Goal: Communication & Community: Answer question/provide support

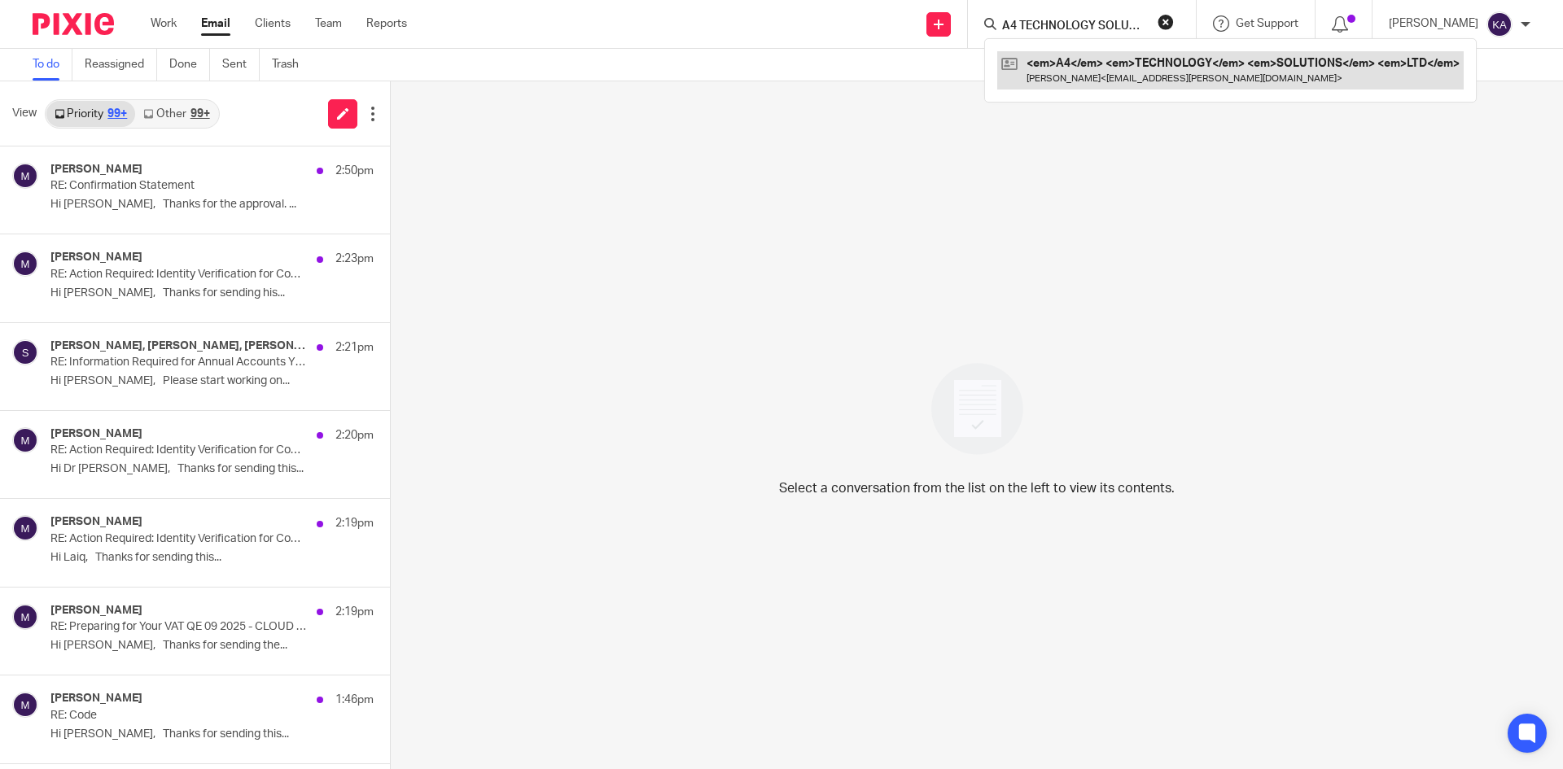
scroll to position [0, 39]
type input "A4 TECHNOLOGY SOLUTIONS LTD"
click at [1020, 65] on link at bounding box center [1171, 69] width 349 height 37
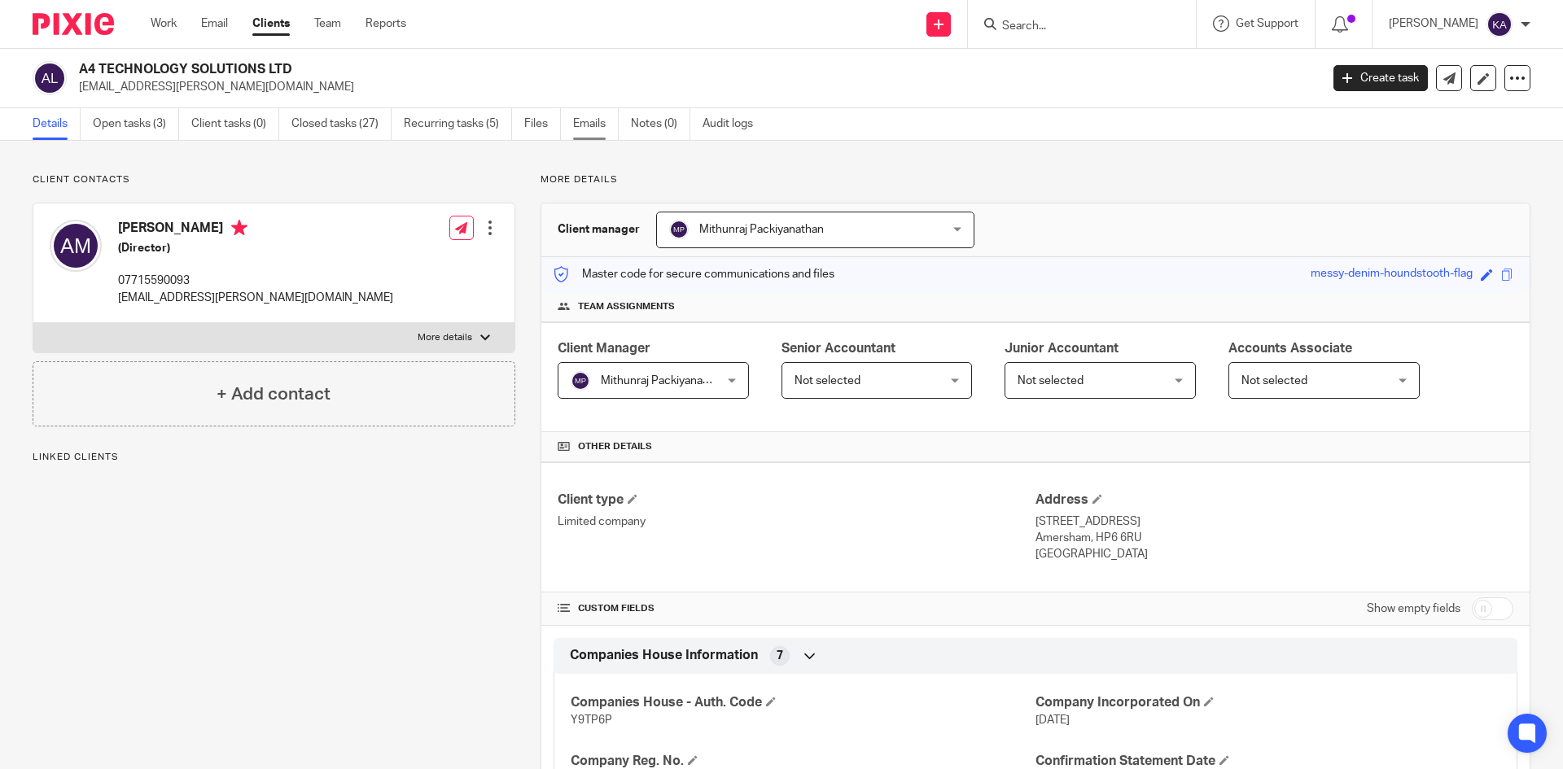
click at [601, 120] on link "Emails" at bounding box center [596, 124] width 46 height 32
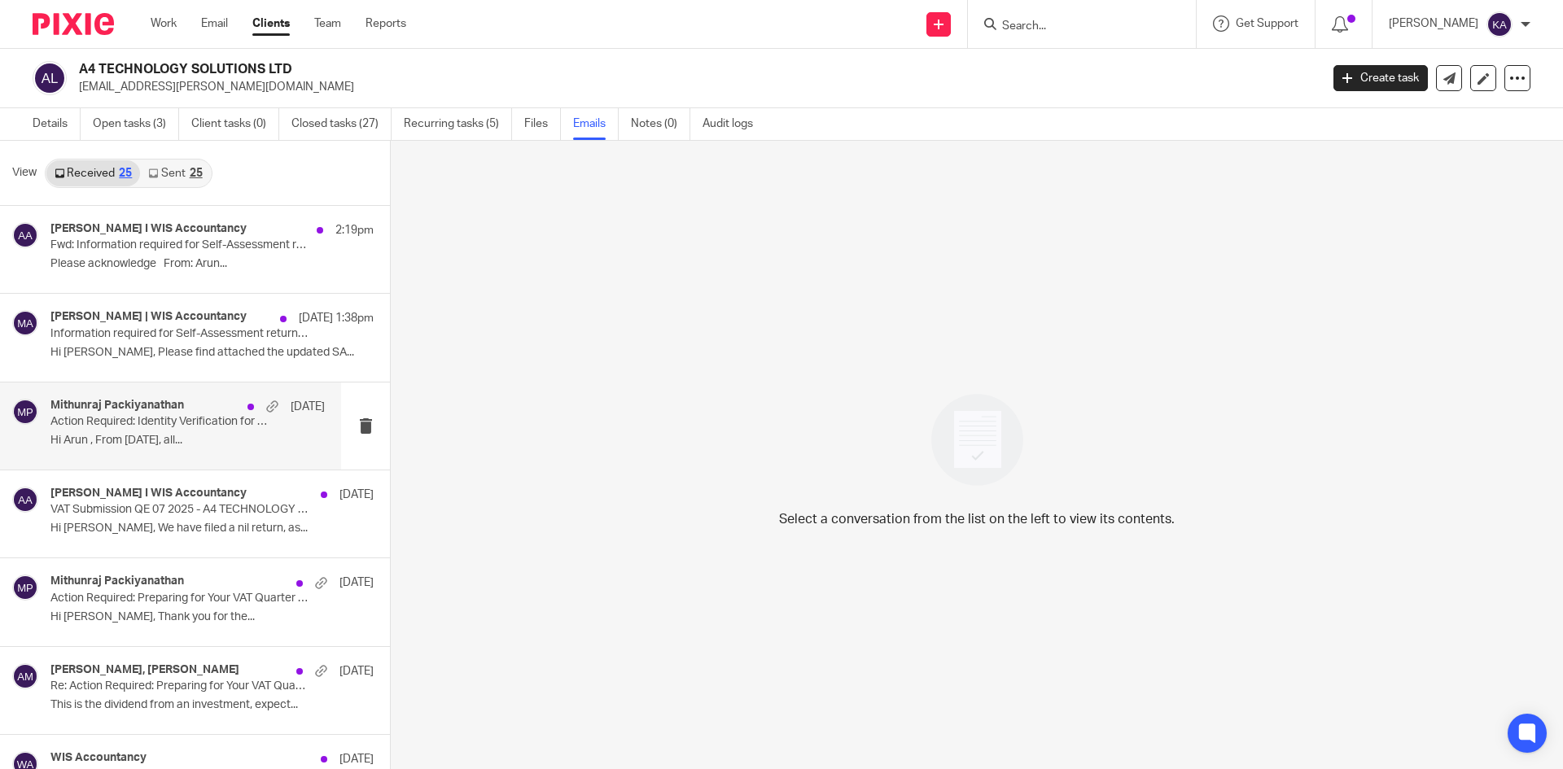
click at [155, 414] on div "Mithunraj Packiyanathan 8 Oct" at bounding box center [187, 407] width 274 height 16
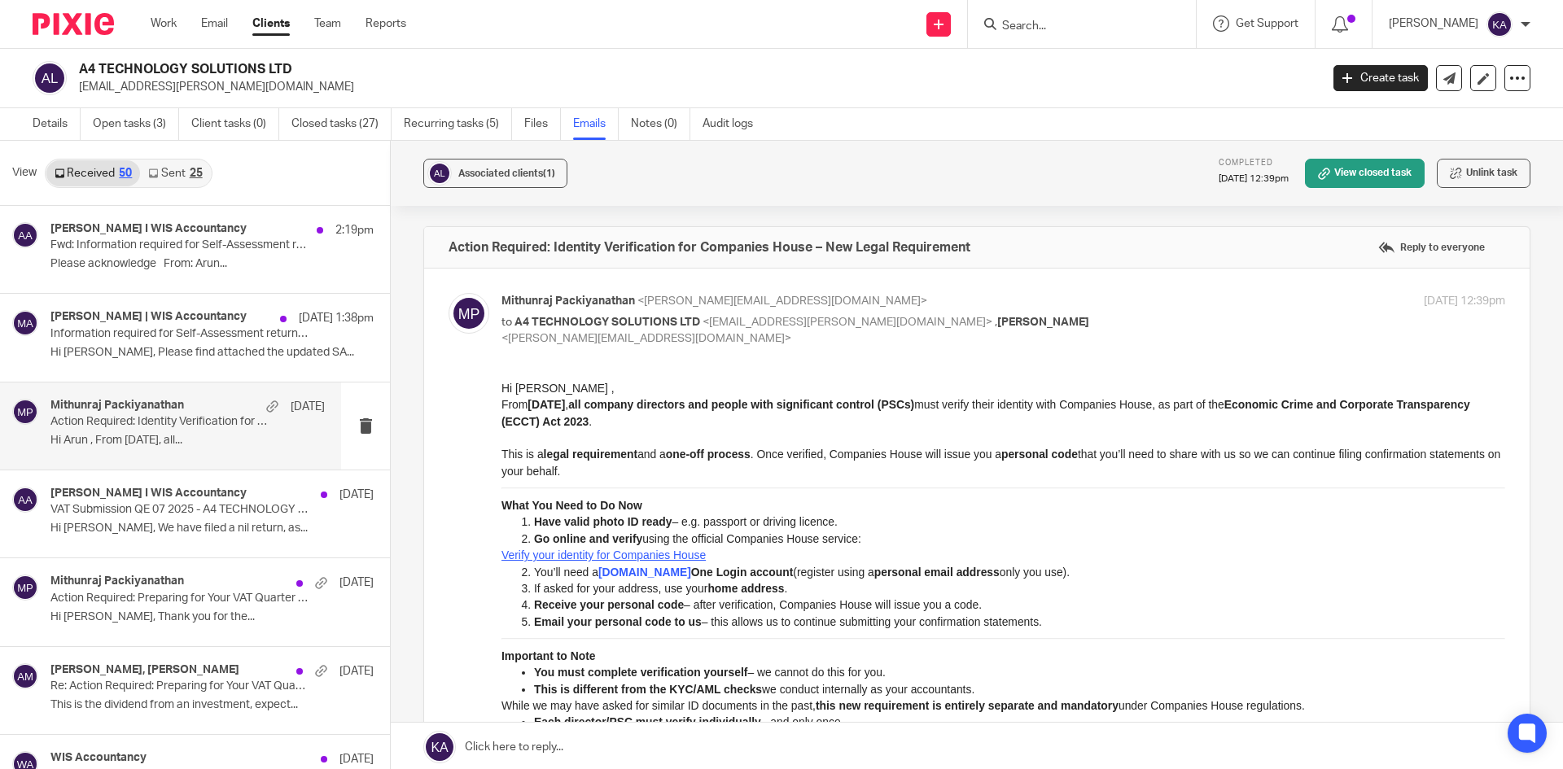
click at [1031, 30] on input "Search" at bounding box center [1074, 27] width 147 height 15
paste input "ADNARE LTD"
type input "ADNARE LTD"
click at [1030, 57] on link at bounding box center [1134, 69] width 275 height 37
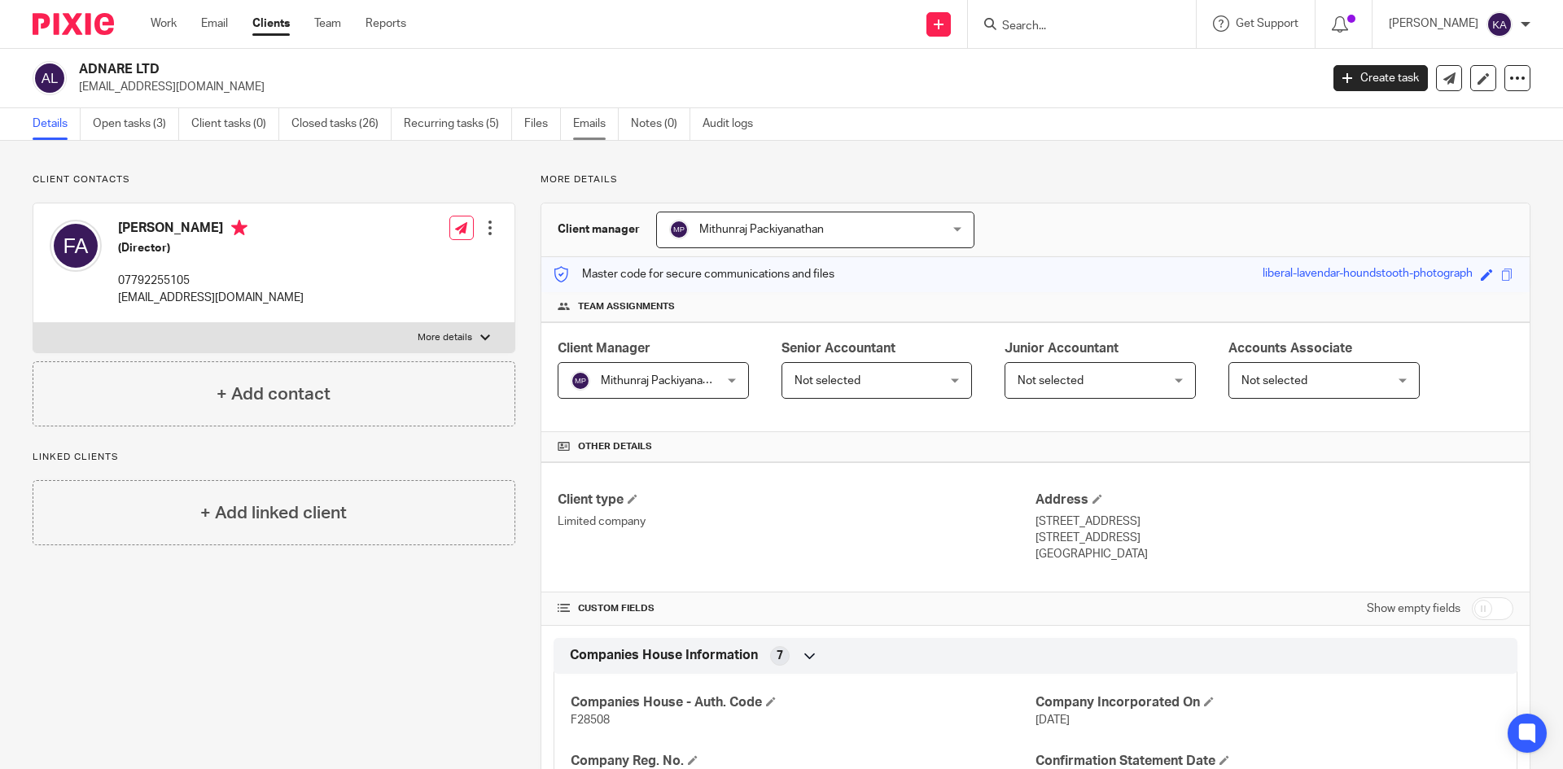
click at [584, 117] on link "Emails" at bounding box center [596, 124] width 46 height 32
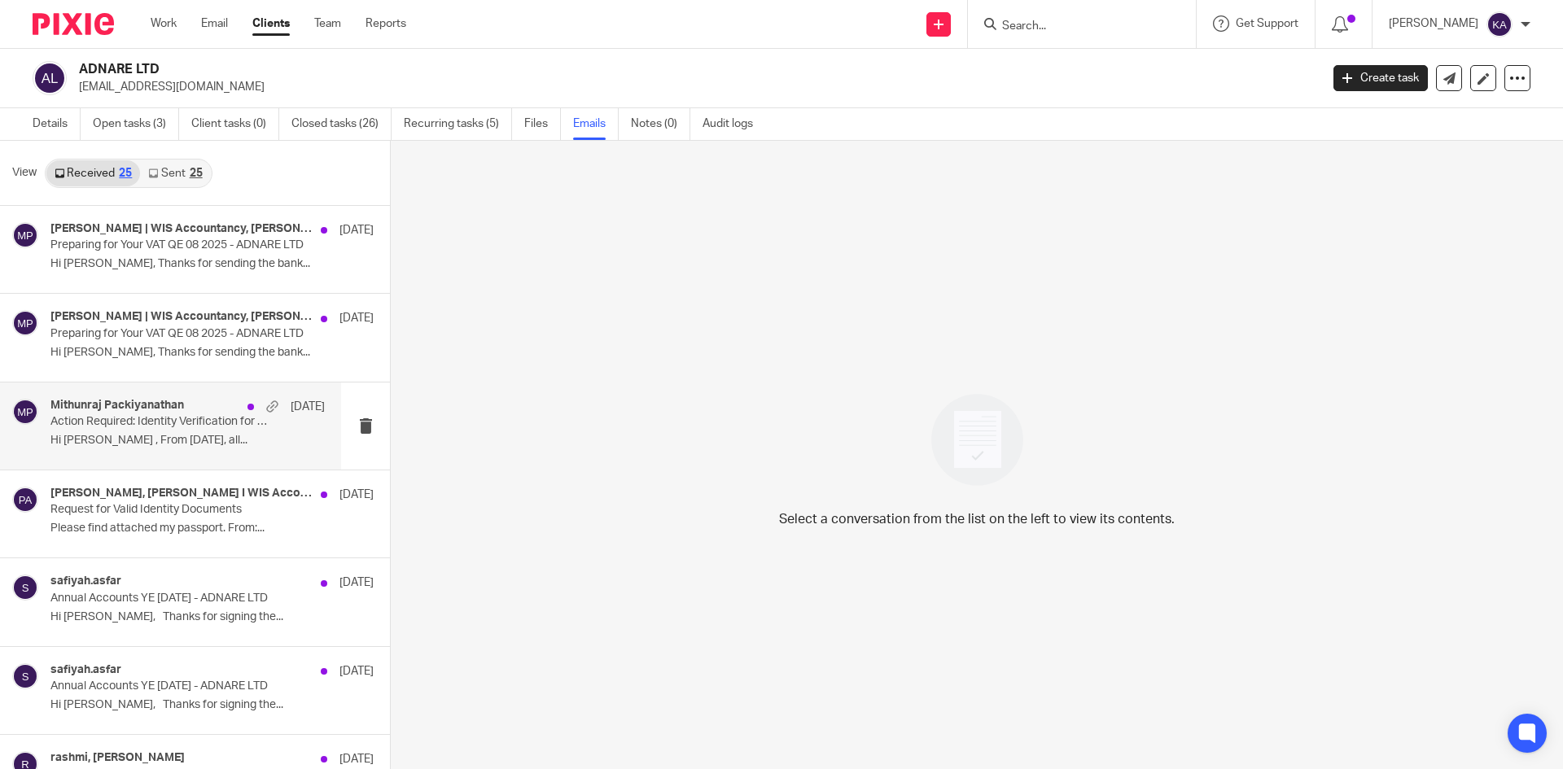
click at [181, 411] on h4 "Mithunraj Packiyanathan" at bounding box center [117, 406] width 134 height 14
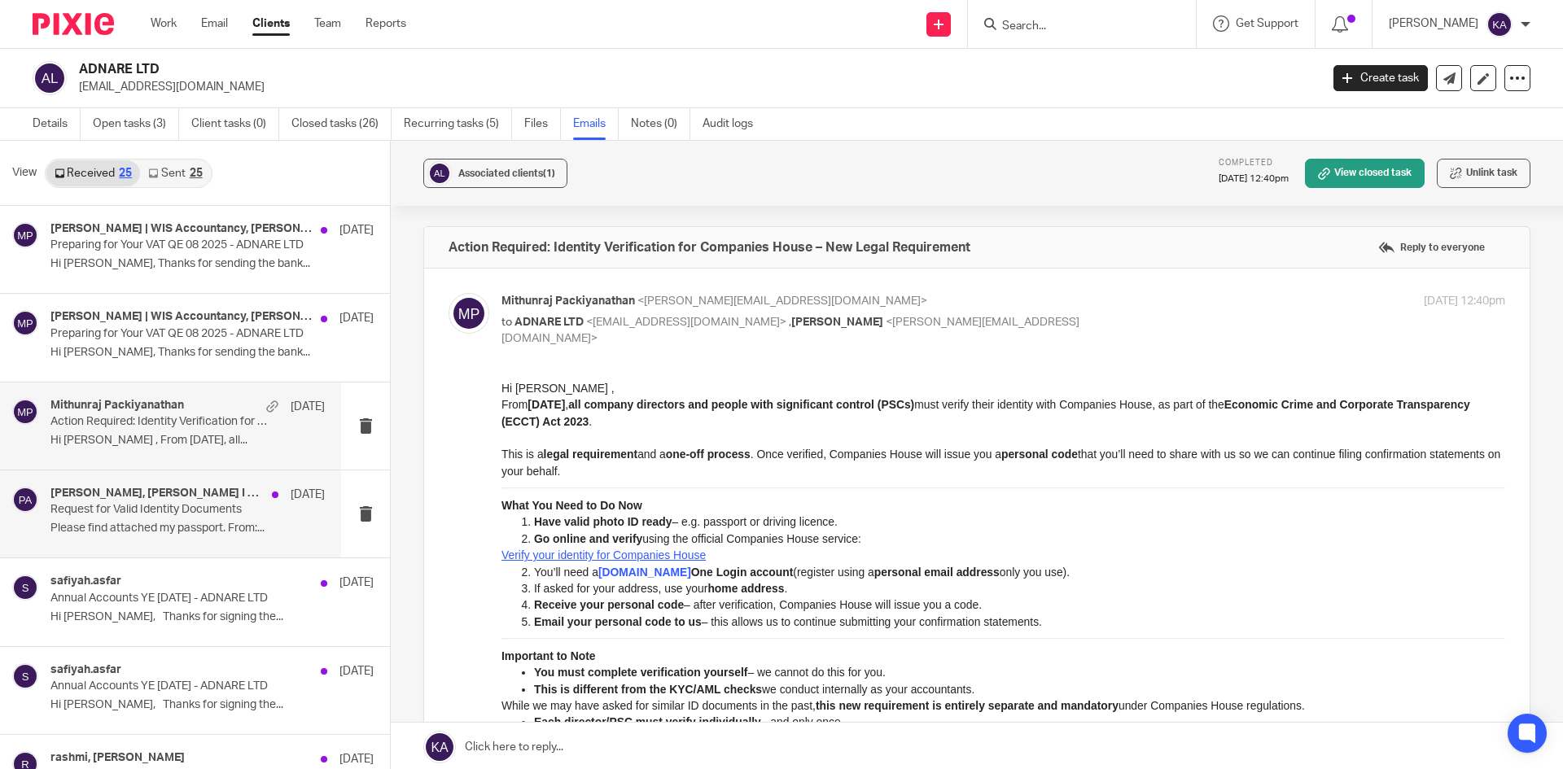
click at [196, 505] on p "Request for Valid Identity Documents" at bounding box center [160, 510] width 220 height 14
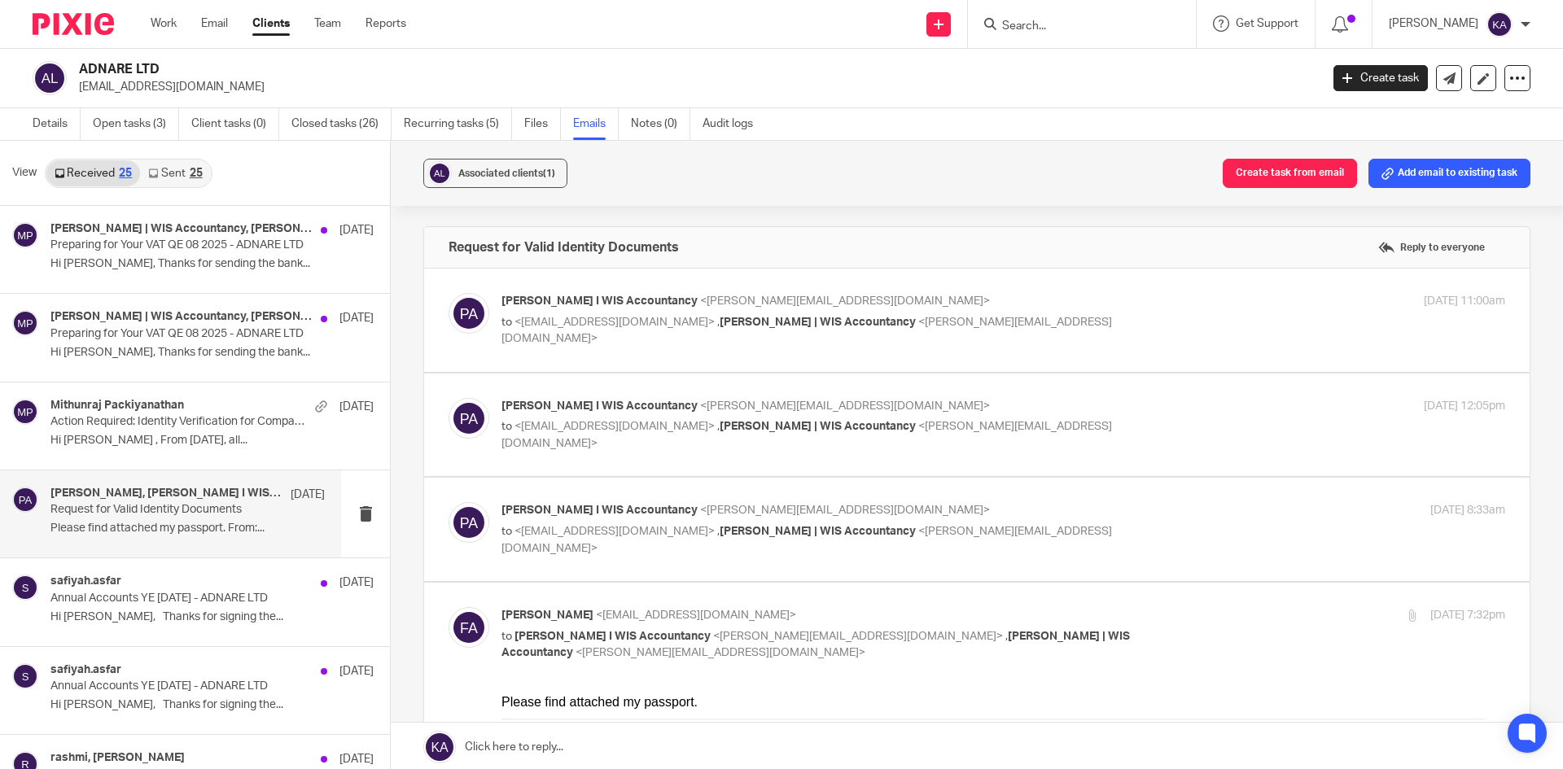
click at [1185, 318] on div "Pradeepa Bala I WIS Accountancy <pradeepa@wis-accountancy.co.uk> to <faisalasgh…" at bounding box center [1003, 320] width 1004 height 55
checkbox input "true"
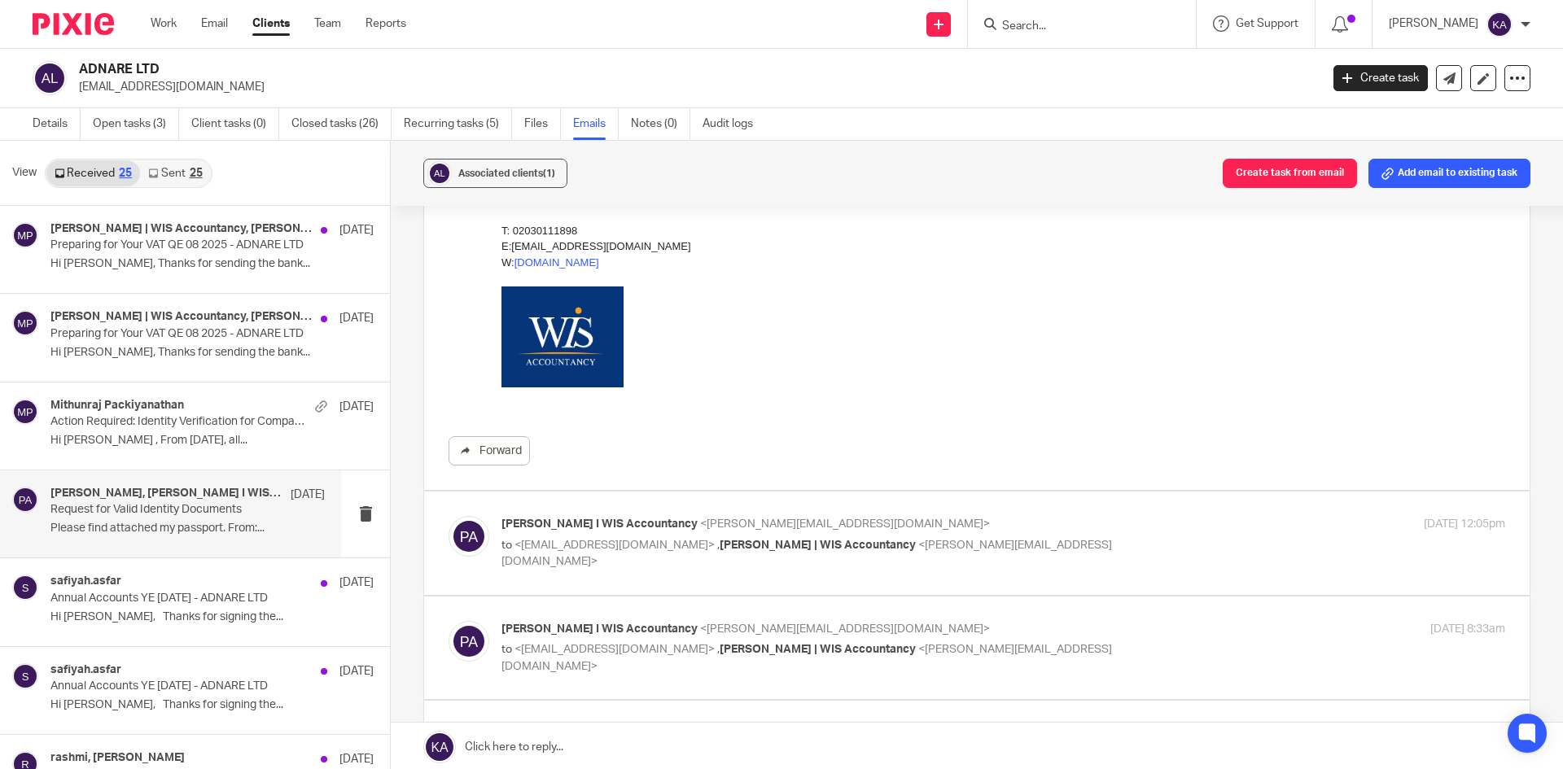
scroll to position [570, 0]
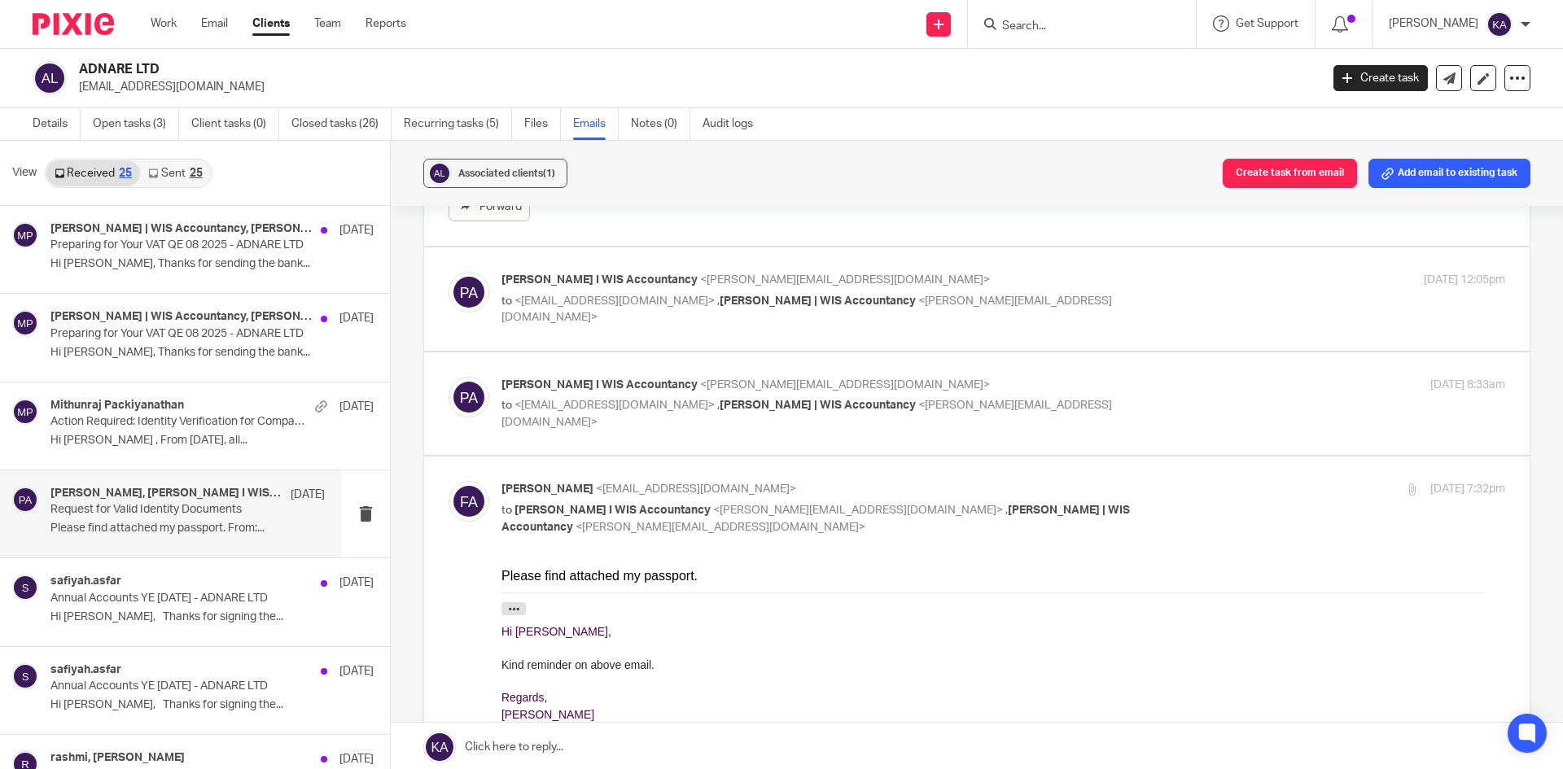
click at [1193, 302] on div "Pradeepa Bala I WIS Accountancy <pradeepa@wis-accountancy.co.uk> to <faisalasgh…" at bounding box center [1003, 299] width 1004 height 55
checkbox input "true"
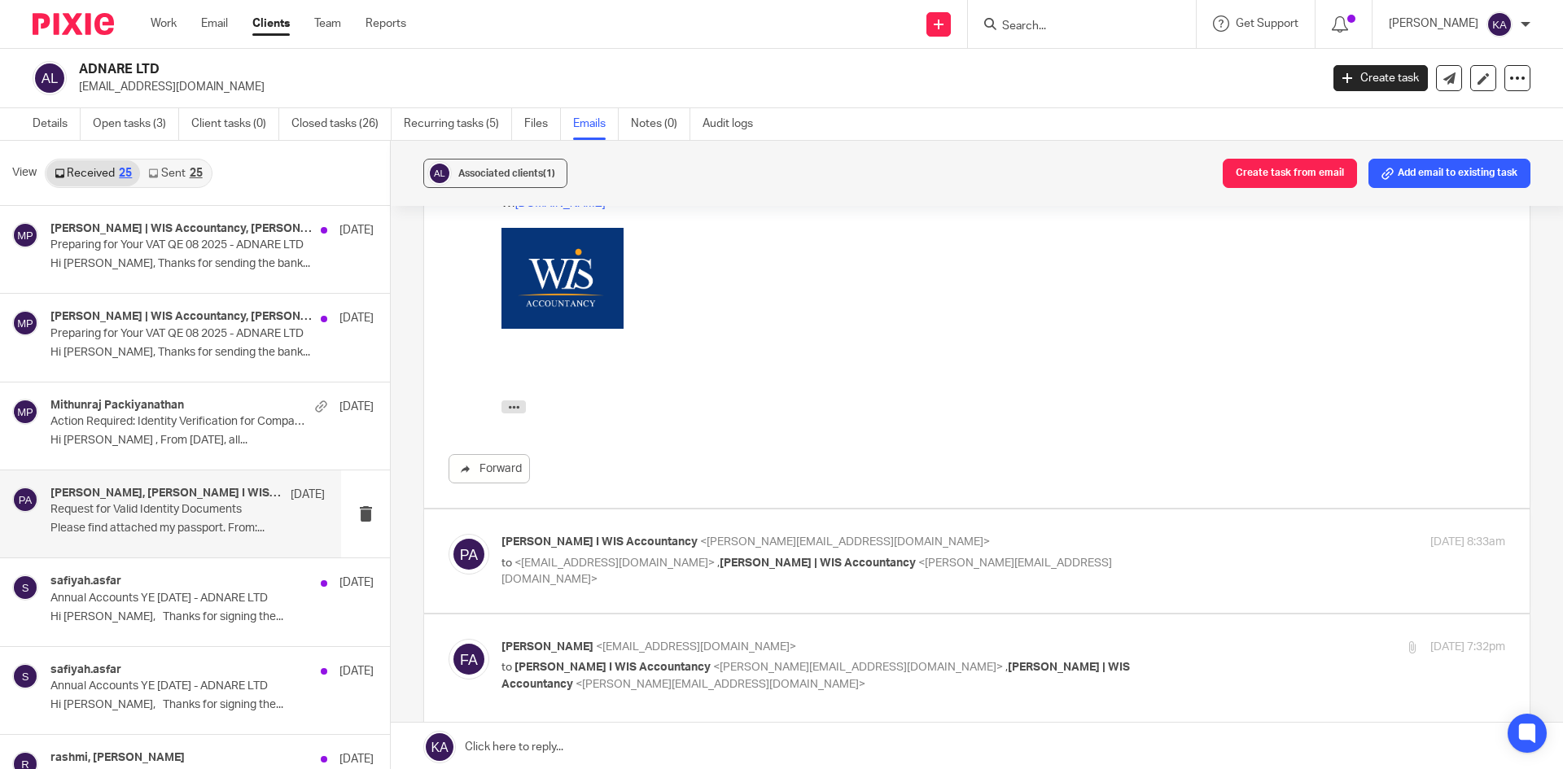
scroll to position [977, 0]
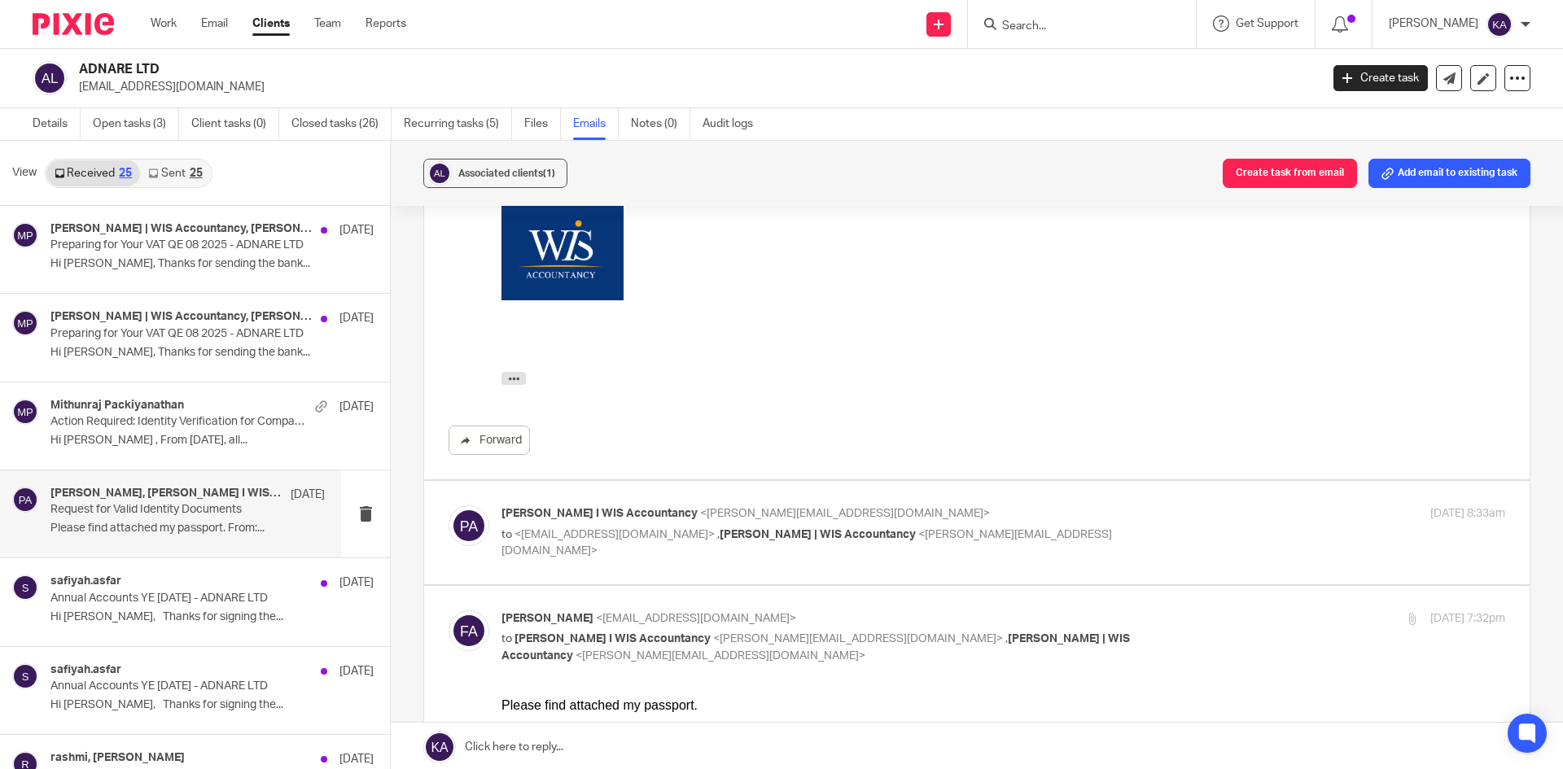
click at [1166, 500] on label at bounding box center [977, 532] width 1106 height 103
click at [449, 505] on input "checkbox" at bounding box center [448, 505] width 1 height 1
checkbox input "true"
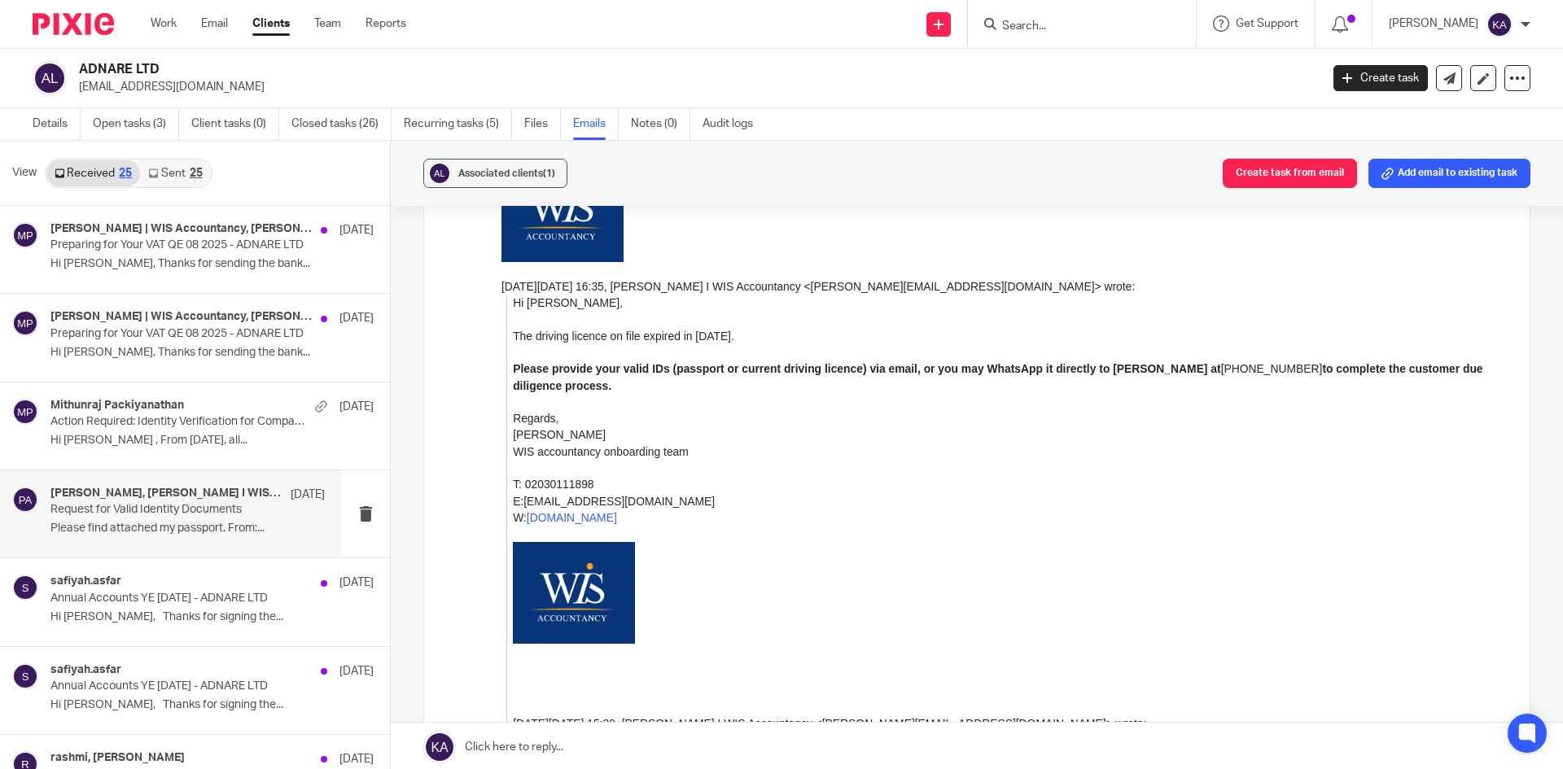
scroll to position [2524, 0]
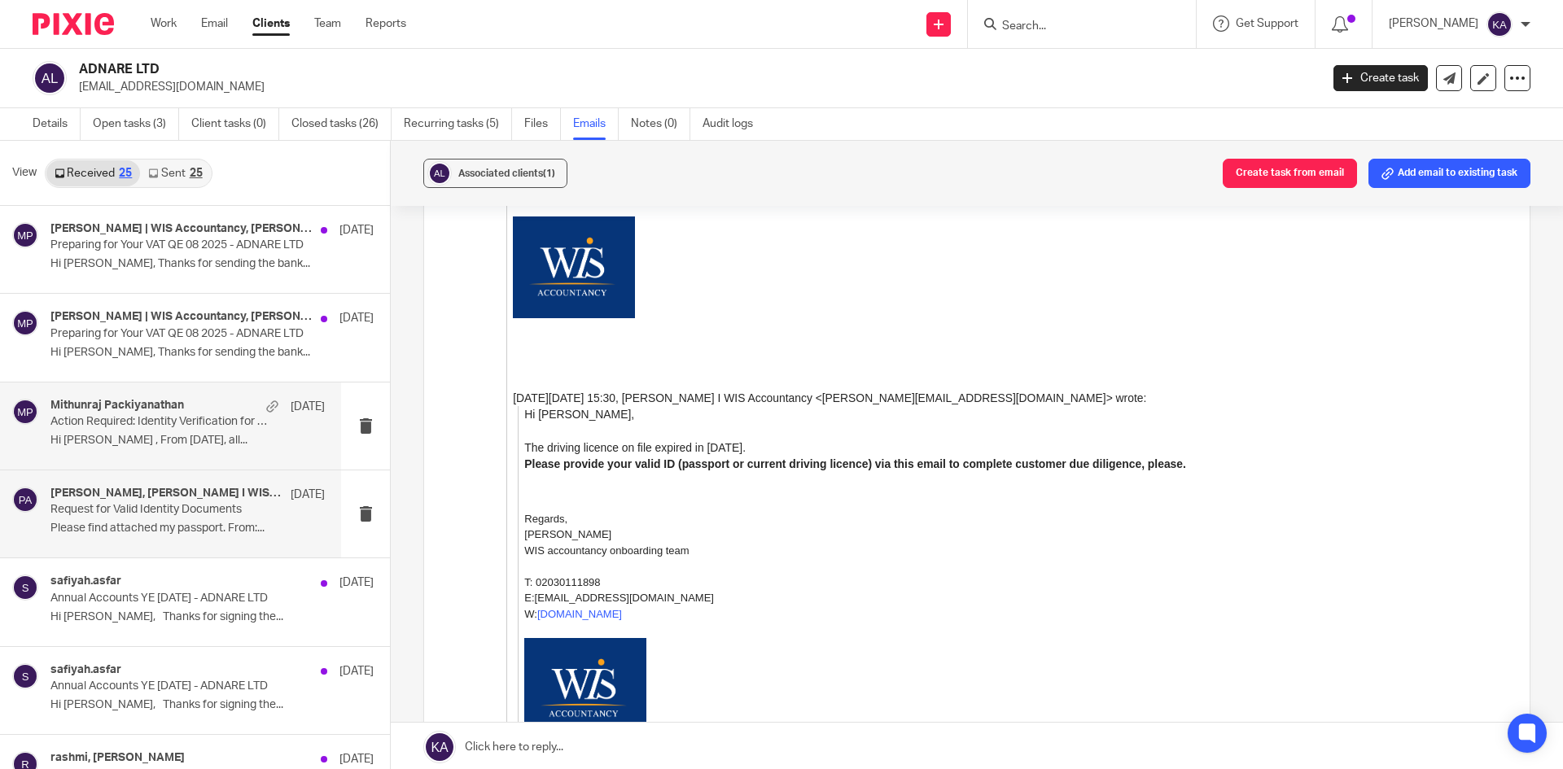
click at [169, 427] on p "Action Required: Identity Verification for Companies House – New Legal Requirem…" at bounding box center [160, 422] width 220 height 14
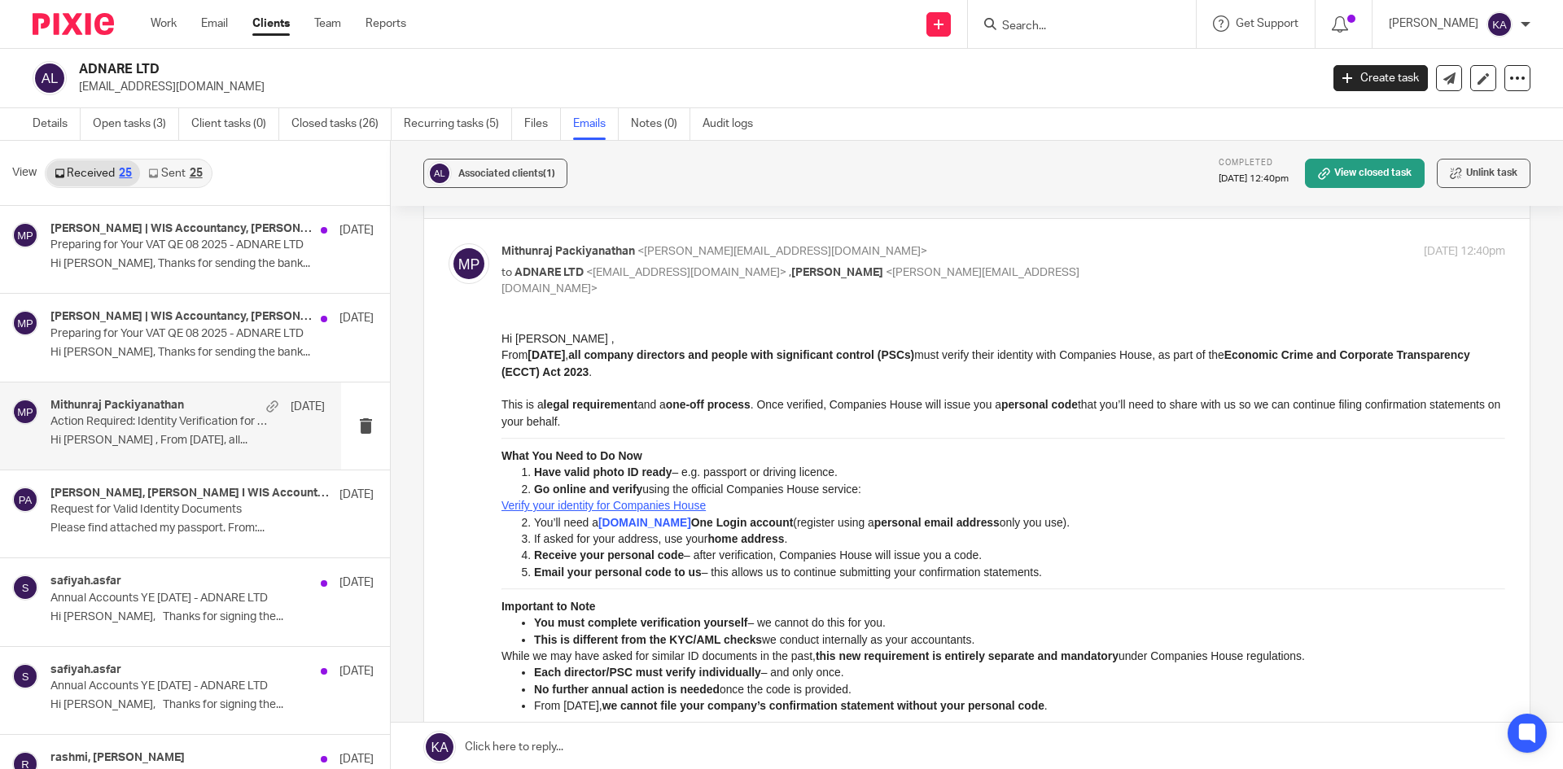
scroll to position [0, 0]
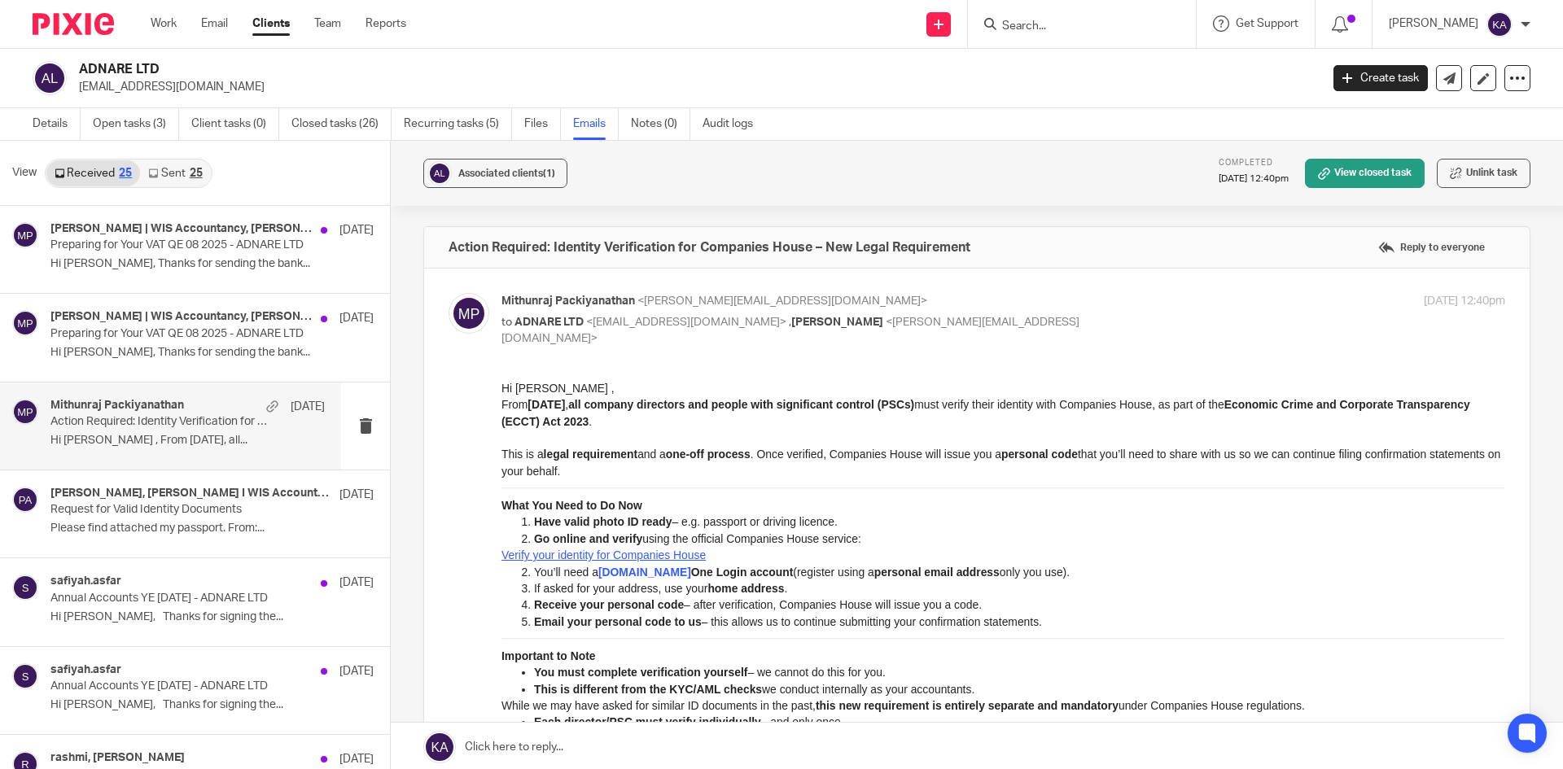
click at [1028, 30] on input "Search" at bounding box center [1074, 27] width 147 height 15
paste input "ADS BUSINESS SOLUTIONS LTD"
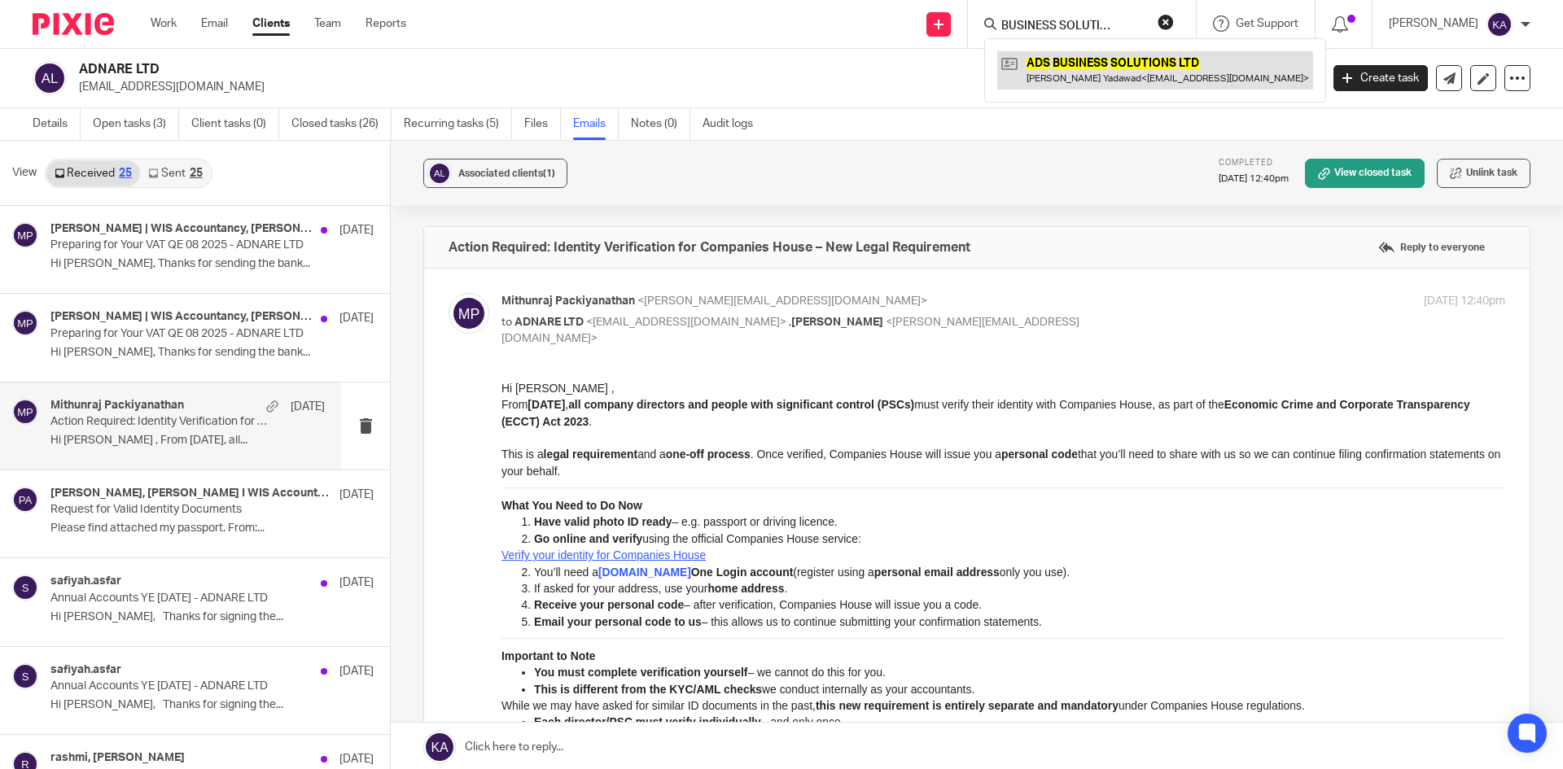
type input "ADS BUSINESS SOLUTIONS LTD"
click at [1023, 64] on link at bounding box center [1155, 69] width 316 height 37
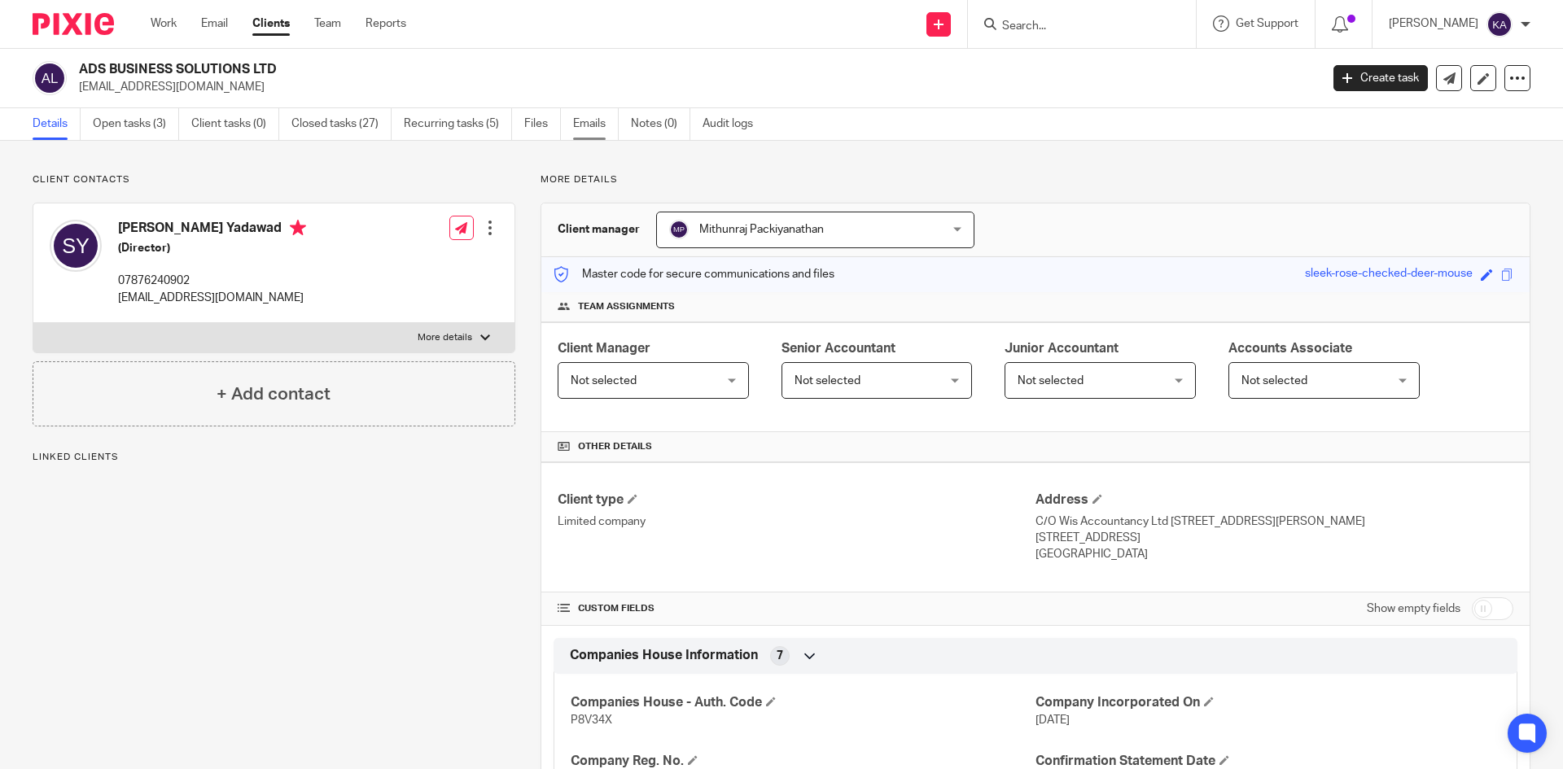
click at [598, 123] on link "Emails" at bounding box center [596, 124] width 46 height 32
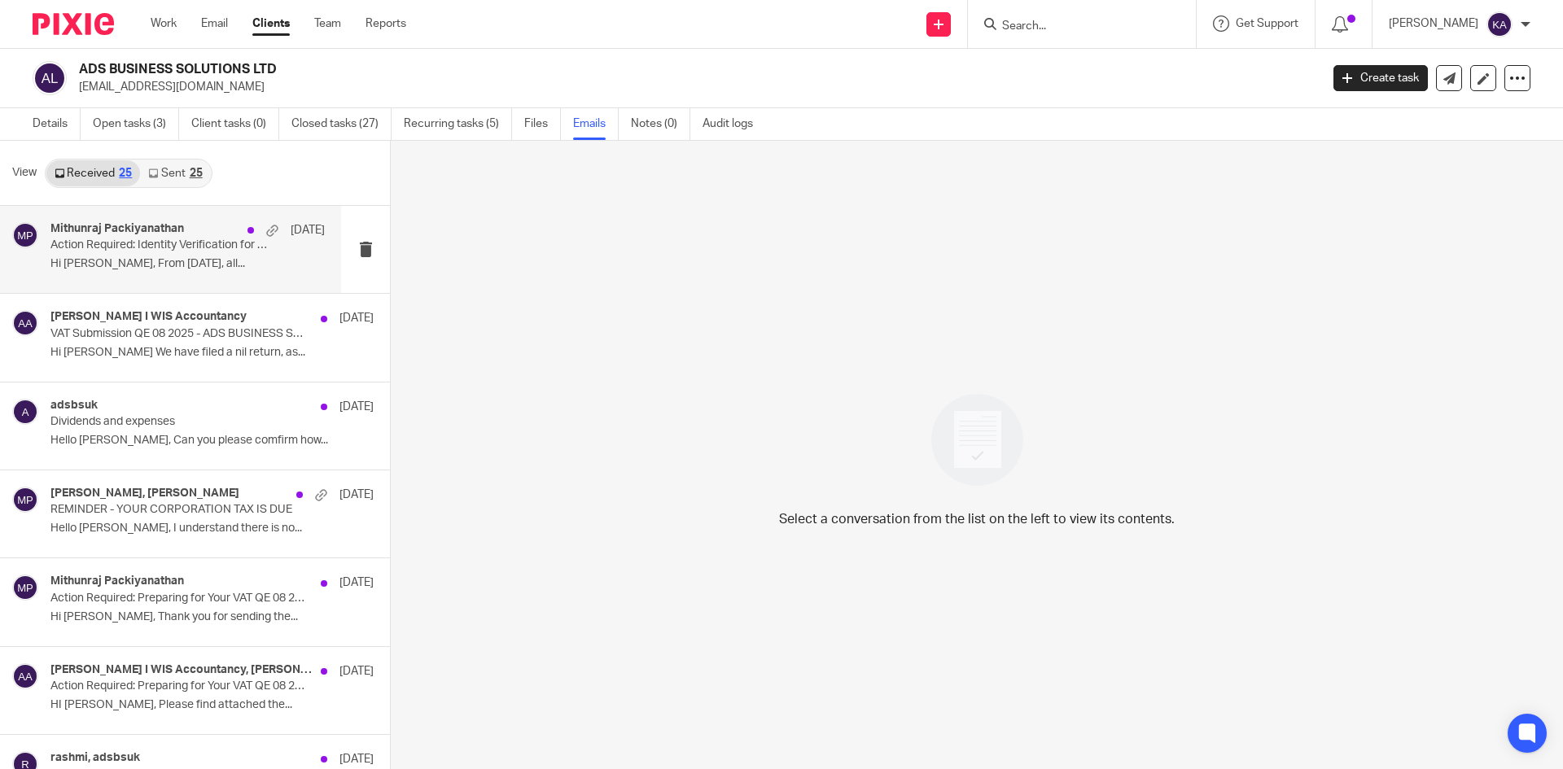
click at [186, 247] on p "Action Required: Identity Verification for Companies House – New Legal Requirem…" at bounding box center [160, 246] width 220 height 14
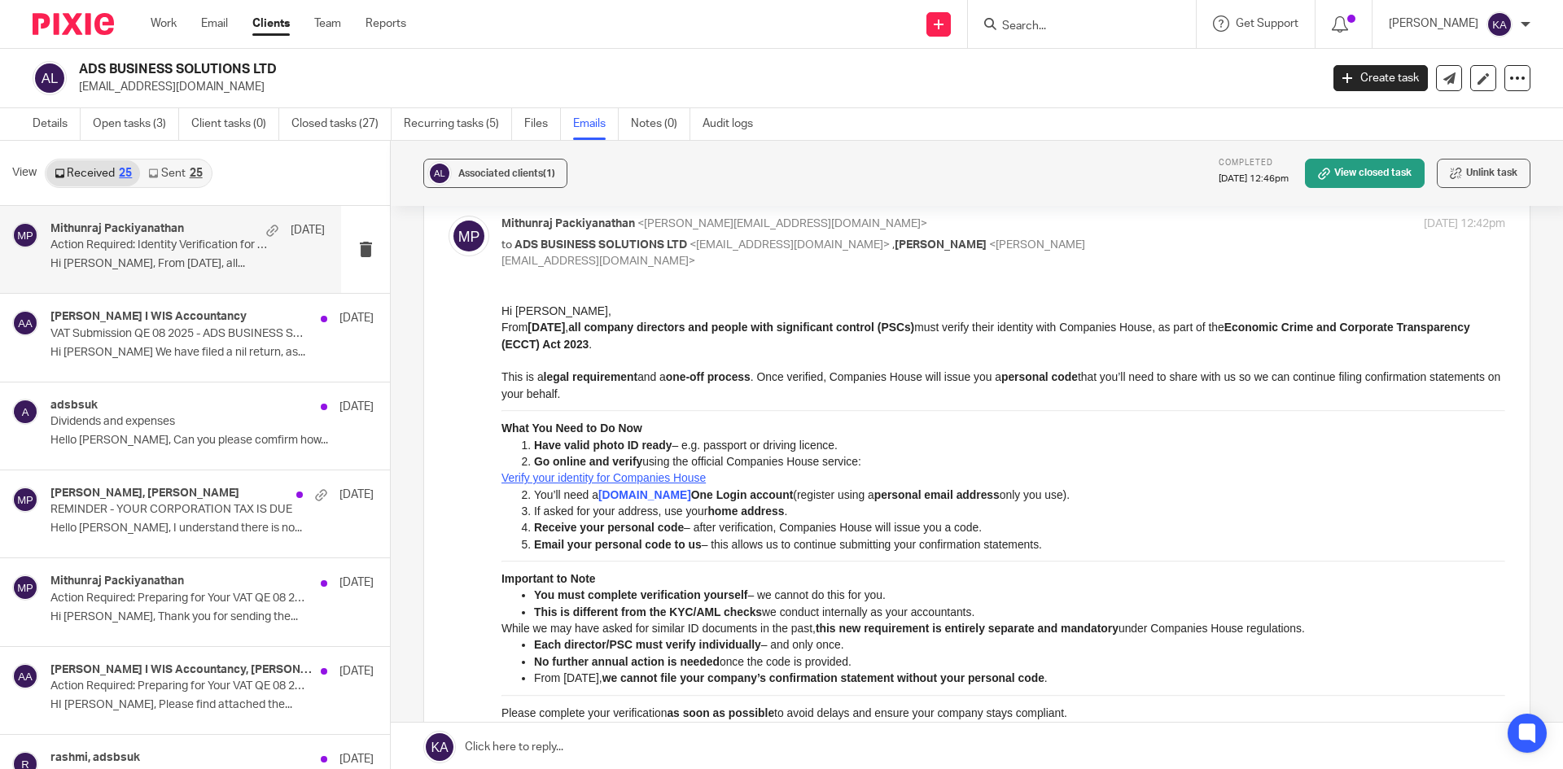
scroll to position [50, 0]
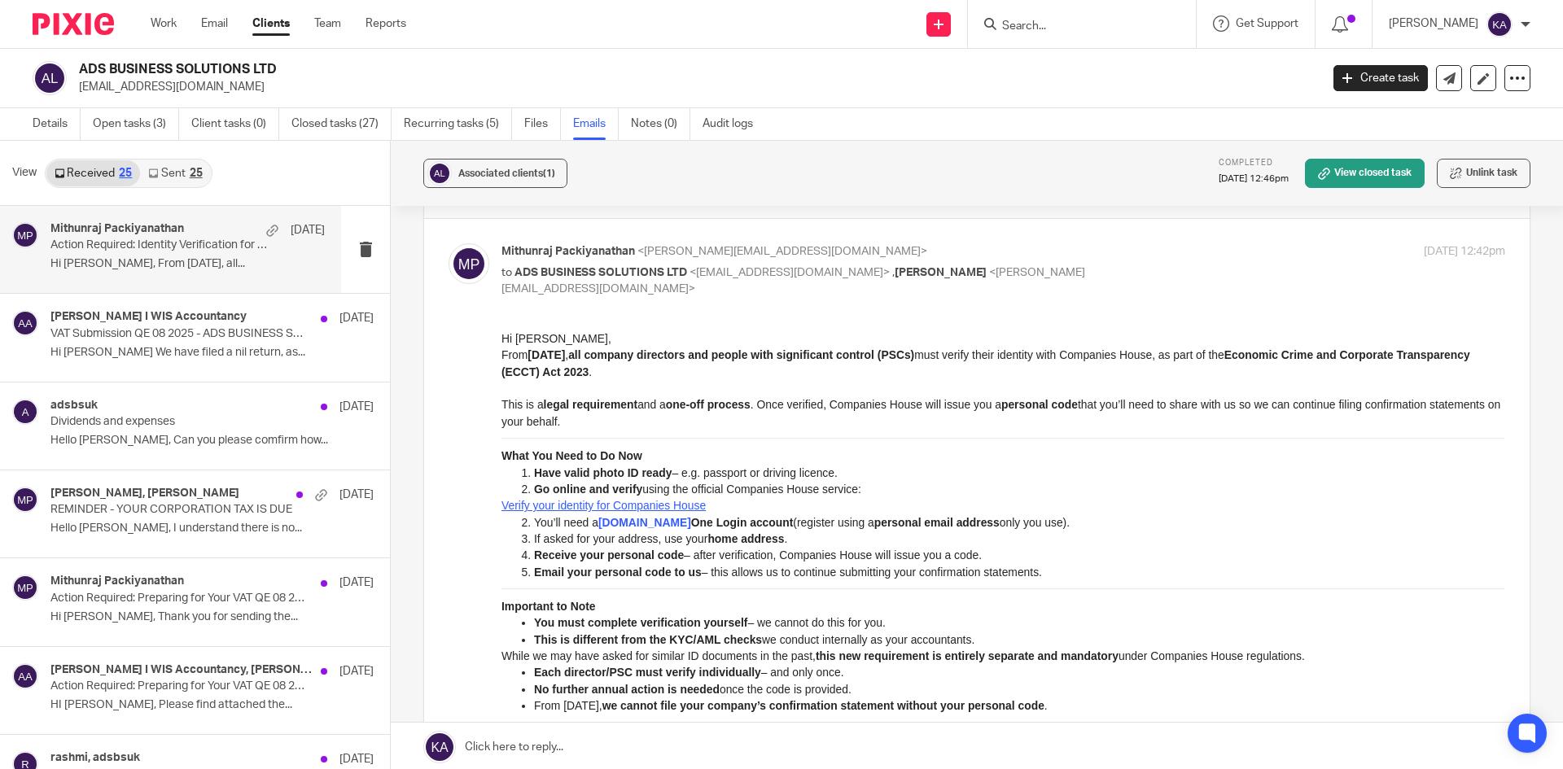
click at [1001, 18] on form at bounding box center [1087, 24] width 173 height 20
click at [1001, 20] on input "Search" at bounding box center [1074, 27] width 147 height 15
paste input "AHG ENTERPRISES LTD"
type input "AHG ENTERPRISES LTD"
click at [1032, 60] on link at bounding box center [1134, 69] width 275 height 37
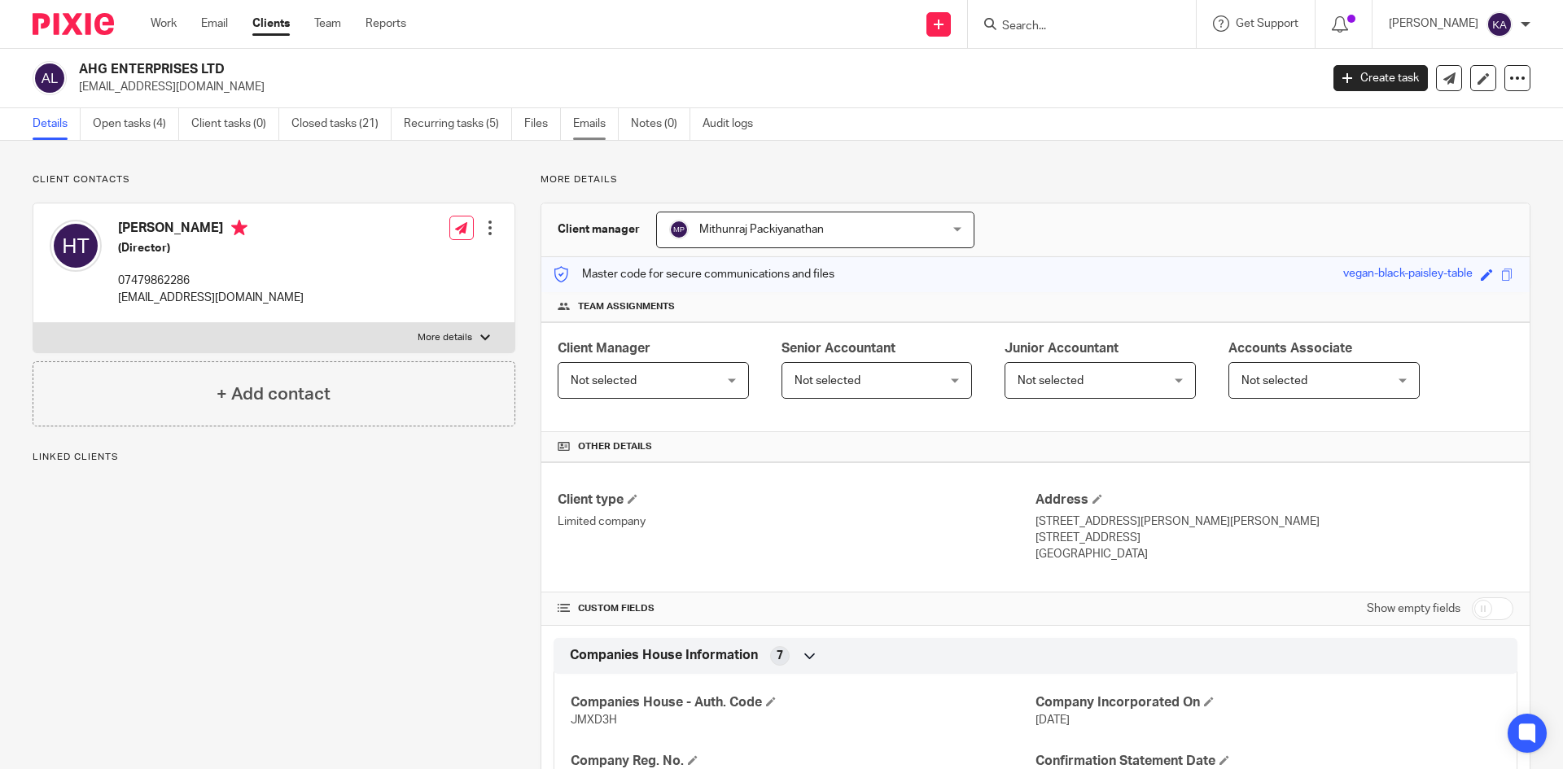
click at [587, 120] on link "Emails" at bounding box center [596, 124] width 46 height 32
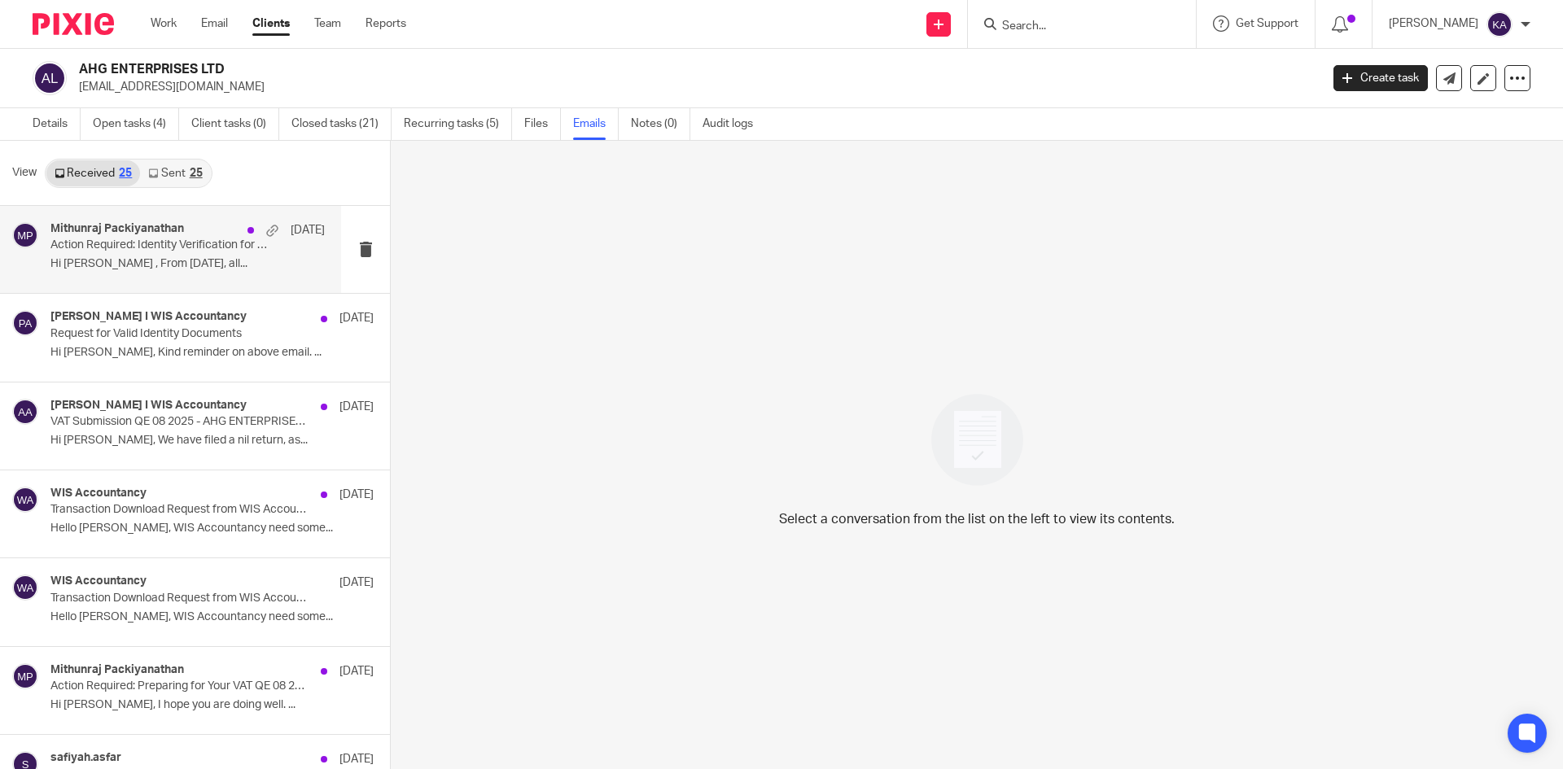
click at [185, 241] on p "Action Required: Identity Verification for Companies House – New Legal Requirem…" at bounding box center [160, 246] width 220 height 14
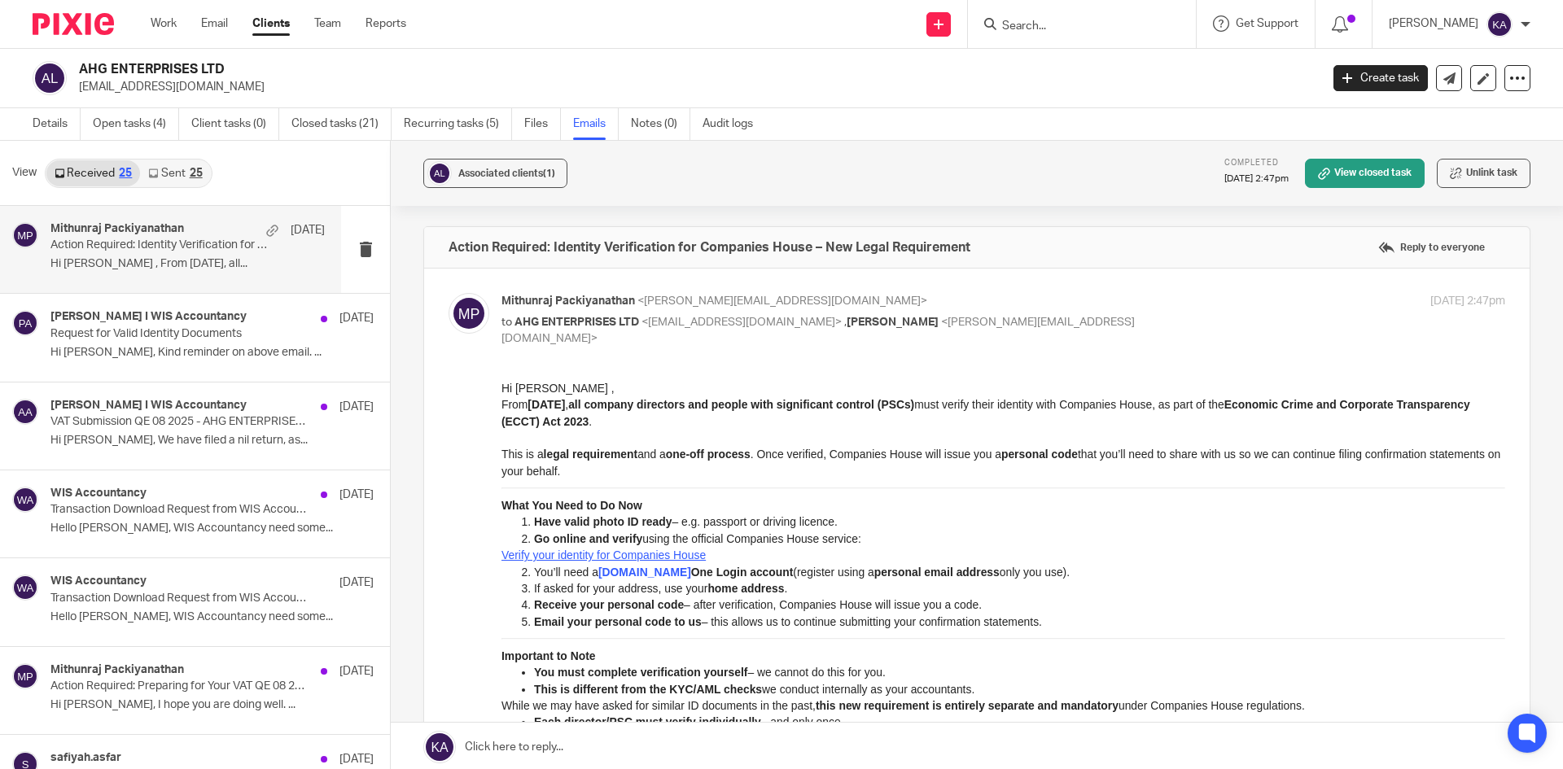
click at [1003, 21] on input "Search" at bounding box center [1074, 27] width 147 height 15
paste input "AKSENT CONSULTANCY LTD"
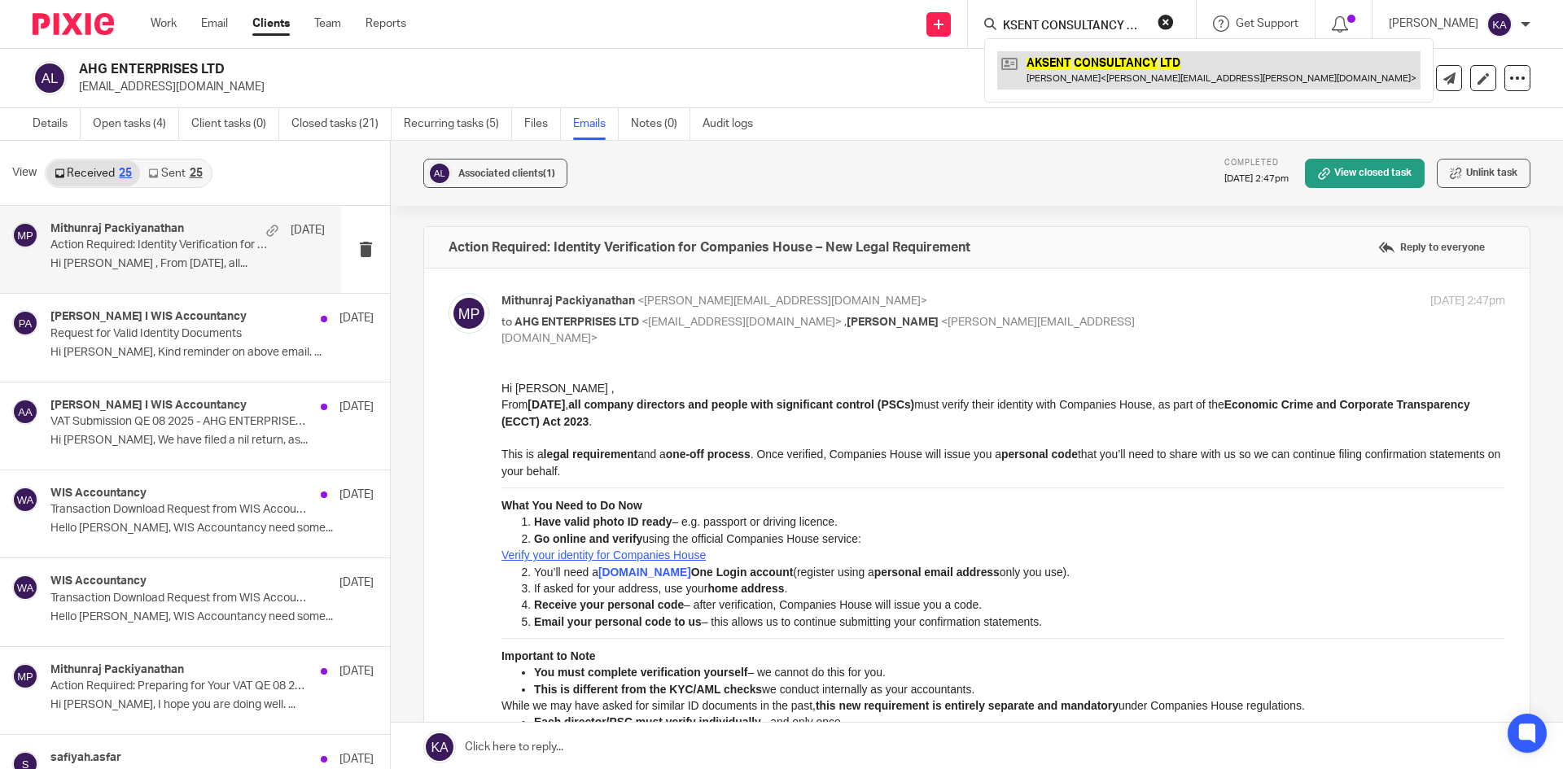
type input "AKSENT CONSULTANCY LTD"
click at [1013, 60] on link at bounding box center [1208, 69] width 423 height 37
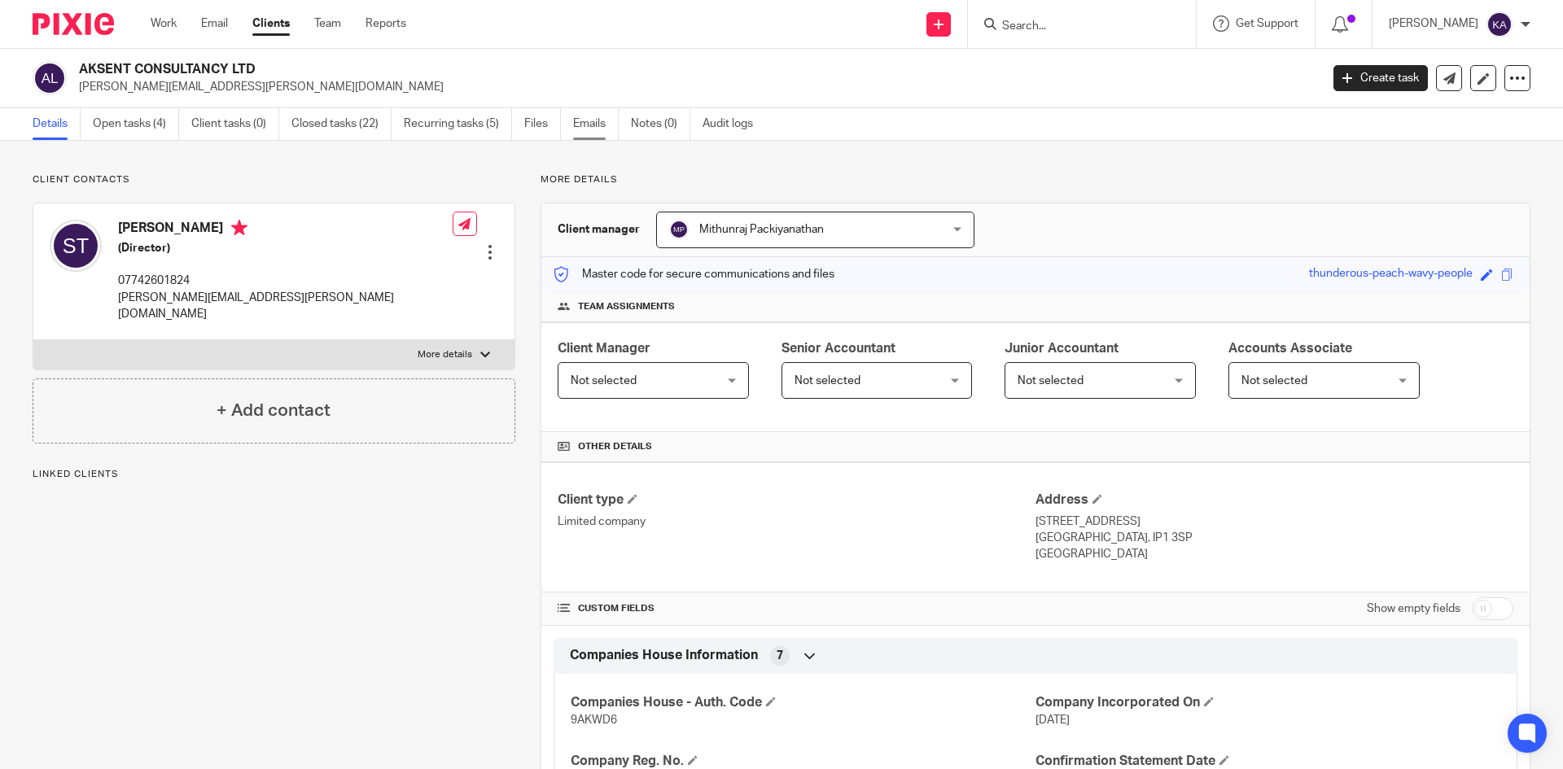
click at [589, 118] on link "Emails" at bounding box center [596, 124] width 46 height 32
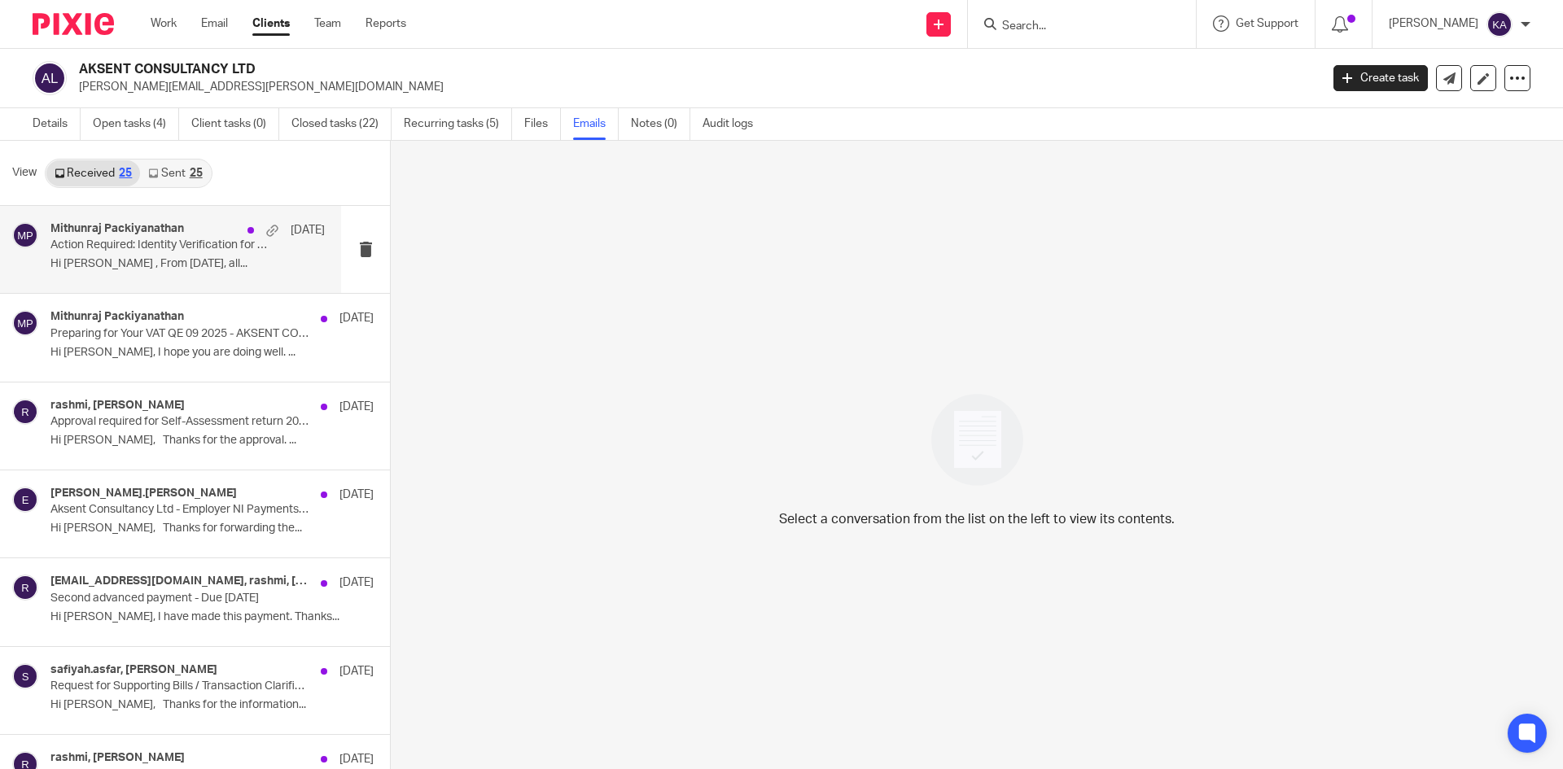
click at [201, 247] on p "Action Required: Identity Verification for Companies House – New Legal Requirem…" at bounding box center [160, 246] width 220 height 14
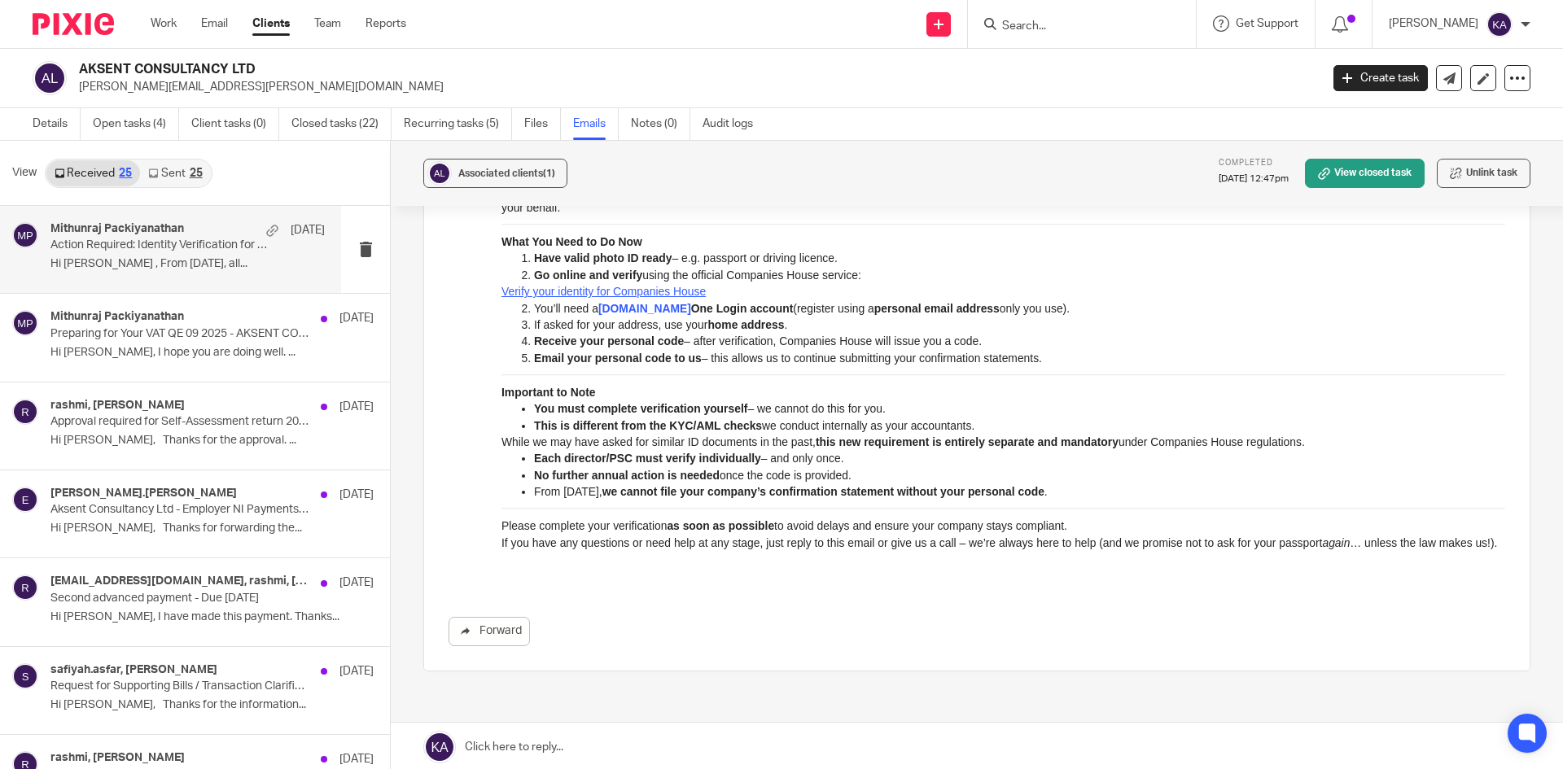
scroll to position [50, 0]
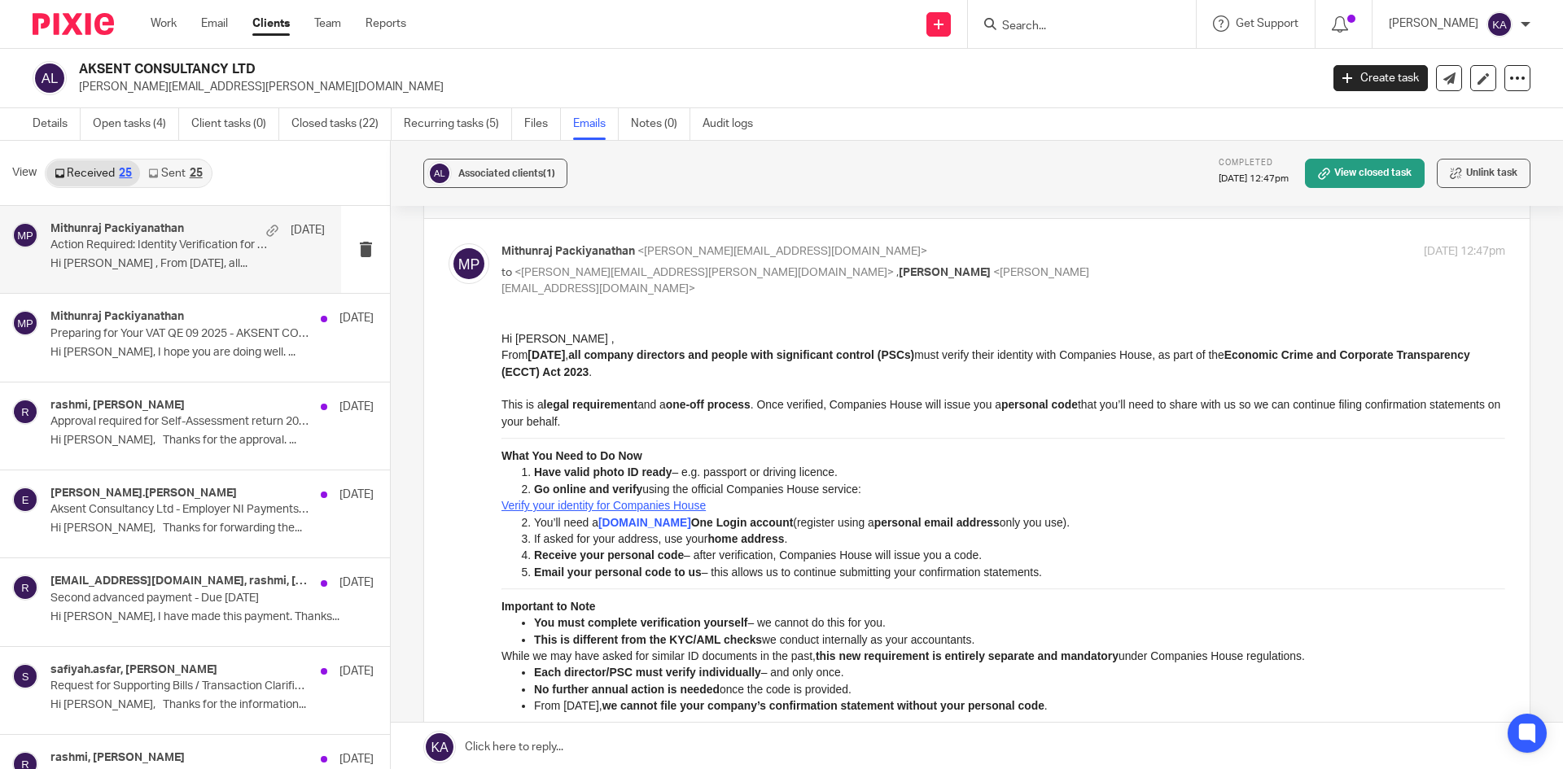
click at [1001, 23] on input "Search" at bounding box center [1074, 27] width 147 height 15
paste input "[PERSON_NAME] CONSULTING LIMITED"
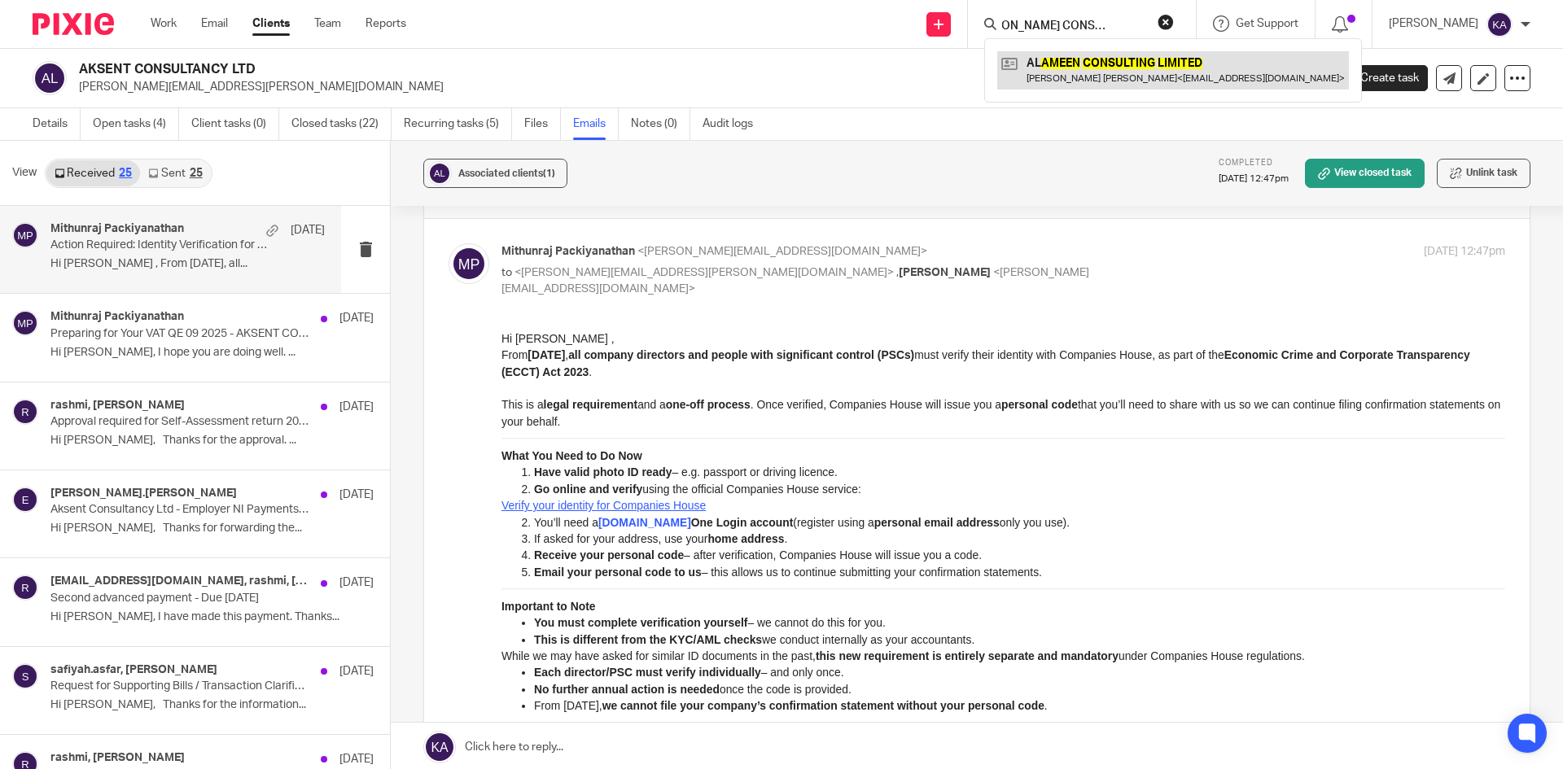
type input "AL AMEEN CONSULTING LIMITED"
click at [1037, 60] on link at bounding box center [1173, 69] width 352 height 37
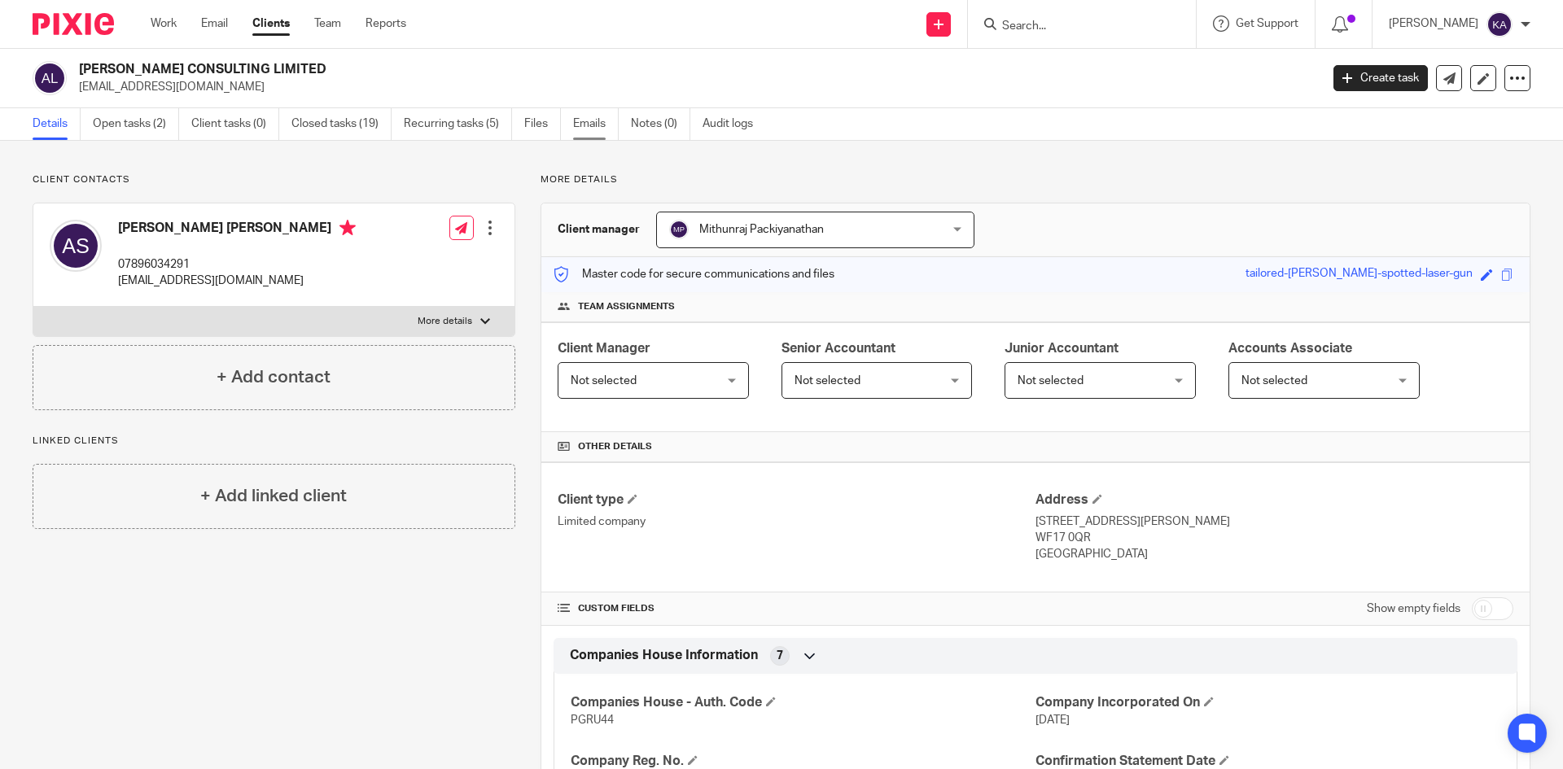
click at [588, 129] on link "Emails" at bounding box center [596, 124] width 46 height 32
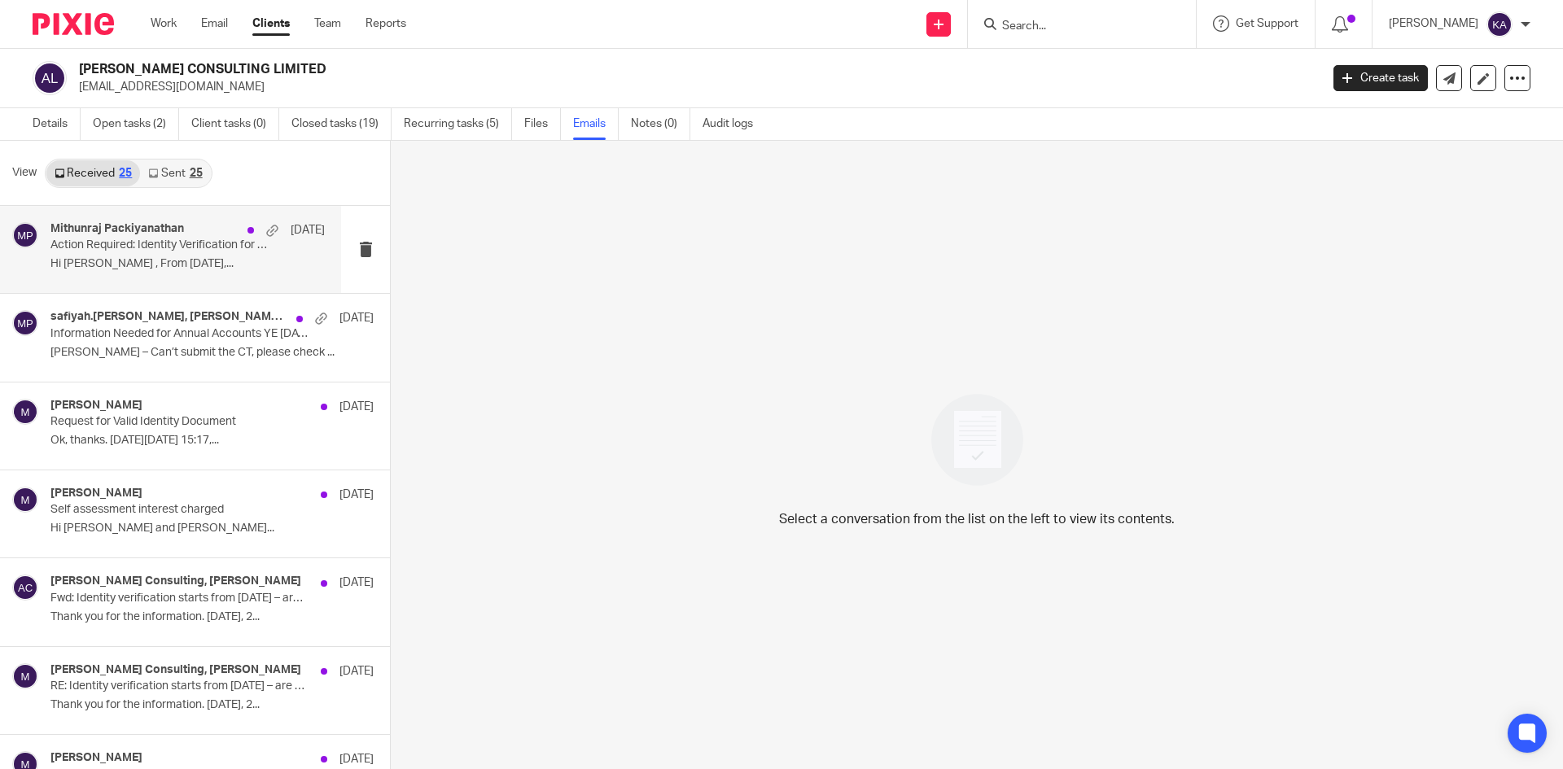
click at [204, 230] on div "Mithunraj Packiyanathan [DATE]" at bounding box center [187, 230] width 274 height 16
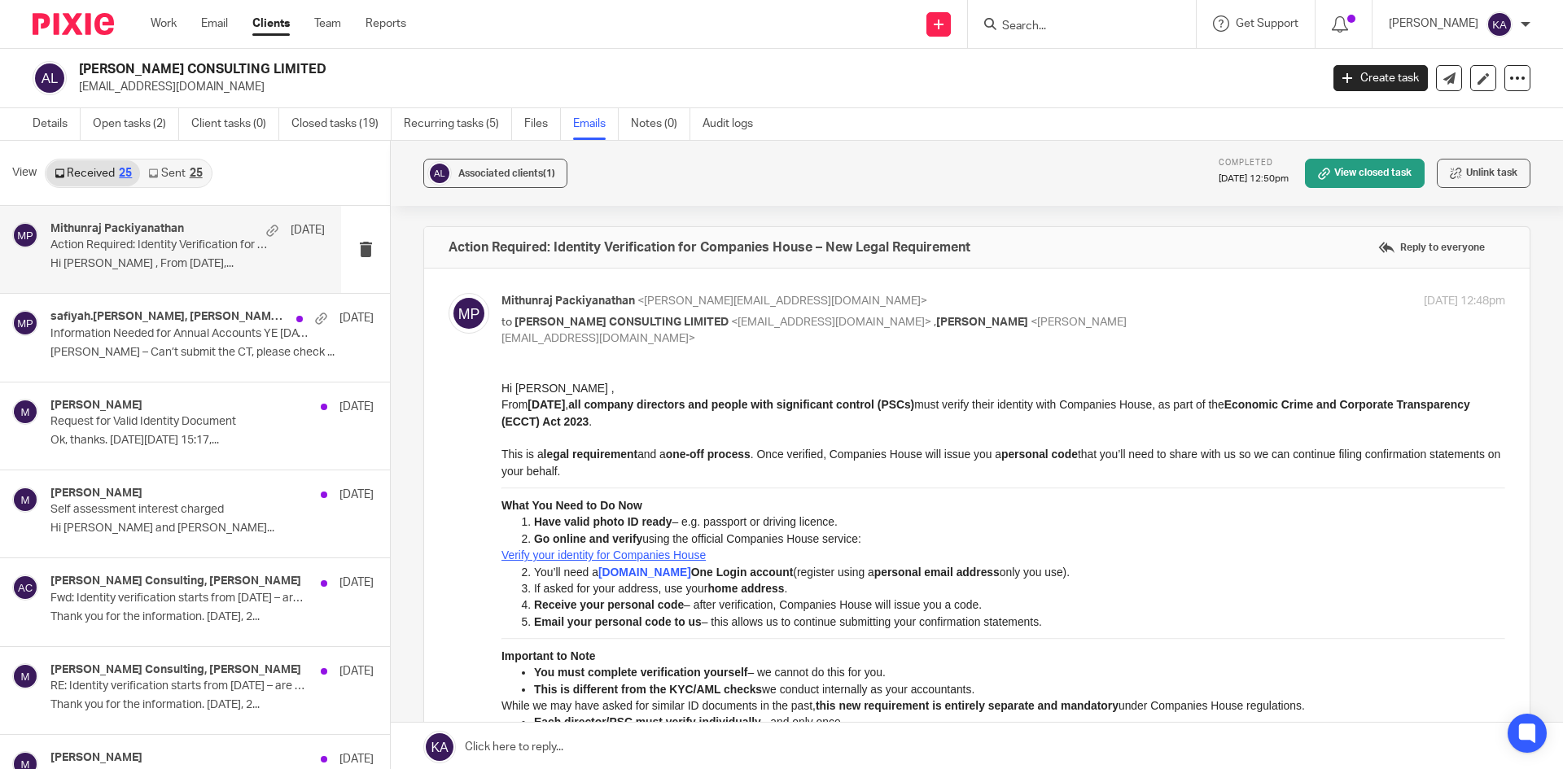
click at [1035, 22] on input "Search" at bounding box center [1074, 27] width 147 height 15
paste input "AMU'S TEC LTD"
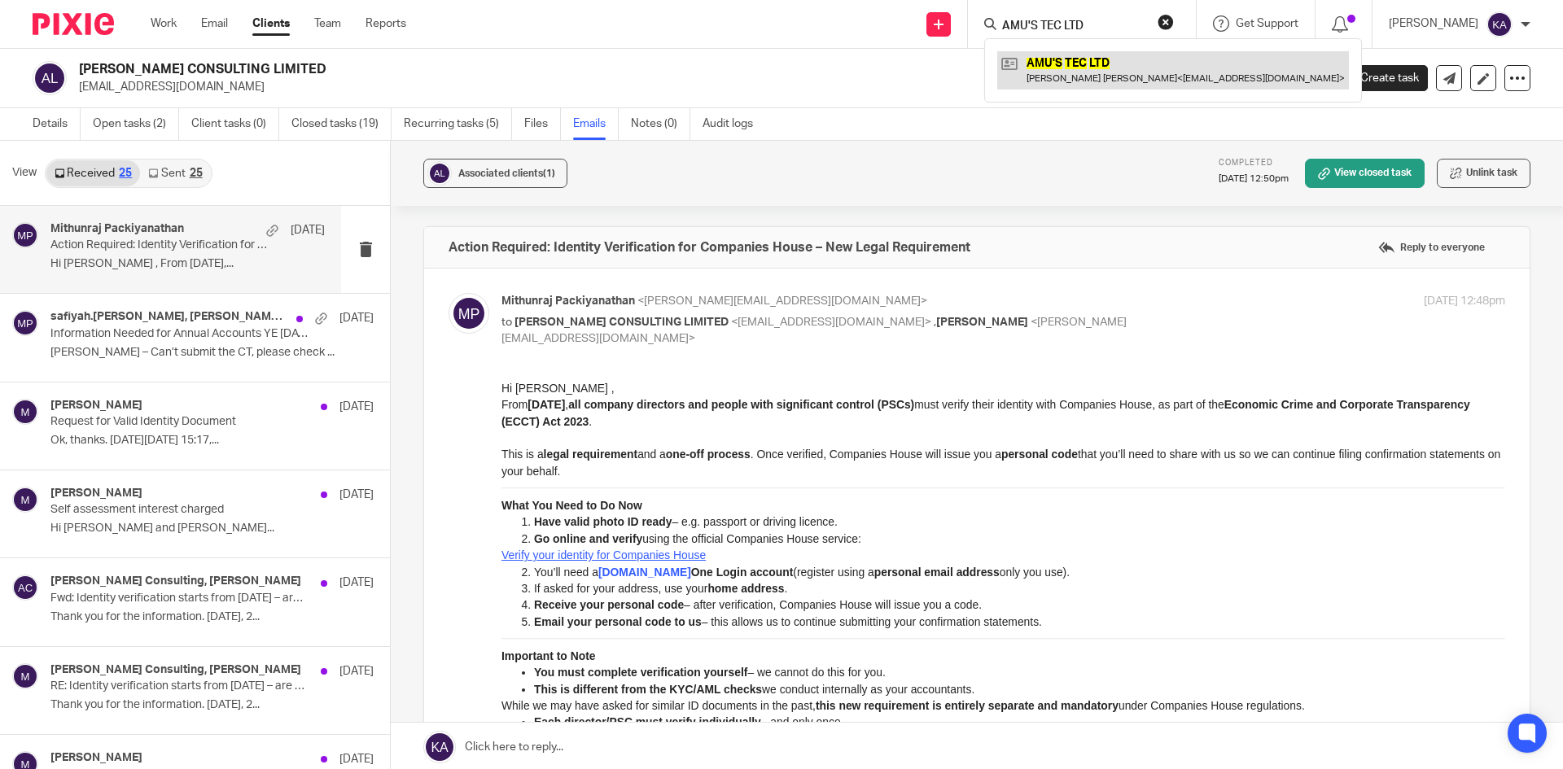
type input "AMU'S TEC LTD"
click at [1020, 64] on link at bounding box center [1173, 69] width 352 height 37
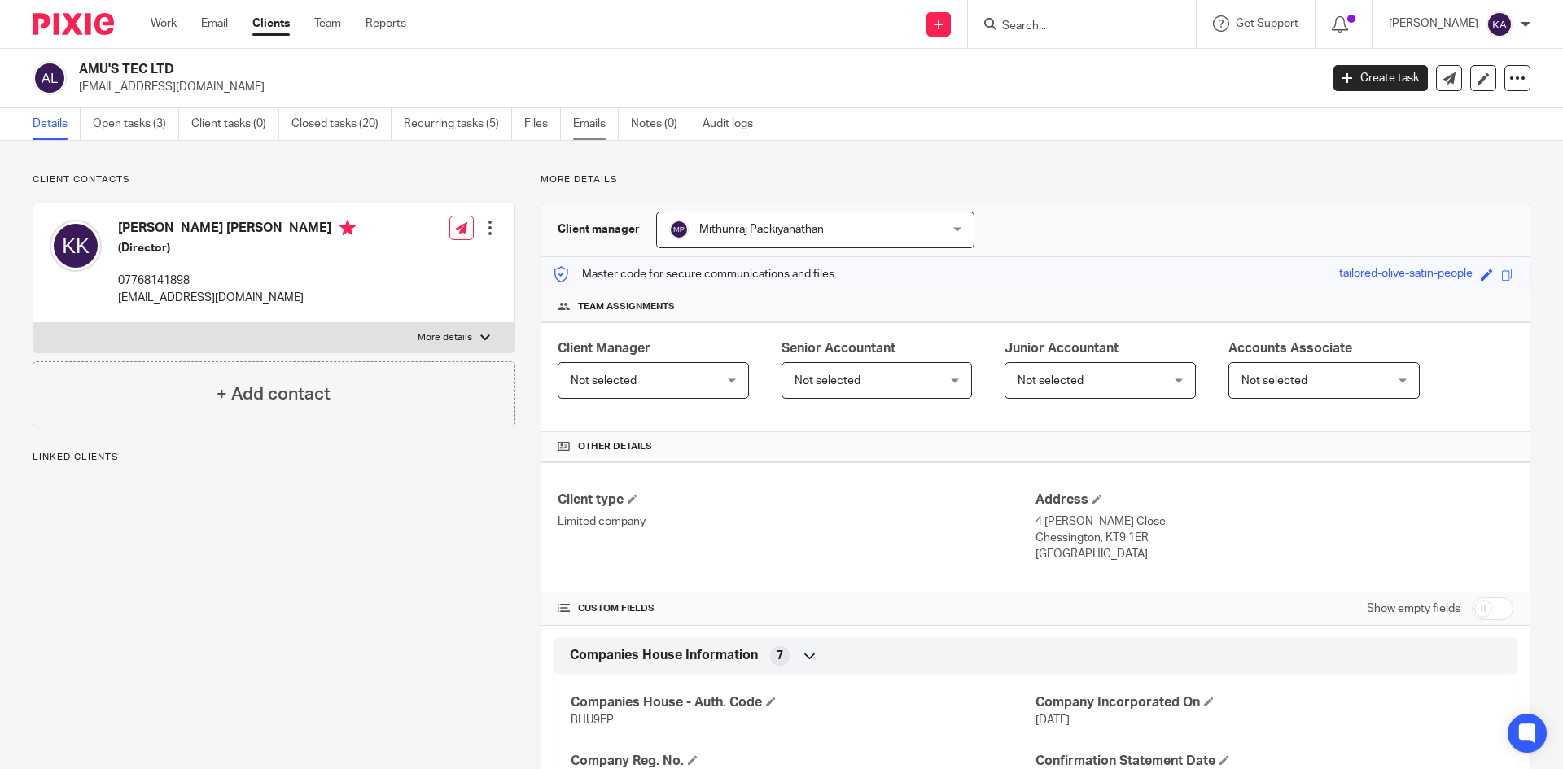
click at [589, 121] on link "Emails" at bounding box center [596, 124] width 46 height 32
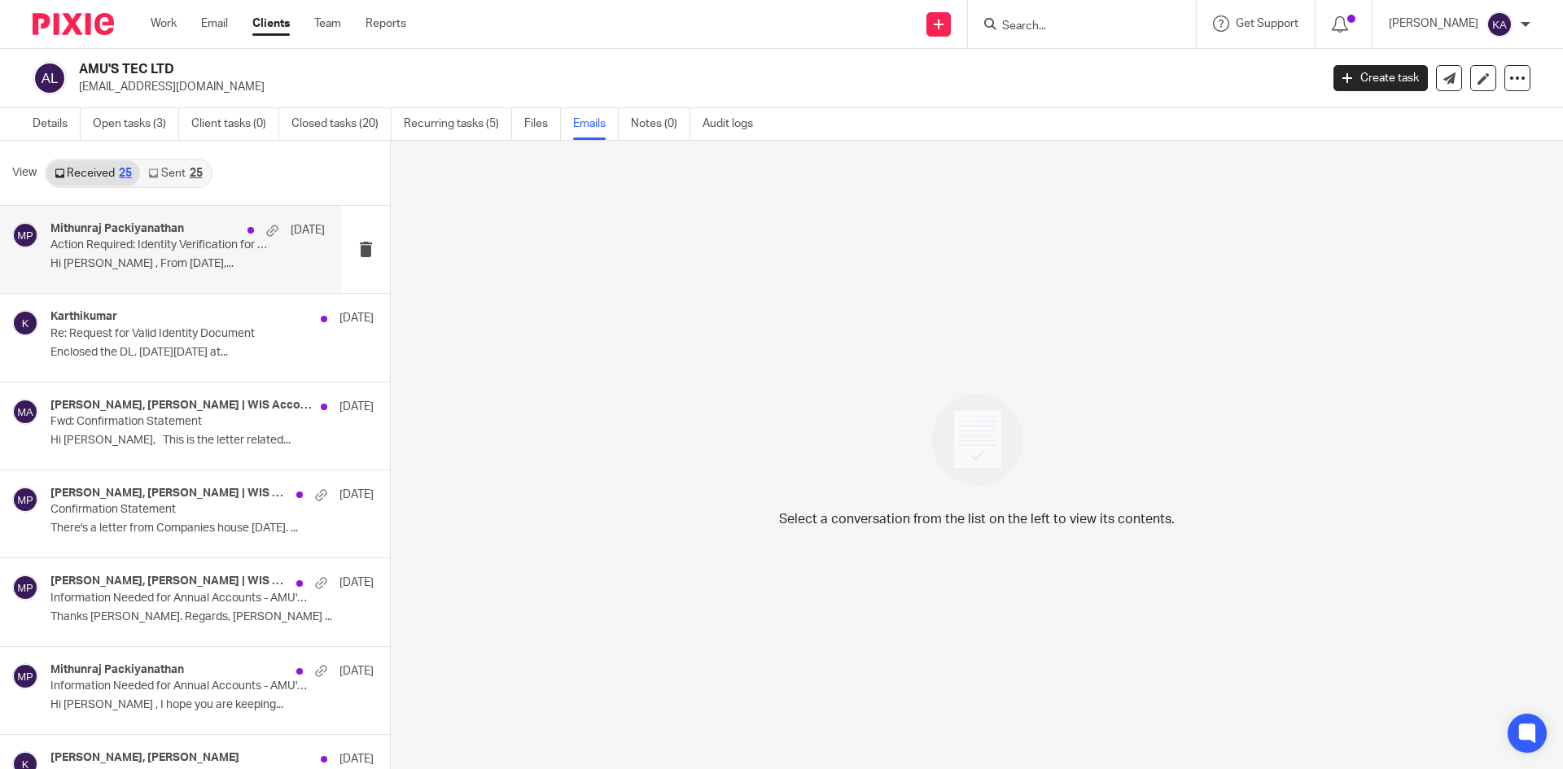
click at [180, 243] on p "Action Required: Identity Verification for Companies House – New Legal Requirem…" at bounding box center [160, 246] width 220 height 14
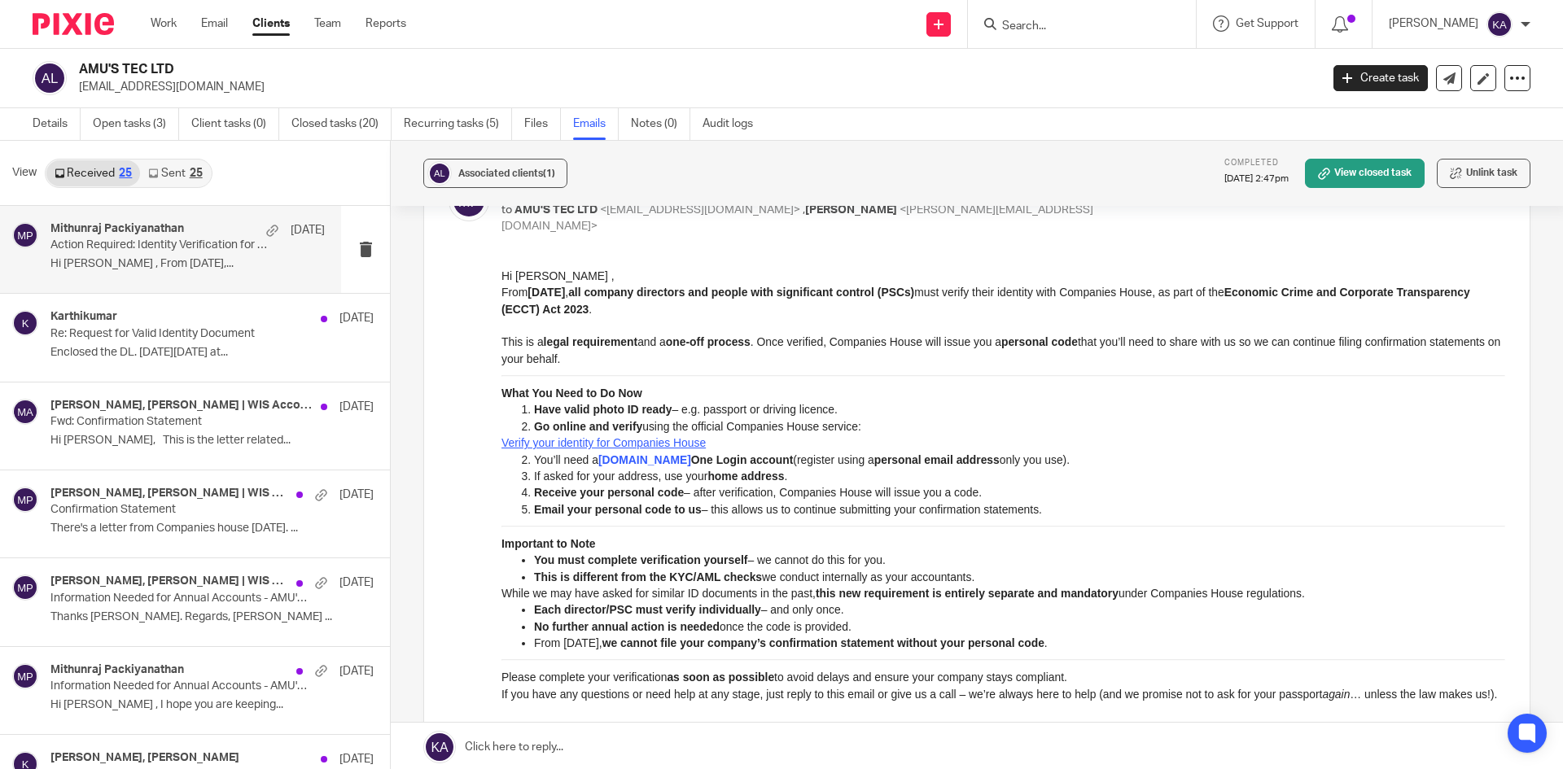
scroll to position [81, 0]
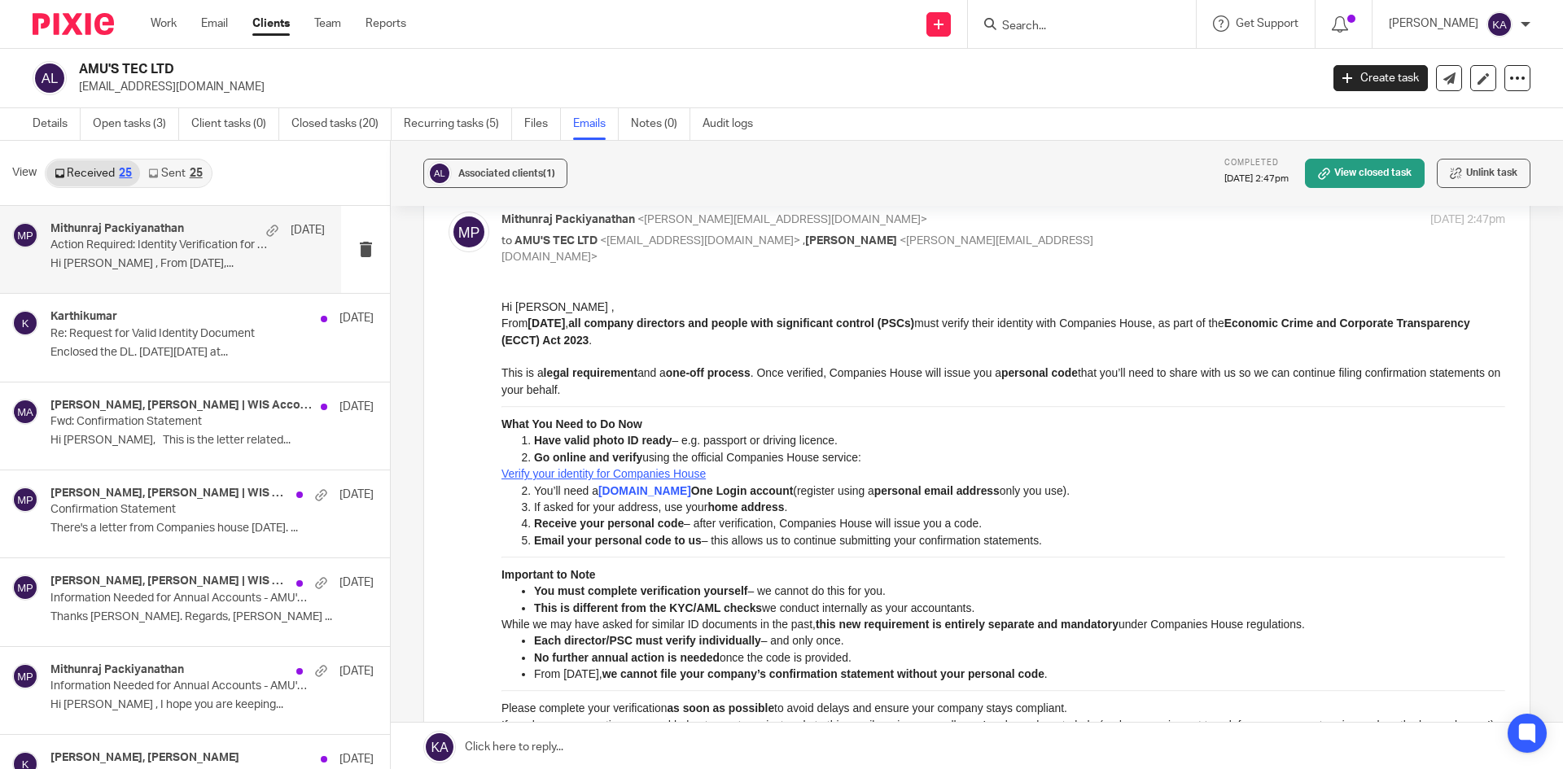
click at [1001, 24] on input "Search" at bounding box center [1074, 27] width 147 height 15
paste input "ARYEET LIMITED"
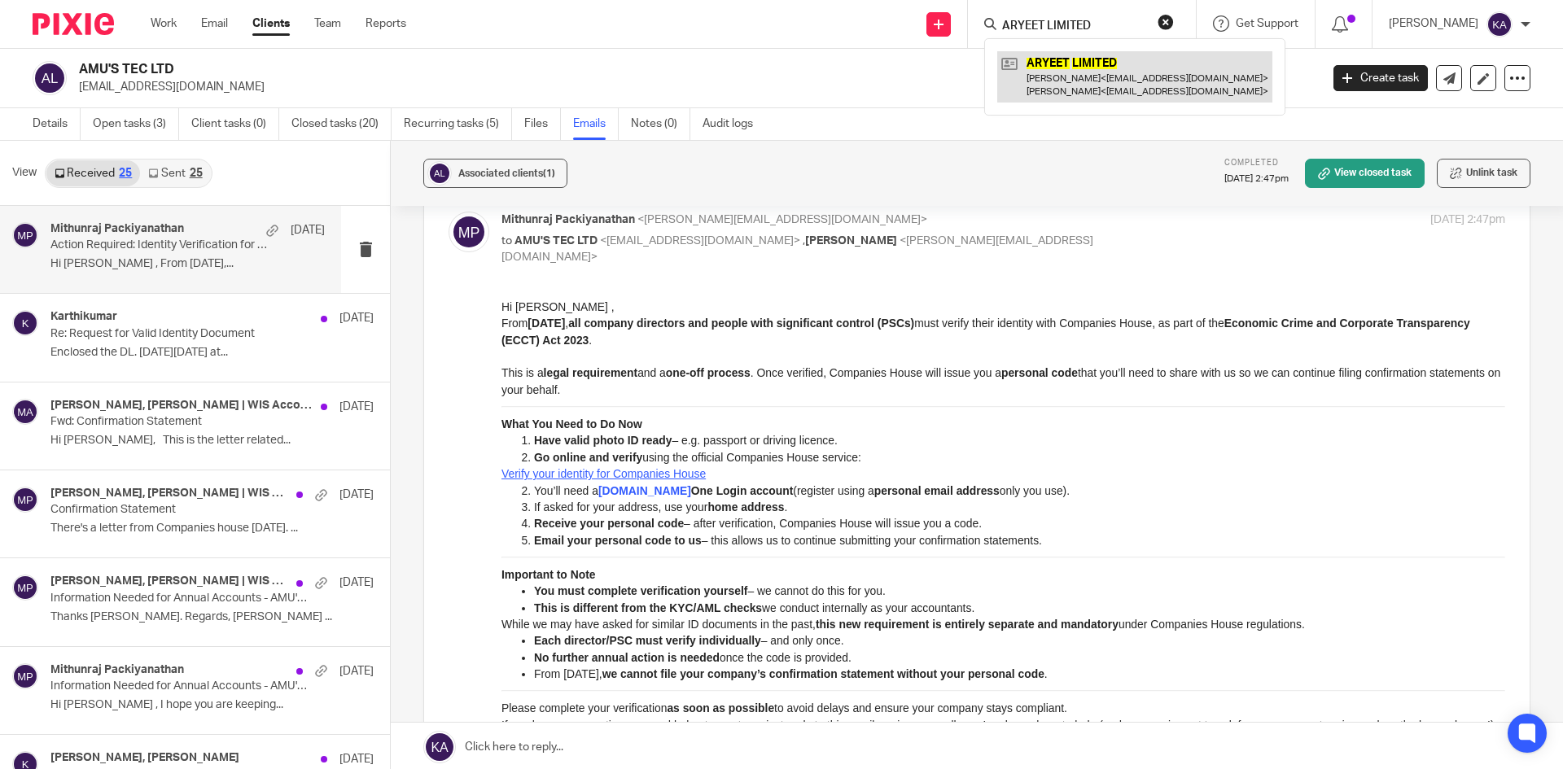
type input "ARYEET LIMITED"
click at [1027, 57] on link at bounding box center [1134, 76] width 275 height 50
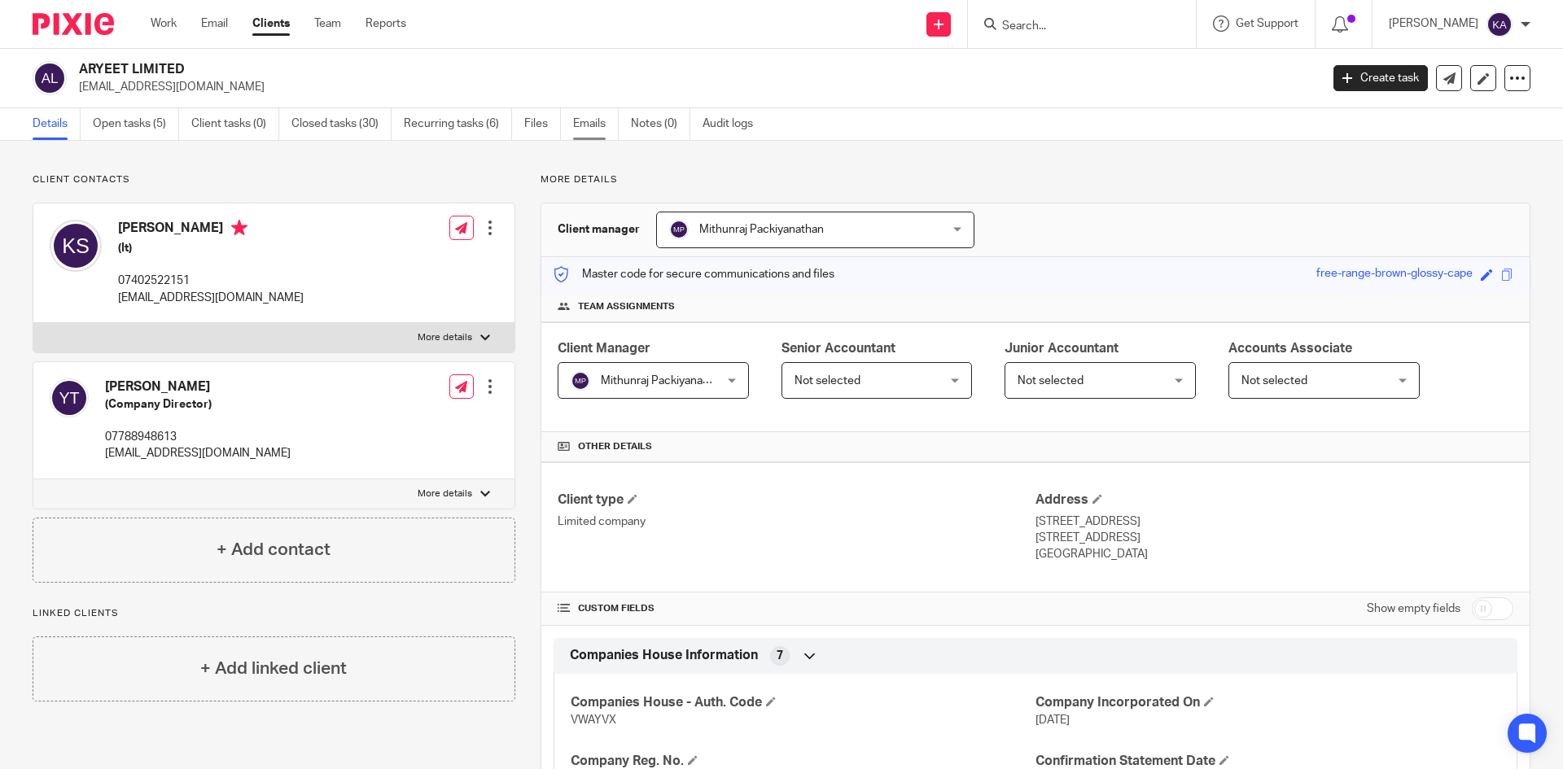
click at [590, 125] on link "Emails" at bounding box center [596, 124] width 46 height 32
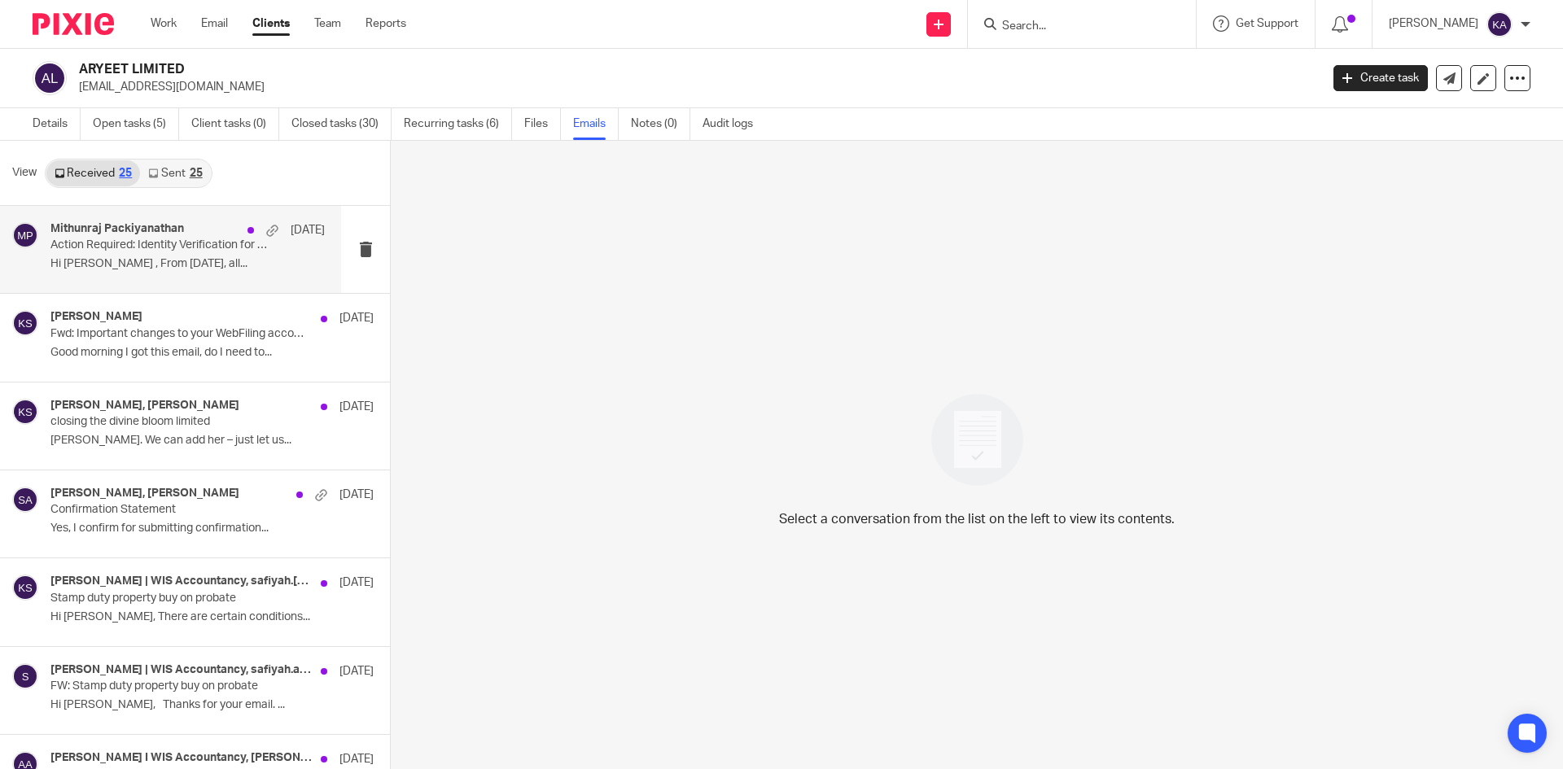
click at [188, 247] on p "Action Required: Identity Verification for Companies House – New Legal Requirem…" at bounding box center [160, 246] width 220 height 14
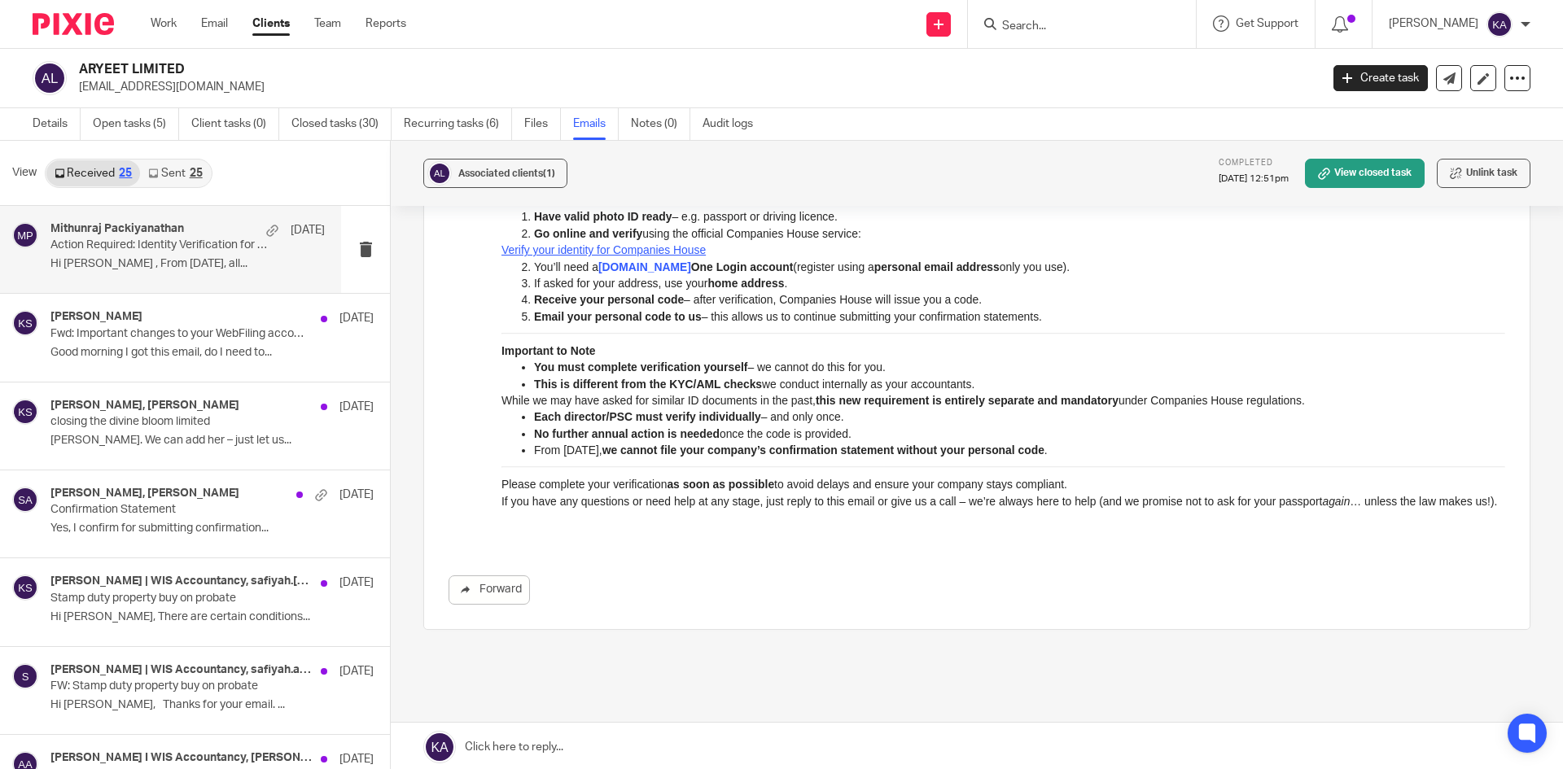
scroll to position [131, 0]
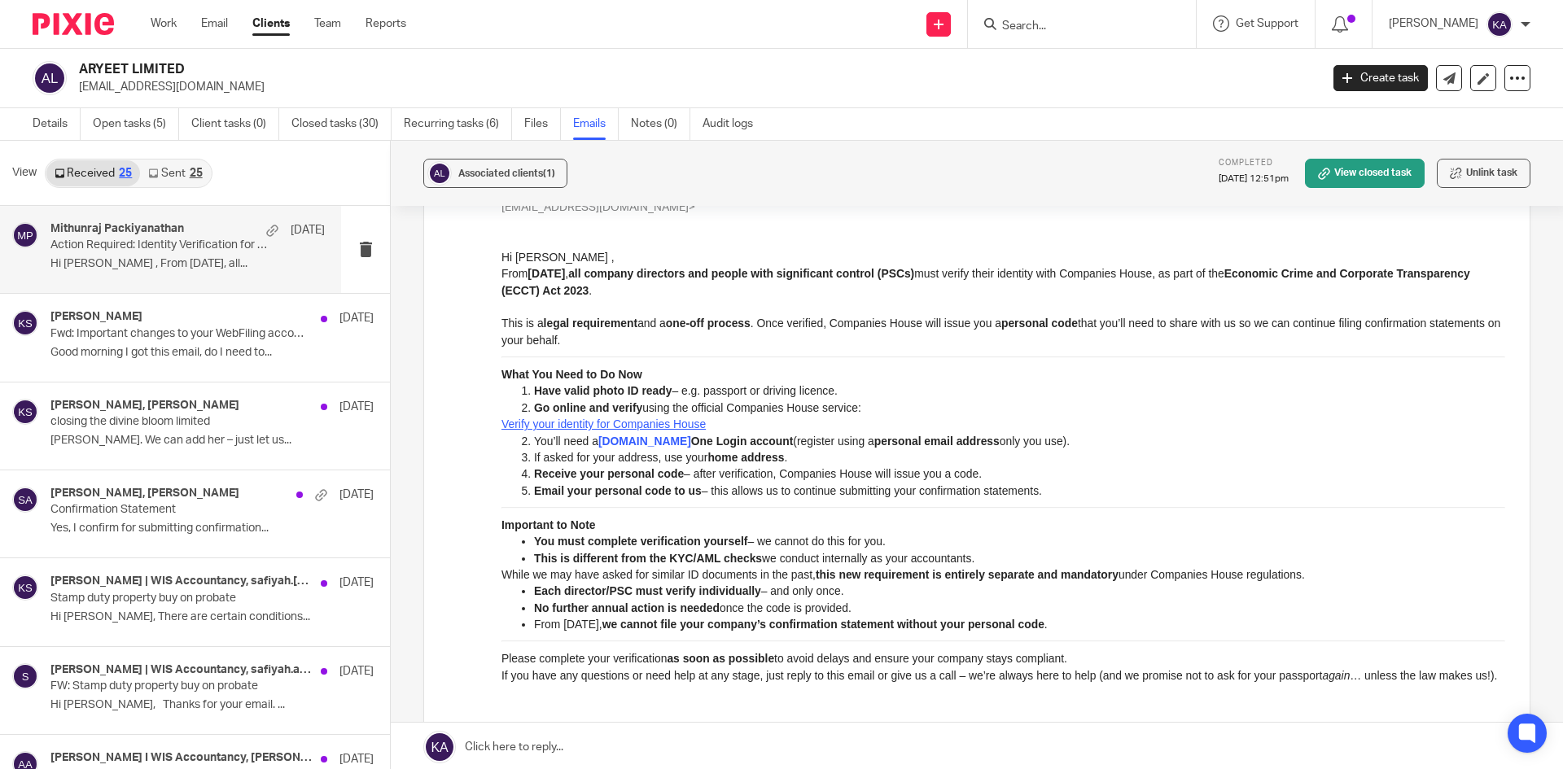
click at [1022, 24] on input "Search" at bounding box center [1074, 27] width 147 height 15
paste input "AURO LIMITED"
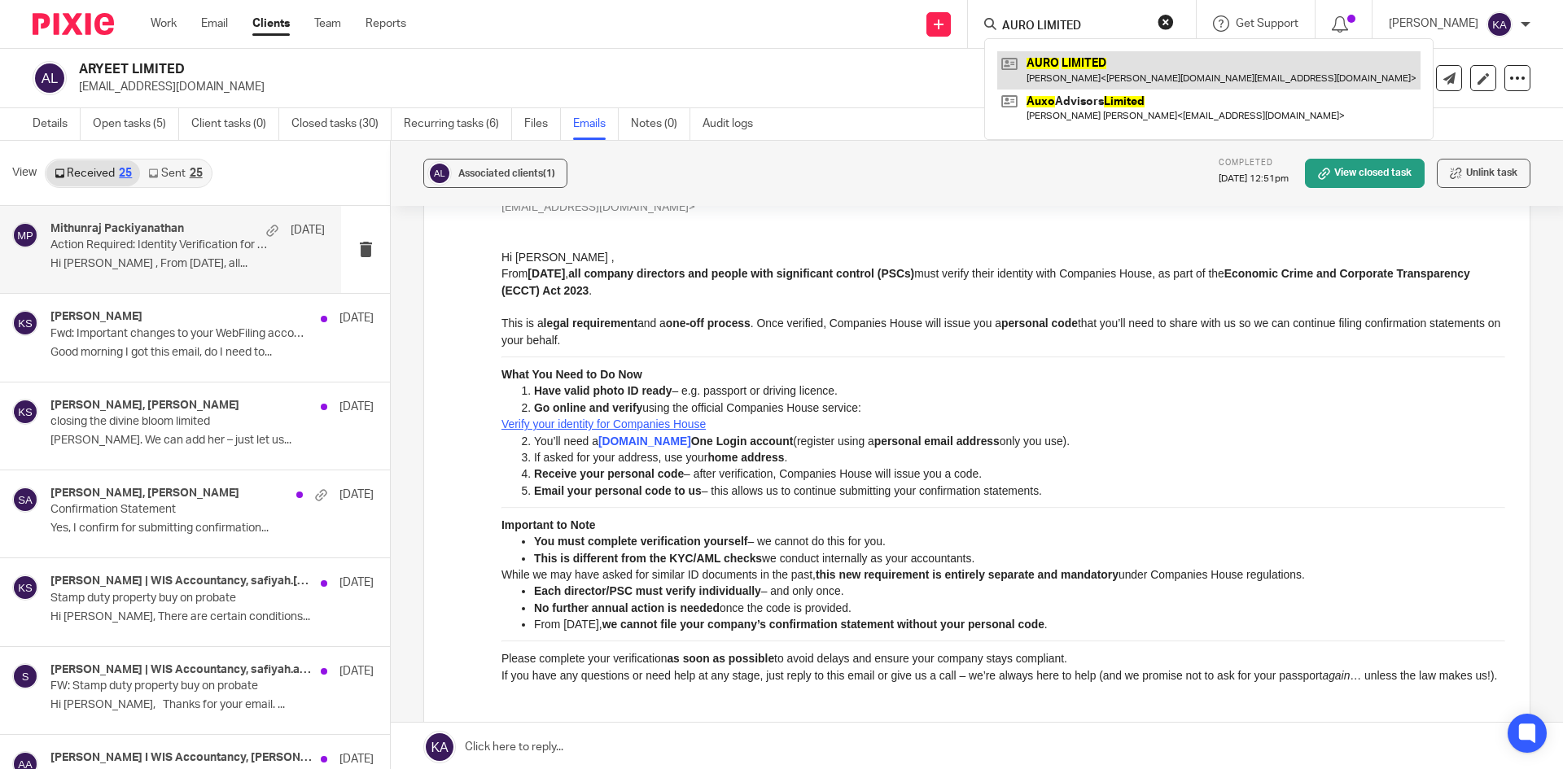
type input "AURO LIMITED"
click at [1025, 65] on link at bounding box center [1208, 69] width 423 height 37
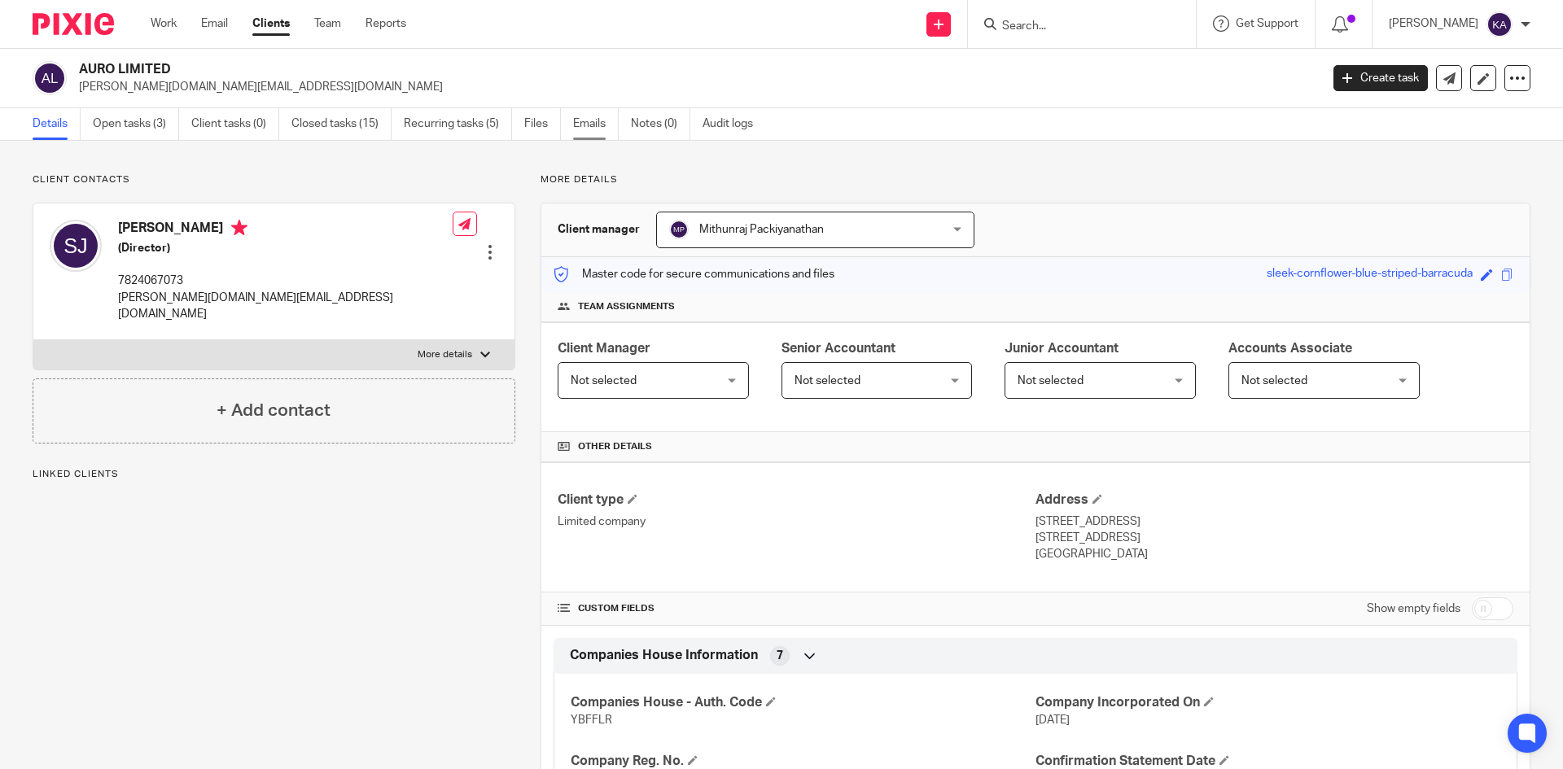
click at [591, 129] on link "Emails" at bounding box center [596, 124] width 46 height 32
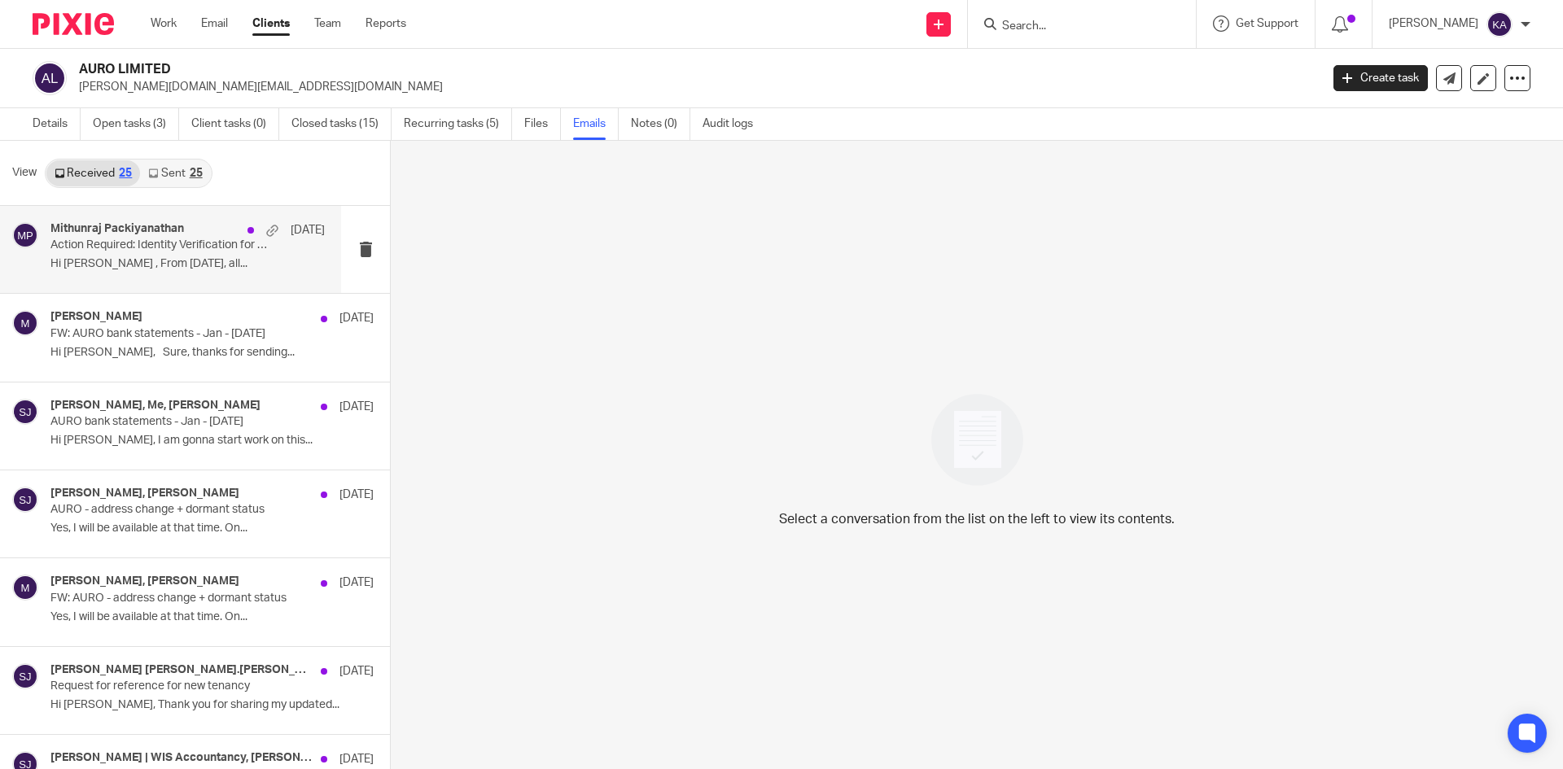
click at [199, 238] on div "Mithunraj Packiyanathan 8 Oct" at bounding box center [187, 230] width 274 height 16
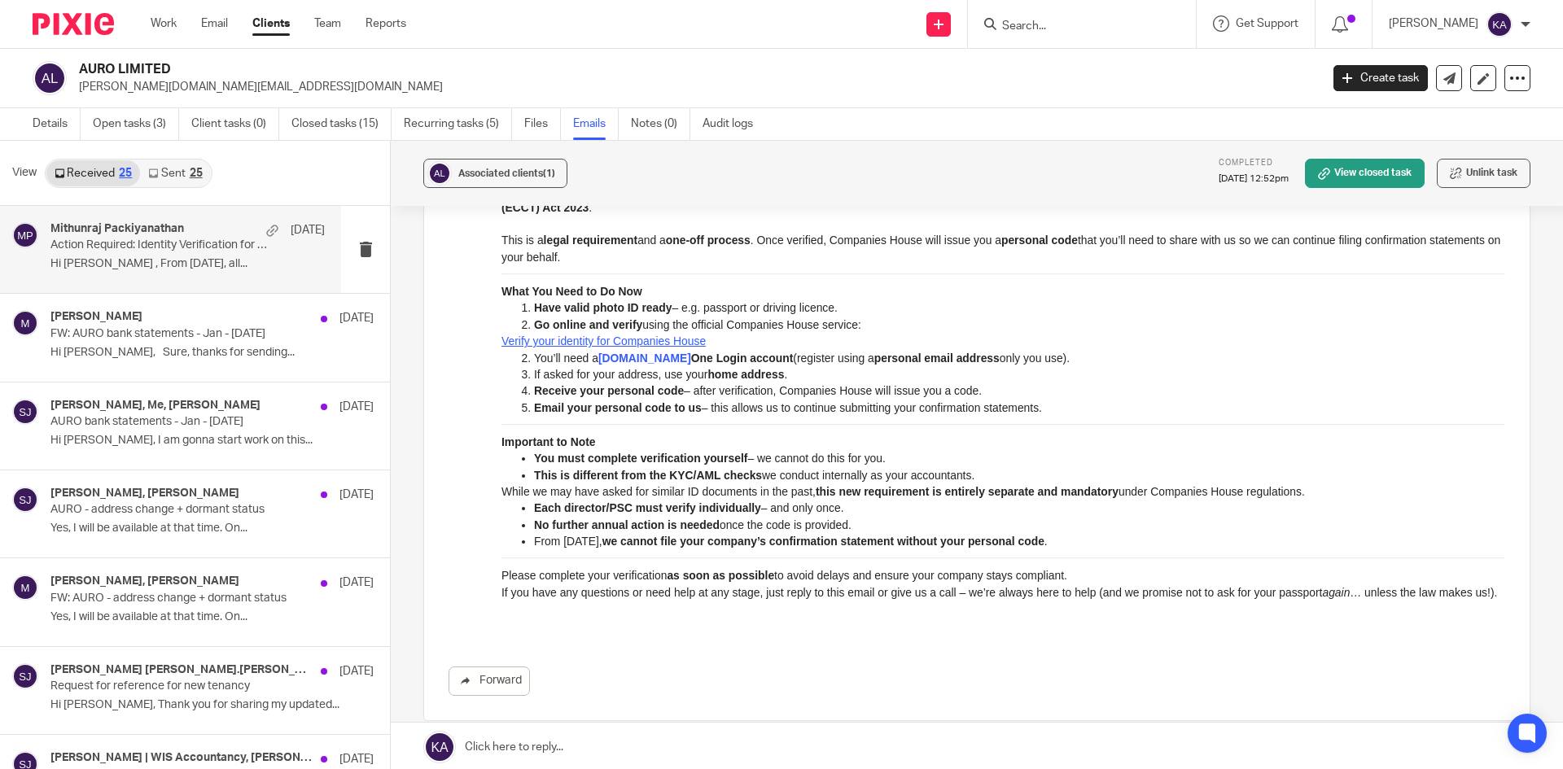
scroll to position [212, 0]
click at [1001, 17] on form at bounding box center [1087, 24] width 173 height 20
click at [1001, 24] on input "Search" at bounding box center [1074, 27] width 147 height 15
paste input "AVK INNOVATIONS LTD"
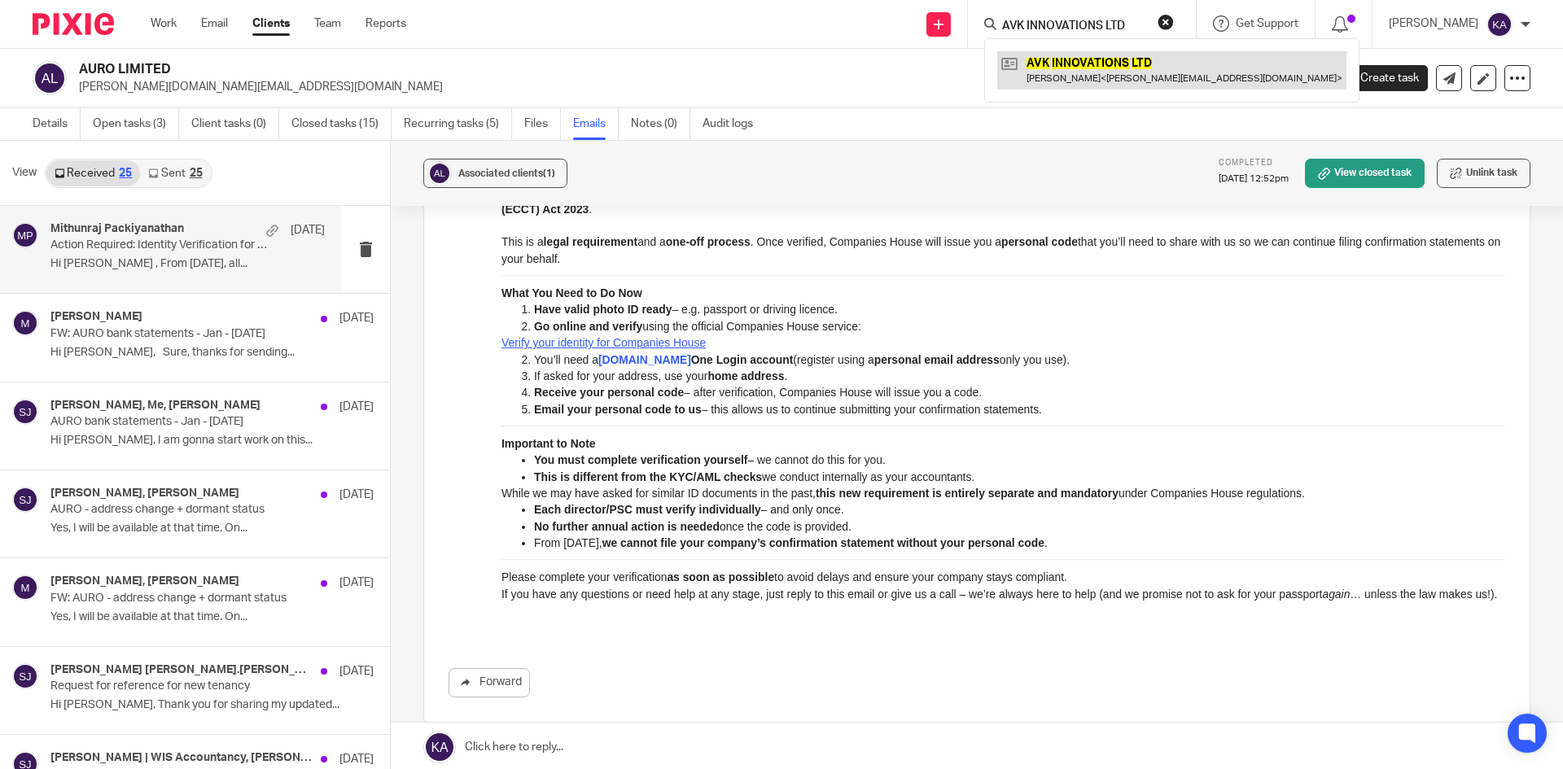
type input "AVK INNOVATIONS LTD"
click at [1027, 57] on link at bounding box center [1171, 69] width 349 height 37
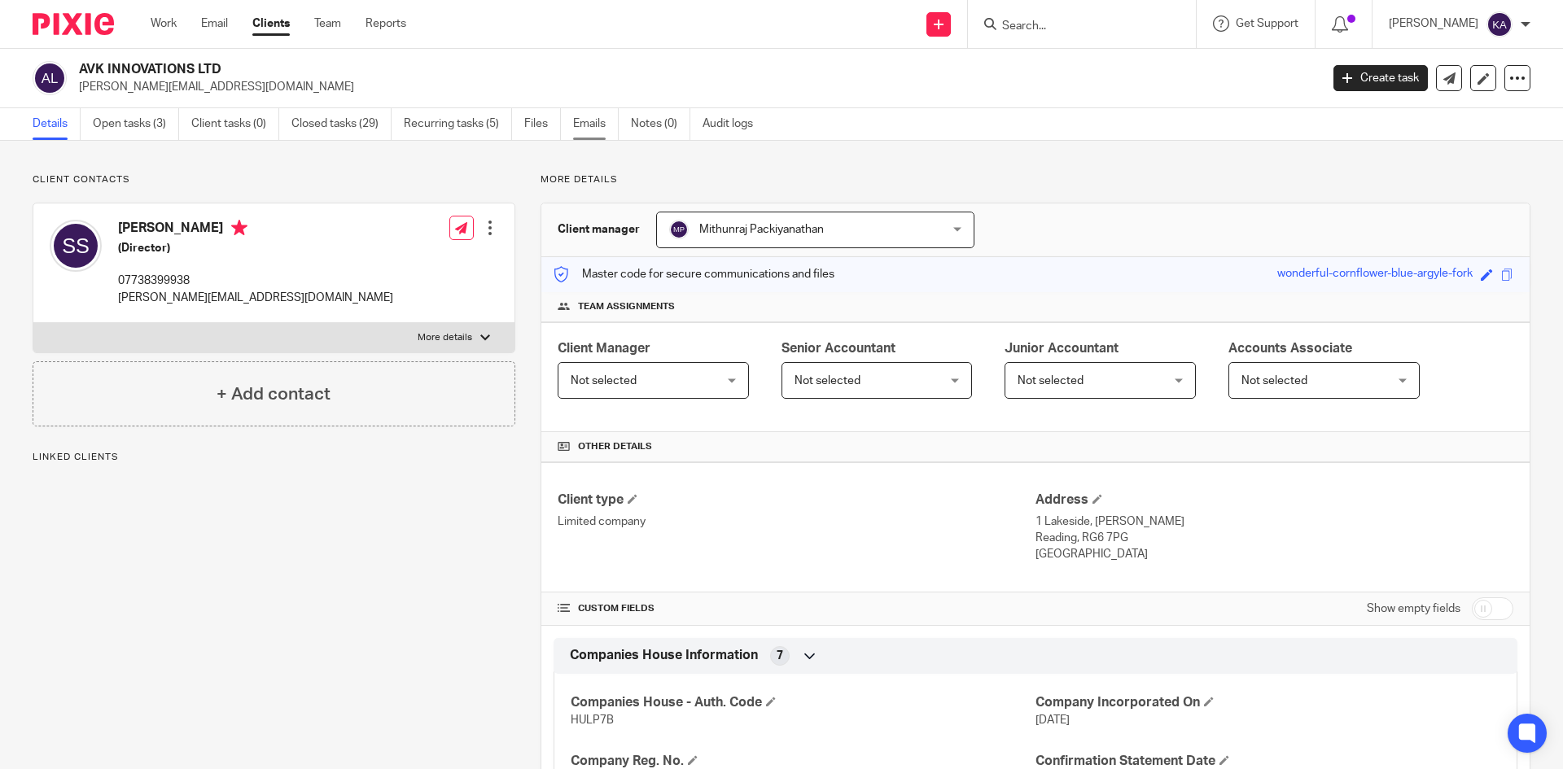
click at [595, 125] on link "Emails" at bounding box center [596, 124] width 46 height 32
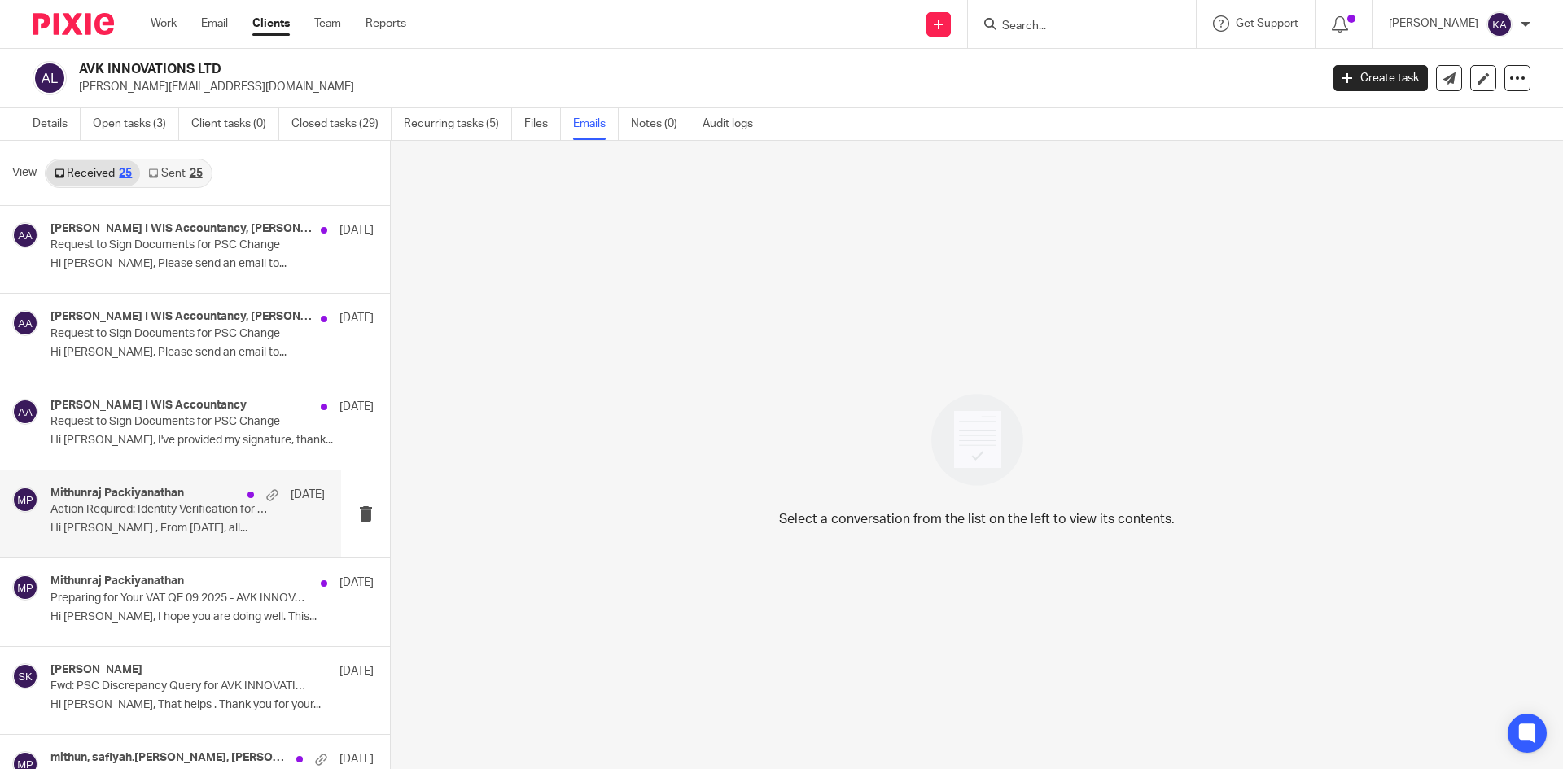
click at [129, 504] on p "Action Required: Identity Verification for Companies House – New Legal Requirem…" at bounding box center [160, 510] width 220 height 14
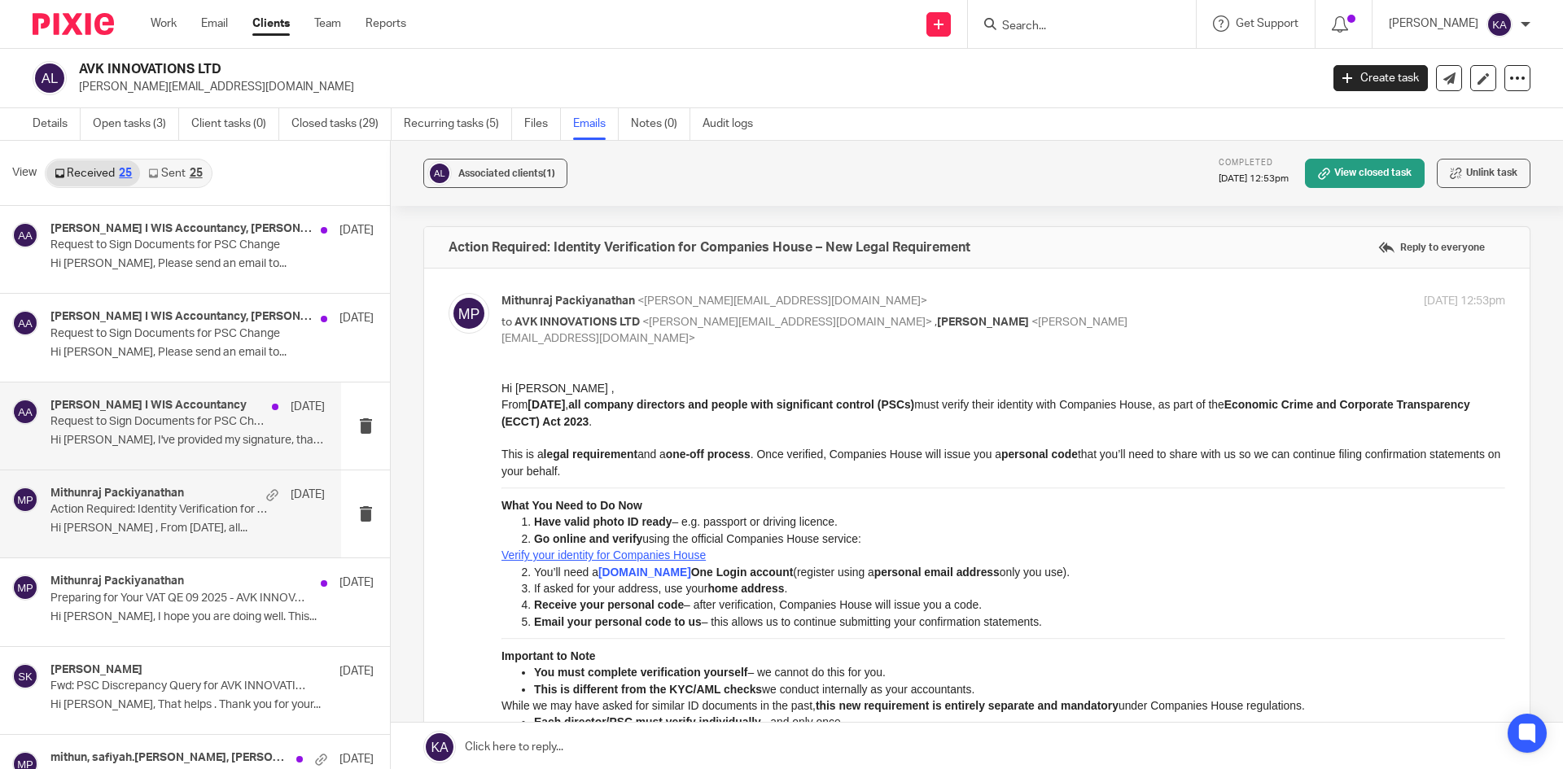
click at [152, 427] on p "Request to Sign Documents for PSC Change" at bounding box center [160, 422] width 220 height 14
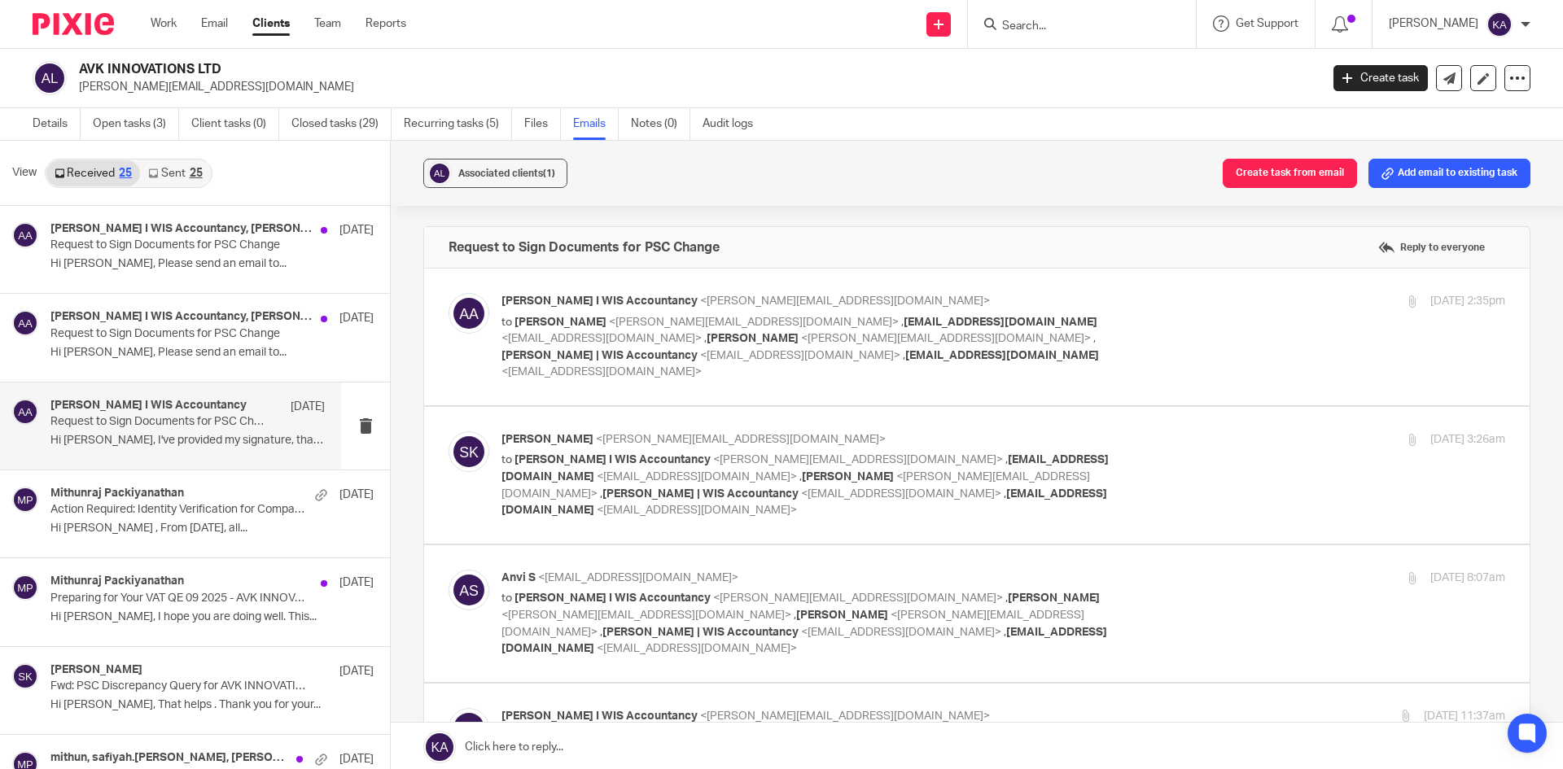
click at [1156, 323] on div "Akeel Mohammed I WIS Accountancy <akeel@wis-accountancy.co.uk> to Sivakiran Sin…" at bounding box center [1003, 337] width 1004 height 88
checkbox input "true"
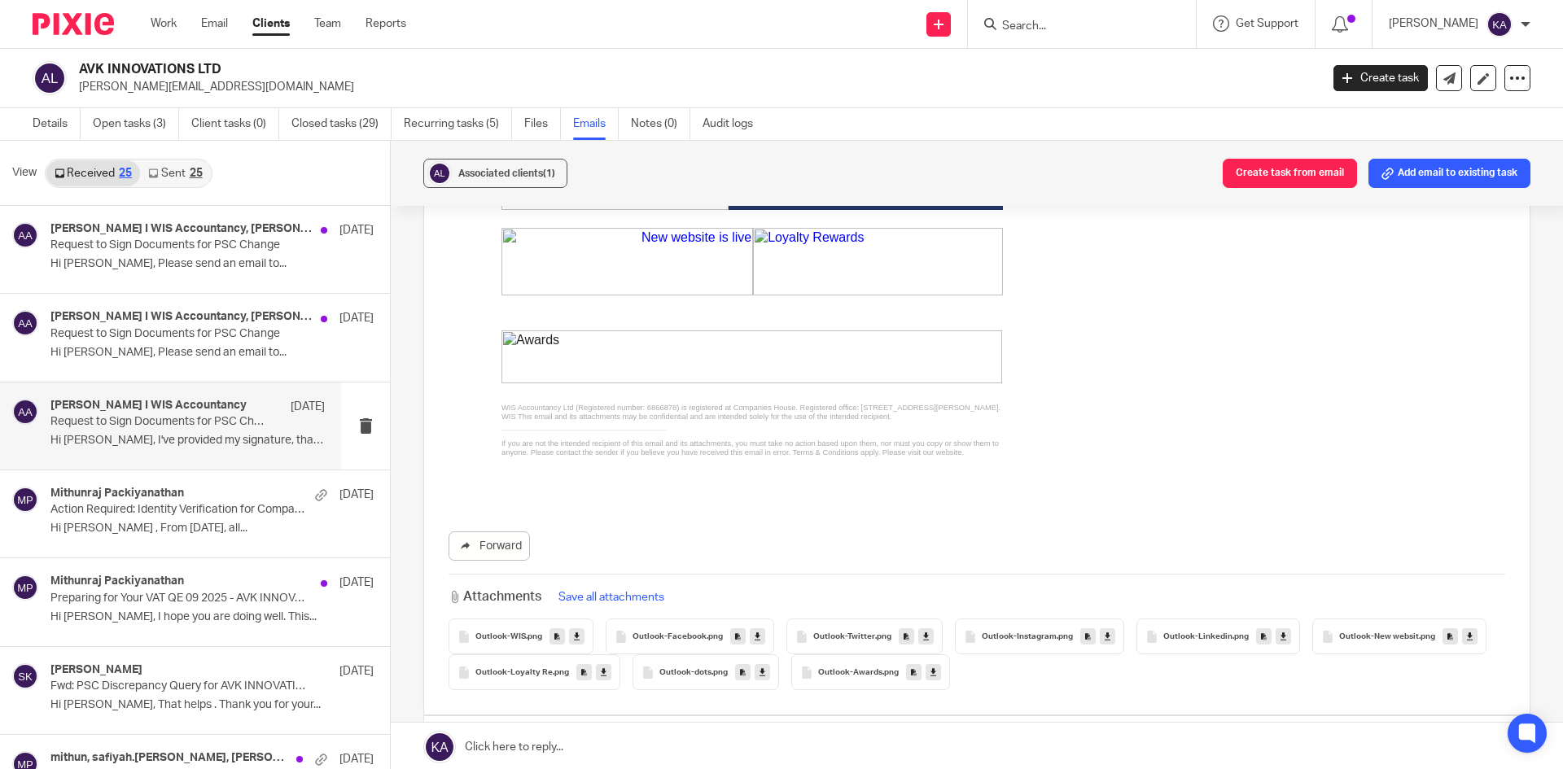
scroll to position [651, 0]
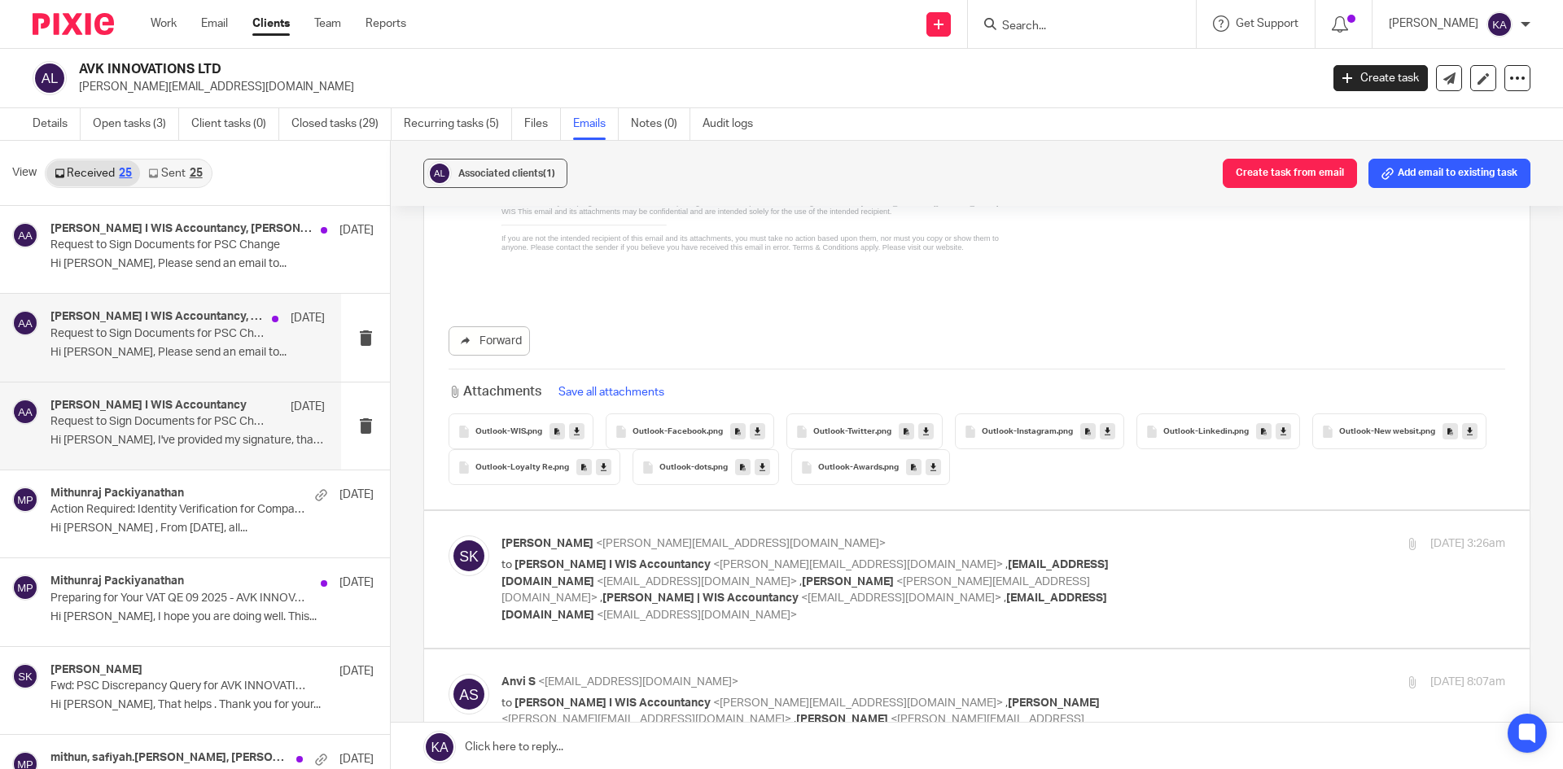
click at [160, 325] on div "Akeel Mohammed I WIS Accountancy, Anvi S, Siva Kiran 10 Oct" at bounding box center [187, 318] width 274 height 16
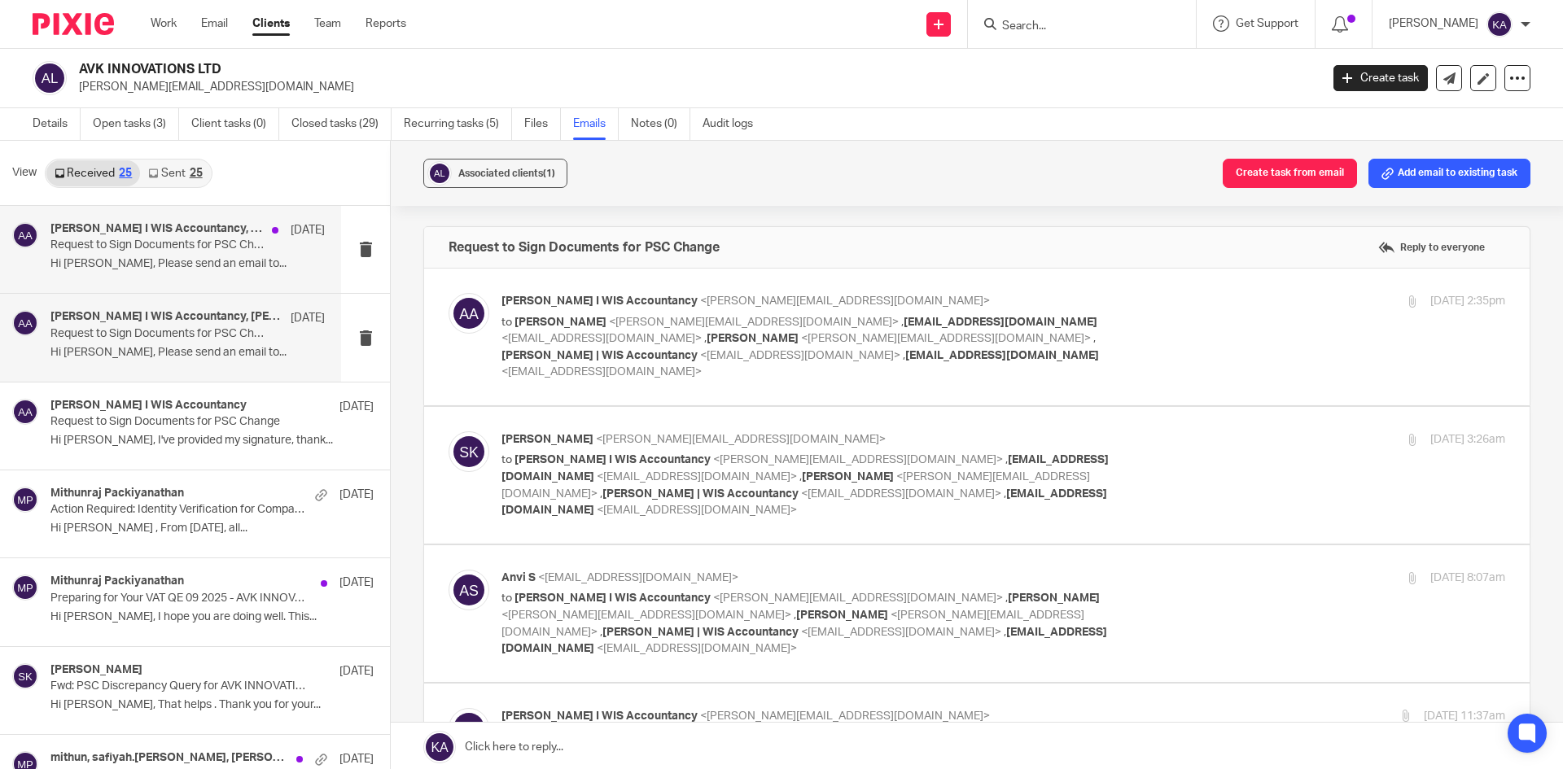
scroll to position [0, 0]
click at [164, 239] on p "Request to Sign Documents for PSC Change" at bounding box center [160, 246] width 220 height 14
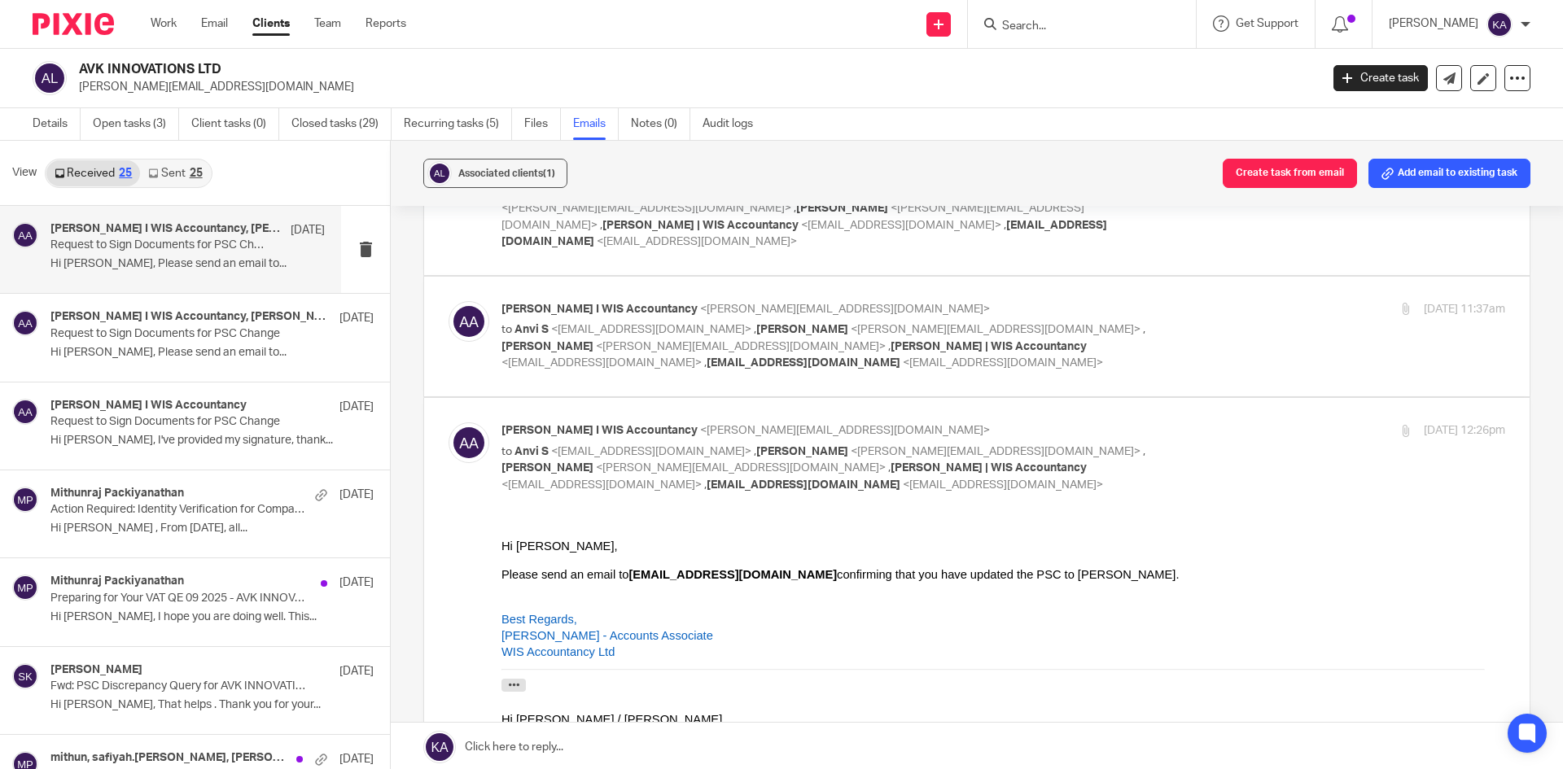
scroll to position [326, 0]
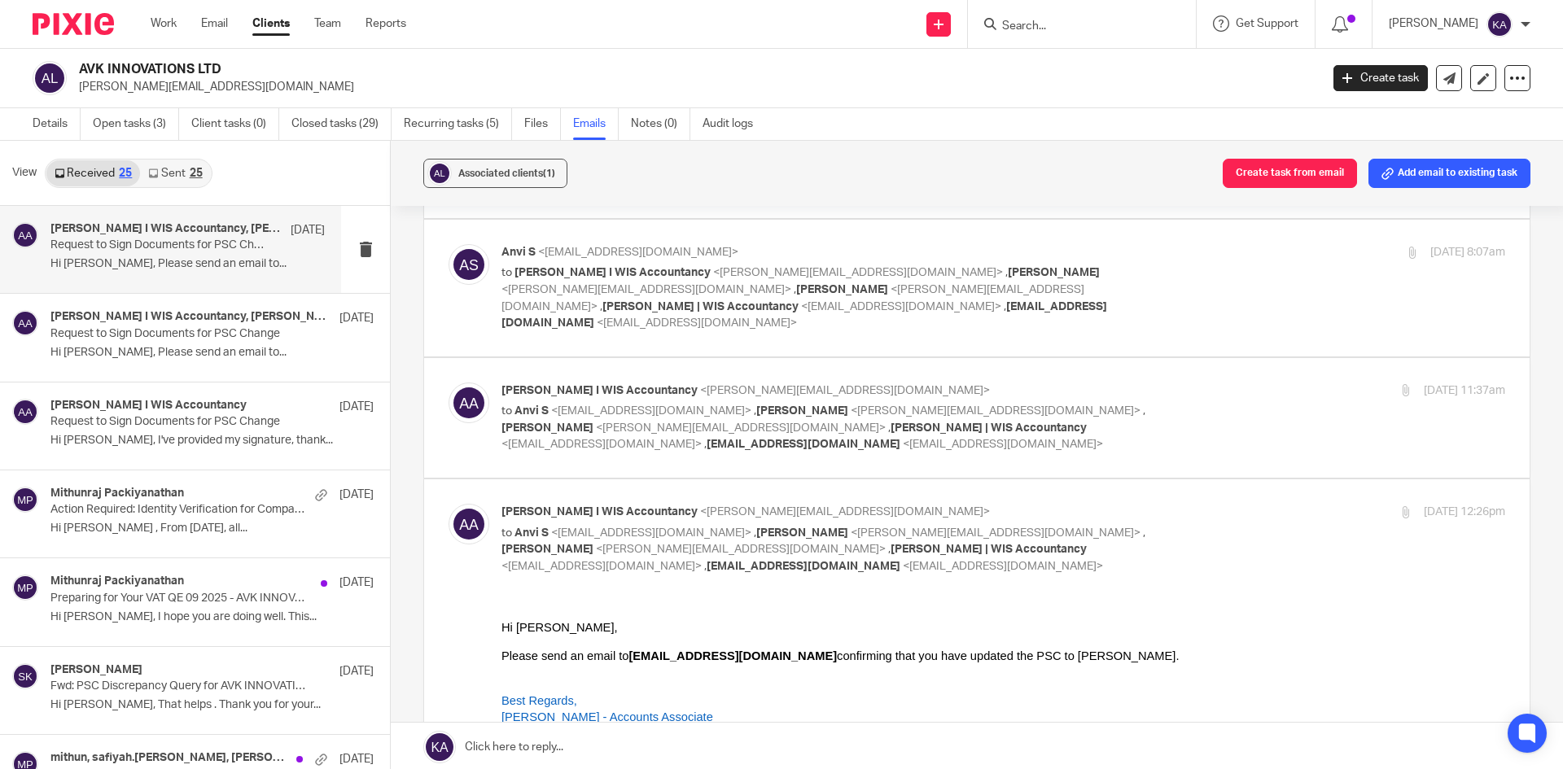
click at [1171, 385] on div "Akeel Mohammed I WIS Accountancy <akeel@wis-accountancy.co.uk> to Anvi S <anvit…" at bounding box center [1003, 418] width 1004 height 71
checkbox input "true"
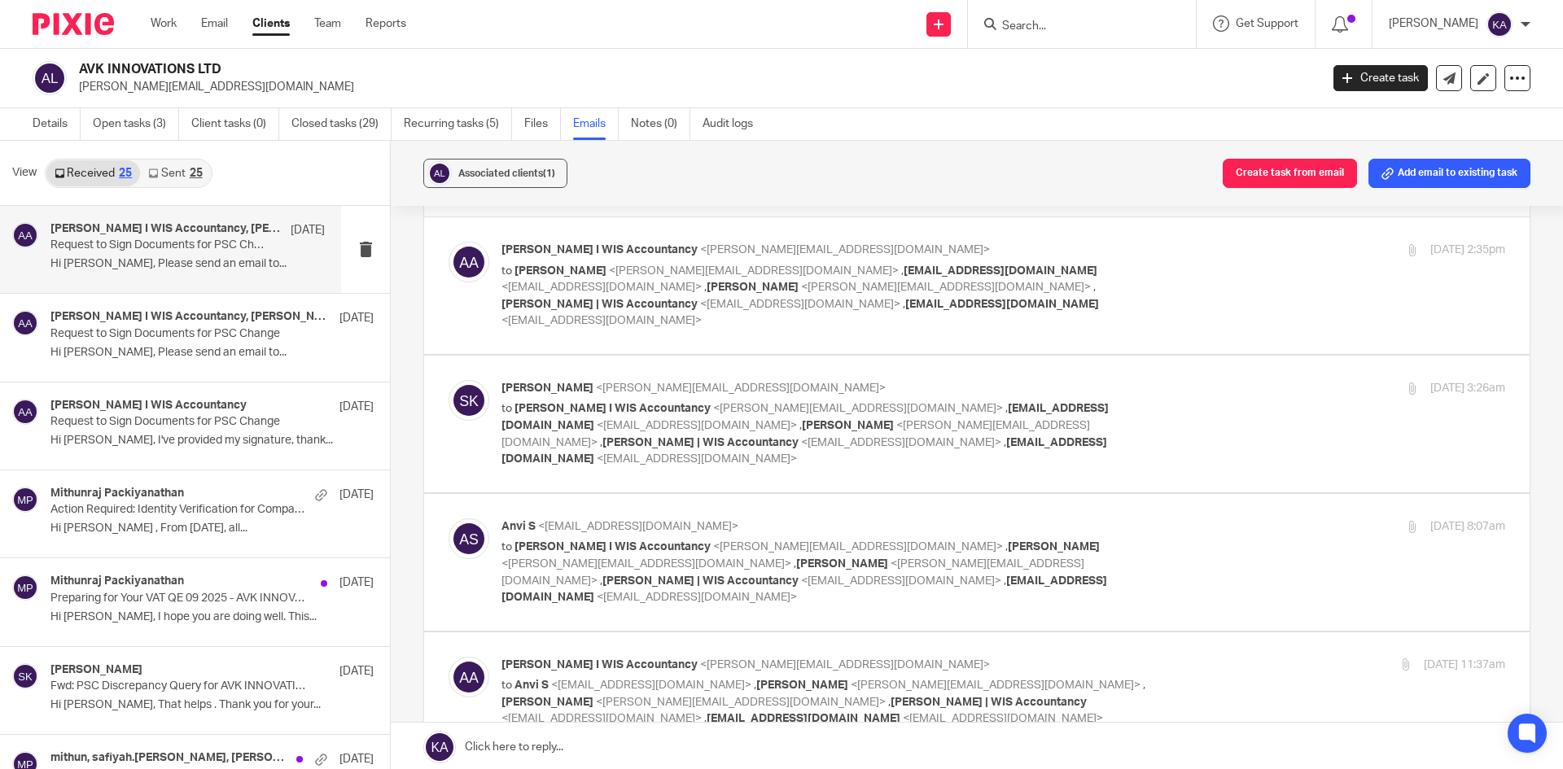
scroll to position [0, 0]
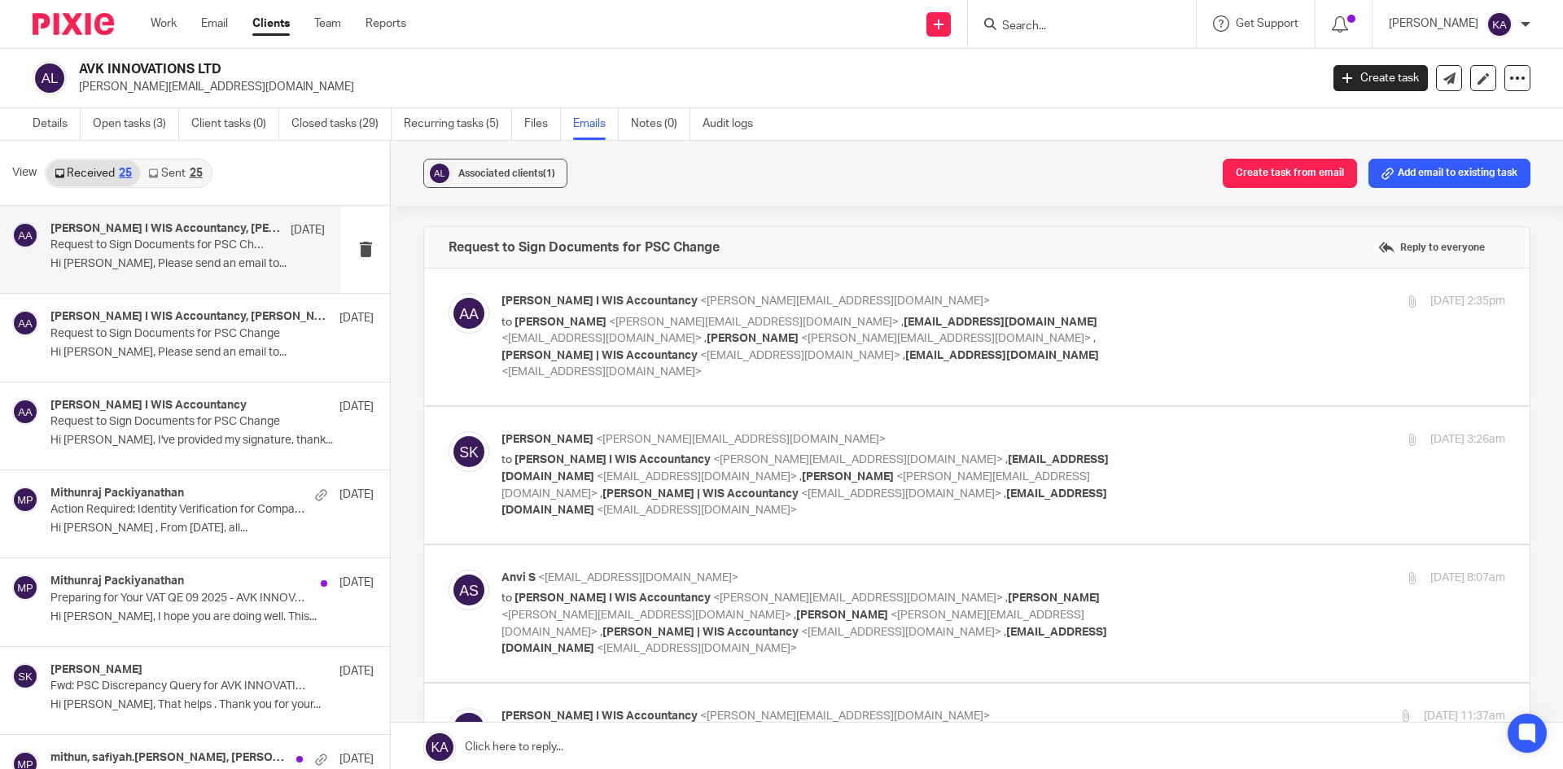
click at [1180, 578] on div "Anvi S <anvitha3@gmail.com> to Akeel Mohammed I WIS Accountancy <akeel@wis-acco…" at bounding box center [1003, 614] width 1004 height 88
checkbox input "true"
click at [1182, 435] on div "Siva Kiran <sivakiran.s@gmail.com> to Akeel Mohammed I WIS Accountancy <akeel@w…" at bounding box center [1003, 475] width 1004 height 88
checkbox input "true"
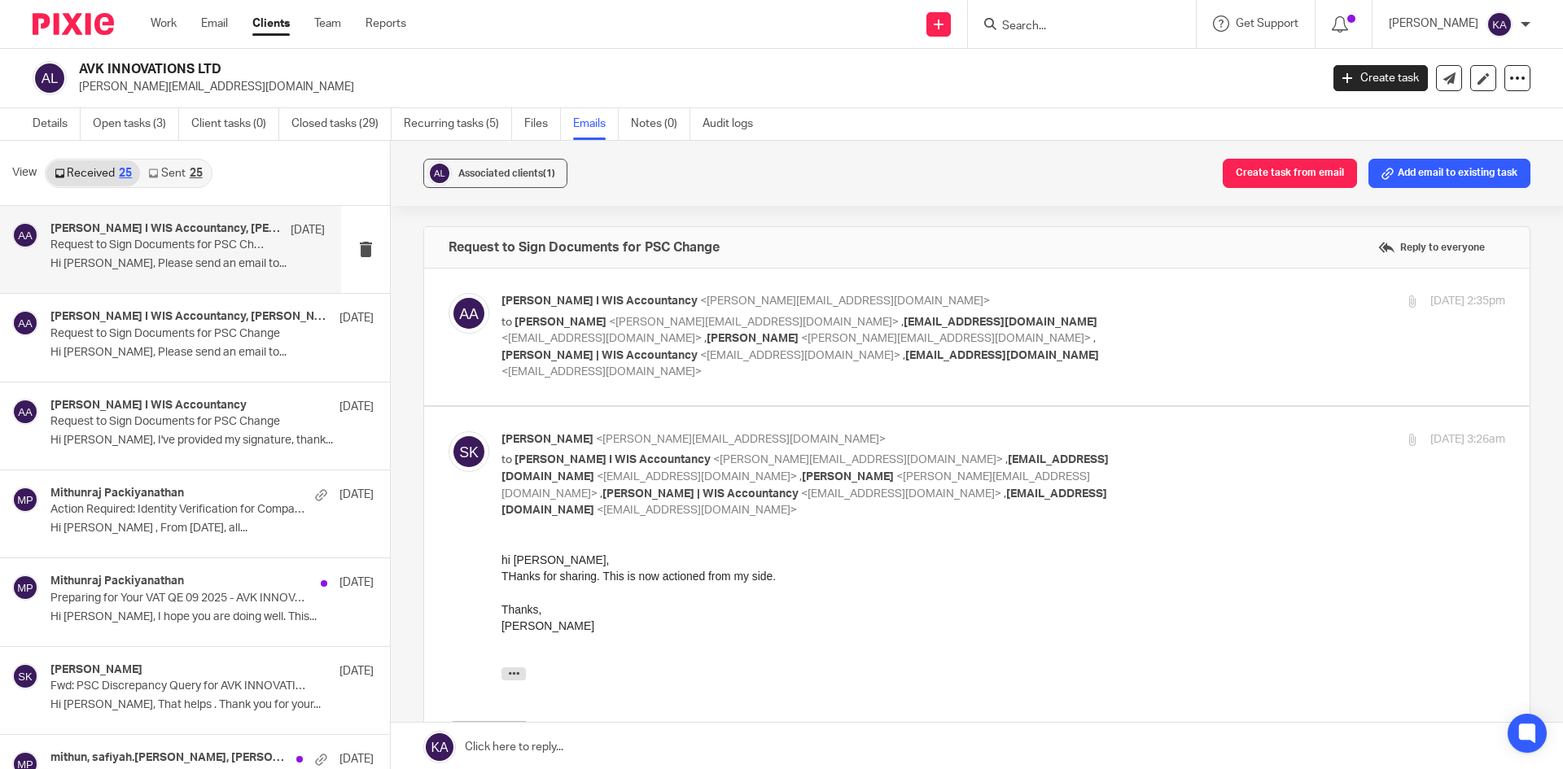
click at [1001, 27] on input "Search" at bounding box center [1074, 27] width 147 height 15
paste input "AVR TECHNOLOGIES LTD"
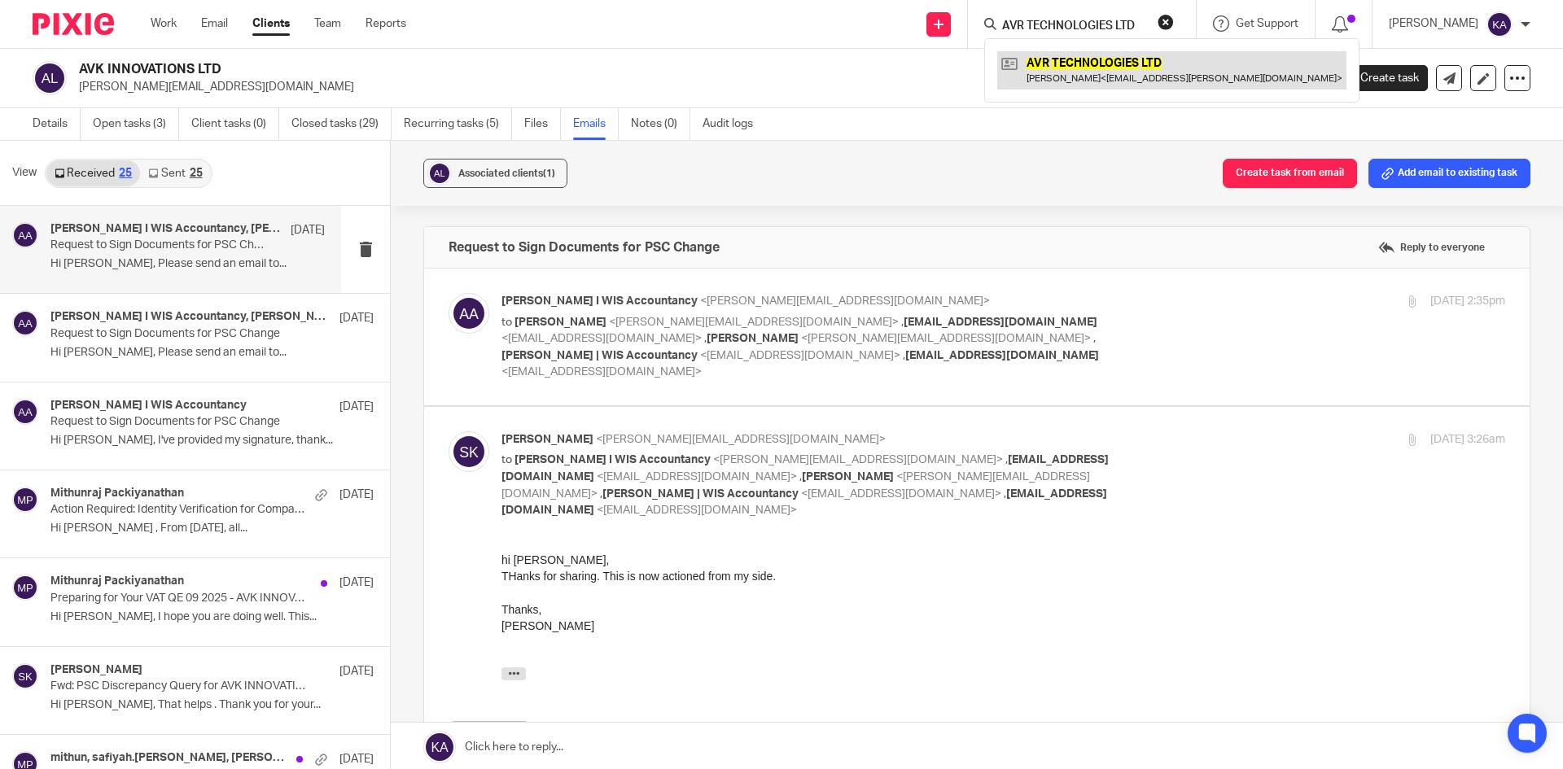
type input "AVR TECHNOLOGIES LTD"
click at [1049, 55] on link at bounding box center [1171, 69] width 349 height 37
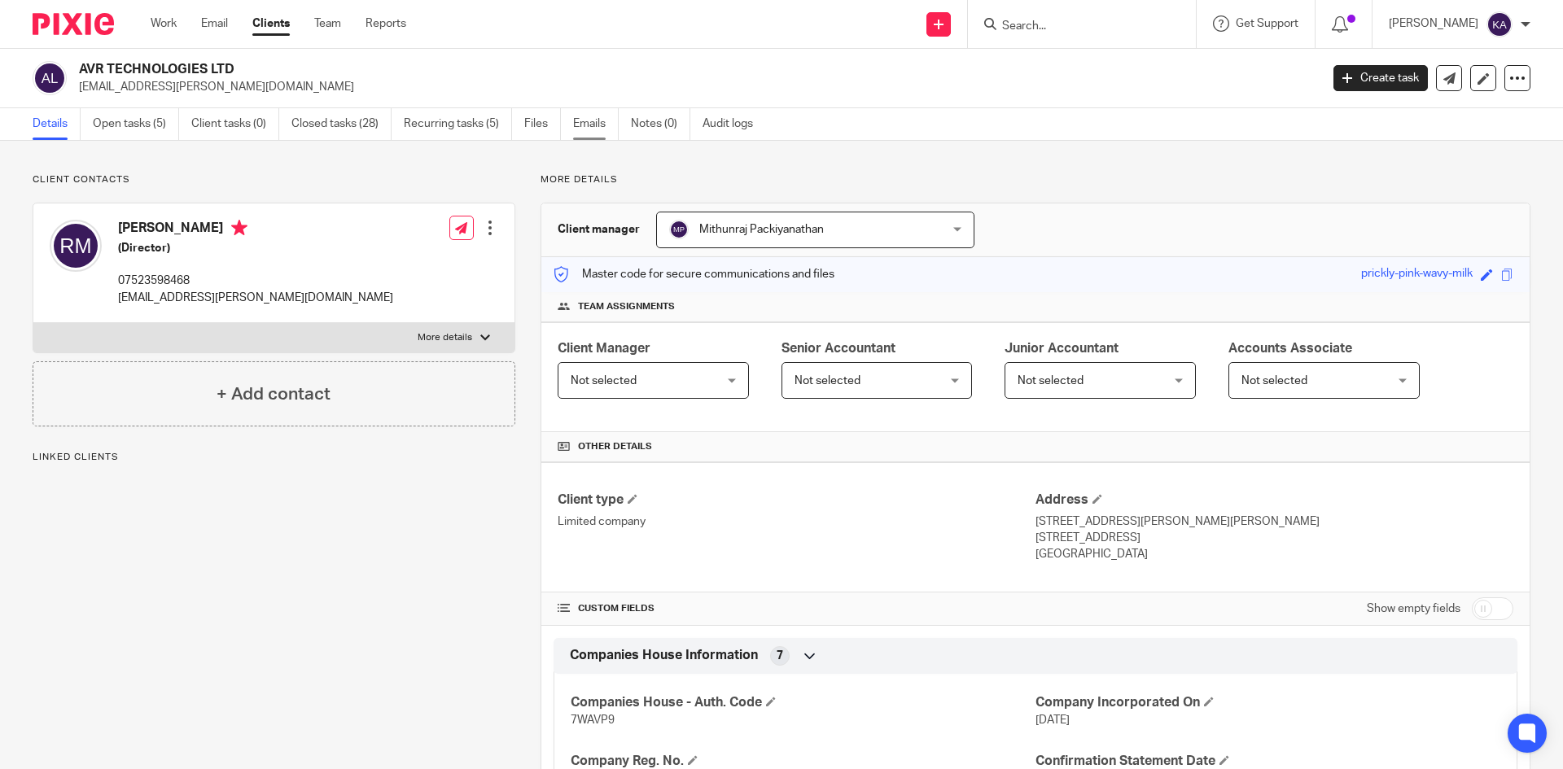
click at [593, 122] on link "Emails" at bounding box center [596, 124] width 46 height 32
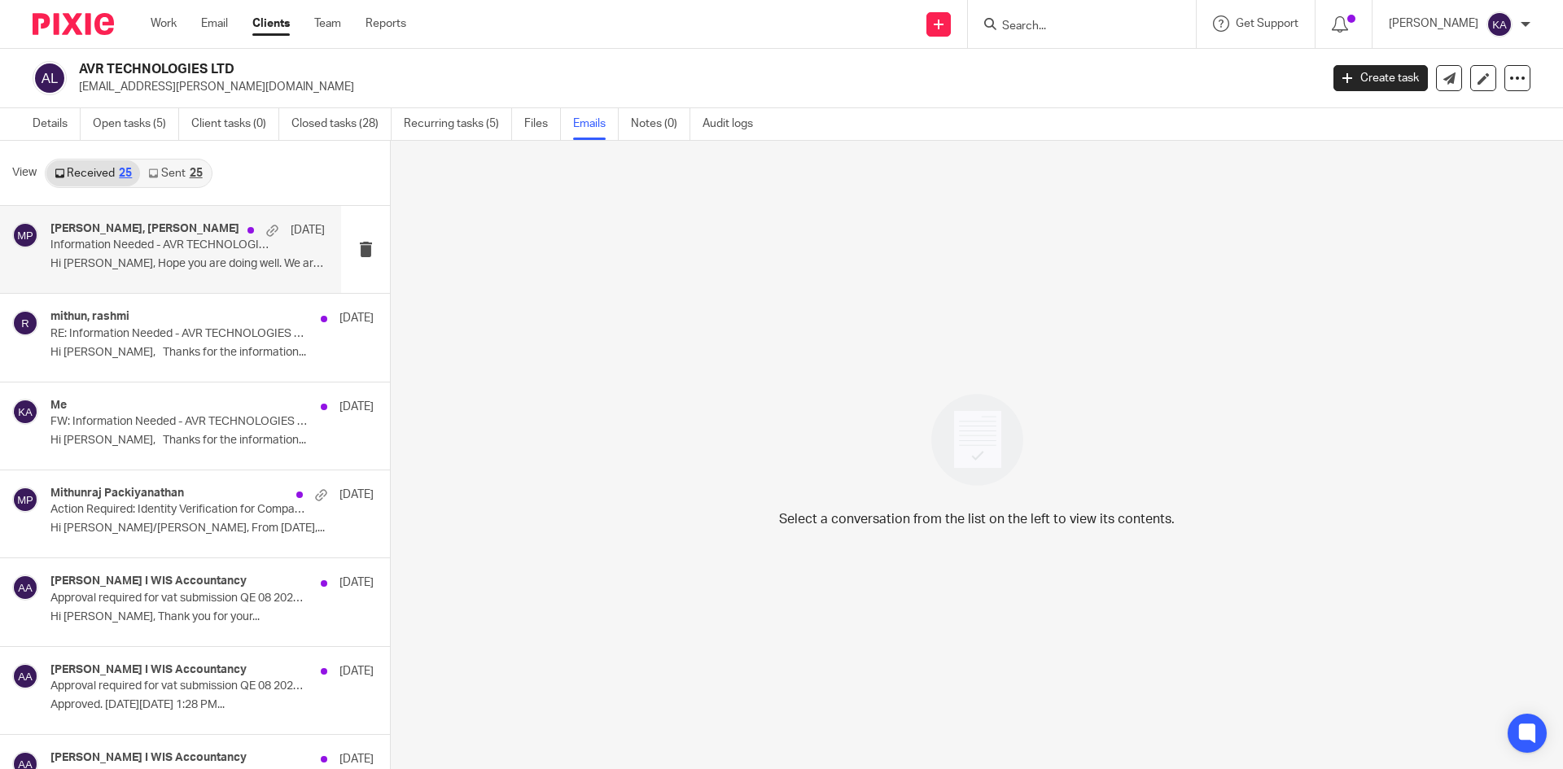
click at [201, 245] on p "Information Needed - AVR TECHNOLOGIES LTD Annual accounts for YE Jan 2025" at bounding box center [160, 246] width 220 height 14
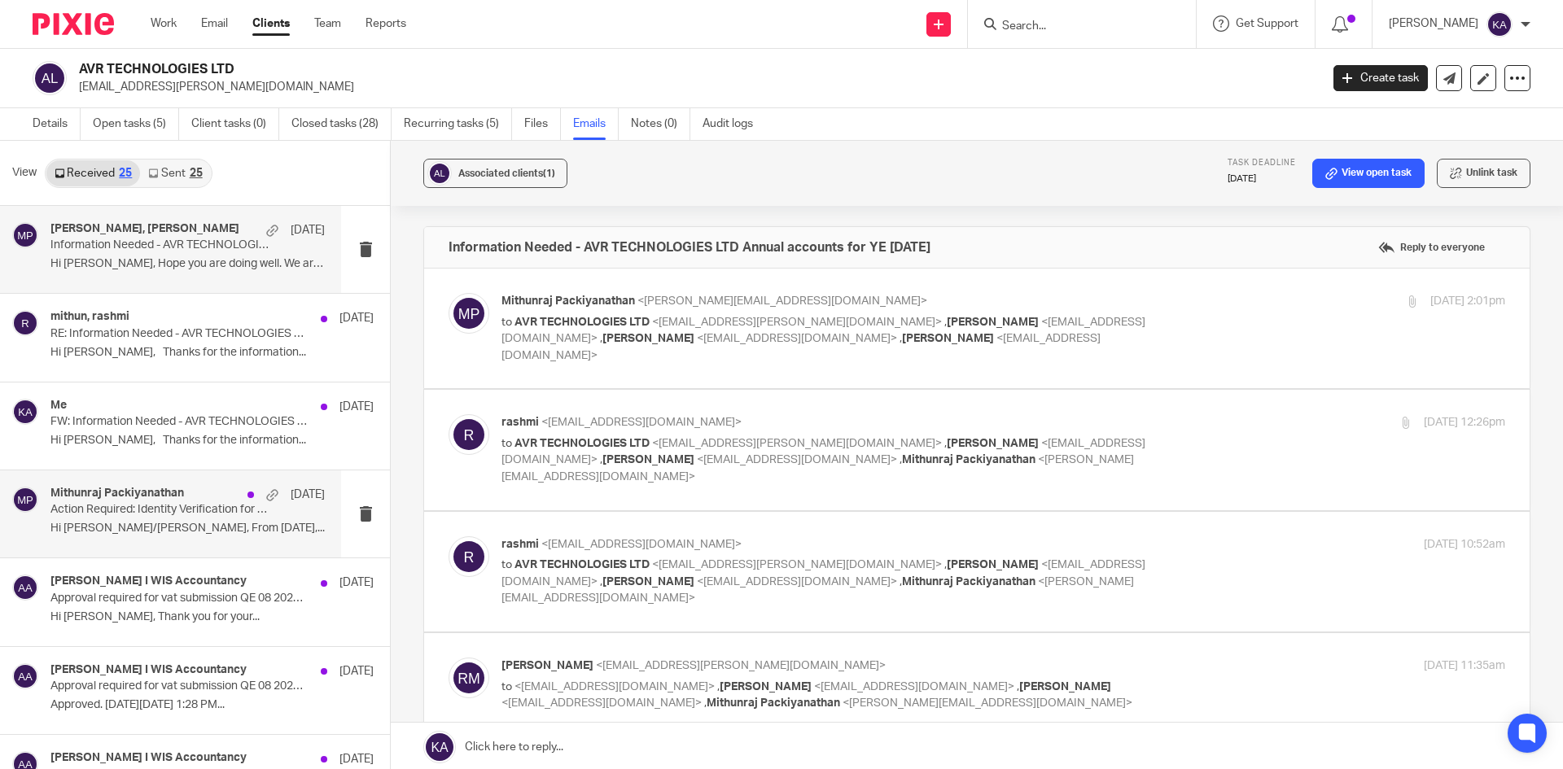
click at [187, 477] on div "Mithunraj Packiyanathan 8 Oct Action Required: Identity Verification for Compan…" at bounding box center [170, 514] width 341 height 87
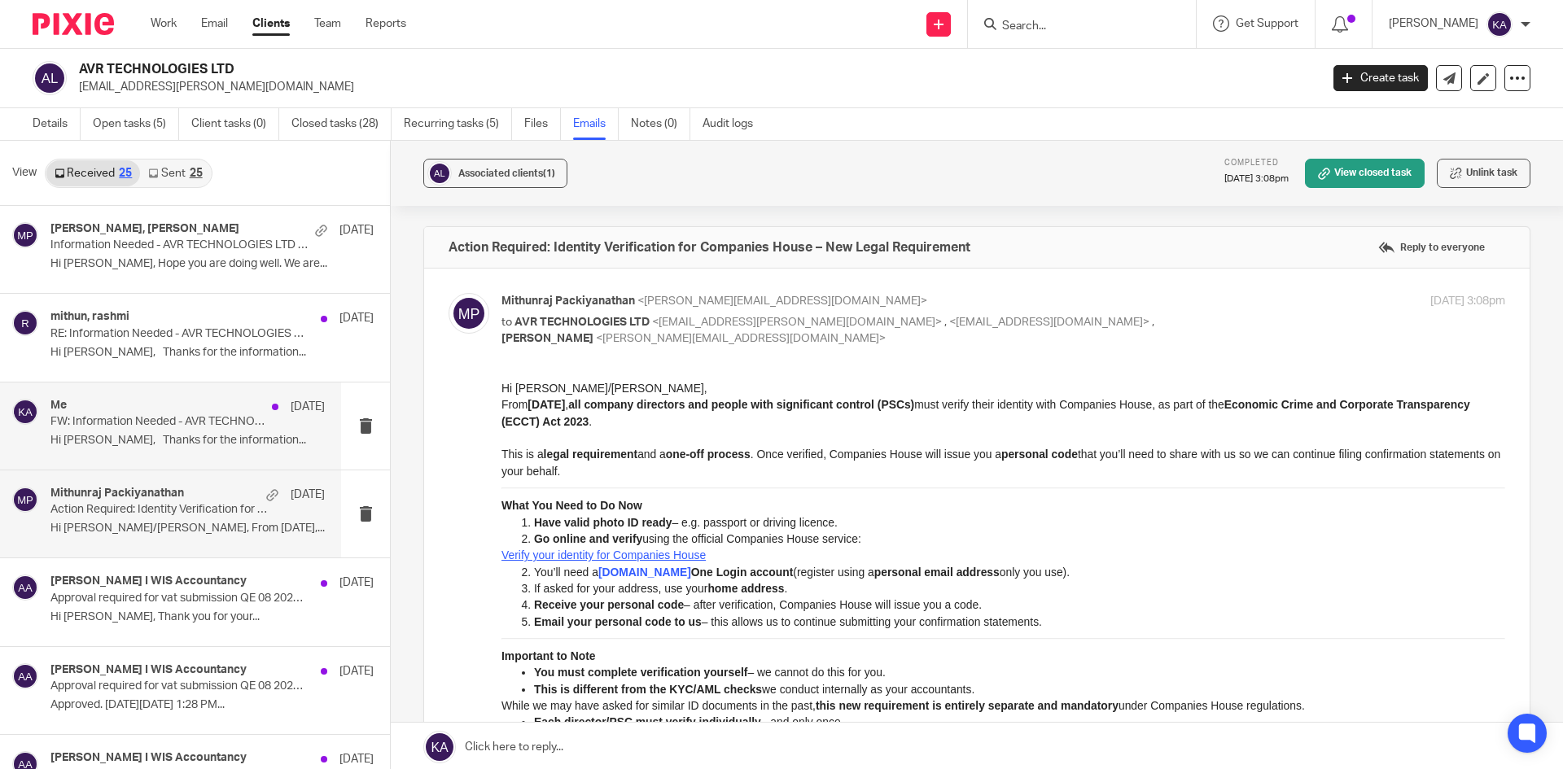
click at [212, 440] on p "Hi Venkat, Thanks for the information..." at bounding box center [187, 441] width 274 height 14
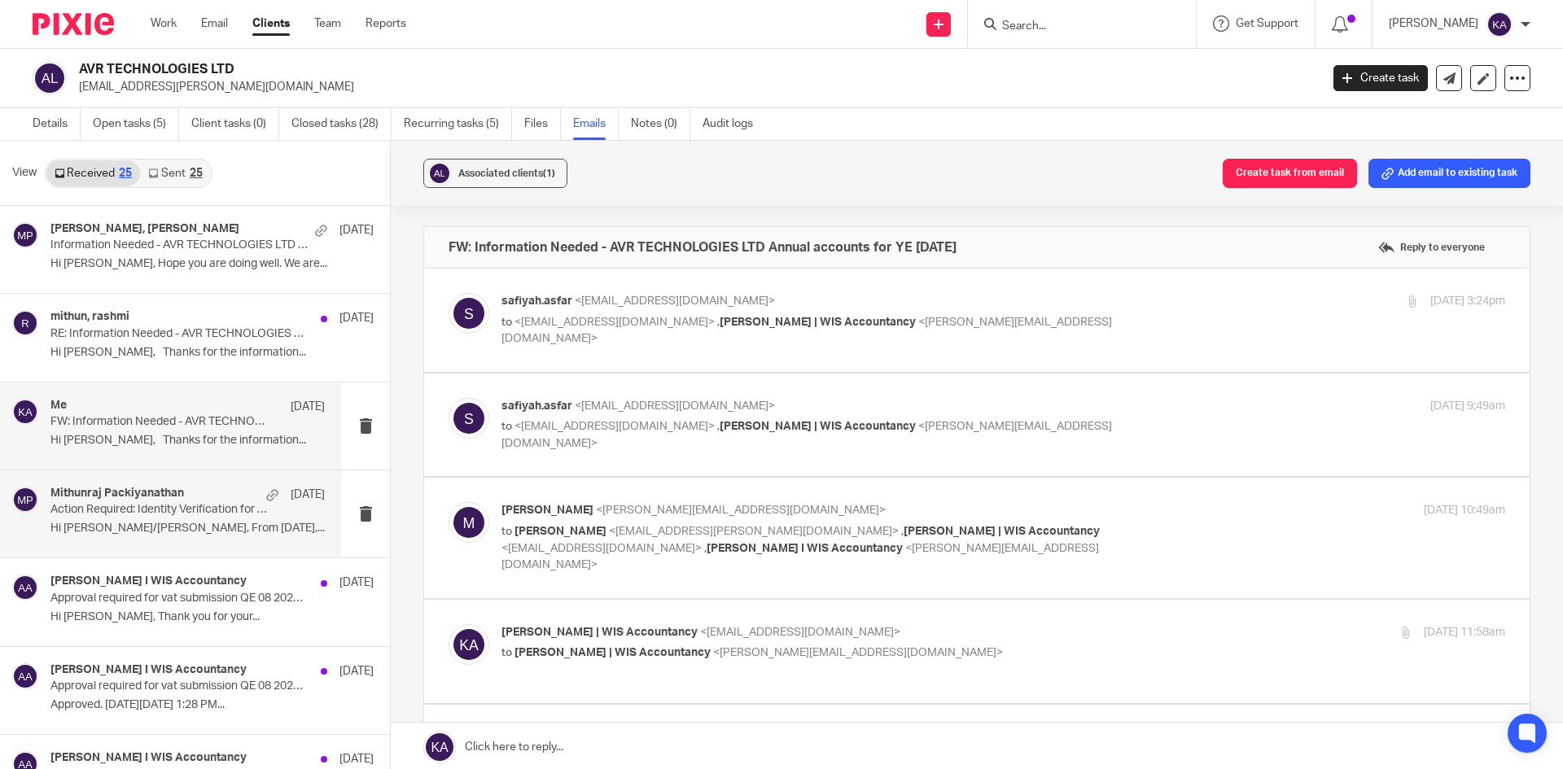
click at [177, 498] on h4 "Mithunraj Packiyanathan" at bounding box center [117, 494] width 134 height 14
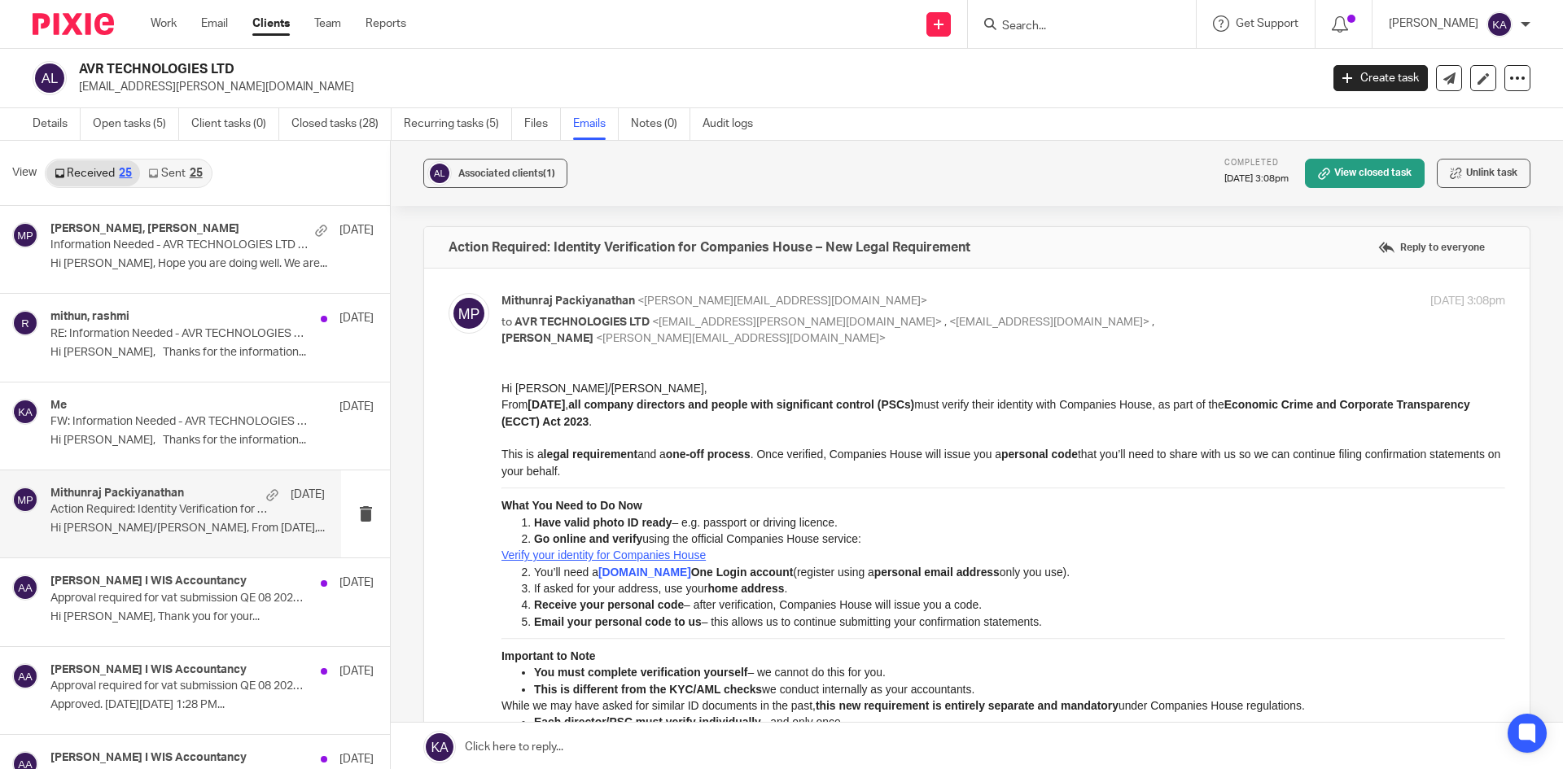
click at [1036, 23] on input "Search" at bounding box center [1074, 27] width 147 height 15
paste input "BABA MALIK LIMITED"
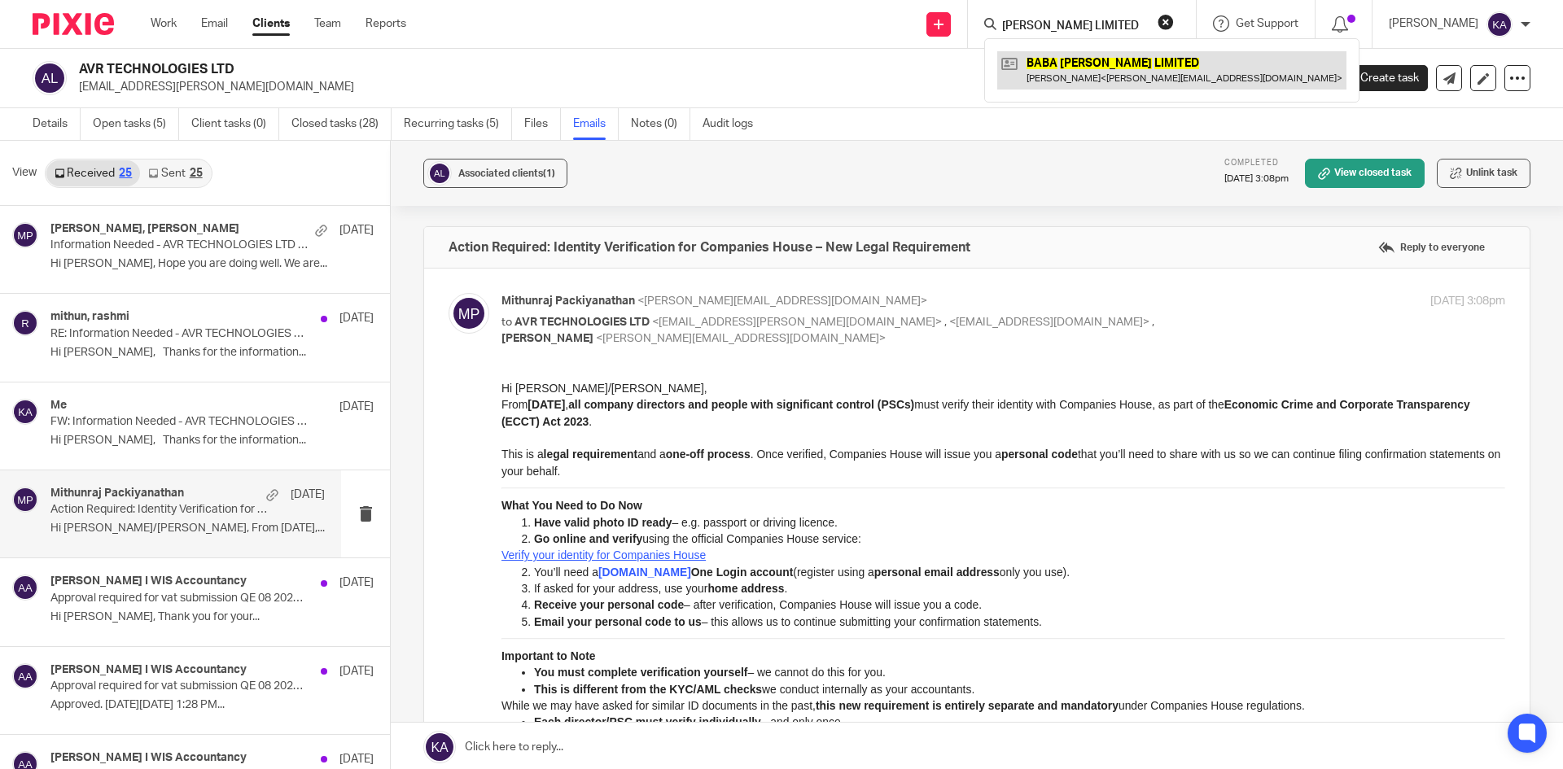
type input "BABA MALIK LIMITED"
click at [1014, 61] on link at bounding box center [1171, 69] width 349 height 37
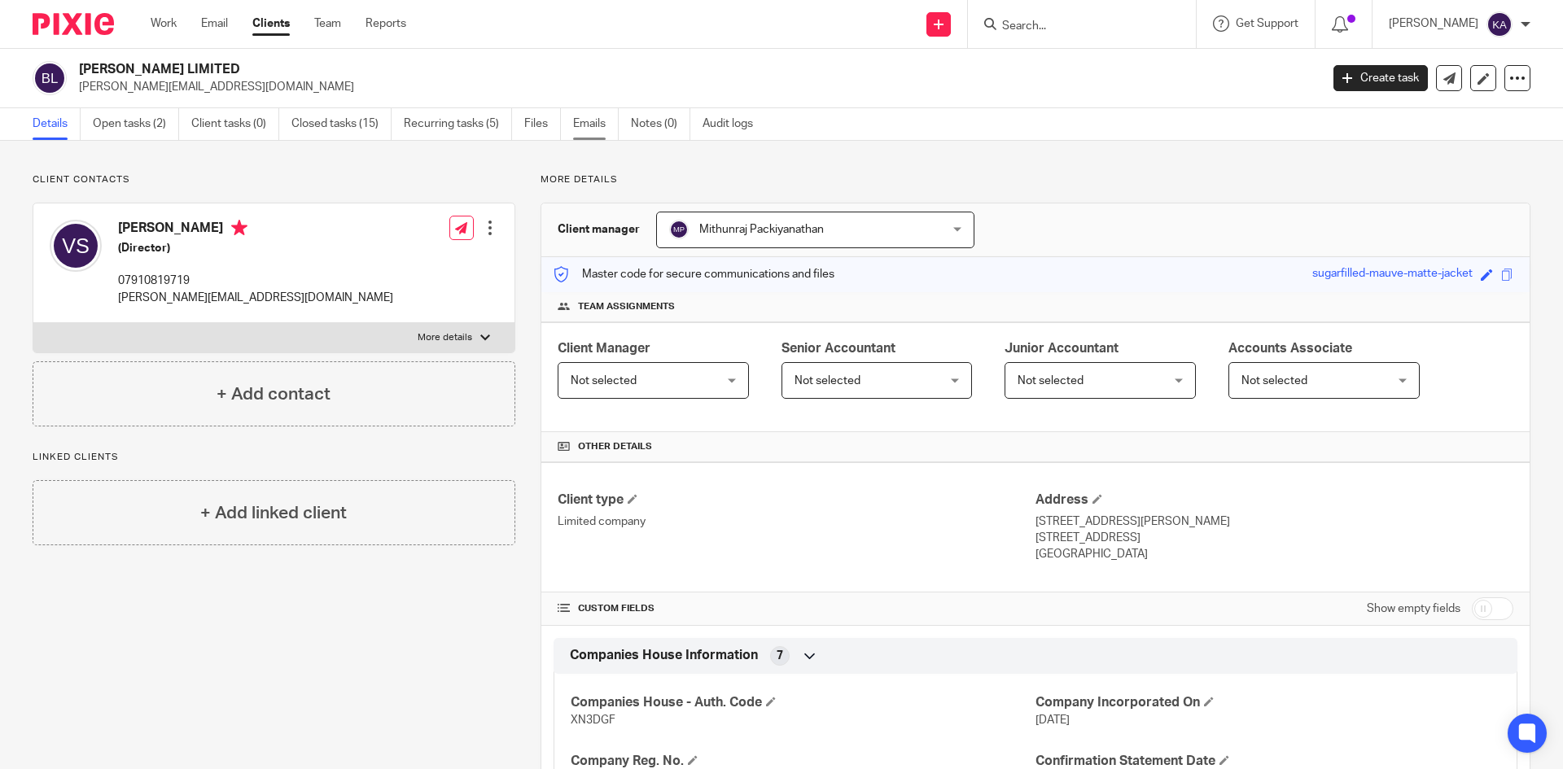
click at [615, 125] on link "Emails" at bounding box center [596, 124] width 46 height 32
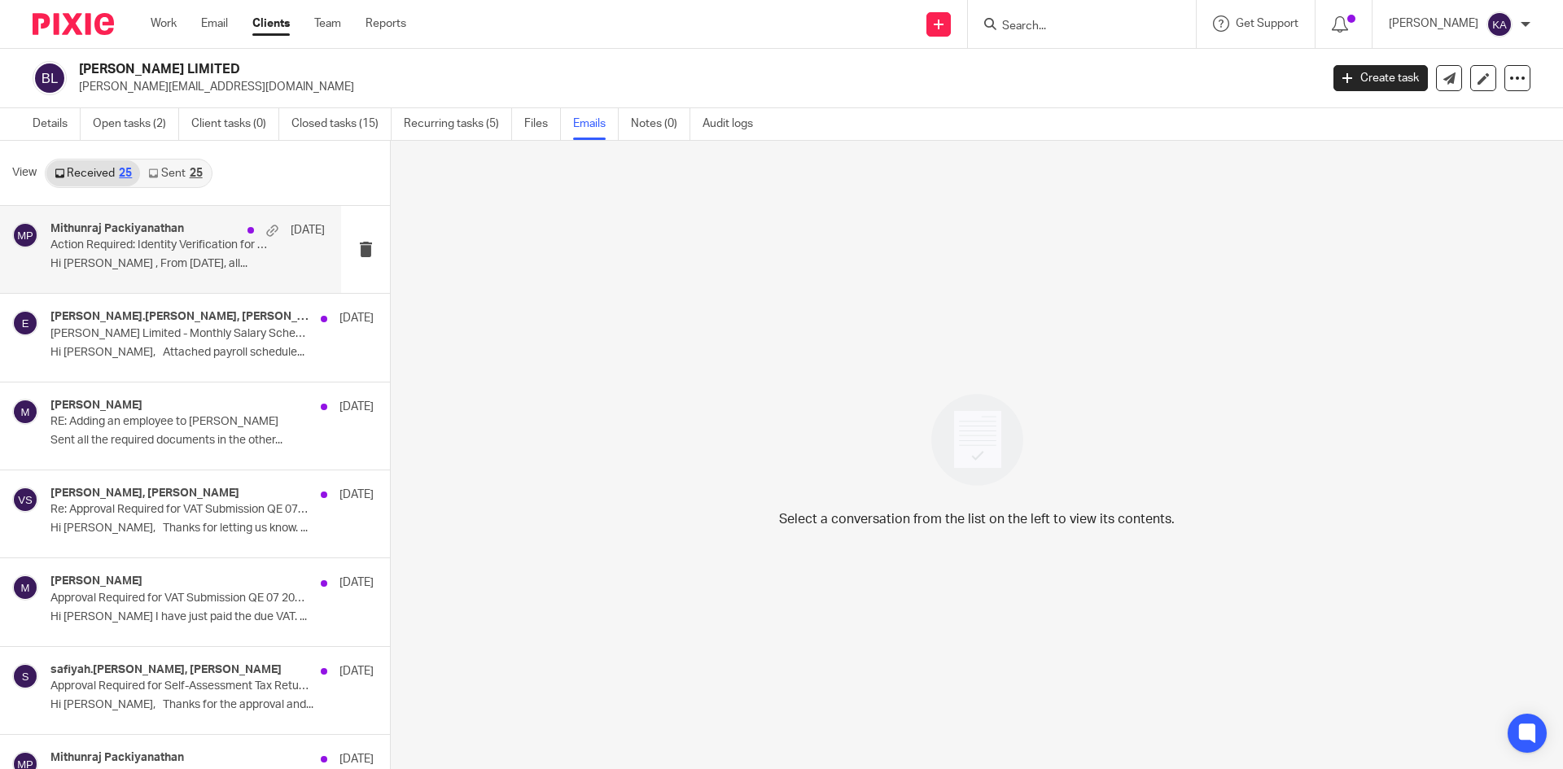
click at [139, 239] on p "Action Required: Identity Verification for Companies House – New Legal Requirem…" at bounding box center [160, 246] width 220 height 14
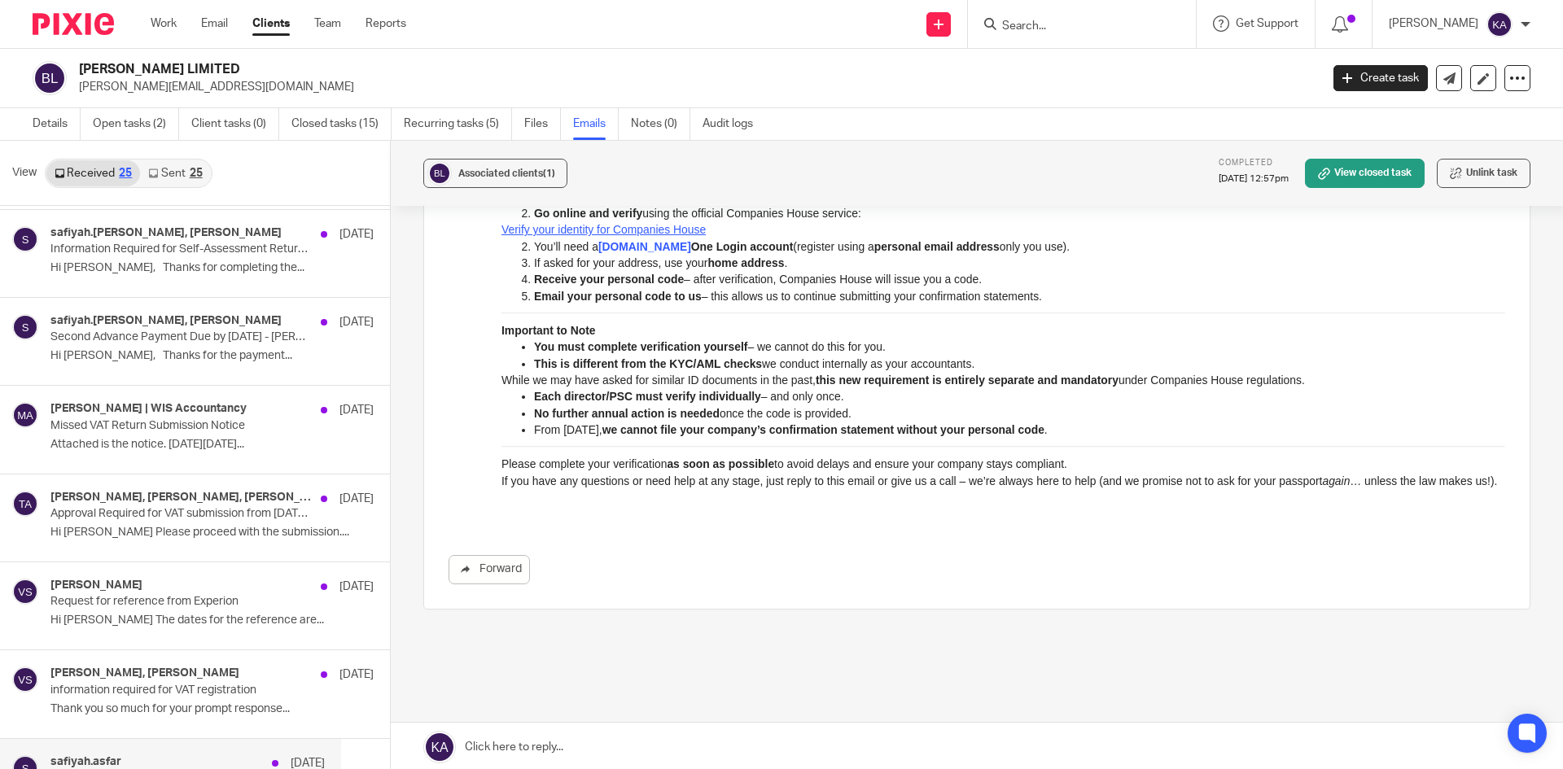
scroll to position [896, 0]
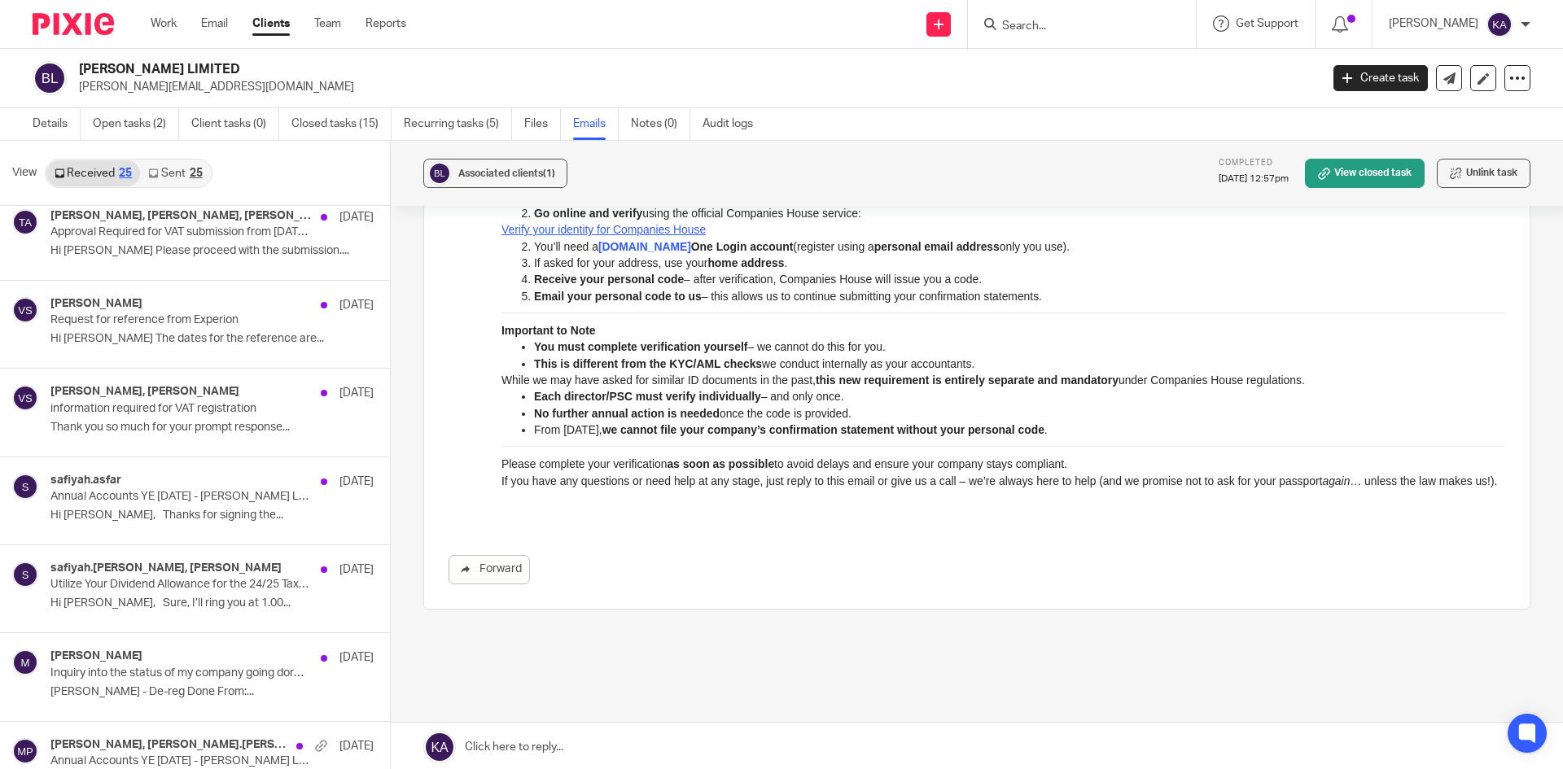
click at [1001, 22] on input "Search" at bounding box center [1074, 27] width 147 height 15
paste input "BEYOND IT LTD"
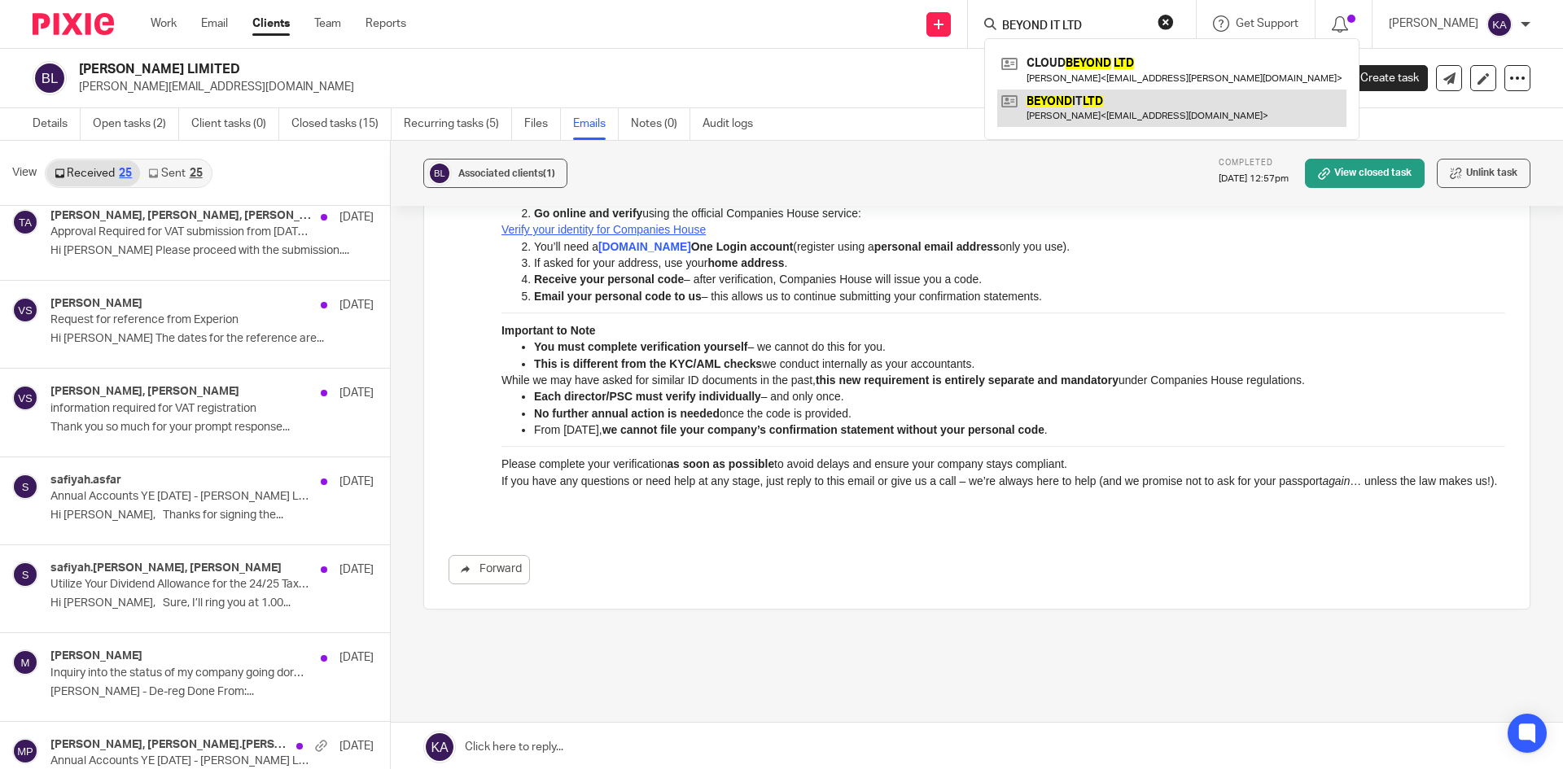
type input "BEYOND IT LTD"
click at [1033, 97] on link at bounding box center [1171, 108] width 349 height 37
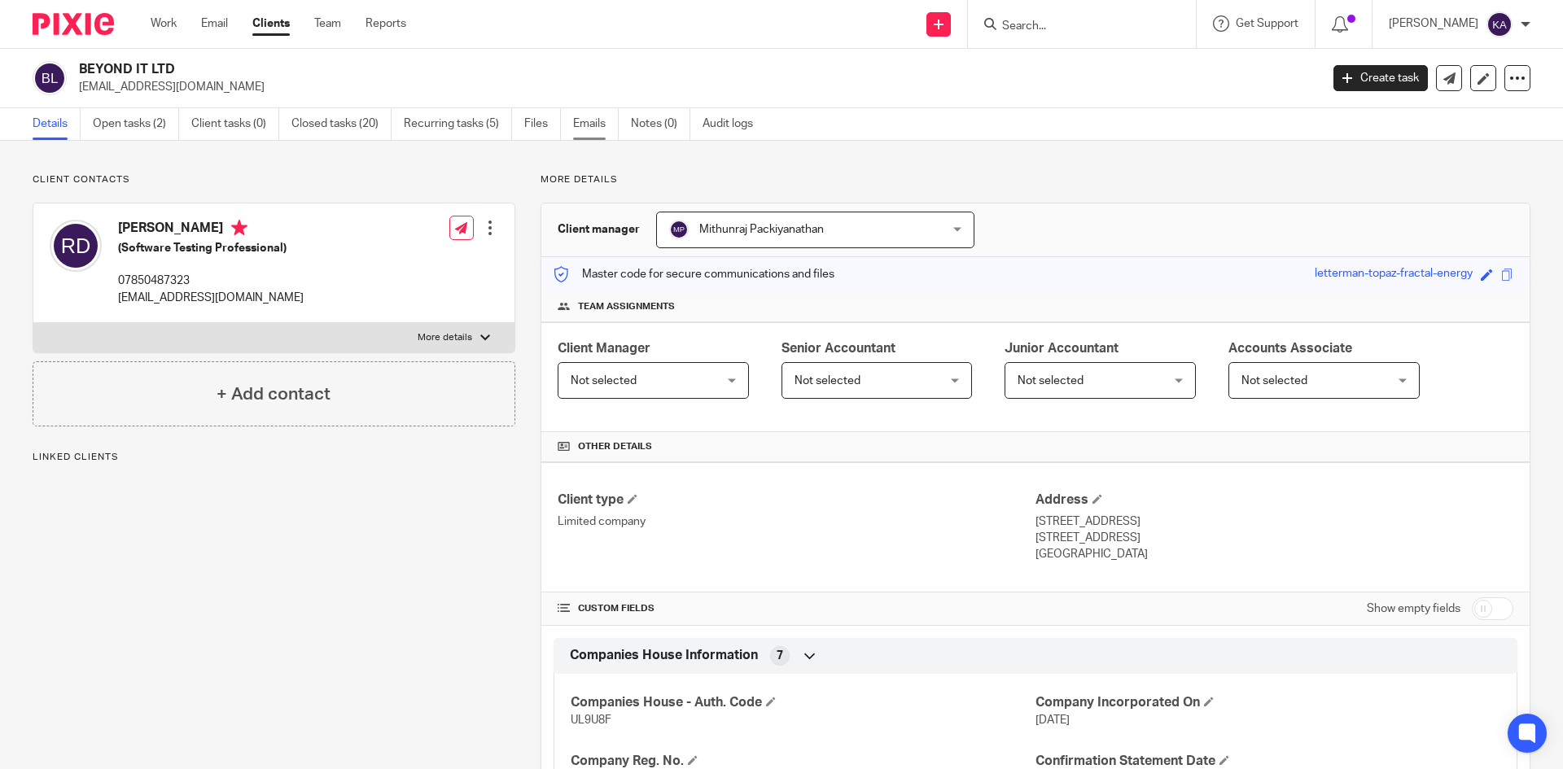
click at [582, 125] on link "Emails" at bounding box center [596, 124] width 46 height 32
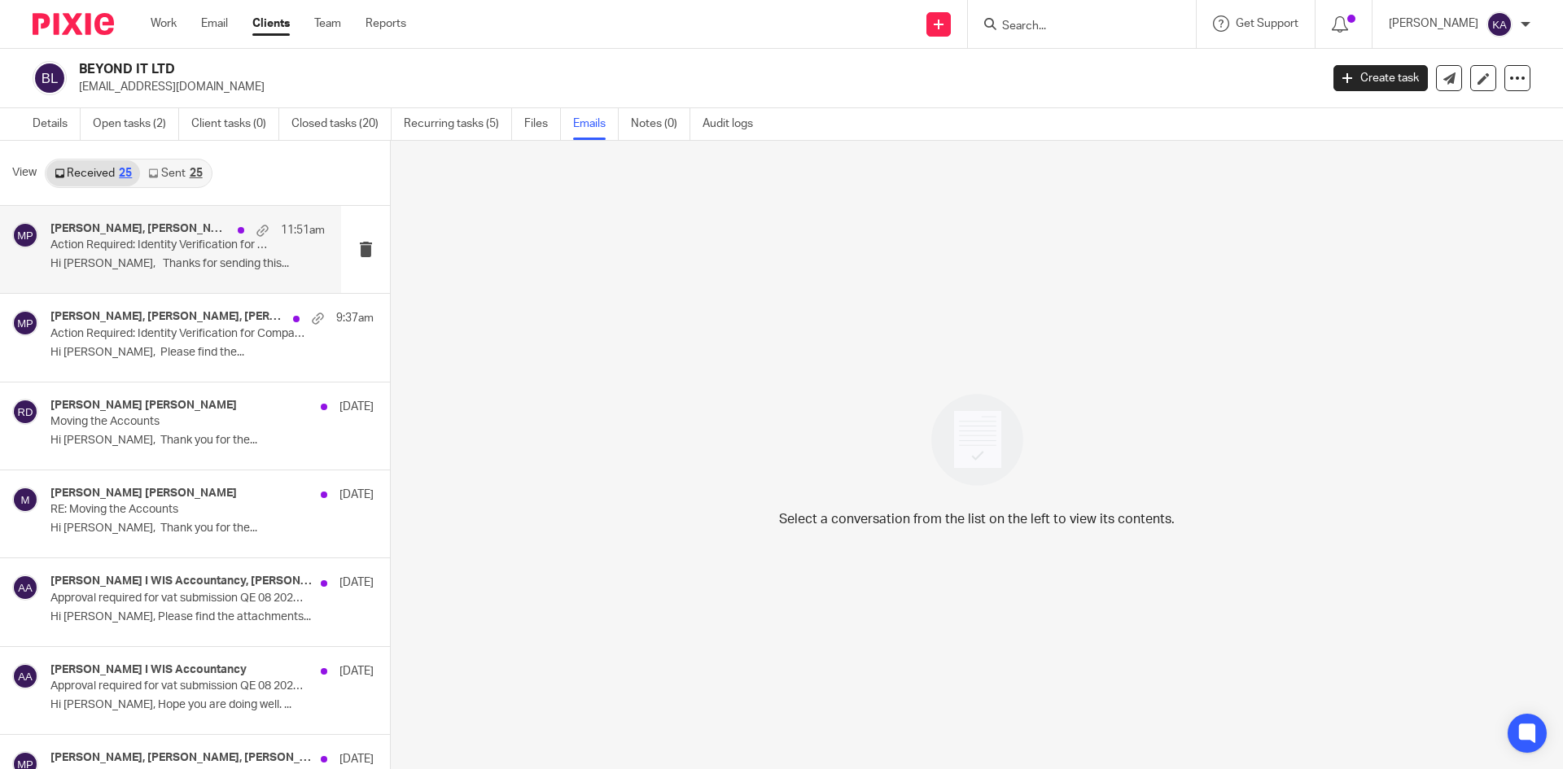
click at [150, 251] on p "Action Required: Identity Verification for Companies House – New Legal Requirem…" at bounding box center [160, 246] width 220 height 14
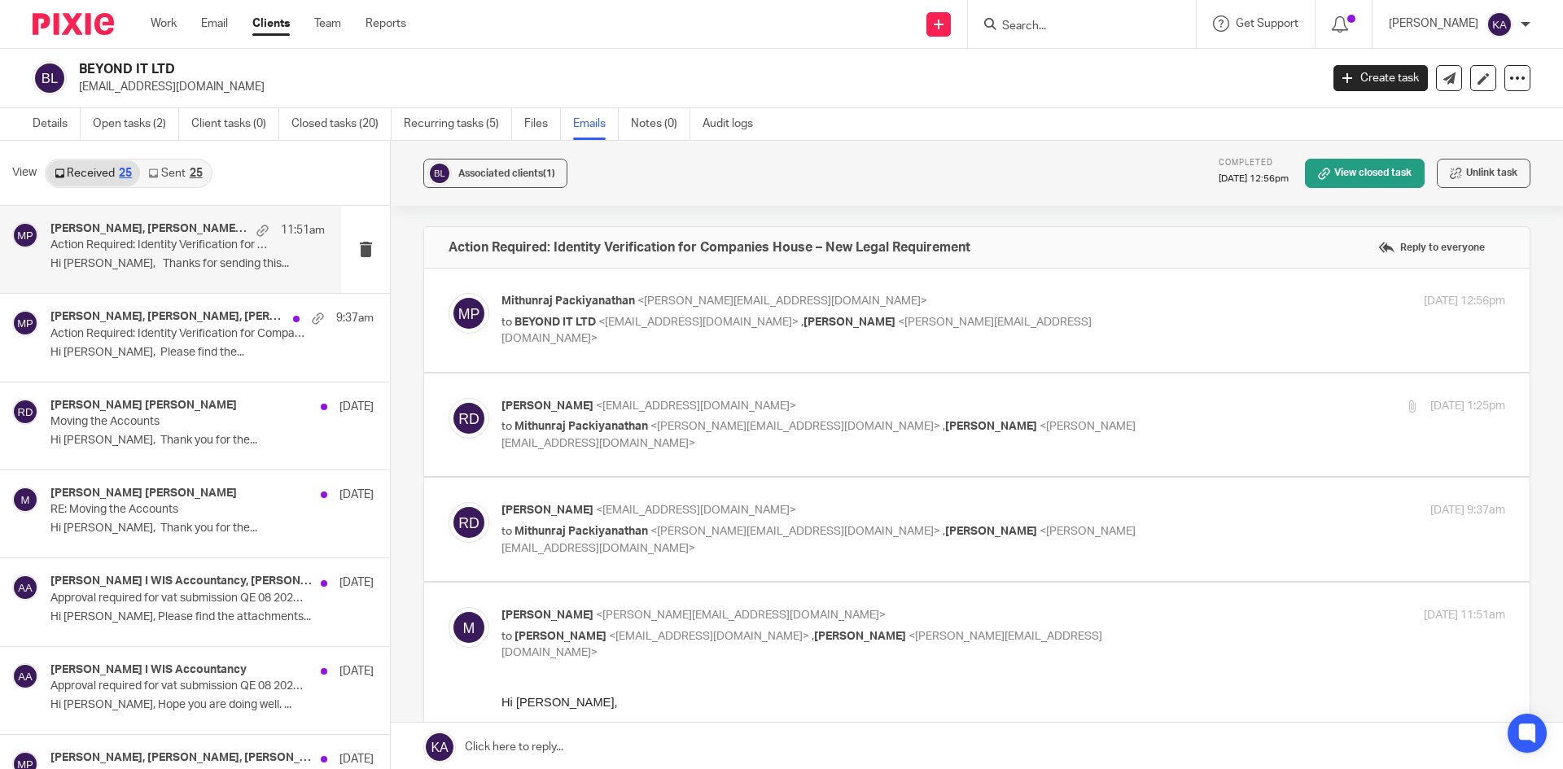
click at [1147, 331] on p "to BEYOND IT LTD <rajeshdegala@outlook.com> , Akeel Mohammed <akeel@wis-account…" at bounding box center [835, 330] width 669 height 33
checkbox input "true"
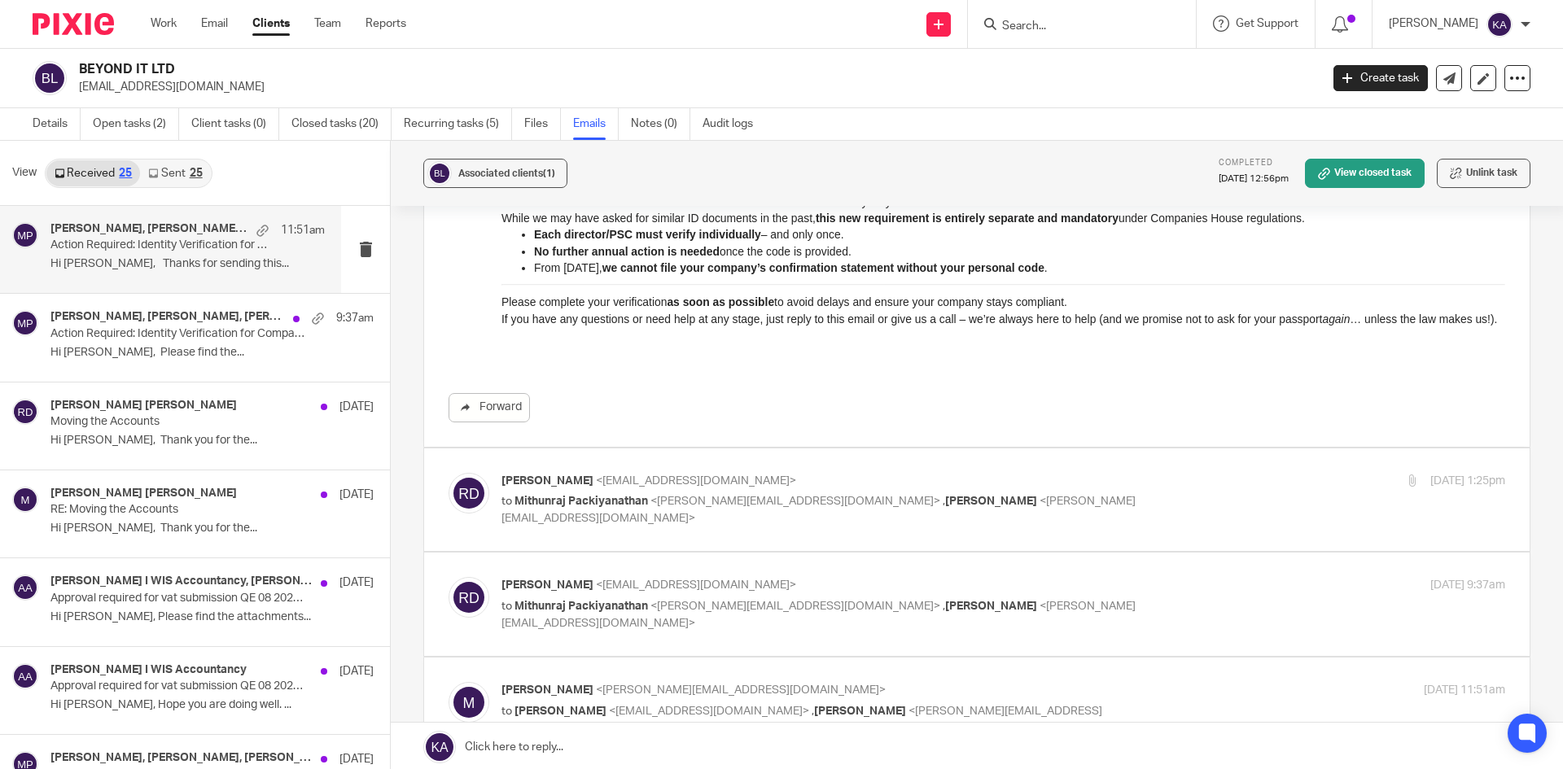
scroll to position [488, 0]
click at [1152, 490] on div "Rajesh Degala <rajeshdegala@outlook.com> to Mithunraj Packiyanathan <mithun@wis…" at bounding box center [835, 499] width 669 height 55
checkbox input "true"
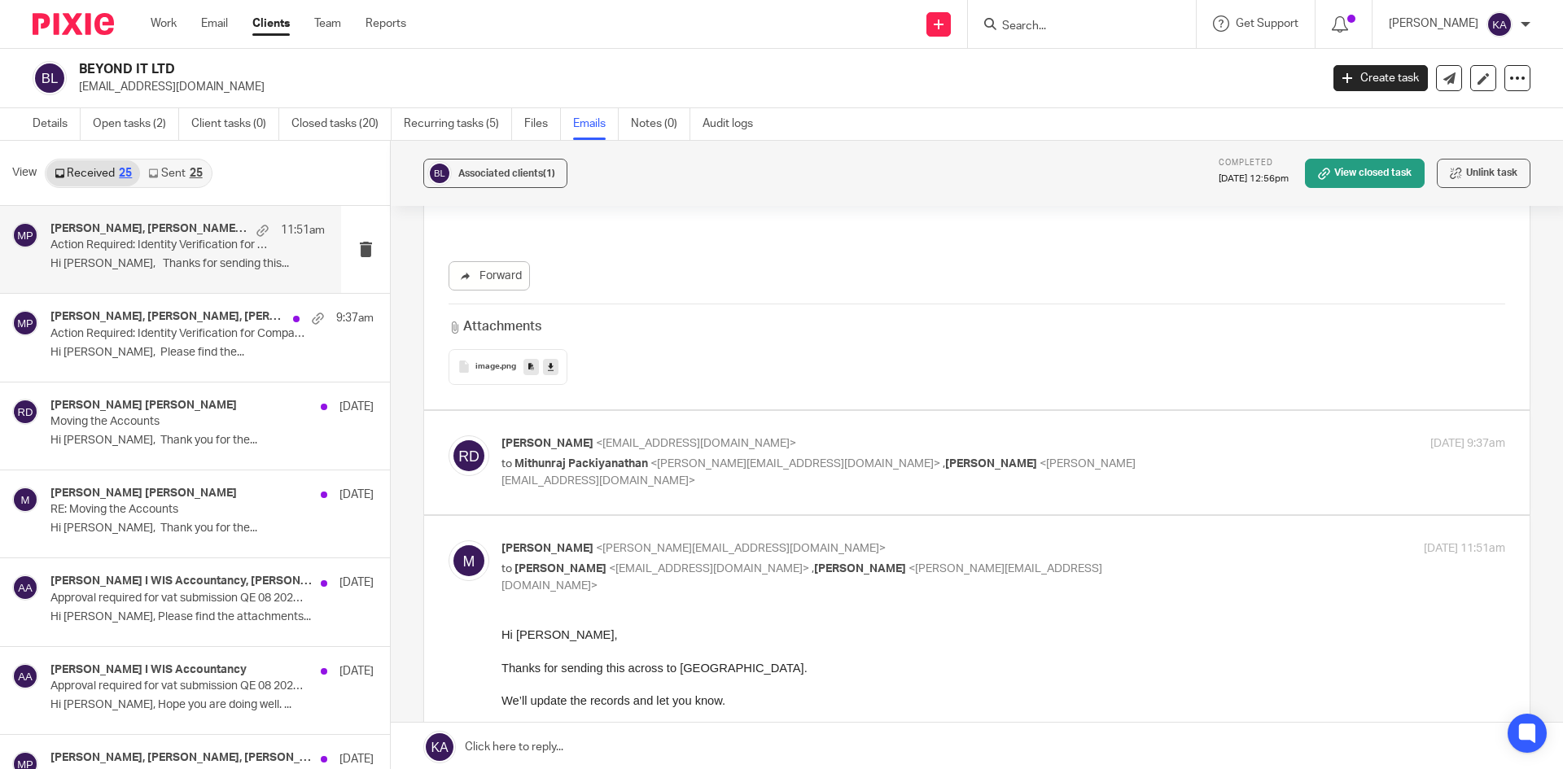
scroll to position [2605, 0]
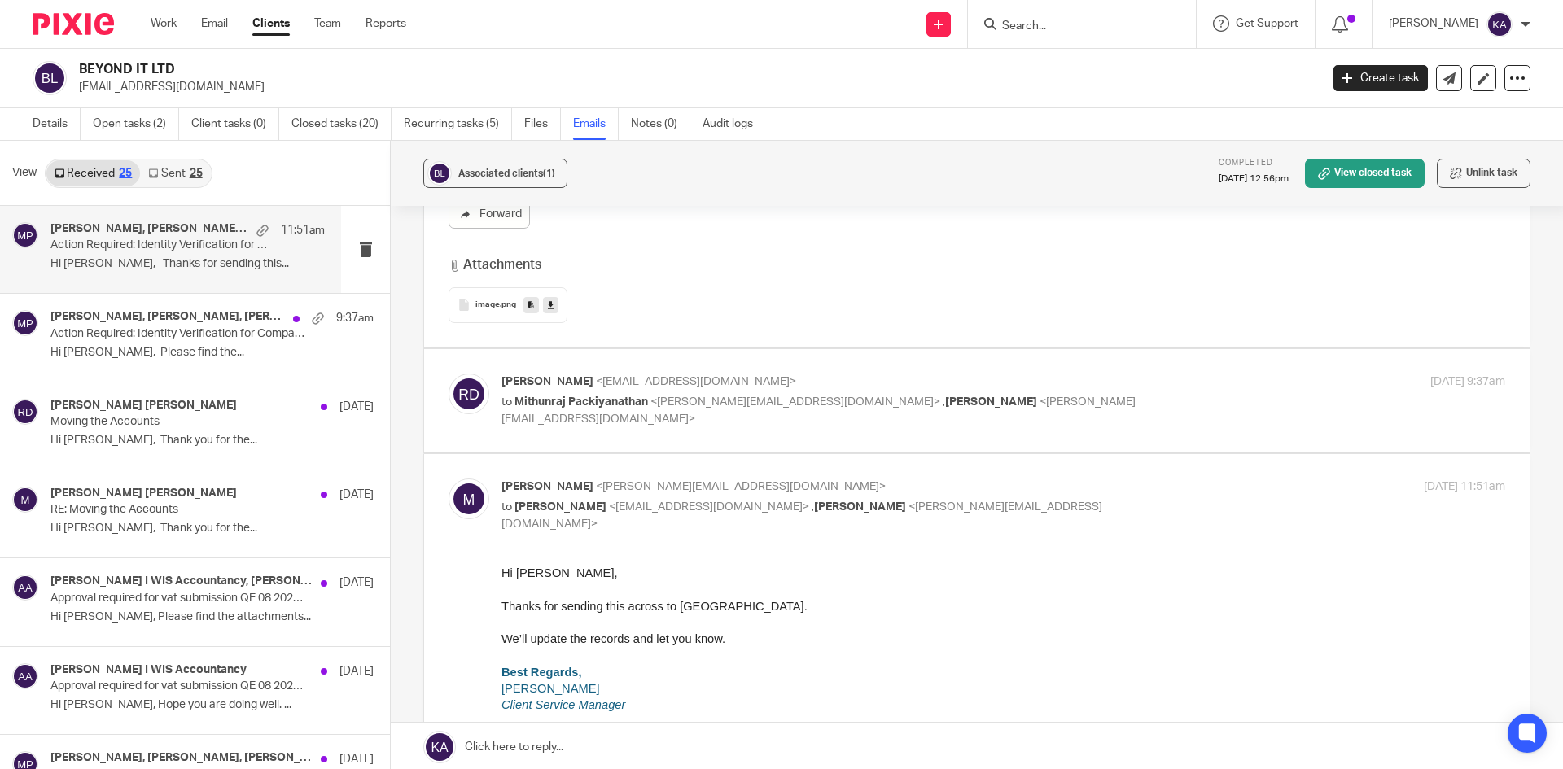
click at [1171, 381] on div "13 Oct 2025 9:37am" at bounding box center [1338, 382] width 335 height 17
checkbox input "true"
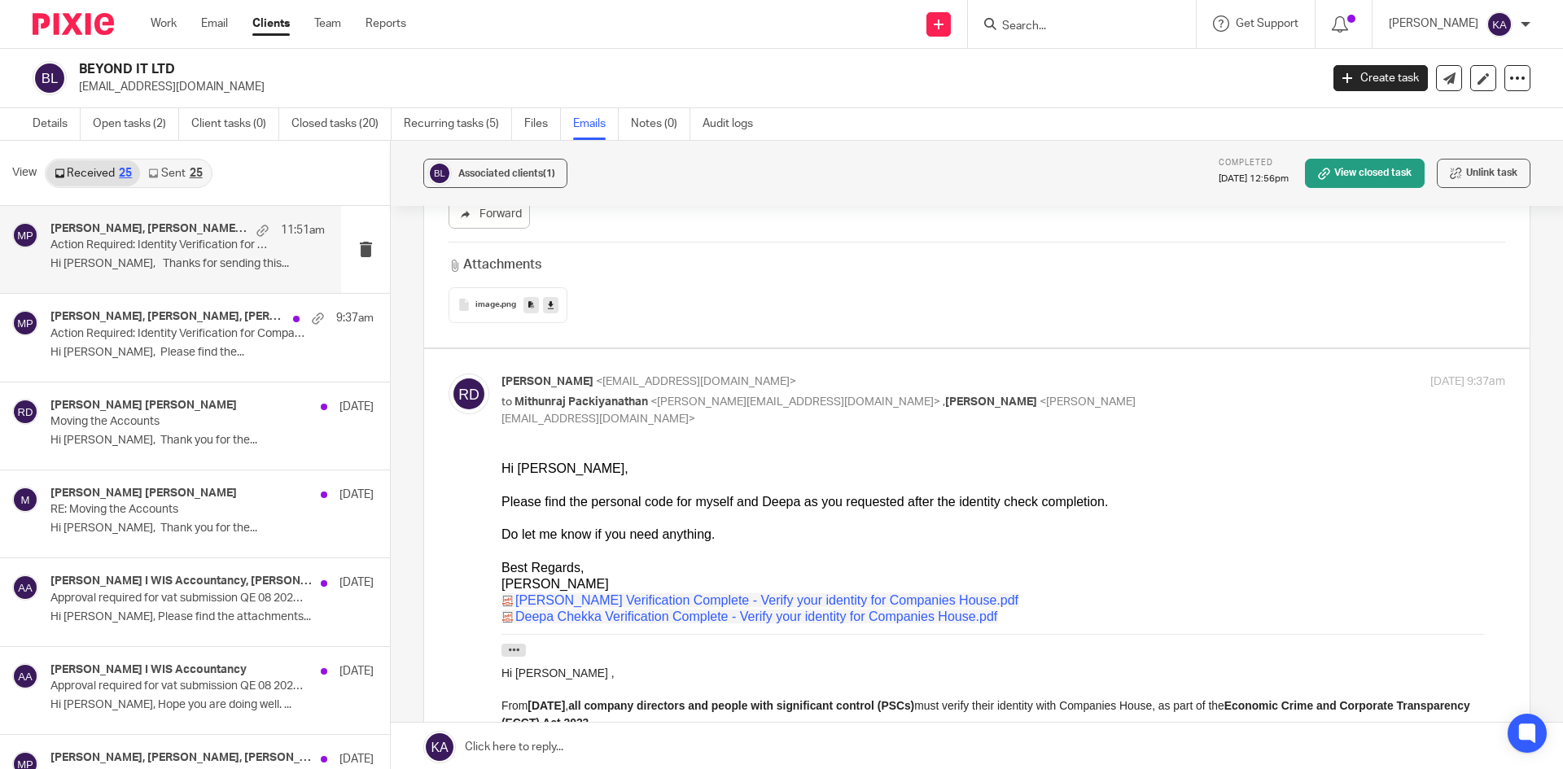
scroll to position [0, 0]
drag, startPoint x: 606, startPoint y: 503, endPoint x: 909, endPoint y: 536, distance: 304.7
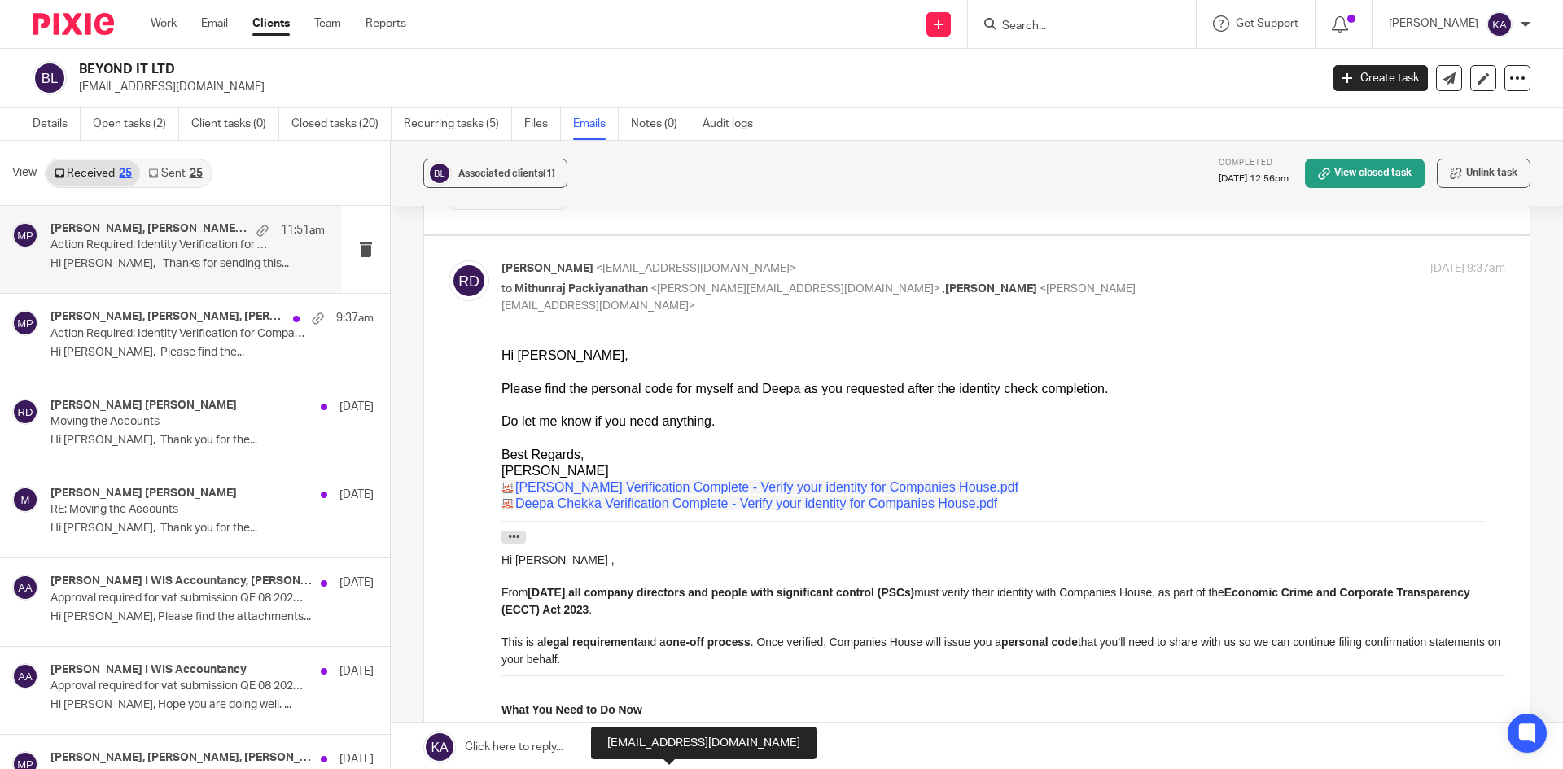
scroll to position [2687, 0]
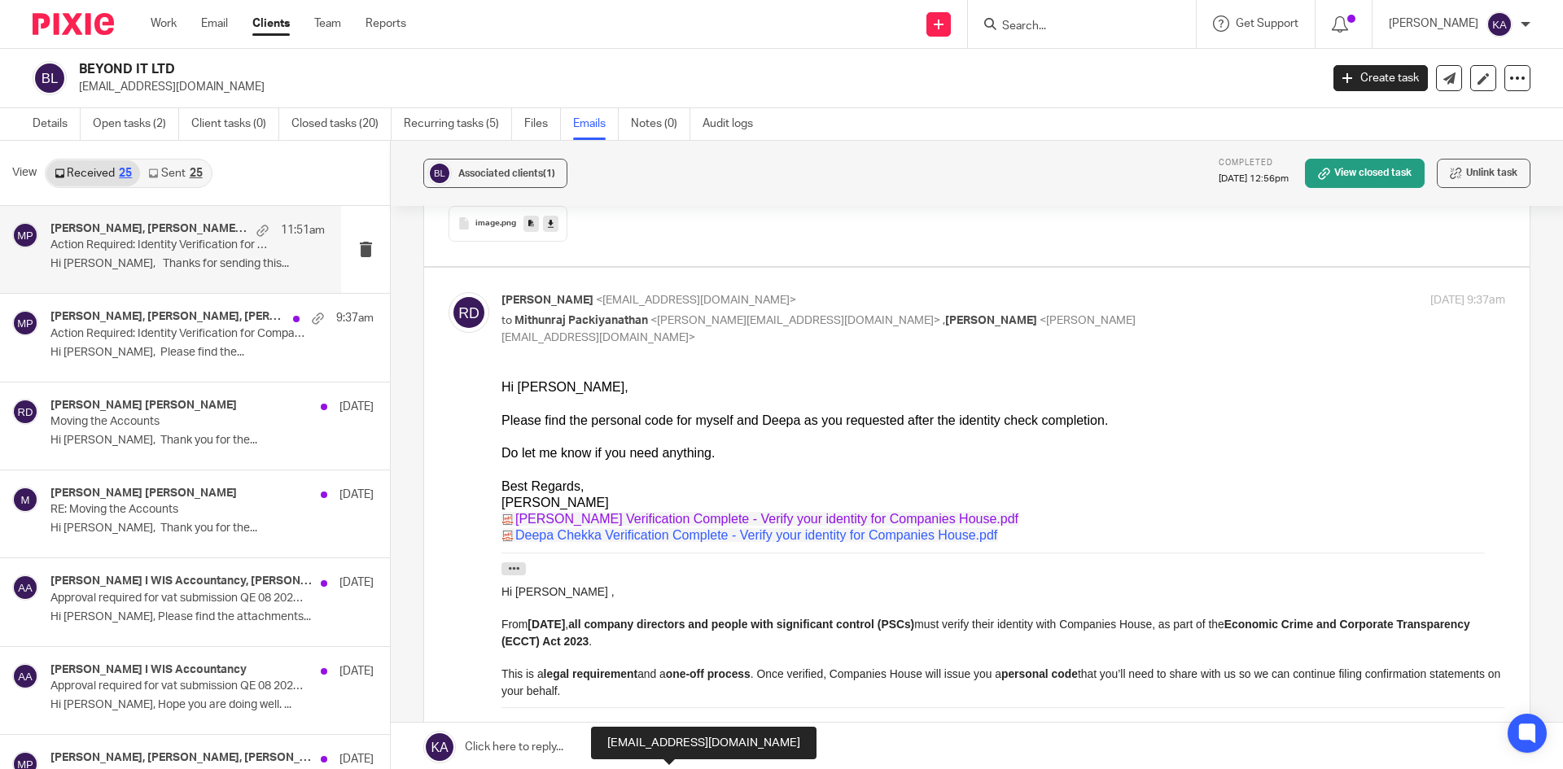
click at [767, 519] on link "Rajesh Degala Verification Complete - Verify your identity for Companies House.…" at bounding box center [760, 518] width 518 height 14
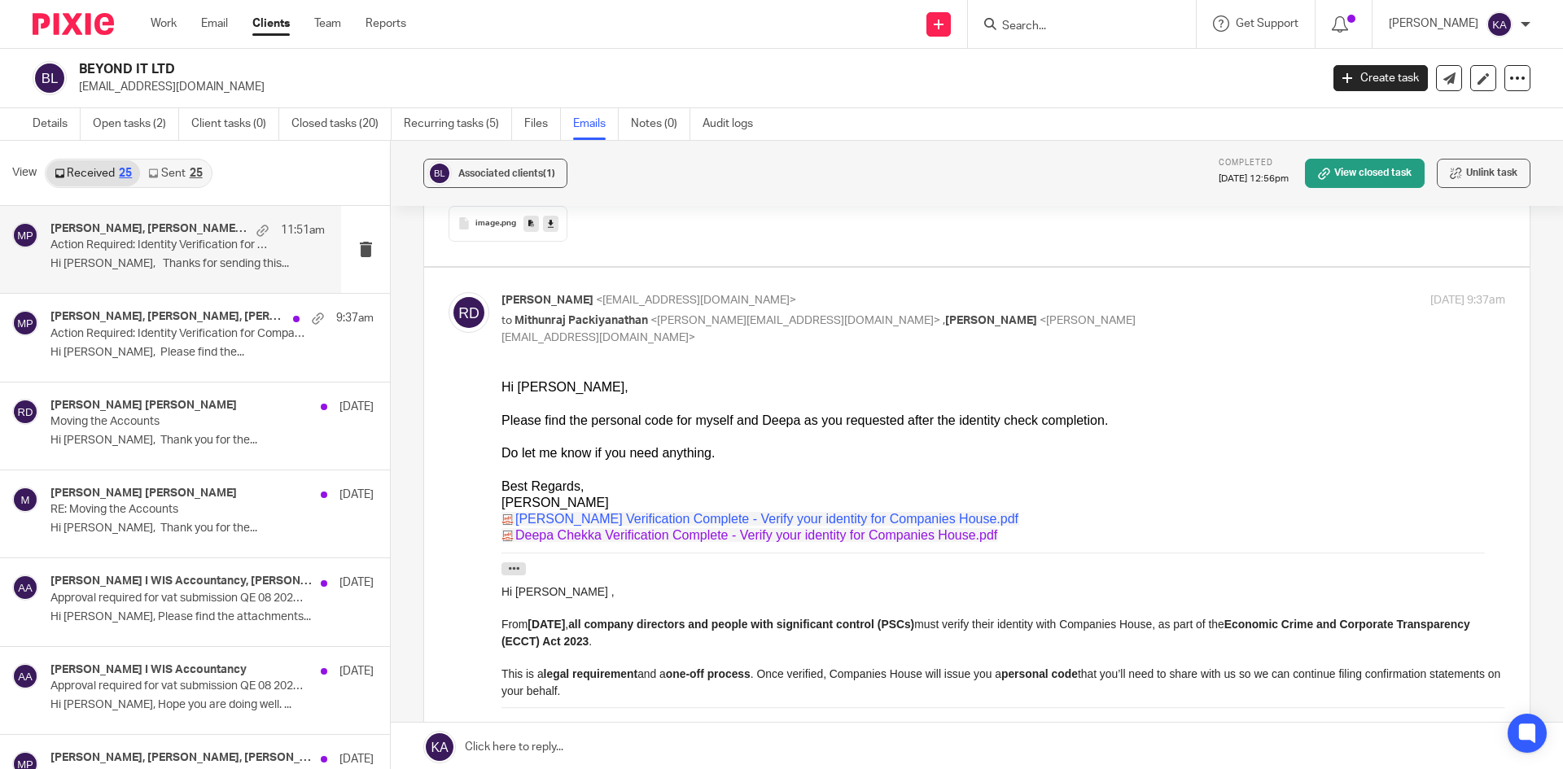
click at [651, 534] on link "Deepa Chekka Verification Complete - Verify your identity for Companies House.p…" at bounding box center [749, 535] width 497 height 14
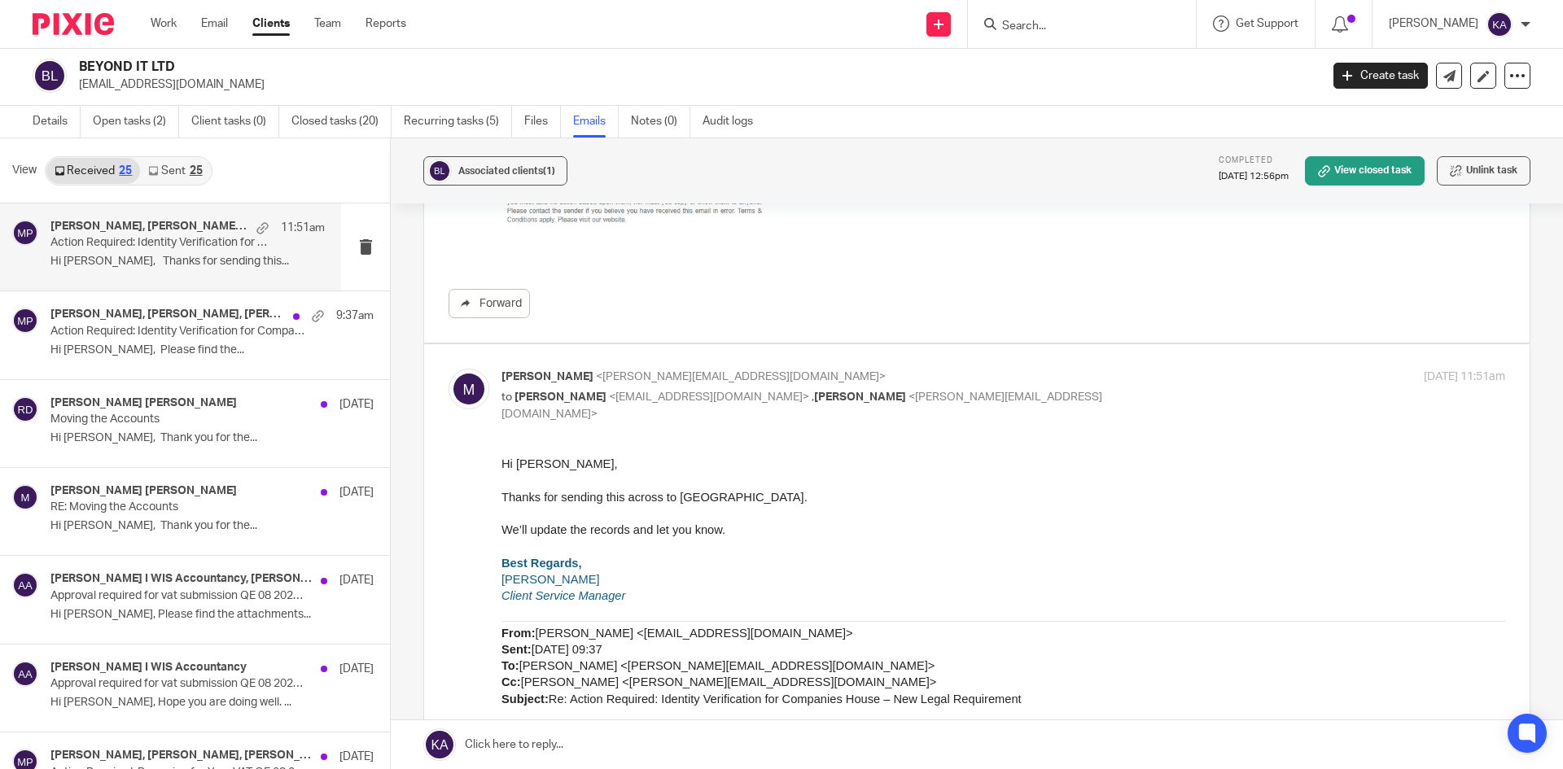
scroll to position [3847, 0]
drag, startPoint x: 550, startPoint y: 464, endPoint x: 502, endPoint y: 463, distance: 47.2
click at [502, 463] on span "Hi Rajesh," at bounding box center [559, 466] width 116 height 13
click at [567, 471] on p "Hi Rajesh," at bounding box center [1003, 466] width 1004 height 16
drag, startPoint x: 565, startPoint y: 470, endPoint x: 988, endPoint y: 906, distance: 607.4
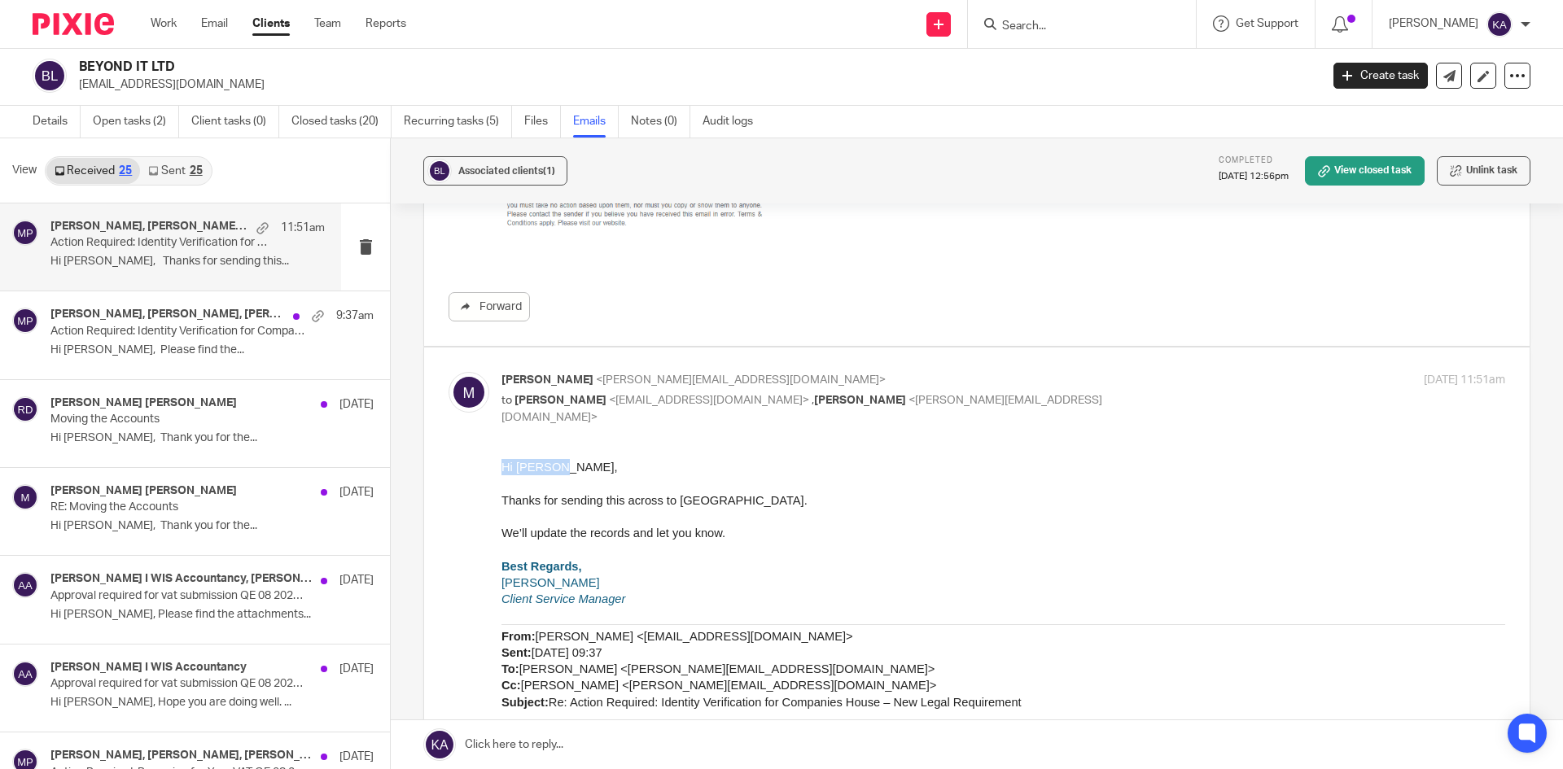
copy span "Hi Rajesh,"
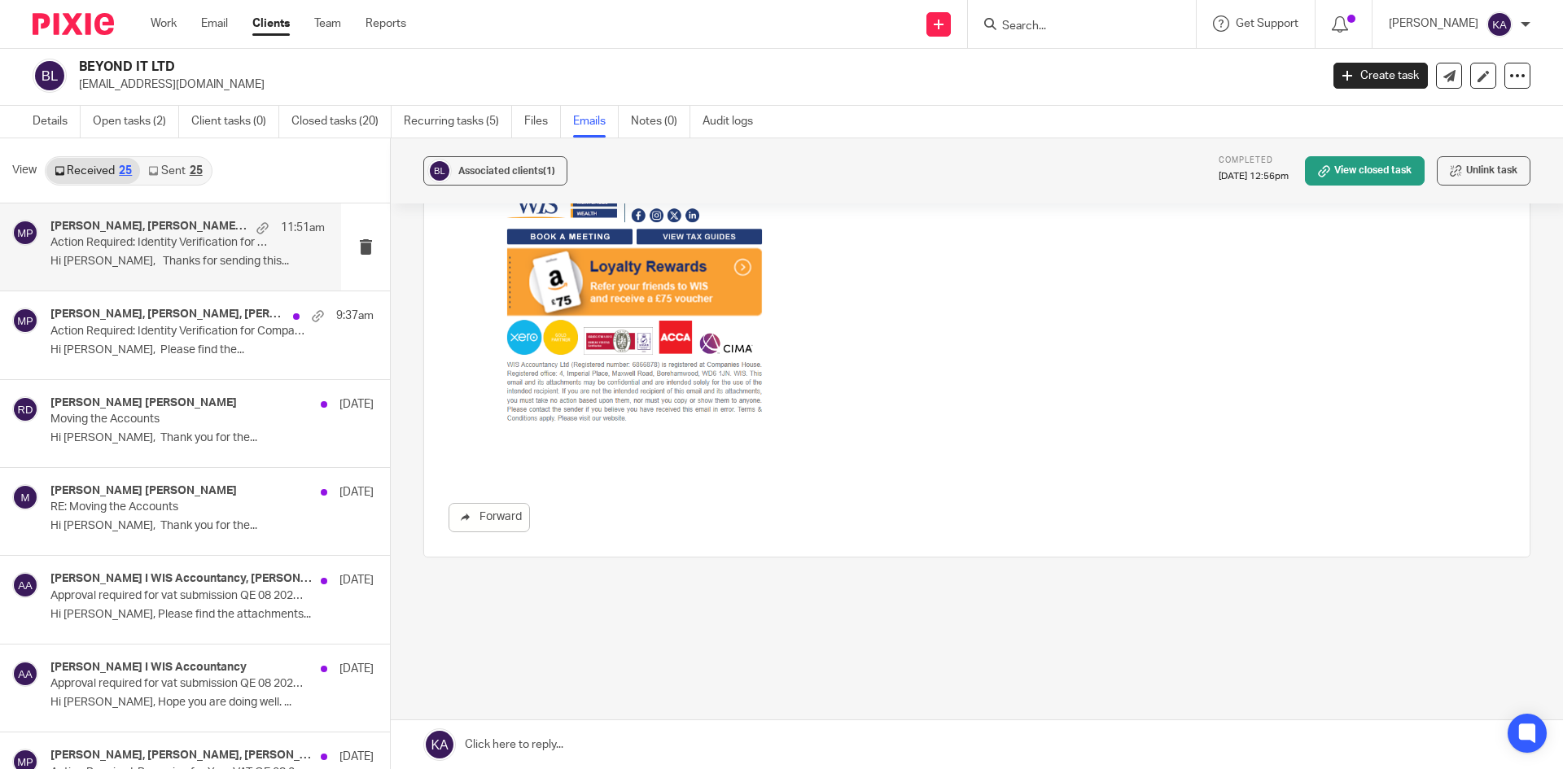
click at [493, 745] on link at bounding box center [977, 744] width 1172 height 49
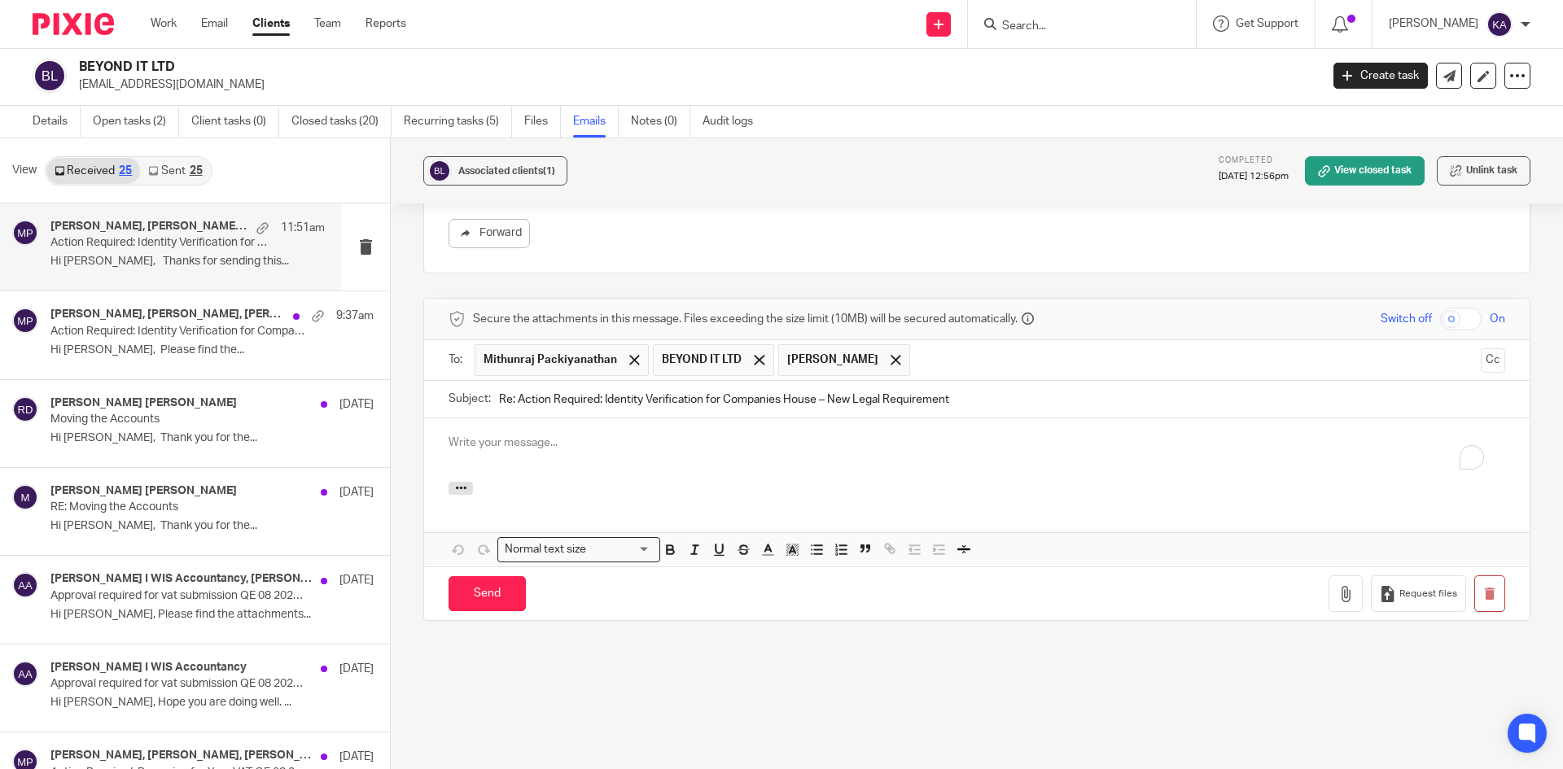
scroll to position [0, 0]
drag, startPoint x: 511, startPoint y: 396, endPoint x: 473, endPoint y: 395, distance: 38.3
click at [473, 395] on div "Subject: Re: Action Required: Identity Verification for Companies House – New L…" at bounding box center [977, 399] width 1057 height 37
click at [514, 452] on p "To enrich screen reader interactions, please activate Accessibility in Grammarl…" at bounding box center [977, 459] width 1057 height 16
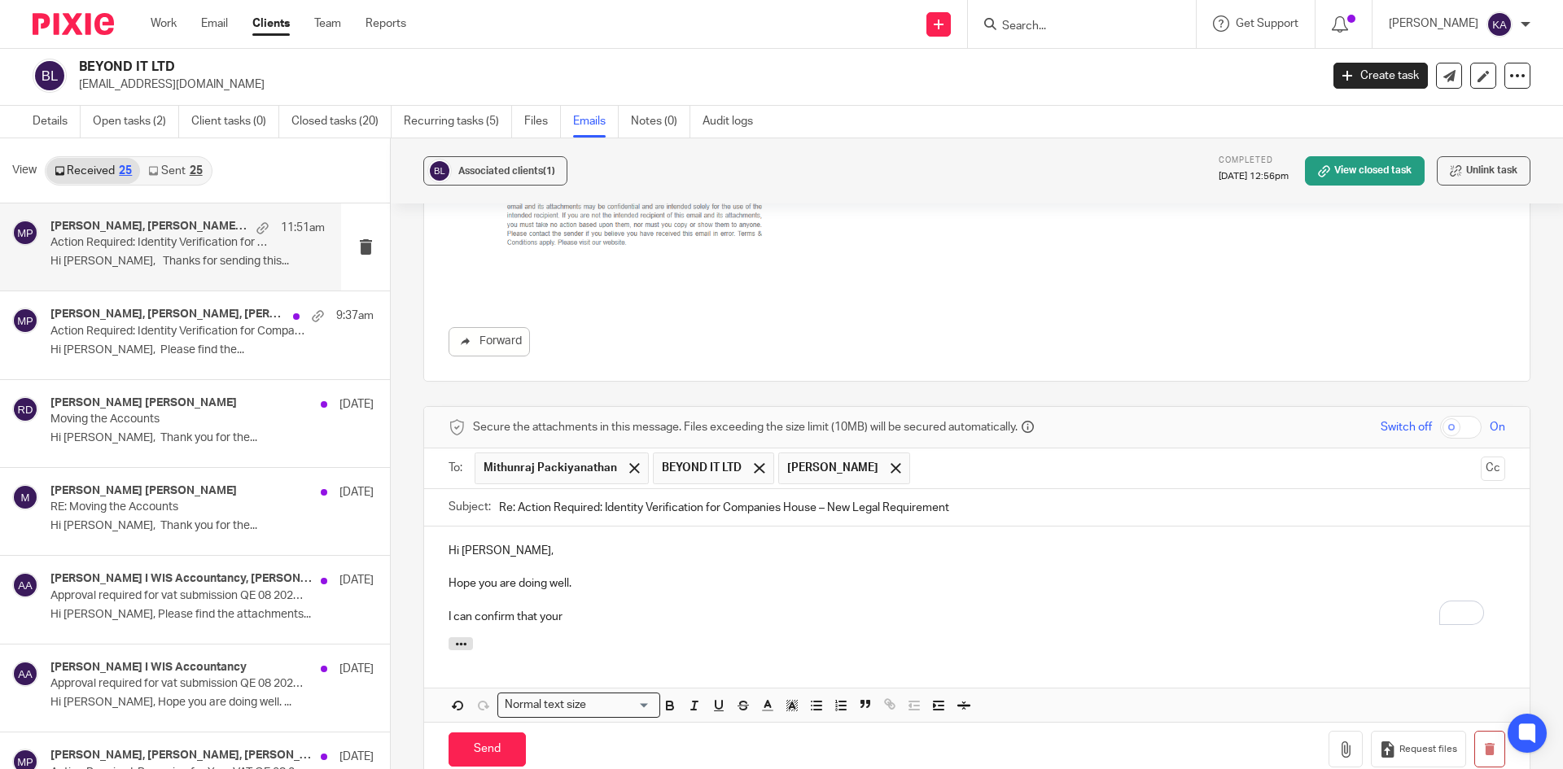
scroll to position [5271, 0]
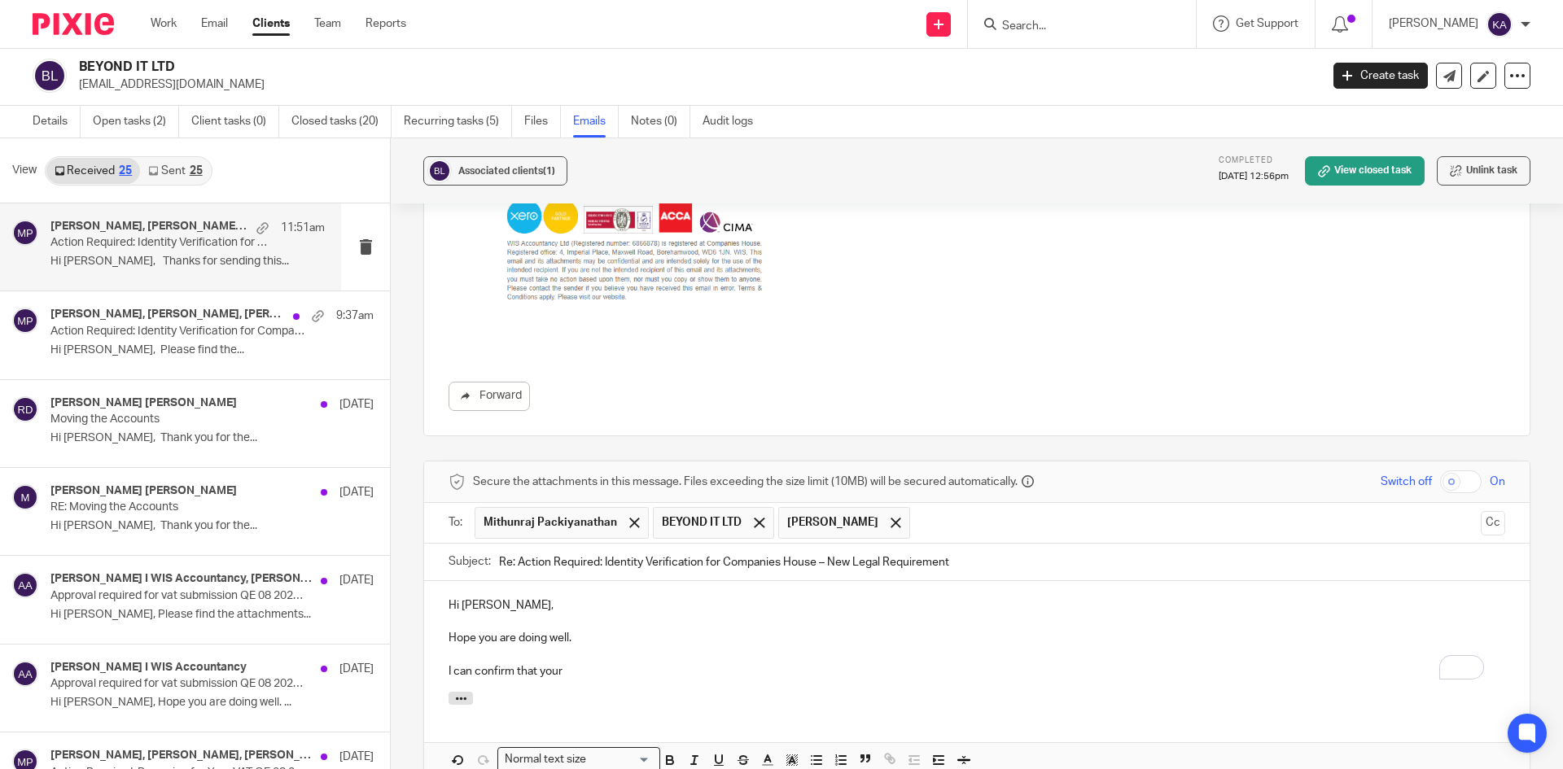
drag, startPoint x: 587, startPoint y: 673, endPoint x: 611, endPoint y: 669, distance: 24.0
click at [611, 669] on p "I can confirm that your" at bounding box center [977, 671] width 1057 height 16
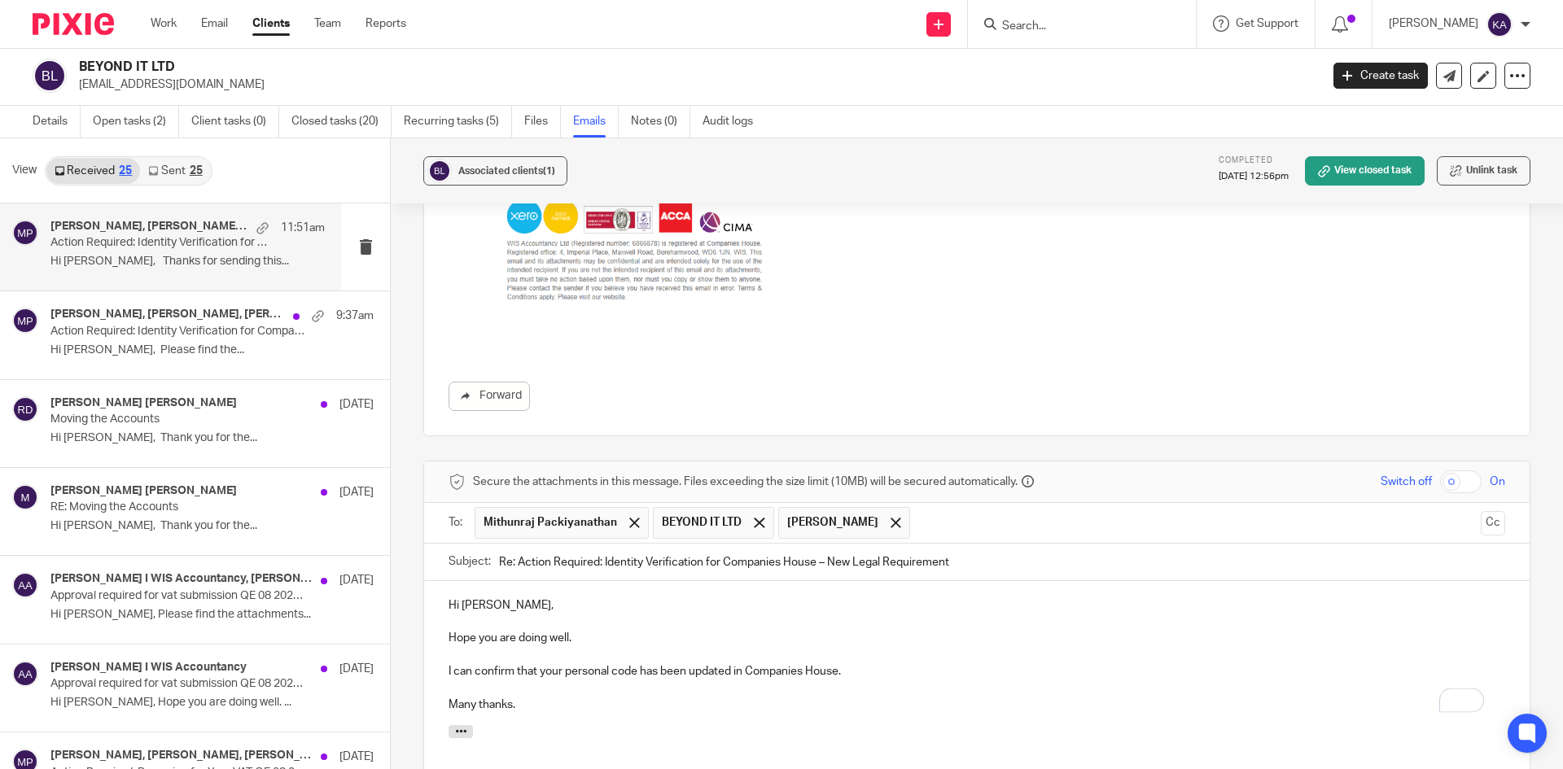
click at [907, 690] on p "To enrich screen reader interactions, please activate Accessibility in Grammarl…" at bounding box center [977, 688] width 1057 height 16
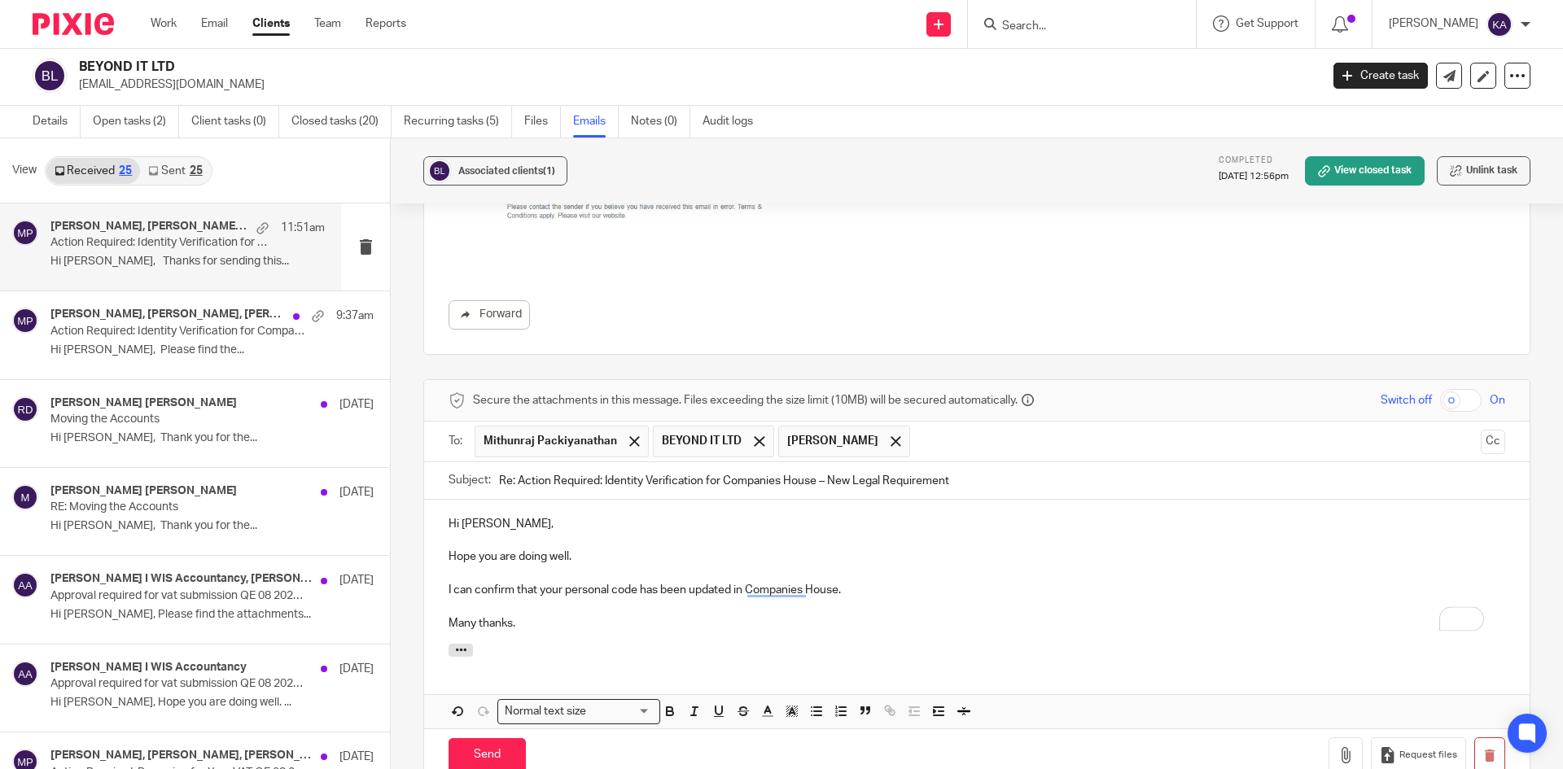
click at [535, 624] on p "Many thanks." at bounding box center [977, 623] width 1057 height 16
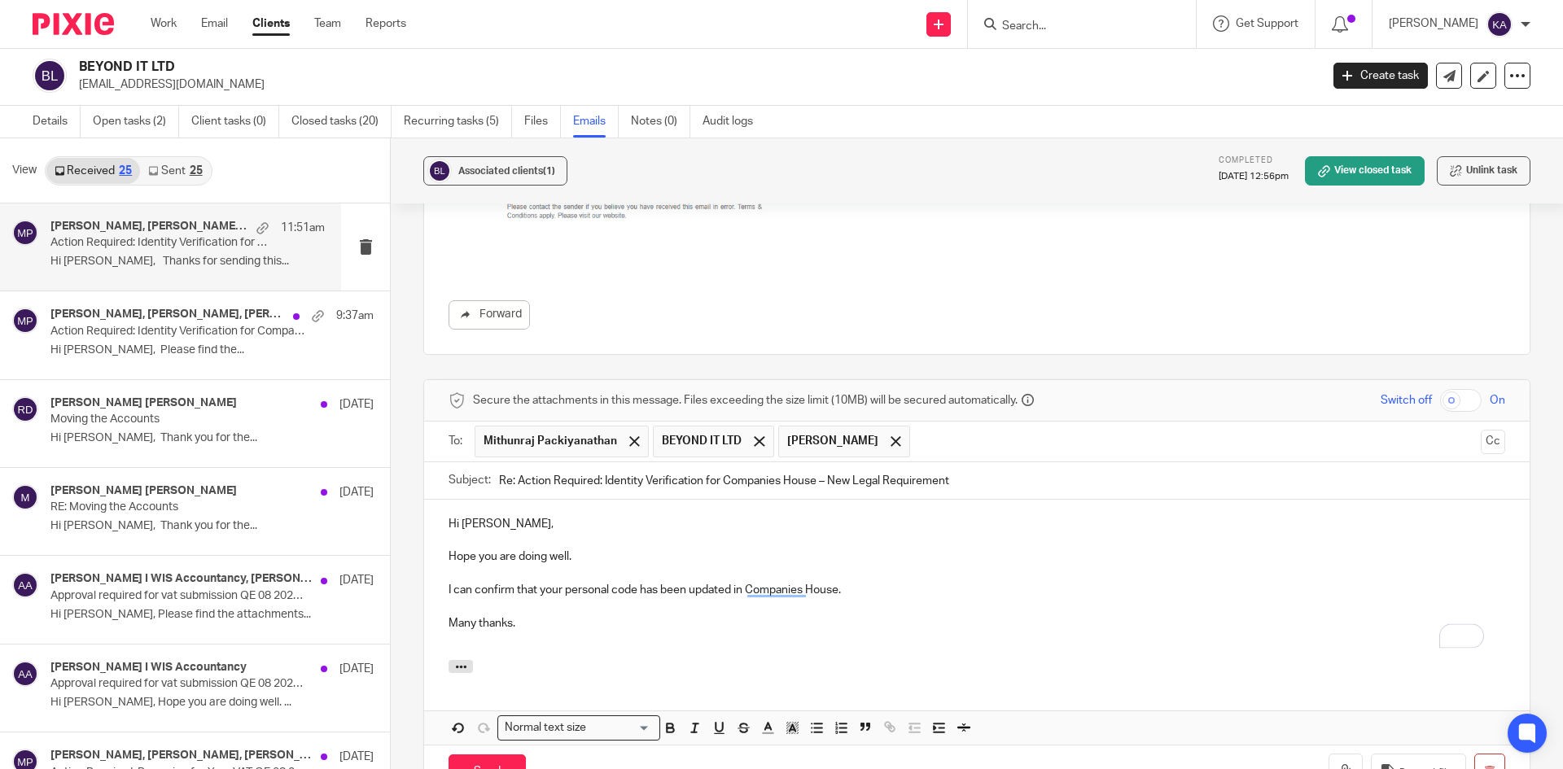
click at [852, 596] on p "I can confirm that your personal code has been updated in Companies House." at bounding box center [977, 590] width 1057 height 16
drag, startPoint x: 852, startPoint y: 592, endPoint x: 597, endPoint y: 589, distance: 255.7
click at [597, 589] on p "I can confirm that your personal code has been updated in Companies House." at bounding box center [977, 590] width 1057 height 16
click at [535, 589] on p "I can confirm that your personal code has been updated in Companies House." at bounding box center [977, 590] width 1057 height 16
click at [662, 589] on p "I can confirm that both your personal code has been updated in Companies House." at bounding box center [977, 590] width 1057 height 16
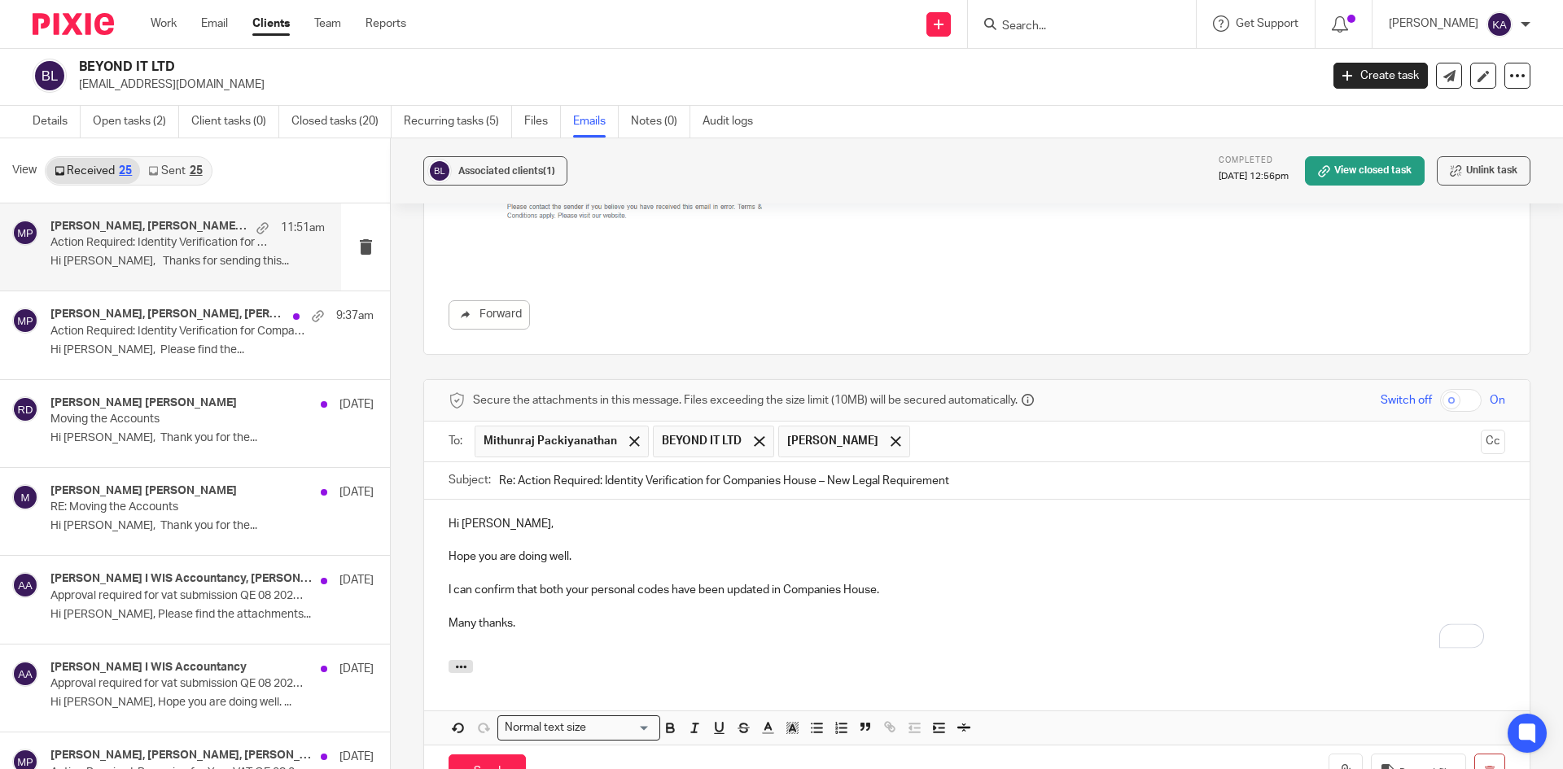
click at [773, 622] on p "Many thanks." at bounding box center [977, 623] width 1057 height 16
drag, startPoint x: 891, startPoint y: 592, endPoint x: 785, endPoint y: 594, distance: 105.9
click at [785, 594] on p "I can confirm that both your personal codes have been updated in Companies Hous…" at bounding box center [977, 590] width 1057 height 16
click at [858, 587] on p "I can confirm that both your personal codes have been updated in our records." at bounding box center [977, 590] width 1057 height 16
click at [610, 630] on p "Many thanks." at bounding box center [977, 623] width 1057 height 16
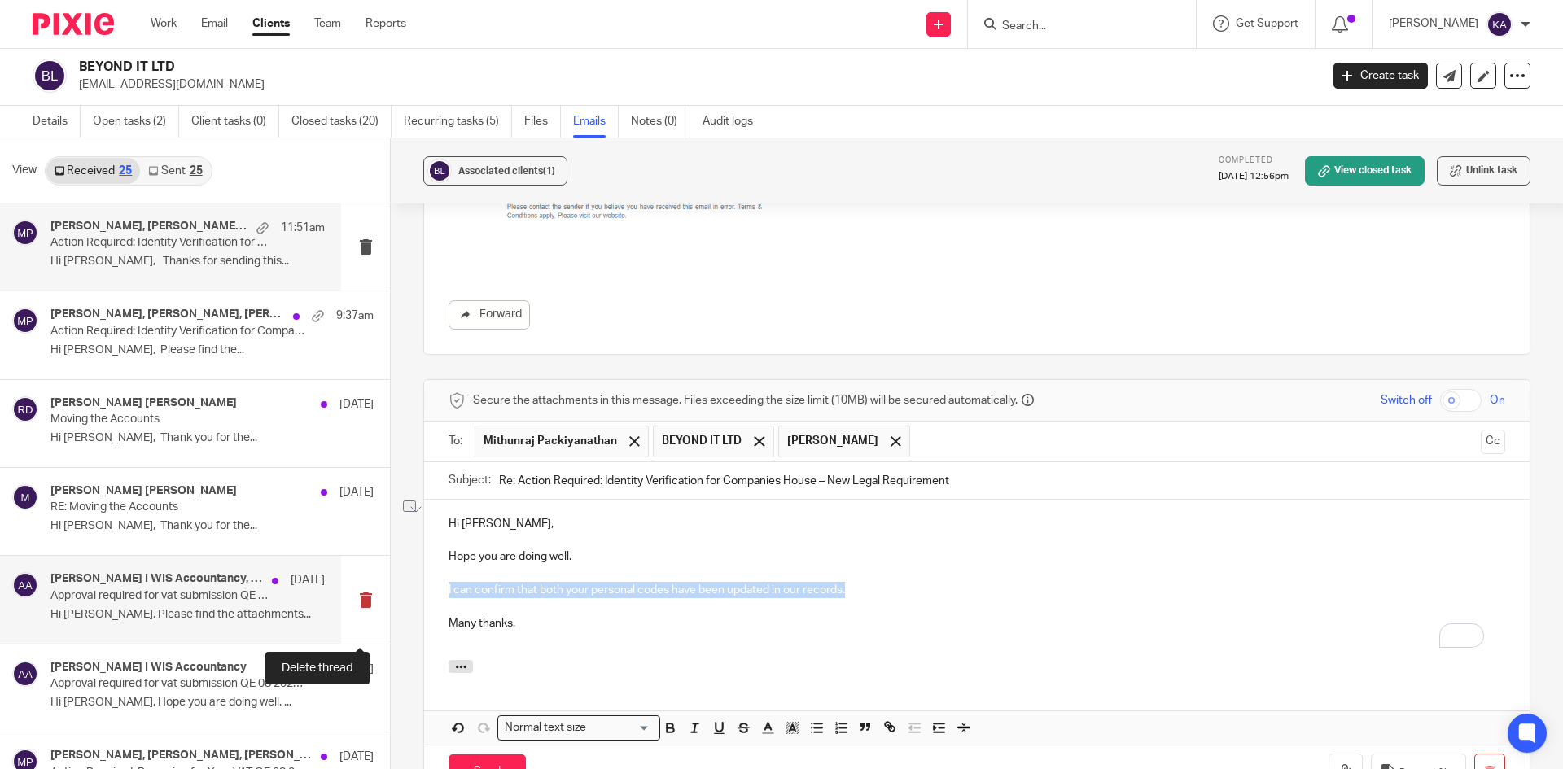
drag, startPoint x: 860, startPoint y: 589, endPoint x: 366, endPoint y: 589, distance: 493.4
click at [366, 589] on div "View Received 25 Sent 25 mithun, Rajesh Degala, Mithunraj Packiyanathan 11:51am…" at bounding box center [781, 453] width 1563 height 631
copy p "I can confirm that both your personal codes have been updated in our records."
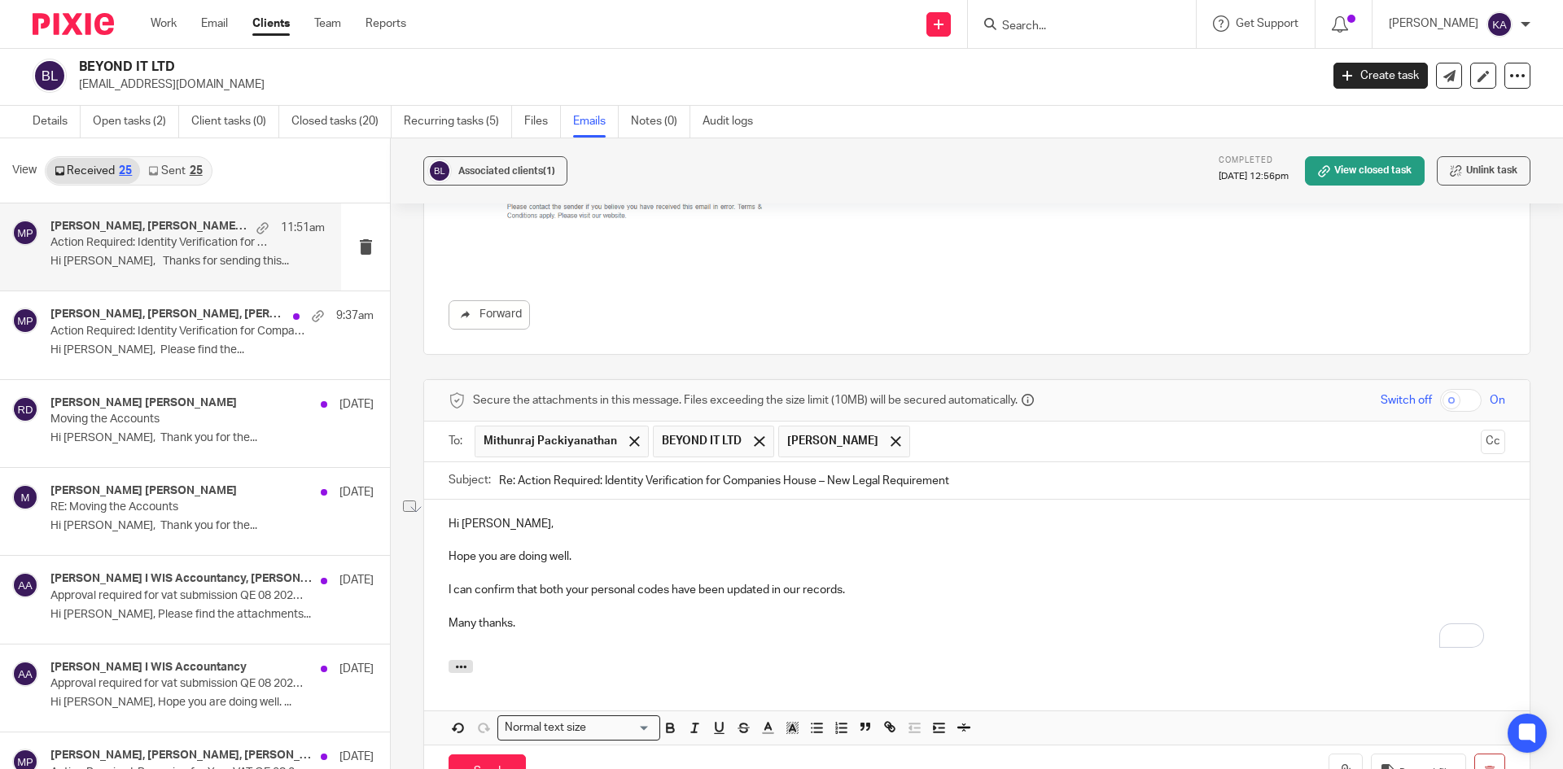
click at [863, 566] on p "To enrich screen reader interactions, please activate Accessibility in Grammarl…" at bounding box center [977, 574] width 1057 height 16
drag, startPoint x: 869, startPoint y: 596, endPoint x: 440, endPoint y: 597, distance: 429.9
click at [692, 623] on p "Many thanks." at bounding box center [977, 623] width 1057 height 16
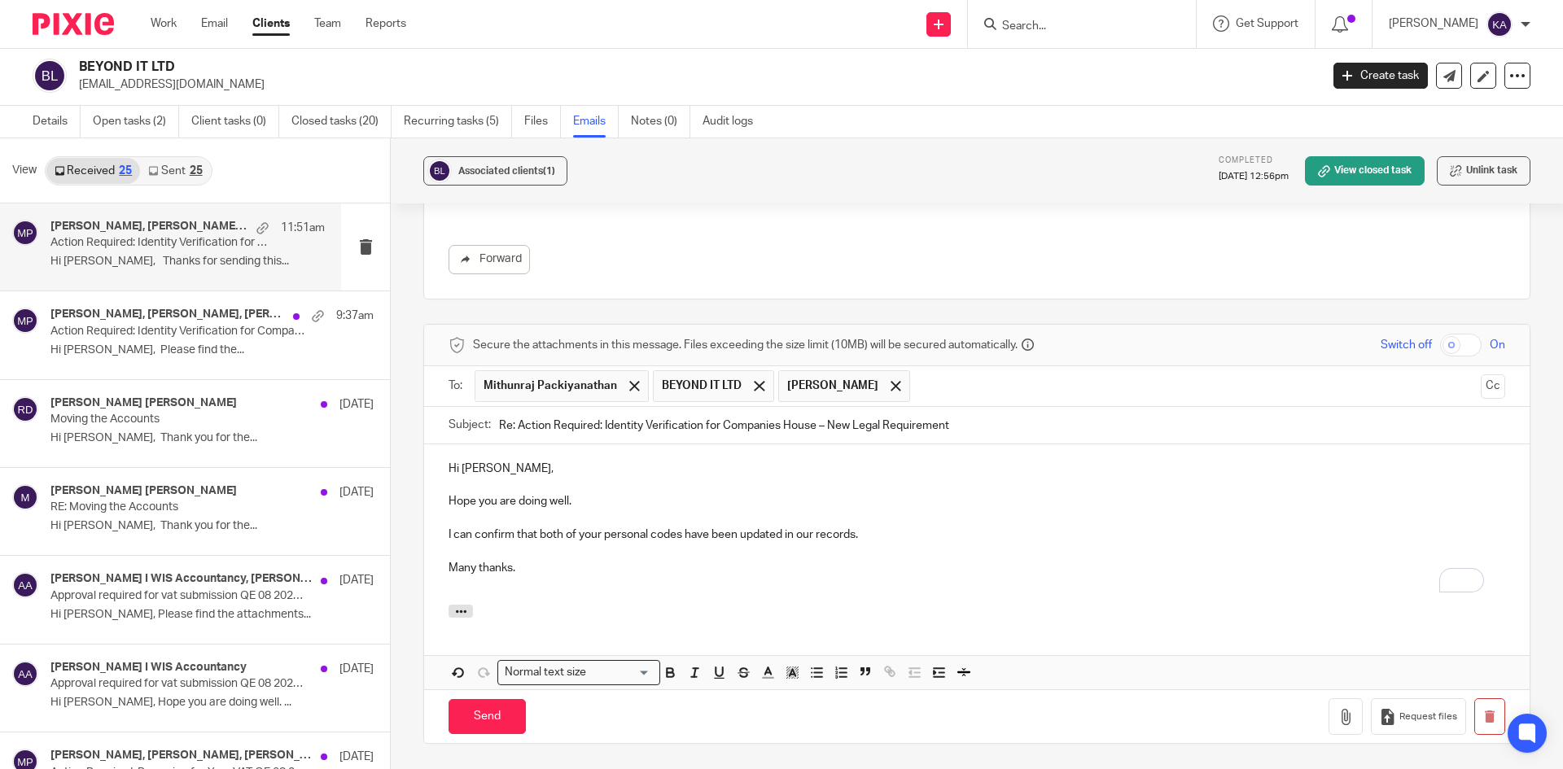
scroll to position [5434, 0]
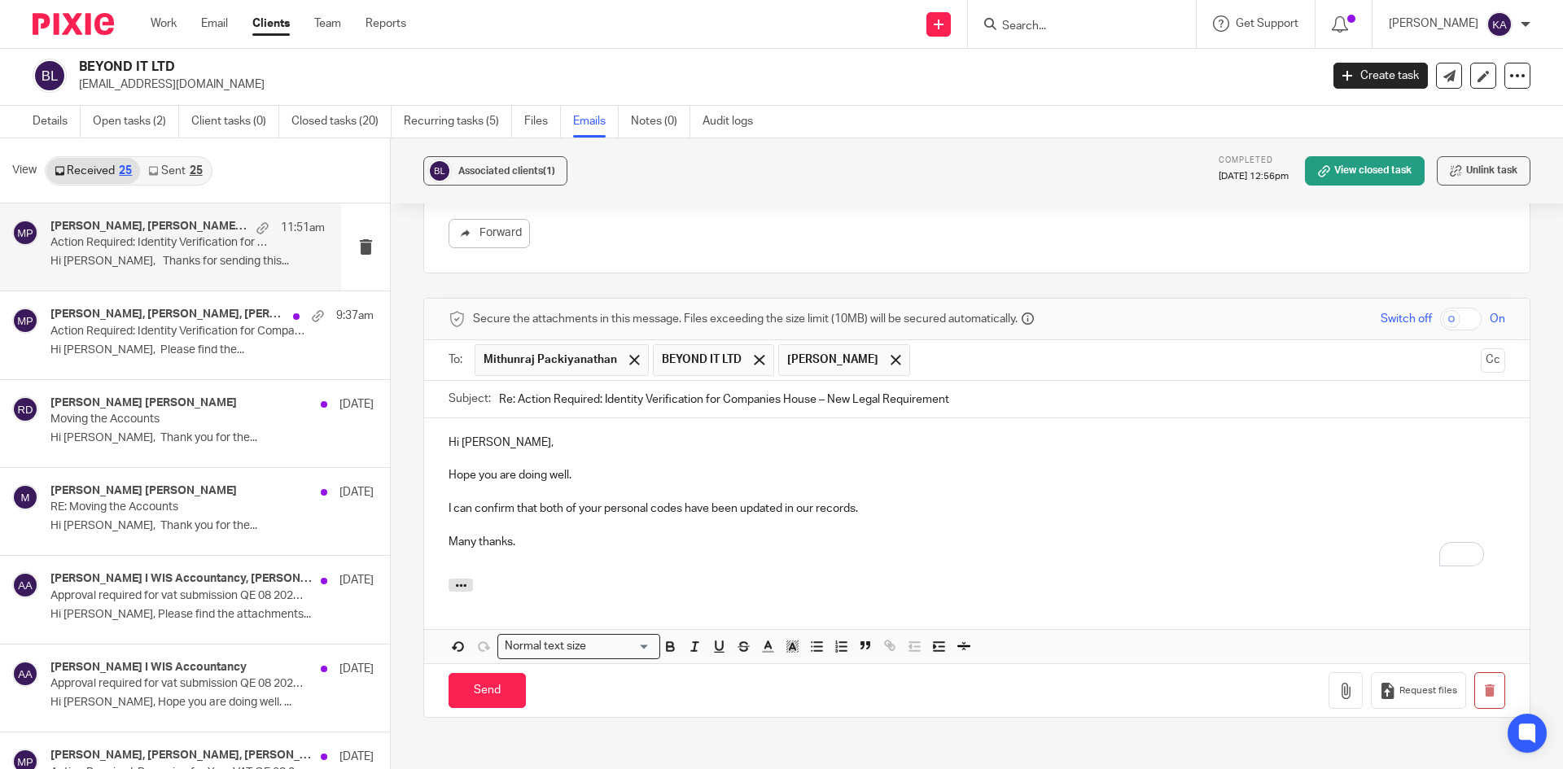
click at [989, 347] on input "text" at bounding box center [1196, 360] width 556 height 32
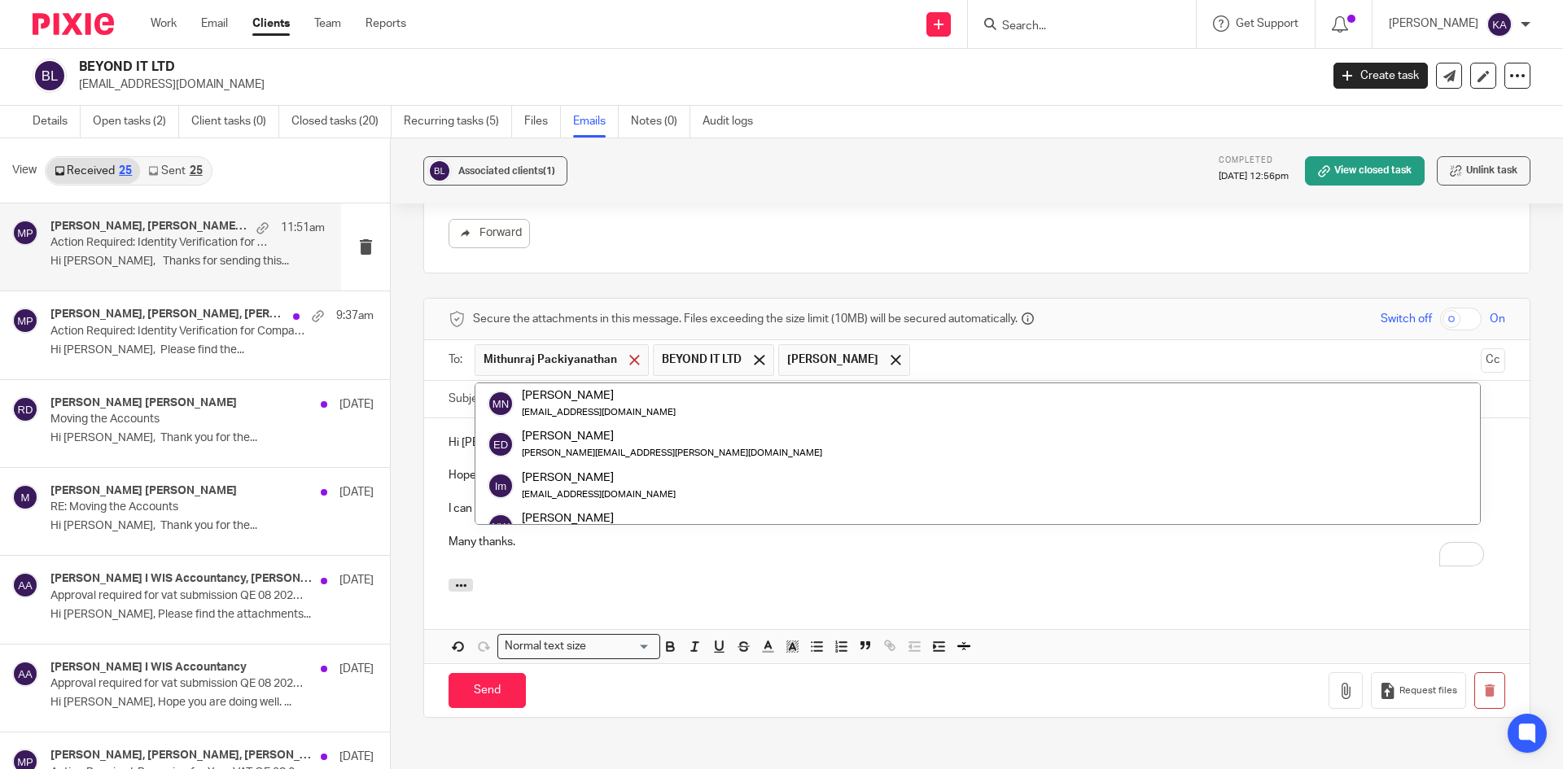
click at [629, 359] on span at bounding box center [634, 360] width 11 height 11
click at [720, 359] on span at bounding box center [717, 360] width 11 height 11
click at [1481, 354] on button "Cc" at bounding box center [1493, 360] width 24 height 24
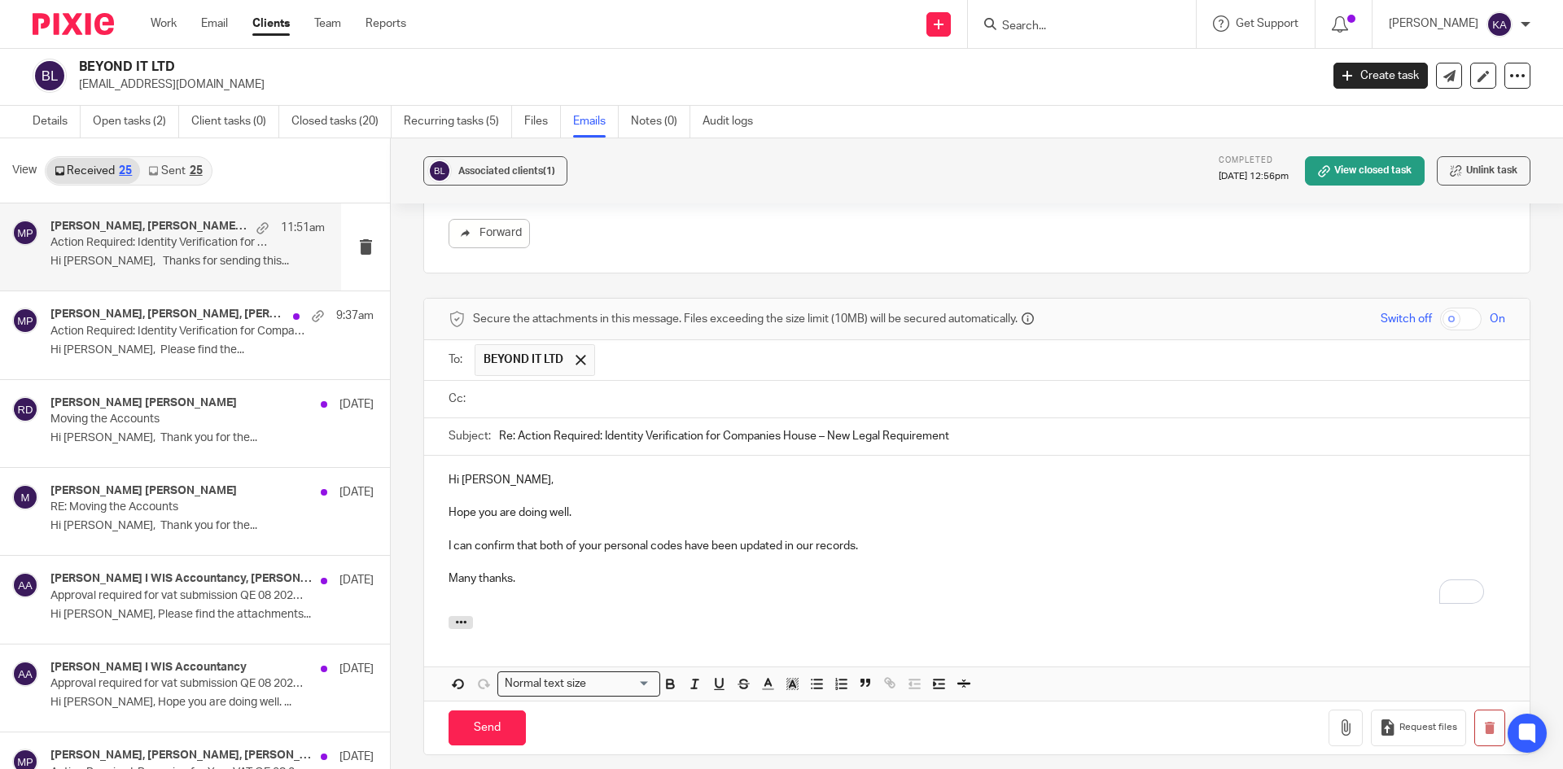
click at [575, 406] on input "text" at bounding box center [989, 399] width 1020 height 19
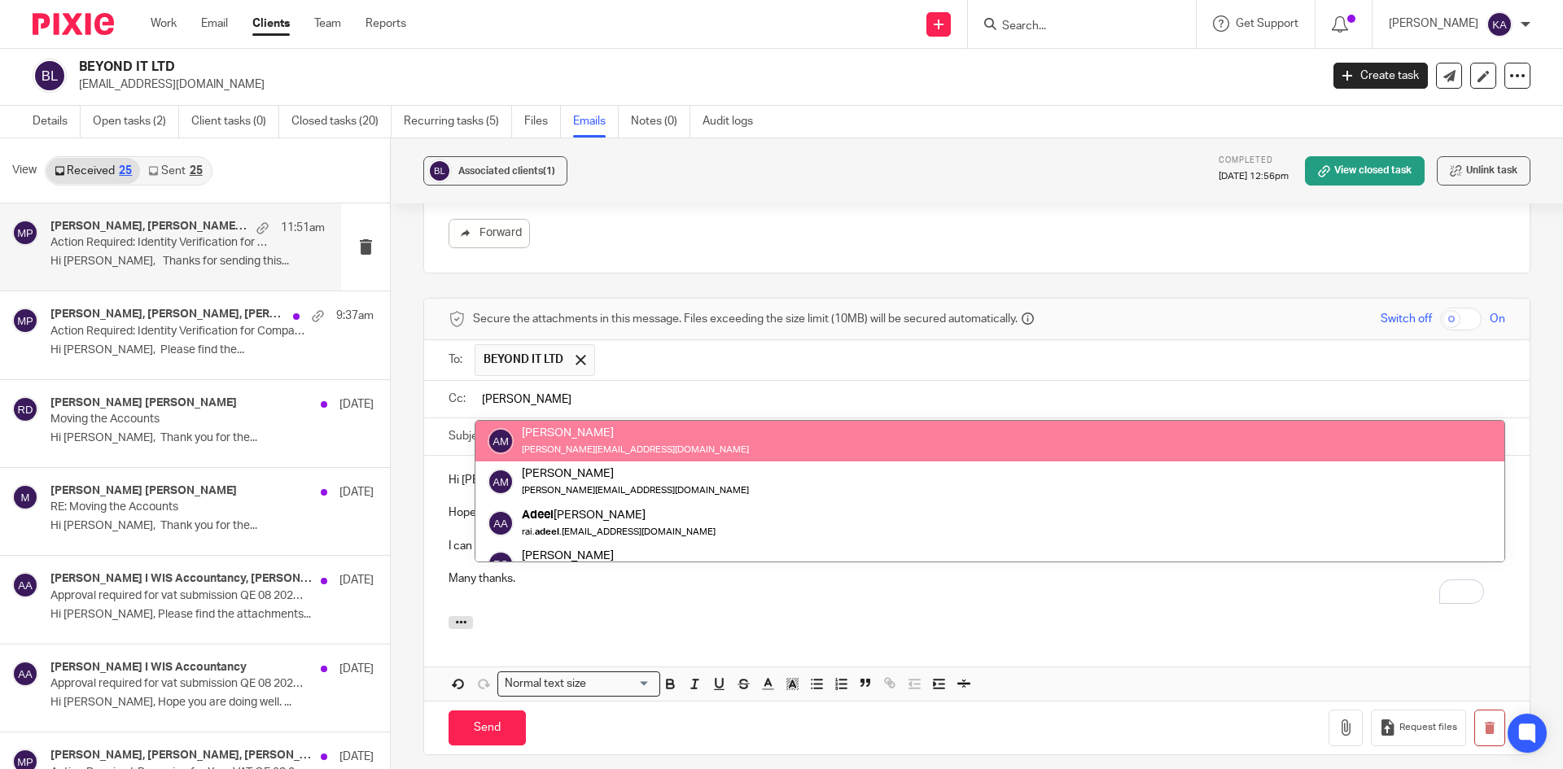
type input "akeel"
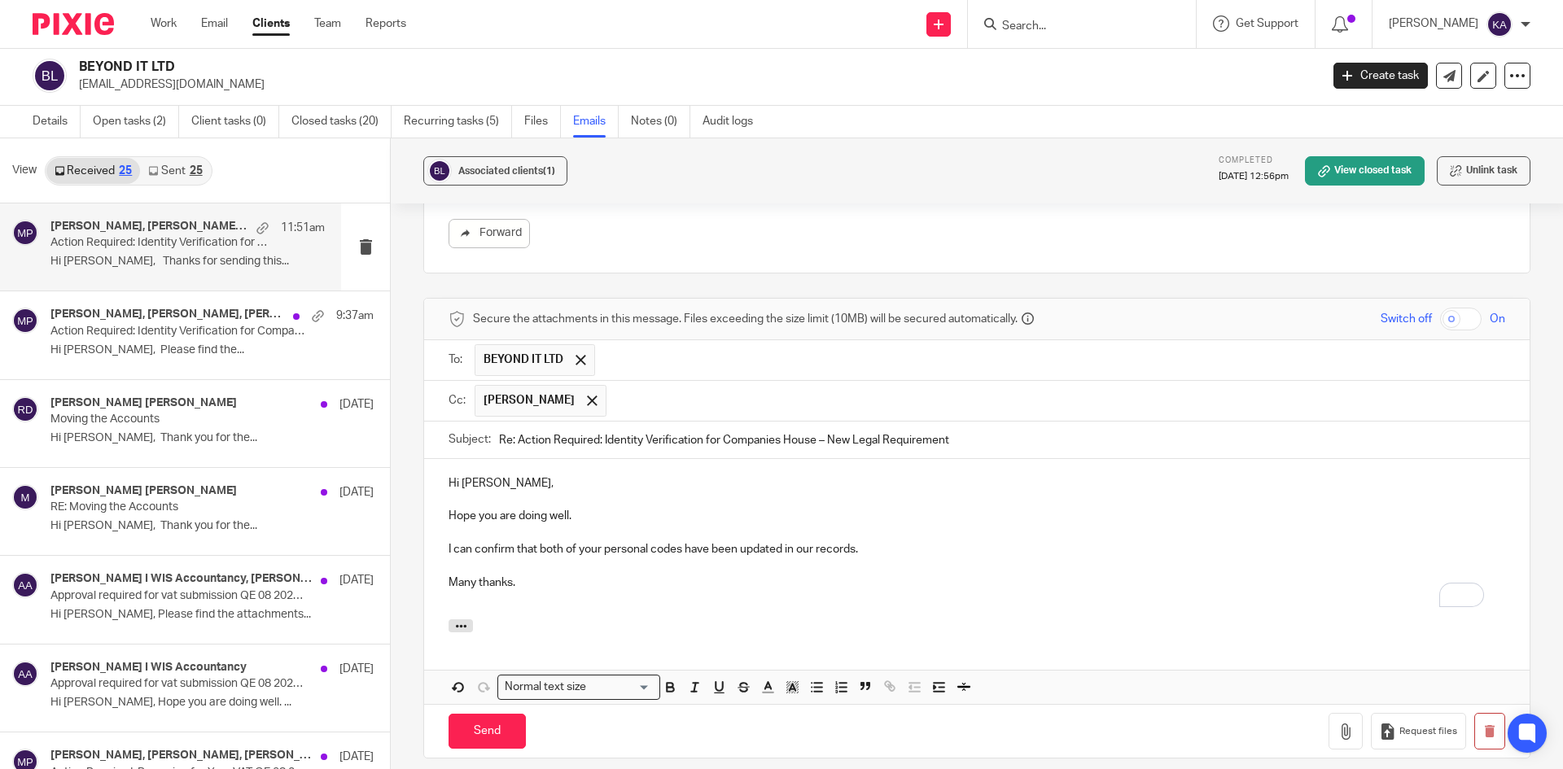
click at [649, 401] on input "text" at bounding box center [1056, 401] width 883 height 32
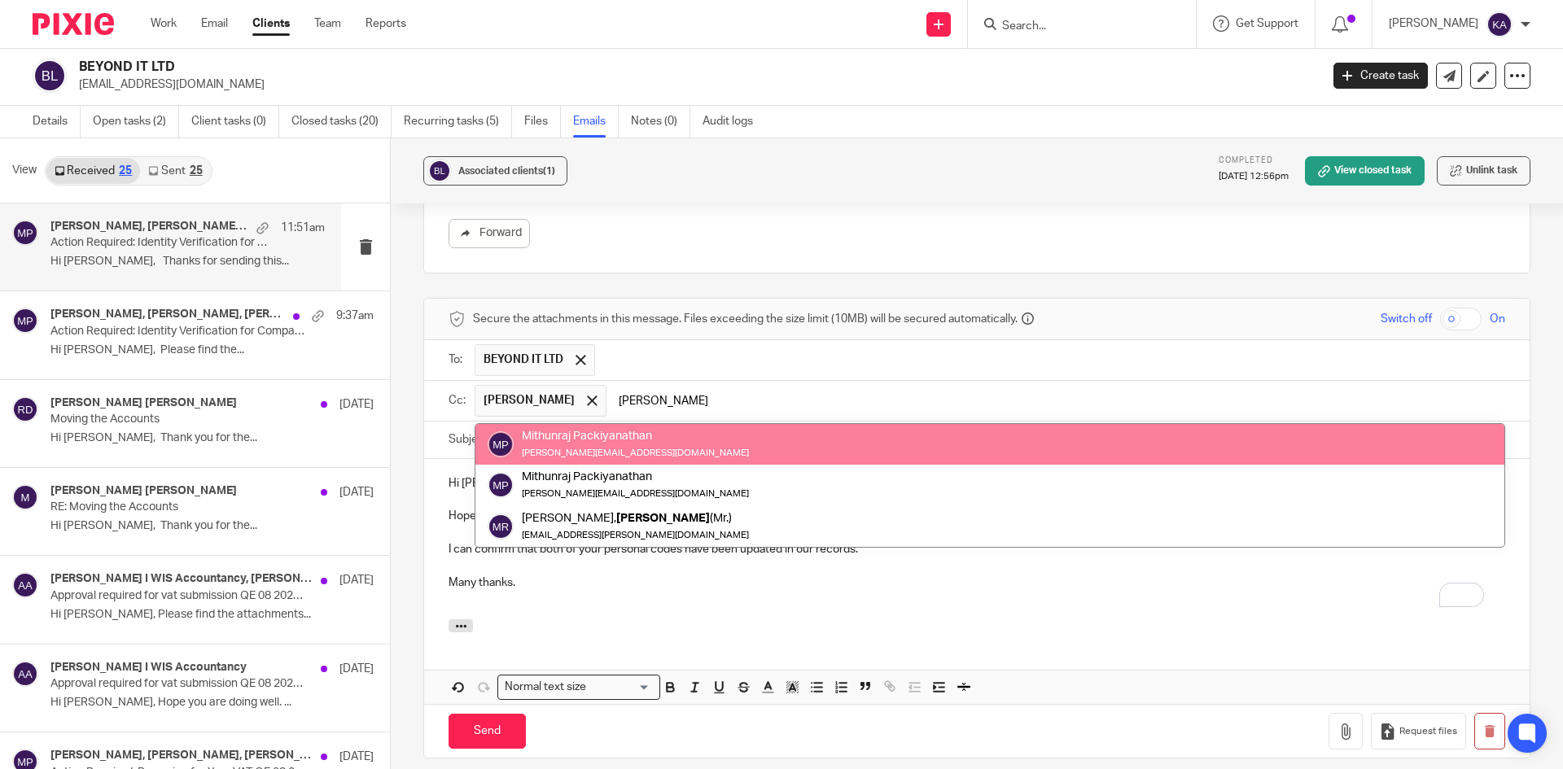
type input "mithun"
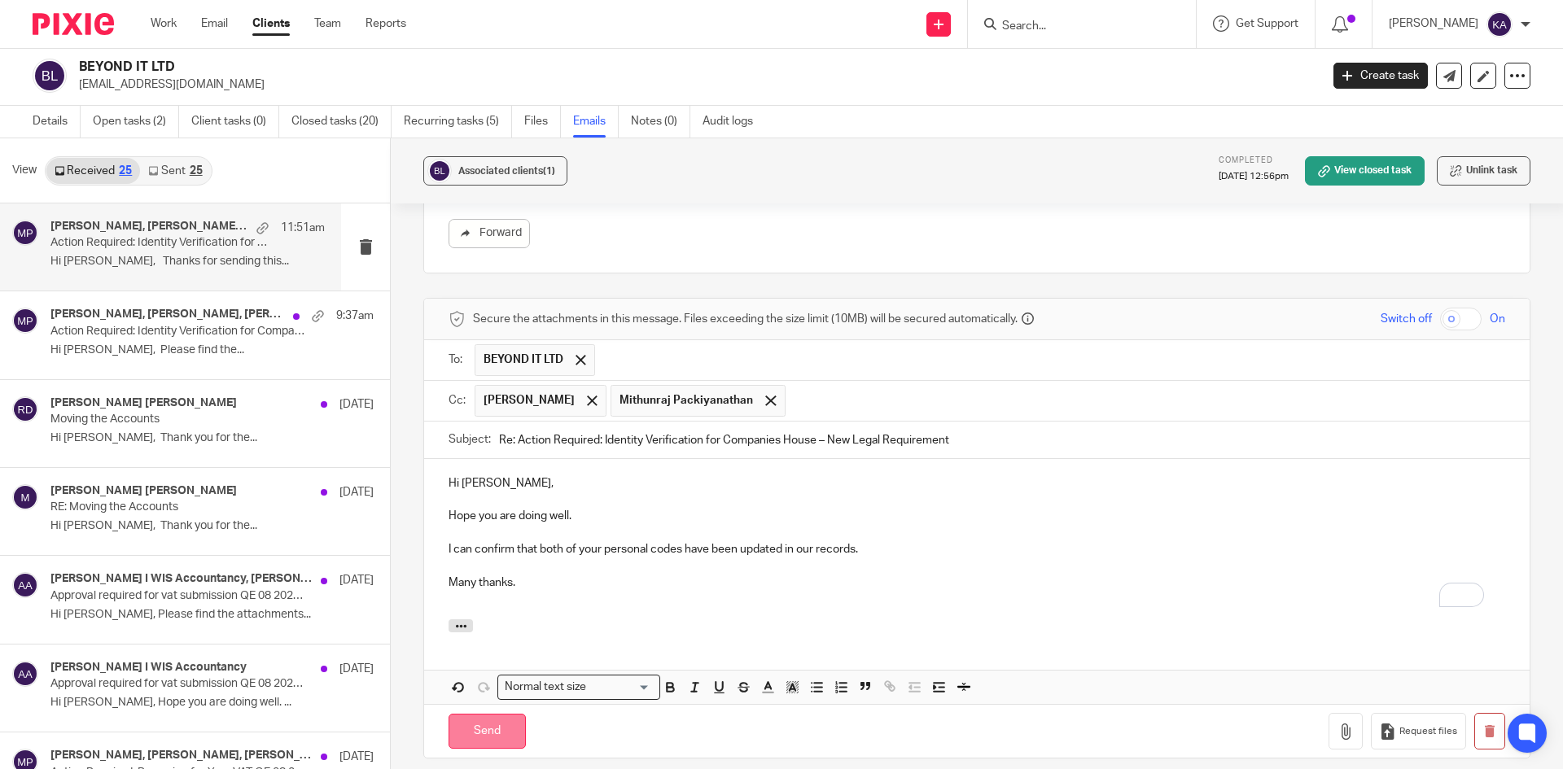
click at [480, 730] on input "Send" at bounding box center [487, 731] width 77 height 35
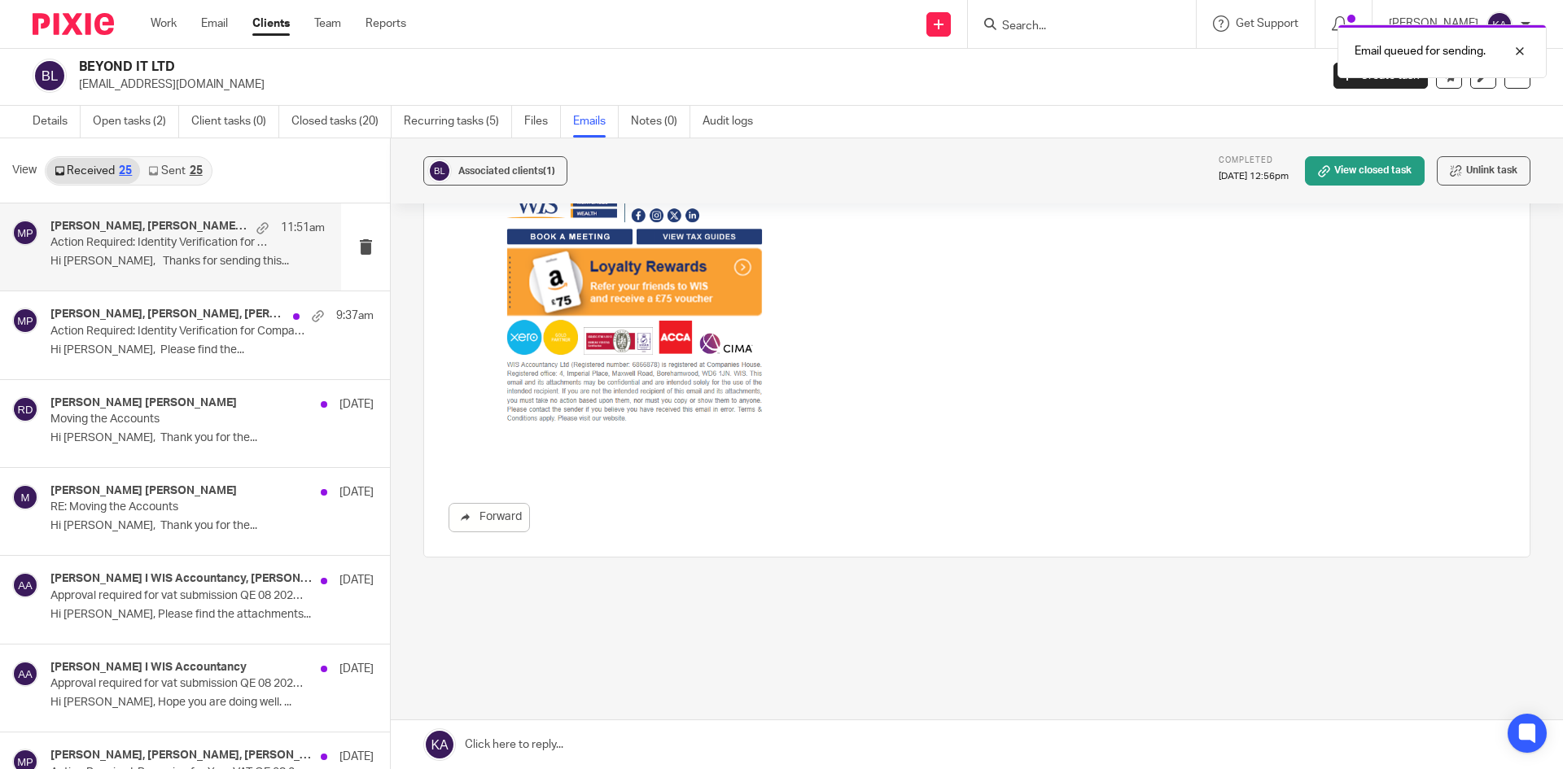
scroll to position [5150, 0]
click at [1004, 23] on input "Search" at bounding box center [1074, 27] width 147 height 15
click at [1001, 24] on input "Search" at bounding box center [1074, 27] width 147 height 15
paste input "BHOJA TECH LTD"
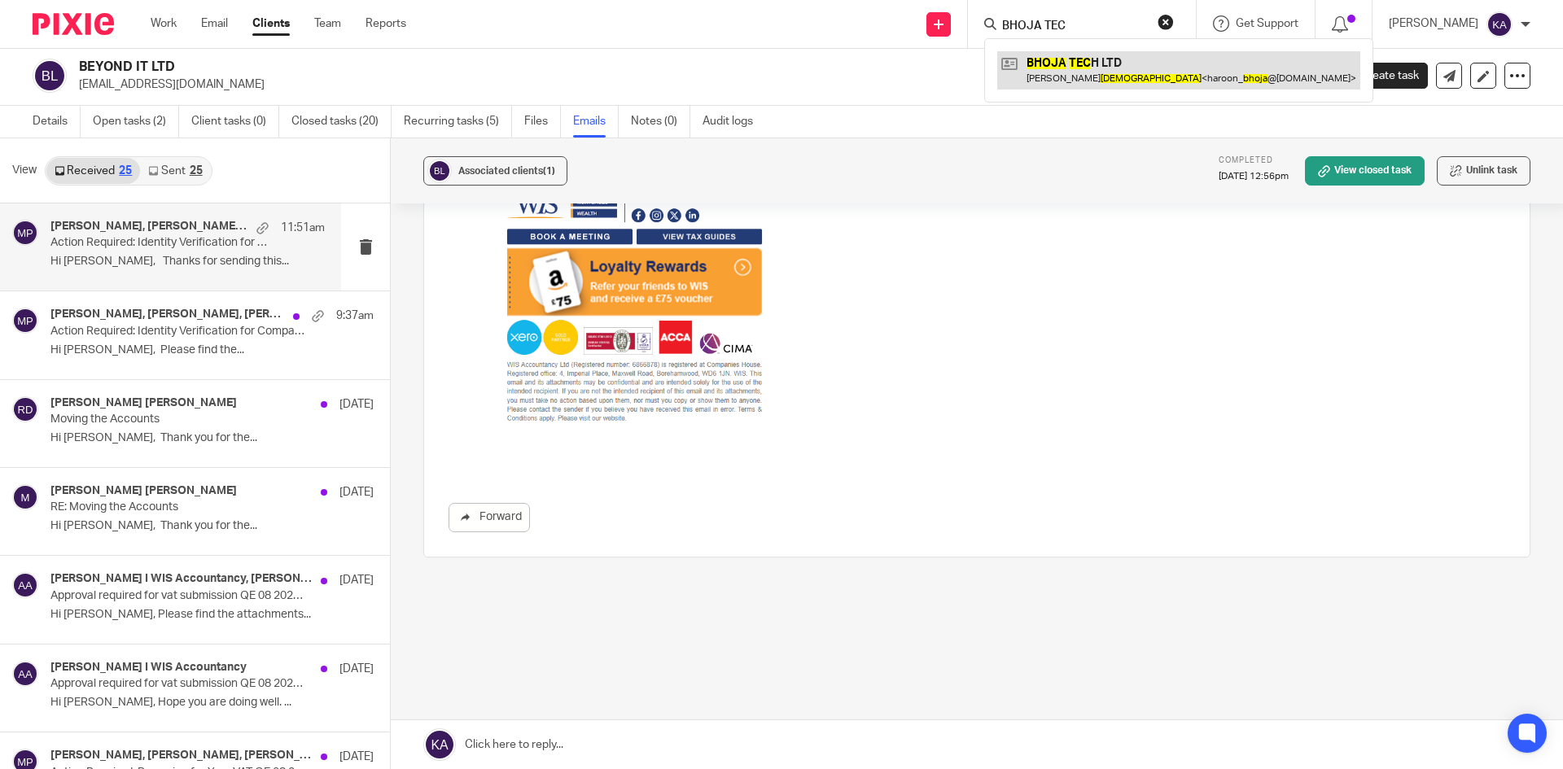
type input "BHOJA TEC"
click at [997, 58] on link at bounding box center [1178, 69] width 363 height 37
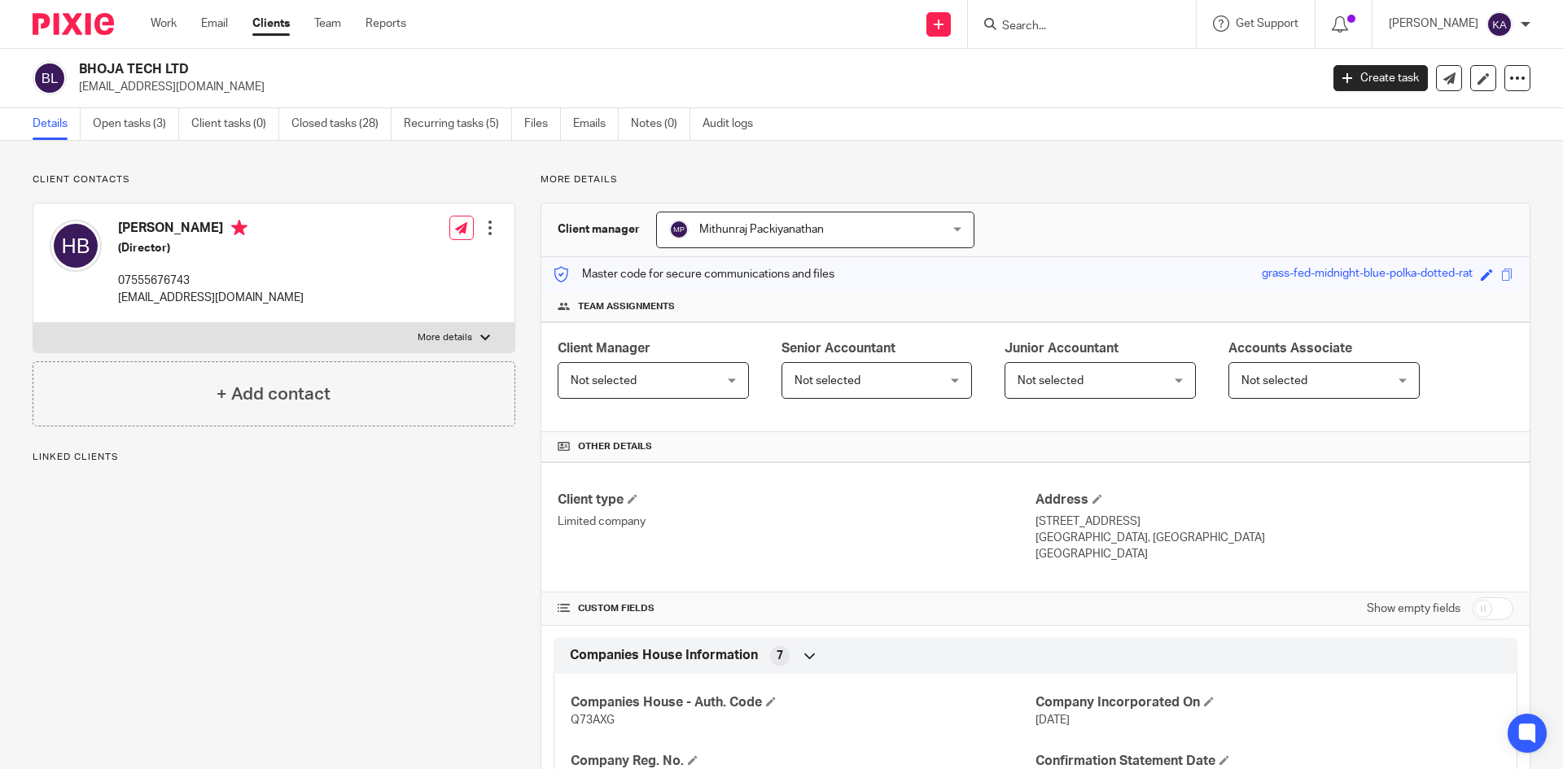
click at [590, 125] on link "Emails" at bounding box center [596, 124] width 46 height 32
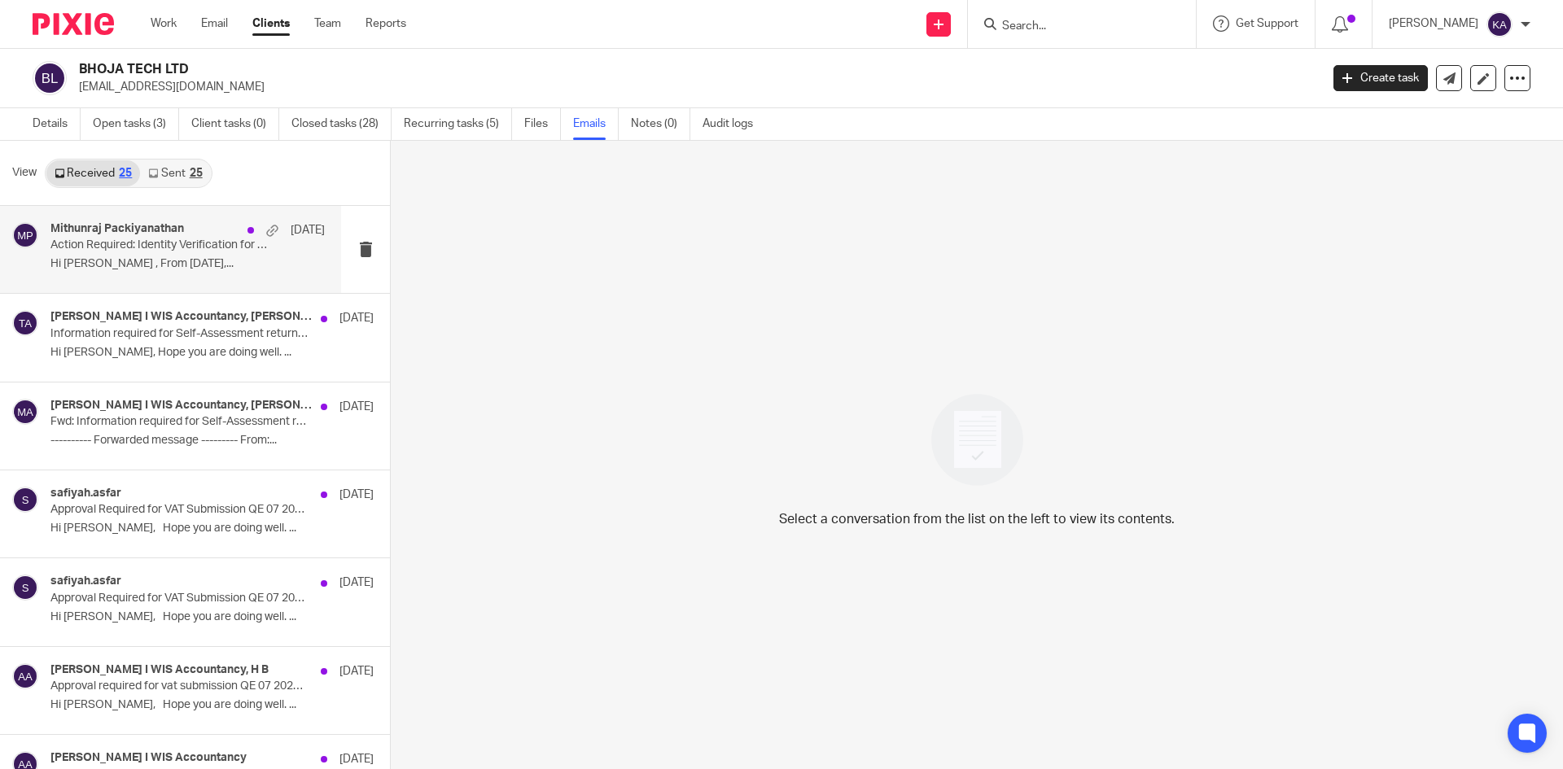
click at [194, 232] on div "Mithunraj Packiyanathan [DATE]" at bounding box center [187, 230] width 274 height 16
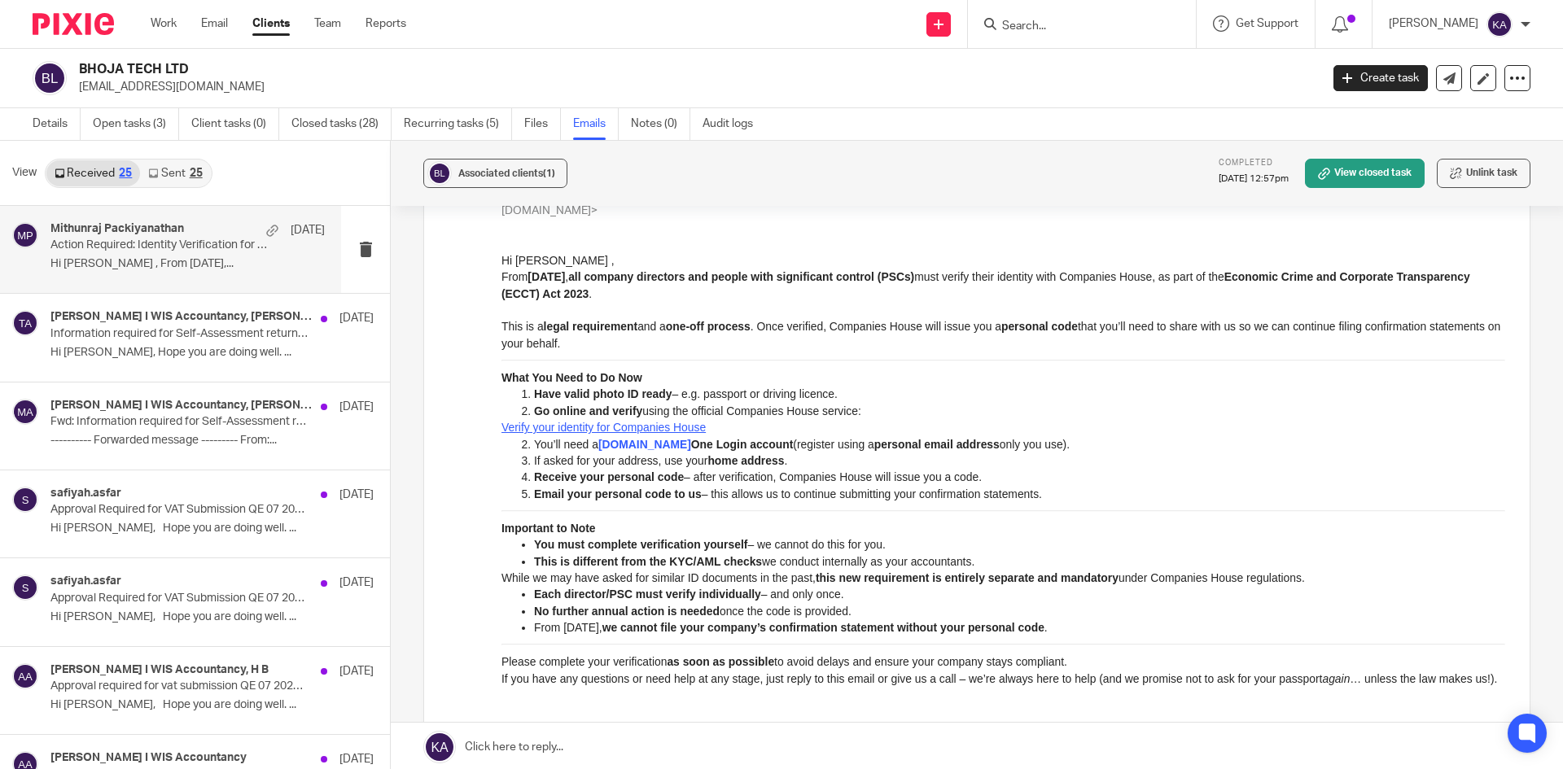
scroll to position [326, 0]
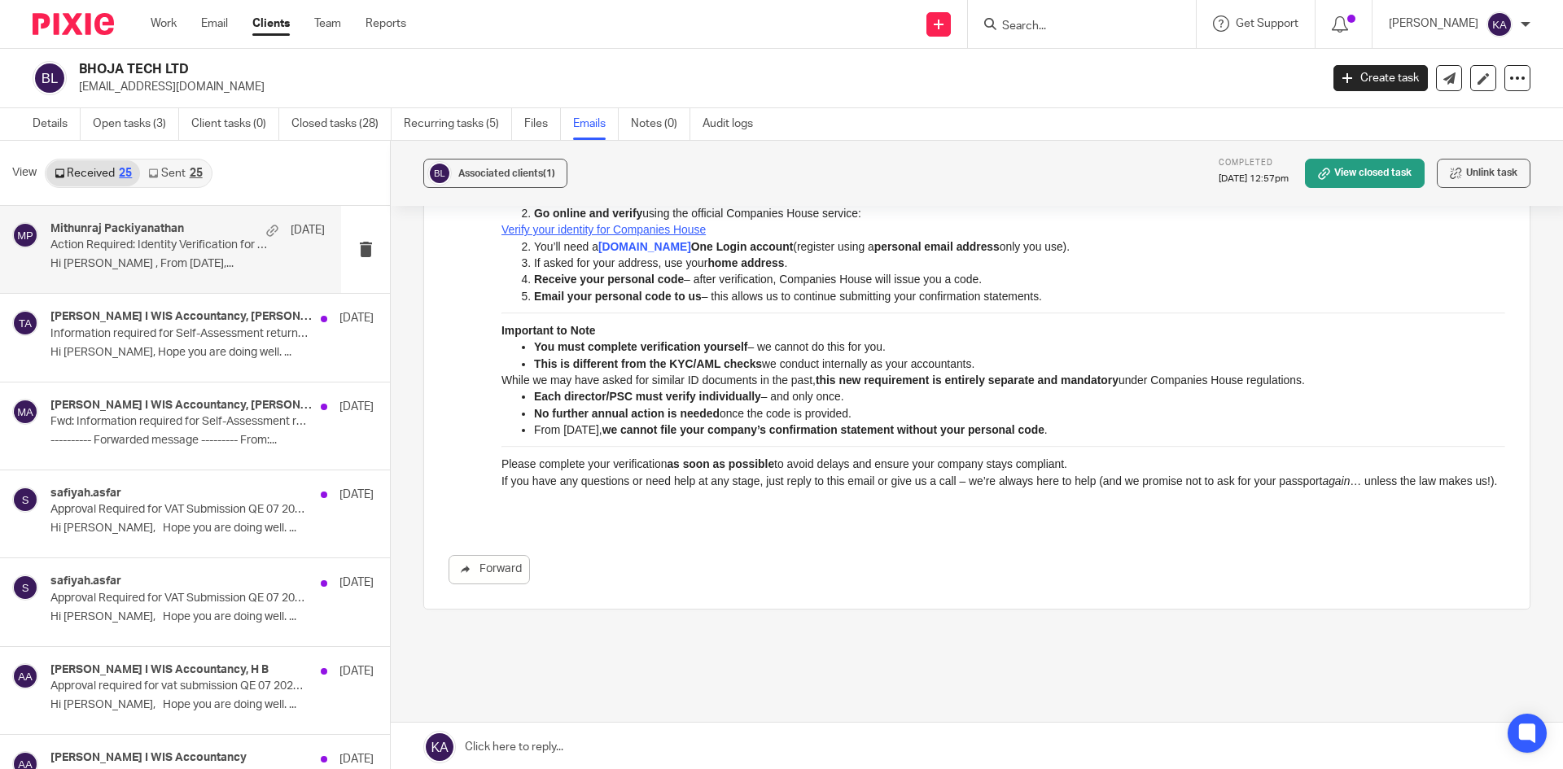
click at [1016, 30] on input "Search" at bounding box center [1074, 27] width 147 height 15
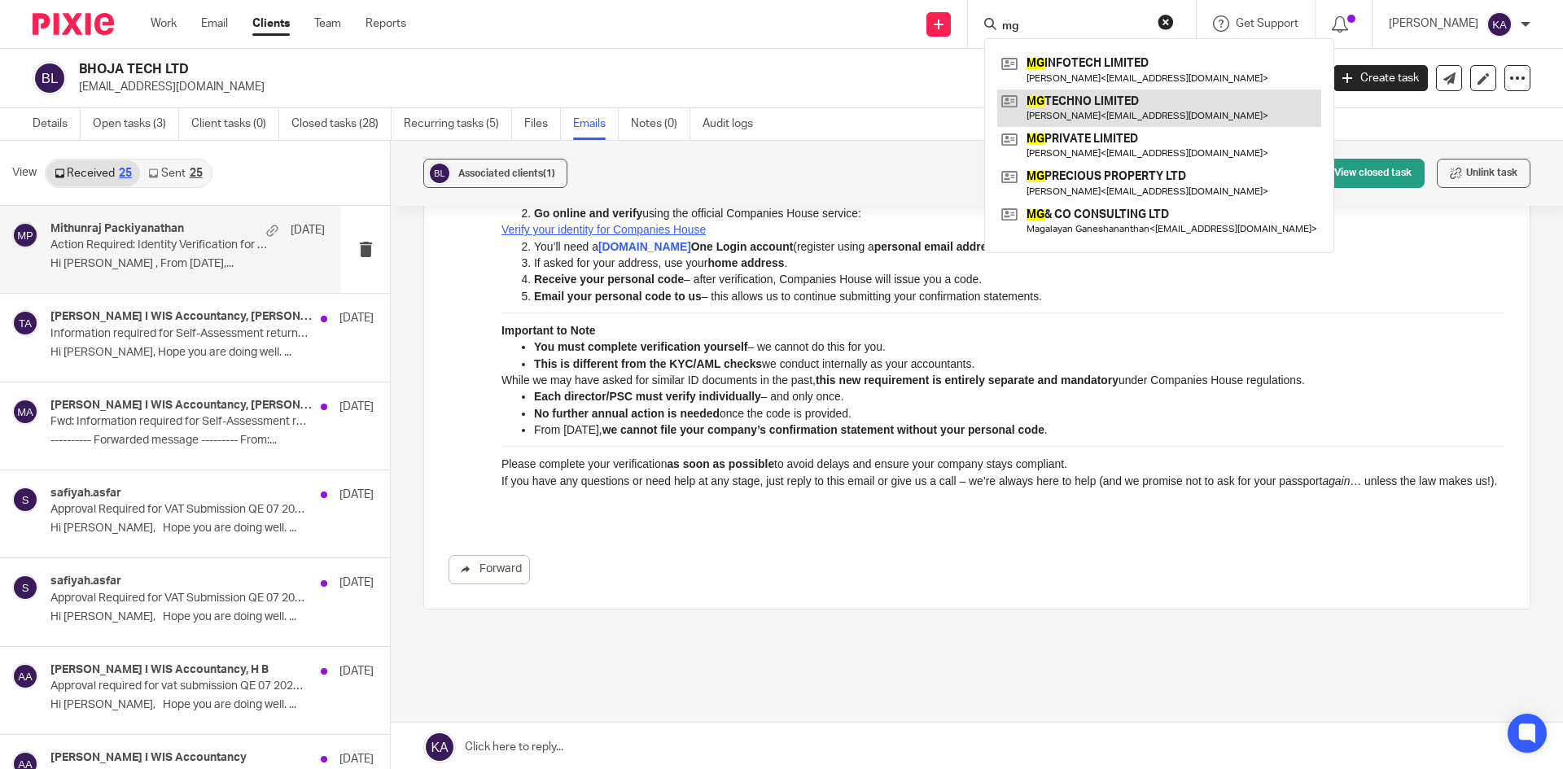
type input "mg"
click at [1063, 112] on link at bounding box center [1159, 108] width 324 height 37
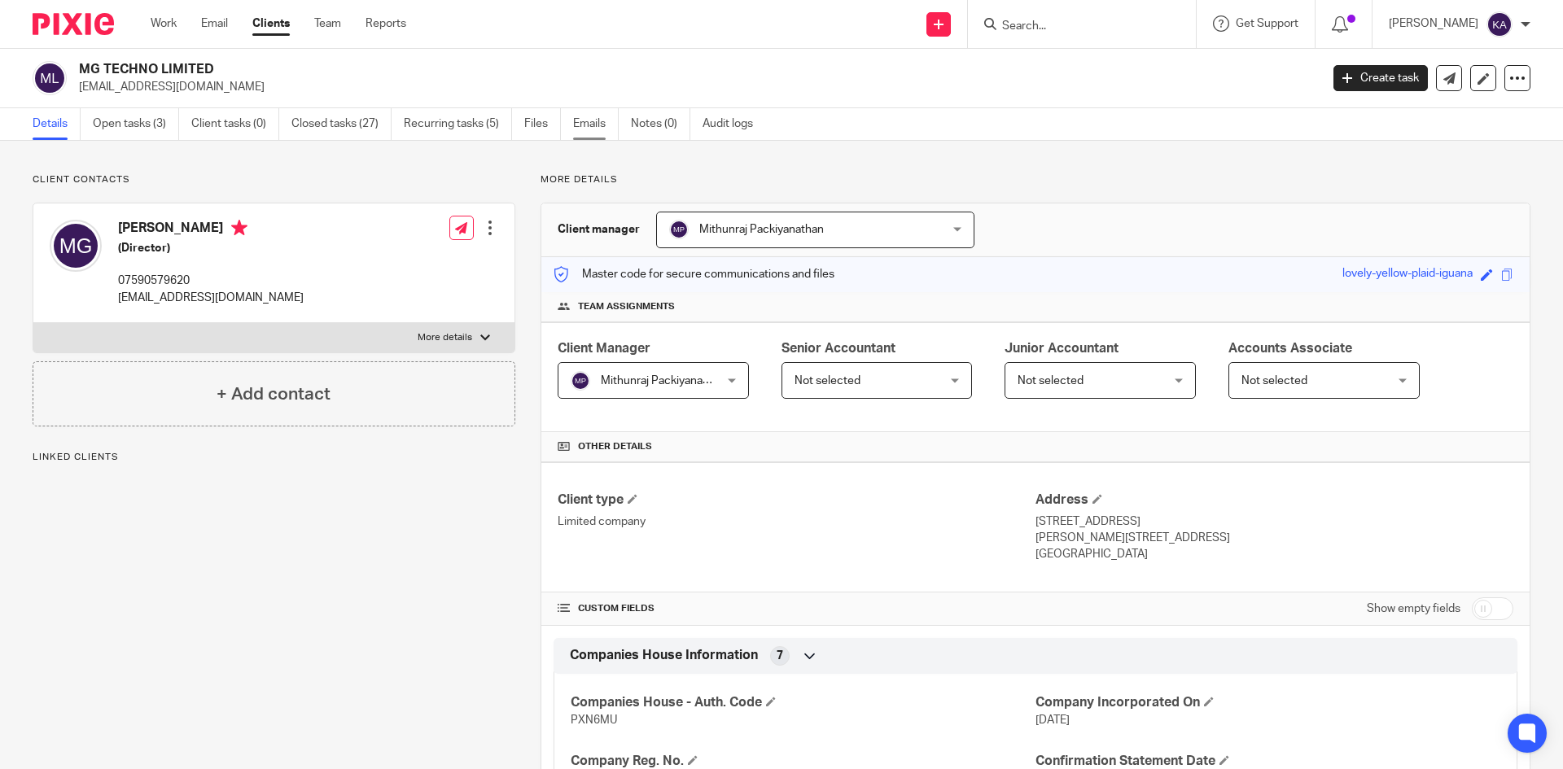
click at [589, 125] on link "Emails" at bounding box center [596, 124] width 46 height 32
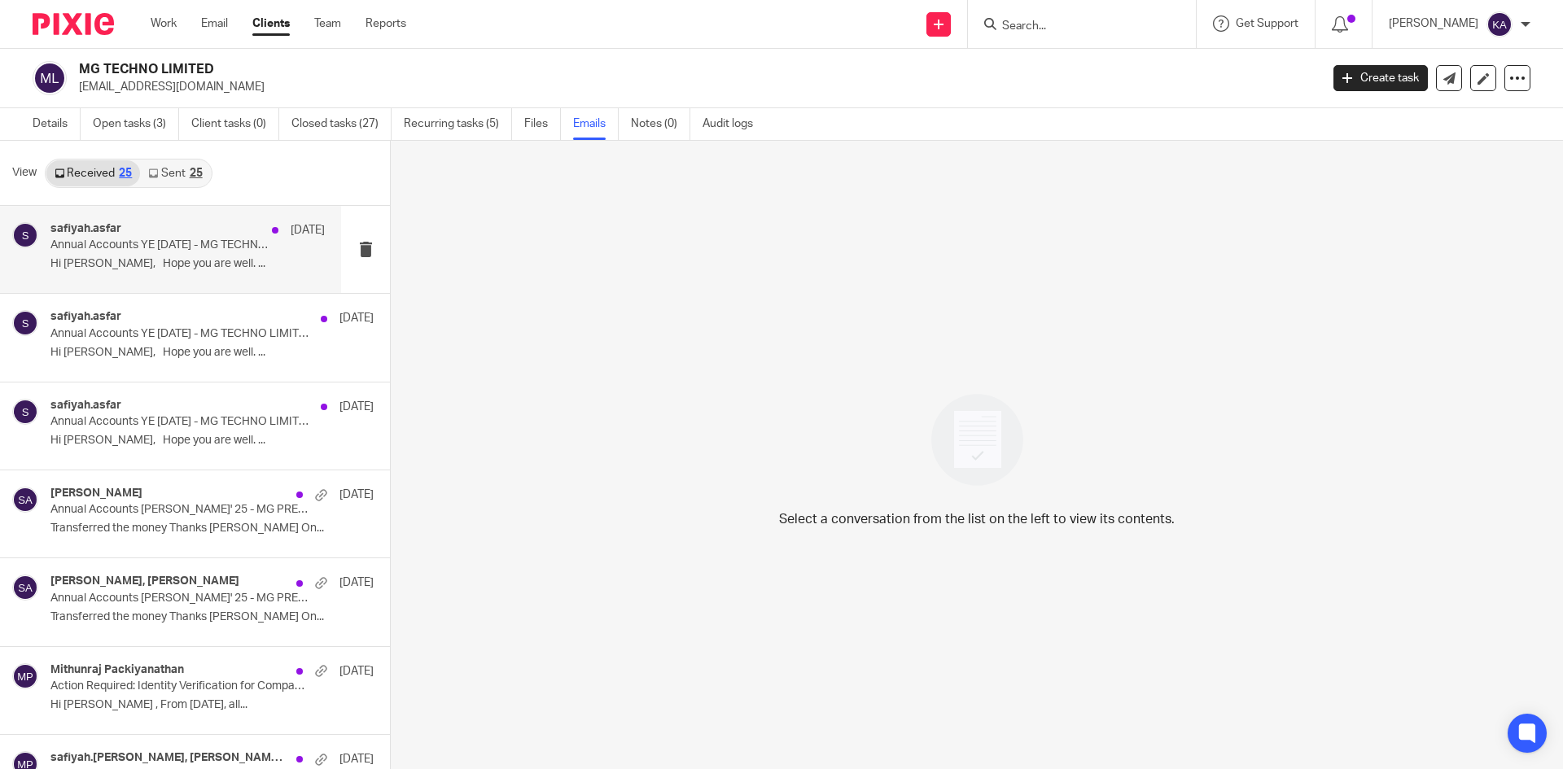
click at [201, 237] on div "safiyah.asfar [DATE]" at bounding box center [187, 230] width 274 height 16
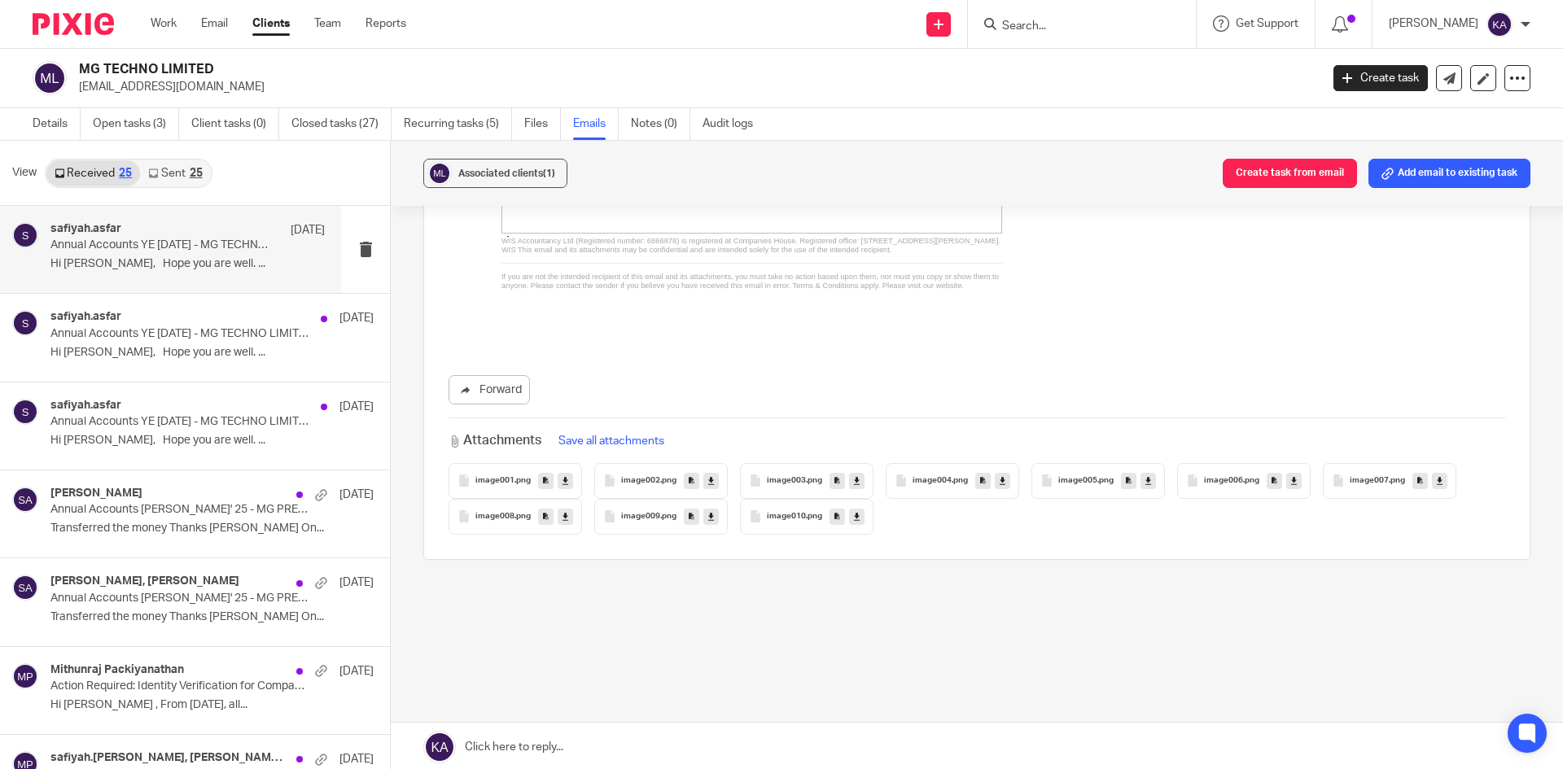
scroll to position [2, 0]
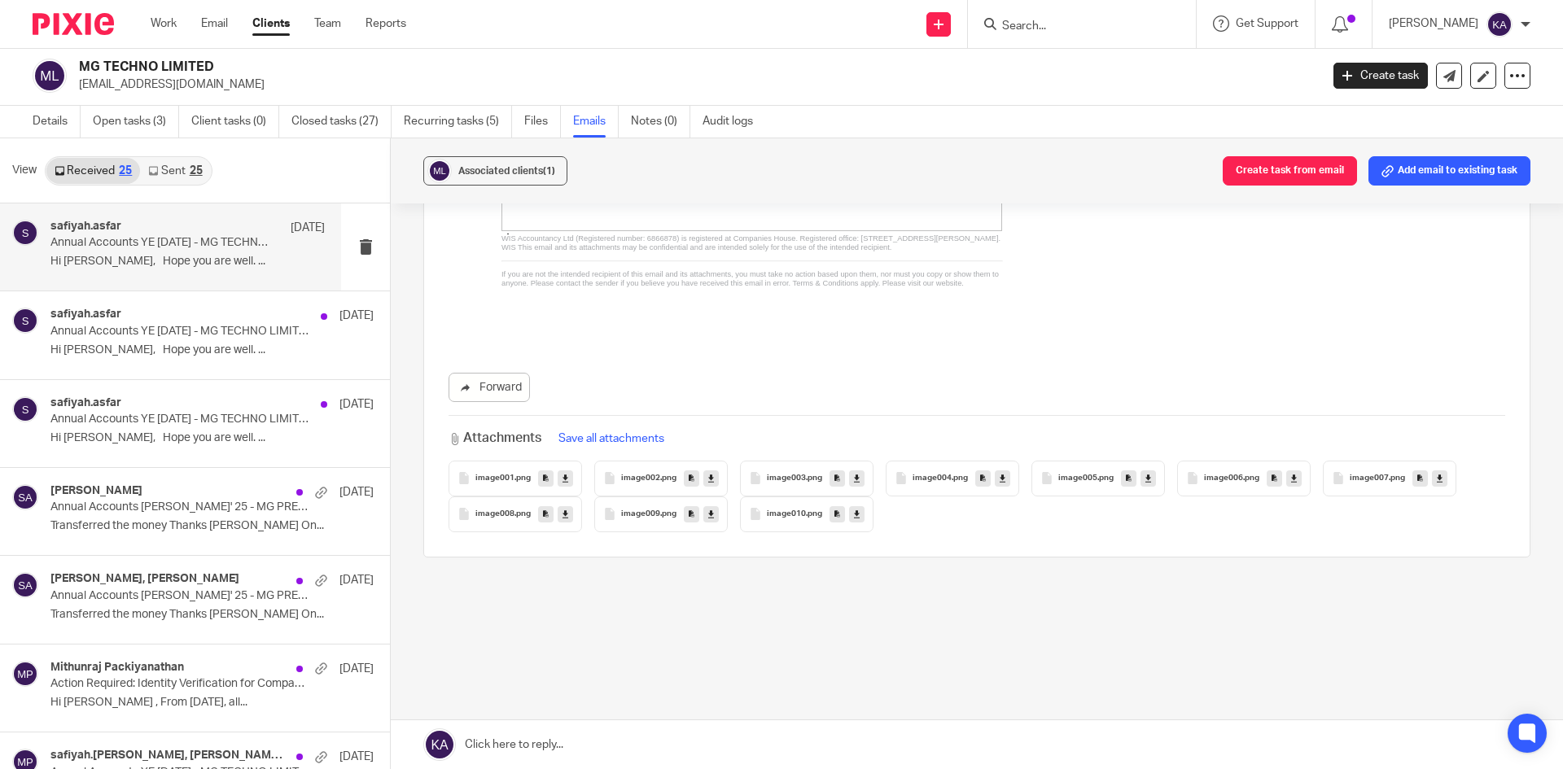
click at [632, 733] on link at bounding box center [977, 744] width 1172 height 49
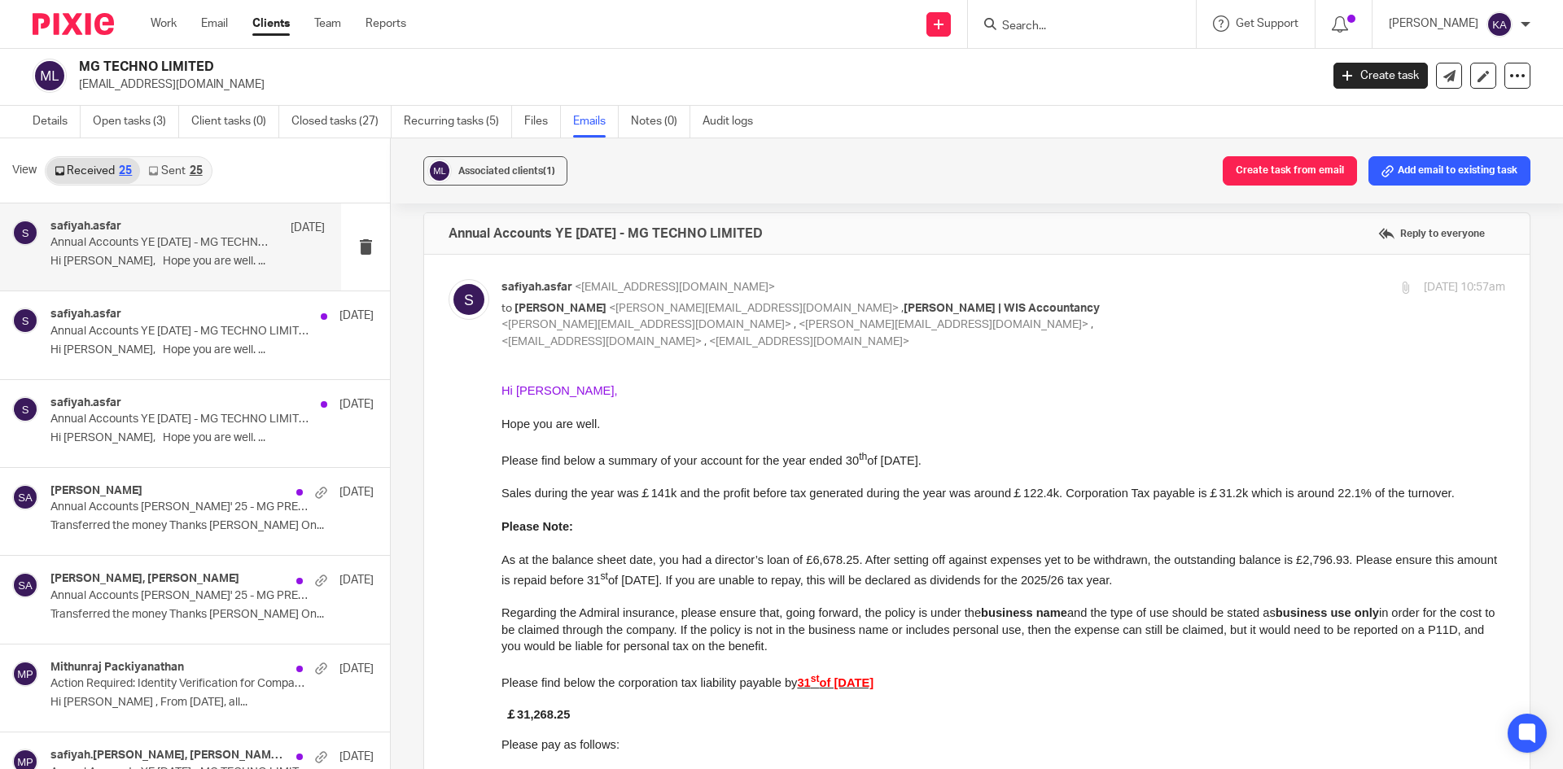
scroll to position [0, 0]
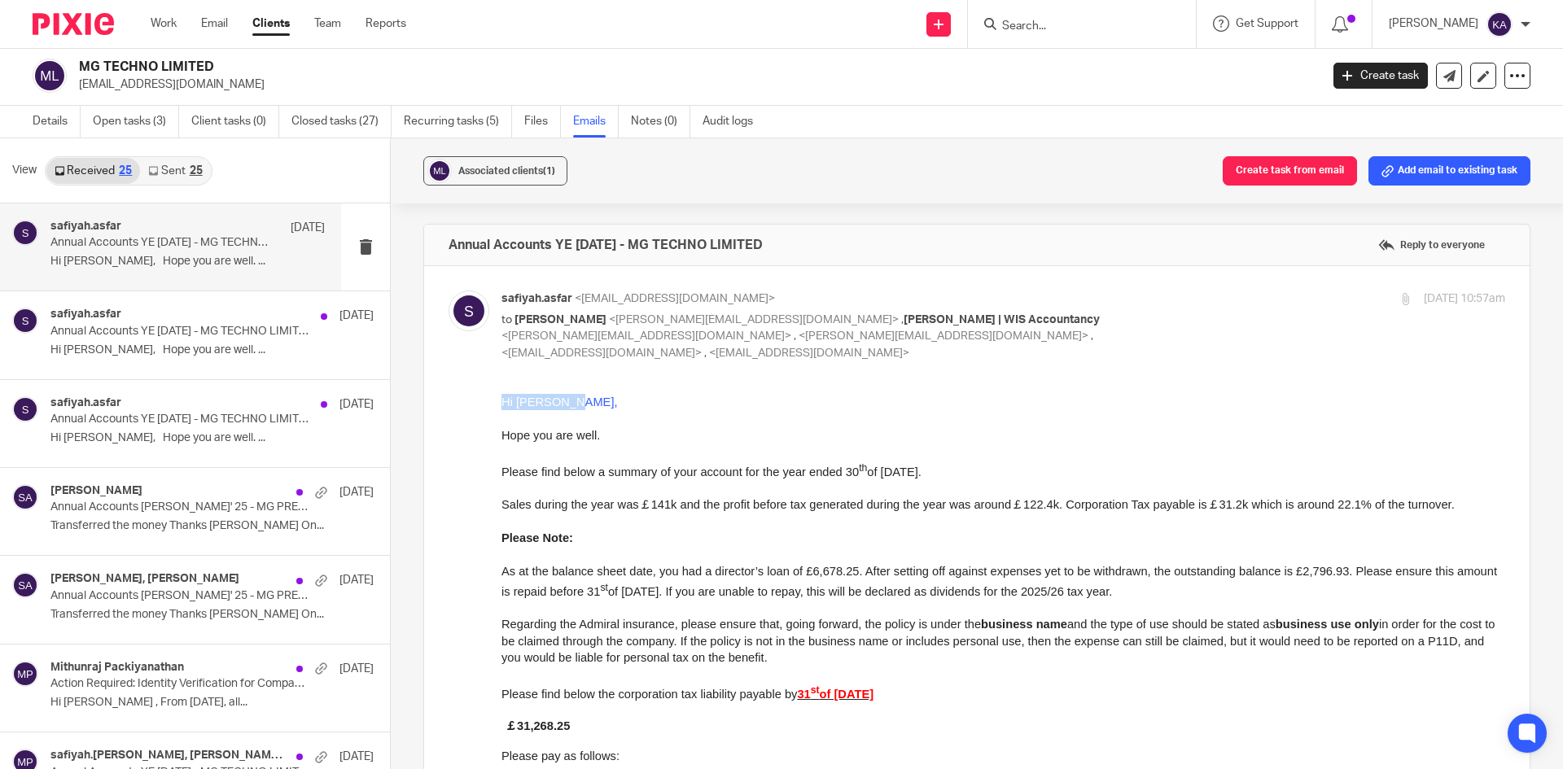
drag, startPoint x: 571, startPoint y: 403, endPoint x: 396, endPoint y: 403, distance: 175.0
copy span "Hi Mahendra,"
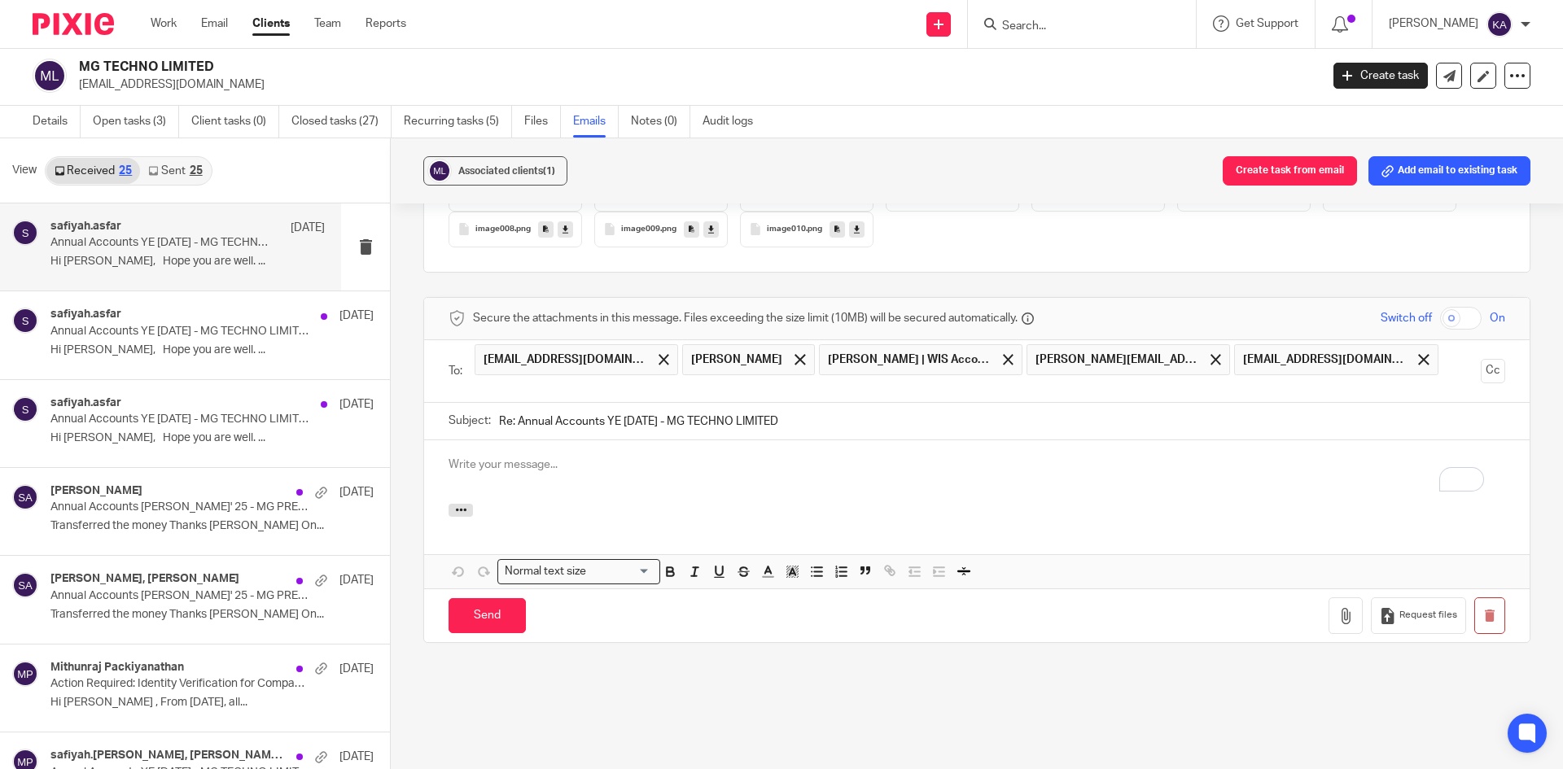
scroll to position [1406, 0]
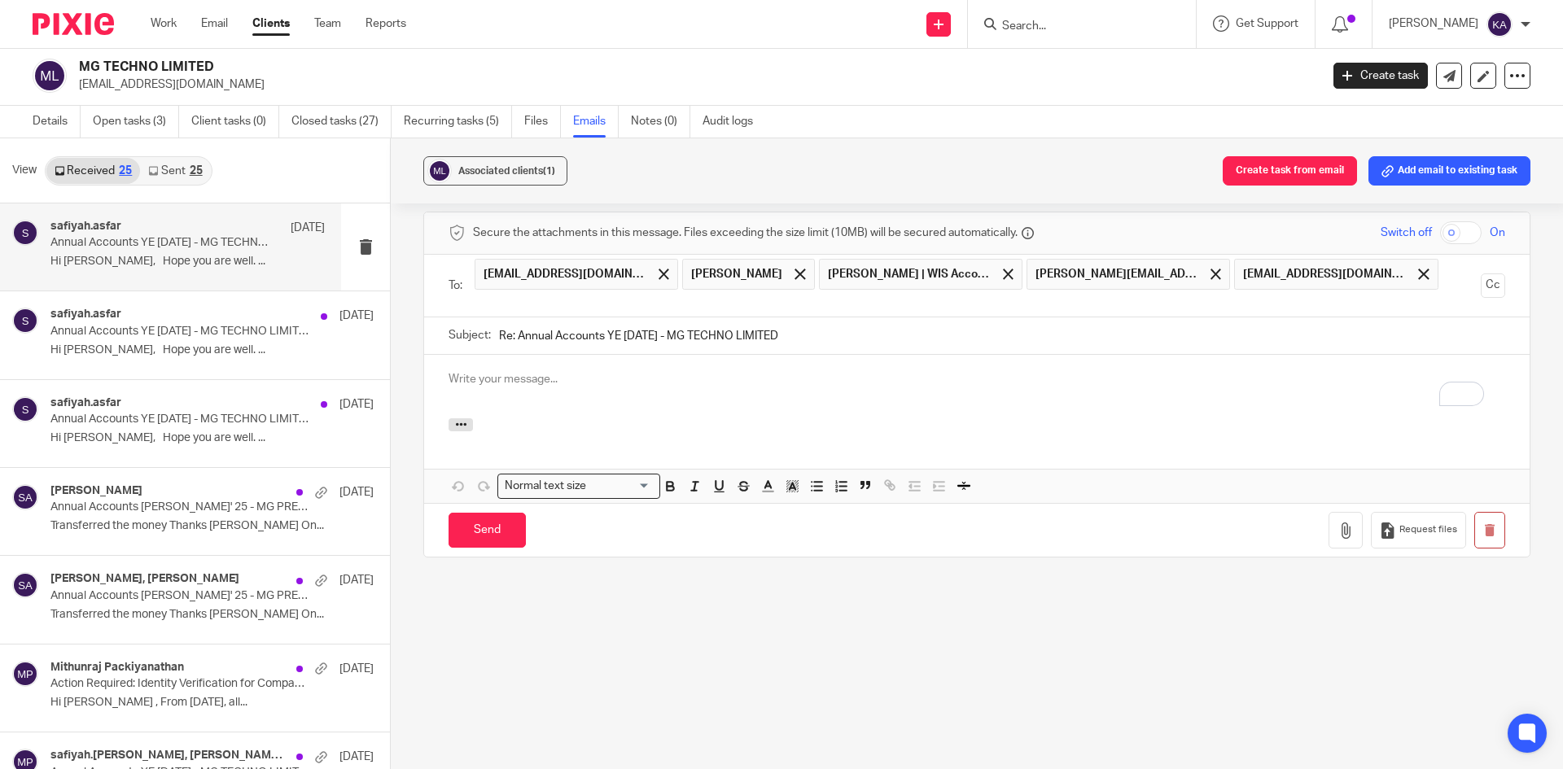
click at [484, 388] on div "To enrich screen reader interactions, please activate Accessibility in Grammarl…" at bounding box center [977, 387] width 1106 height 64
paste div "To enrich screen reader interactions, please activate Accessibility in Grammarl…"
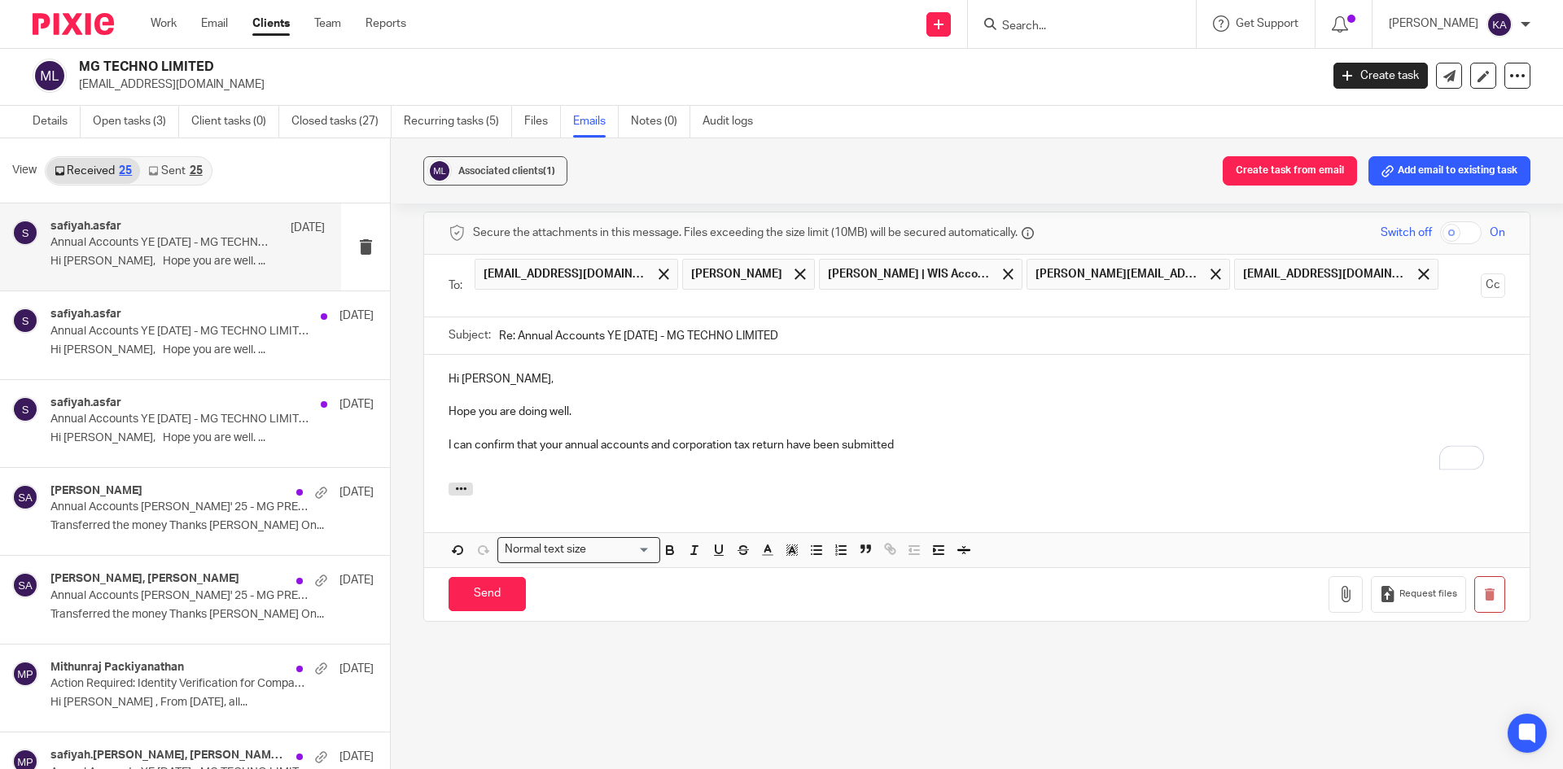
click at [918, 445] on p "I can confirm that your annual accounts and corporation tax return have been su…" at bounding box center [977, 445] width 1057 height 16
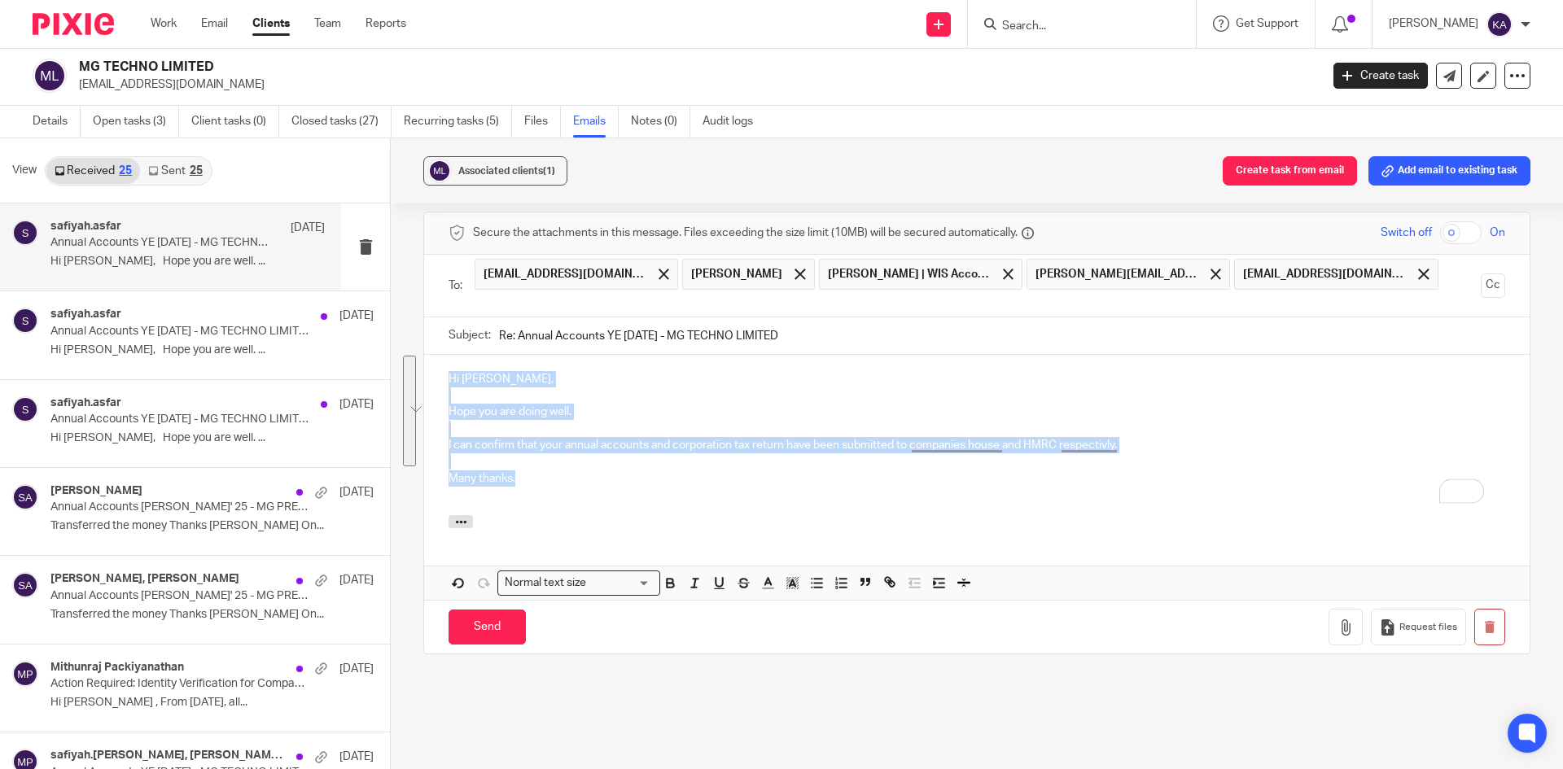
drag, startPoint x: 488, startPoint y: 458, endPoint x: 382, endPoint y: 345, distance: 154.9
click at [382, 345] on div "View Received 25 Sent 25 safiyah.asfar 9 Oct Annual Accounts YE April 2025 - MG…" at bounding box center [781, 453] width 1563 height 631
copy div "Hi Mahendra, Hope you are doing well. I can confirm that your annual accounts a…"
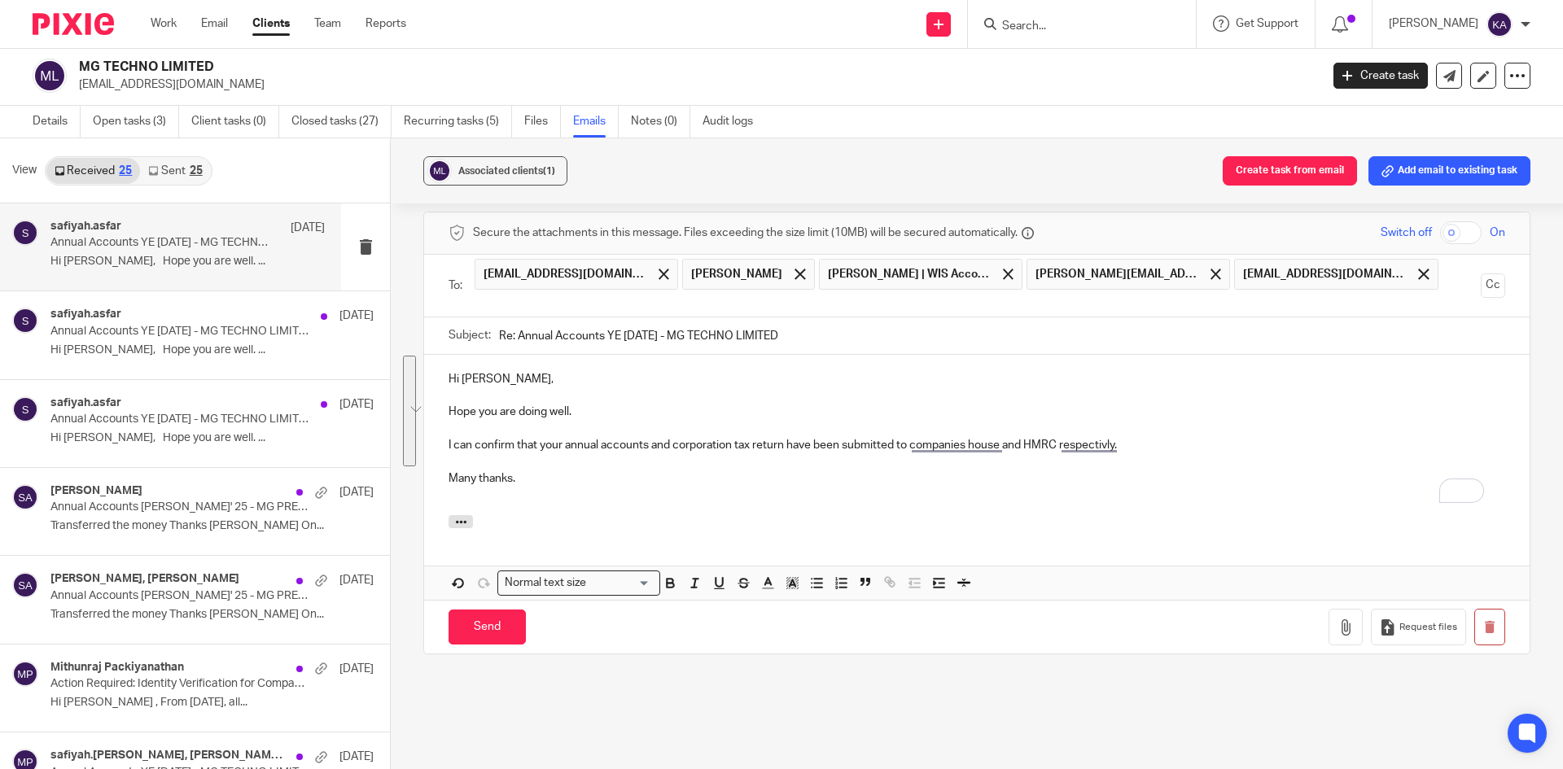
click at [560, 494] on p "To enrich screen reader interactions, please activate Accessibility in Grammarl…" at bounding box center [977, 495] width 1057 height 16
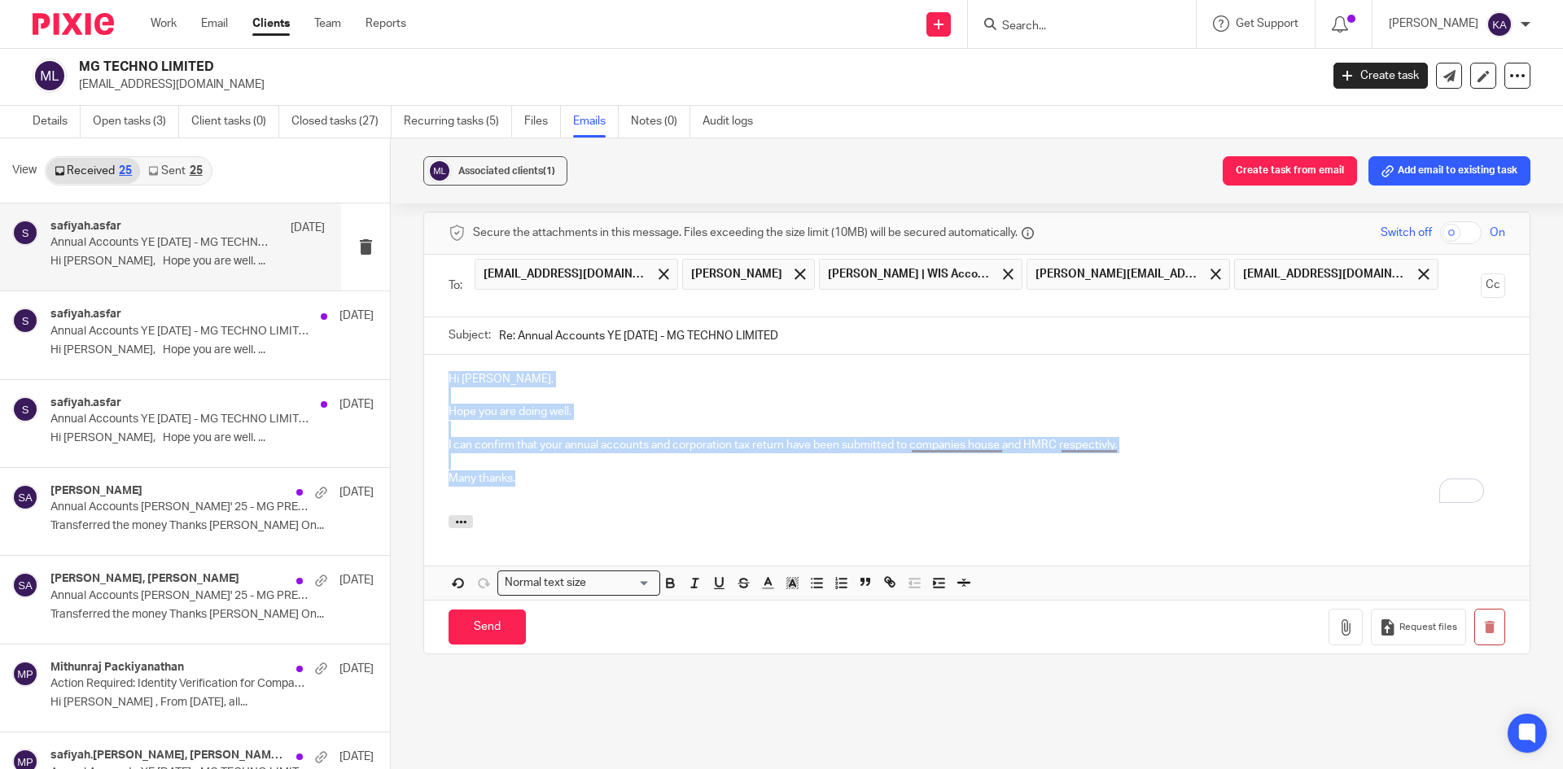
drag, startPoint x: 523, startPoint y: 484, endPoint x: 380, endPoint y: 336, distance: 205.5
click at [380, 336] on div "View Received 25 Sent 25 safiyah.asfar 9 Oct Annual Accounts YE April 2025 - MG…" at bounding box center [781, 453] width 1563 height 631
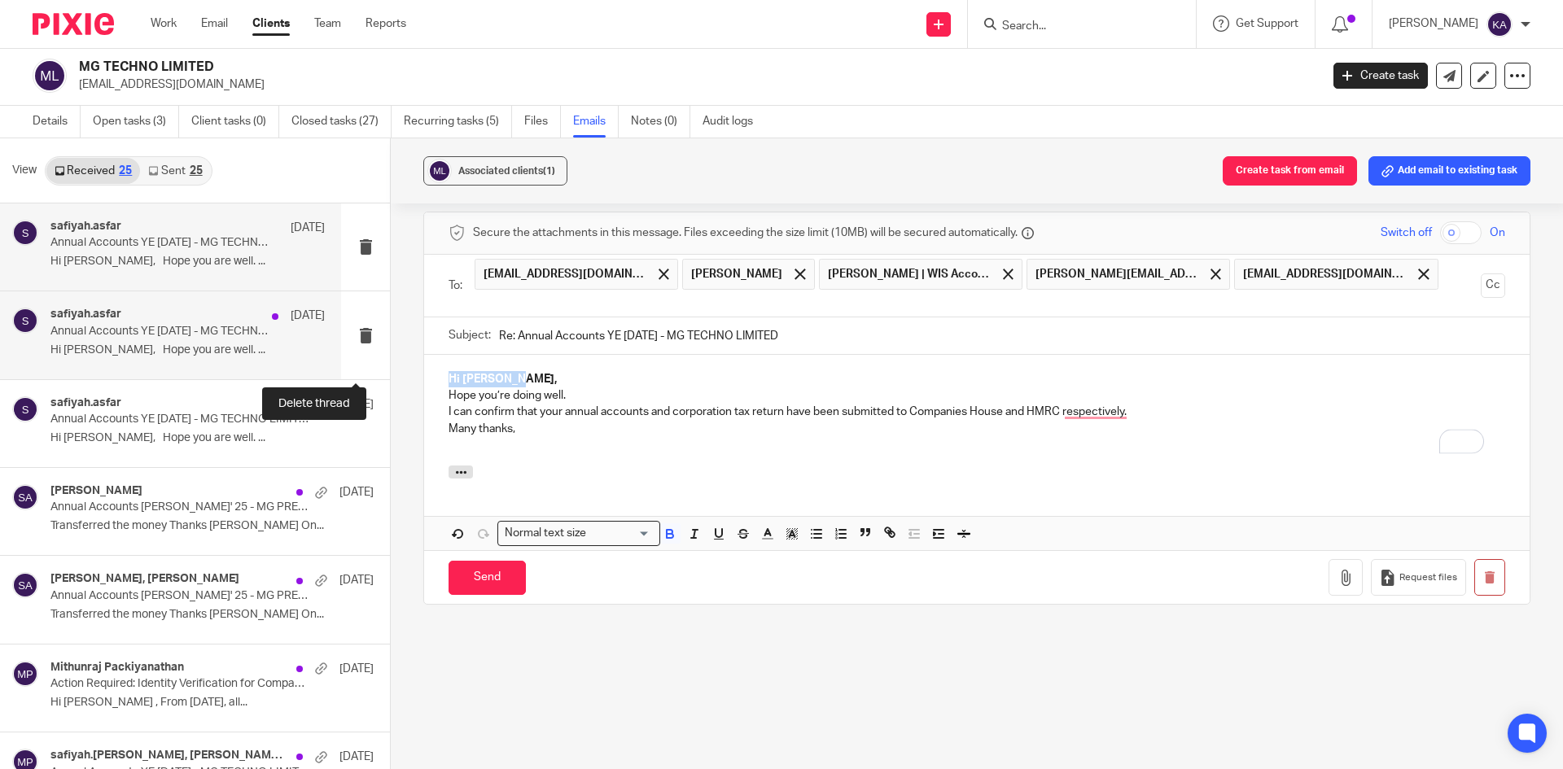
drag, startPoint x: 534, startPoint y: 376, endPoint x: 361, endPoint y: 362, distance: 173.1
click at [361, 362] on div "View Received 25 Sent 25 safiyah.asfar 9 Oct Annual Accounts YE April 2025 - MG…" at bounding box center [781, 453] width 1563 height 631
click at [672, 528] on icon "button" at bounding box center [670, 534] width 15 height 15
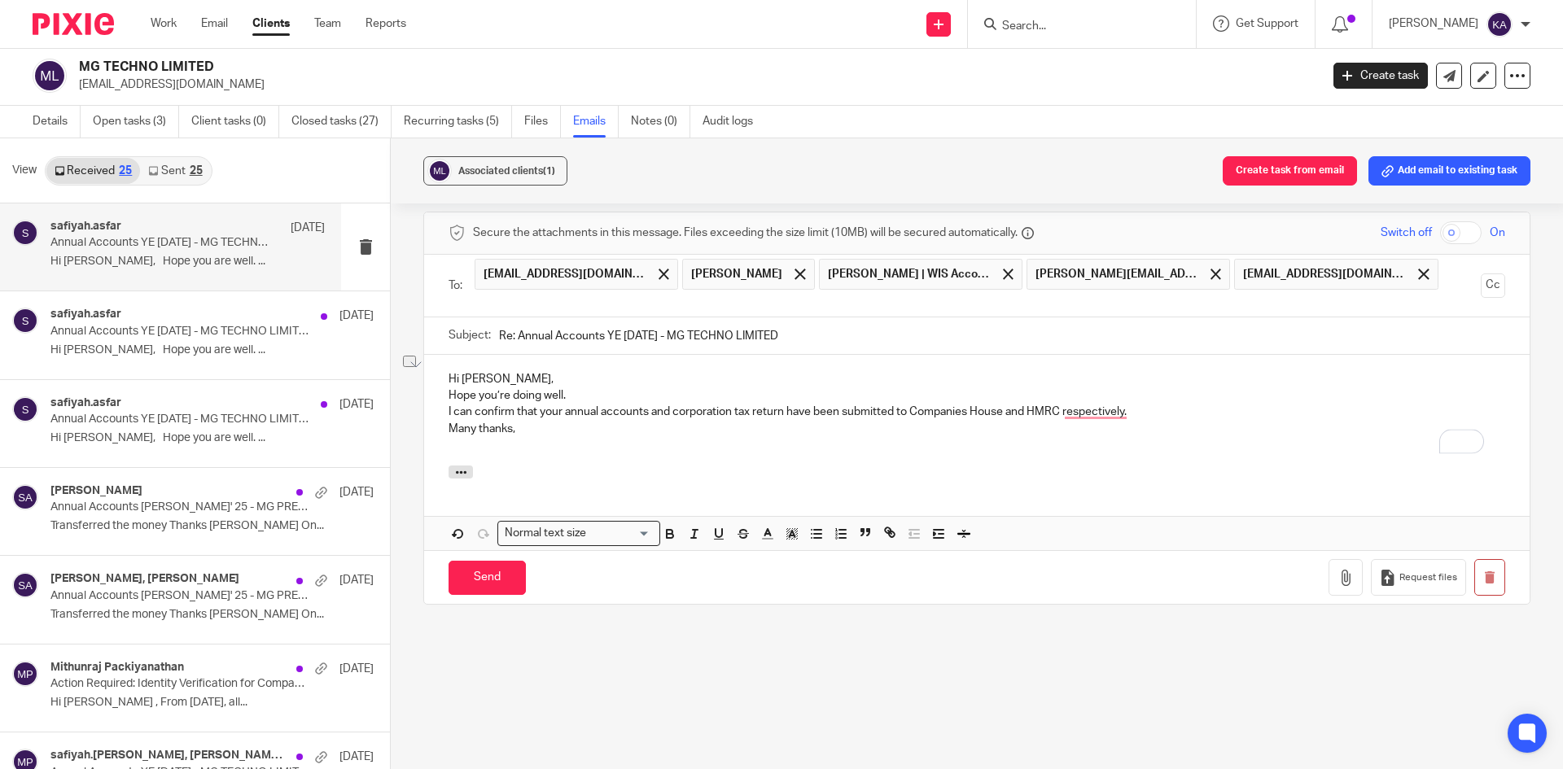
click at [532, 374] on p "Hi Mahendra," at bounding box center [977, 379] width 1057 height 16
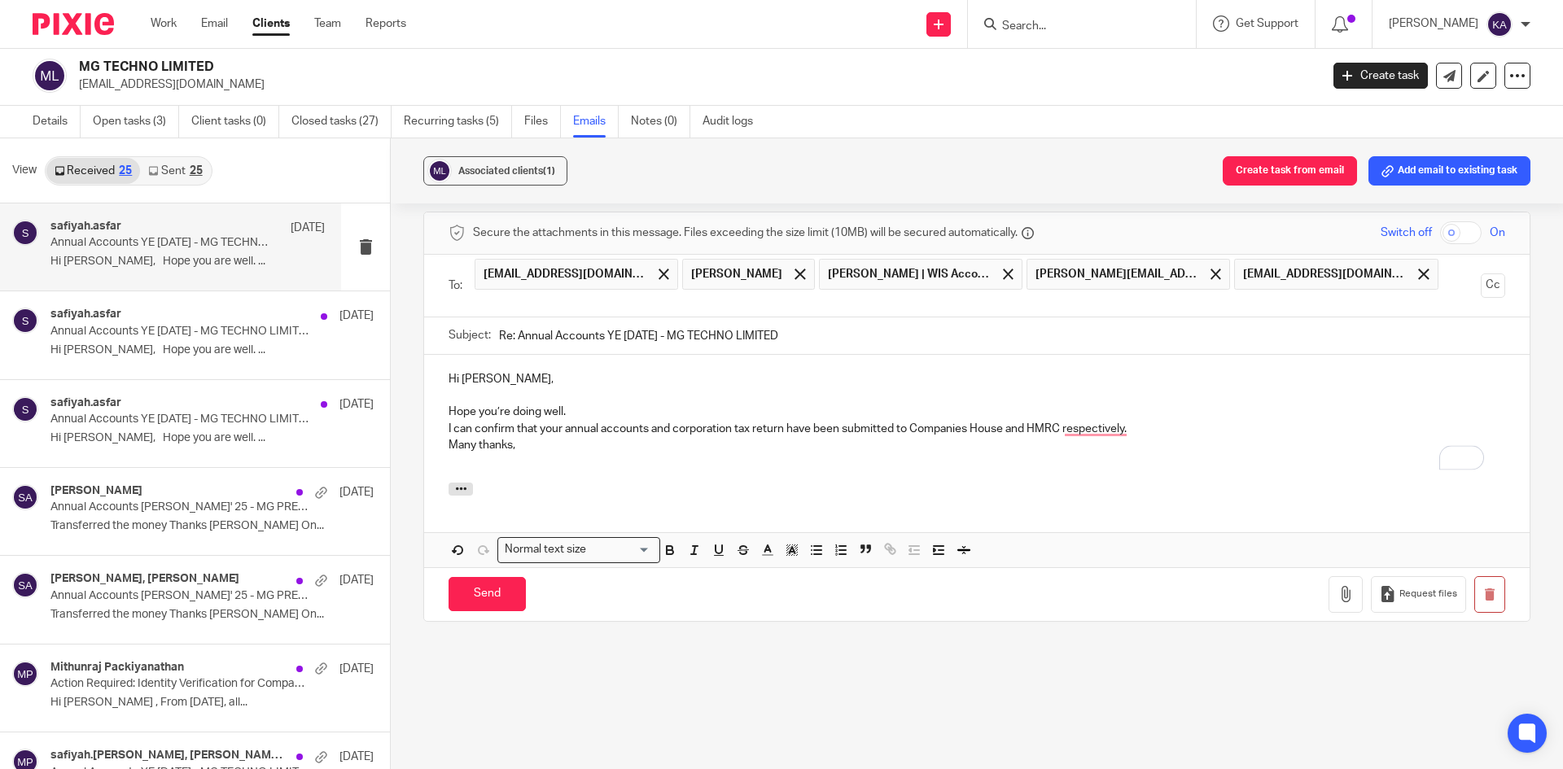
click at [592, 409] on p "Hope you’re doing well." at bounding box center [977, 412] width 1057 height 16
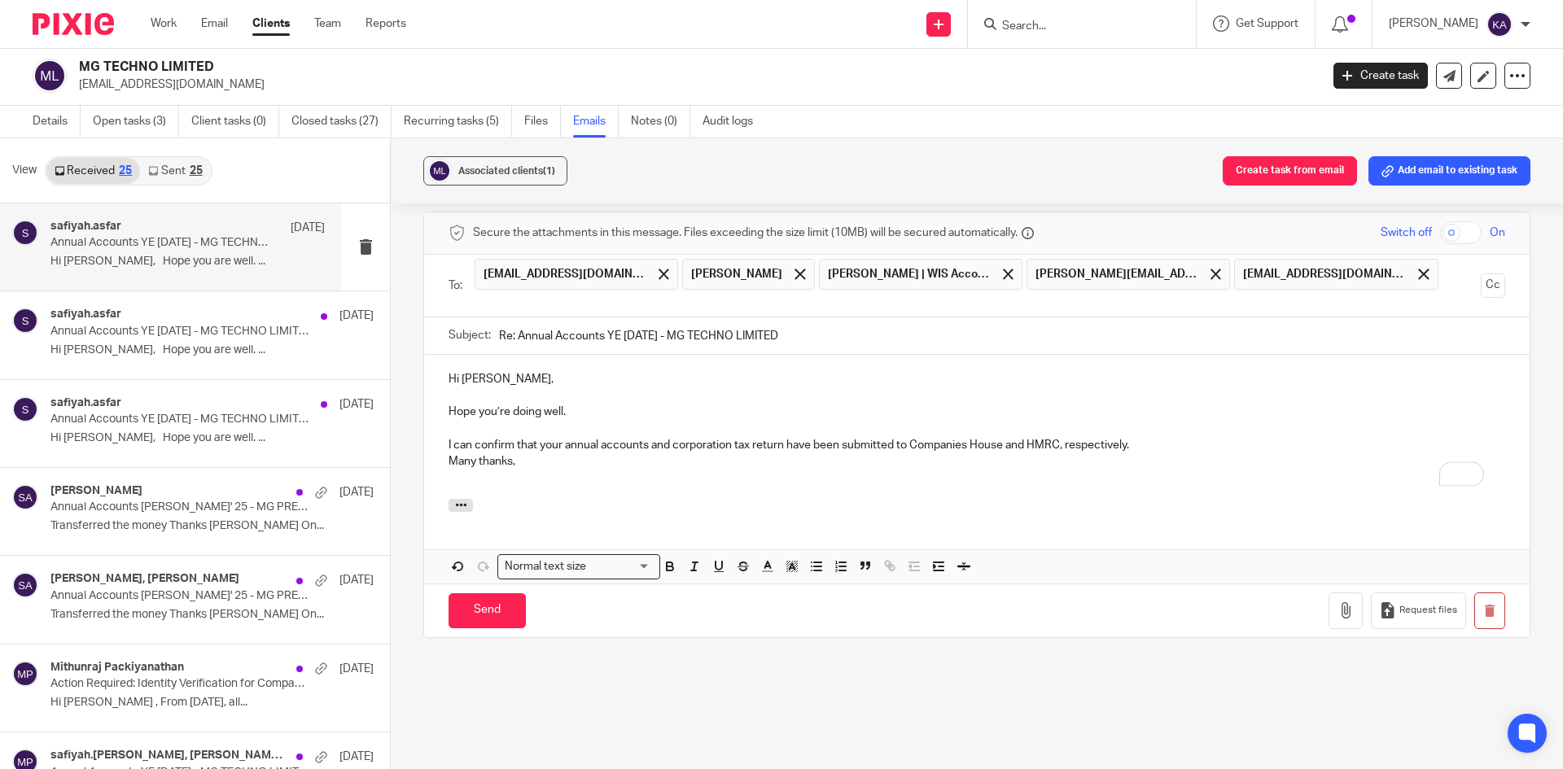
click at [1158, 438] on p "I can confirm that your annual accounts and corporation tax return have been su…" at bounding box center [977, 445] width 1057 height 16
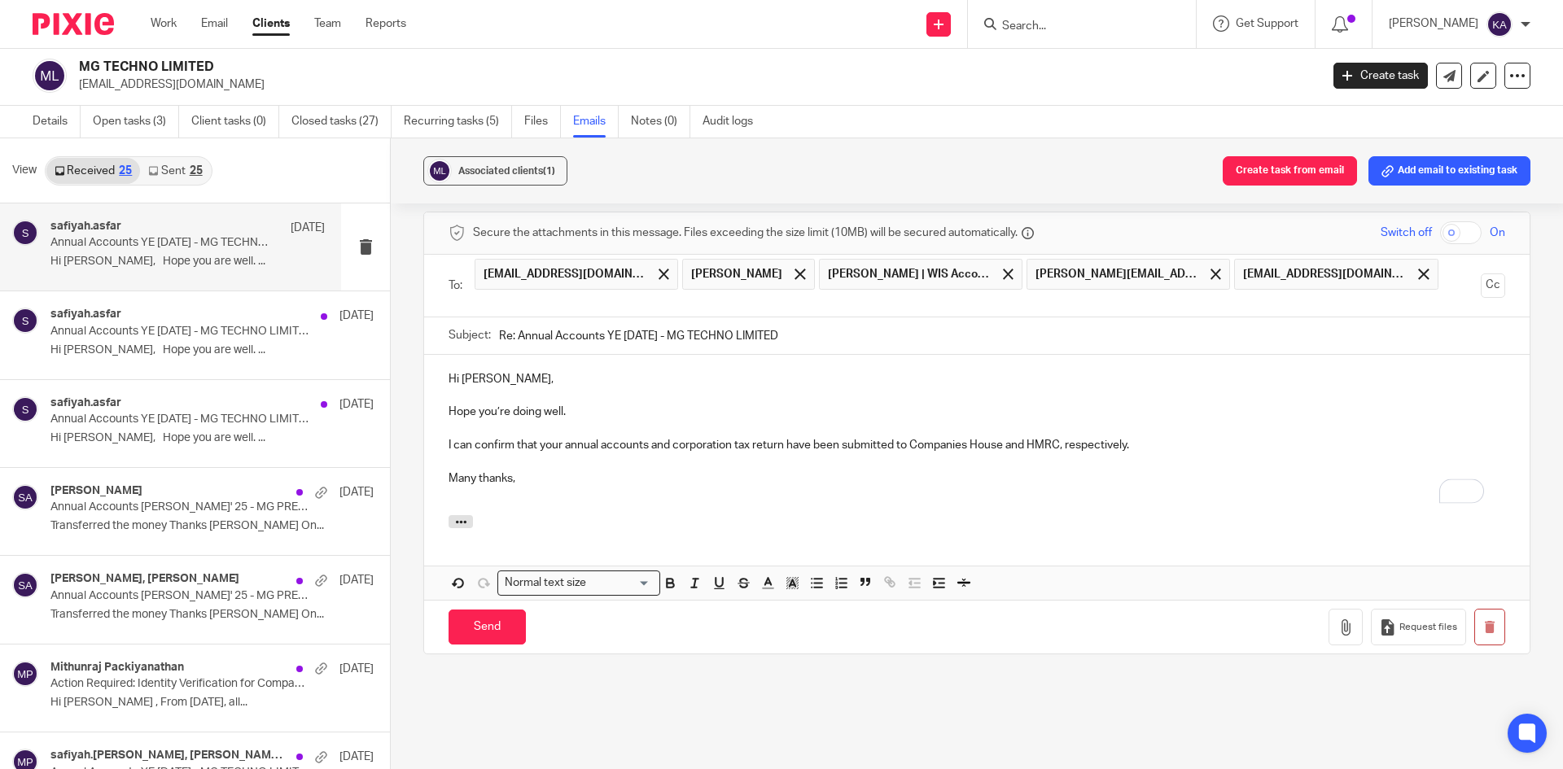
click at [525, 484] on p "Many thanks," at bounding box center [977, 479] width 1057 height 16
click at [659, 276] on span at bounding box center [664, 274] width 11 height 11
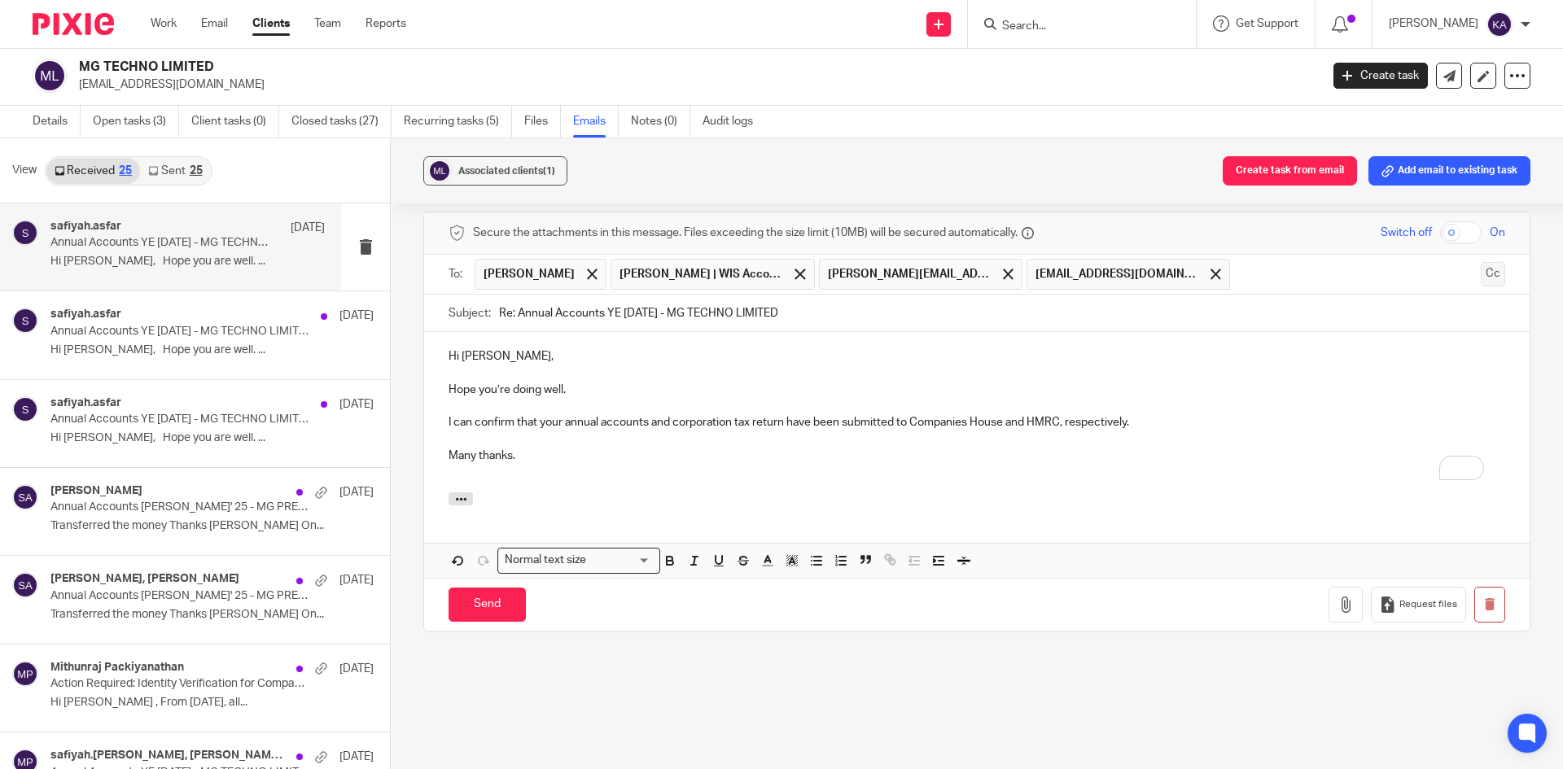
click at [1481, 278] on button "Cc" at bounding box center [1493, 274] width 24 height 24
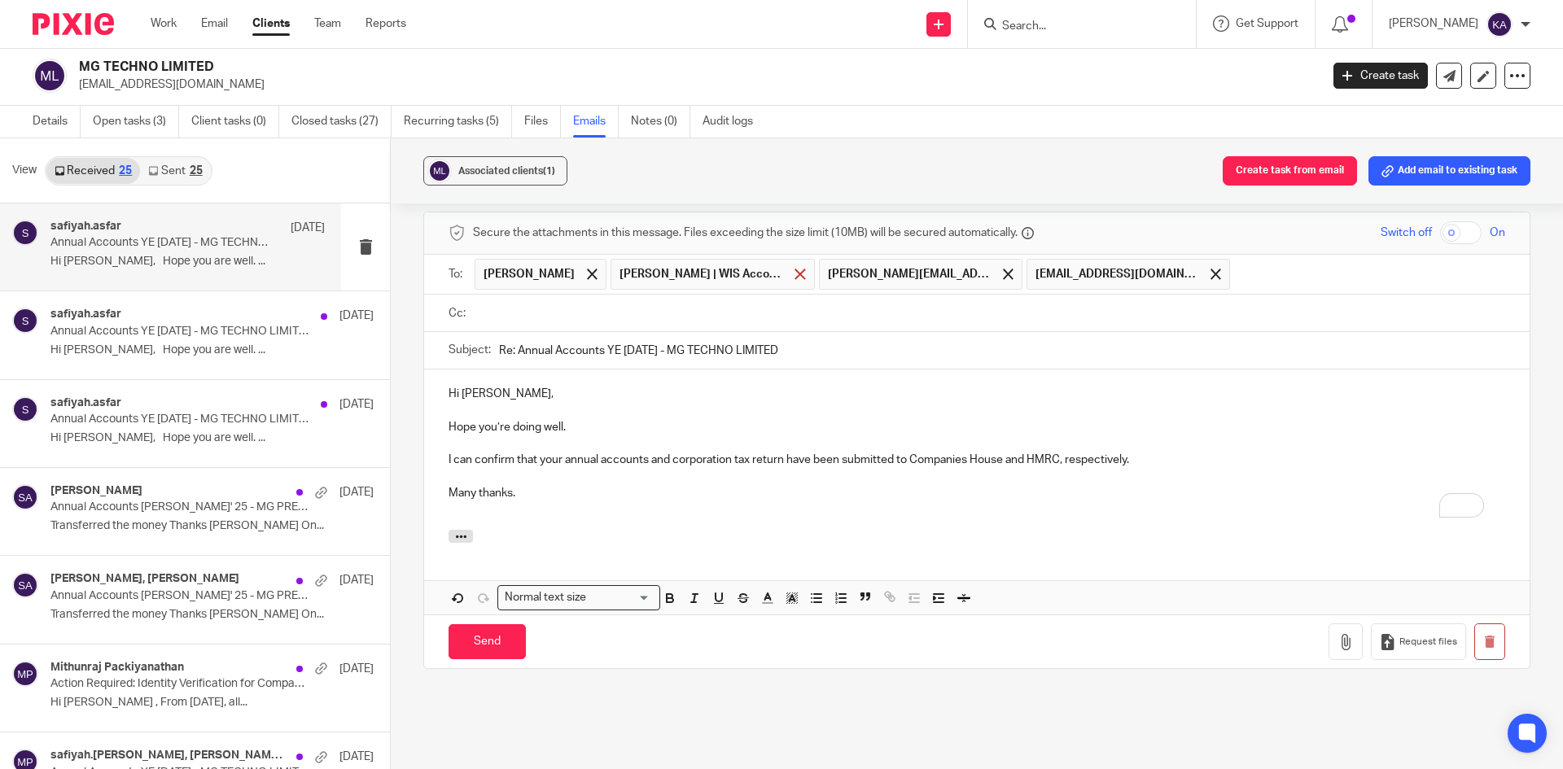
click at [795, 274] on span at bounding box center [800, 274] width 11 height 11
click at [795, 271] on span at bounding box center [800, 274] width 11 height 11
click at [795, 273] on span at bounding box center [800, 274] width 11 height 11
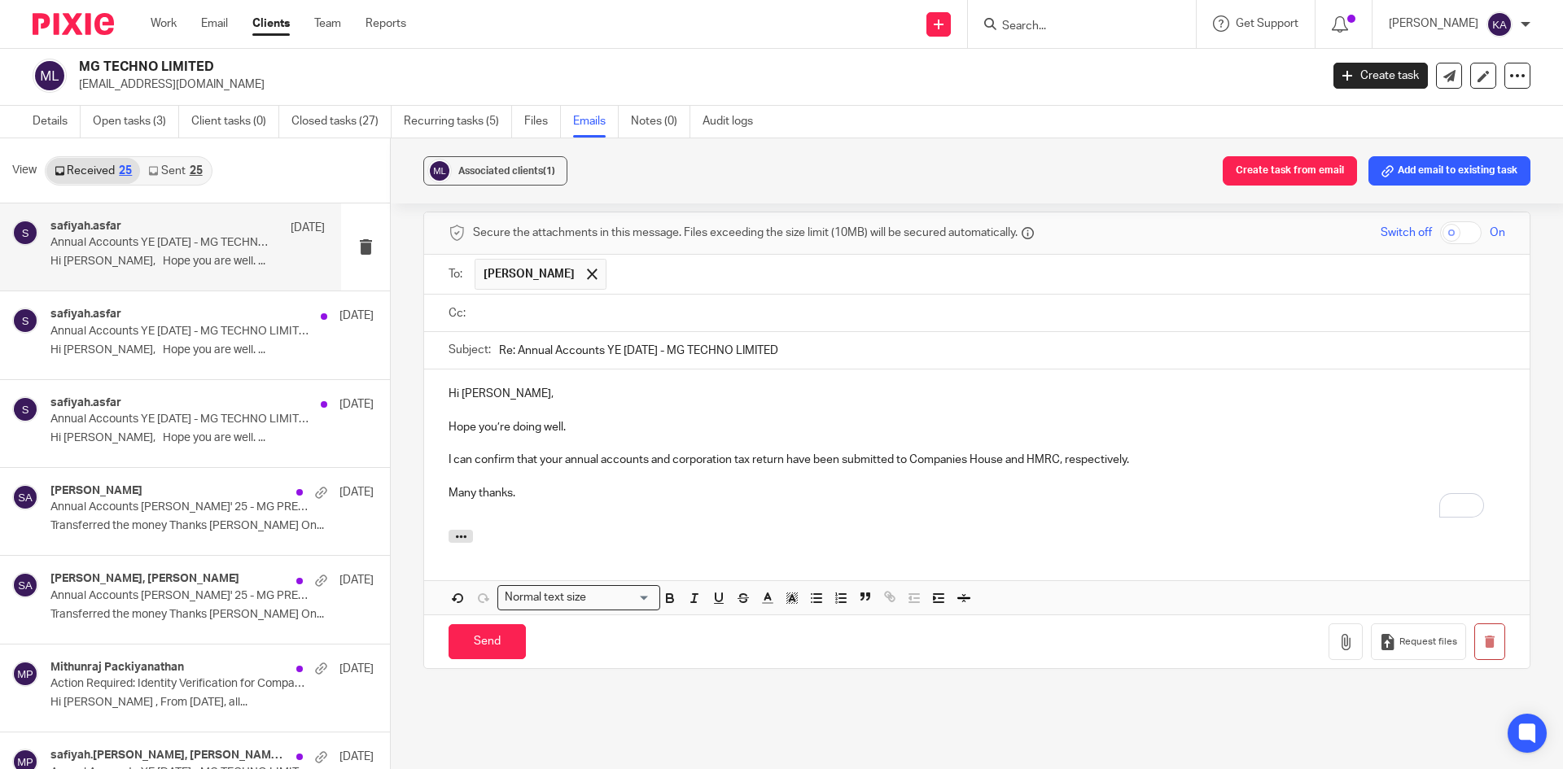
click at [528, 307] on input "text" at bounding box center [989, 313] width 1020 height 19
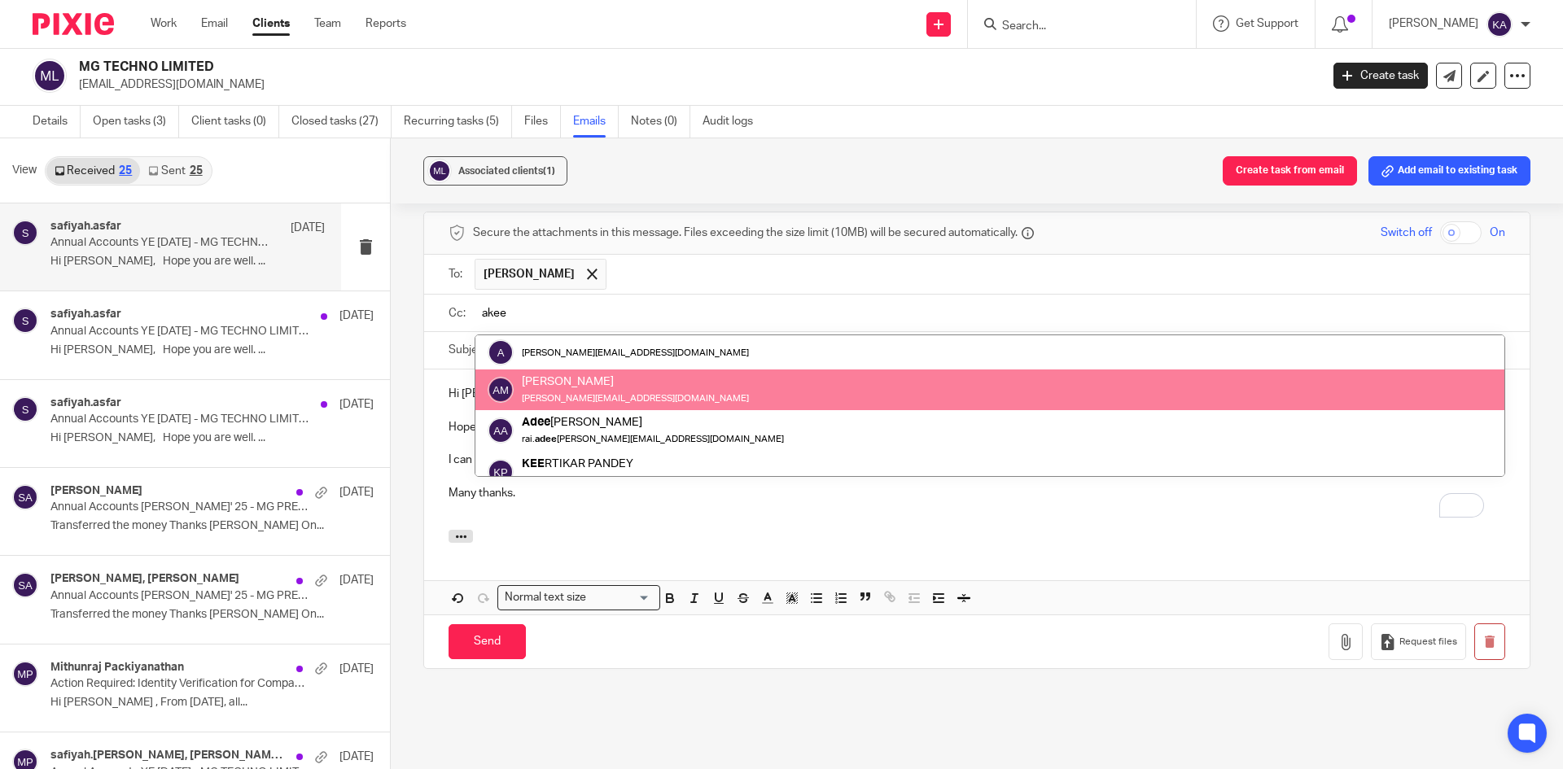
type input "akee"
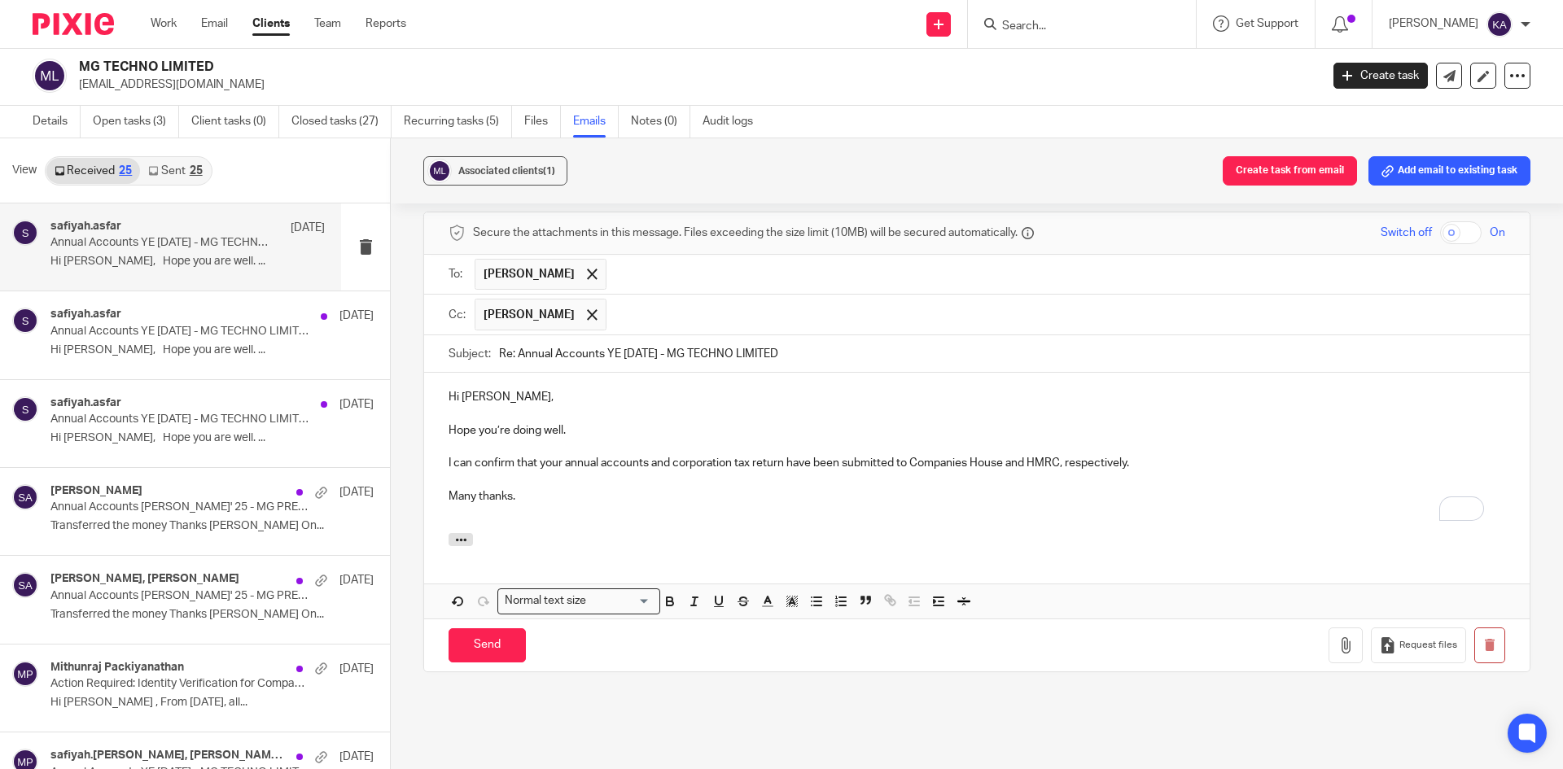
click at [715, 315] on input "text" at bounding box center [1056, 315] width 883 height 32
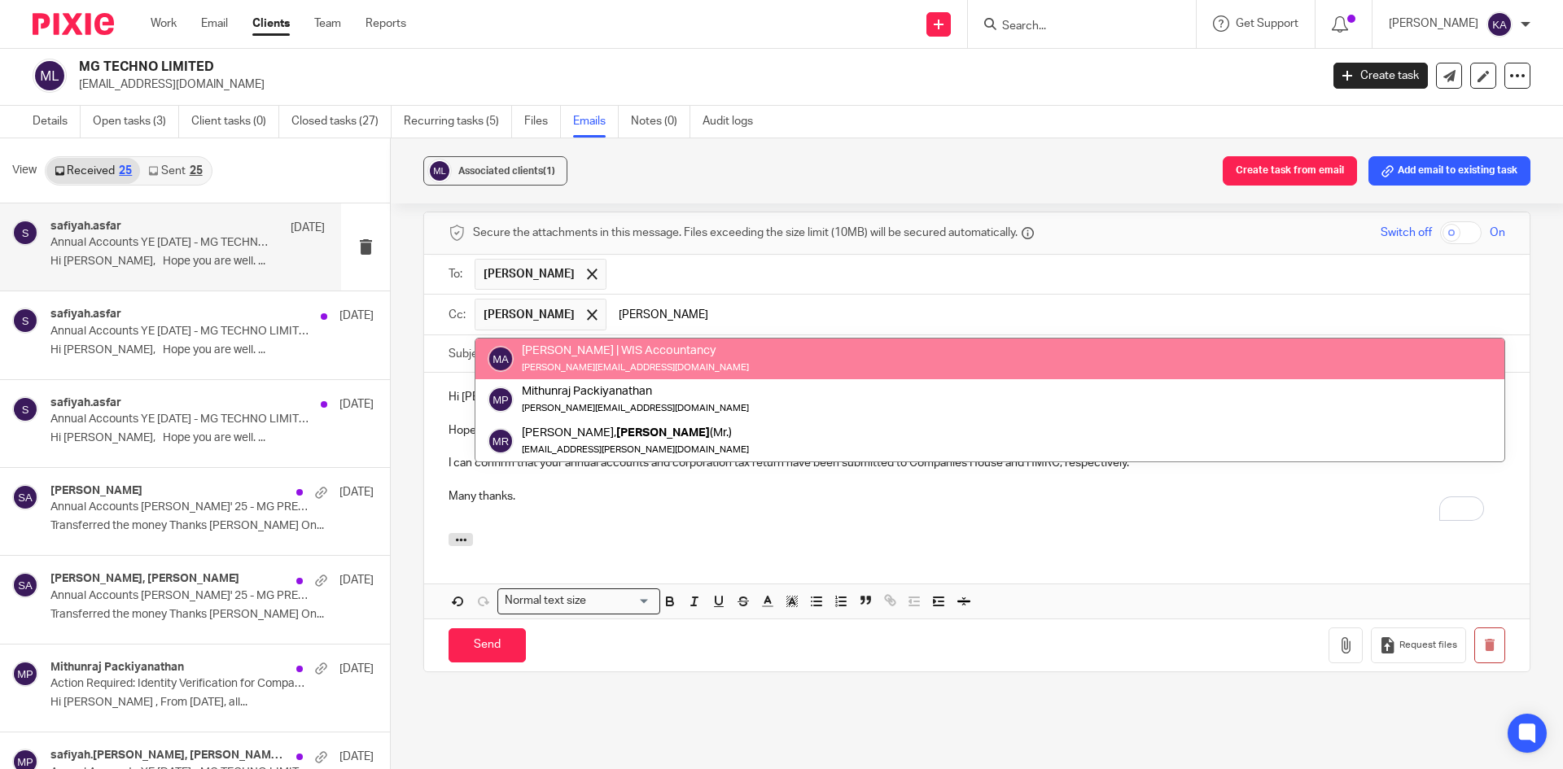
type input "mithun"
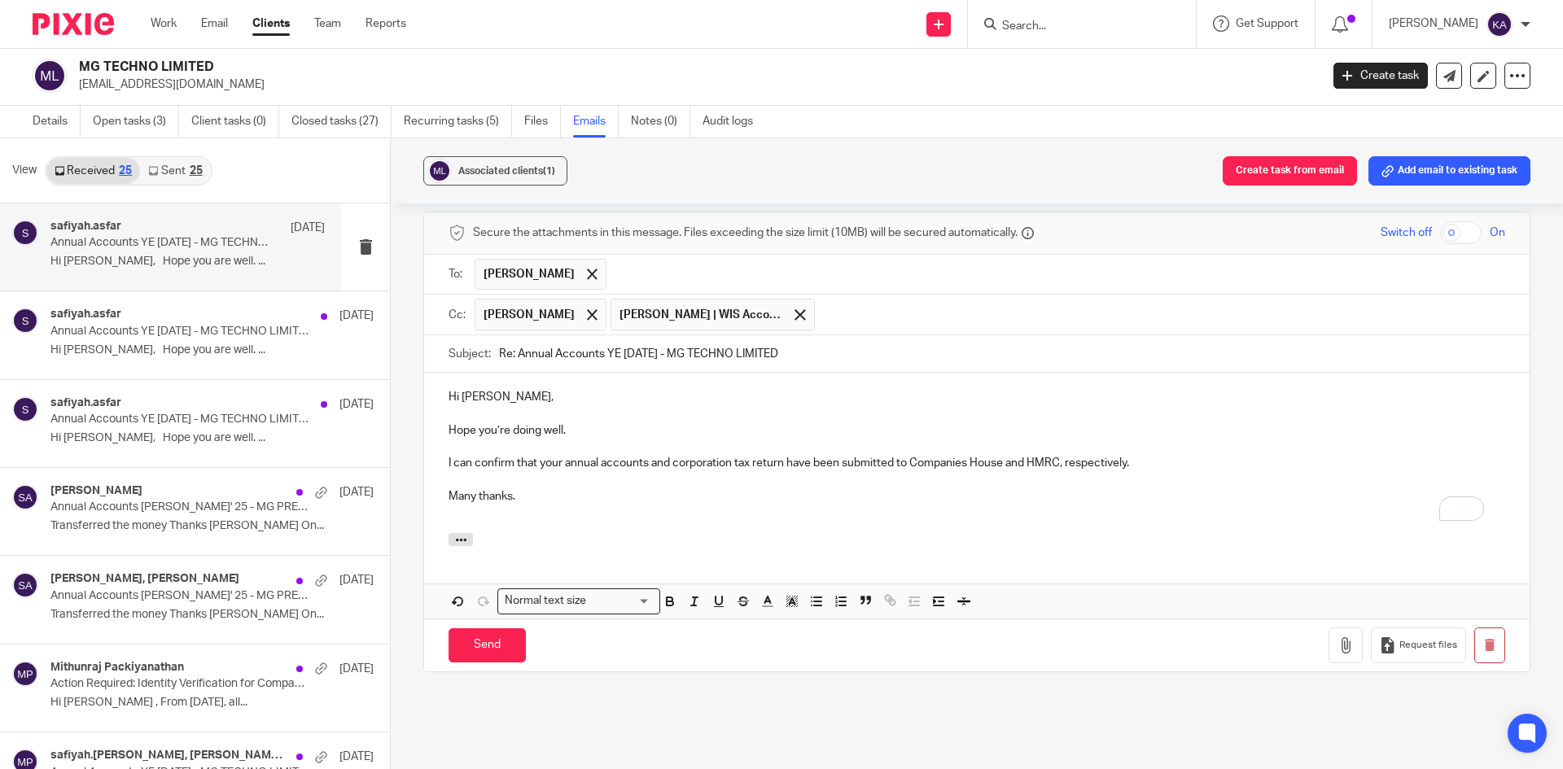
click at [882, 309] on input "text" at bounding box center [1161, 315] width 676 height 32
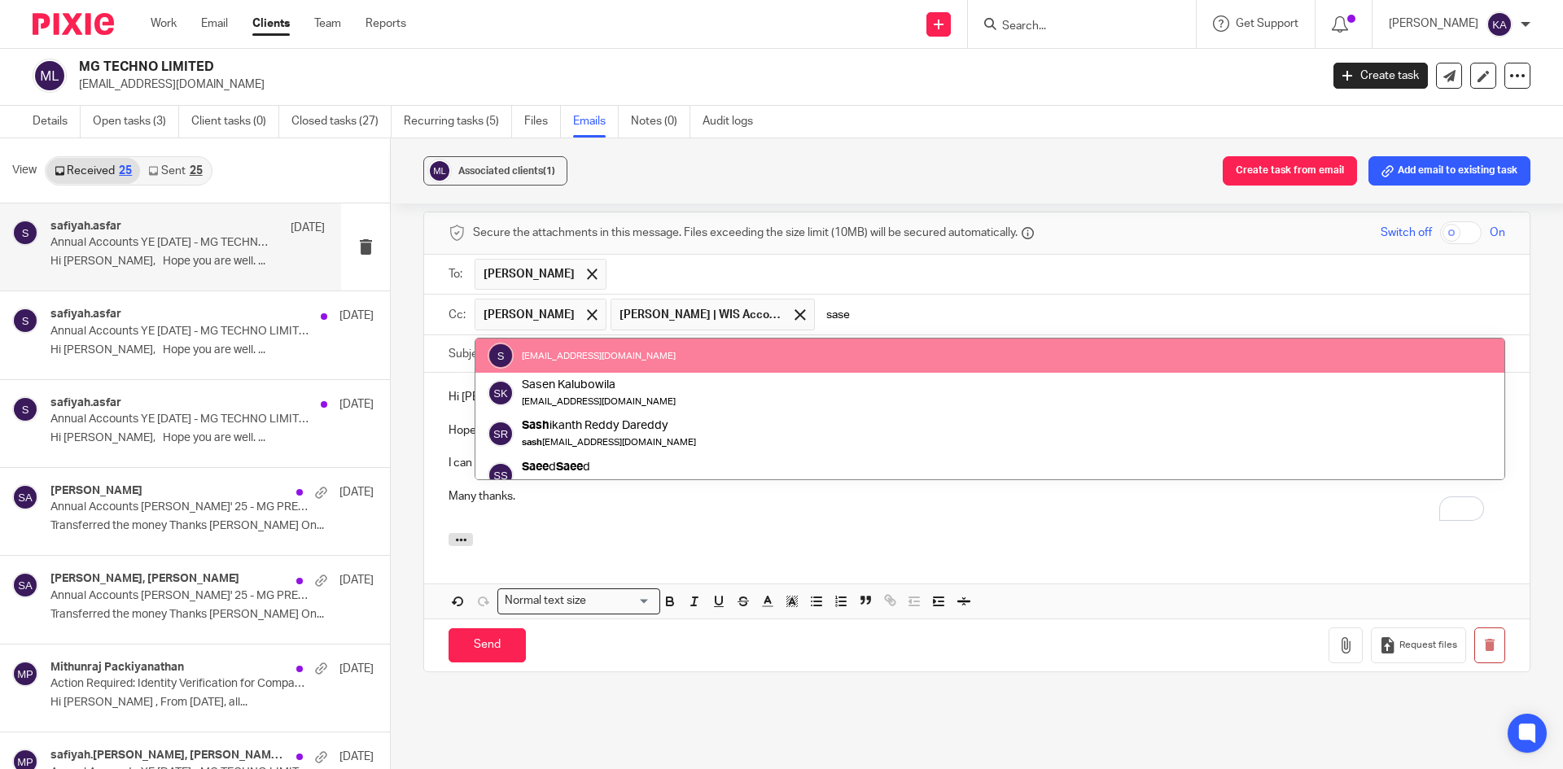
type input "sase"
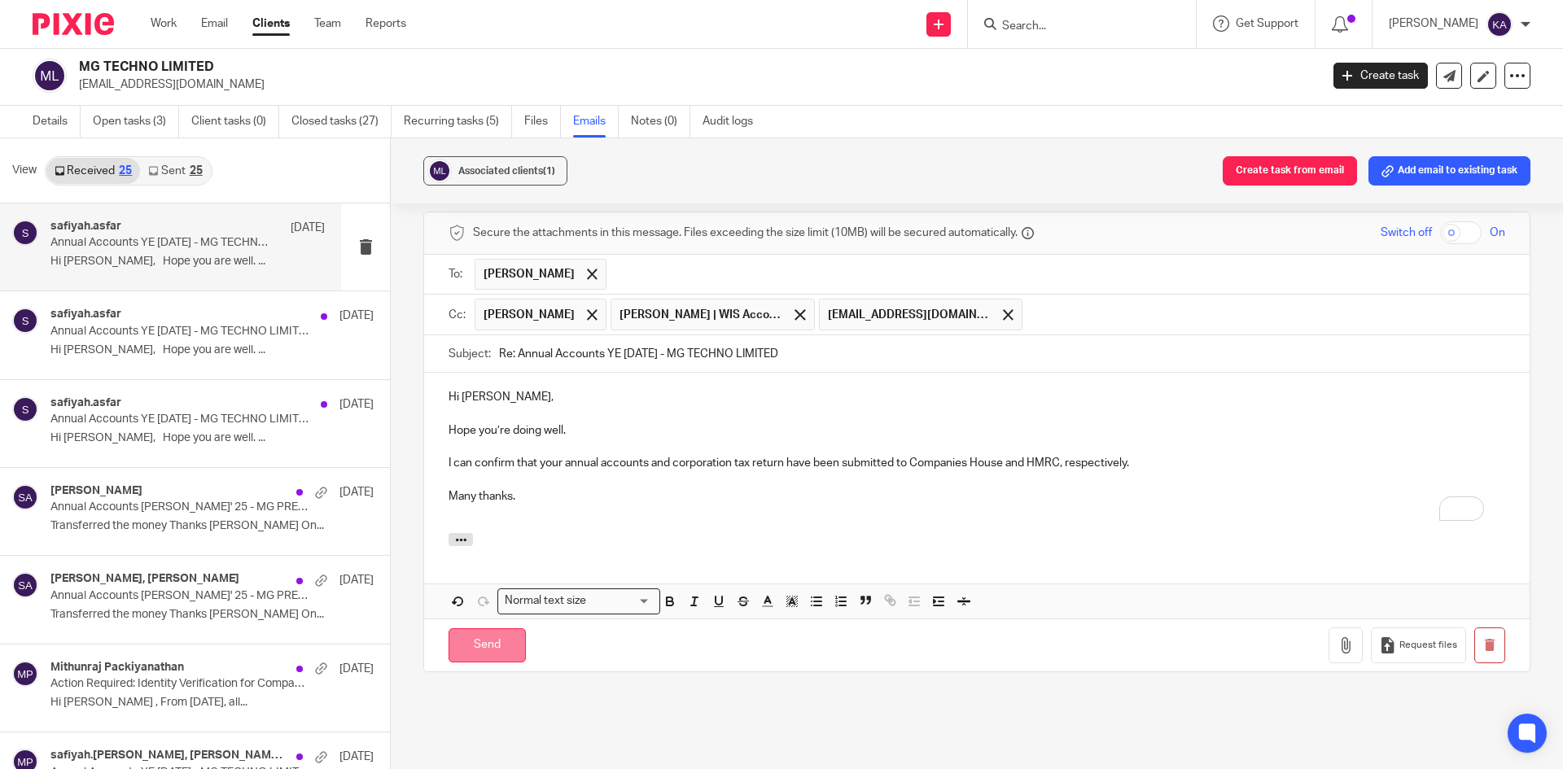
click at [497, 636] on input "Send" at bounding box center [487, 645] width 77 height 35
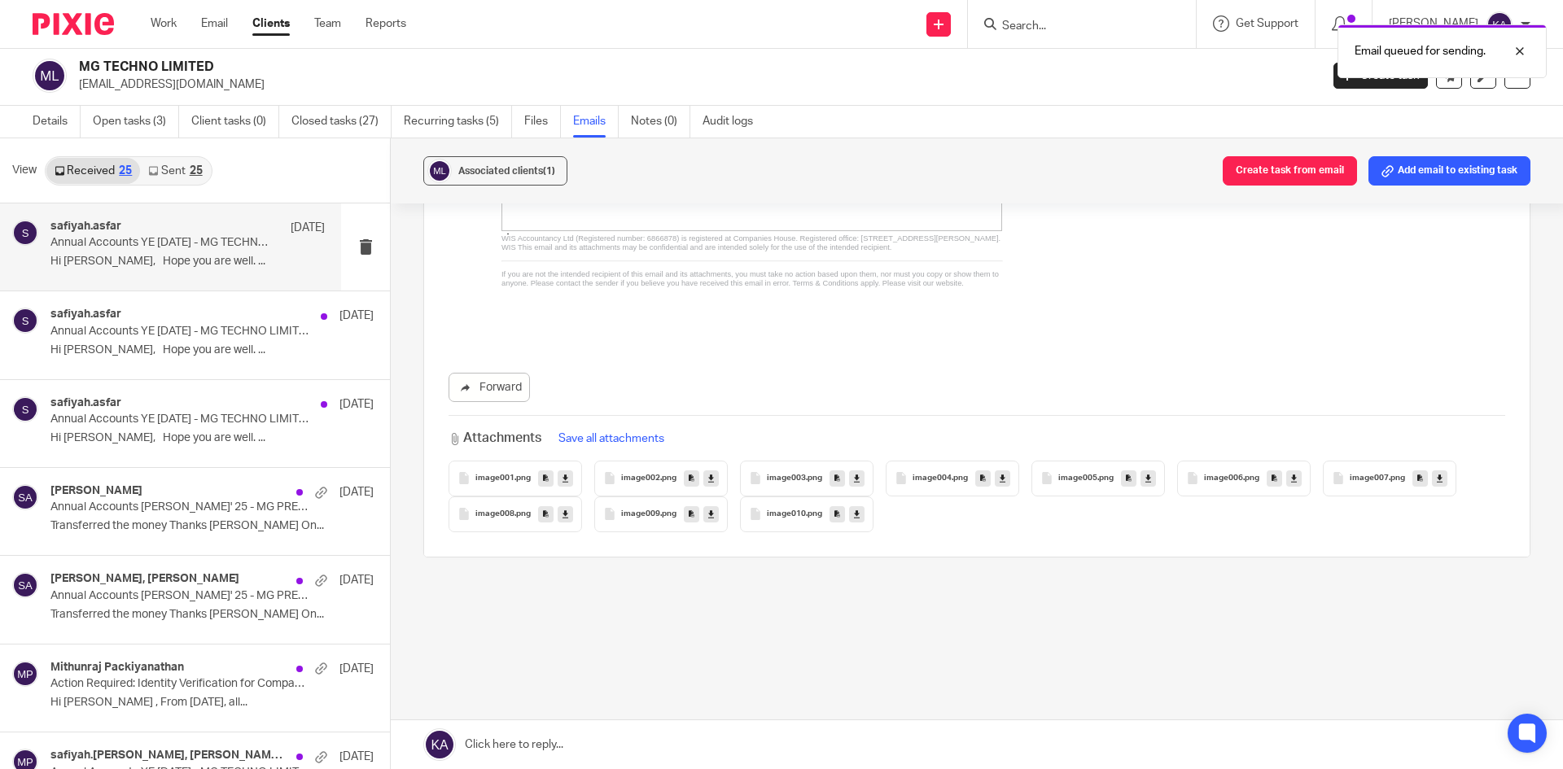
scroll to position [1036, 0]
click at [128, 125] on link "Open tasks (3)" at bounding box center [136, 122] width 86 height 32
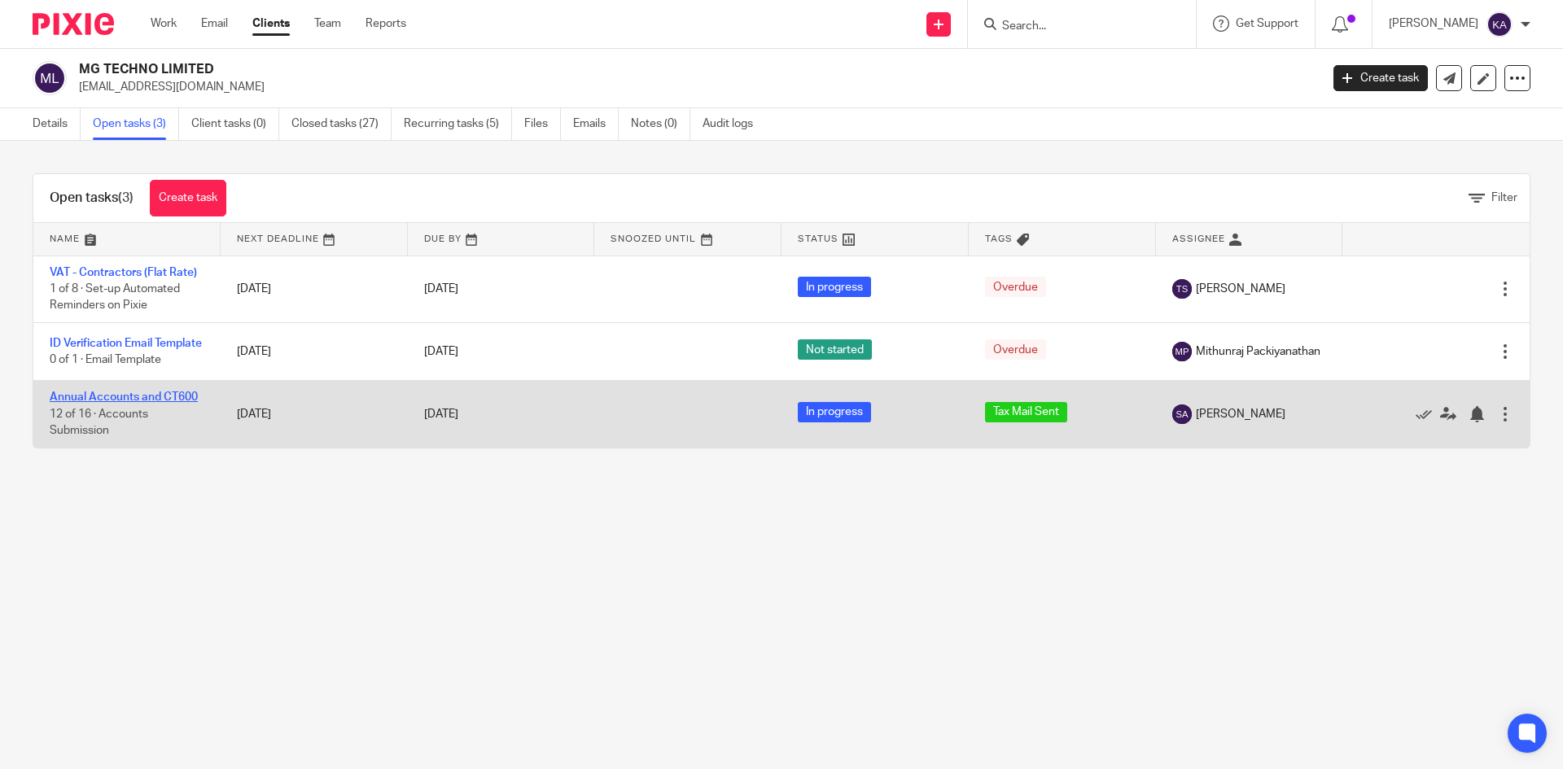
click at [138, 403] on link "Annual Accounts and CT600" at bounding box center [124, 397] width 148 height 11
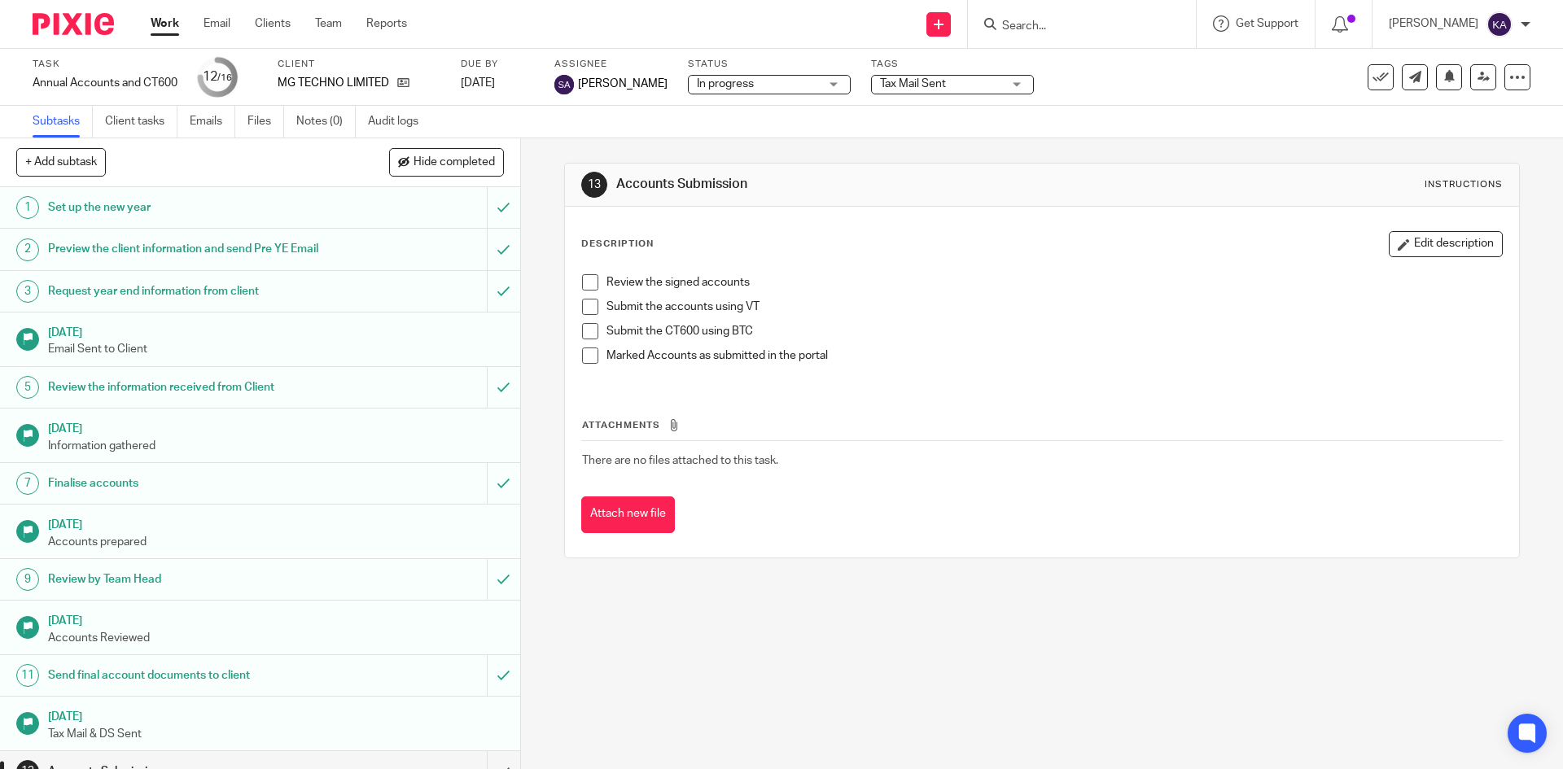
click at [922, 80] on span "Tax Mail Sent" at bounding box center [913, 83] width 66 height 11
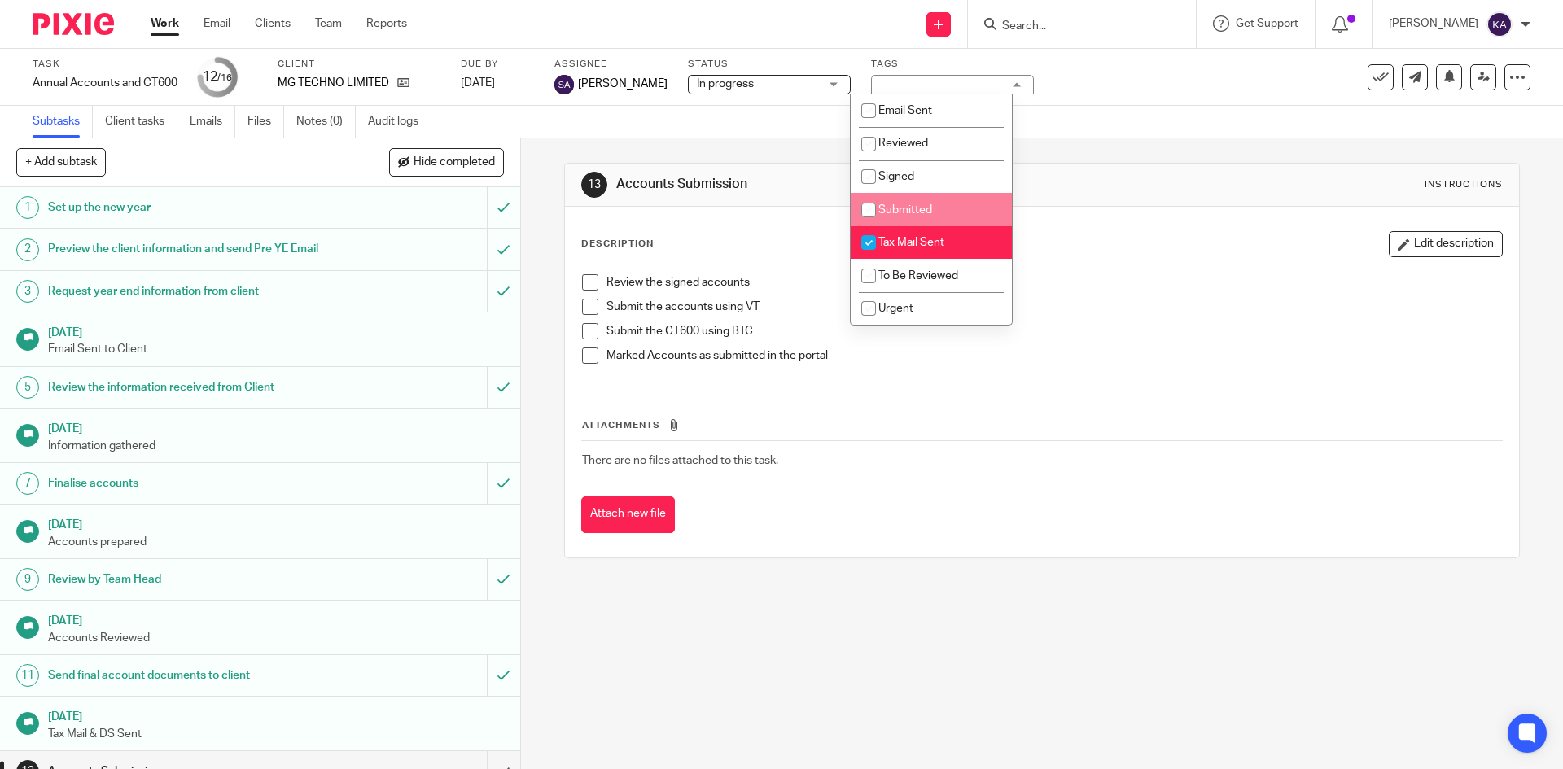
click at [922, 207] on span "Submitted" at bounding box center [905, 209] width 54 height 11
checkbox input "true"
click at [893, 235] on li "Tax Mail Sent" at bounding box center [931, 242] width 161 height 33
checkbox input "false"
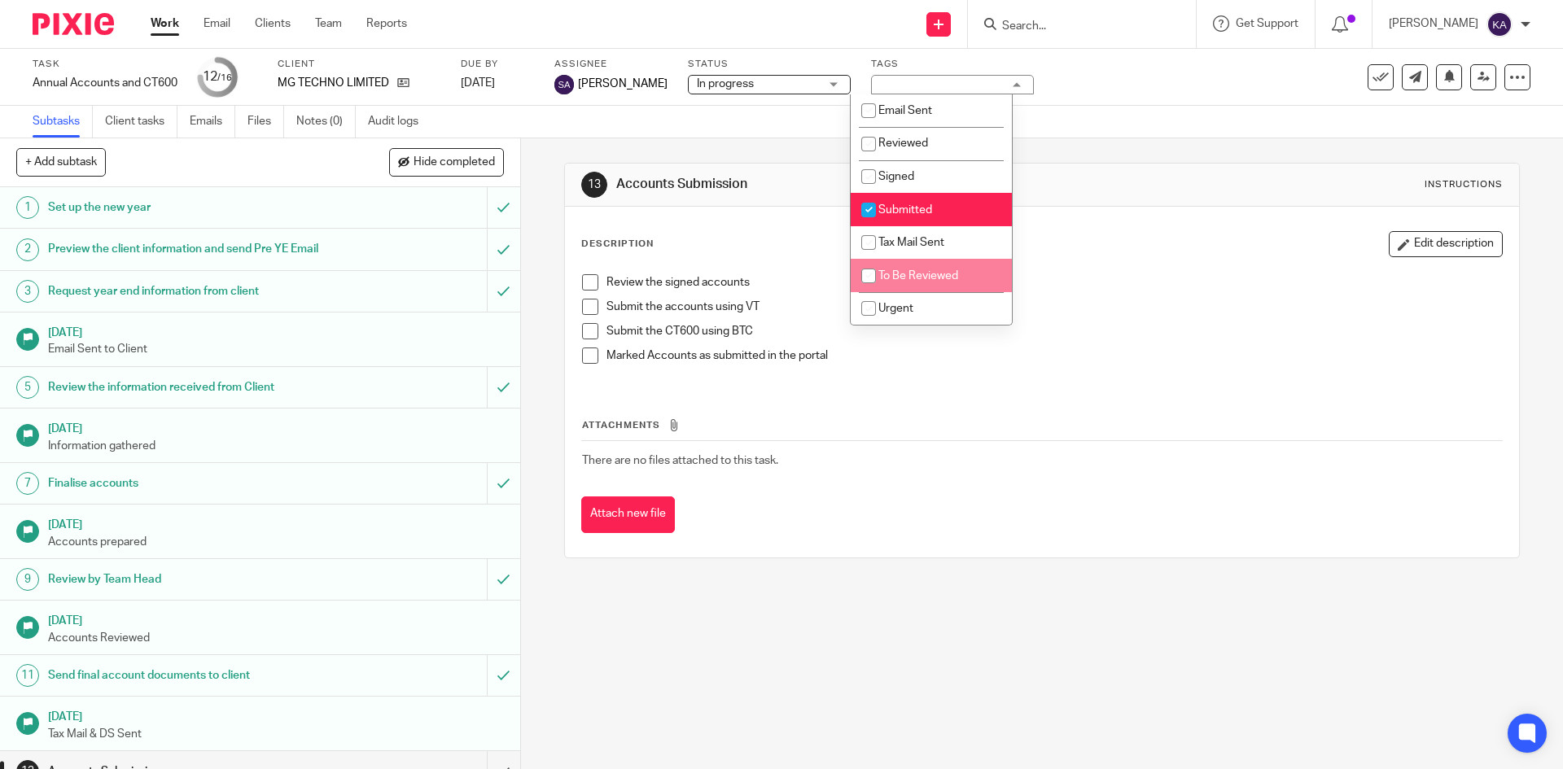
click at [783, 544] on div "Description Edit description Review the signed accounts Submit the accounts usi…" at bounding box center [1041, 382] width 953 height 351
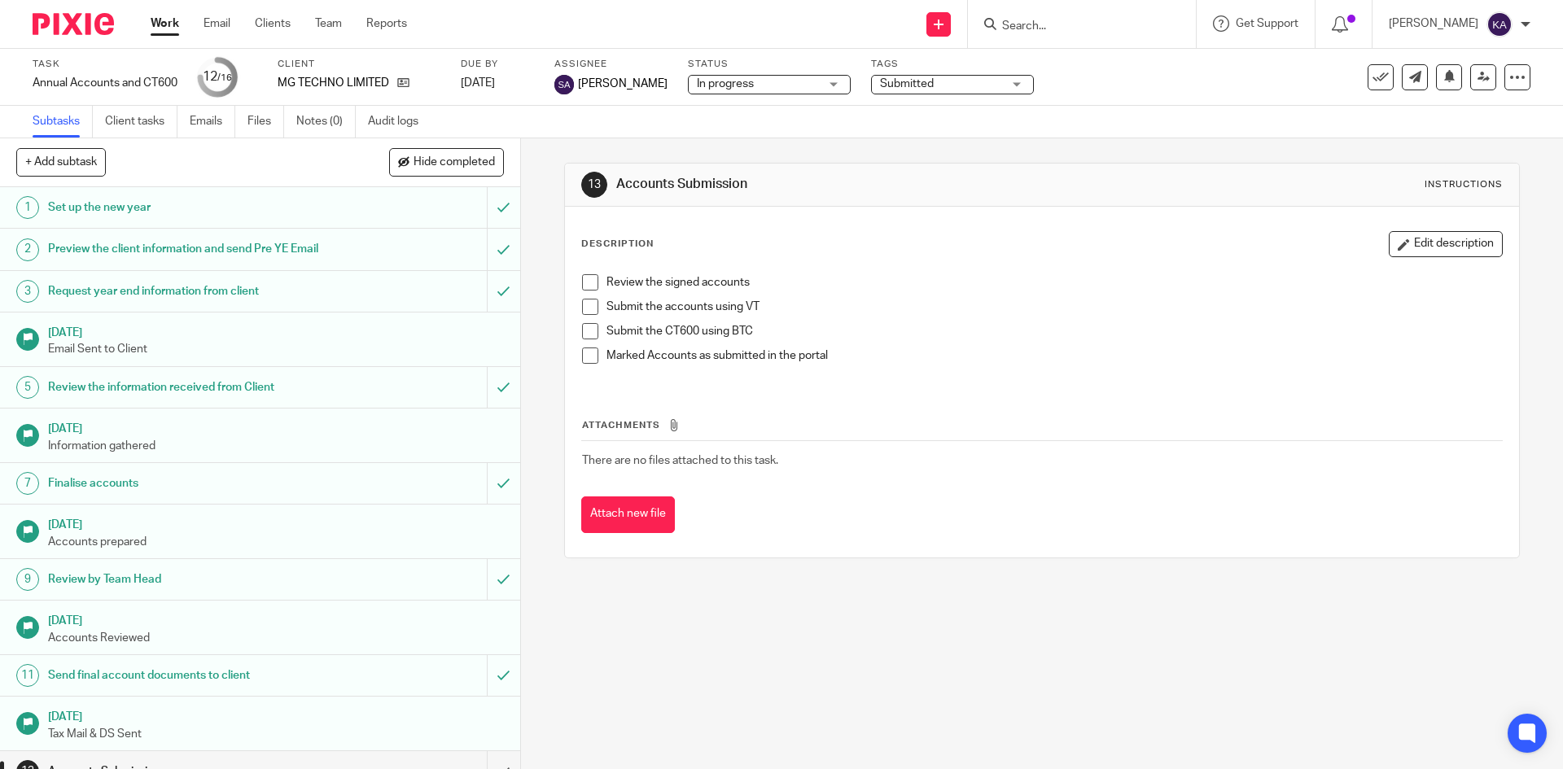
click at [1002, 22] on input "Search" at bounding box center [1074, 27] width 147 height 15
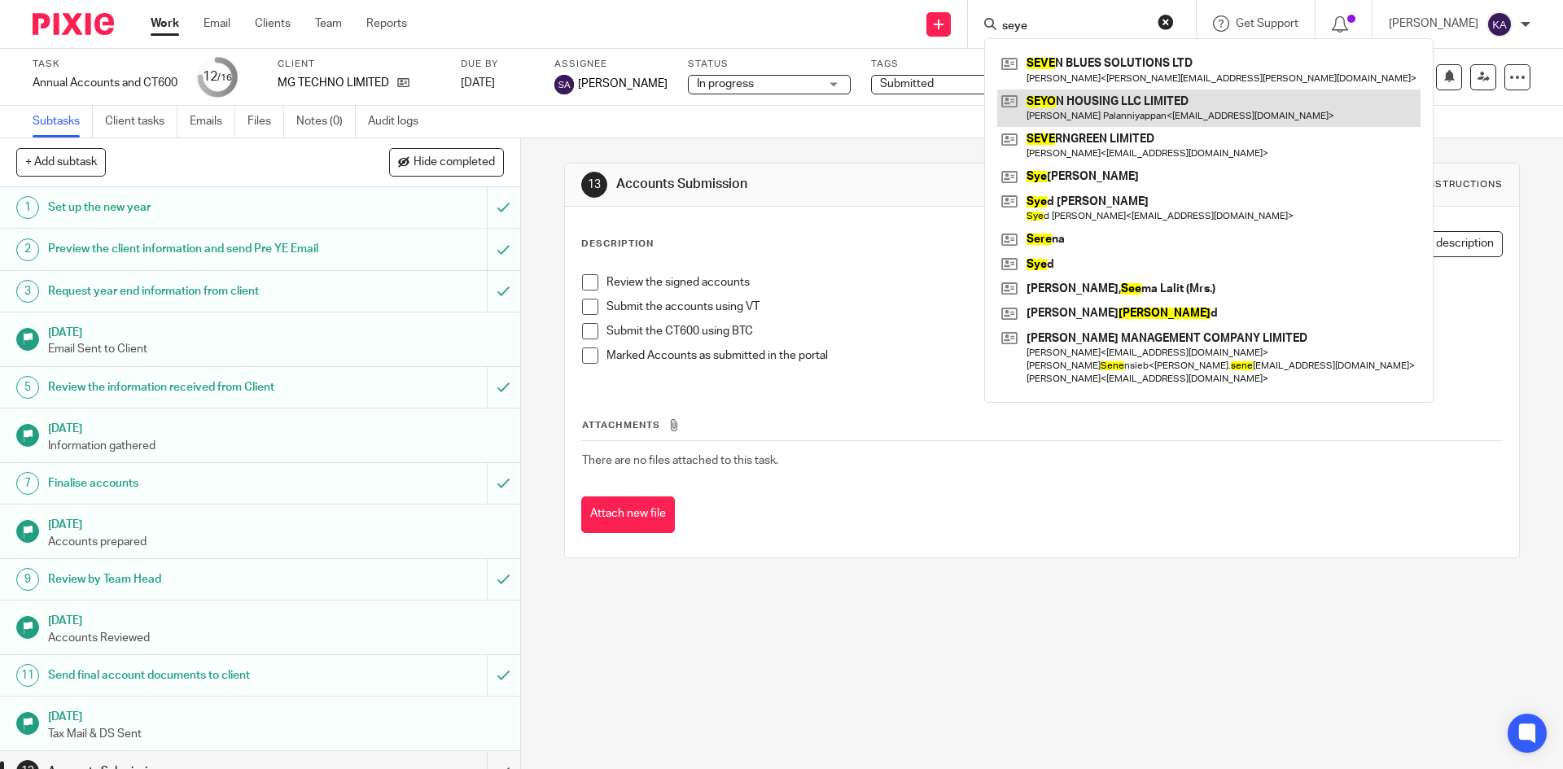
type input "seye"
click at [1078, 104] on link at bounding box center [1208, 108] width 423 height 37
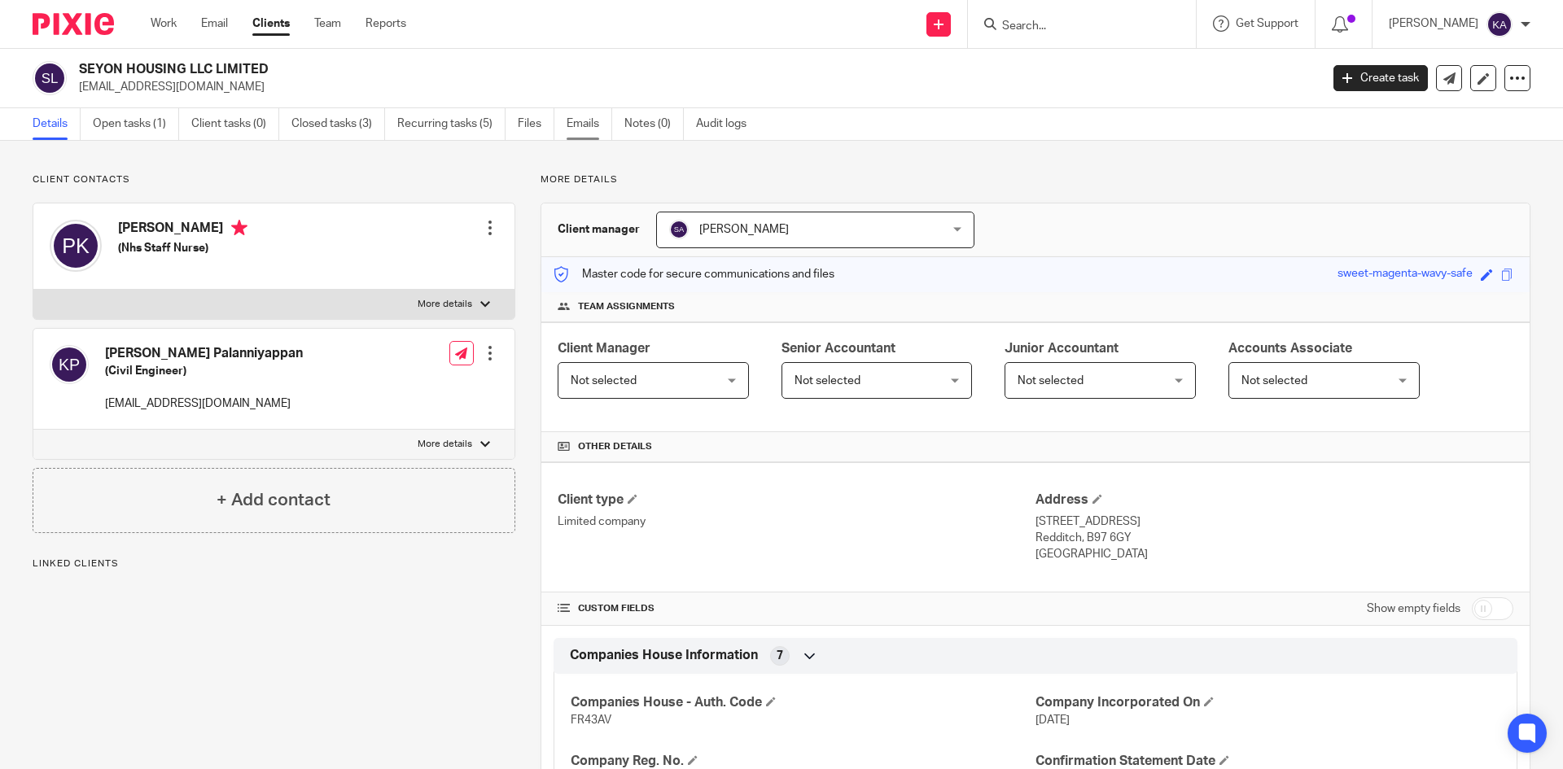
click at [591, 124] on link "Emails" at bounding box center [590, 124] width 46 height 32
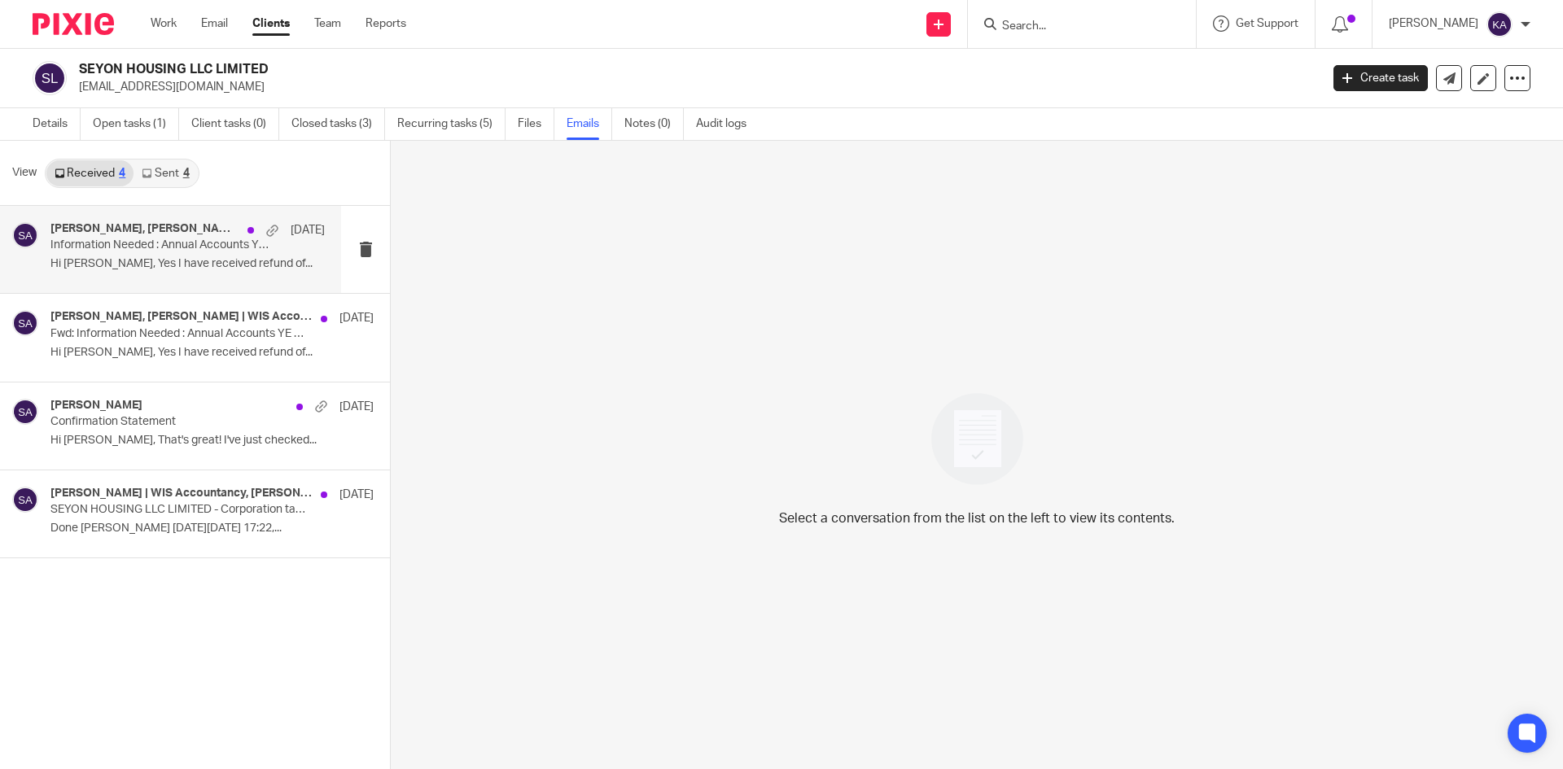
click at [161, 241] on p "Information Needed : Annual Accounts YE Mar'25 - SEYON HOUSING LLC LIMITED" at bounding box center [160, 246] width 220 height 14
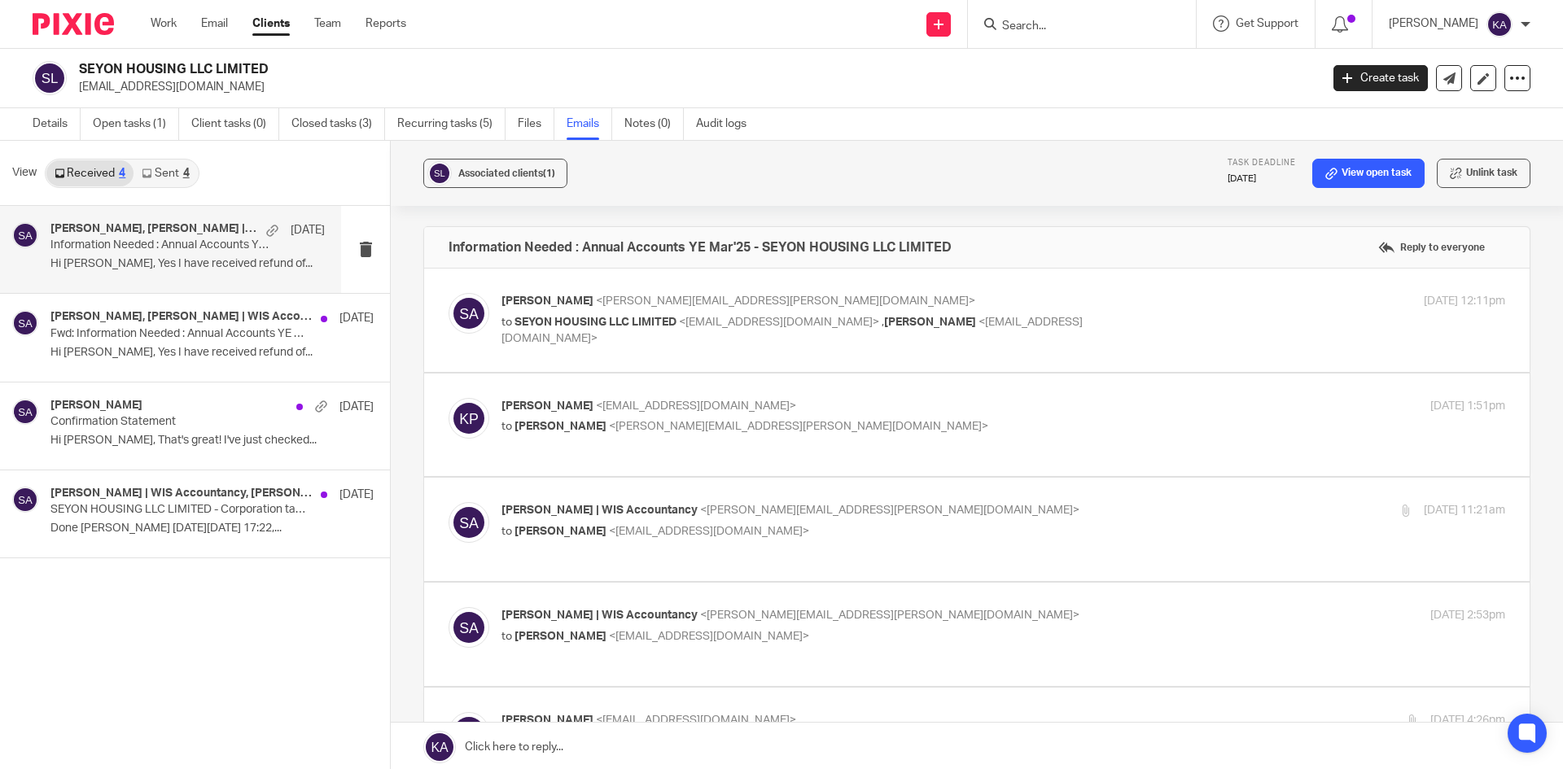
click at [1191, 289] on label at bounding box center [977, 320] width 1106 height 103
click at [449, 292] on input "checkbox" at bounding box center [448, 292] width 1 height 1
checkbox input "true"
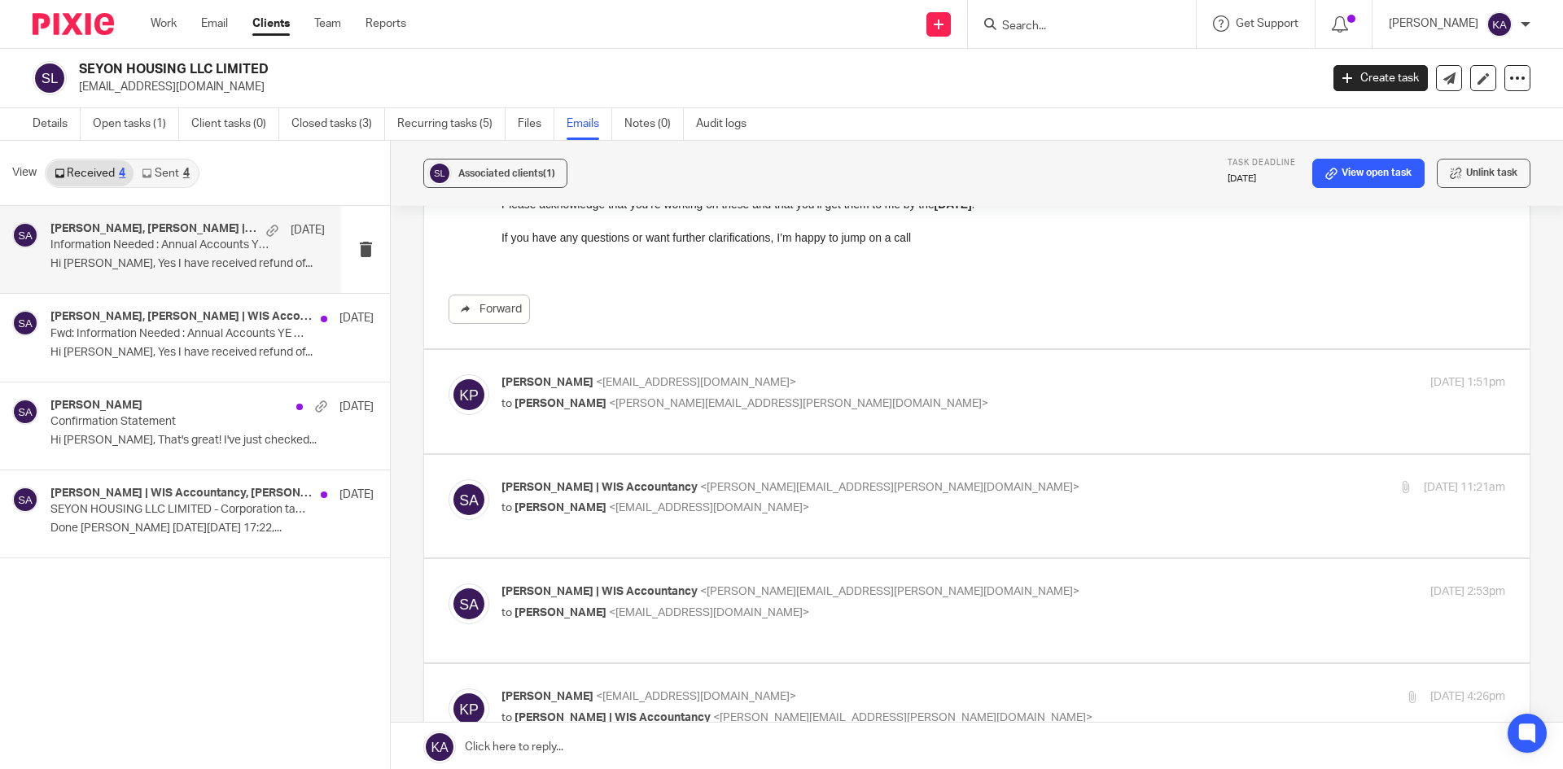
scroll to position [407, 0]
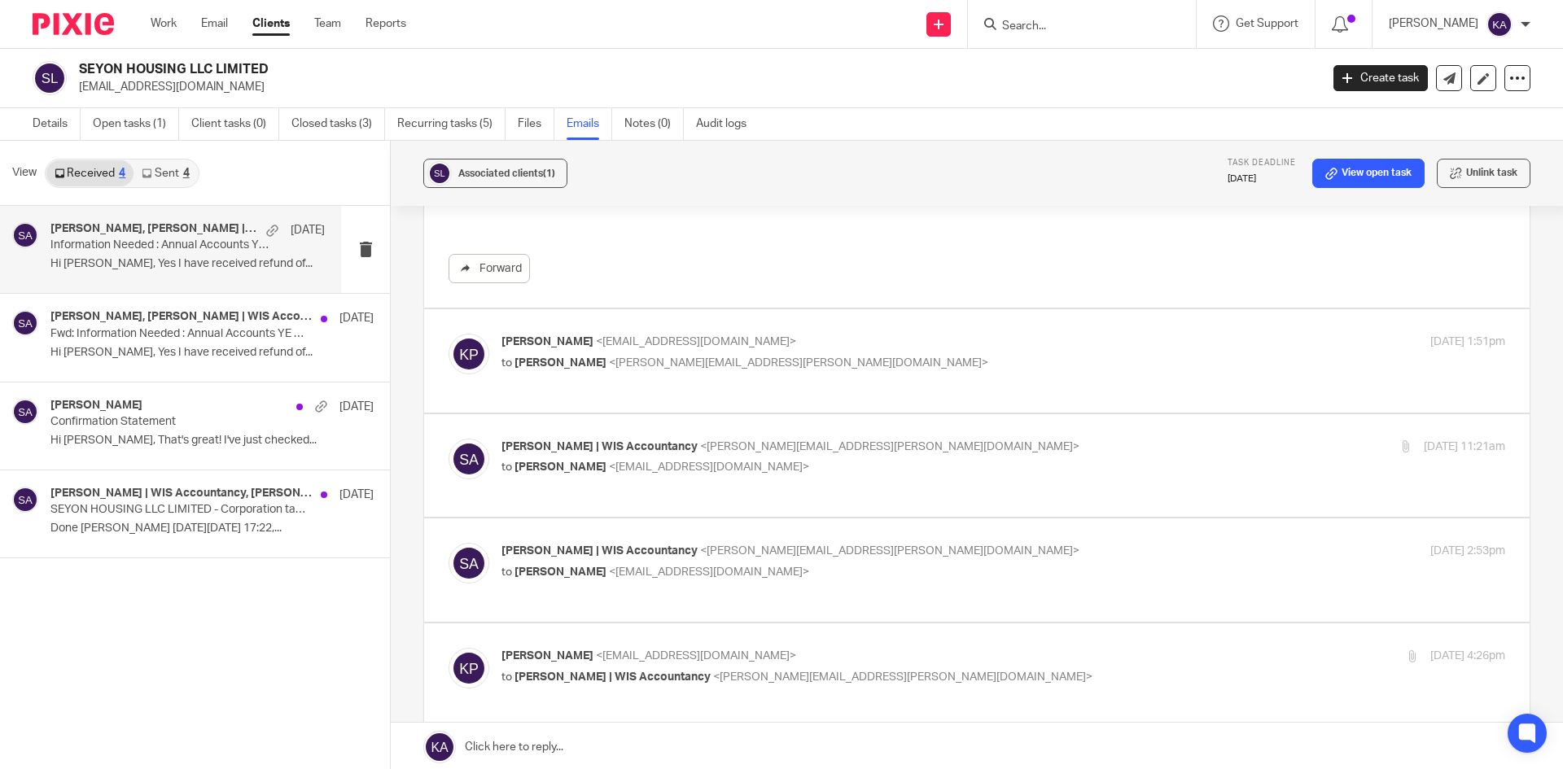
click at [1048, 392] on label at bounding box center [977, 360] width 1106 height 103
click at [449, 334] on input "checkbox" at bounding box center [448, 333] width 1 height 1
checkbox input "true"
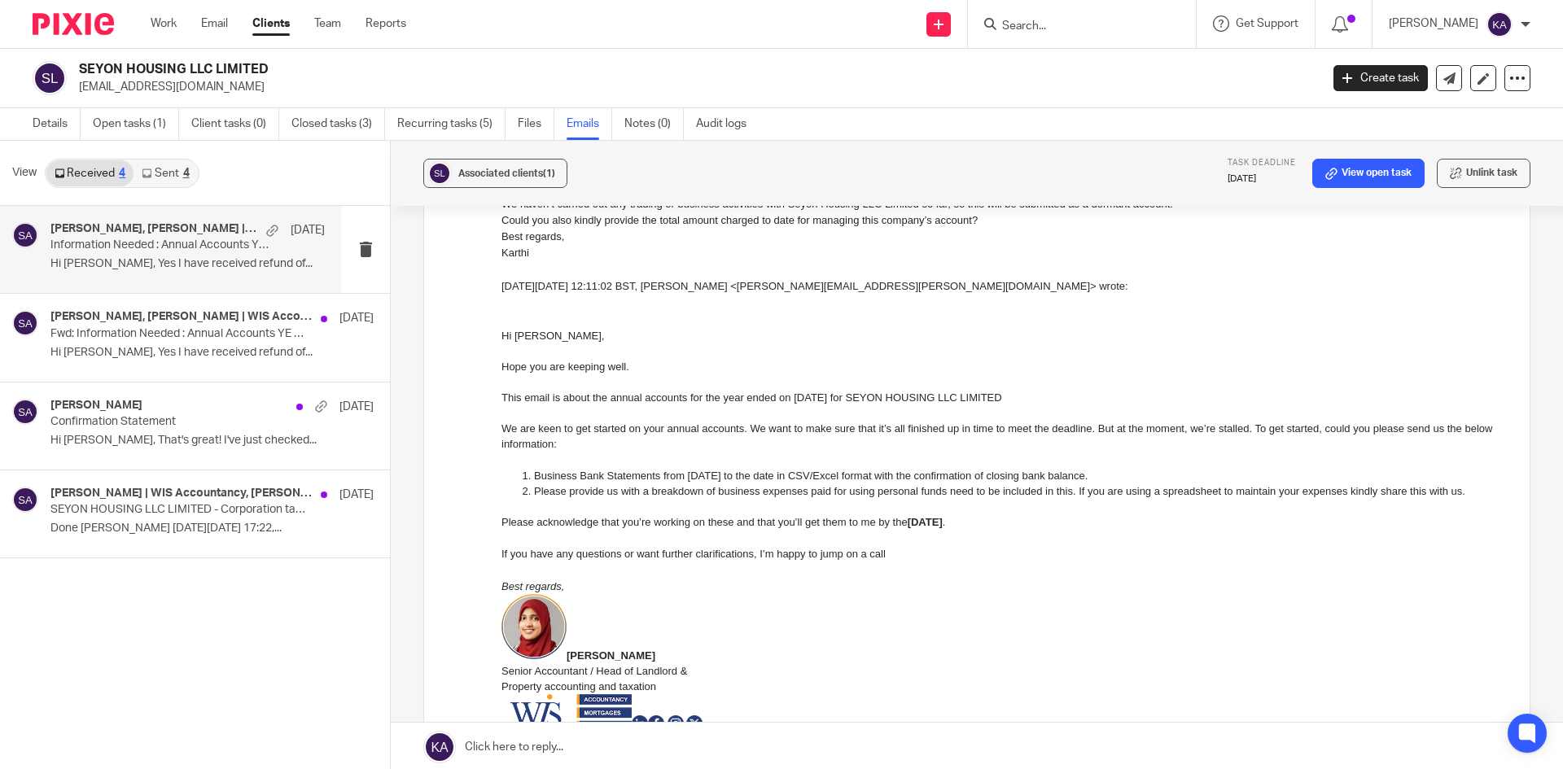
scroll to position [570, 0]
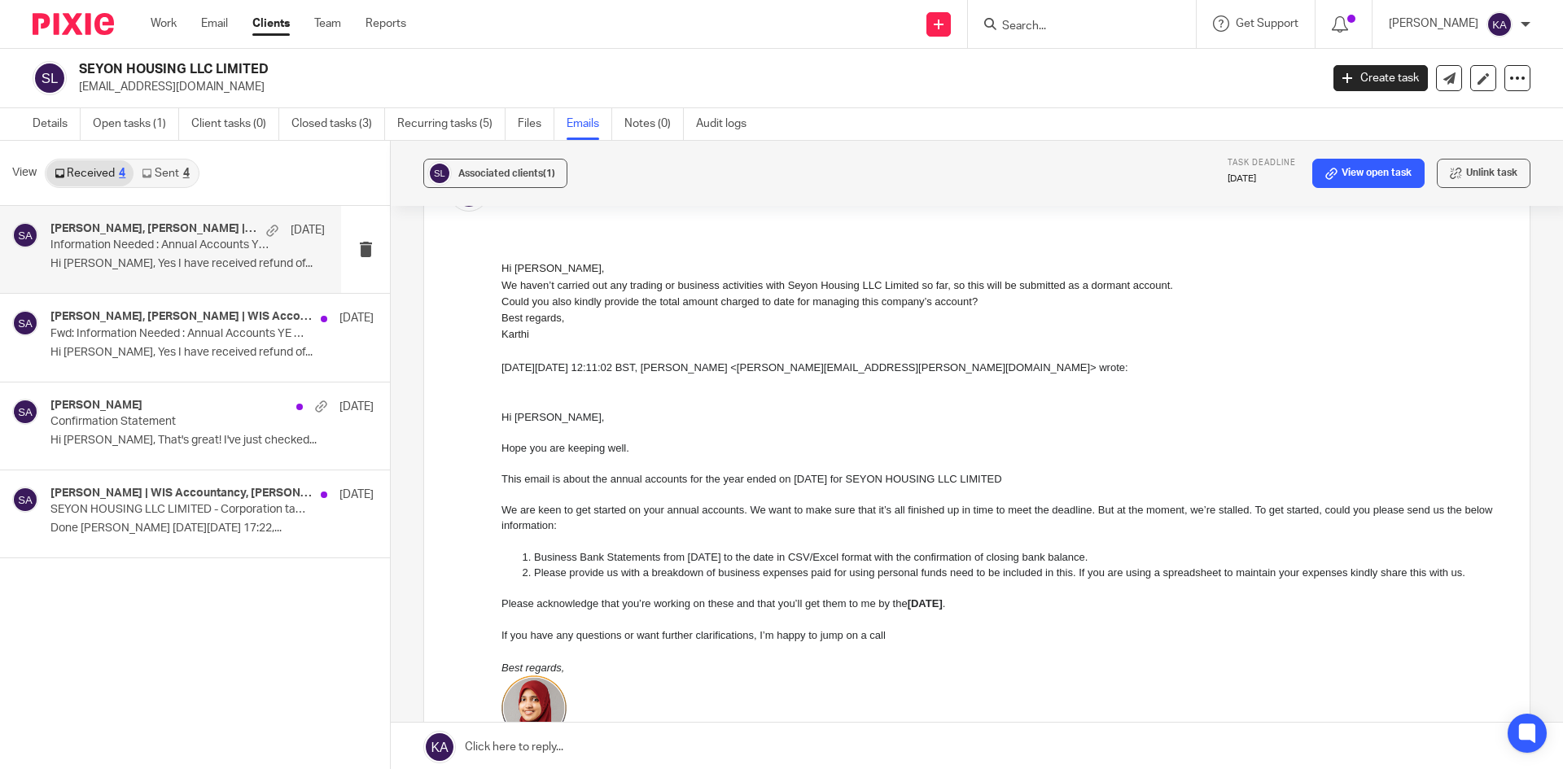
drag, startPoint x: 1048, startPoint y: 281, endPoint x: 1189, endPoint y: 295, distance: 142.3
click at [1189, 295] on div "Hi [PERSON_NAME], We haven’t carried out any trading or business activities wit…" at bounding box center [1003, 301] width 1004 height 82
drag, startPoint x: 579, startPoint y: 311, endPoint x: 719, endPoint y: 309, distance: 140.0
click at [719, 309] on p "Best regards, [PERSON_NAME]" at bounding box center [1003, 325] width 1004 height 33
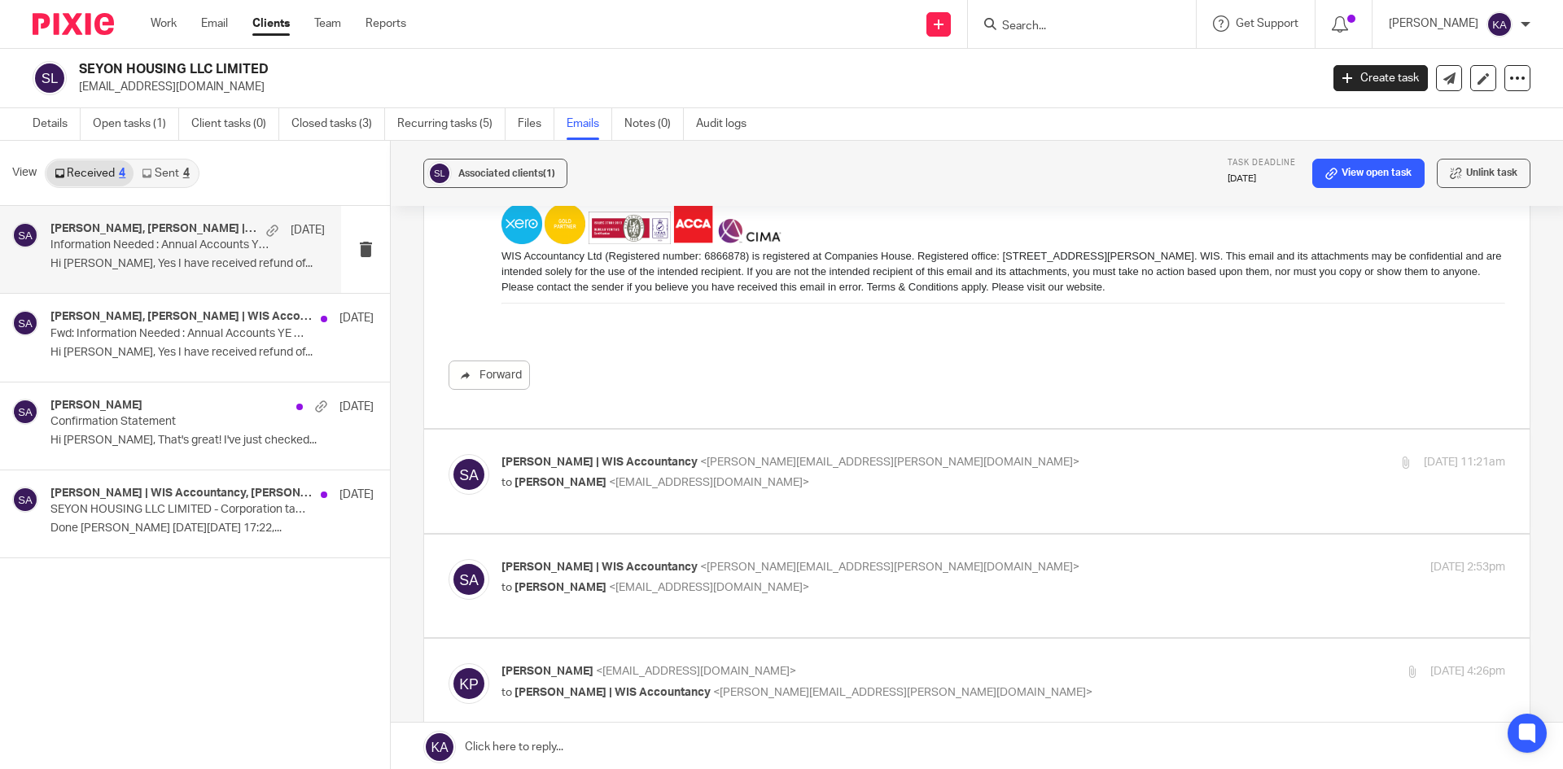
scroll to position [1547, 0]
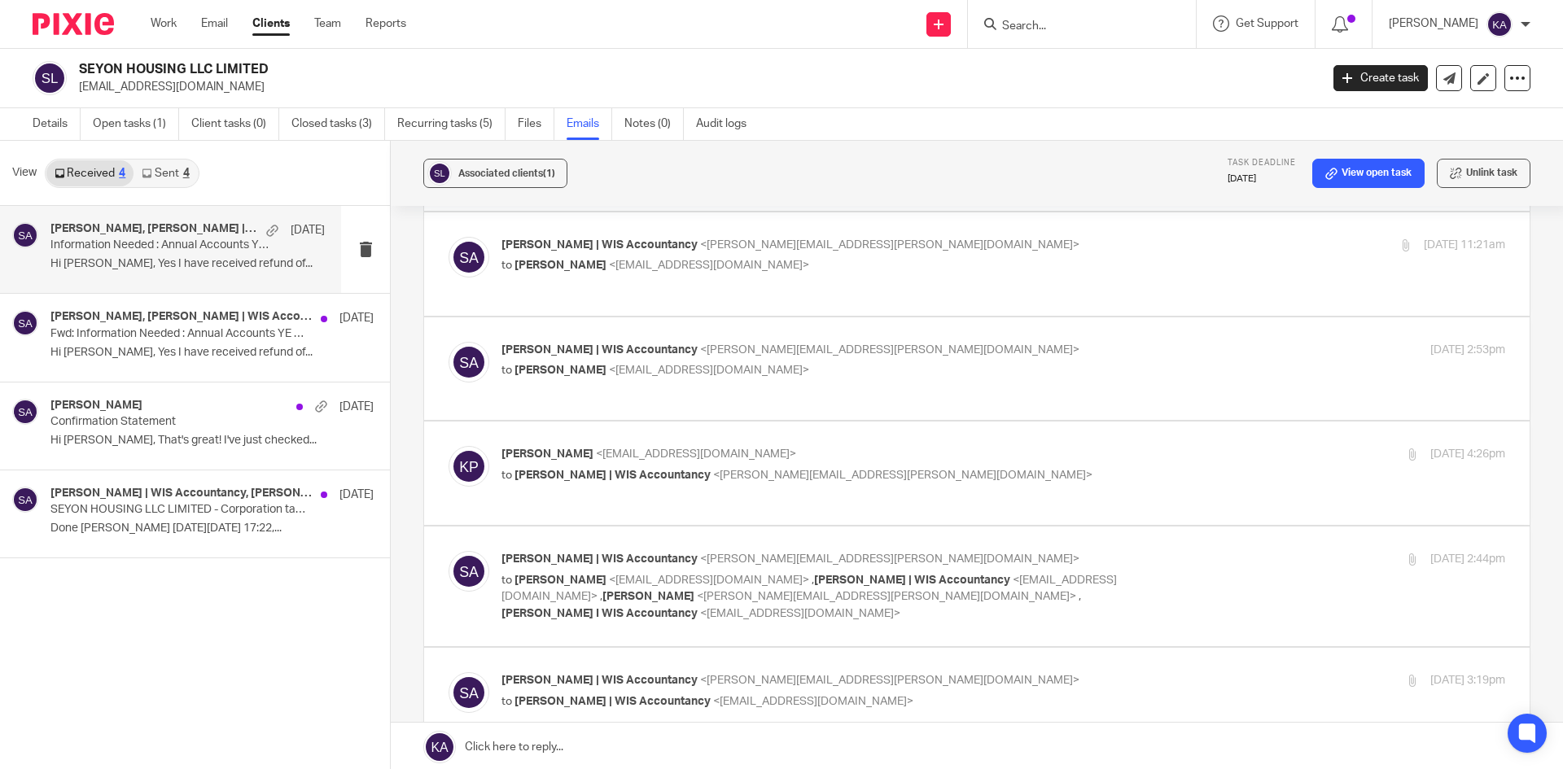
click at [1036, 271] on p "to [PERSON_NAME] <[EMAIL_ADDRESS][DOMAIN_NAME]>" at bounding box center [835, 265] width 669 height 17
checkbox input "true"
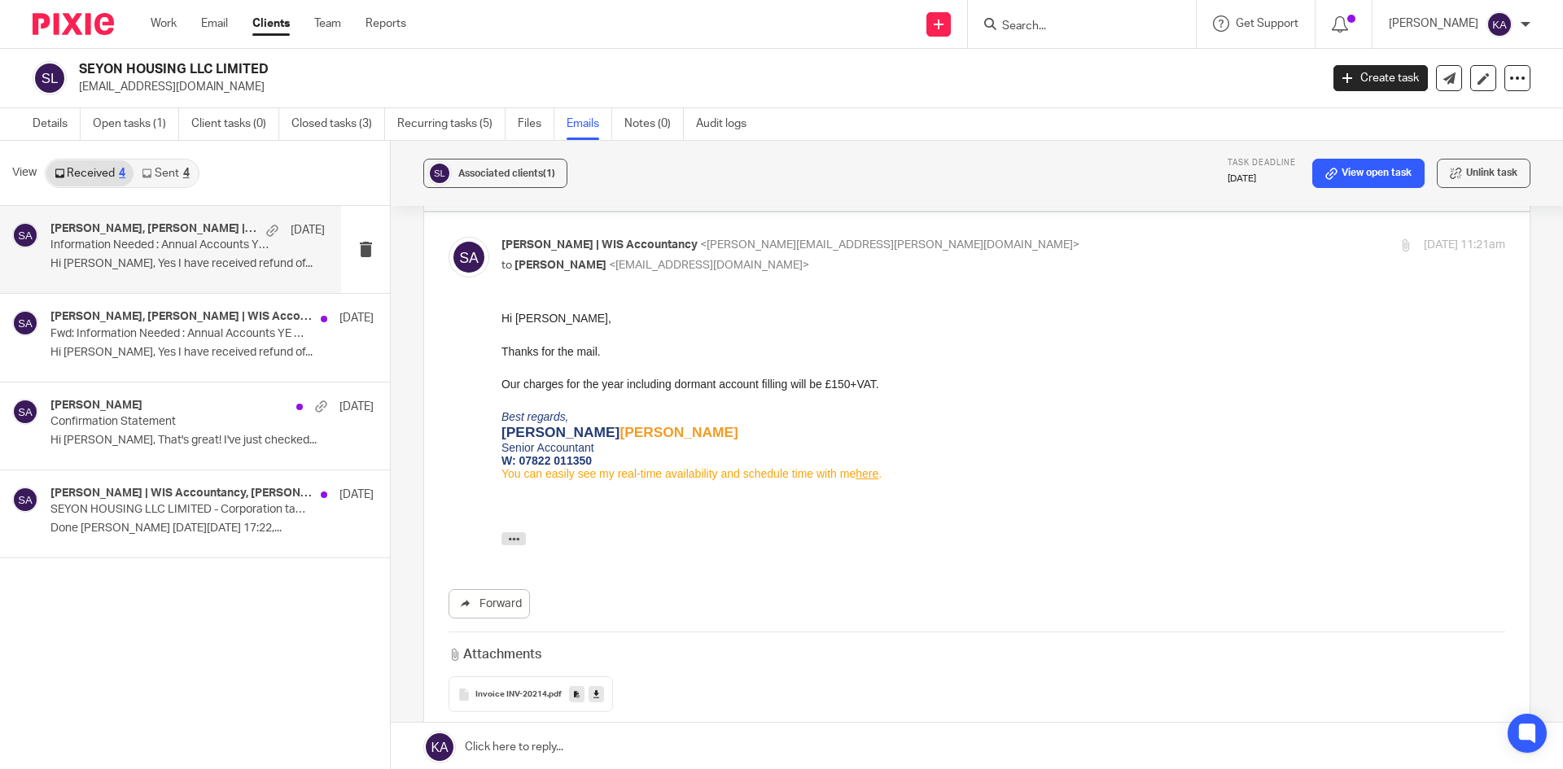
scroll to position [0, 0]
drag, startPoint x: 617, startPoint y: 386, endPoint x: 863, endPoint y: 390, distance: 245.9
click at [863, 390] on div "Our charges for the year including dormant account filling will be £150+VAT." at bounding box center [1003, 383] width 1004 height 16
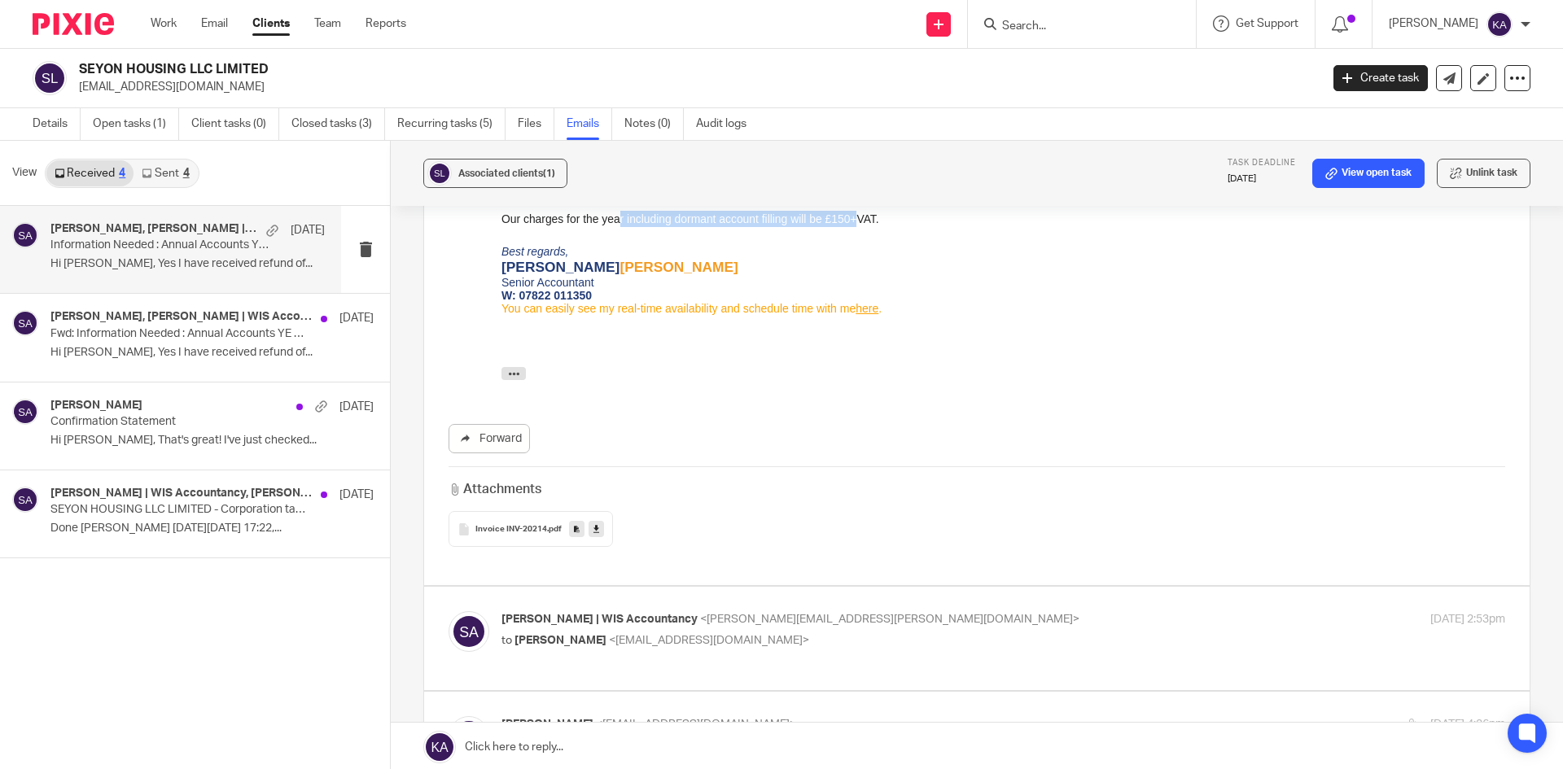
scroll to position [1872, 0]
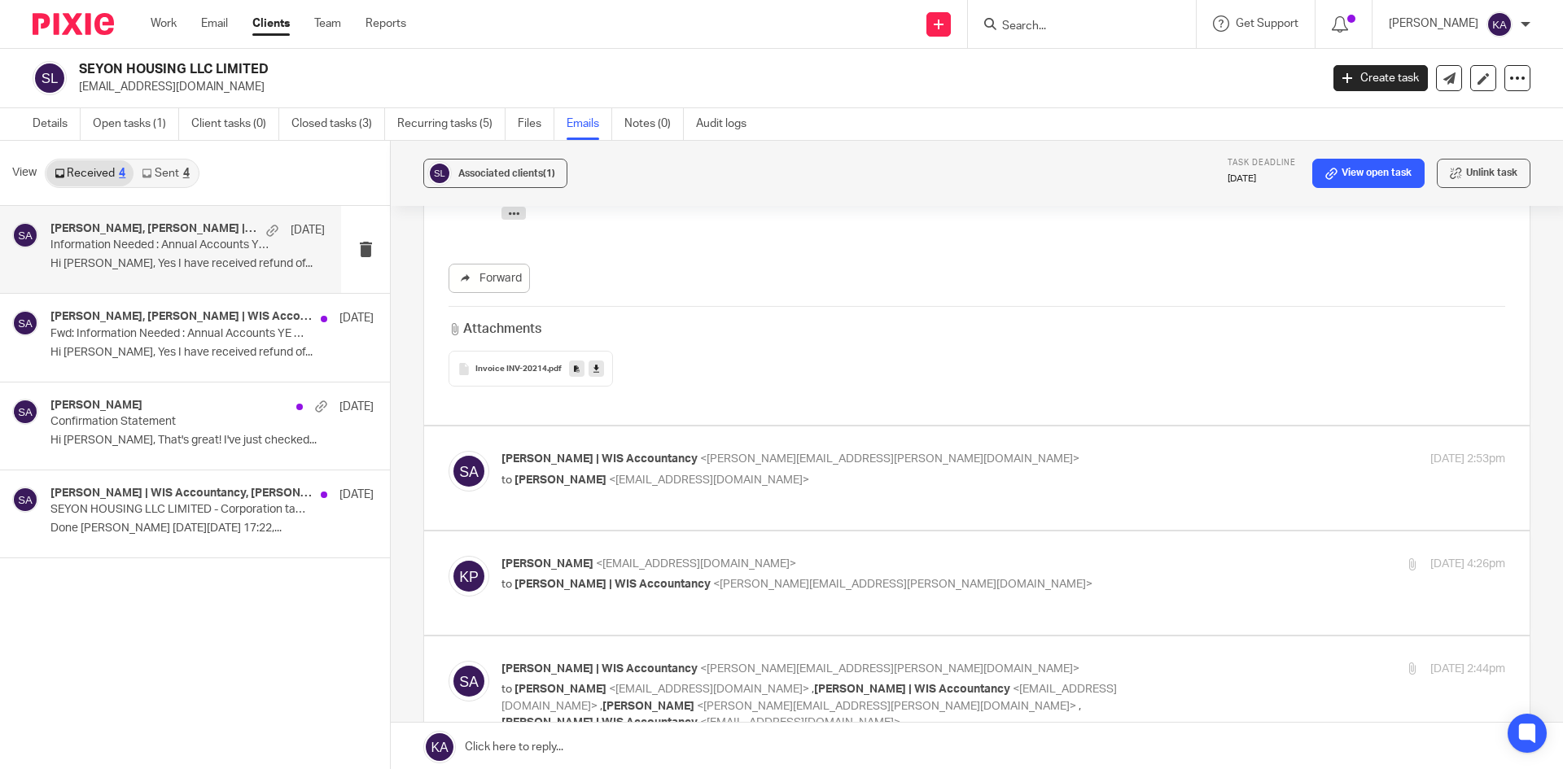
click at [1017, 480] on p "to [PERSON_NAME] <[EMAIL_ADDRESS][DOMAIN_NAME]>" at bounding box center [835, 480] width 669 height 17
checkbox input "true"
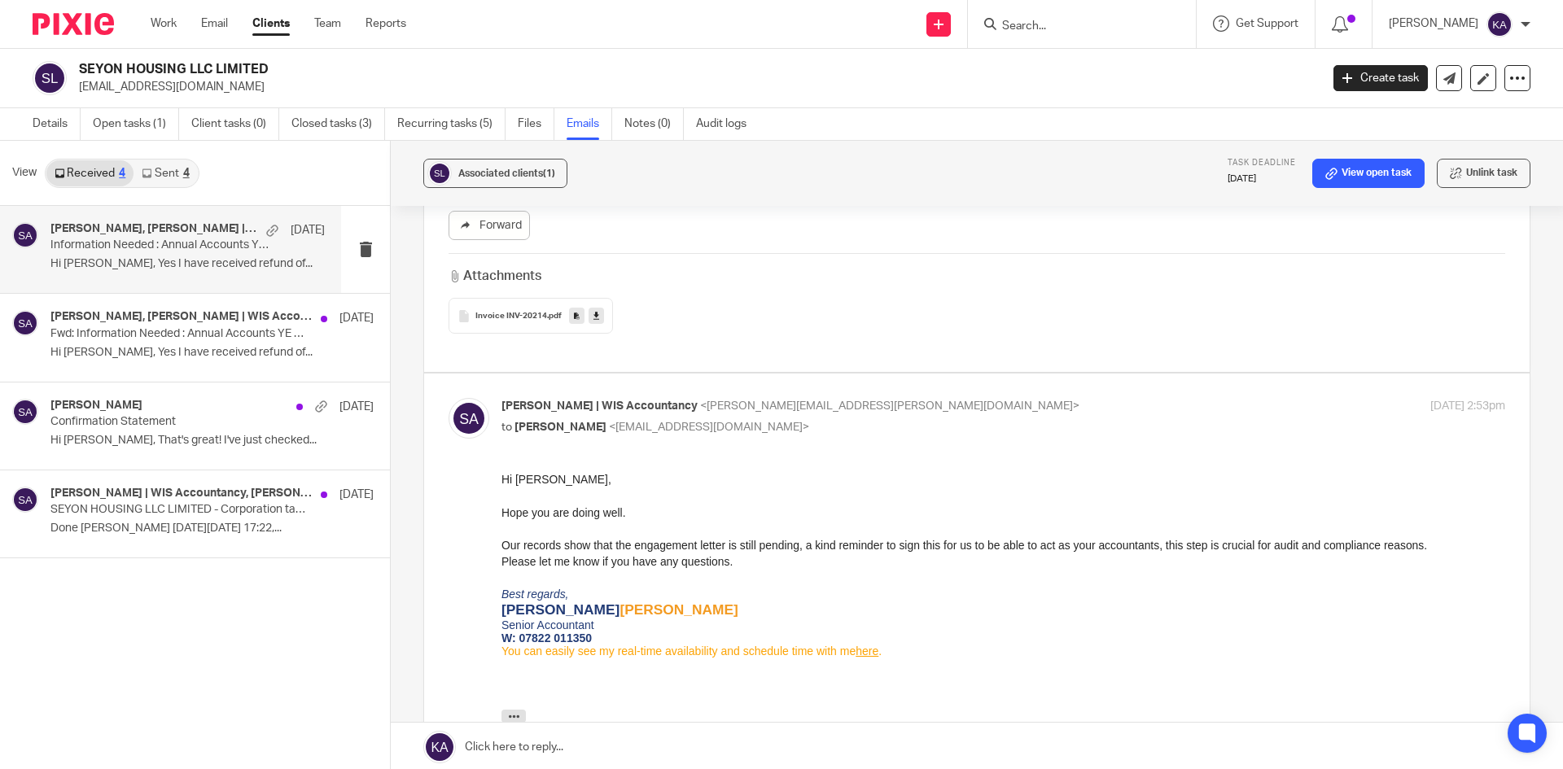
scroll to position [2117, 0]
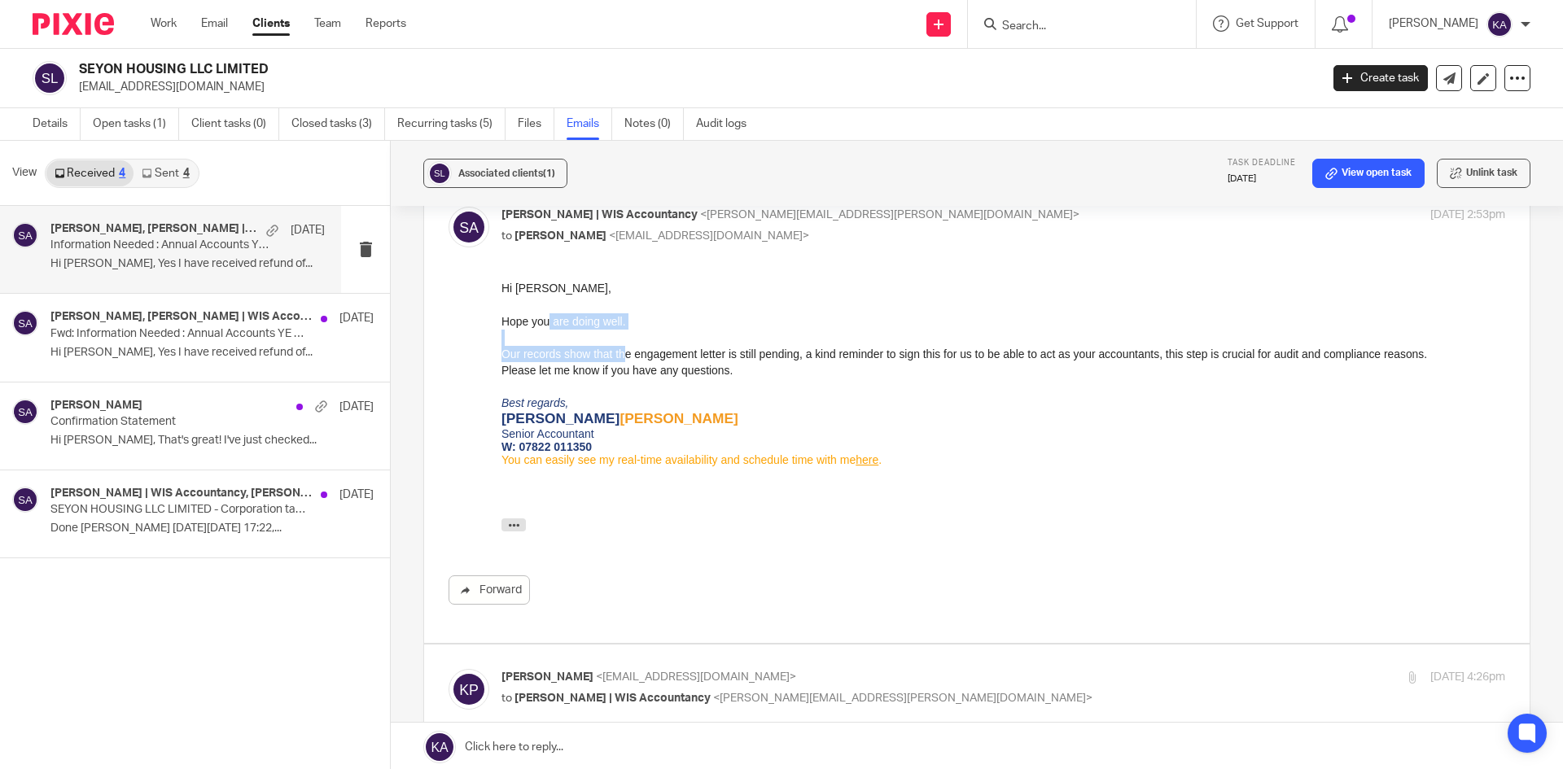
drag, startPoint x: 548, startPoint y: 326, endPoint x: 624, endPoint y: 353, distance: 81.4
click at [624, 353] on div "Hi [PERSON_NAME], Hope you are doing well. Our records show that the engagement…" at bounding box center [1003, 391] width 1004 height 222
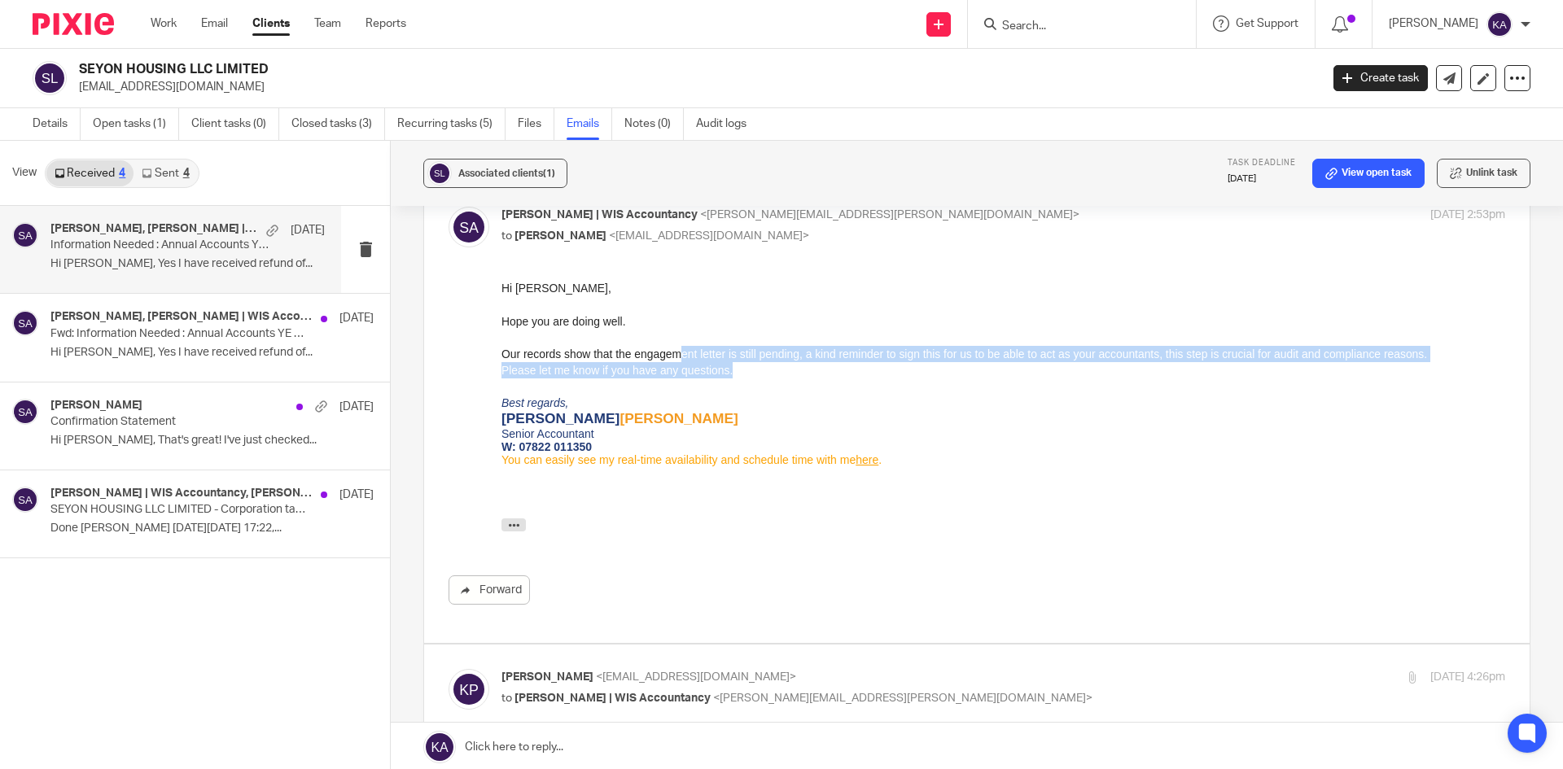
drag, startPoint x: 682, startPoint y: 361, endPoint x: 804, endPoint y: 376, distance: 123.1
click at [804, 376] on div "Our records show that the engagement letter is still pending, a kind reminder t…" at bounding box center [1003, 416] width 1004 height 173
click at [1020, 366] on div "Our records show that the engagement letter is still pending, a kind reminder t…" at bounding box center [1003, 416] width 1004 height 173
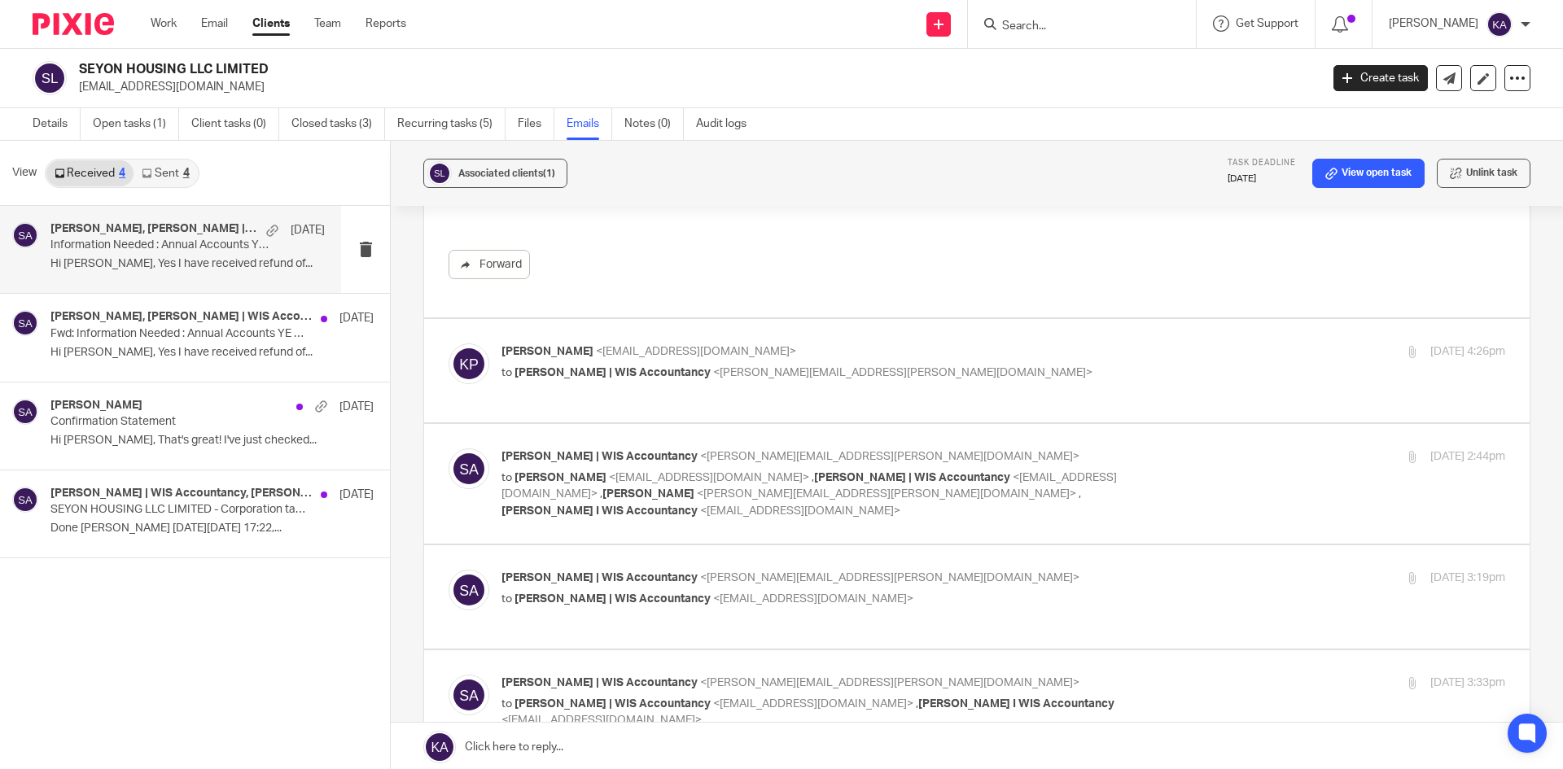
scroll to position [2524, 0]
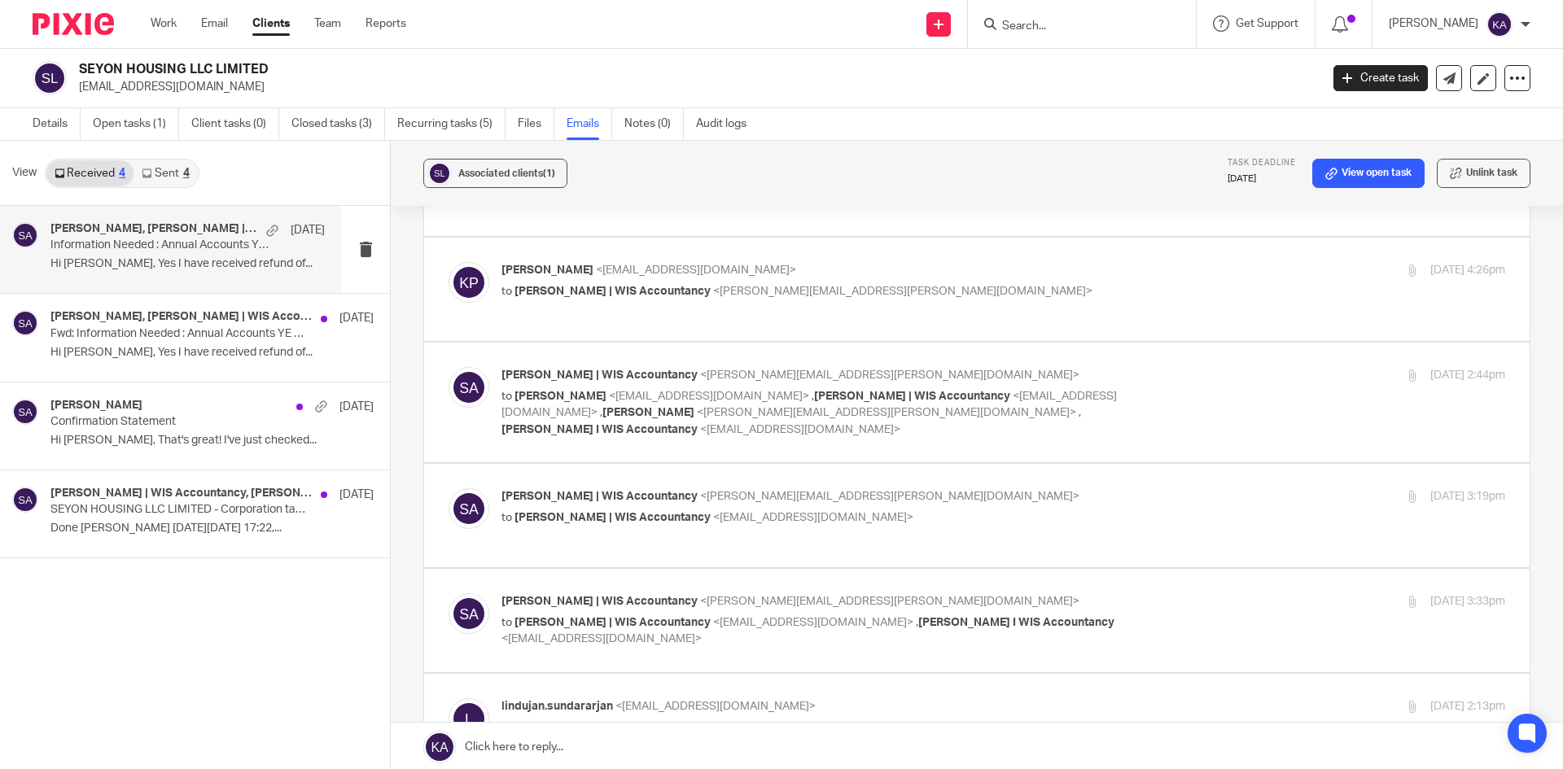
click at [1156, 299] on div "[PERSON_NAME] <[EMAIL_ADDRESS][DOMAIN_NAME]> to [PERSON_NAME] | WIS Accountancy…" at bounding box center [1003, 282] width 1004 height 41
checkbox input "true"
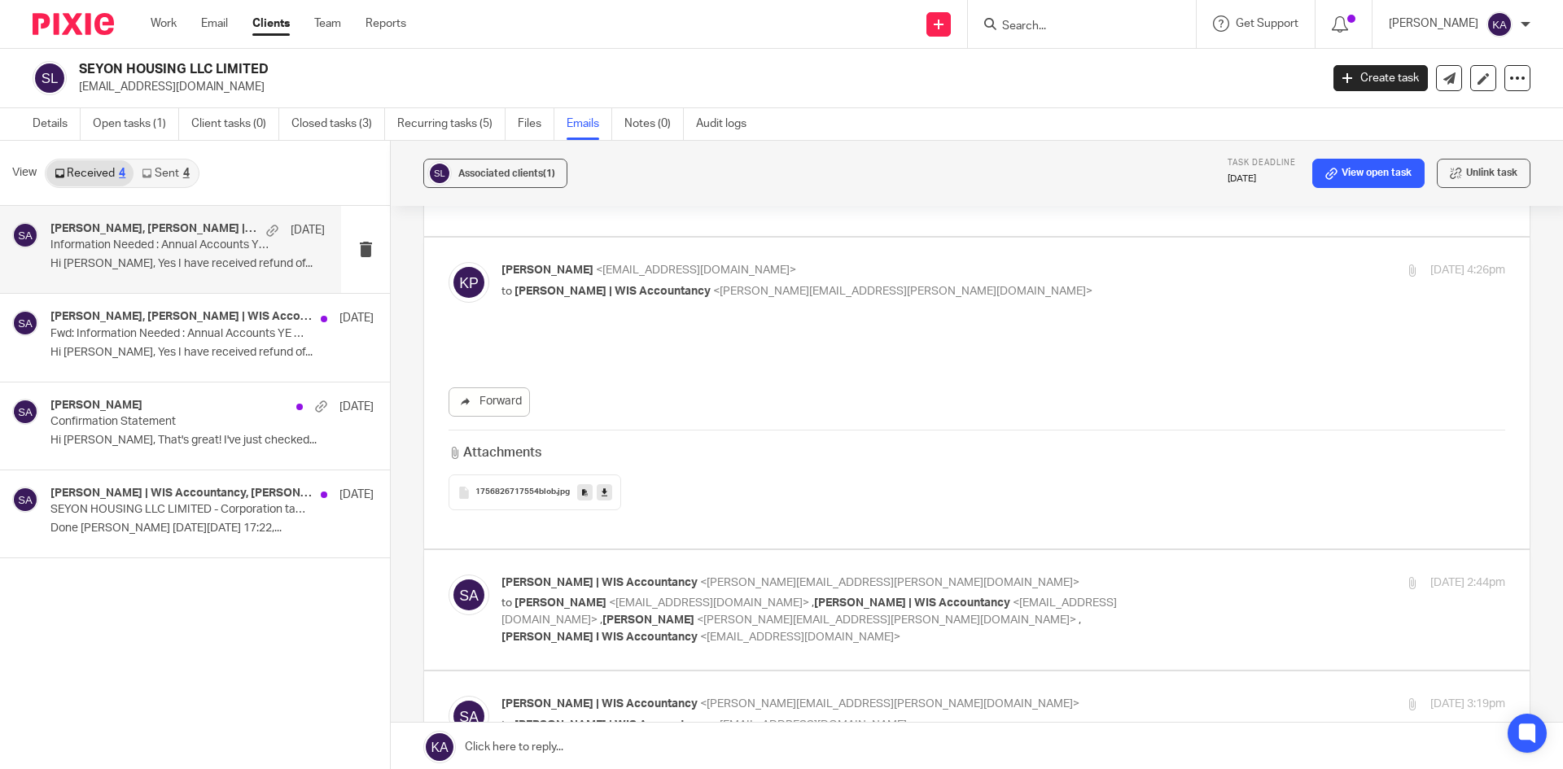
scroll to position [0, 0]
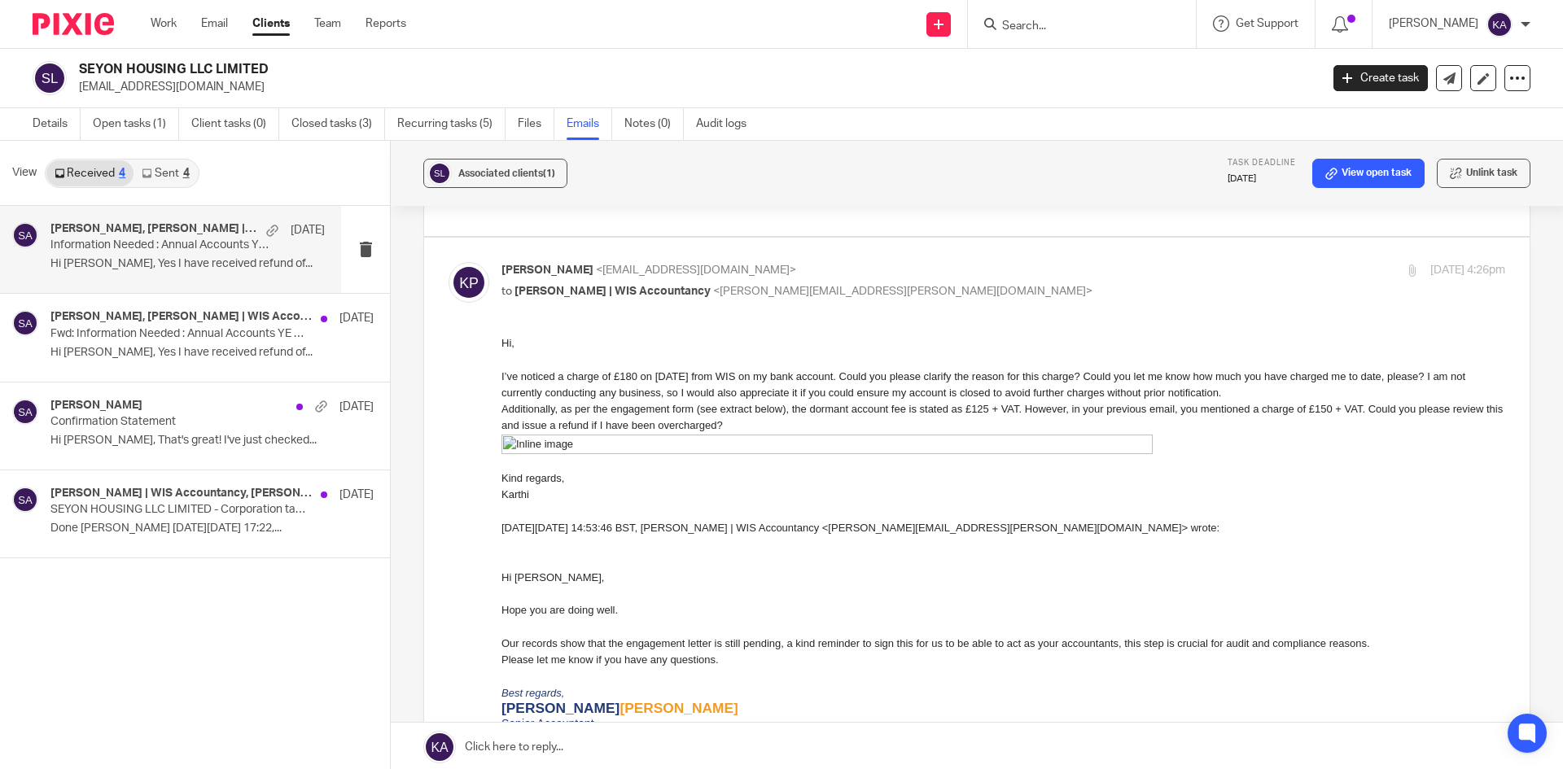
drag, startPoint x: 997, startPoint y: 694, endPoint x: 636, endPoint y: 401, distance: 465.4
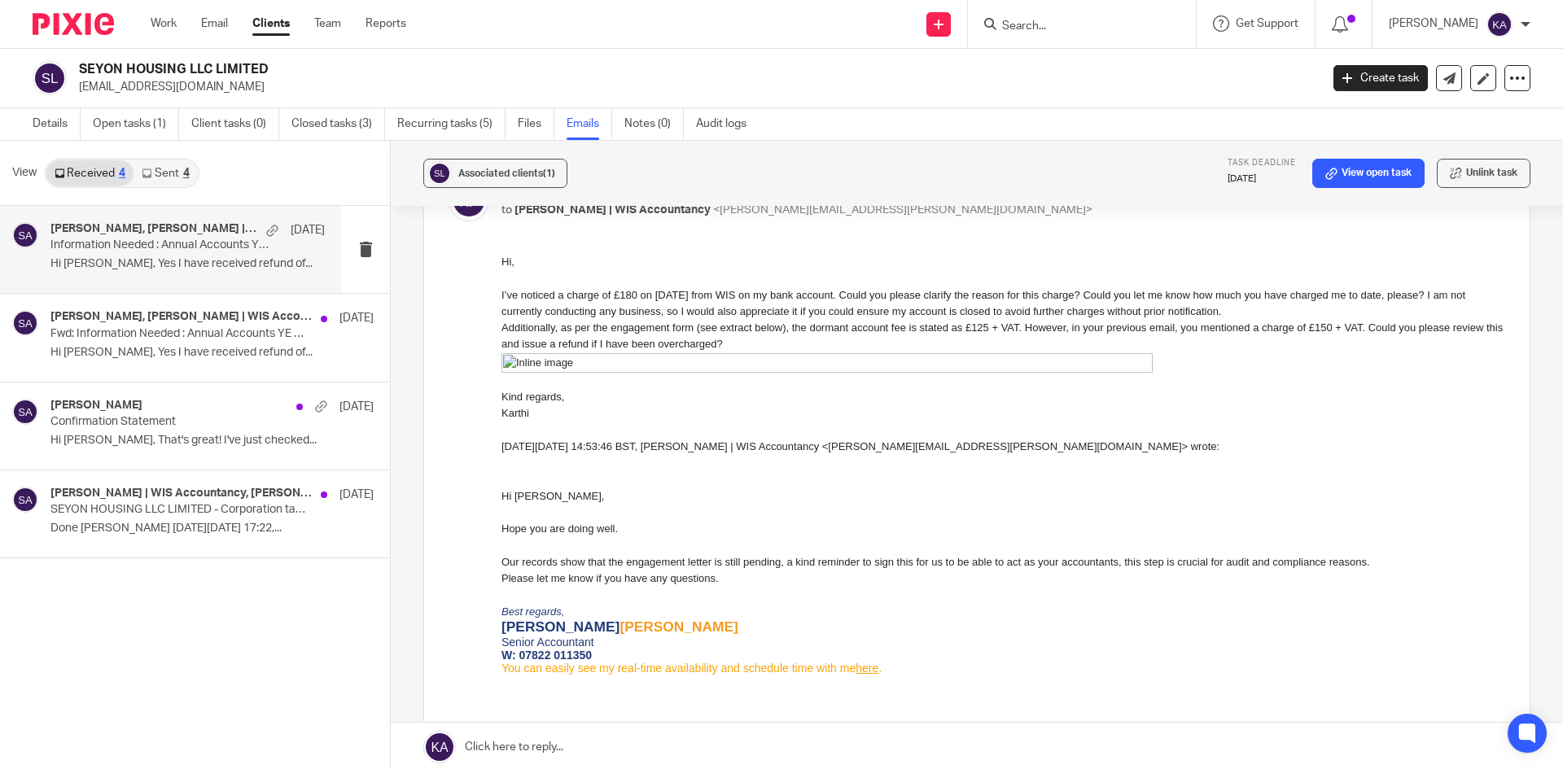
scroll to position [2524, 0]
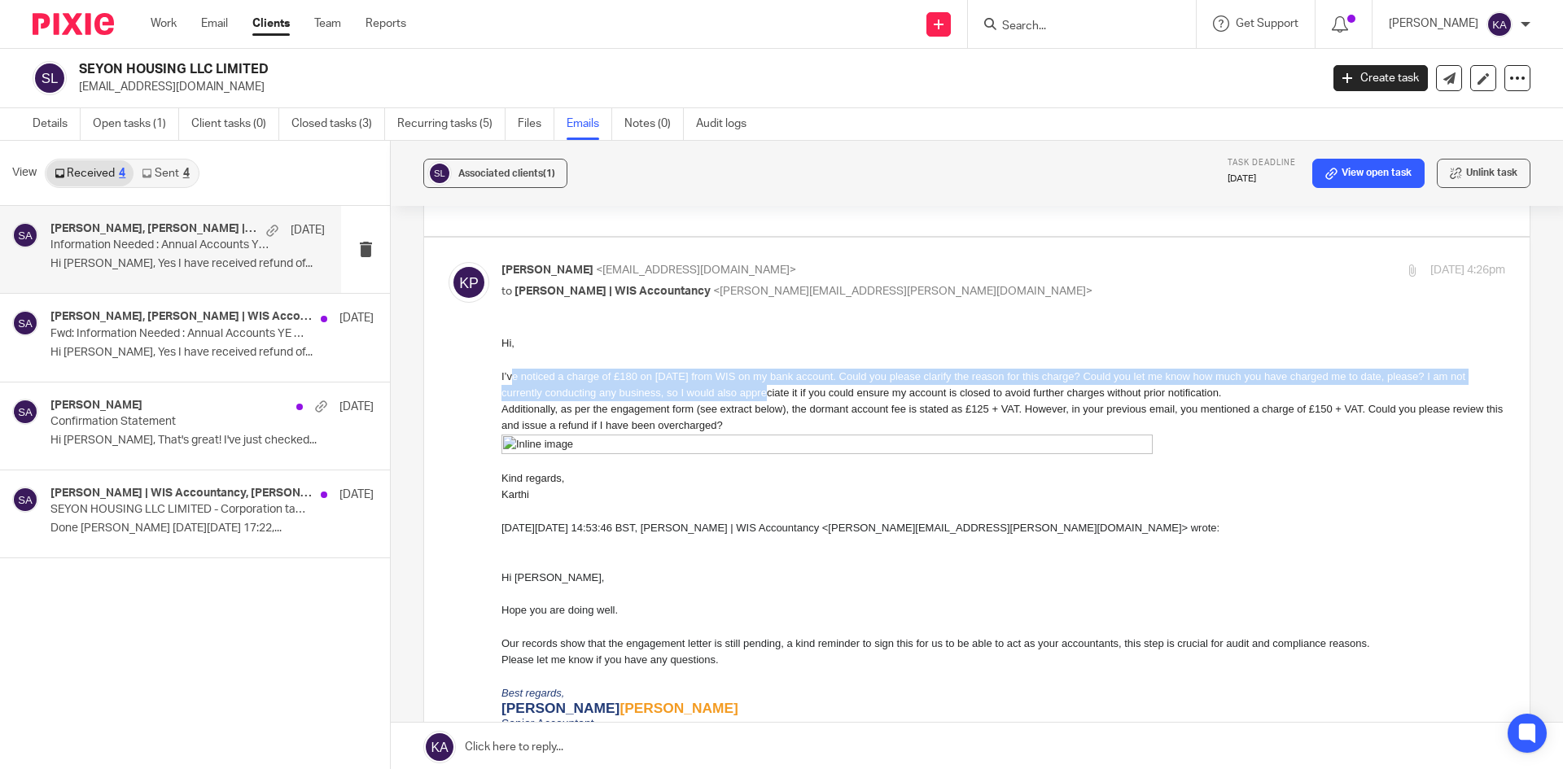
drag, startPoint x: 513, startPoint y: 380, endPoint x: 932, endPoint y: 399, distance: 419.7
click at [932, 399] on div "I’ve noticed a charge of £180 on [DATE] from WIS on my bank account. Could you …" at bounding box center [1003, 385] width 1004 height 33
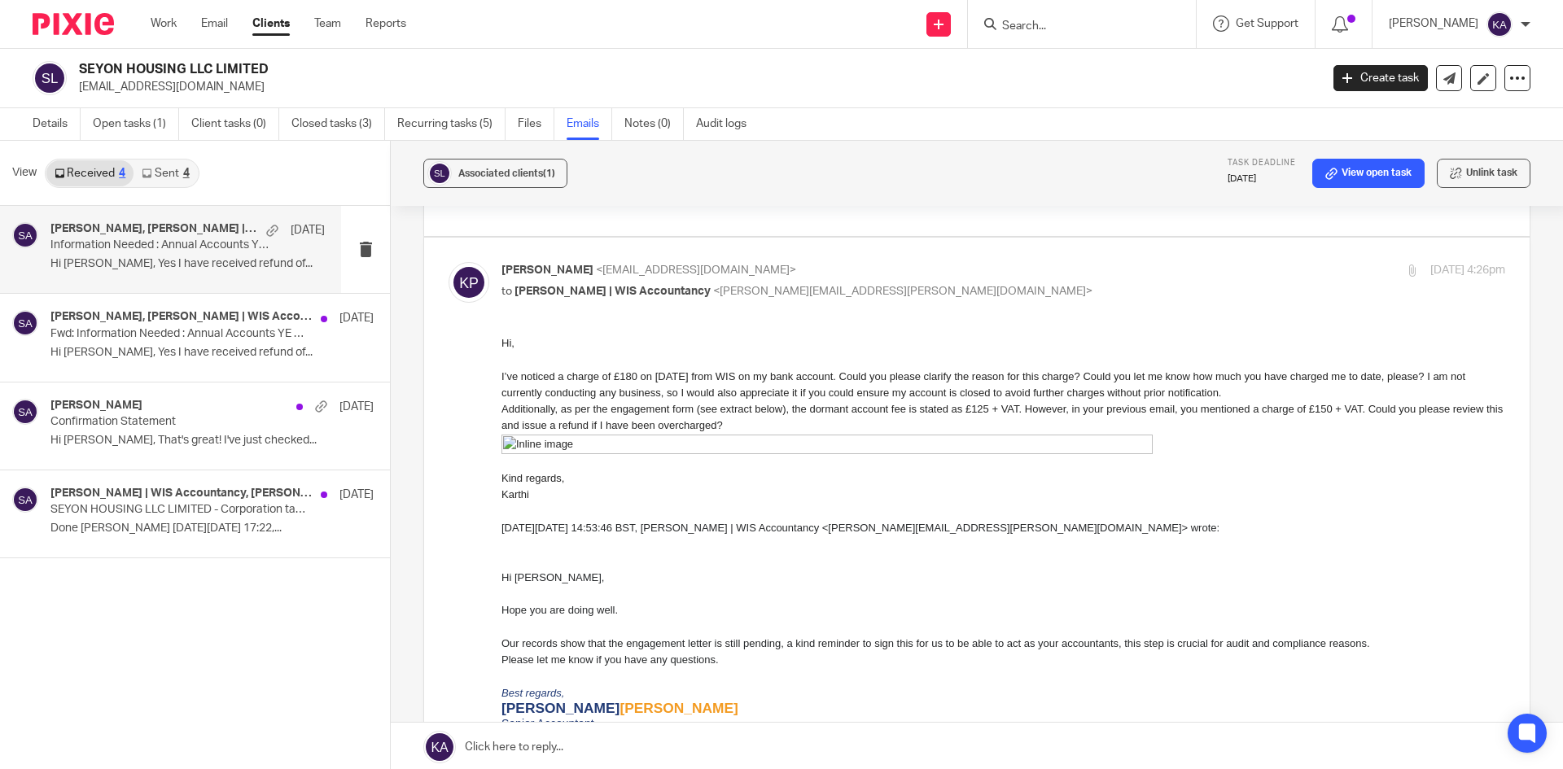
click at [846, 402] on div "I’ve noticed a charge of £180 on [DATE] from WIS on my bank account. Could you …" at bounding box center [1003, 385] width 1004 height 33
drag, startPoint x: 560, startPoint y: 394, endPoint x: 602, endPoint y: 395, distance: 42.3
click at [602, 395] on div "I’ve noticed a charge of £180 on [DATE] from WIS on my bank account. Could you …" at bounding box center [1003, 385] width 1004 height 33
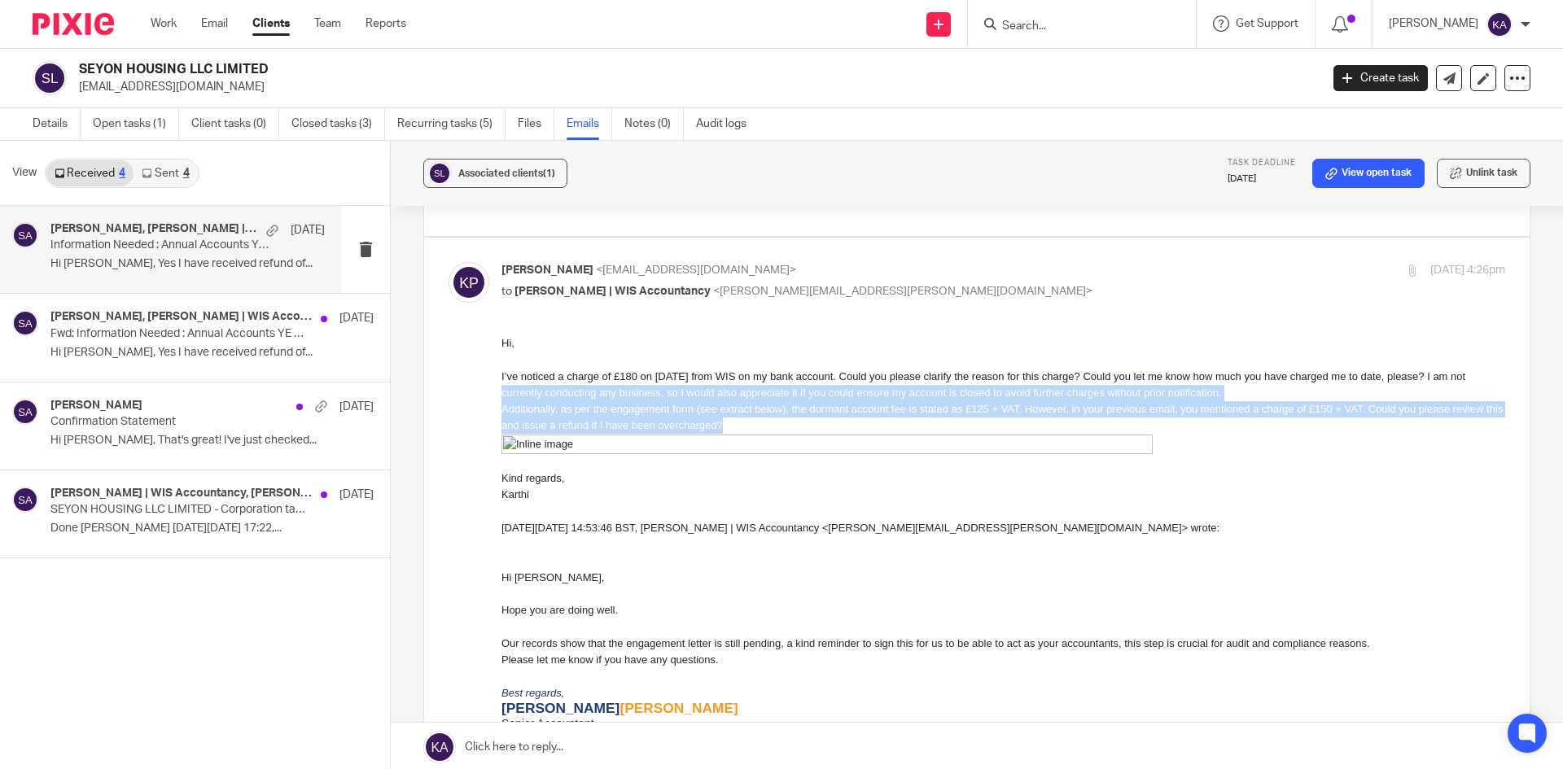
drag, startPoint x: 624, startPoint y: 395, endPoint x: 1206, endPoint y: 434, distance: 582.6
click at [1206, 434] on div "Hi, I’ve noticed a charge of £180 on [DATE] from WIS on my bank account. Could …" at bounding box center [1003, 410] width 1004 height 151
click at [623, 435] on div "Additionally, as per the engagement form (see extract below), the dormant accou…" at bounding box center [1003, 417] width 1004 height 33
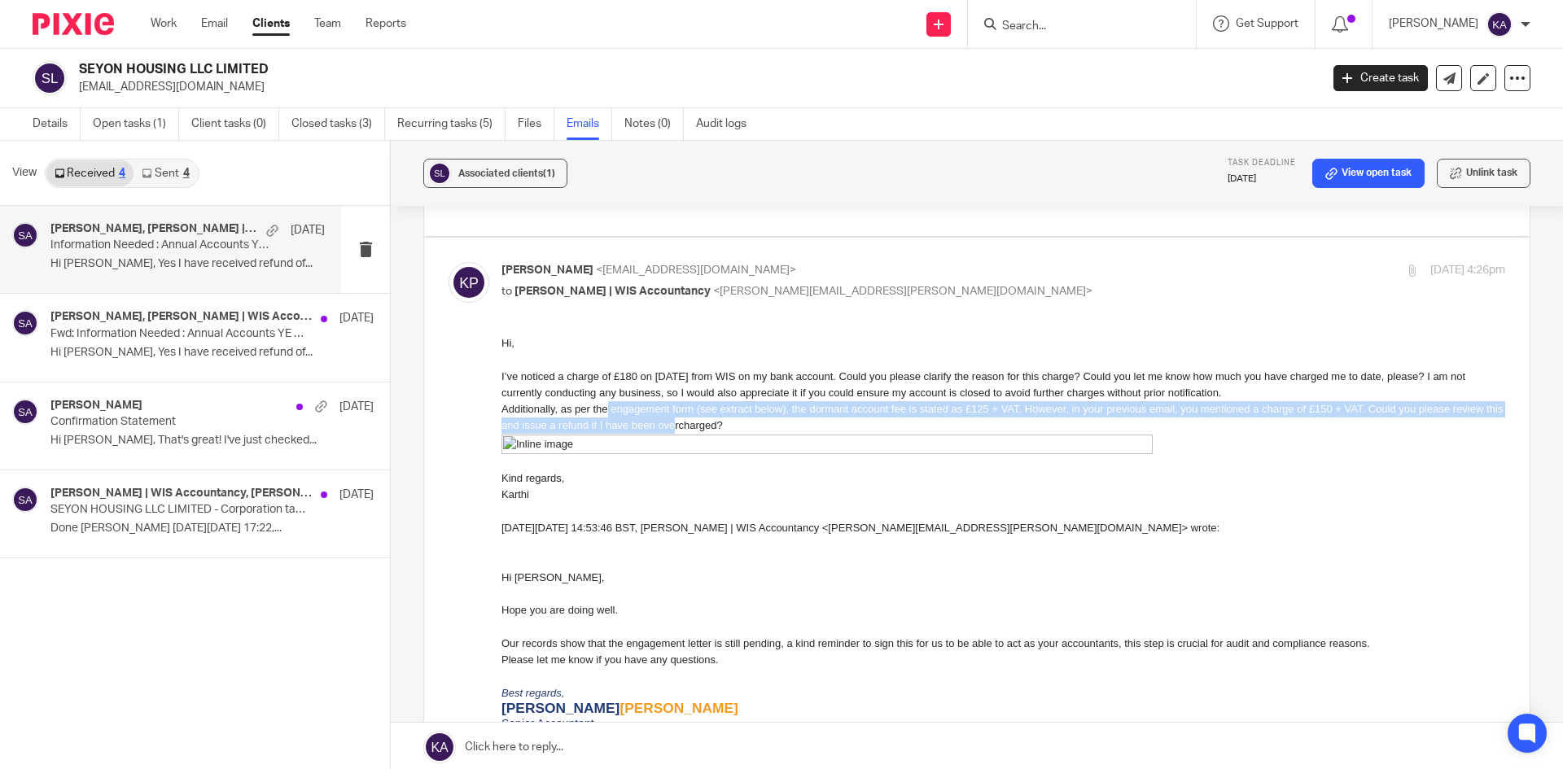
drag, startPoint x: 624, startPoint y: 424, endPoint x: 882, endPoint y: 435, distance: 258.3
click at [882, 435] on div "Additionally, as per the engagement form (see extract below), the dormant accou…" at bounding box center [1003, 417] width 1004 height 33
click at [906, 429] on div "Additionally, as per the engagement form (see extract below), the dormant accou…" at bounding box center [1003, 417] width 1004 height 33
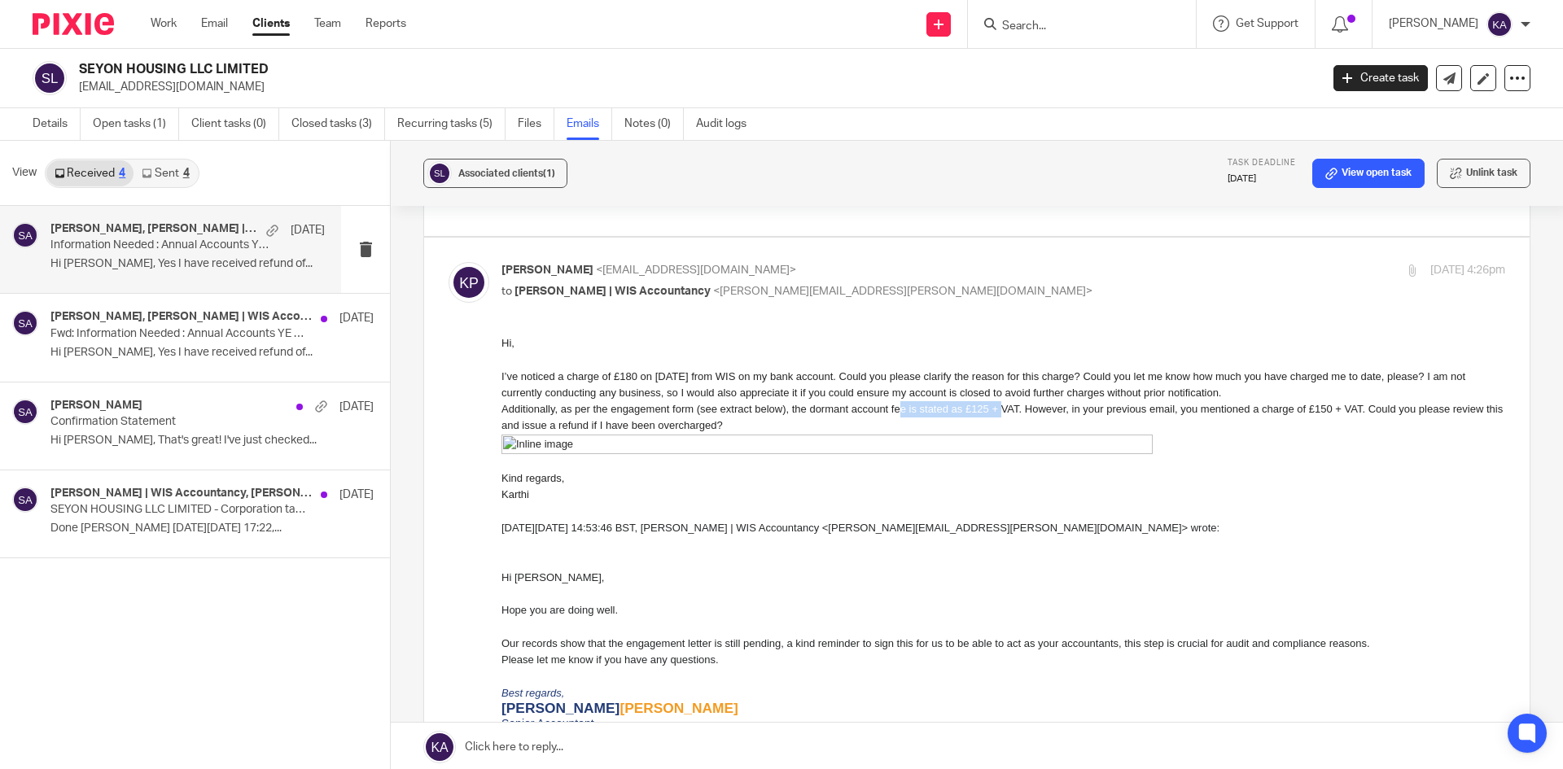
drag, startPoint x: 958, startPoint y: 427, endPoint x: 1082, endPoint y: 425, distance: 123.8
click at [1082, 425] on div "Additionally, as per the engagement form (see extract below), the dormant accou…" at bounding box center [1003, 417] width 1004 height 33
drag, startPoint x: 1133, startPoint y: 421, endPoint x: 1258, endPoint y: 427, distance: 124.7
click at [1258, 427] on div "Additionally, as per the engagement form (see extract below), the dormant accou…" at bounding box center [1003, 417] width 1004 height 33
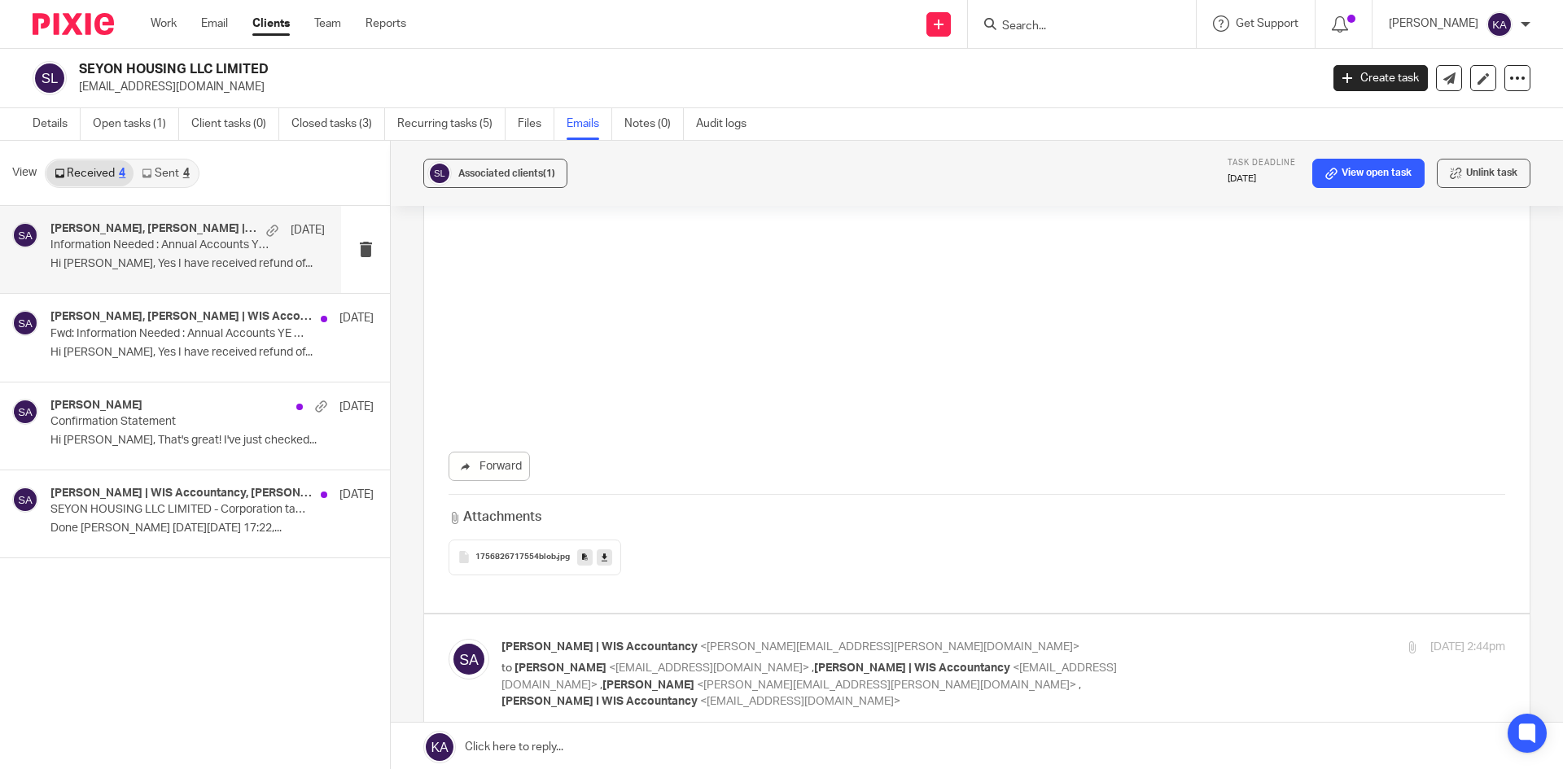
scroll to position [3826, 0]
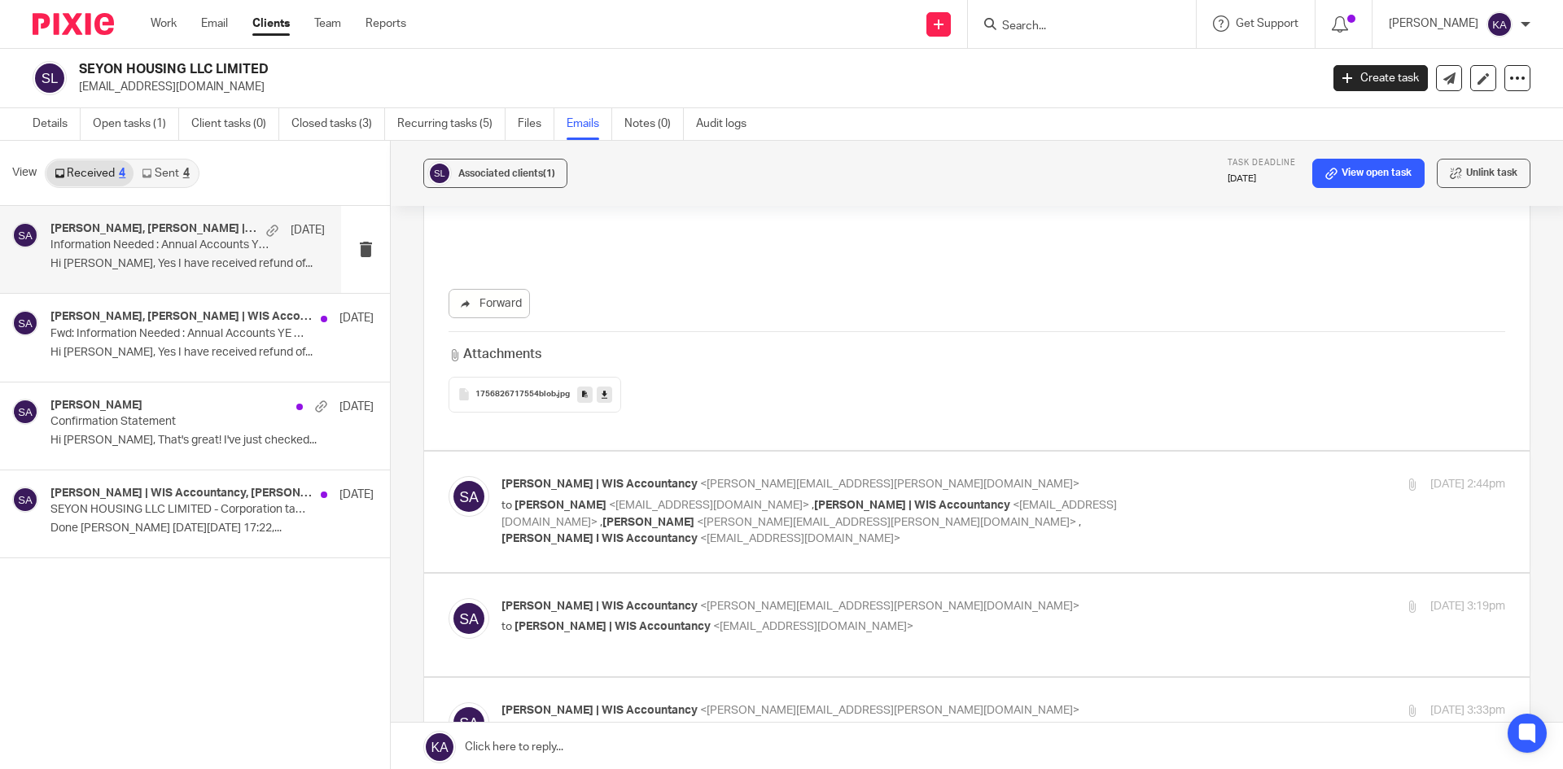
click at [1280, 506] on div "[PERSON_NAME] | WIS Accountancy <[PERSON_NAME][EMAIL_ADDRESS][PERSON_NAME][DOMA…" at bounding box center [1003, 511] width 1004 height 71
checkbox input "true"
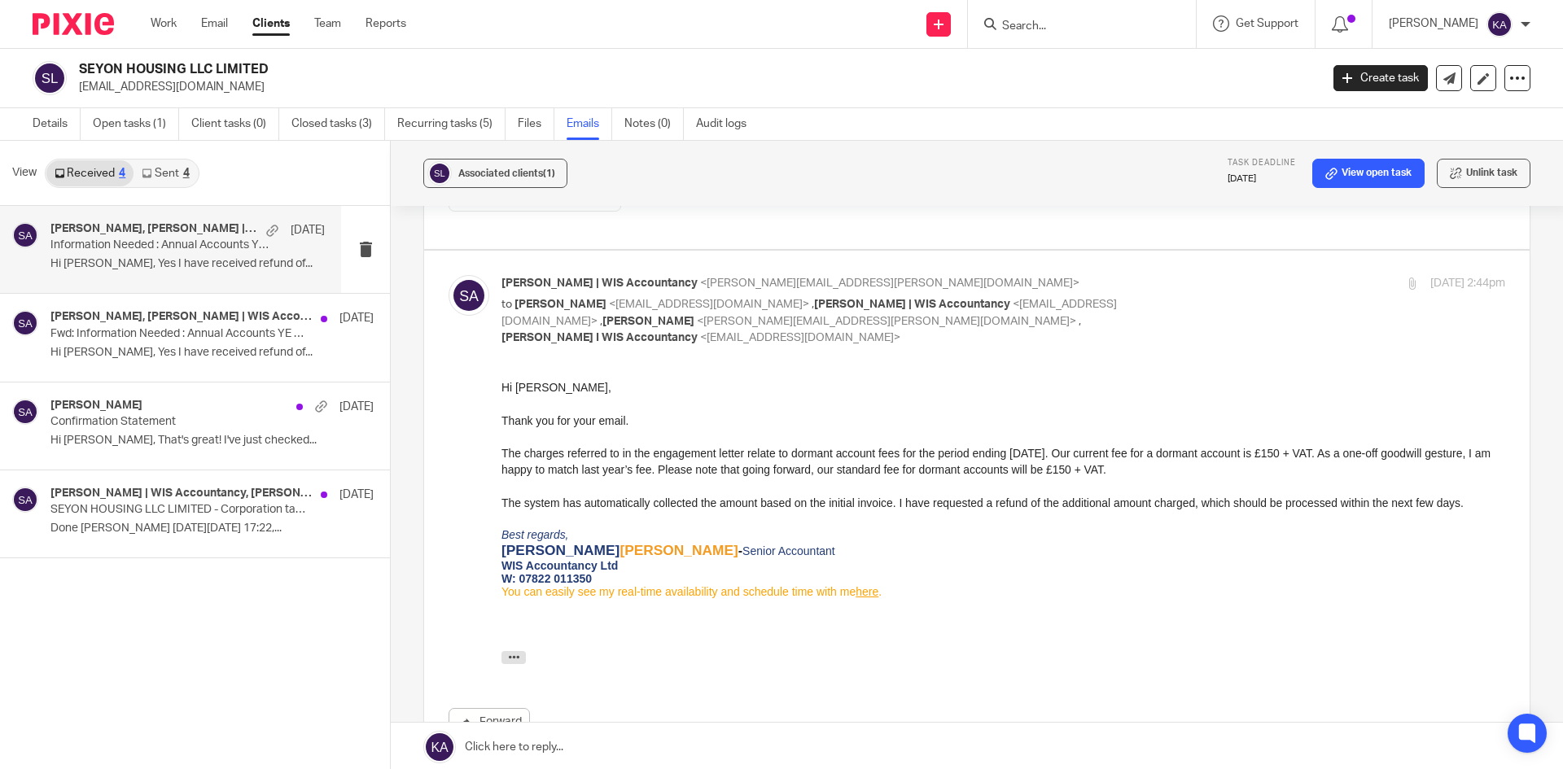
scroll to position [4071, 0]
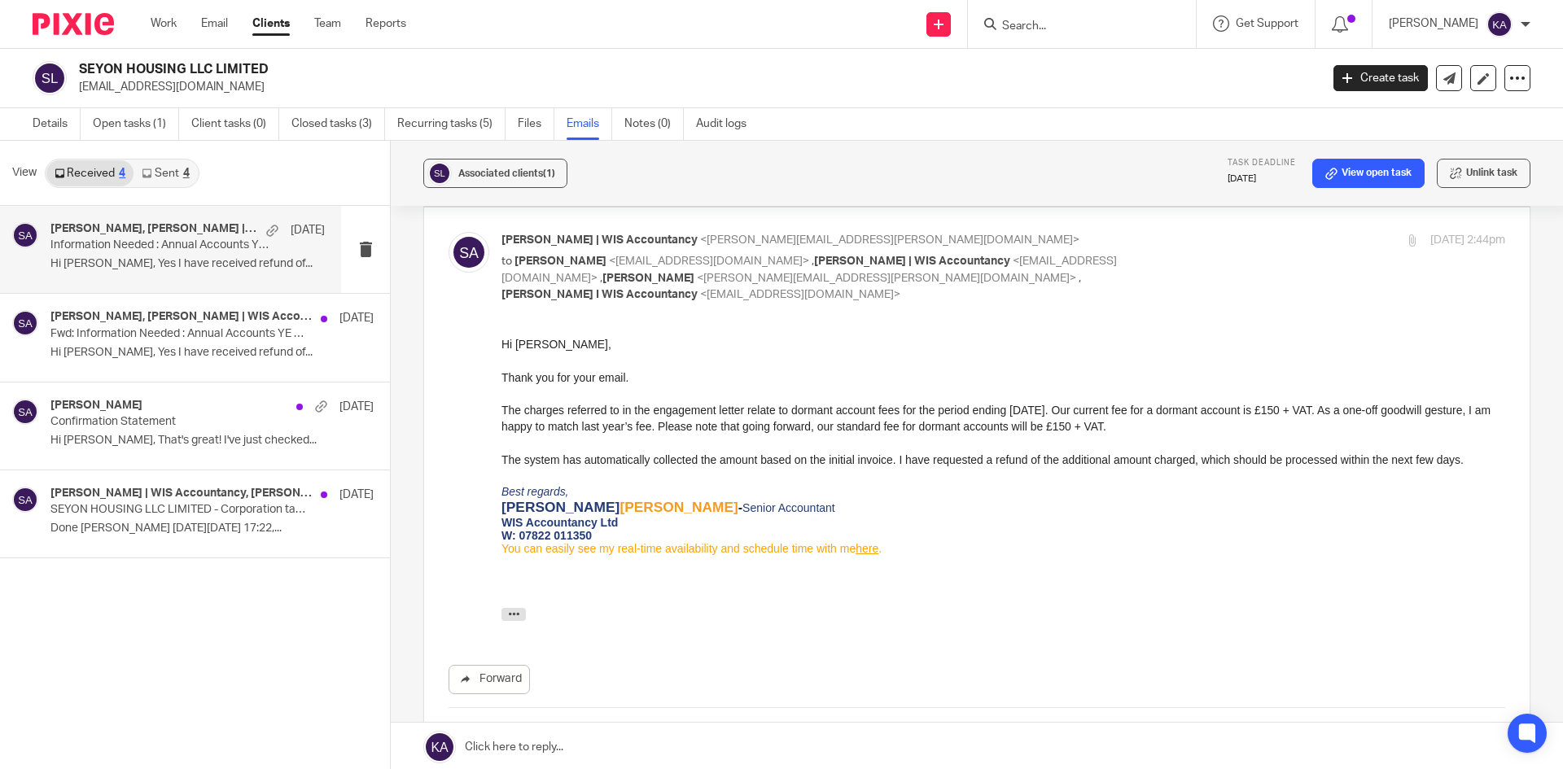
click at [504, 382] on div "Thank you for your email. The charges referred to in the engagement letter rela…" at bounding box center [1003, 410] width 1004 height 116
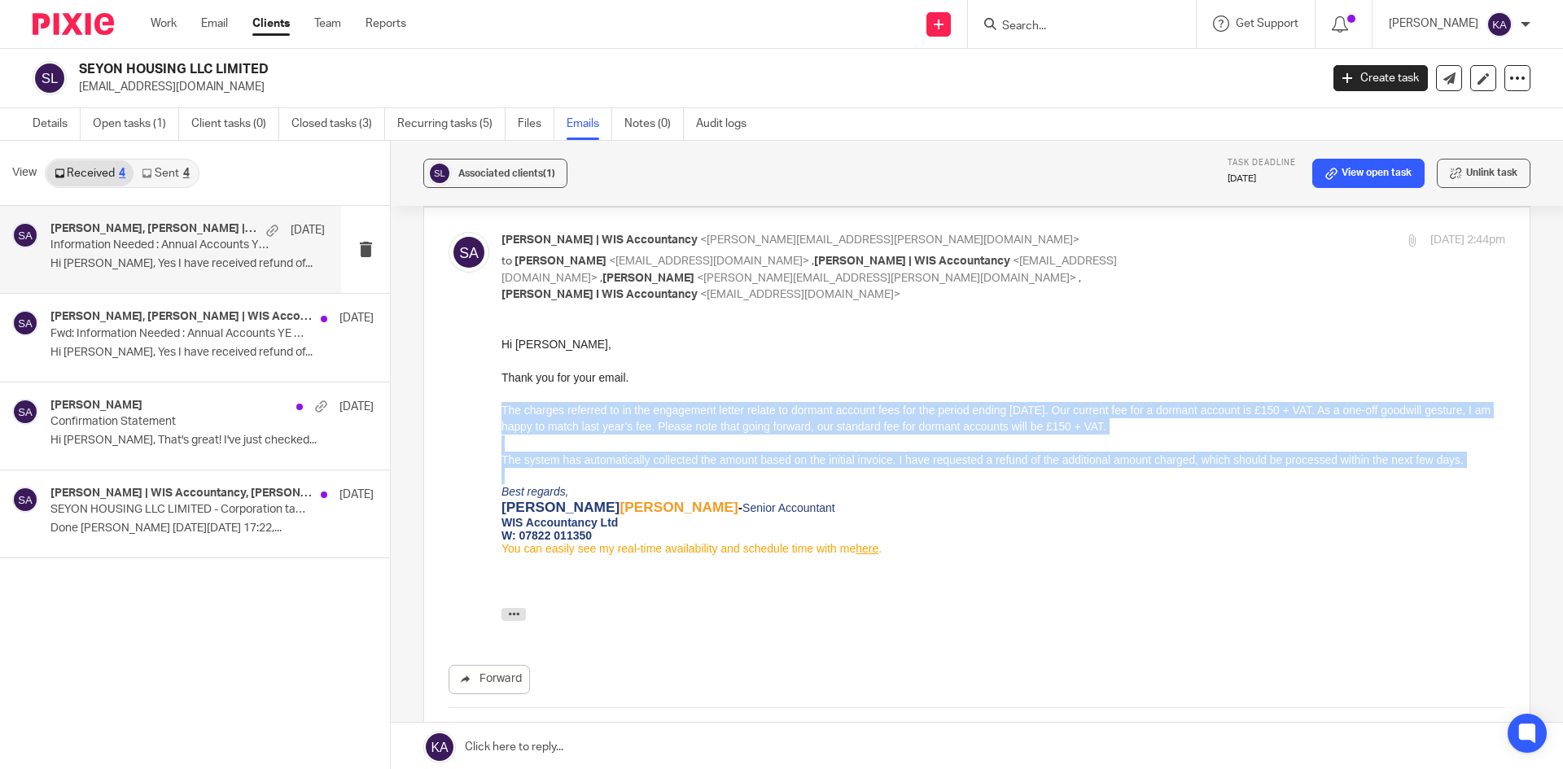
drag, startPoint x: 502, startPoint y: 413, endPoint x: 834, endPoint y: 483, distance: 338.7
click at [834, 483] on div "Hi [PERSON_NAME], Thank you for your email. The charges referred to in the enga…" at bounding box center [1003, 463] width 1004 height 256
click at [1108, 429] on div "Thank you for your email. The charges referred to in the engagement letter rela…" at bounding box center [1003, 410] width 1004 height 116
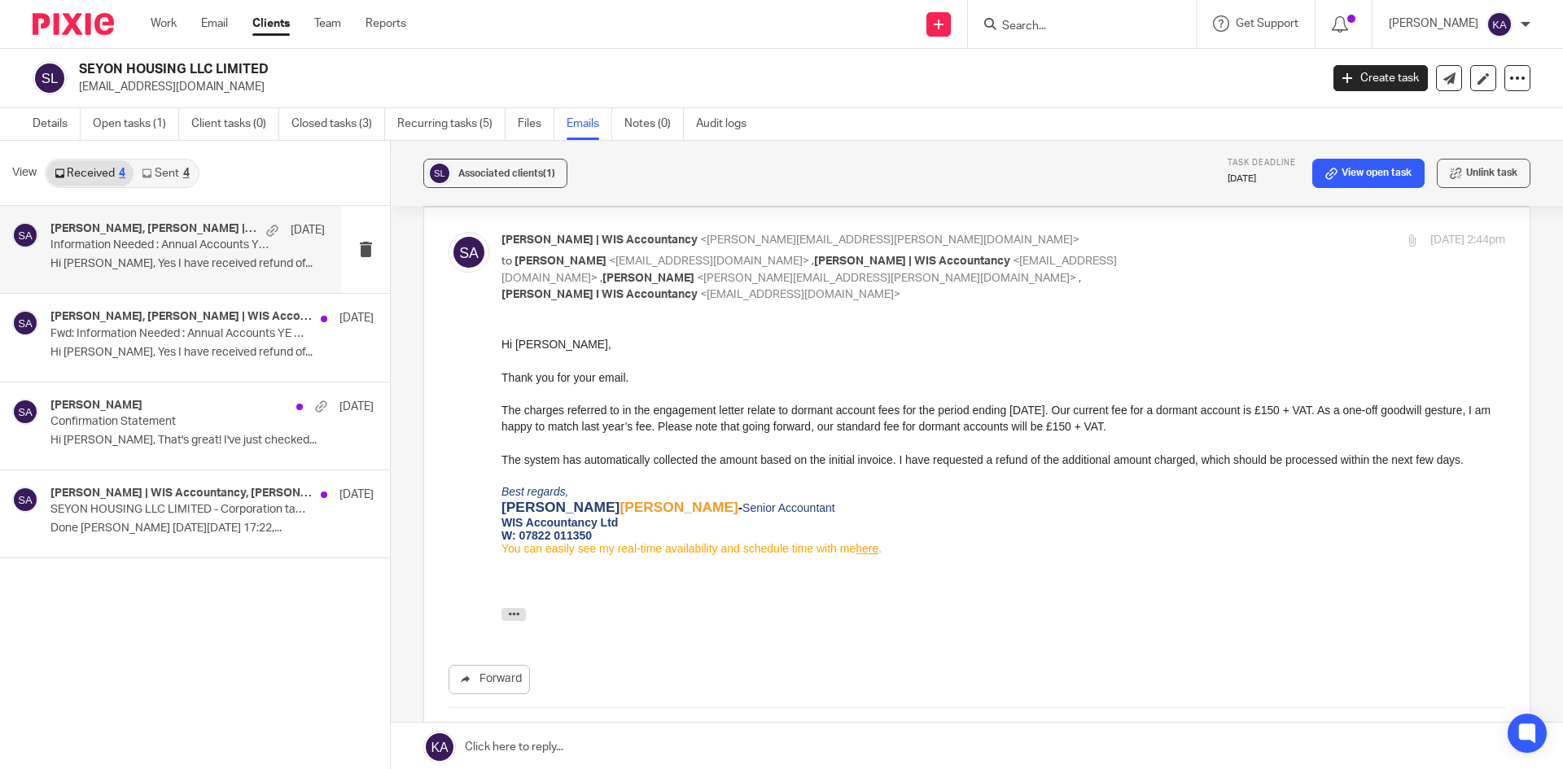
drag, startPoint x: 1345, startPoint y: 407, endPoint x: 1182, endPoint y: 431, distance: 164.6
click at [1182, 431] on div "Thank you for your email. The charges referred to in the engagement letter rela…" at bounding box center [1003, 410] width 1004 height 116
copy div "As a one-off goodwill gesture, I am happy to match last year’s fee. Please note…"
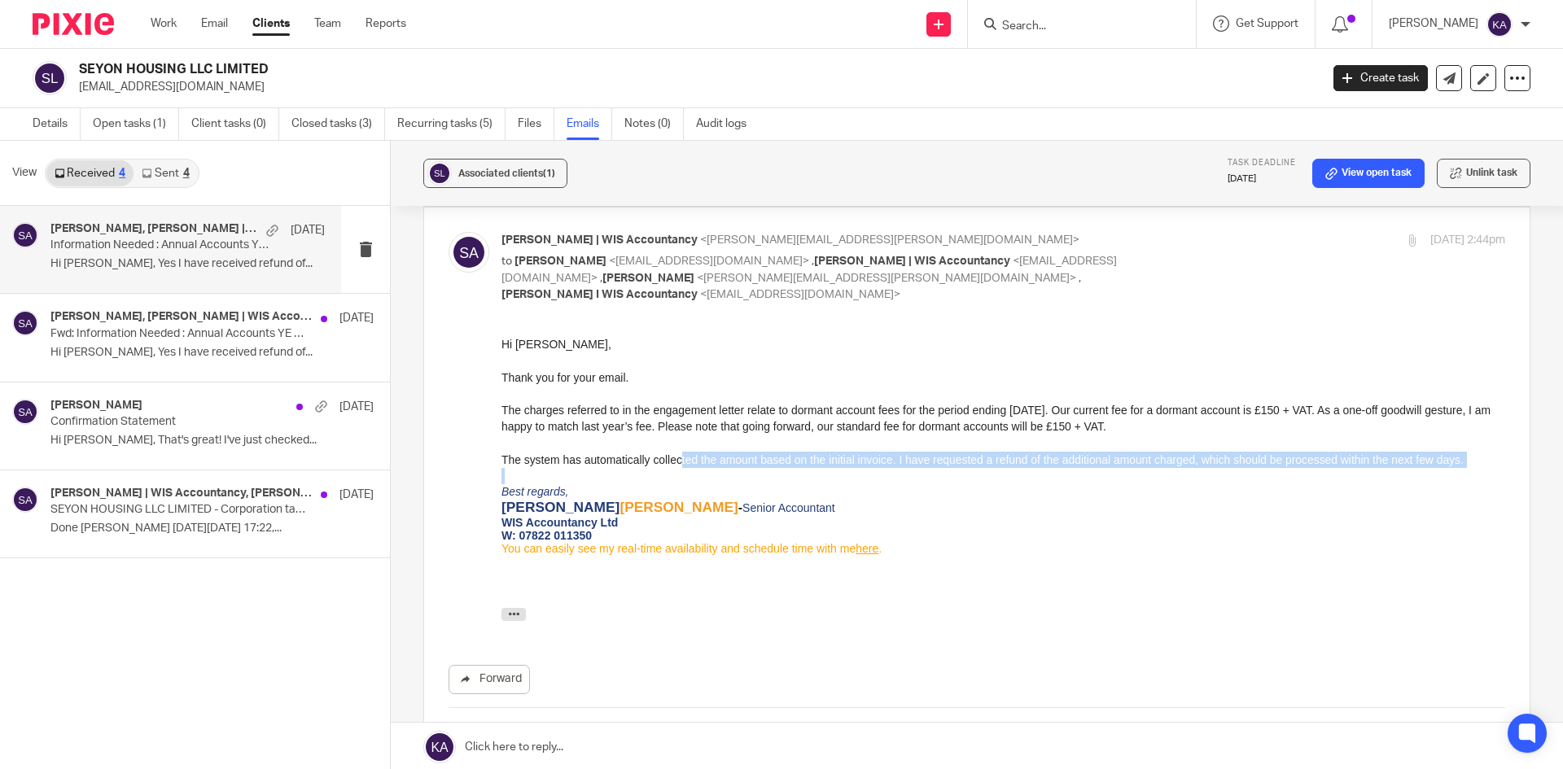
drag, startPoint x: 677, startPoint y: 466, endPoint x: 875, endPoint y: 473, distance: 197.9
click at [875, 473] on div "Hi [PERSON_NAME], Thank you for your email. The charges referred to in the enga…" at bounding box center [1003, 463] width 1004 height 256
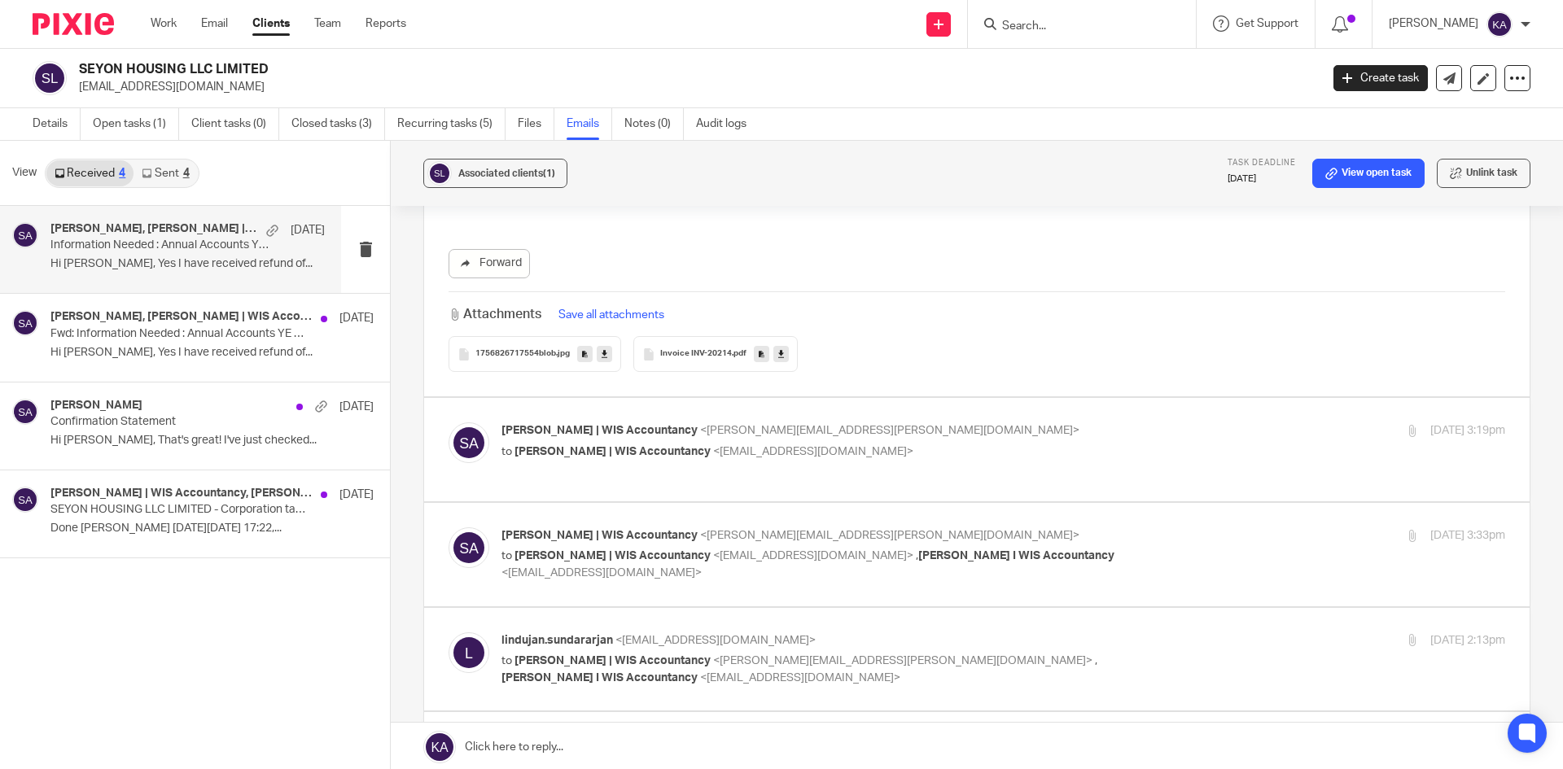
scroll to position [4478, 0]
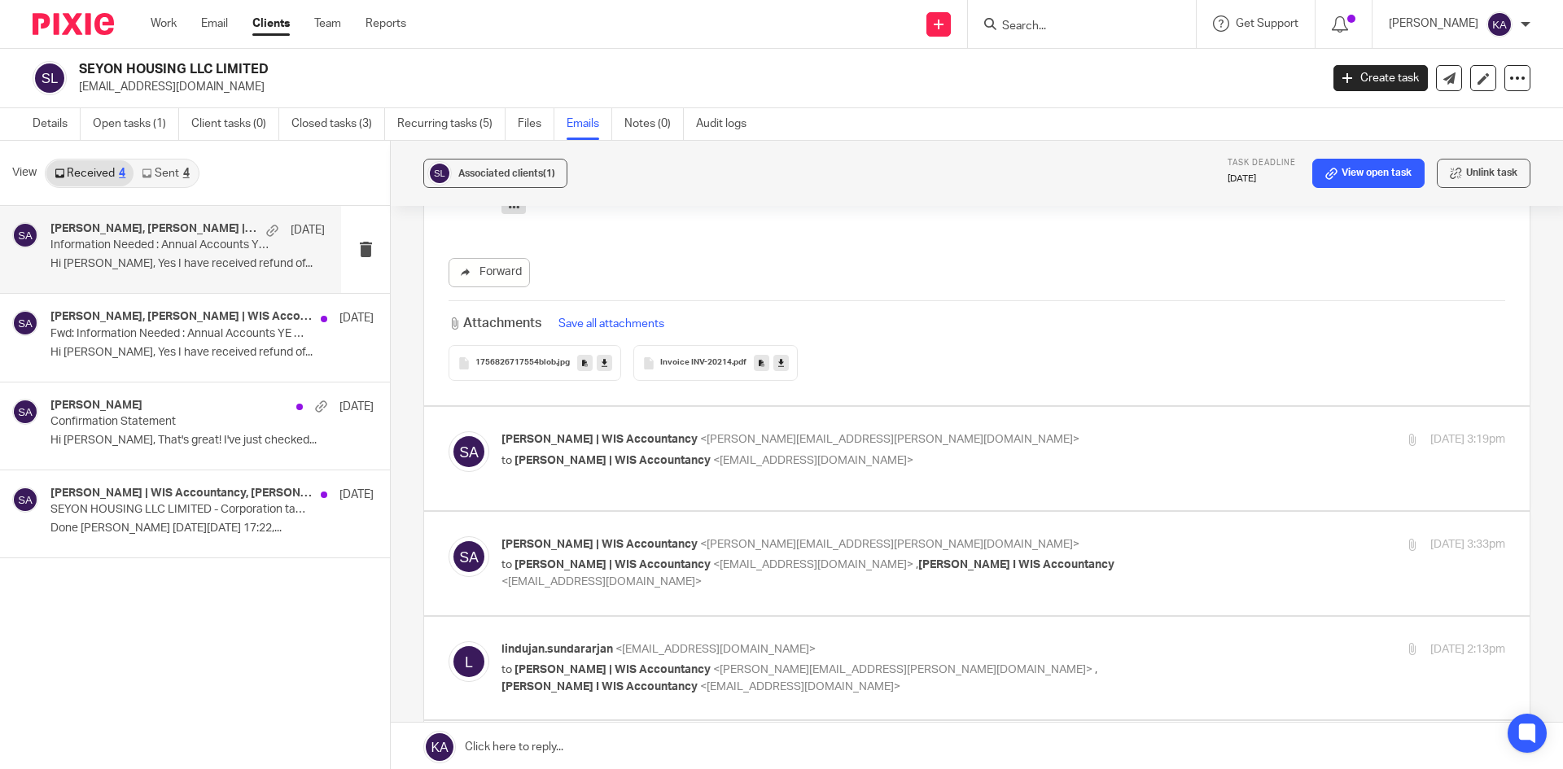
click at [1076, 476] on div "[PERSON_NAME] | WIS Accountancy <[PERSON_NAME][EMAIL_ADDRESS][PERSON_NAME][DOMA…" at bounding box center [977, 458] width 1057 height 55
click at [1042, 450] on div "[PERSON_NAME] | WIS Accountancy <[PERSON_NAME][EMAIL_ADDRESS][PERSON_NAME][DOMA…" at bounding box center [835, 449] width 669 height 37
checkbox input "true"
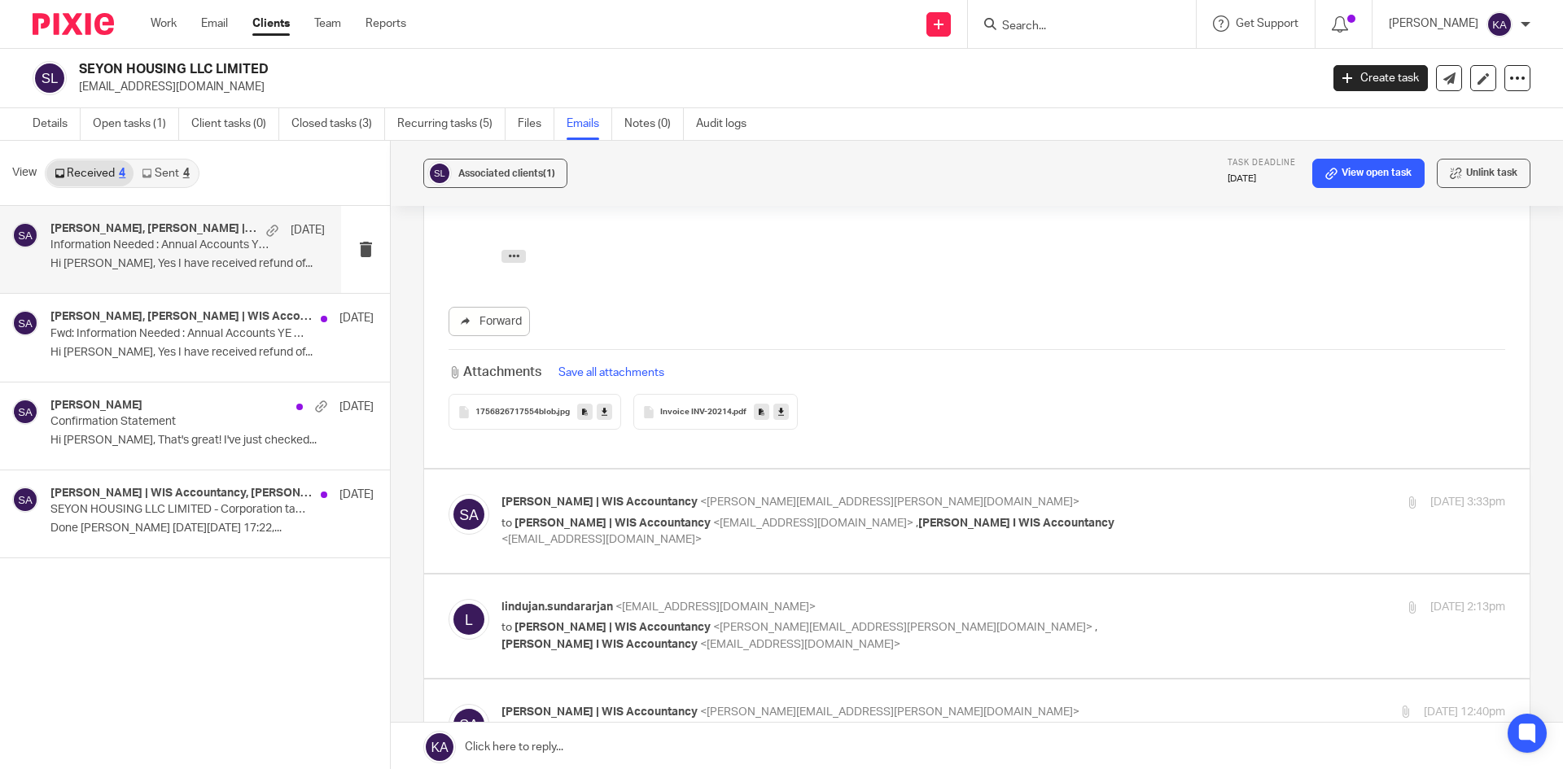
scroll to position [5047, 0]
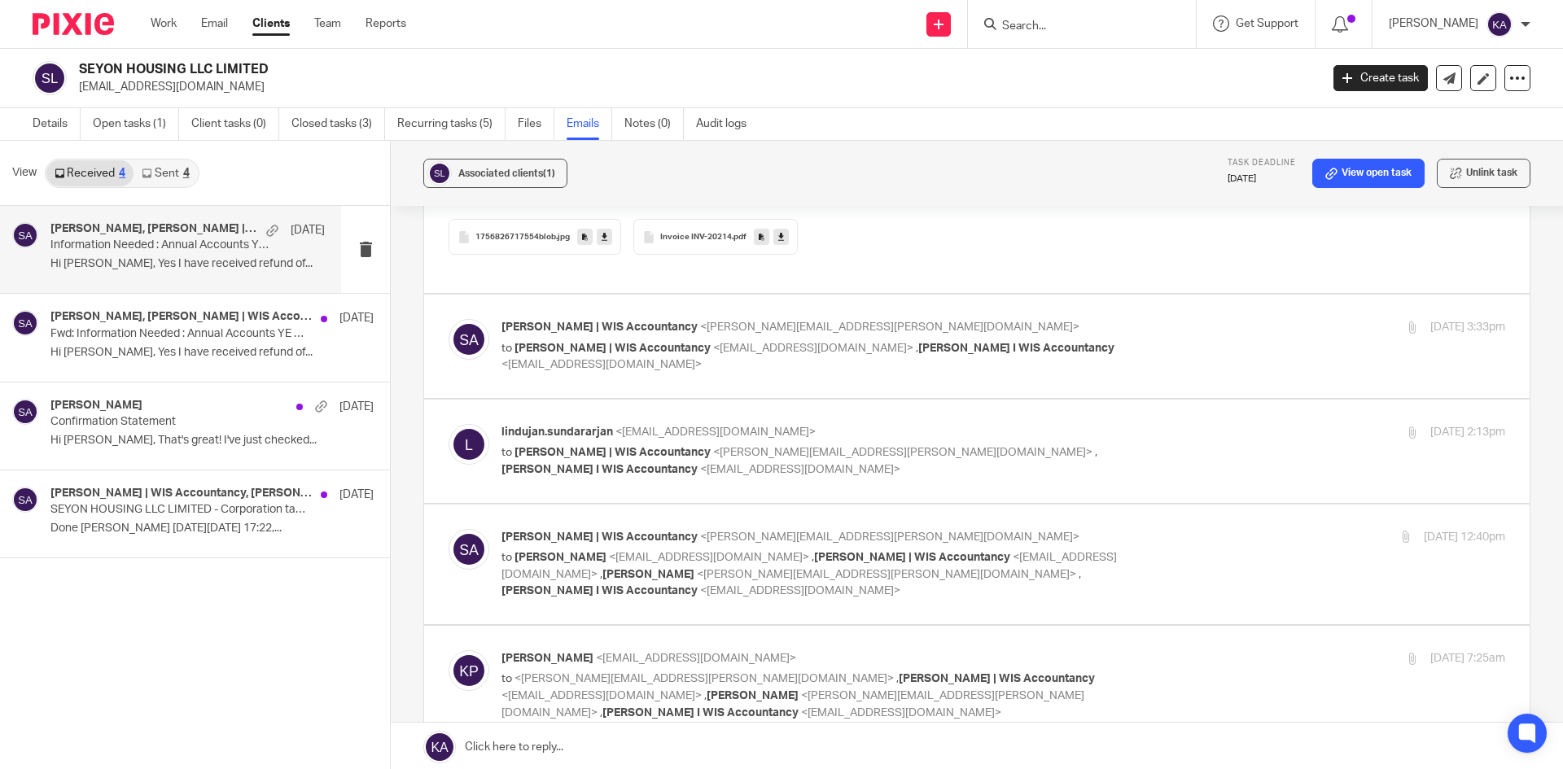
click at [1149, 336] on p "Shafiya Abdulla | WIS Accountancy <shafiya.abdulla@wis-accountancy.co.uk>" at bounding box center [835, 327] width 669 height 17
checkbox input "true"
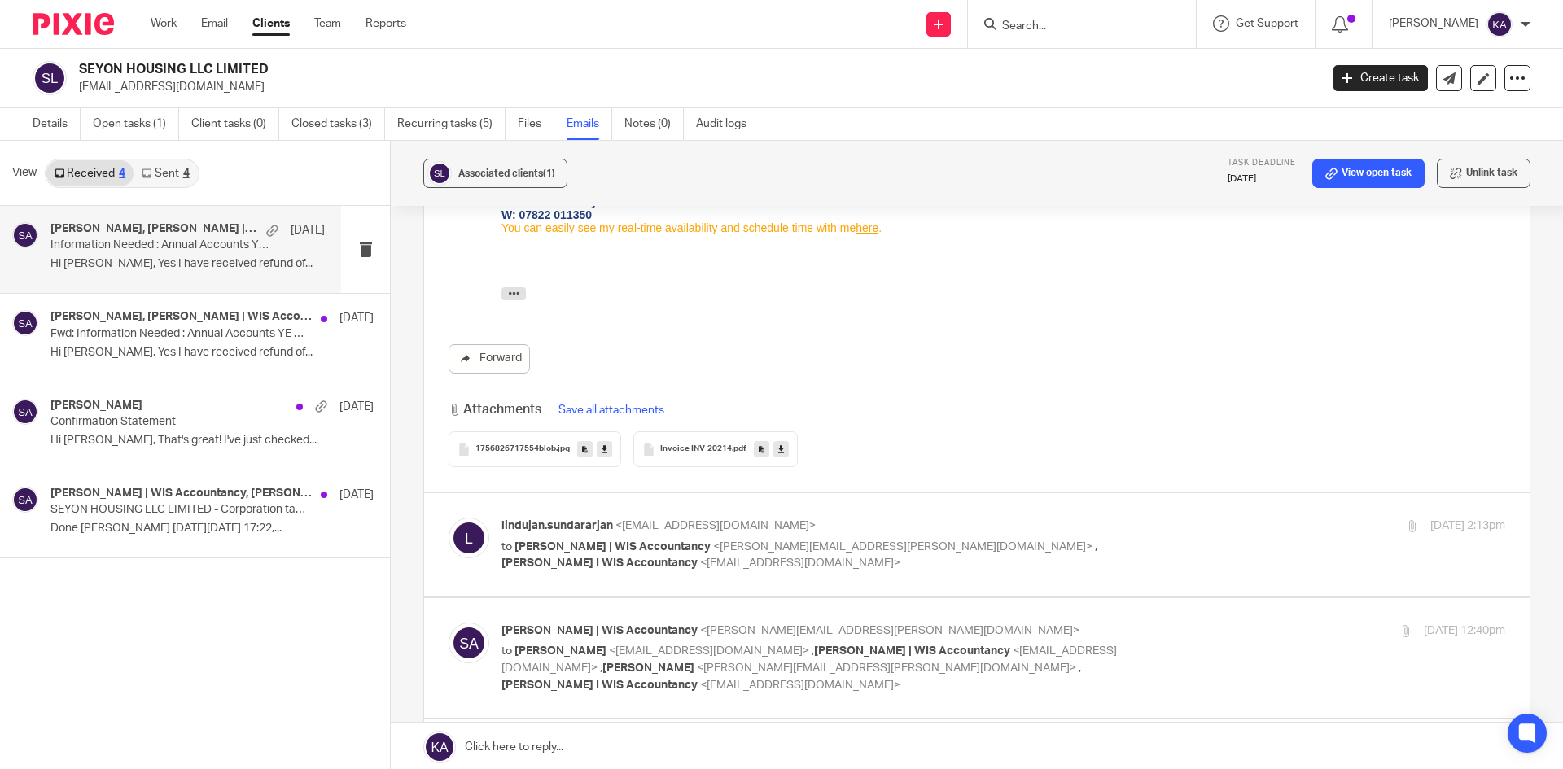
scroll to position [5373, 0]
click at [1201, 557] on div "lindujan.sundararjan <lindujan.sundararjan@wis-accountancy.co.uk> to Shafiya Ab…" at bounding box center [1003, 544] width 1004 height 55
checkbox input "true"
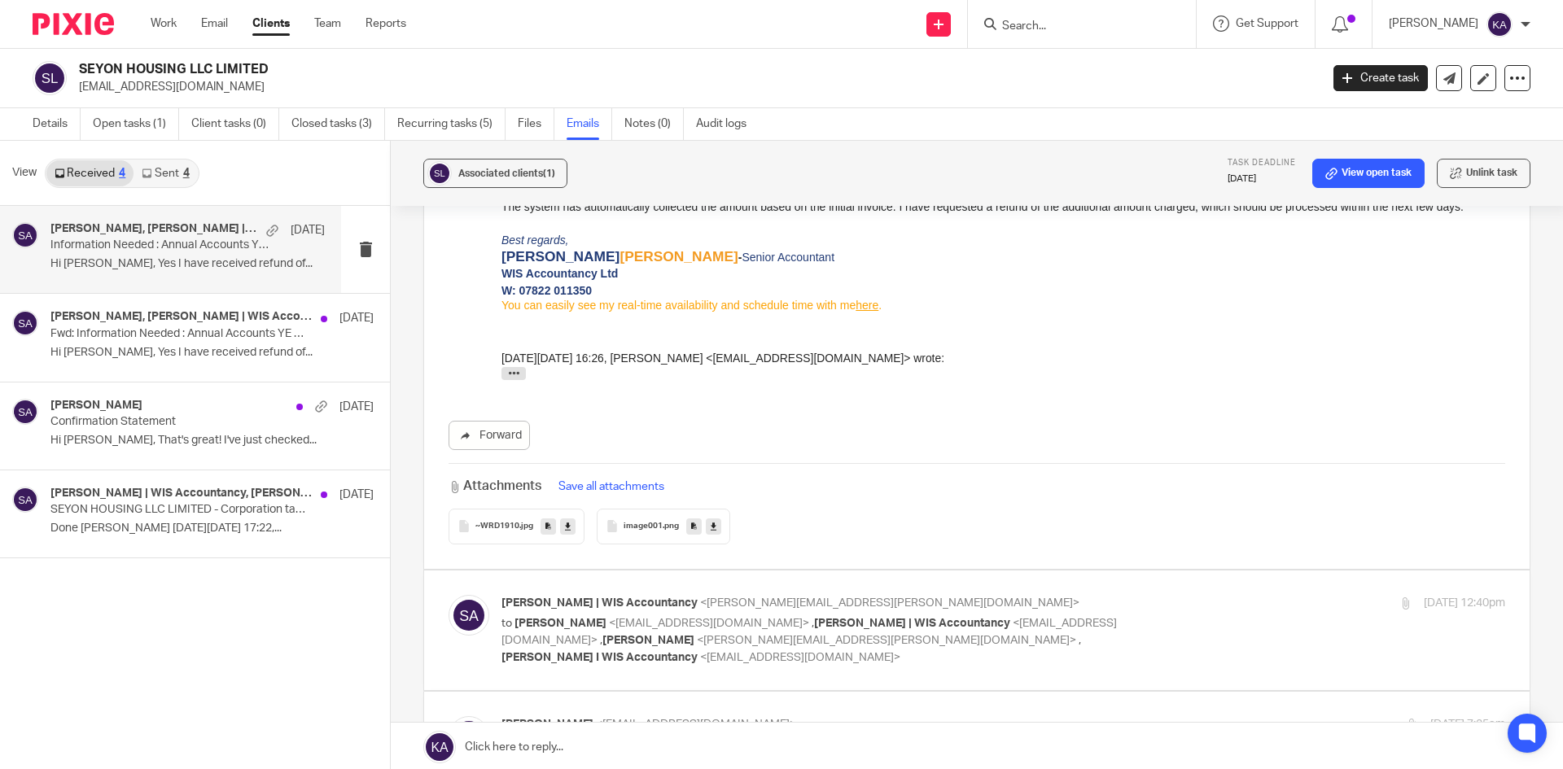
scroll to position [6431, 0]
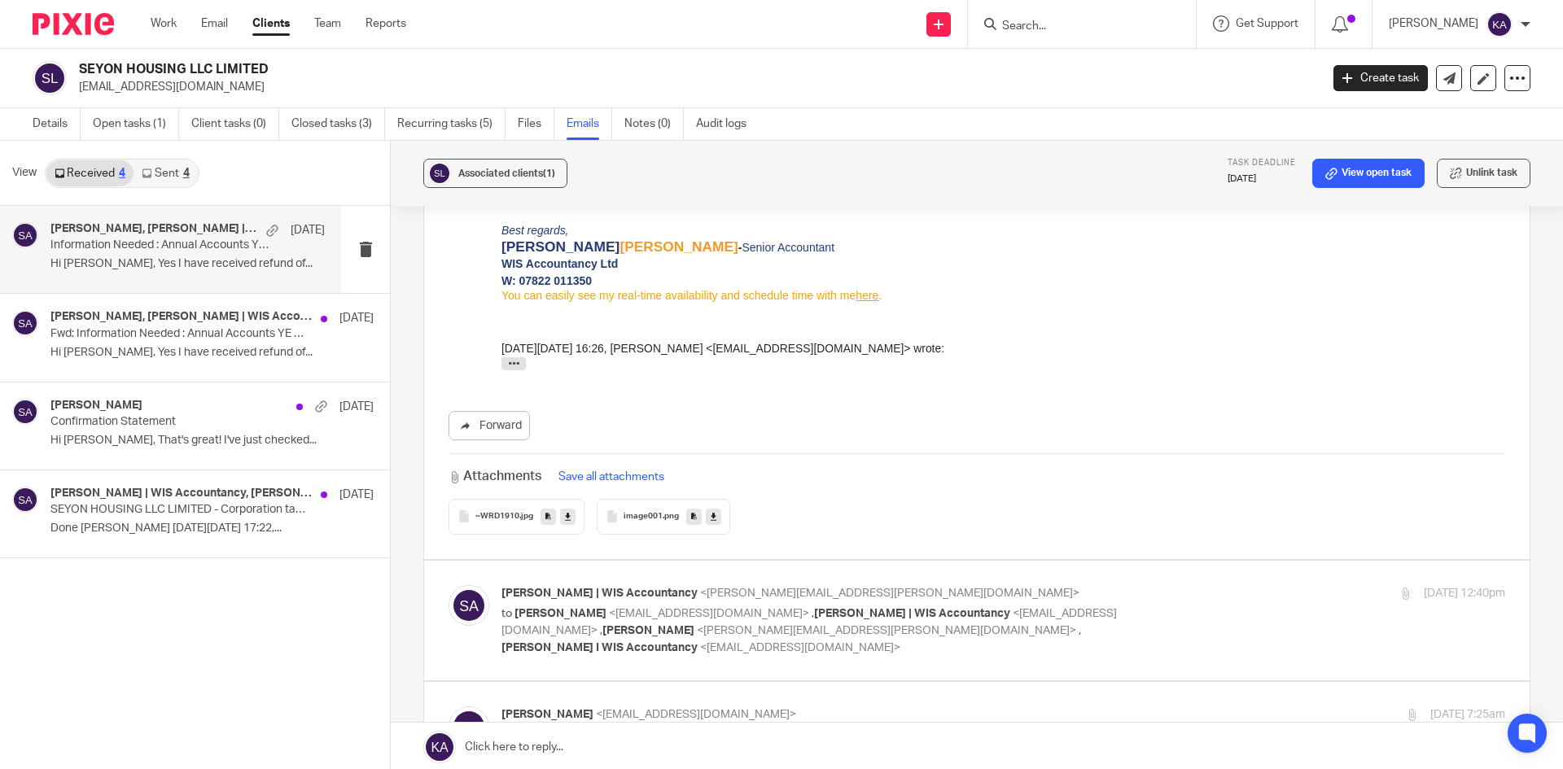
click at [1213, 631] on div "Shafiya Abdulla | WIS Accountancy <shafiya.abdulla@wis-accountancy.co.uk> to Ka…" at bounding box center [1003, 620] width 1004 height 71
checkbox input "true"
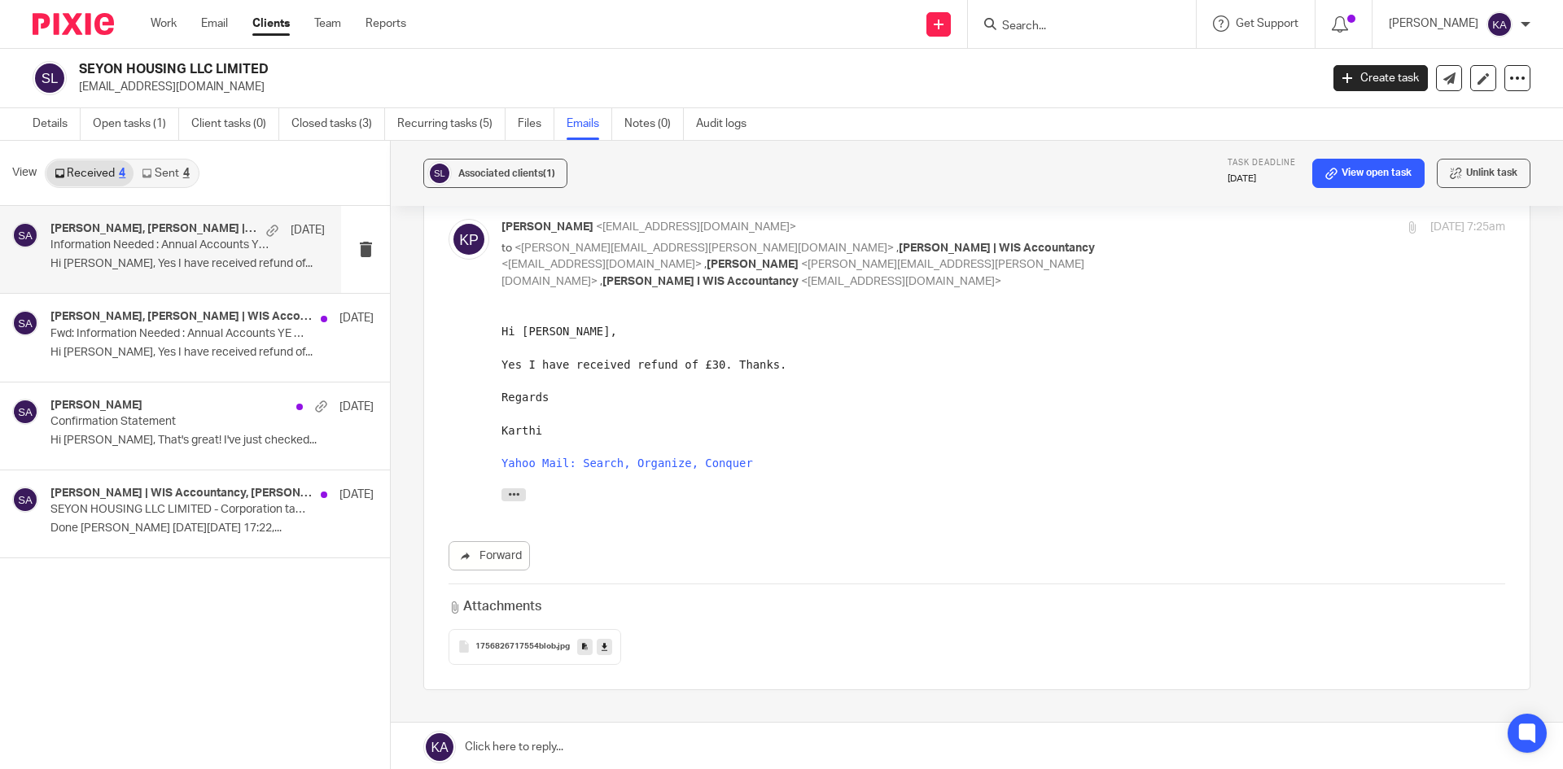
scroll to position [7327, 0]
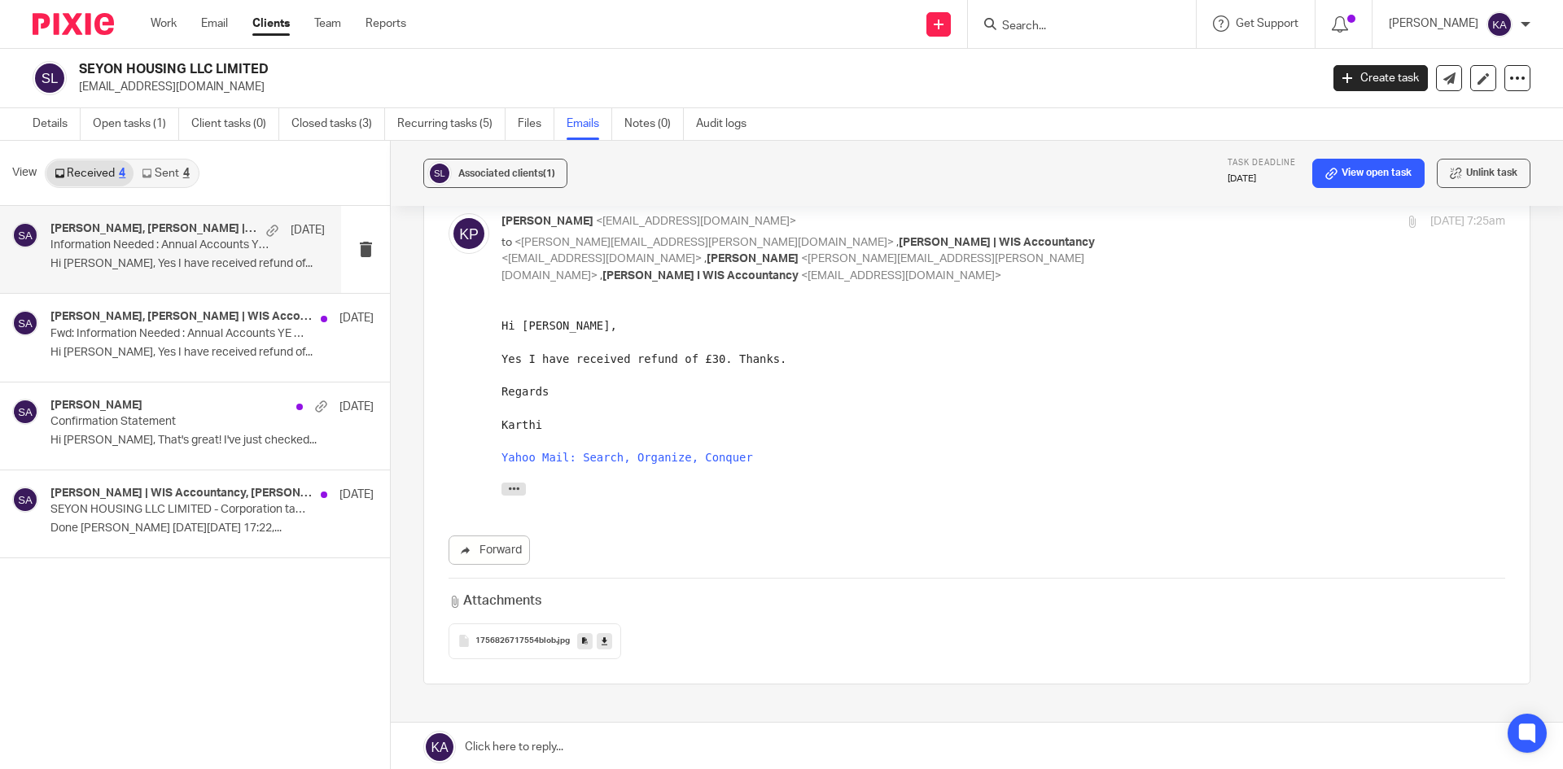
drag, startPoint x: 532, startPoint y: 746, endPoint x: 550, endPoint y: 736, distance: 19.7
click at [532, 746] on link at bounding box center [977, 747] width 1172 height 49
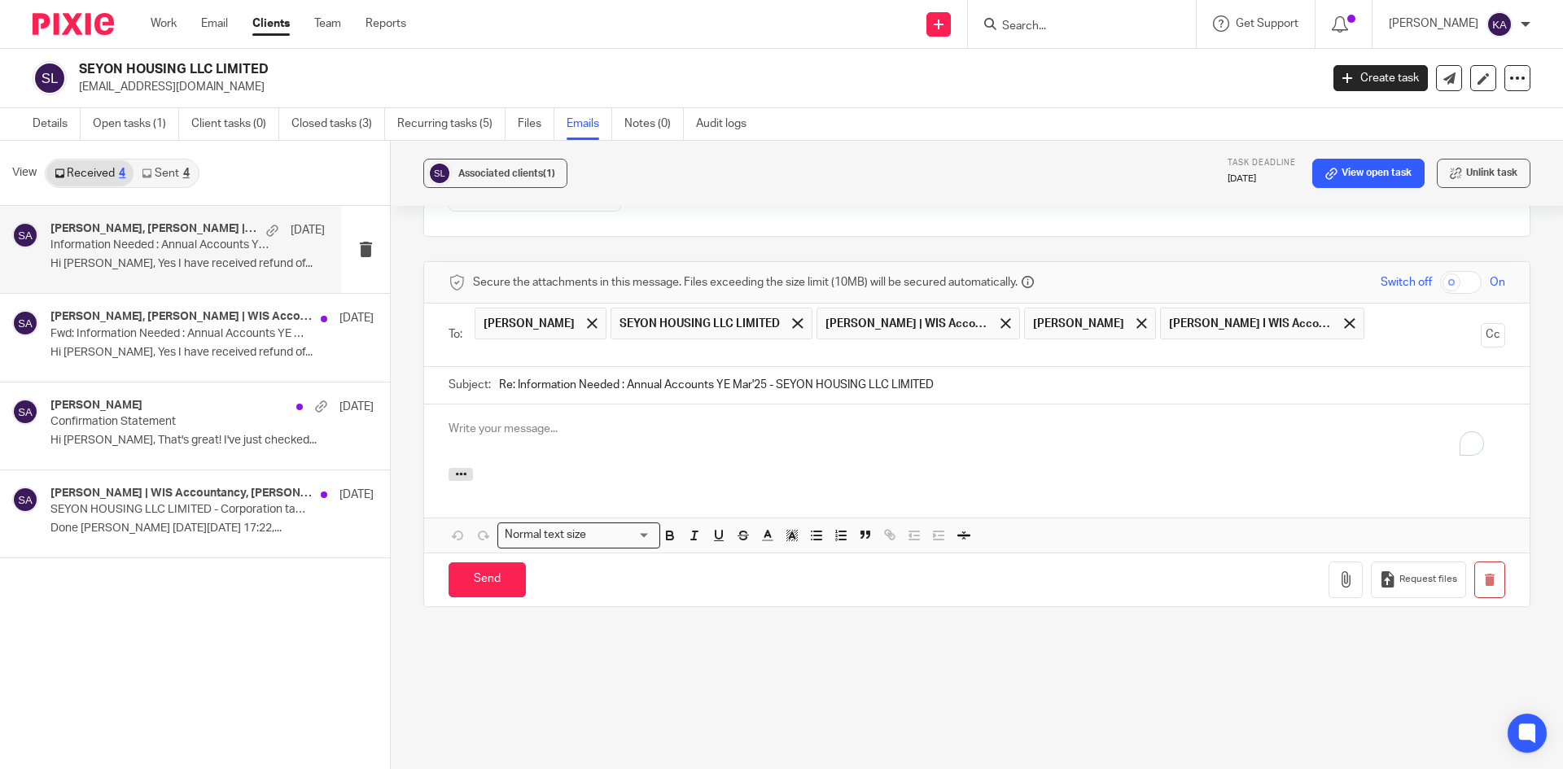
scroll to position [0, 0]
click at [587, 336] on div at bounding box center [592, 324] width 19 height 24
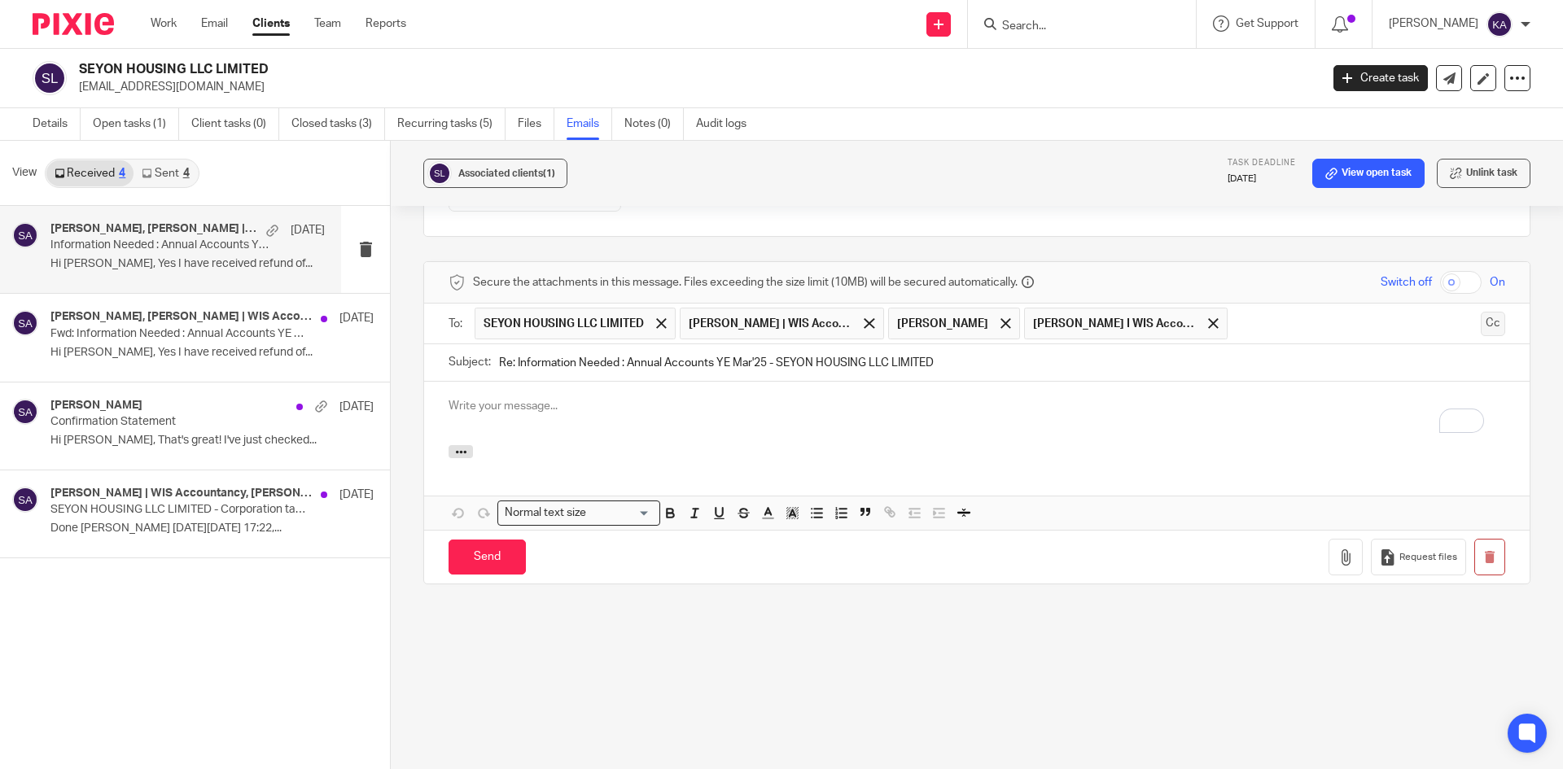
click at [1481, 336] on button "Cc" at bounding box center [1493, 324] width 24 height 24
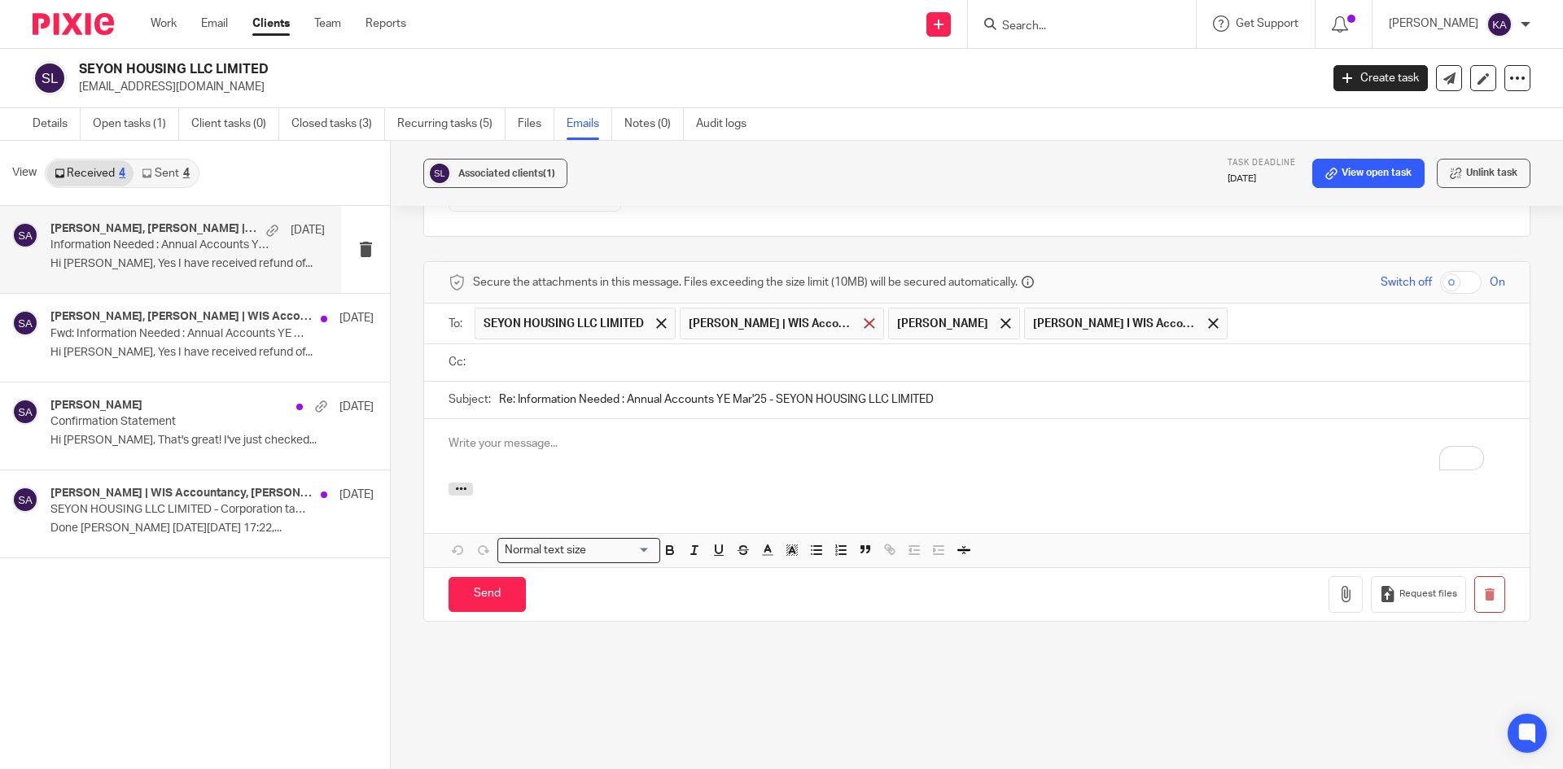
click at [869, 329] on span at bounding box center [869, 323] width 11 height 11
click at [803, 329] on span at bounding box center [797, 323] width 11 height 11
click at [864, 329] on span at bounding box center [869, 323] width 11 height 11
click at [565, 372] on input "text" at bounding box center [989, 362] width 1020 height 19
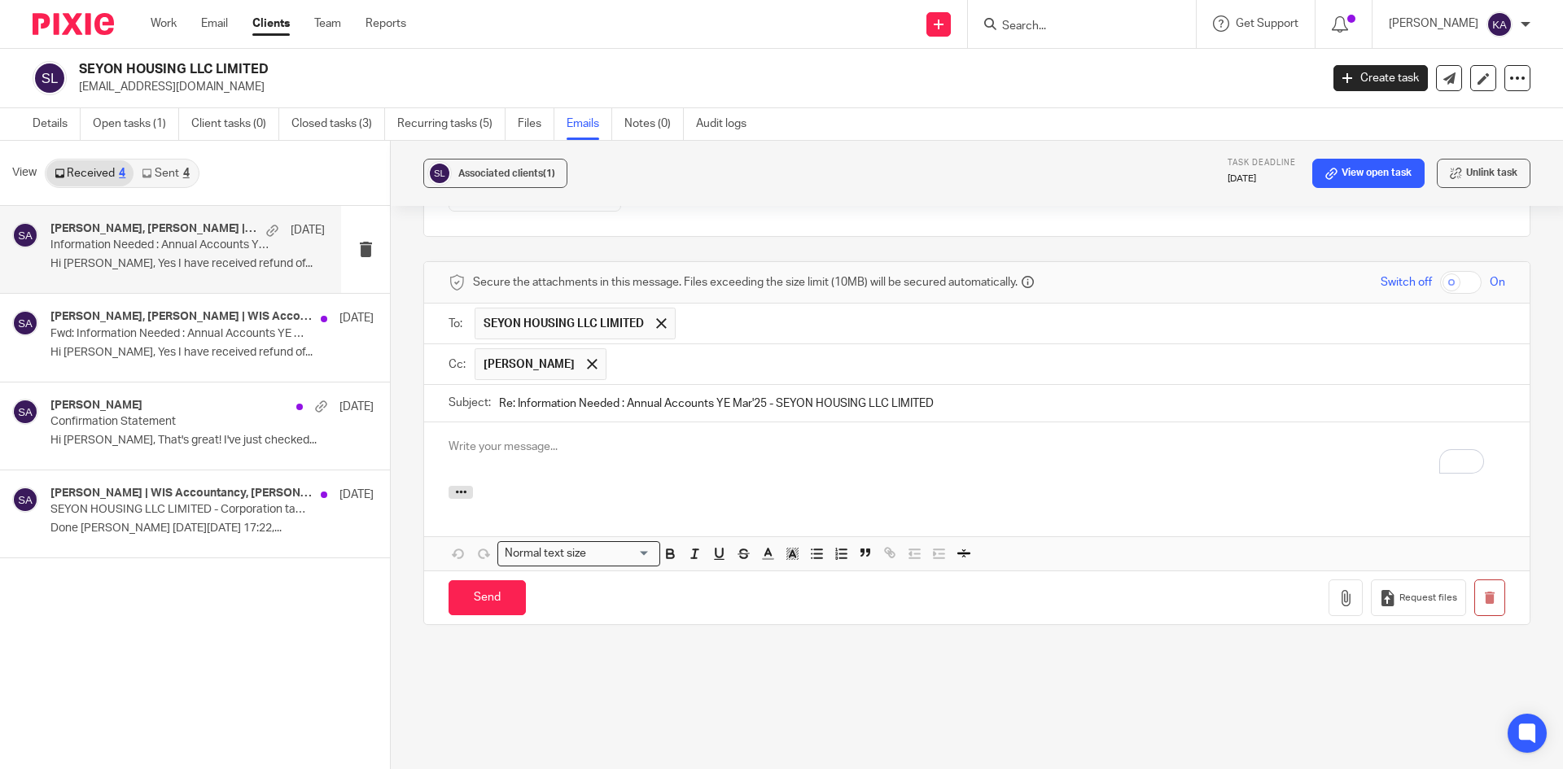
drag, startPoint x: 510, startPoint y: 420, endPoint x: 465, endPoint y: 424, distance: 45.8
click at [465, 422] on div "Subject: Re: Information Needed : Annual Accounts YE Mar'25 - SEYON HOUSING LLC…" at bounding box center [977, 403] width 1057 height 37
type input "Information Needed : Annual Accounts YE Mar'25 - SEYON HOUSING LLC LIMITED"
click at [466, 455] on p "To enrich screen reader interactions, please activate Accessibility in Grammarl…" at bounding box center [977, 447] width 1057 height 16
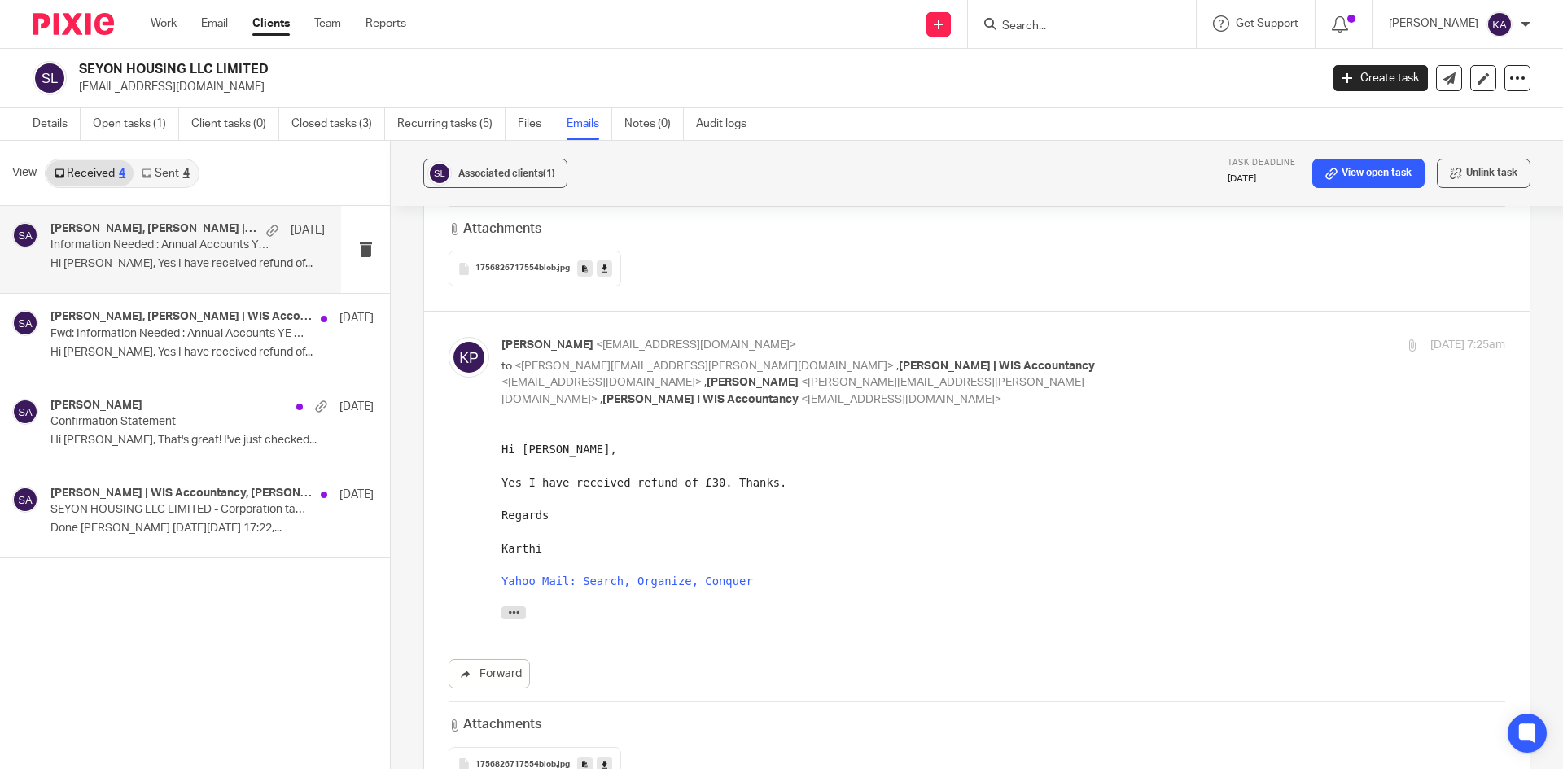
scroll to position [7205, 0]
drag, startPoint x: 543, startPoint y: 545, endPoint x: 983, endPoint y: 1002, distance: 634.5
click at [501, 545] on html "Hi Shafiya, Yes I have received refund of £30. Thanks. Regards Karthi Yahoo Mai…" at bounding box center [1003, 532] width 1004 height 186
copy div "Karthi"
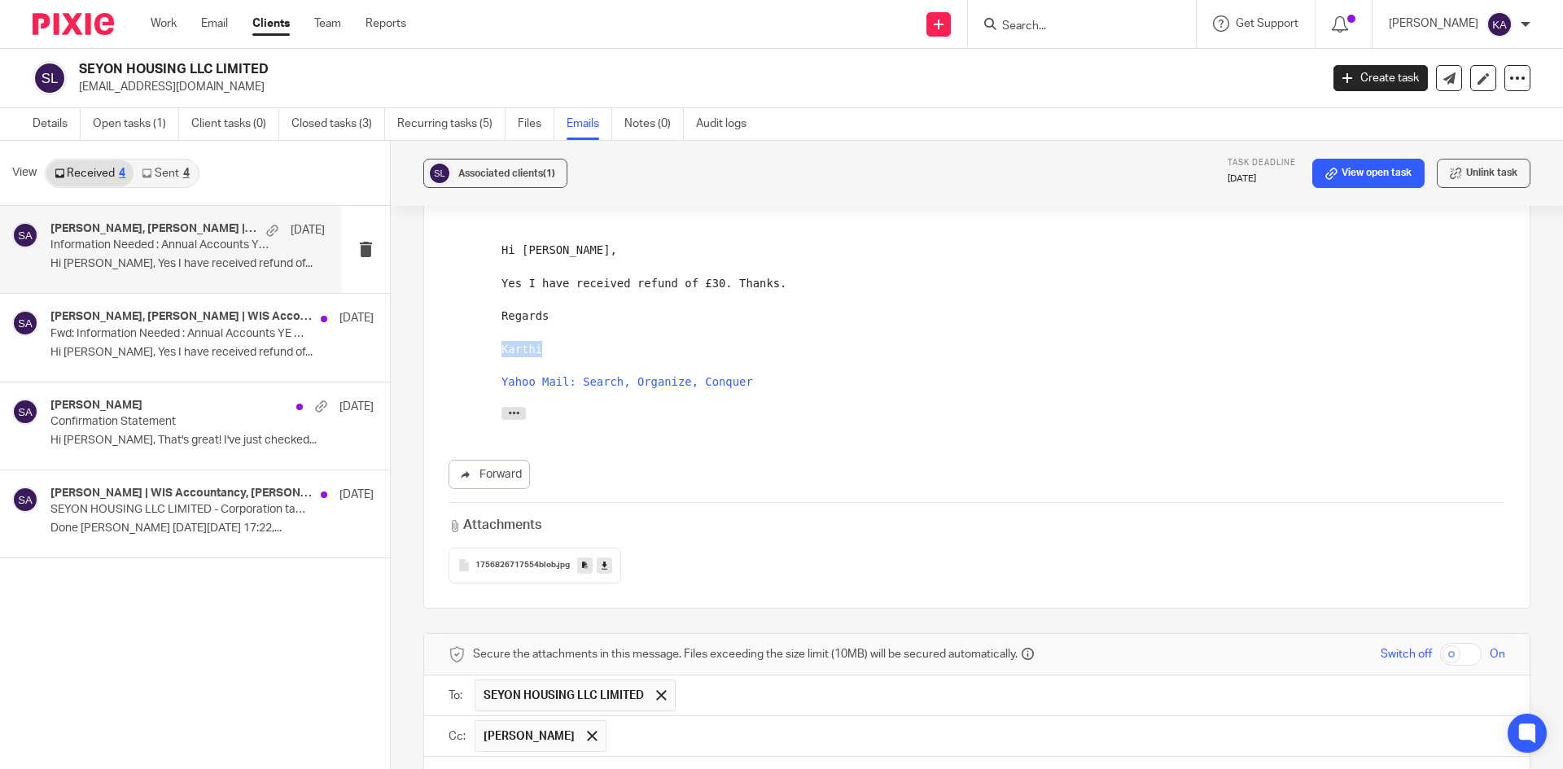
scroll to position [7693, 0]
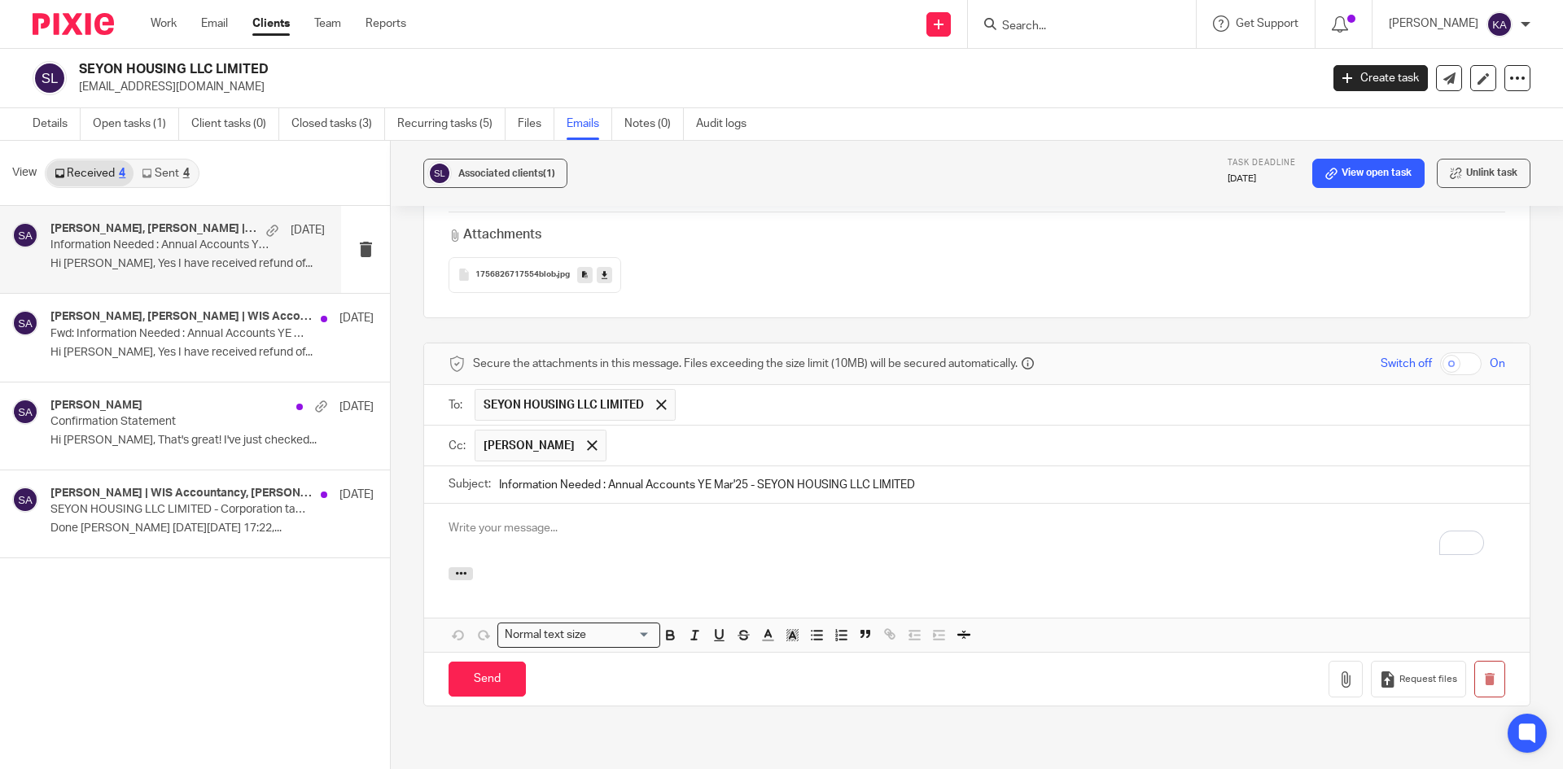
click at [456, 536] on p "To enrich screen reader interactions, please activate Accessibility in Grammarl…" at bounding box center [977, 528] width 1057 height 16
paste div "To enrich screen reader interactions, please activate Accessibility in Grammarl…"
click at [449, 536] on p "Karthi" at bounding box center [977, 528] width 1057 height 16
click at [591, 553] on p "To enrich screen reader interactions, please activate Accessibility in Grammarl…" at bounding box center [977, 544] width 1057 height 16
click at [504, 536] on p "Hi Karthi" at bounding box center [977, 528] width 1057 height 16
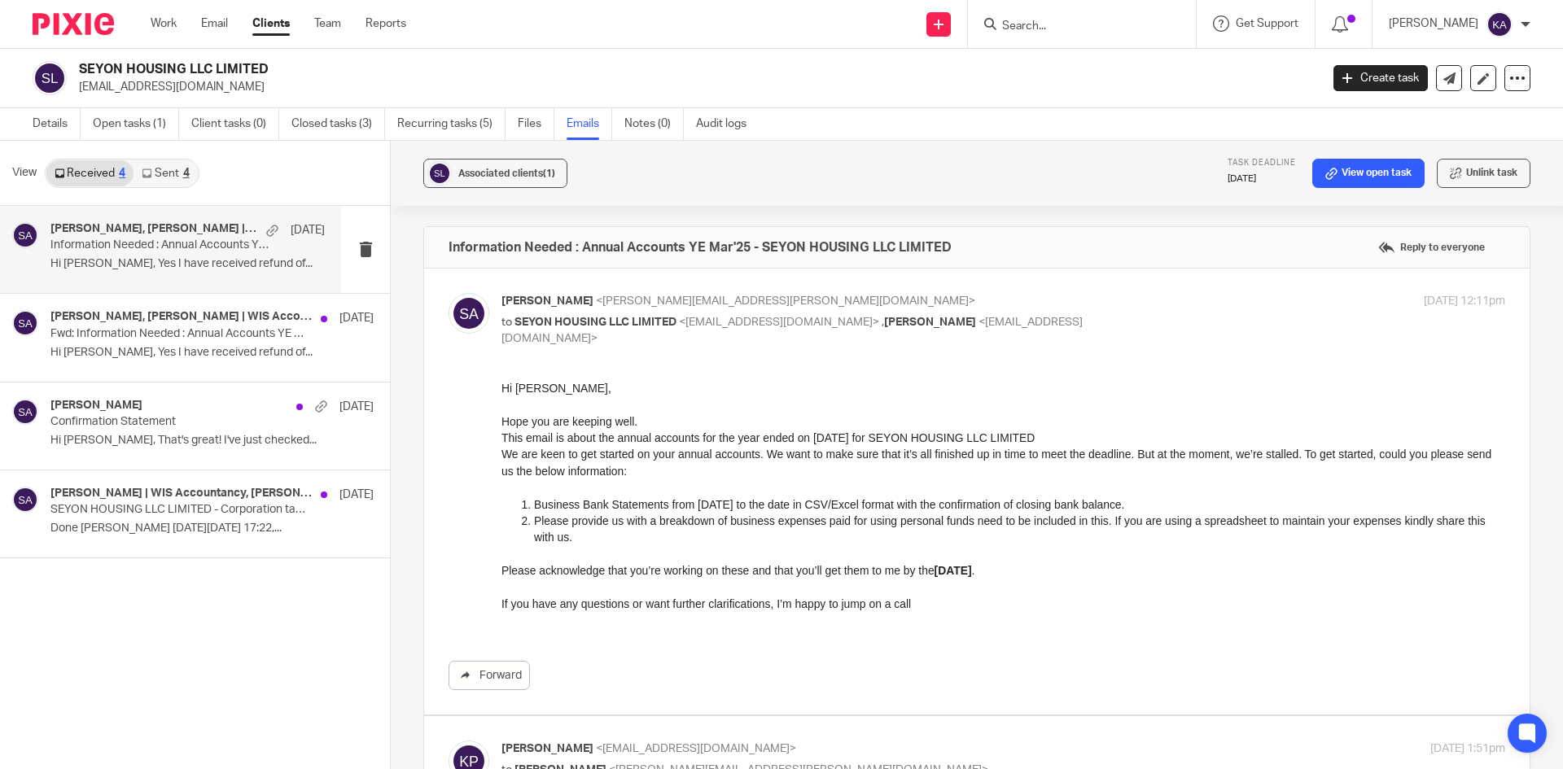
scroll to position [7693, 0]
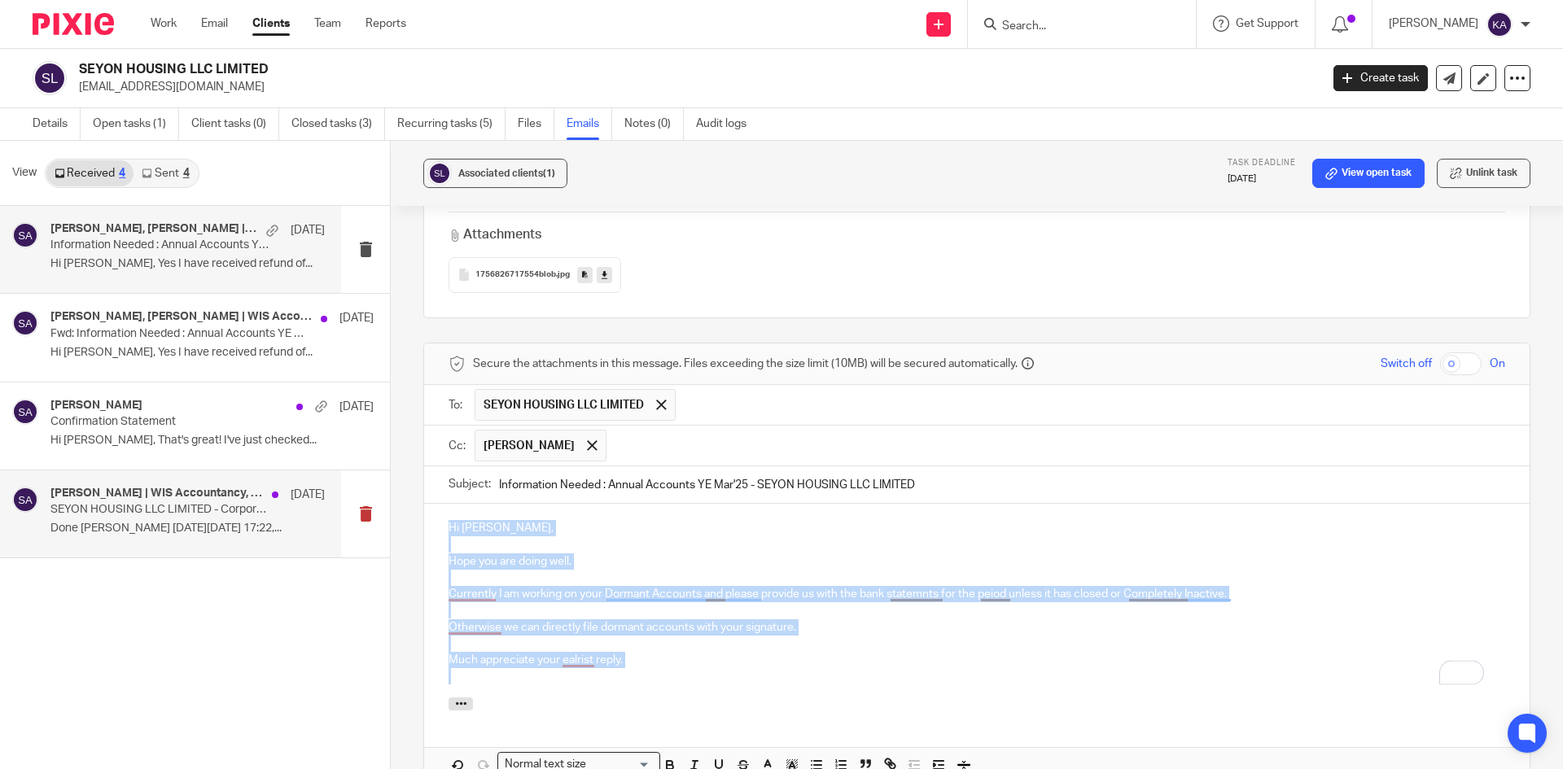
drag, startPoint x: 628, startPoint y: 686, endPoint x: 384, endPoint y: 526, distance: 291.5
click at [384, 526] on div "View Received 4 Sent 4 [PERSON_NAME], [PERSON_NAME] | WIS Accountancy, lindujan…" at bounding box center [781, 456] width 1563 height 631
copy div "Hi [PERSON_NAME], Hope you are doing well. Currently I am working on your Dorma…"
click at [888, 685] on p "To enrich screen reader interactions, please activate Accessibility in Grammarl…" at bounding box center [977, 676] width 1057 height 16
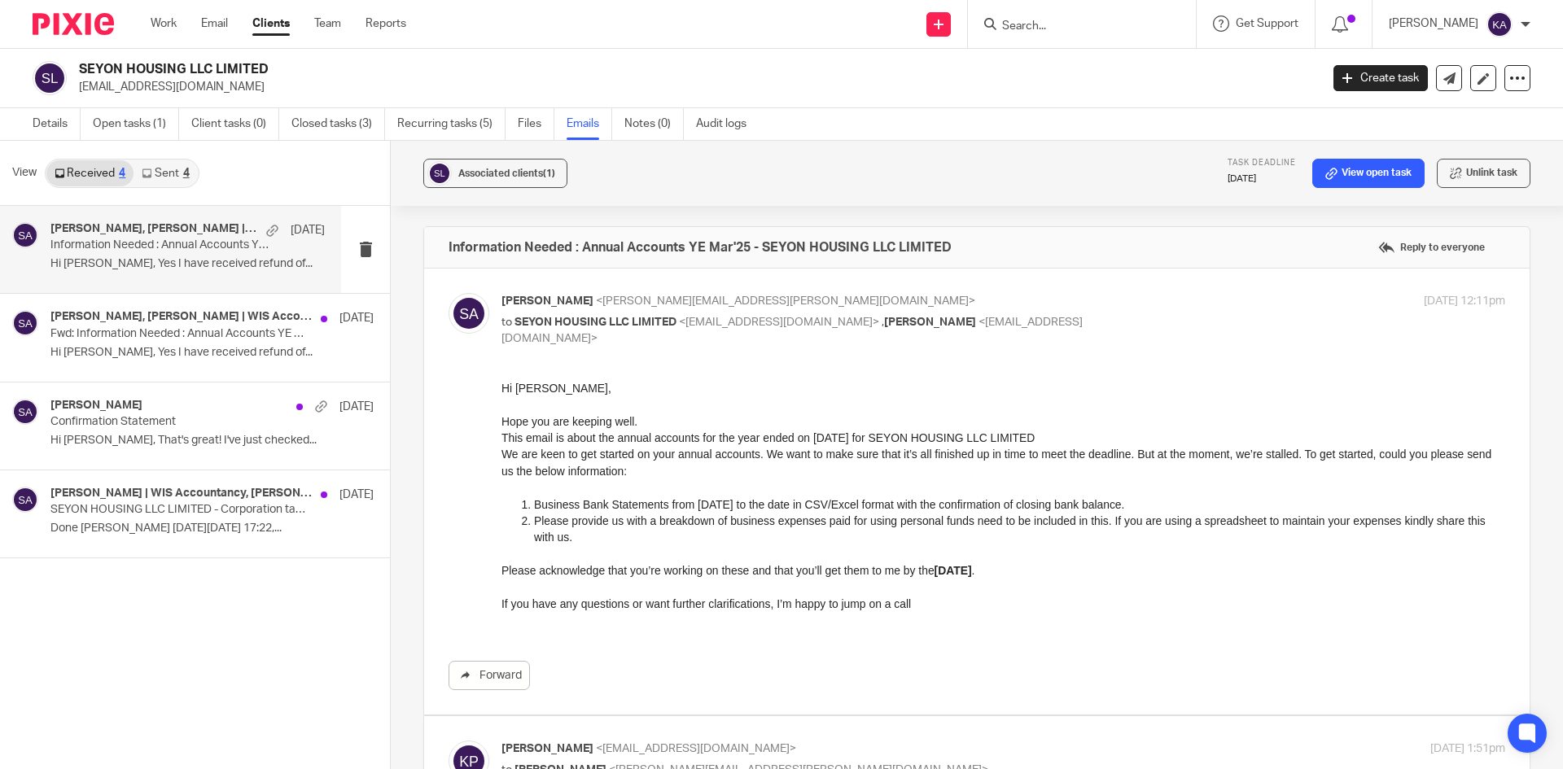
scroll to position [7693, 0]
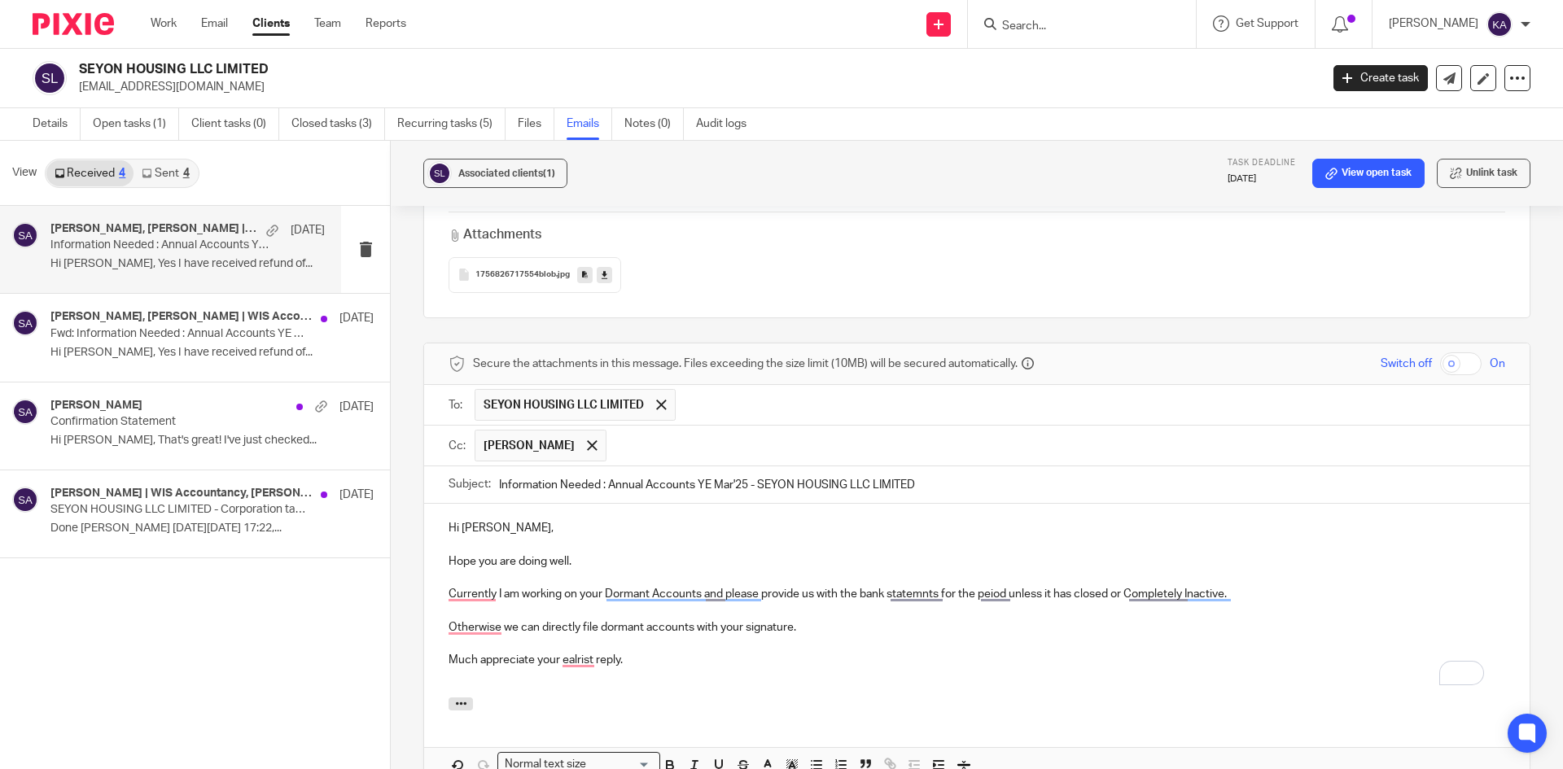
click at [772, 668] on p "Much appreciate your ealrist reply." at bounding box center [977, 660] width 1057 height 16
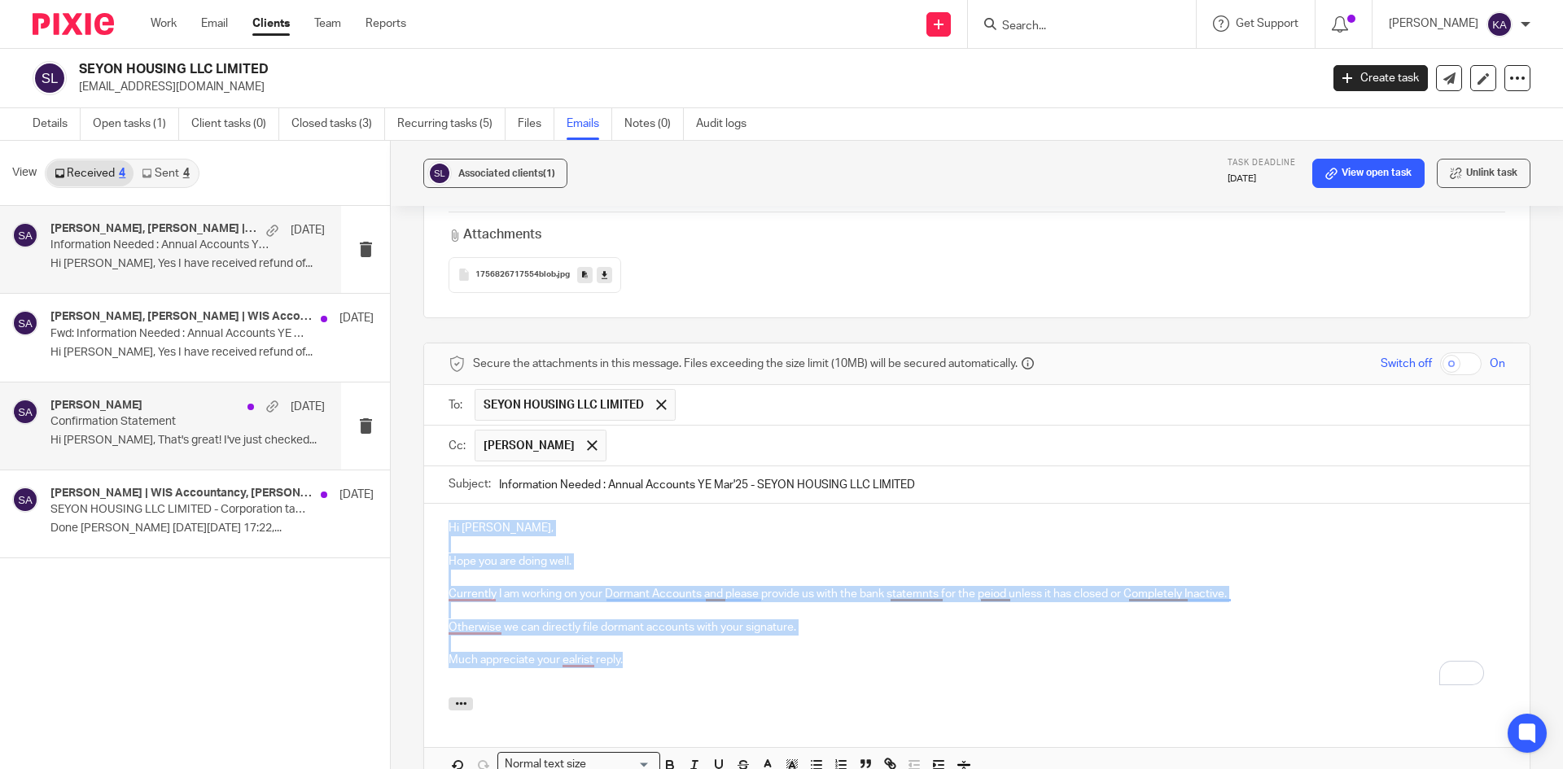
drag, startPoint x: 684, startPoint y: 685, endPoint x: 355, endPoint y: 455, distance: 401.1
click at [355, 455] on div "View Received 4 Sent 4 Karthi Palanniyappan, Shafiya Abdulla | WIS Accountancy,…" at bounding box center [781, 456] width 1563 height 631
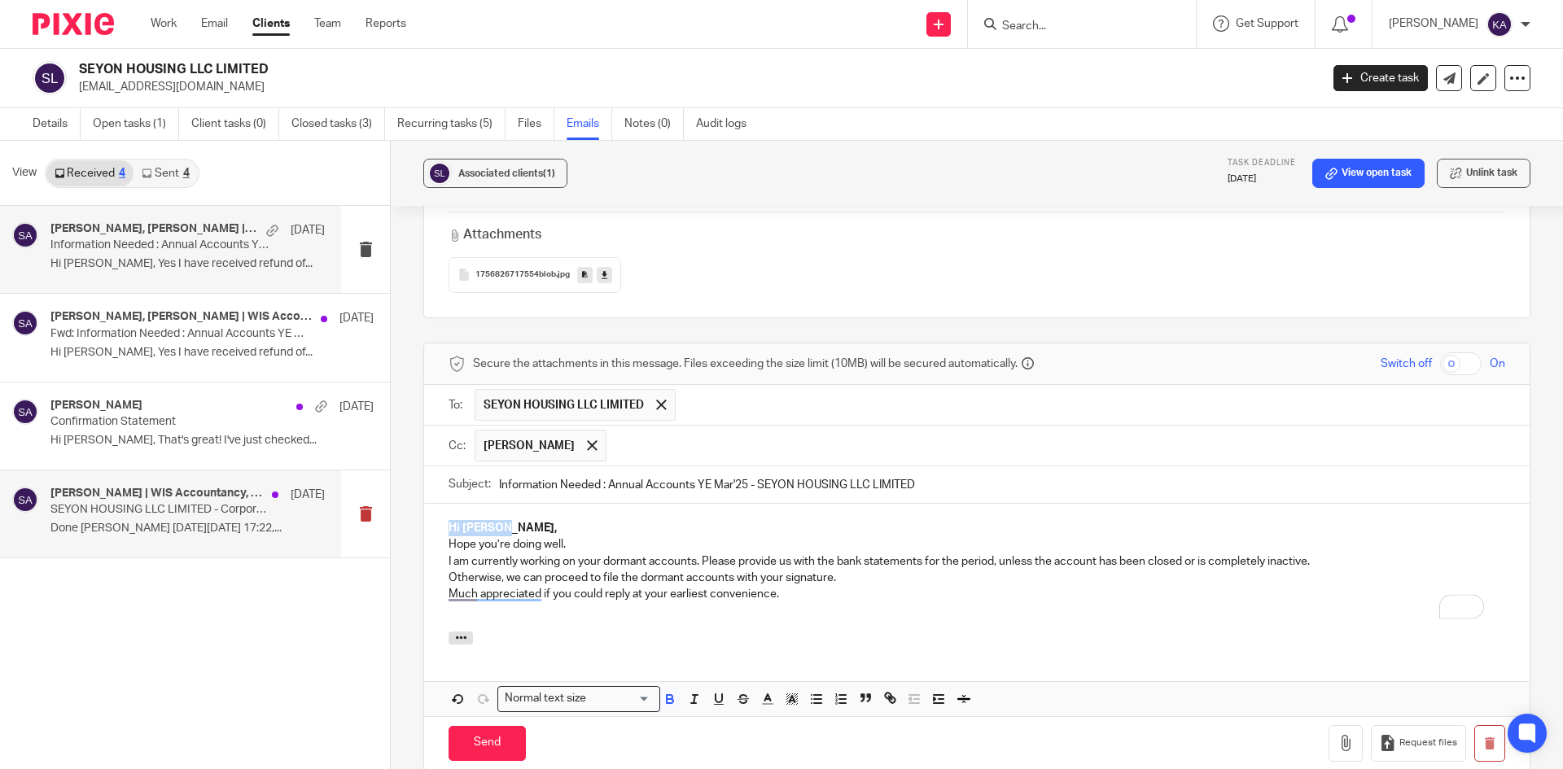
drag, startPoint x: 530, startPoint y: 545, endPoint x: 374, endPoint y: 528, distance: 156.4
click at [379, 526] on div "View Received 4 Sent 4 Karthi Palanniyappan, Shafiya Abdulla | WIS Accountancy,…" at bounding box center [781, 456] width 1563 height 631
drag, startPoint x: 668, startPoint y: 712, endPoint x: 633, endPoint y: 662, distance: 61.0
click at [665, 707] on icon "button" at bounding box center [670, 699] width 15 height 15
click at [532, 536] on p "Hi Karthi," at bounding box center [977, 528] width 1057 height 16
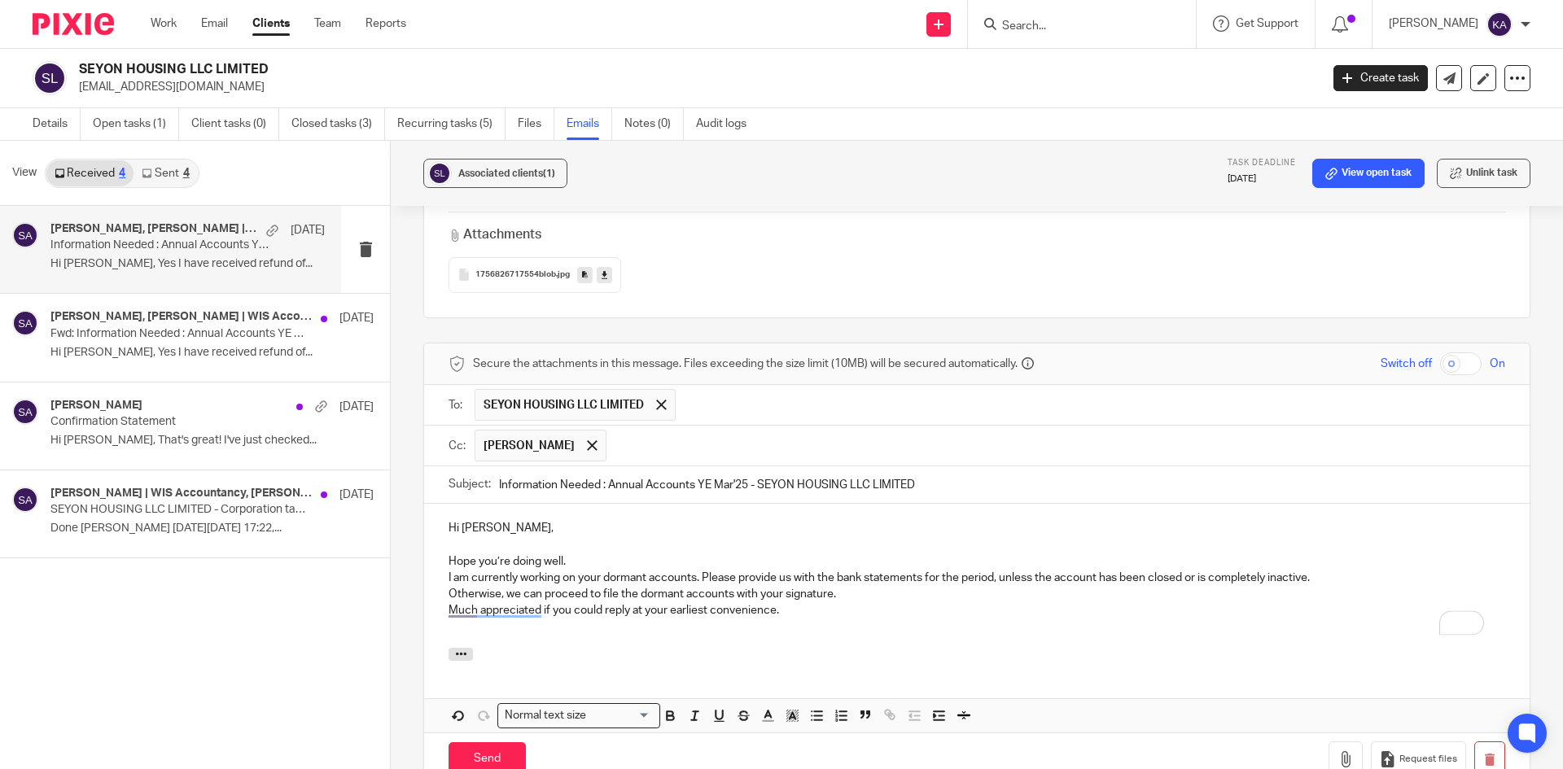
click at [628, 570] on p "Hope you’re doing well." at bounding box center [977, 562] width 1057 height 16
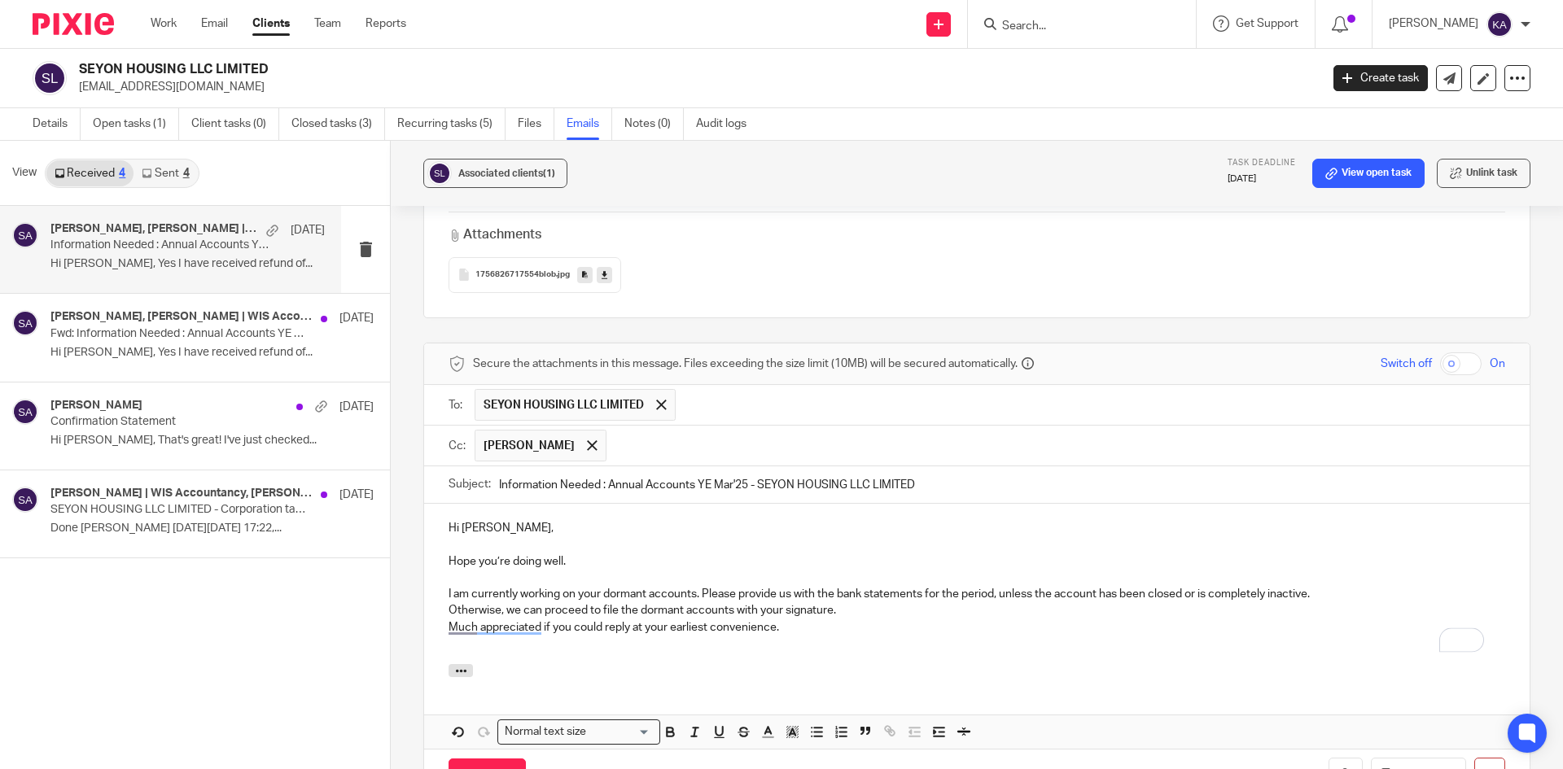
click at [1351, 602] on p "I am currently working on your dormant accounts. Please provide us with the ban…" at bounding box center [977, 594] width 1057 height 16
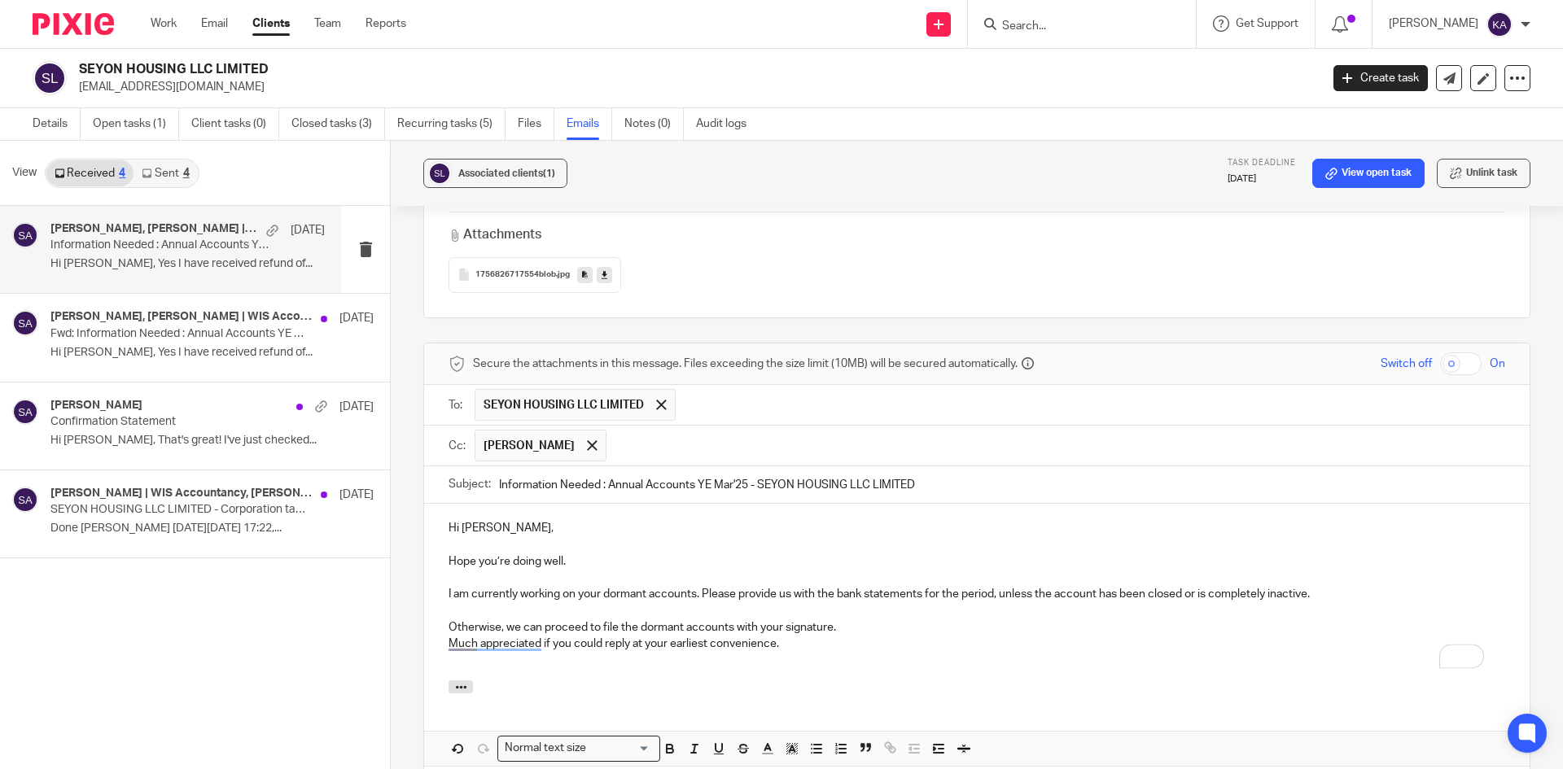
click at [701, 602] on p "I am currently working on your dormant accounts. Please provide us with the ban…" at bounding box center [977, 594] width 1057 height 16
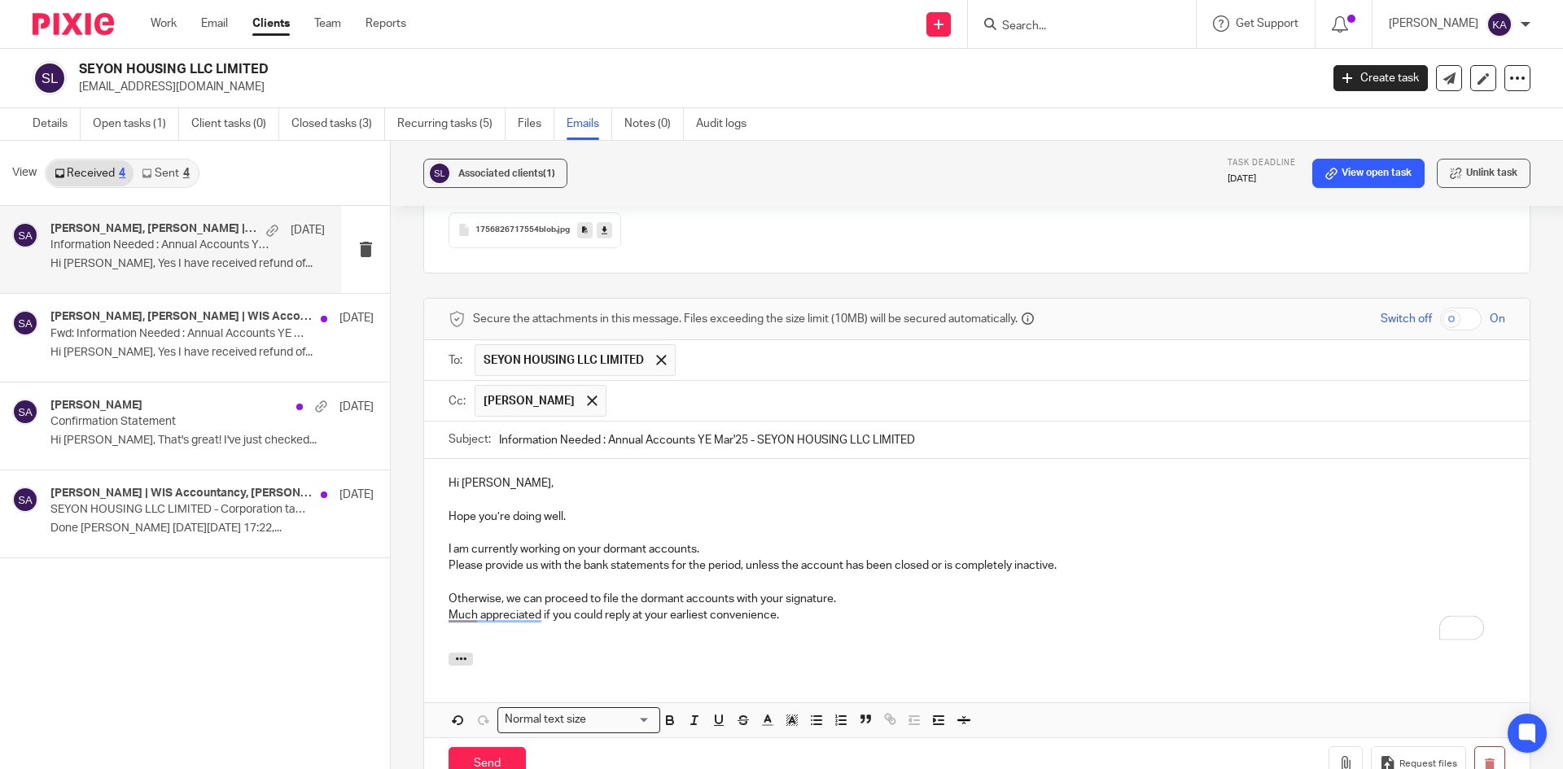
scroll to position [7775, 0]
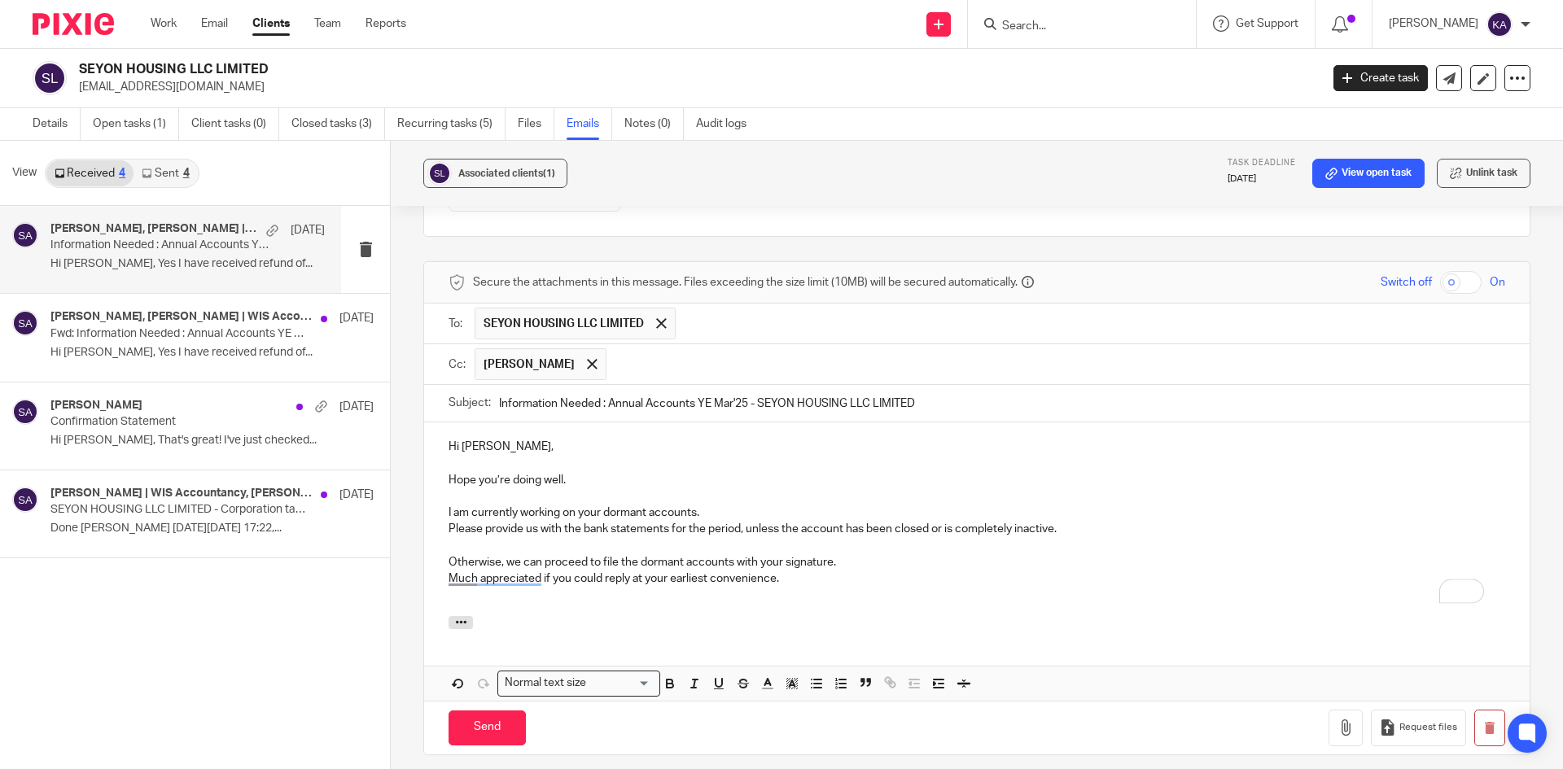
click at [864, 571] on p "Otherwise, we can proceed to file the dormant accounts with your signature." at bounding box center [977, 562] width 1057 height 16
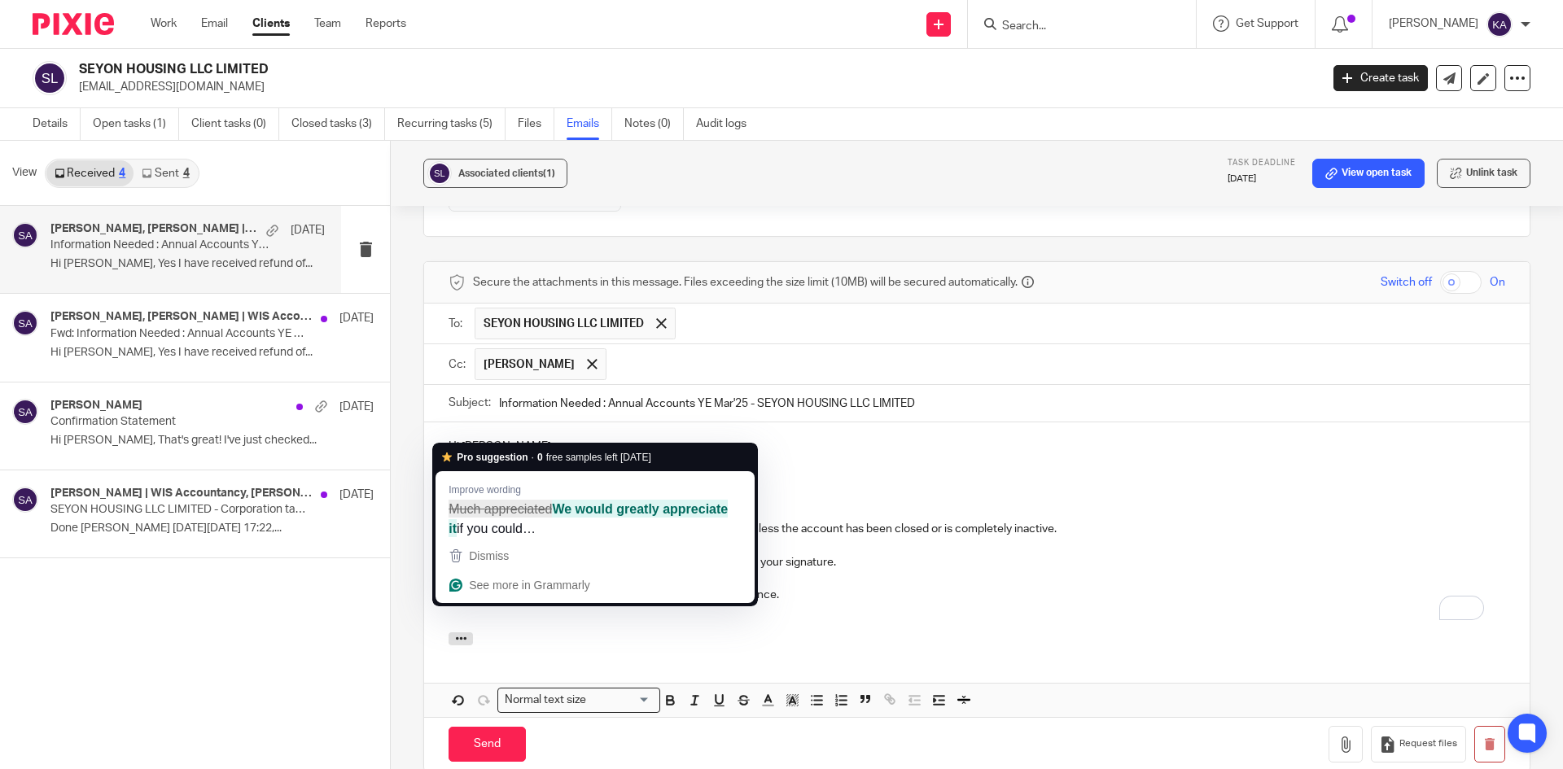
click at [877, 603] on p "Much appreciated if you could reply at your earliest convenience." at bounding box center [977, 595] width 1057 height 16
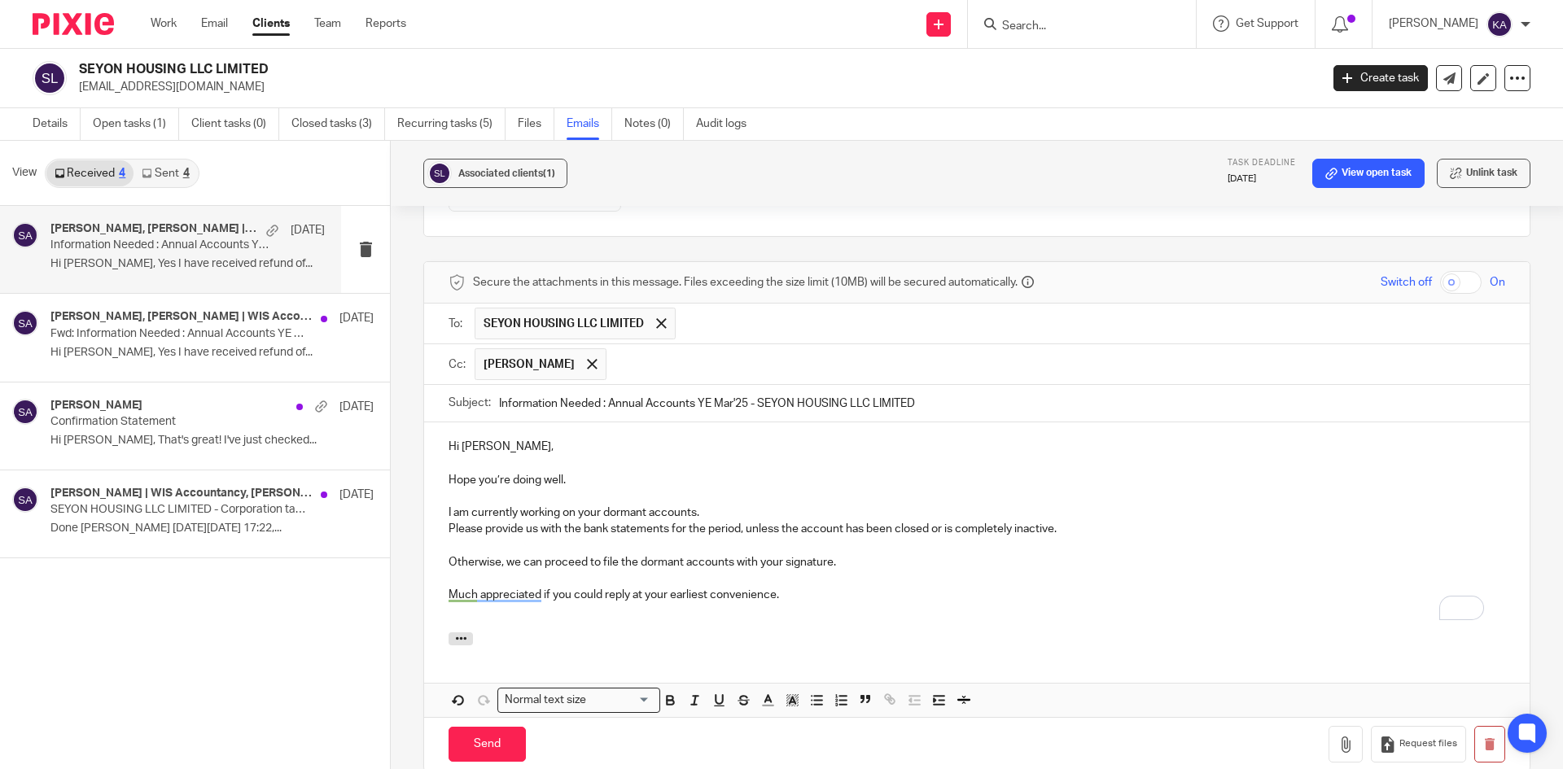
click at [558, 620] on p "To enrich screen reader interactions, please activate Accessibility in Grammarl…" at bounding box center [977, 612] width 1057 height 16
click at [649, 620] on p "To enrich screen reader interactions, please activate Accessibility in Grammarl…" at bounding box center [977, 612] width 1057 height 16
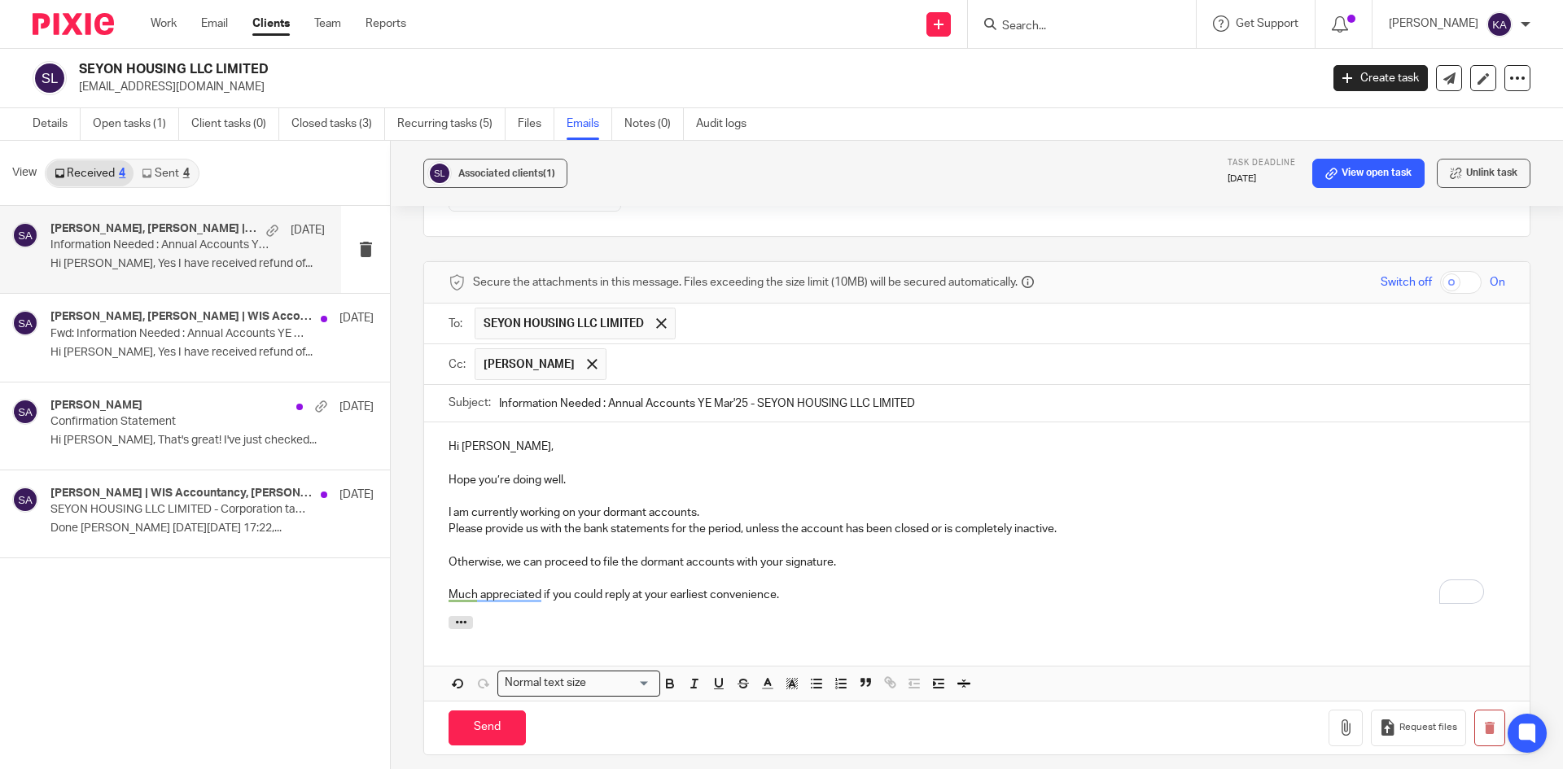
click at [655, 380] on input "text" at bounding box center [1056, 364] width 883 height 32
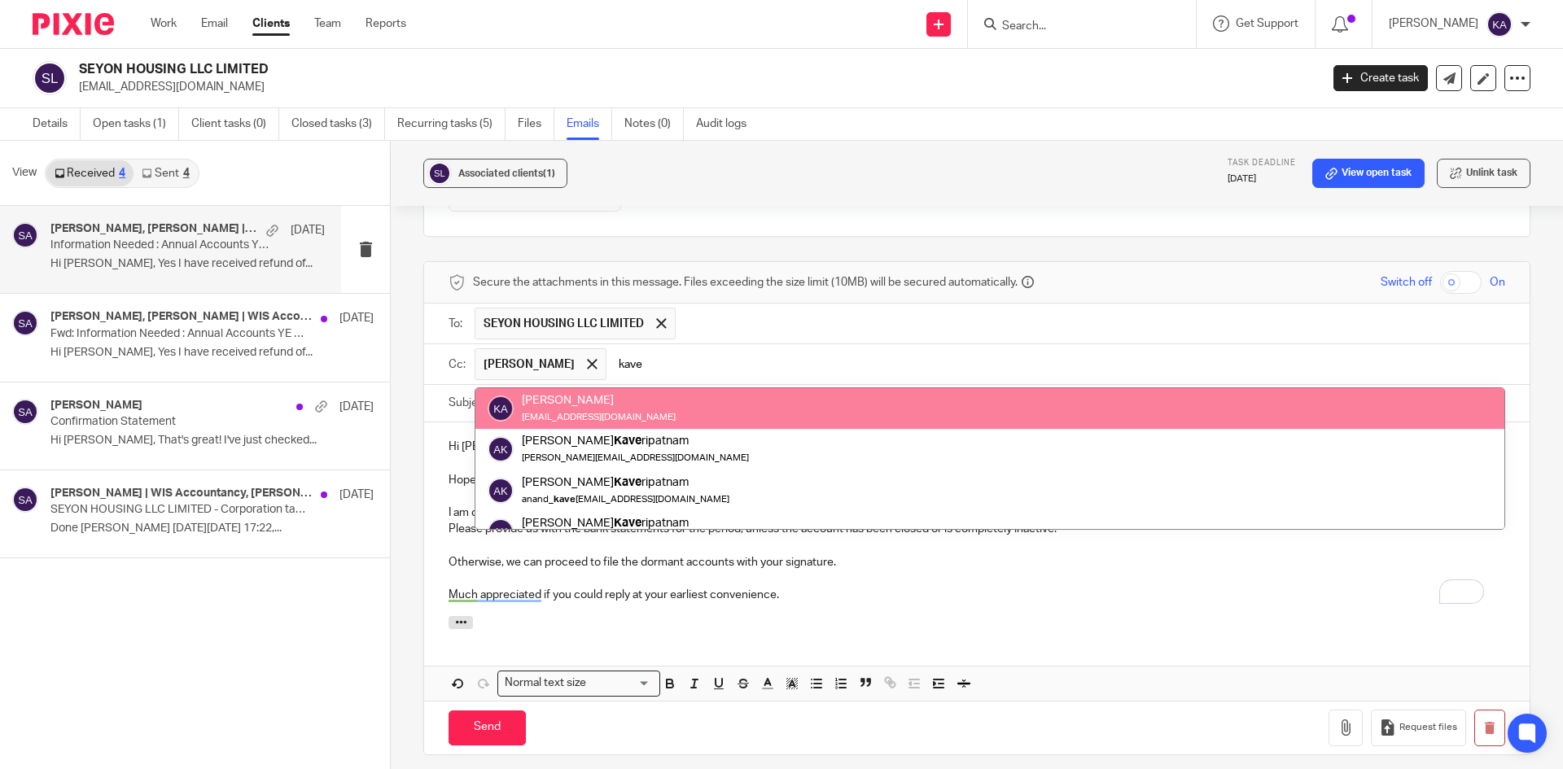
type input "kave"
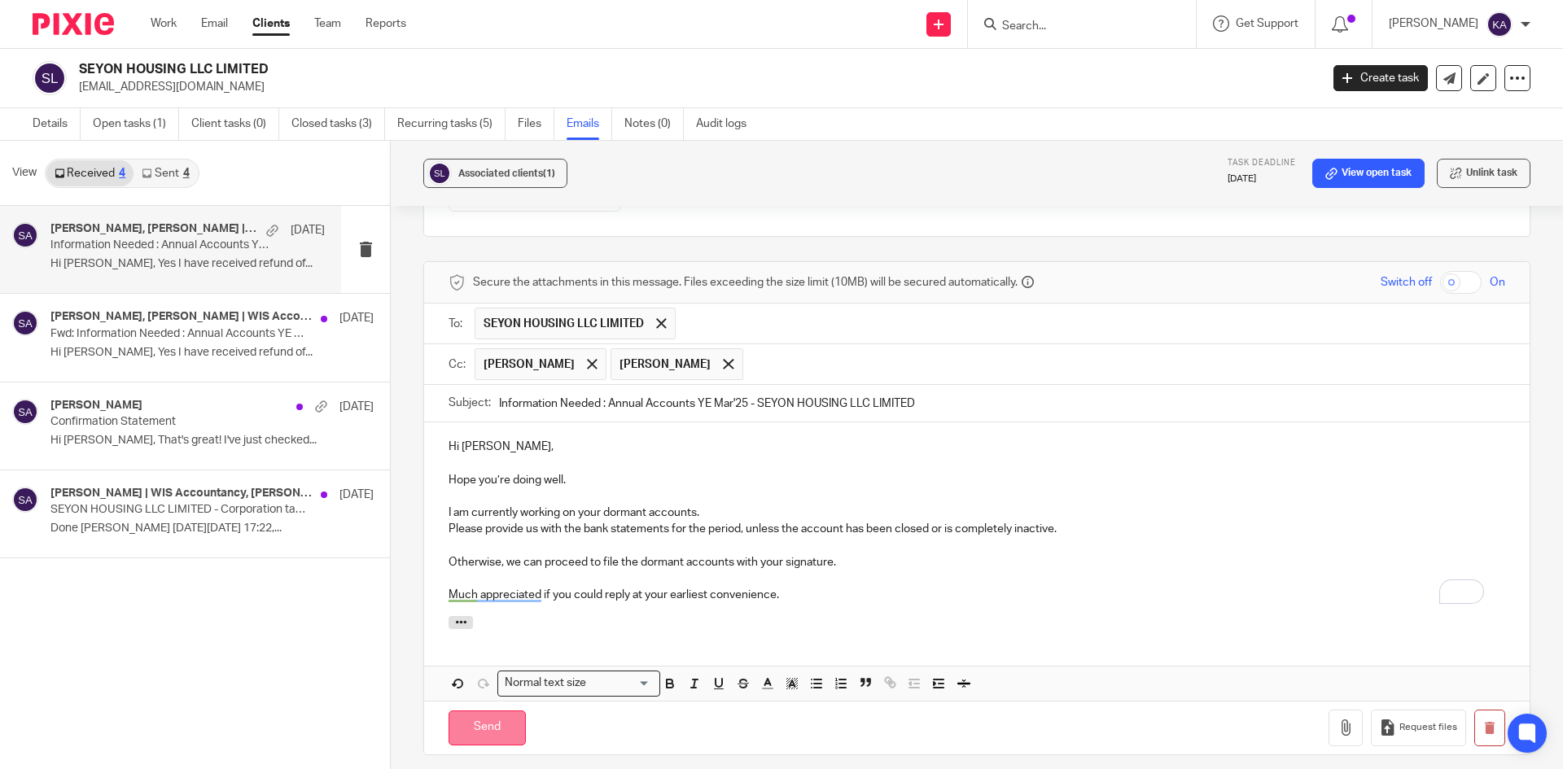
click at [483, 742] on input "Send" at bounding box center [487, 728] width 77 height 35
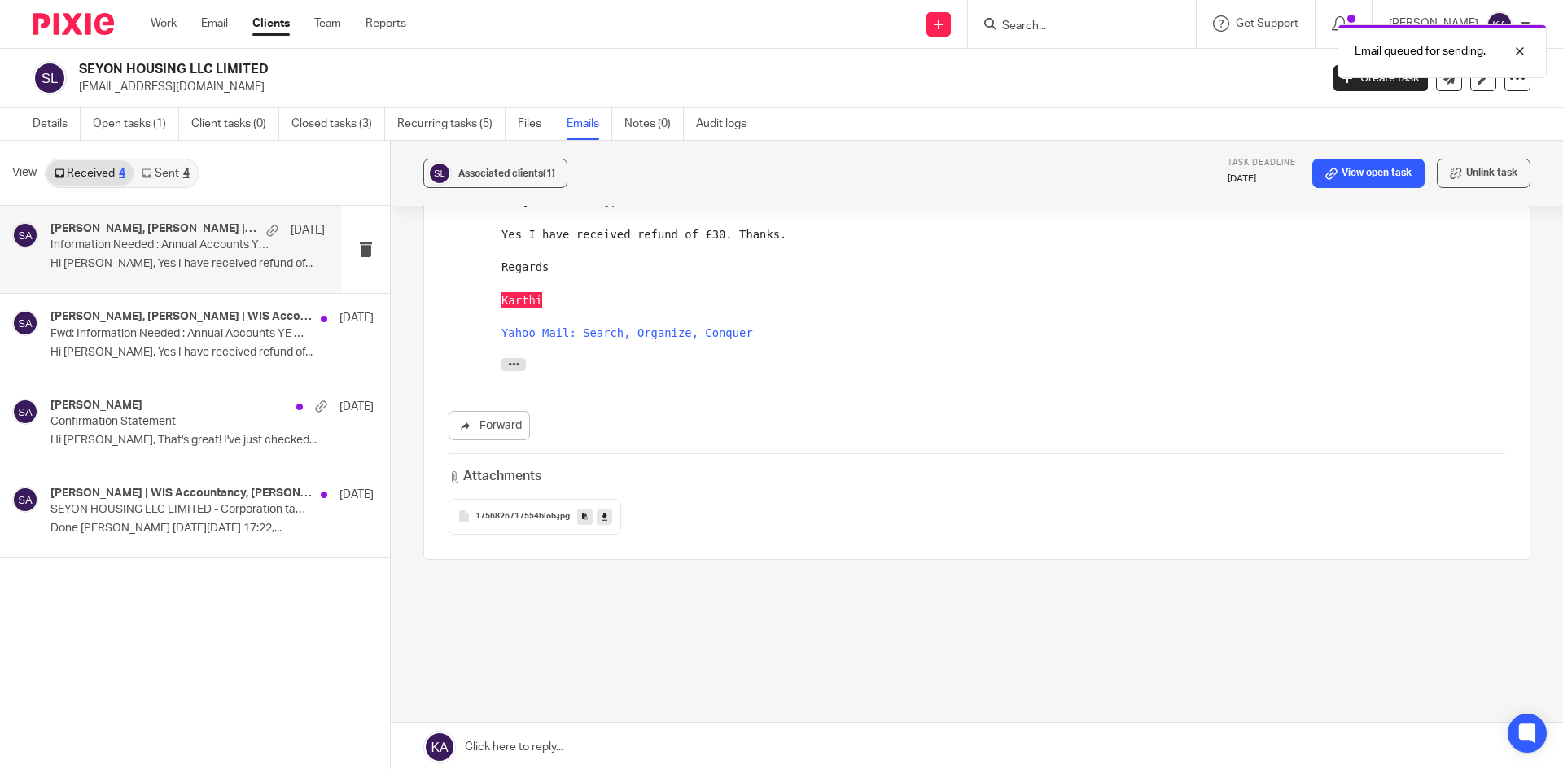
scroll to position [7468, 0]
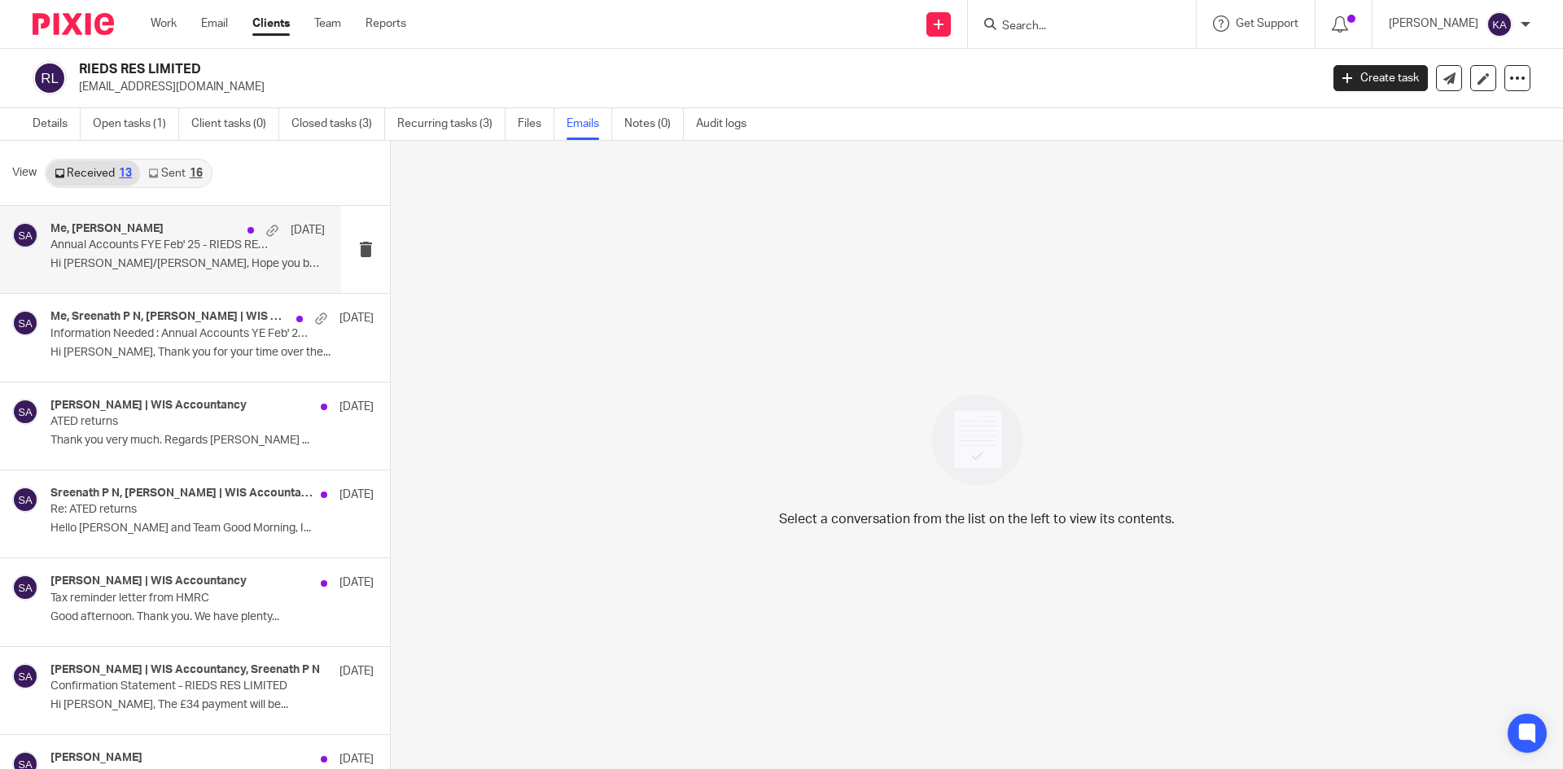
click at [152, 237] on div "Me, [PERSON_NAME] [DATE]" at bounding box center [187, 230] width 274 height 16
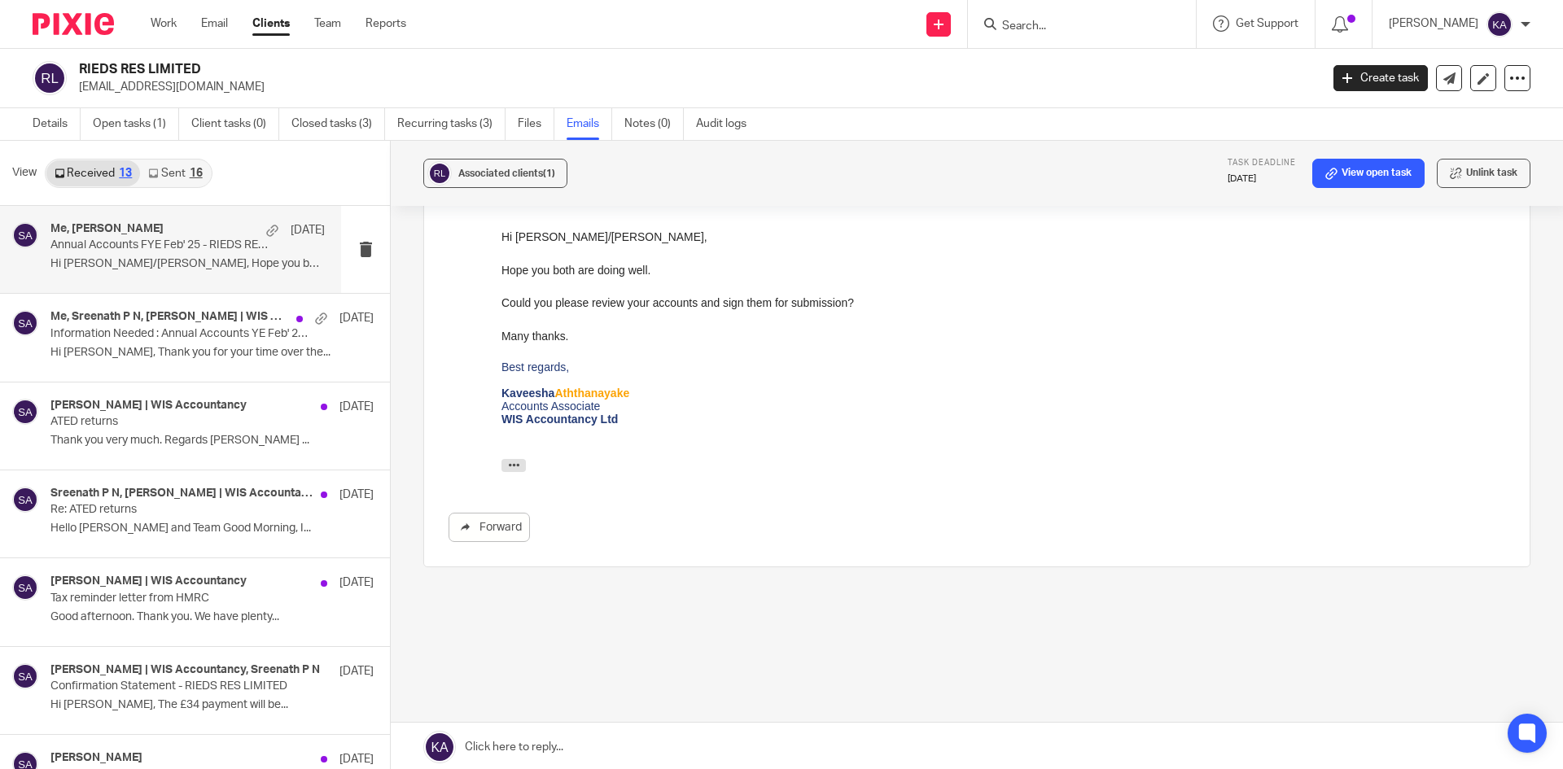
scroll to position [368, 0]
click at [527, 743] on link at bounding box center [977, 747] width 1172 height 49
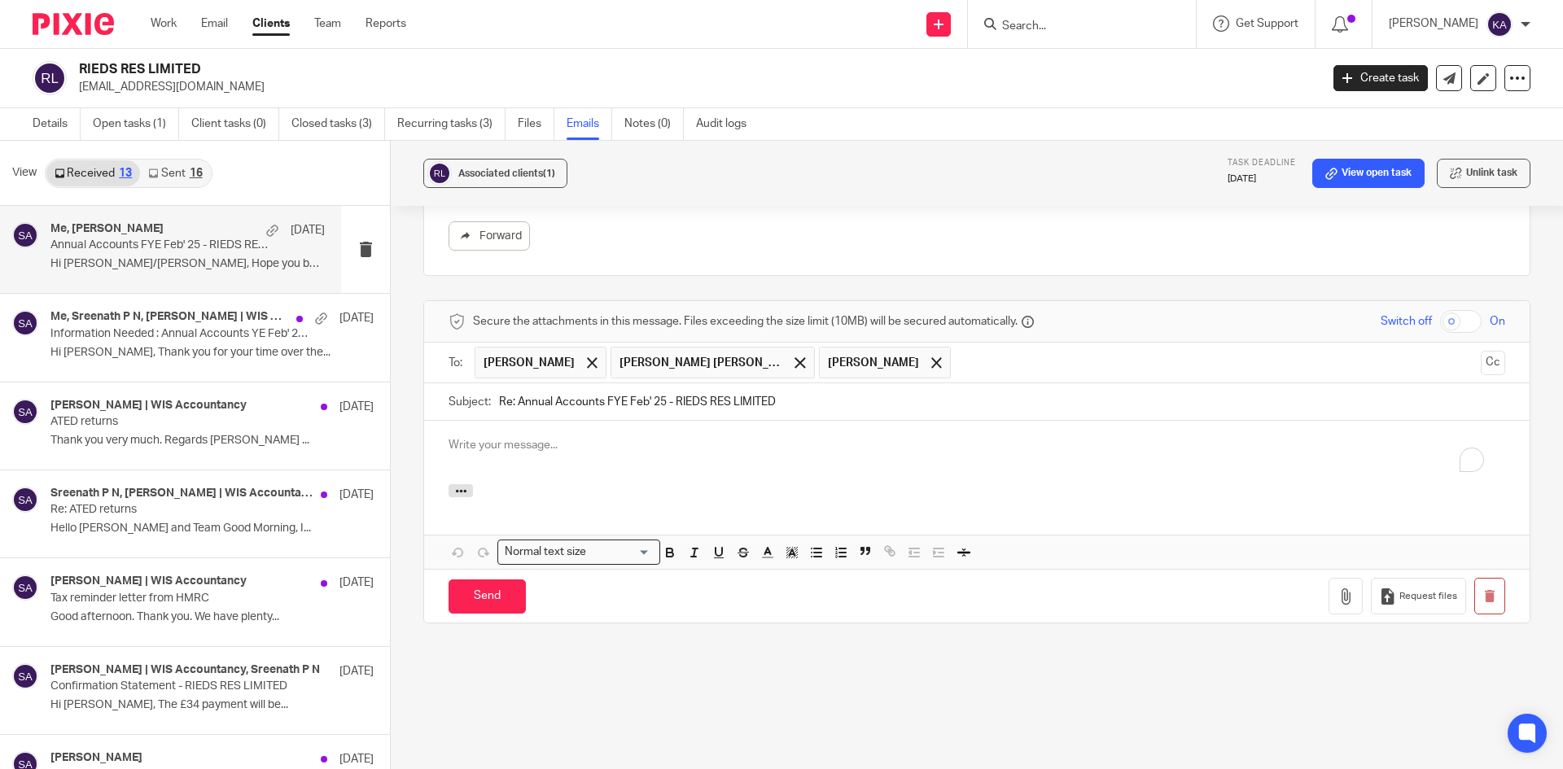
scroll to position [0, 0]
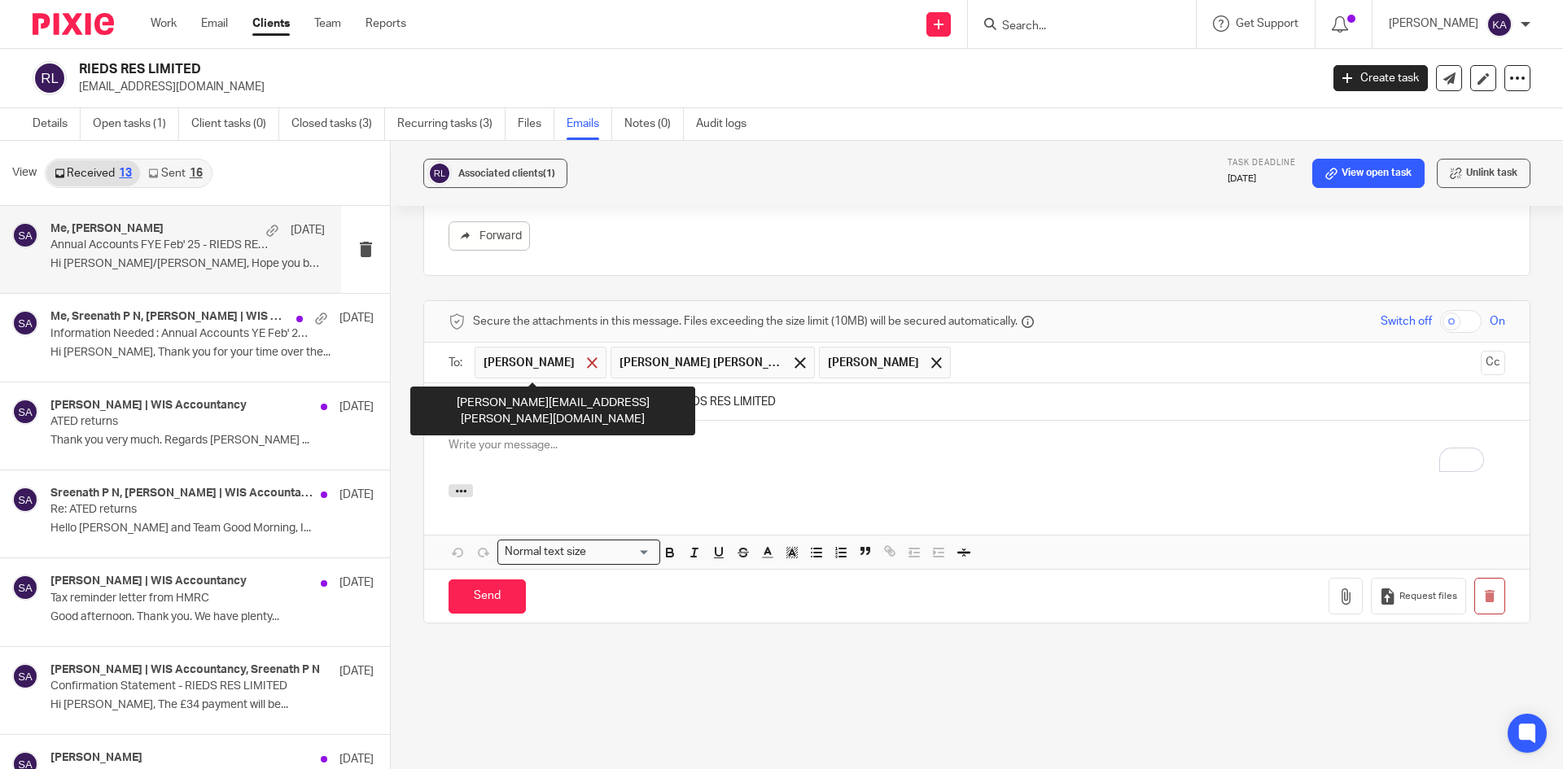
click at [587, 361] on span at bounding box center [592, 362] width 11 height 11
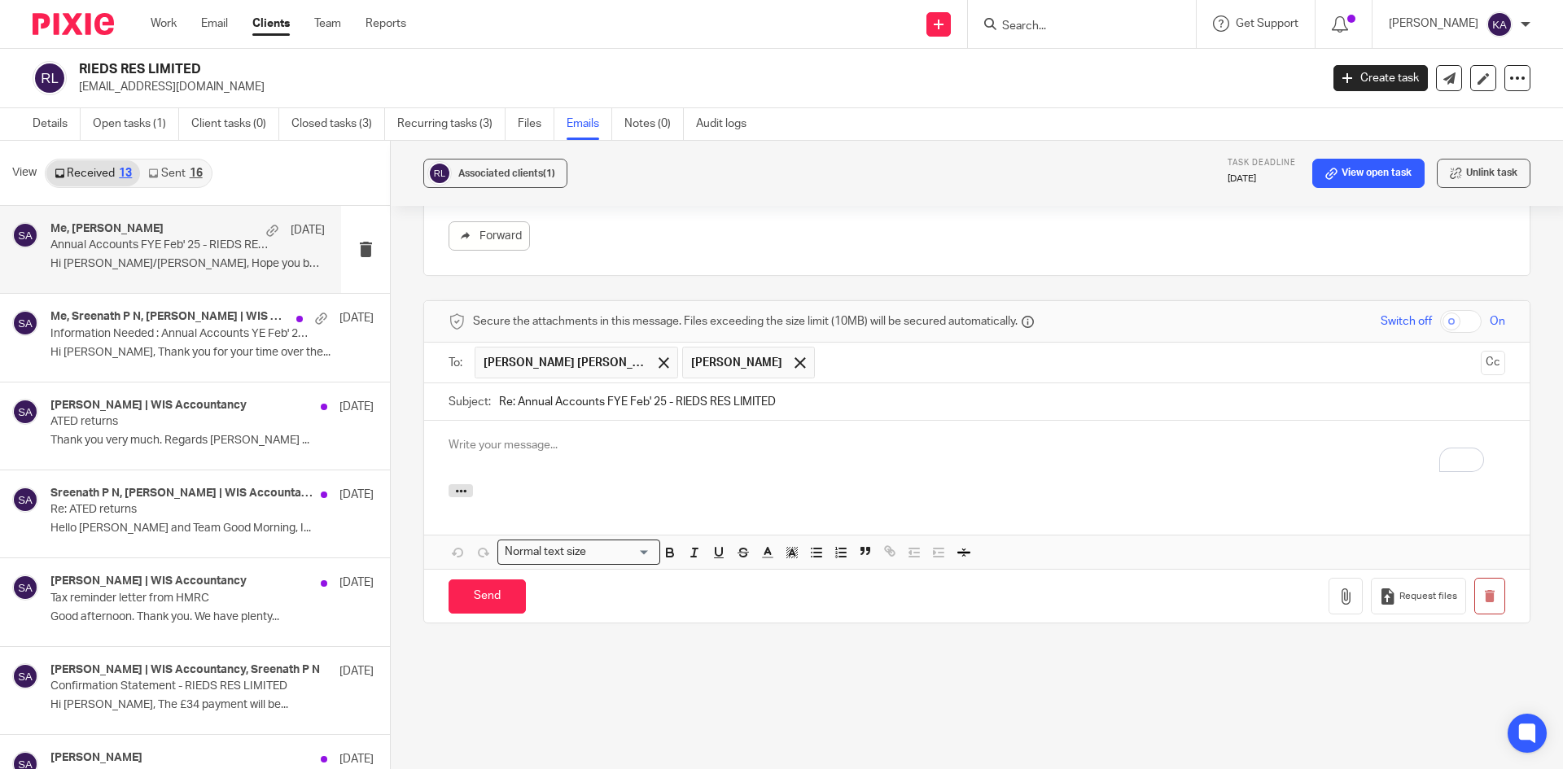
click at [1481, 359] on button "Cc" at bounding box center [1493, 363] width 24 height 24
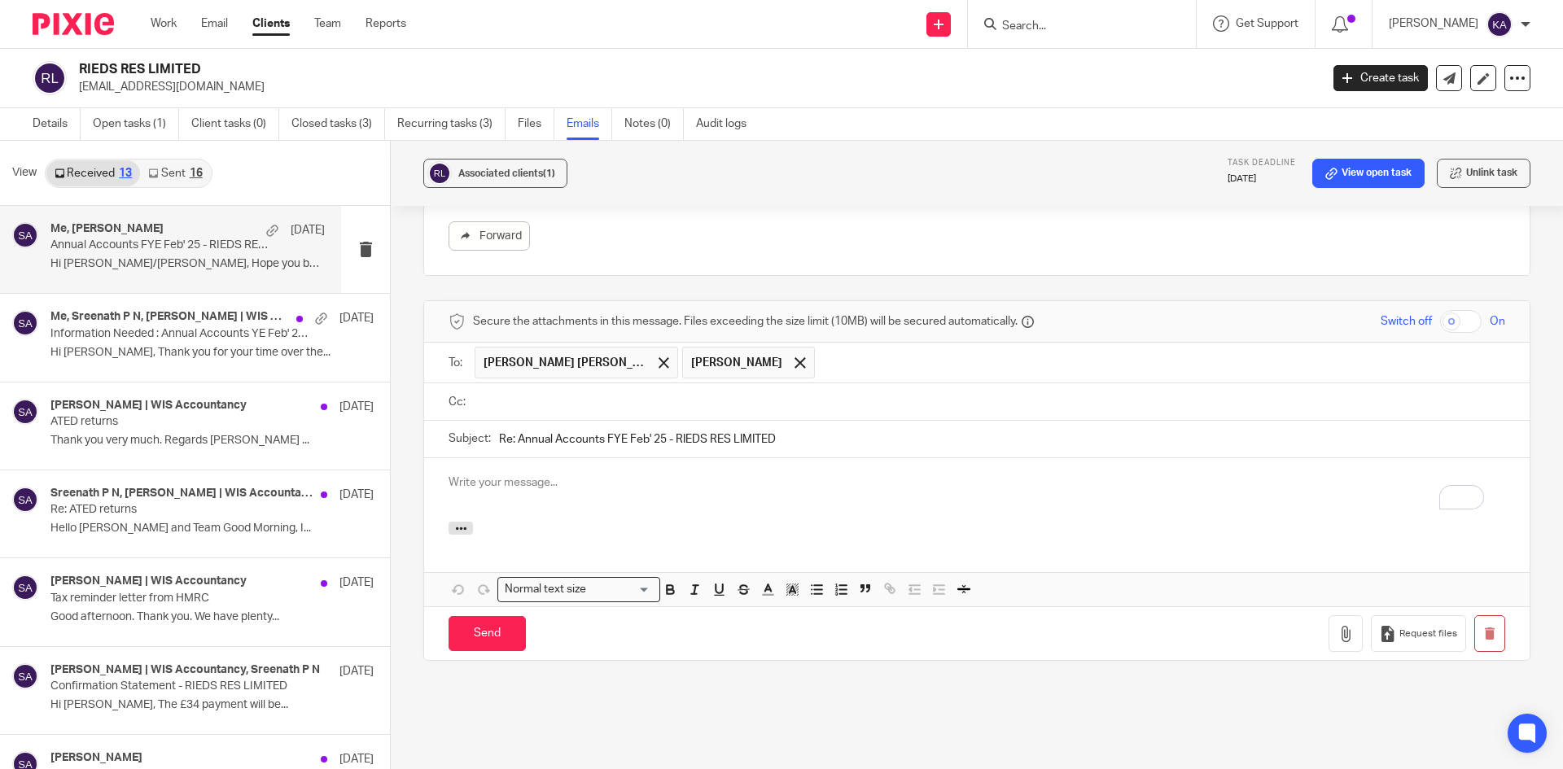
click at [550, 402] on input "text" at bounding box center [989, 402] width 1020 height 19
click at [675, 409] on input "text" at bounding box center [1056, 404] width 883 height 32
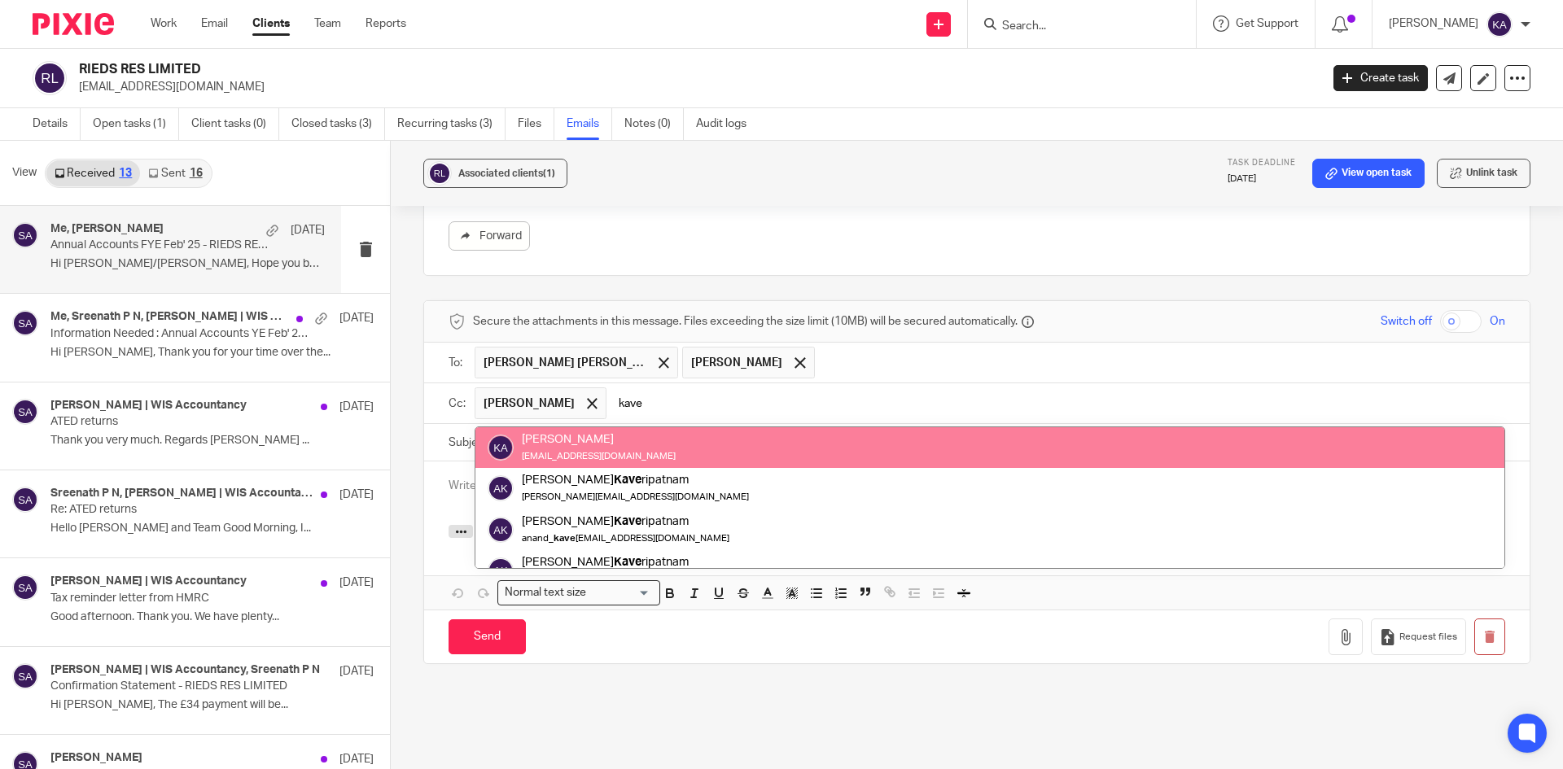
type input "kave"
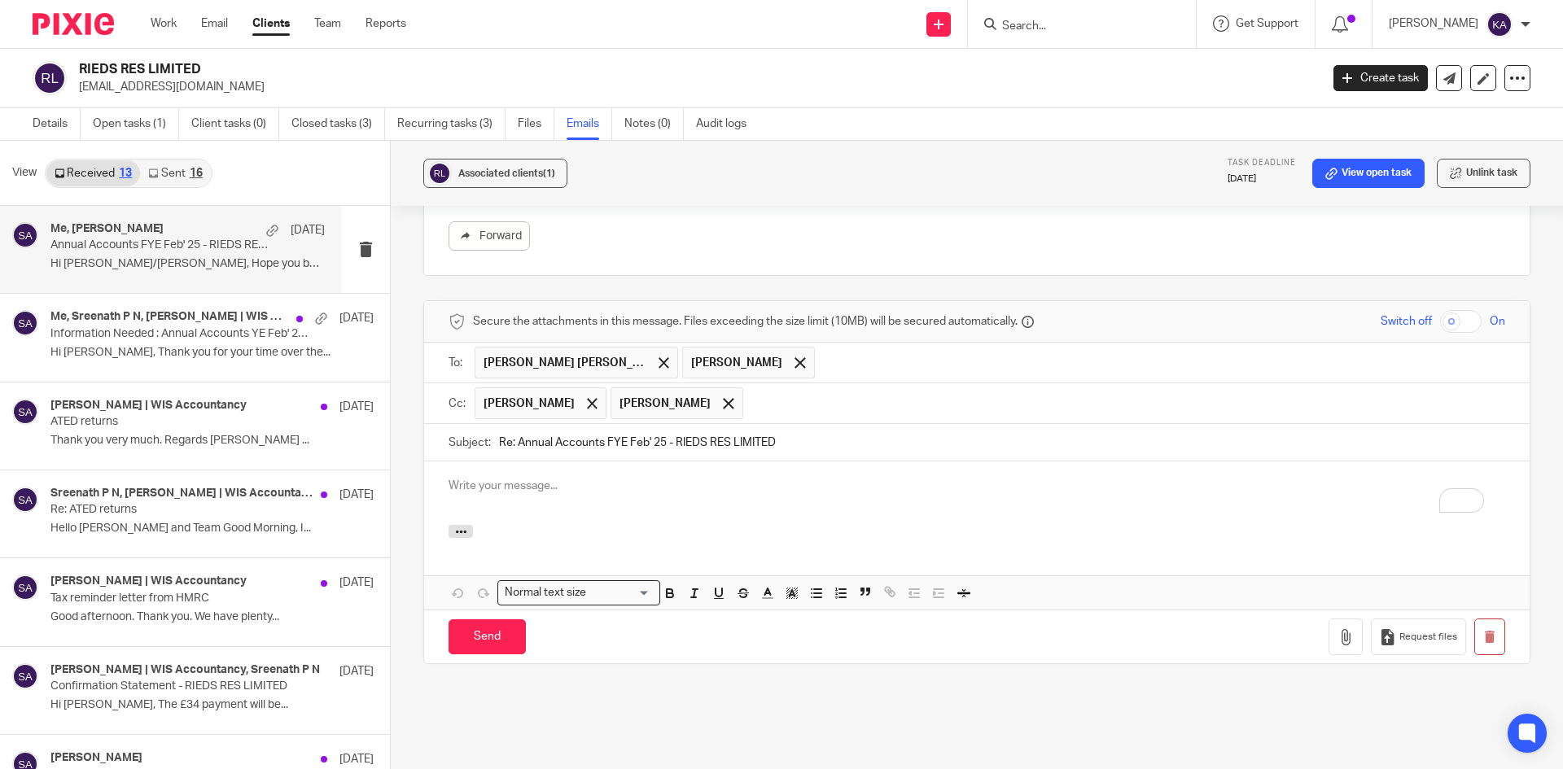
drag, startPoint x: 514, startPoint y: 441, endPoint x: 484, endPoint y: 439, distance: 29.4
click at [484, 439] on div "Subject: Re: Annual Accounts FYE Feb' 25 - RIEDS RES LIMITED" at bounding box center [977, 442] width 1057 height 37
type input "Annual Accounts FYE Feb' 25 - RIEDS RES LIMITED"
click at [472, 488] on p "To enrich screen reader interactions, please activate Accessibility in Grammarl…" at bounding box center [977, 486] width 1057 height 16
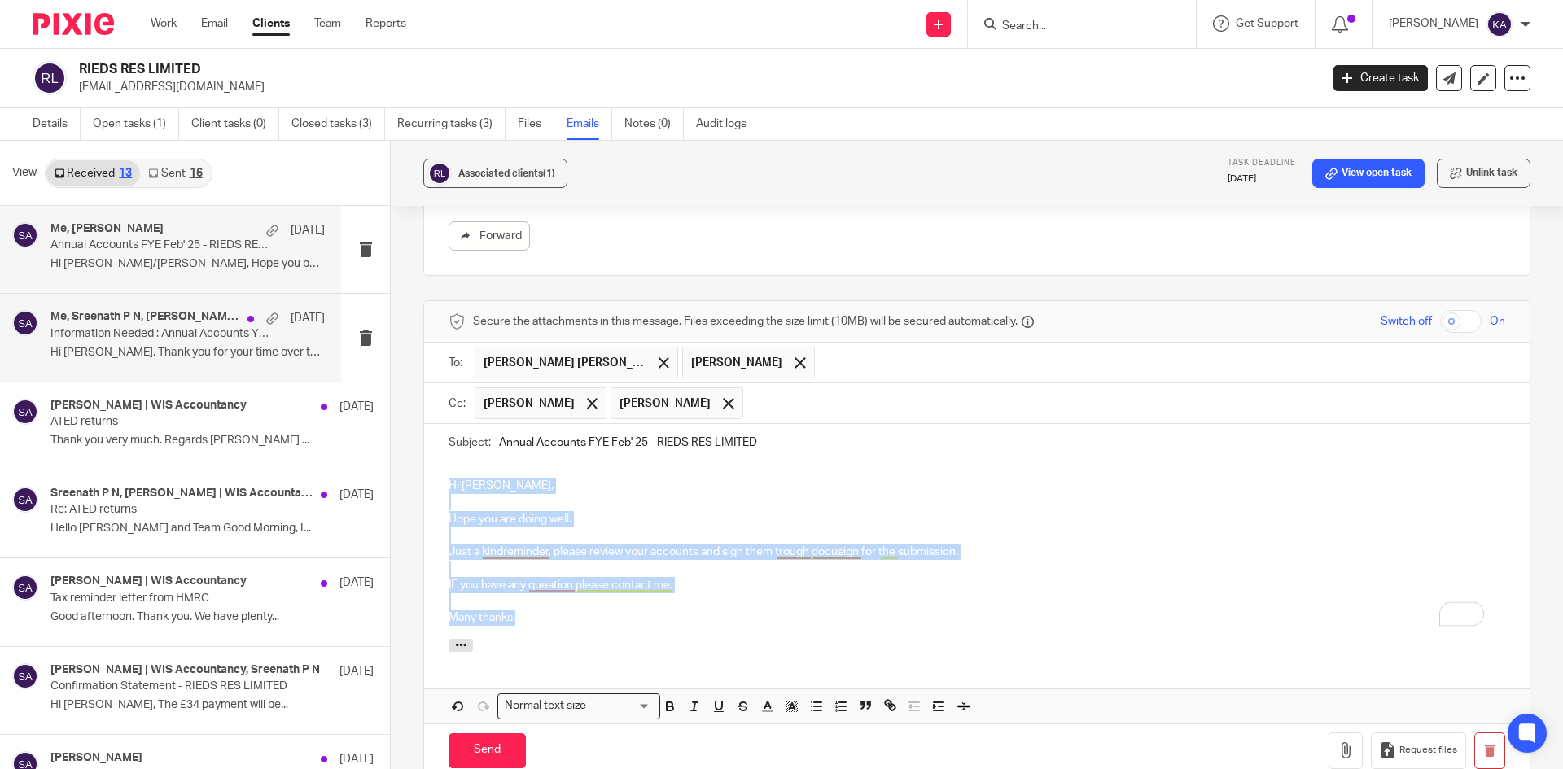
drag, startPoint x: 528, startPoint y: 621, endPoint x: 258, endPoint y: 329, distance: 397.5
click at [265, 325] on div "View Received 13 Sent 16 Me, Shafiya Abdulla 7 Oct Annual Accounts FYE Feb' 25 …" at bounding box center [781, 456] width 1563 height 631
copy div "Hi Sreenath, Hope you are doing well. Just a kindreminder, please review your a…"
click at [617, 613] on p "Many thanks." at bounding box center [977, 618] width 1057 height 16
drag, startPoint x: 552, startPoint y: 617, endPoint x: 392, endPoint y: 445, distance: 235.1
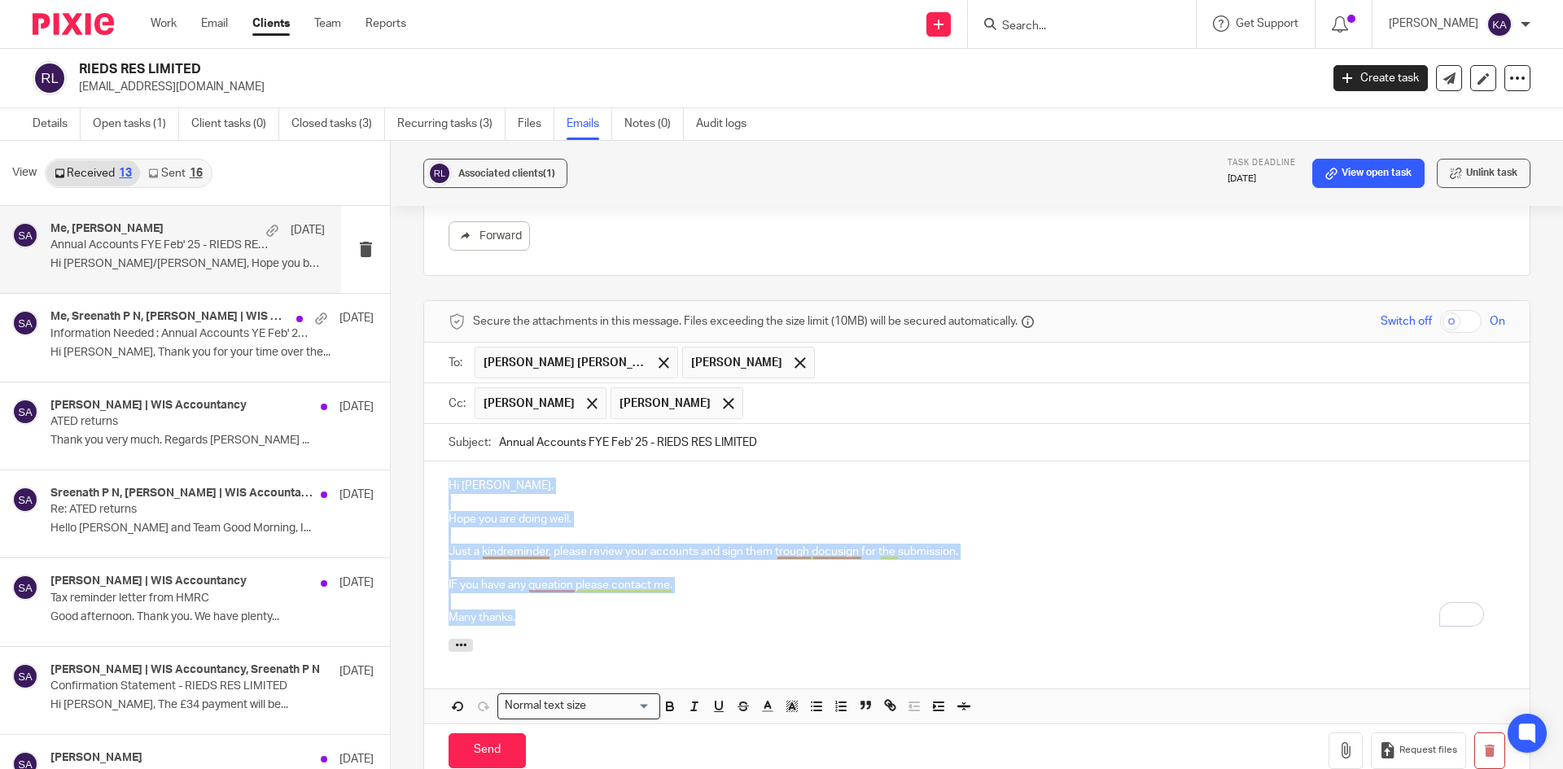
click at [392, 445] on div "Associated clients (1) Task deadline 28 Oct 2025 View open task Unlink task Ann…" at bounding box center [977, 456] width 1172 height 631
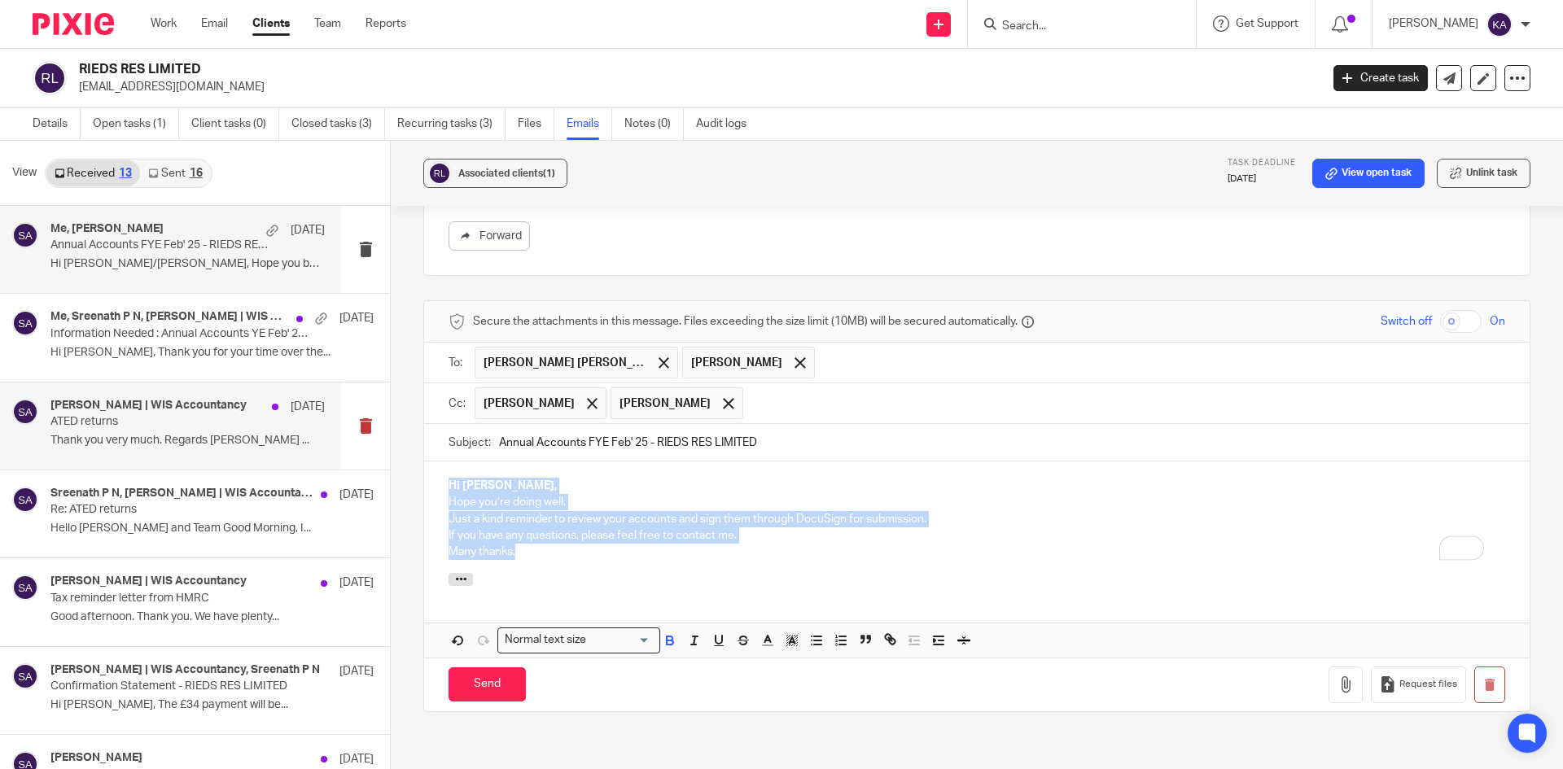
drag, startPoint x: 544, startPoint y: 563, endPoint x: 353, endPoint y: 430, distance: 233.3
click at [353, 428] on div "View Received 13 Sent 16 Me, Shafiya Abdulla 7 Oct Annual Accounts FYE Feb' 25 …" at bounding box center [781, 456] width 1563 height 631
click at [676, 642] on button "button" at bounding box center [670, 641] width 20 height 20
click at [671, 639] on icon "button" at bounding box center [670, 640] width 15 height 15
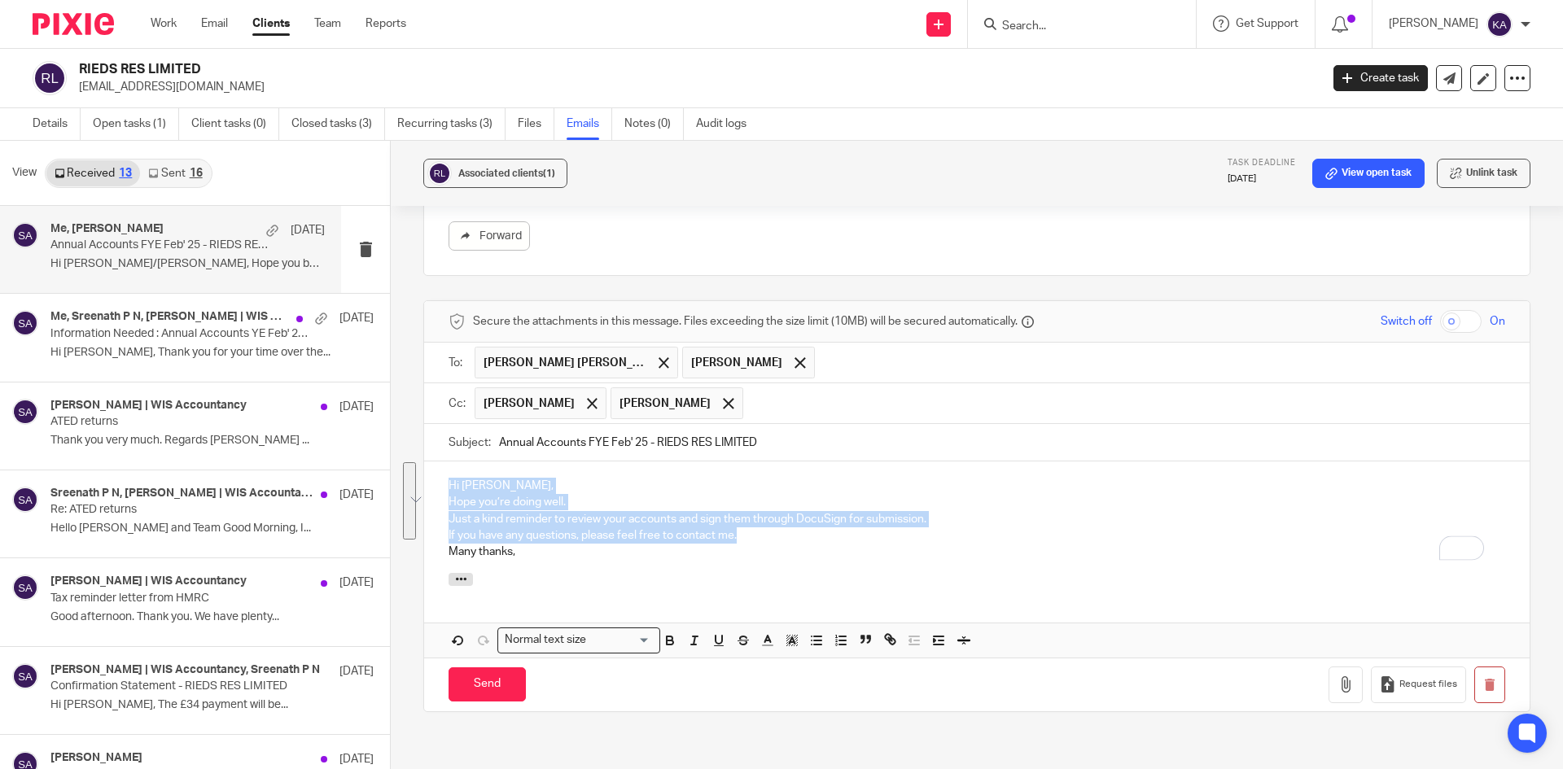
drag, startPoint x: 511, startPoint y: 481, endPoint x: 584, endPoint y: 508, distance: 77.3
click at [512, 481] on p "Hi Sreenath," at bounding box center [977, 486] width 1057 height 16
drag, startPoint x: 568, startPoint y: 488, endPoint x: 535, endPoint y: 490, distance: 33.5
click at [567, 488] on p "Hi Sreenath," at bounding box center [977, 486] width 1057 height 16
click at [526, 488] on p "Hi Sreenath," at bounding box center [977, 486] width 1057 height 16
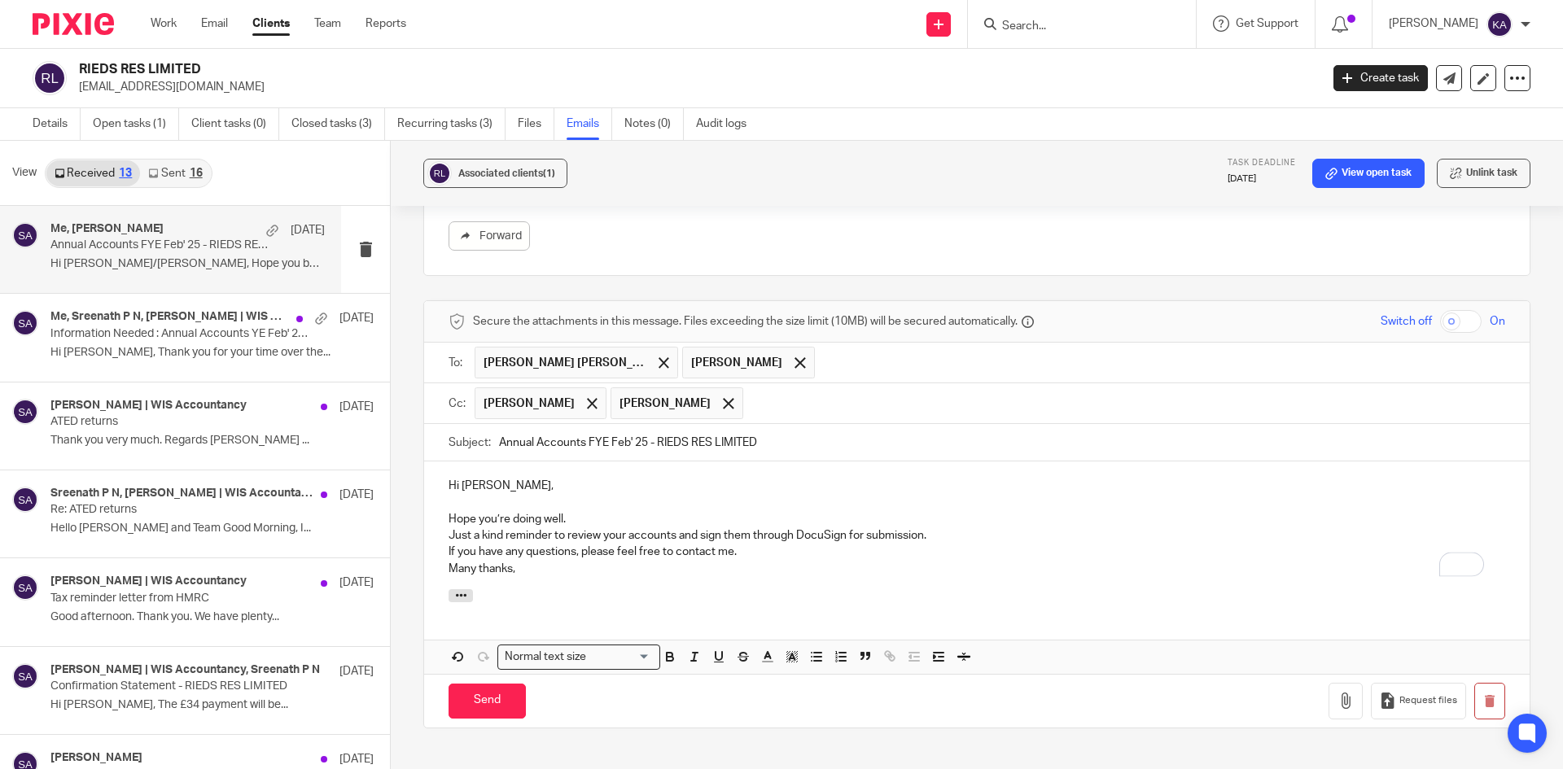
click at [586, 515] on p "Hope you’re doing well." at bounding box center [977, 519] width 1057 height 16
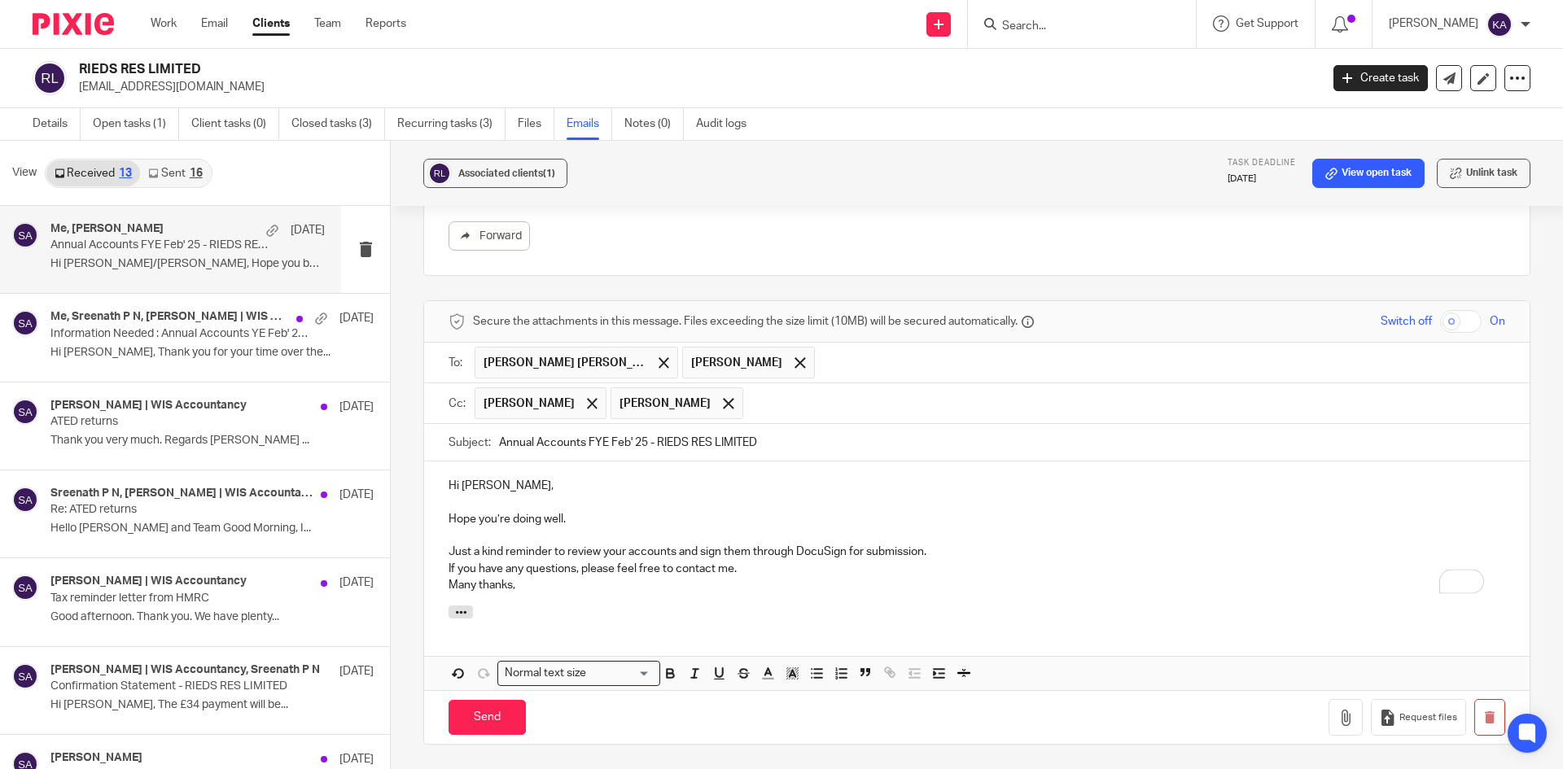
click at [946, 549] on p "Just a kind reminder to review your accounts and sign them through DocuSign for…" at bounding box center [977, 552] width 1057 height 16
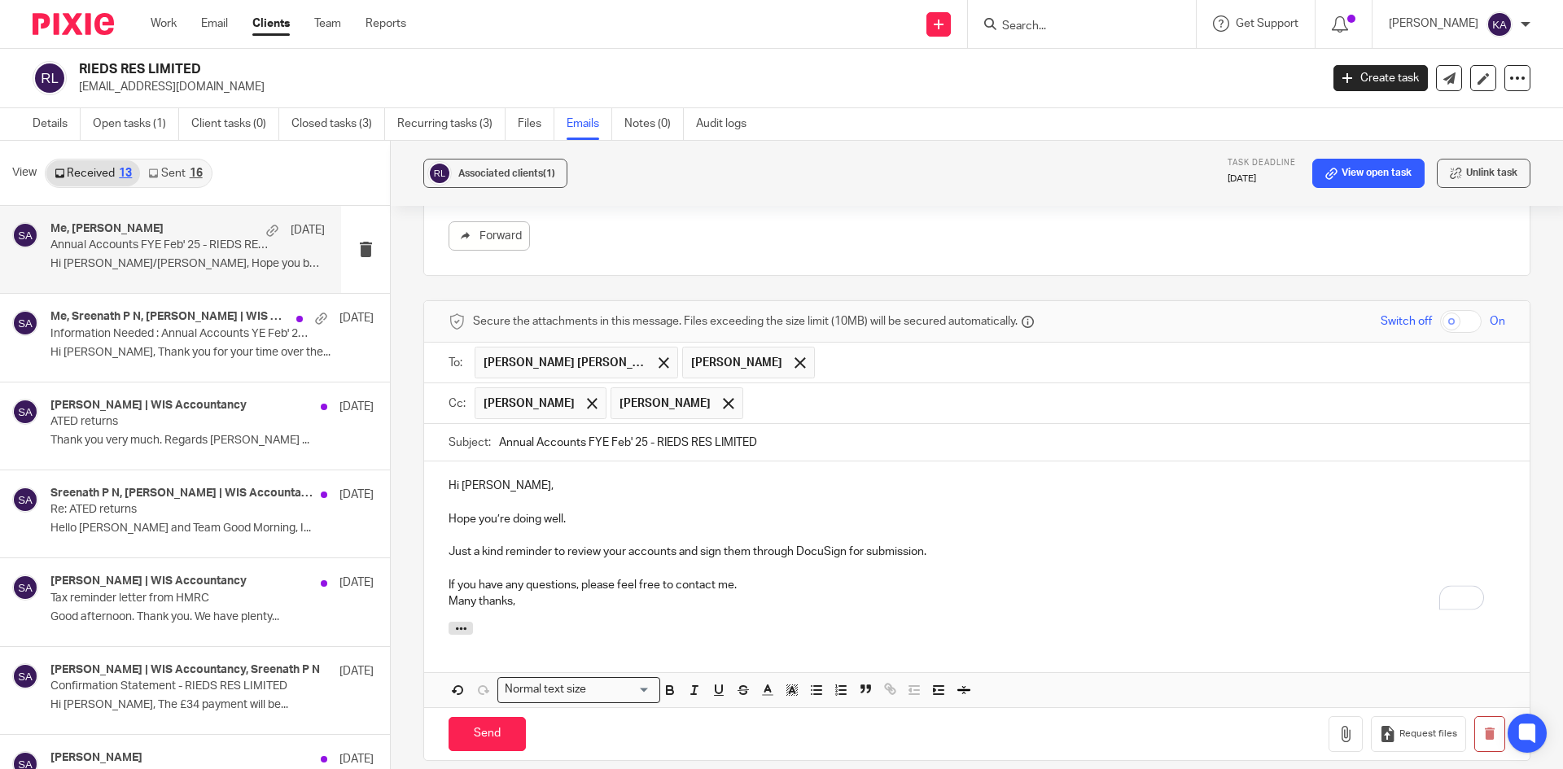
click at [782, 591] on p "If you have any questions, please feel free to contact me." at bounding box center [977, 585] width 1057 height 16
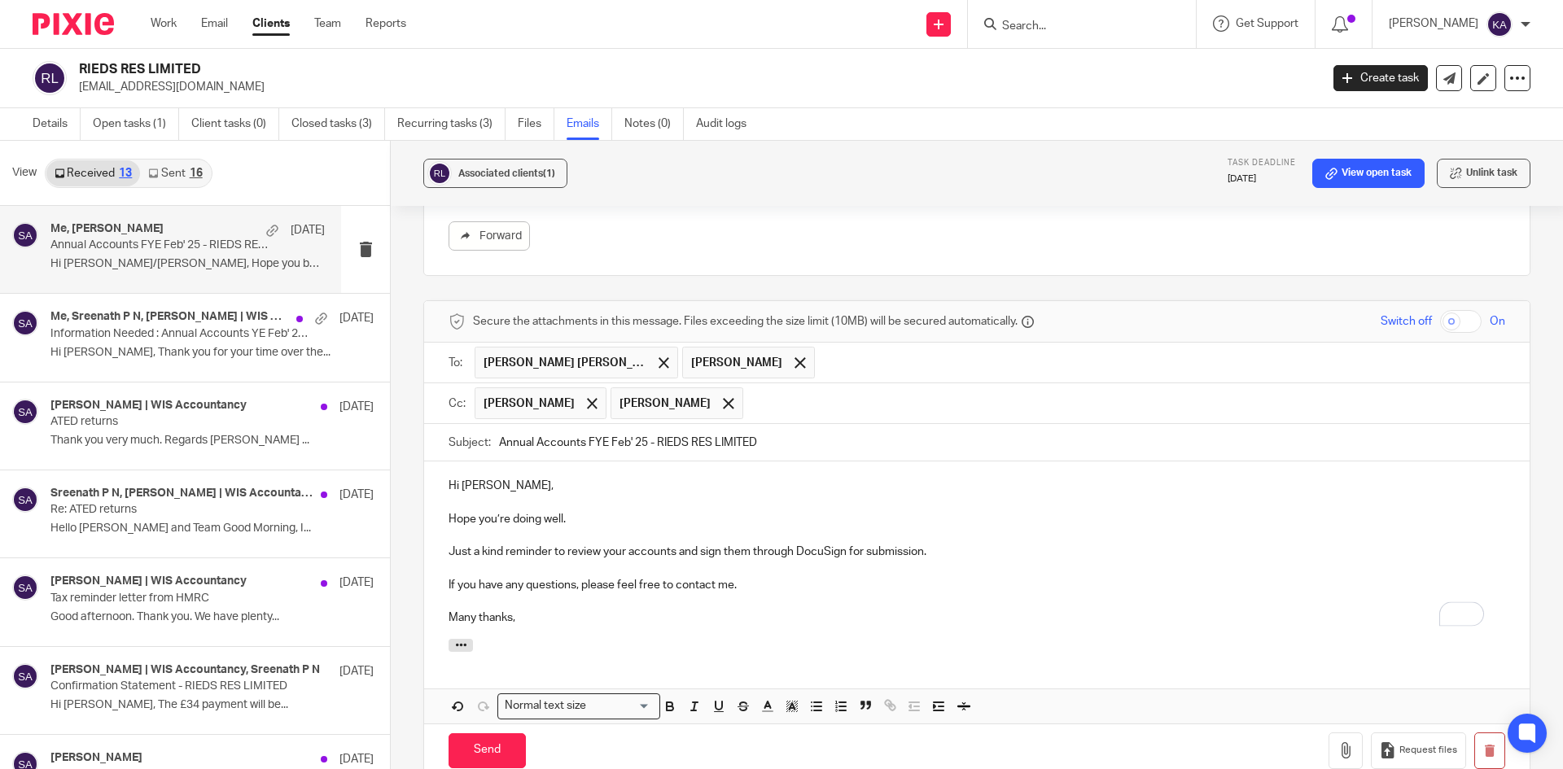
click at [548, 625] on p "Many thanks," at bounding box center [977, 618] width 1057 height 16
click at [486, 758] on input "Send" at bounding box center [487, 751] width 77 height 35
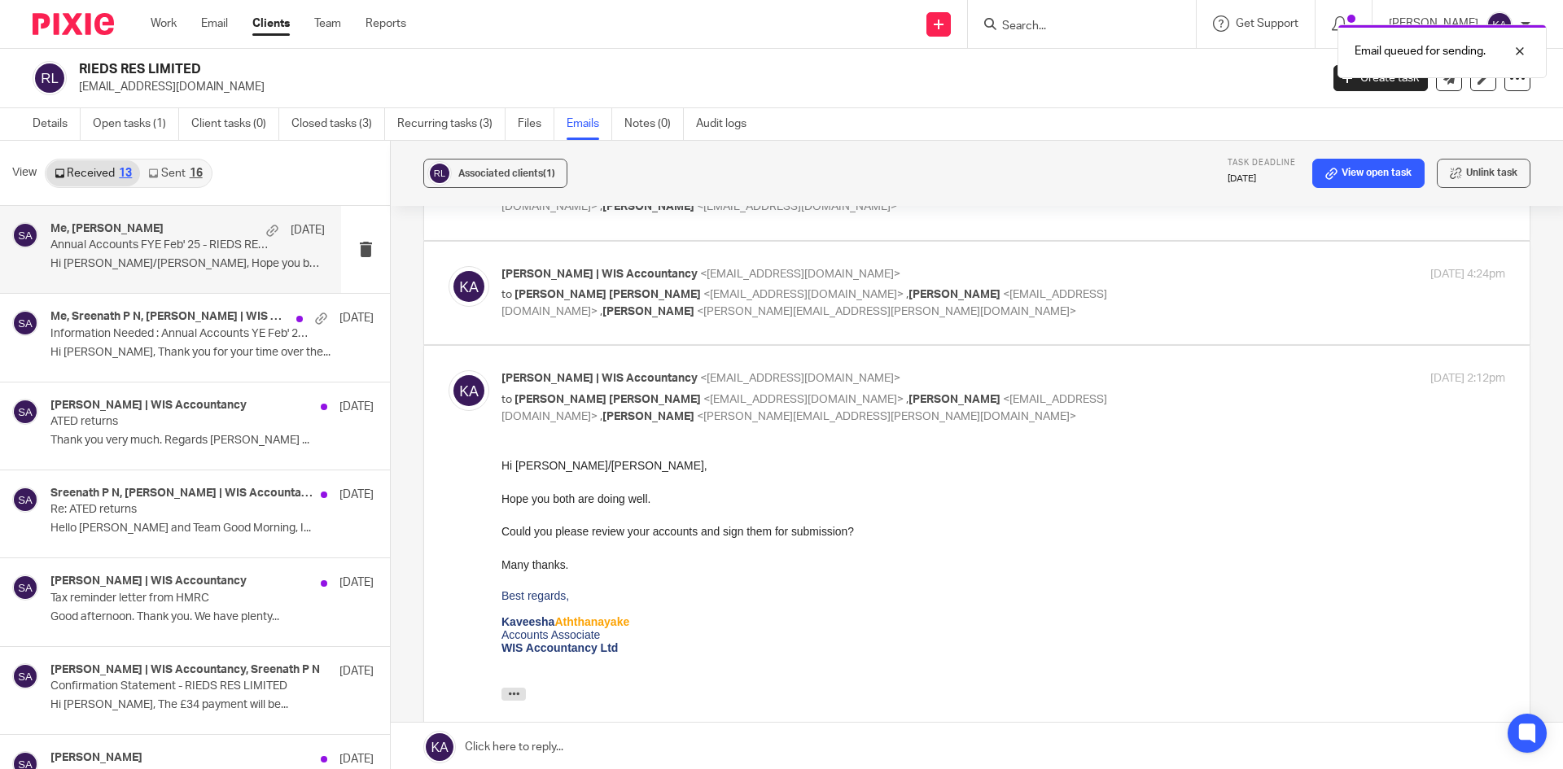
scroll to position [124, 0]
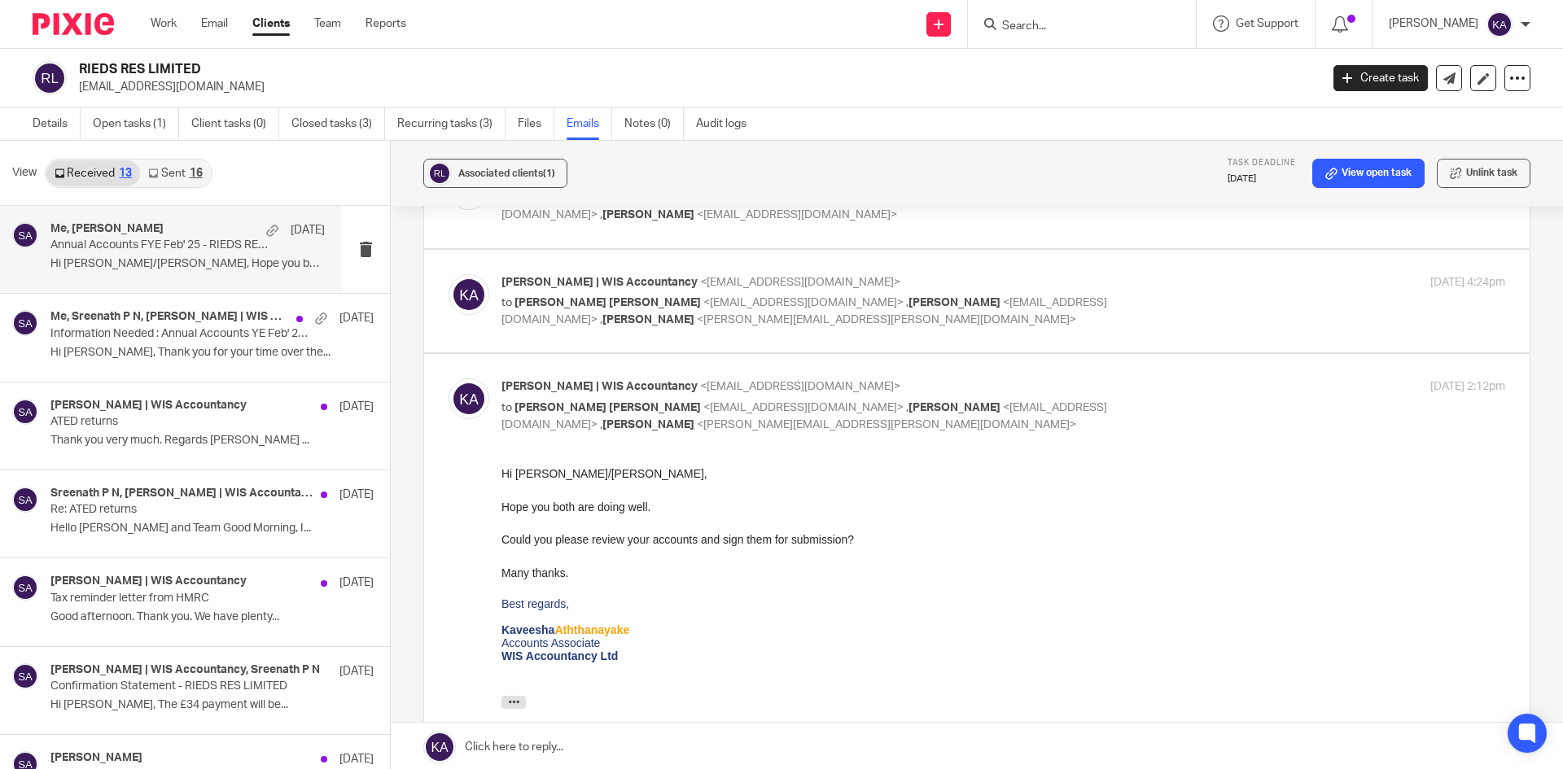
click at [547, 626] on span "Kaveesha" at bounding box center [527, 630] width 53 height 13
drag, startPoint x: 581, startPoint y: 635, endPoint x: 620, endPoint y: 627, distance: 39.9
click at [620, 627] on span "Aththanayake" at bounding box center [591, 630] width 75 height 13
click at [1001, 21] on input "Search" at bounding box center [1074, 27] width 147 height 15
click at [1001, 24] on input "Search" at bounding box center [1074, 27] width 147 height 15
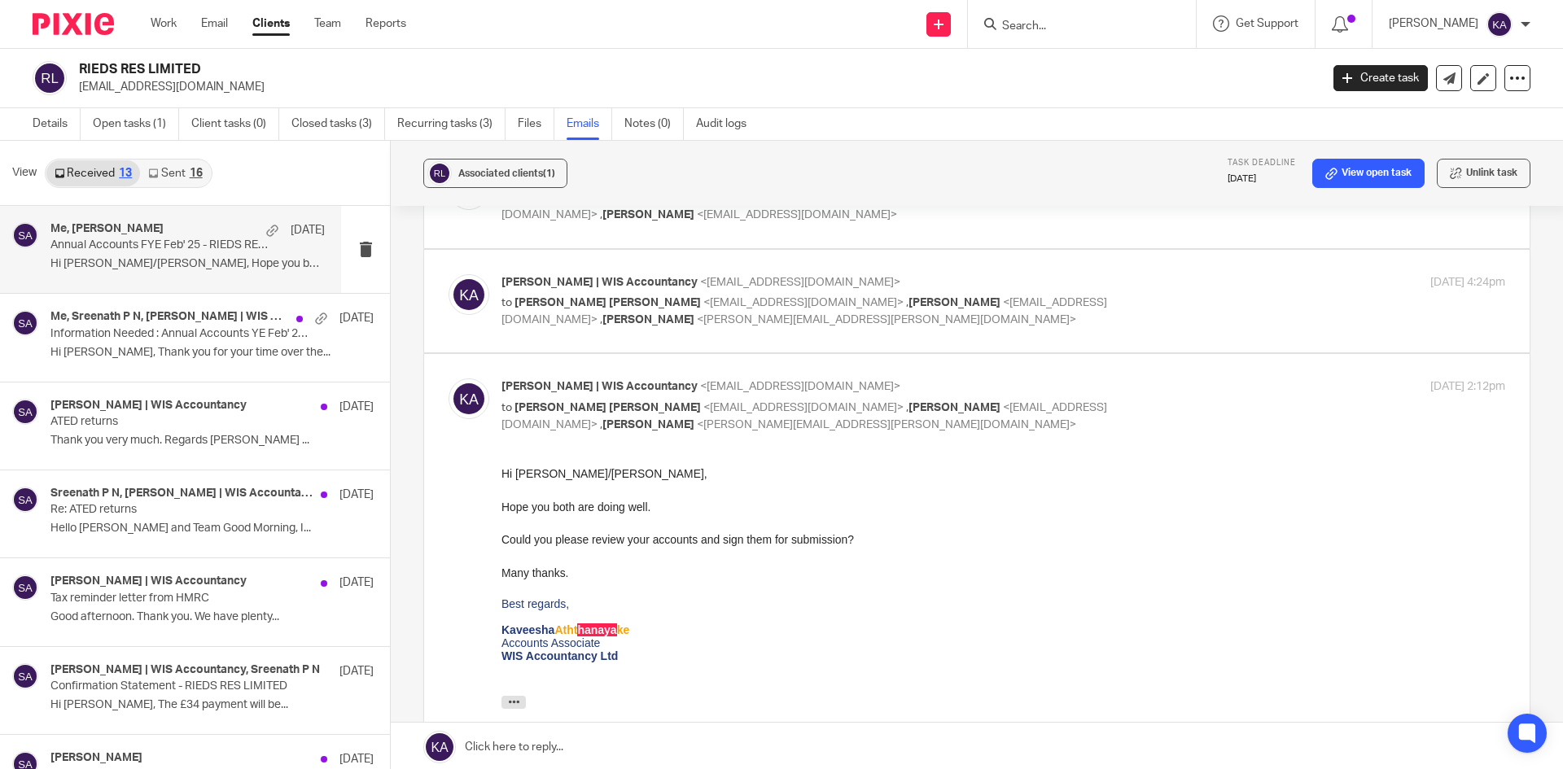
paste input "BR TECHNOLOGY SOLUTIONS LTD"
type input "BR TECHNOLOGY SOLUTIONS LTD"
click at [1027, 54] on link at bounding box center [1134, 69] width 275 height 37
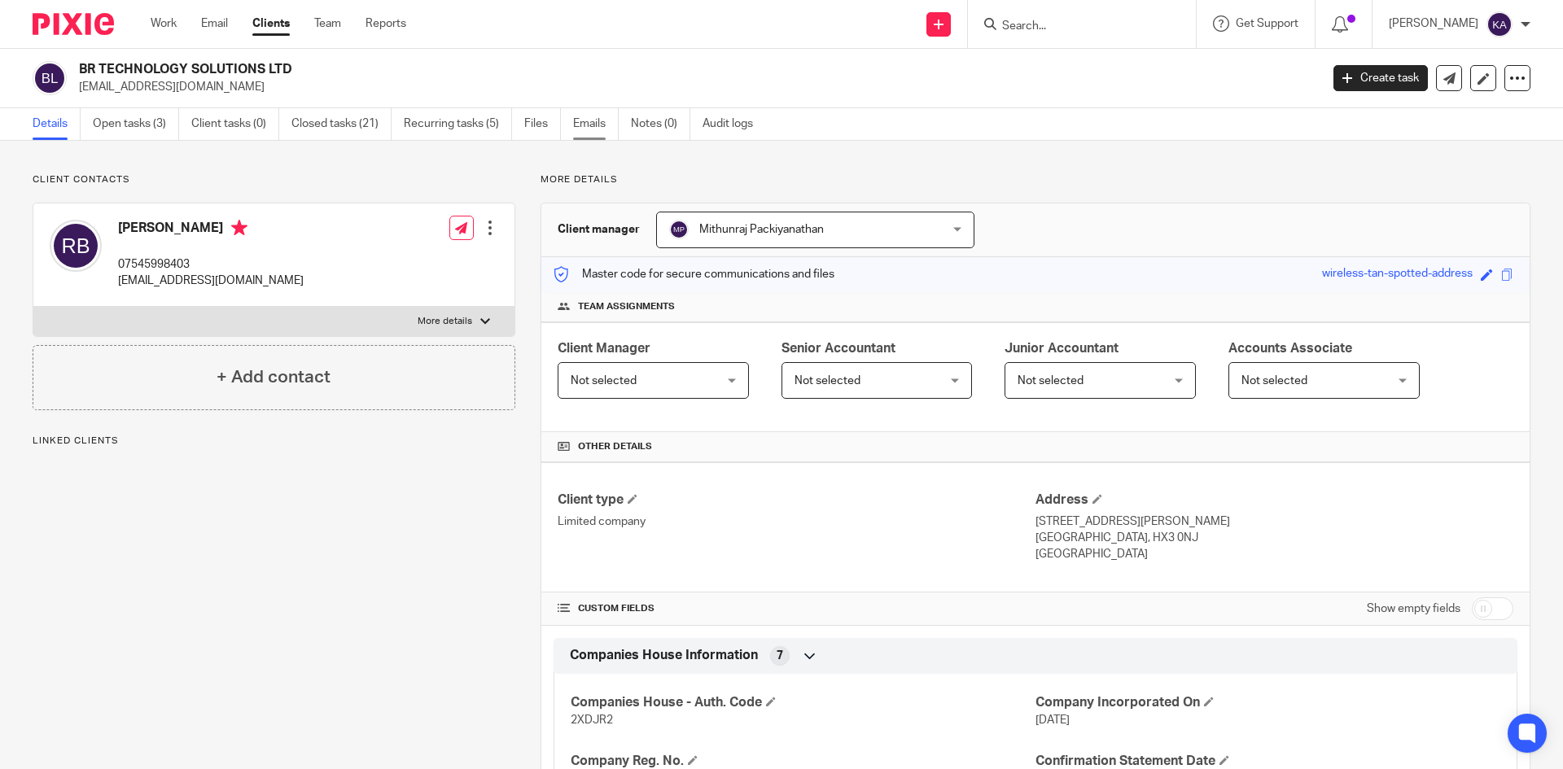
click at [587, 116] on link "Emails" at bounding box center [596, 124] width 46 height 32
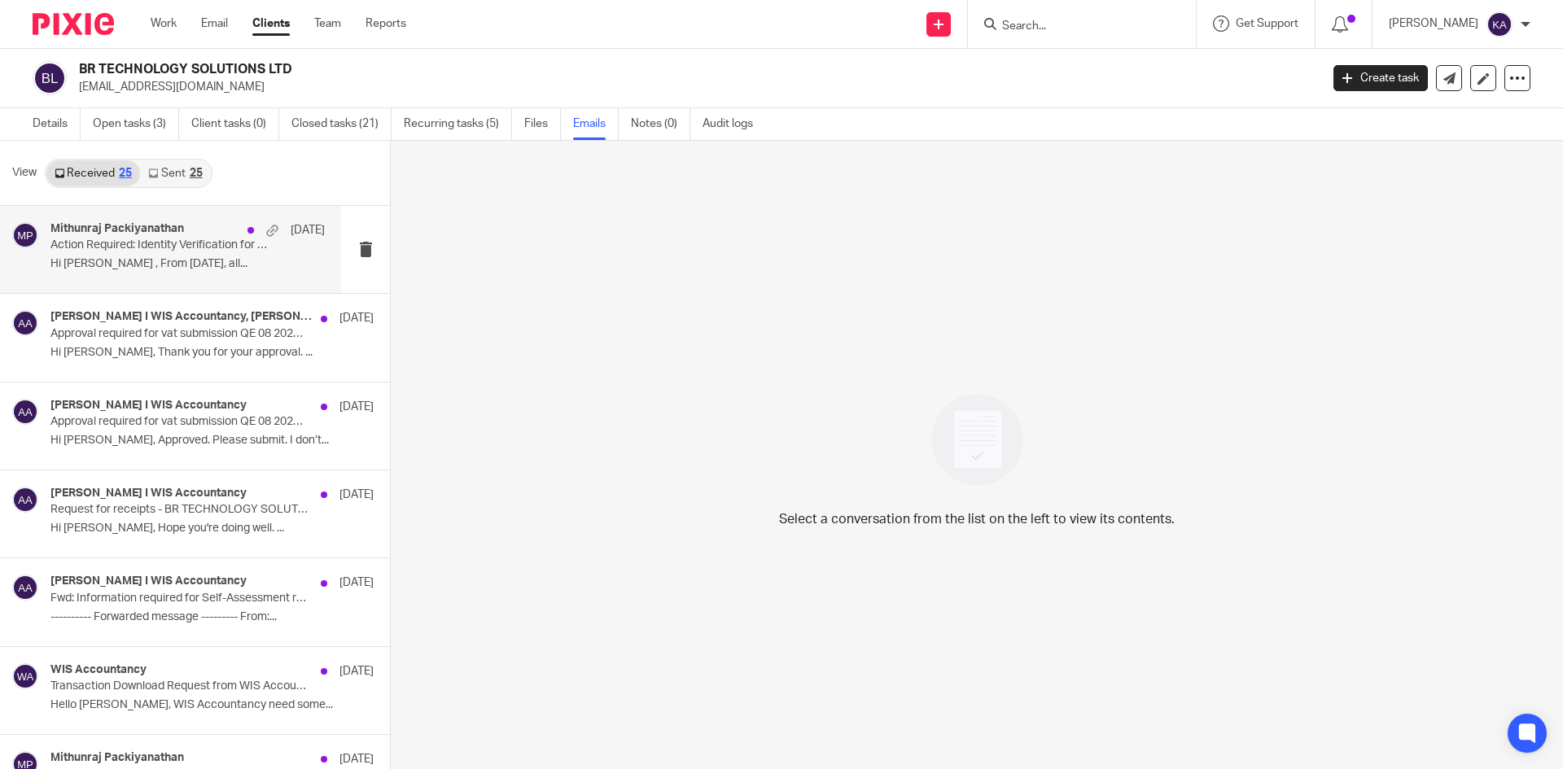
click at [147, 247] on p "Action Required: Identity Verification for Companies House – New Legal Requirem…" at bounding box center [160, 246] width 220 height 14
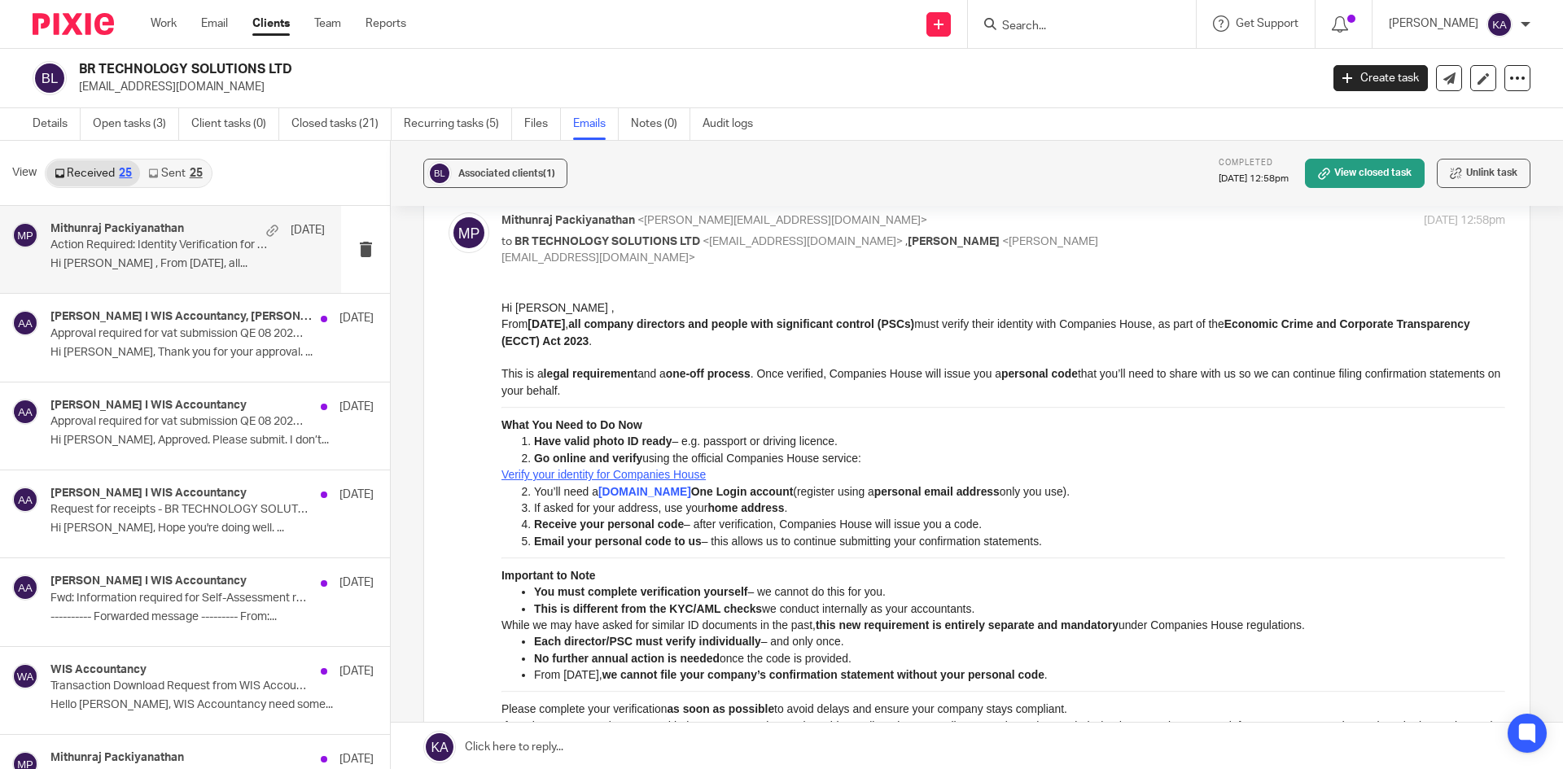
scroll to position [50, 0]
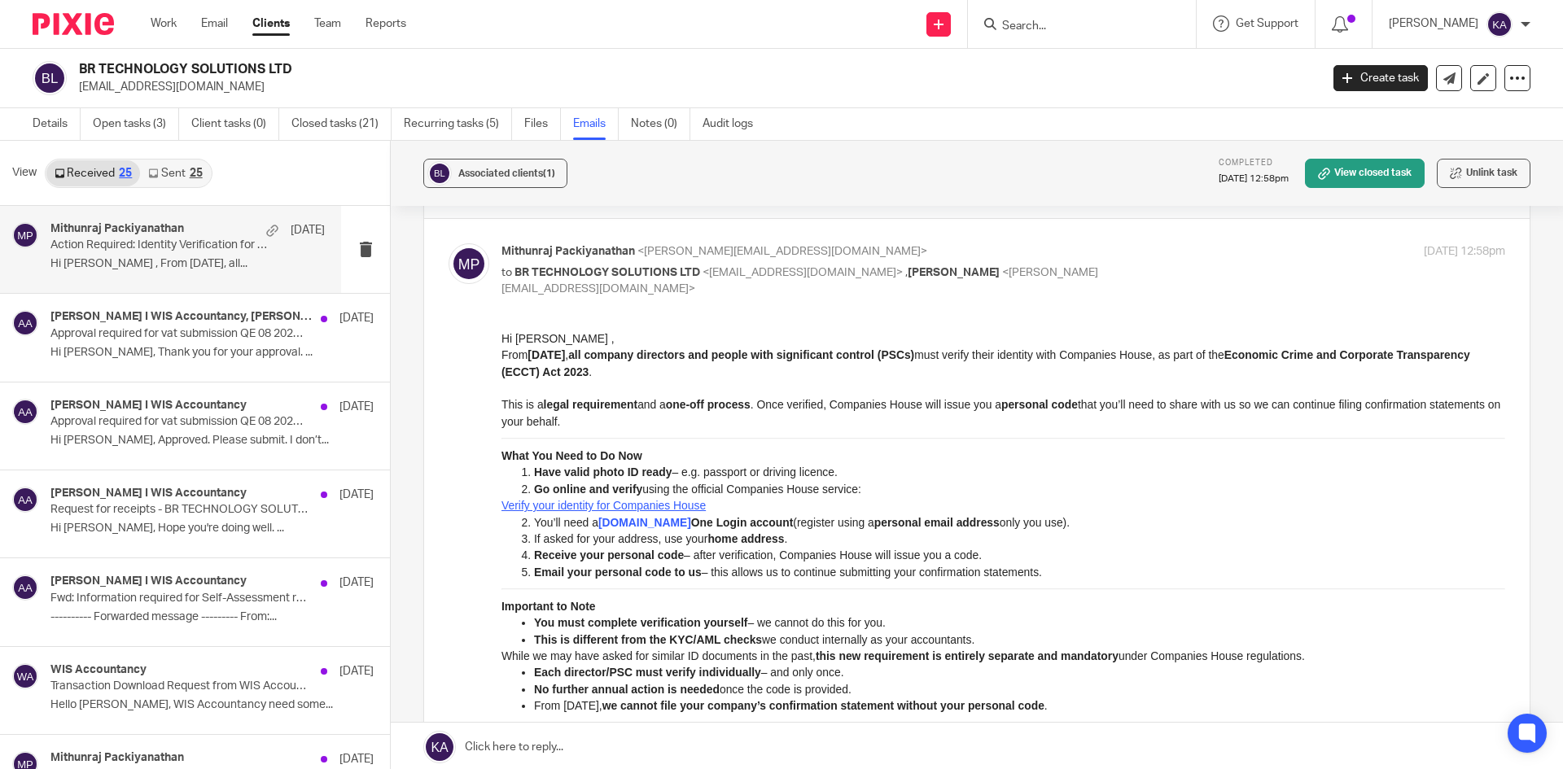
click at [1008, 31] on input "Search" at bounding box center [1074, 27] width 147 height 15
paste input "CBM SOFTWARE SOLUTIONS LTD"
type input "CBM SOFTWARE SOLUTIONS LTD"
click at [997, 60] on link at bounding box center [1134, 69] width 275 height 37
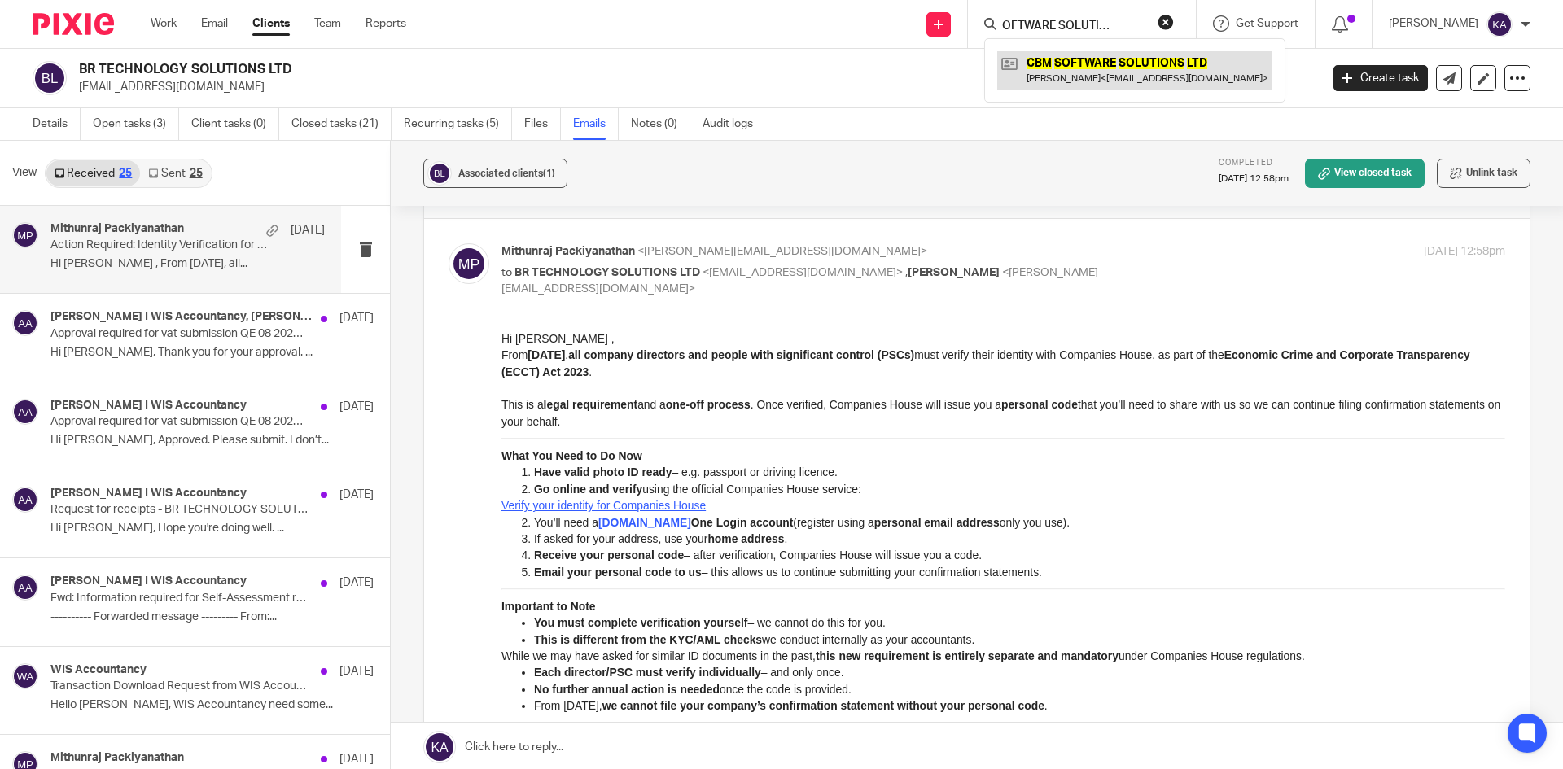
scroll to position [0, 0]
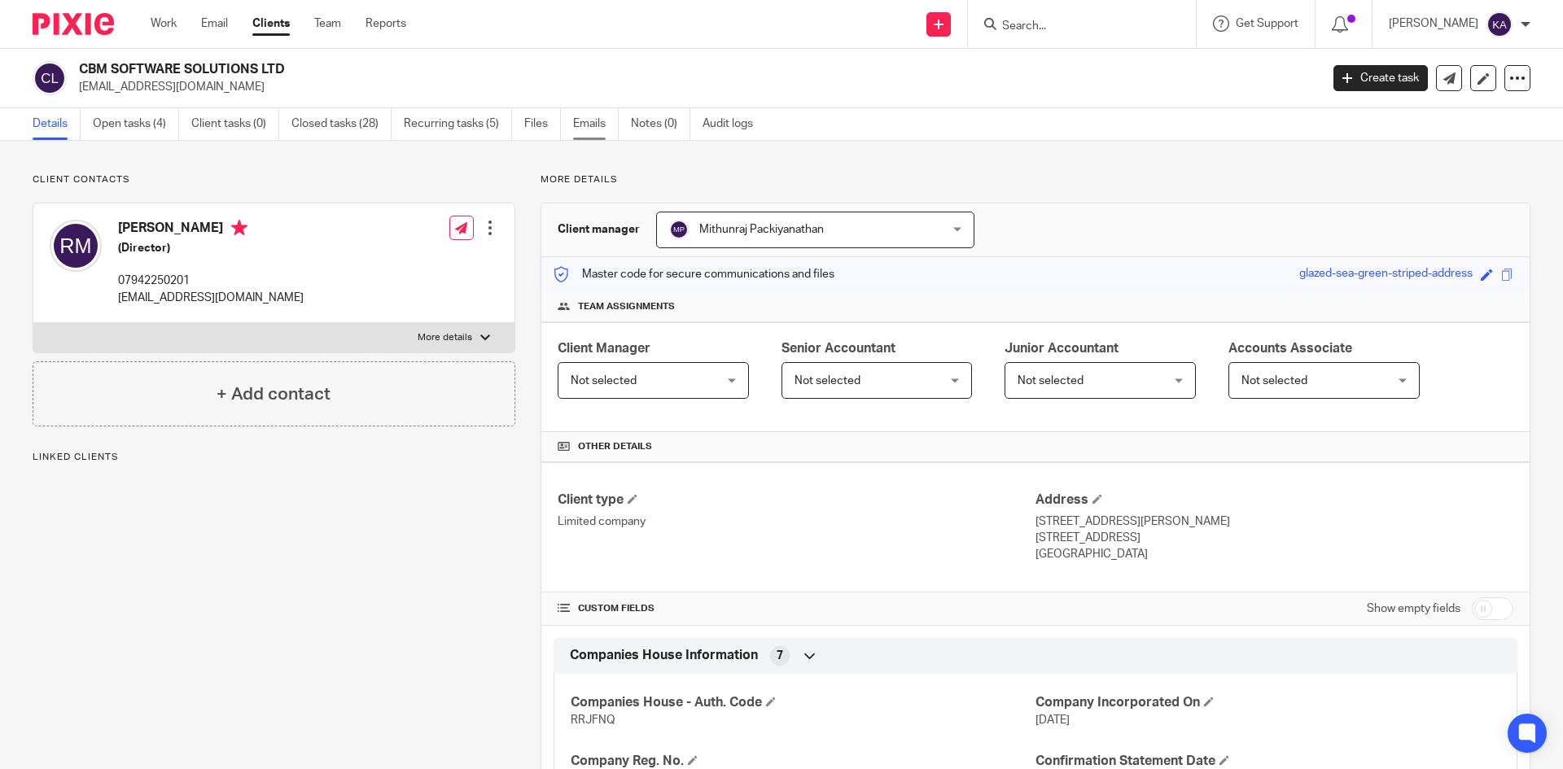
click at [578, 125] on link "Emails" at bounding box center [596, 124] width 46 height 32
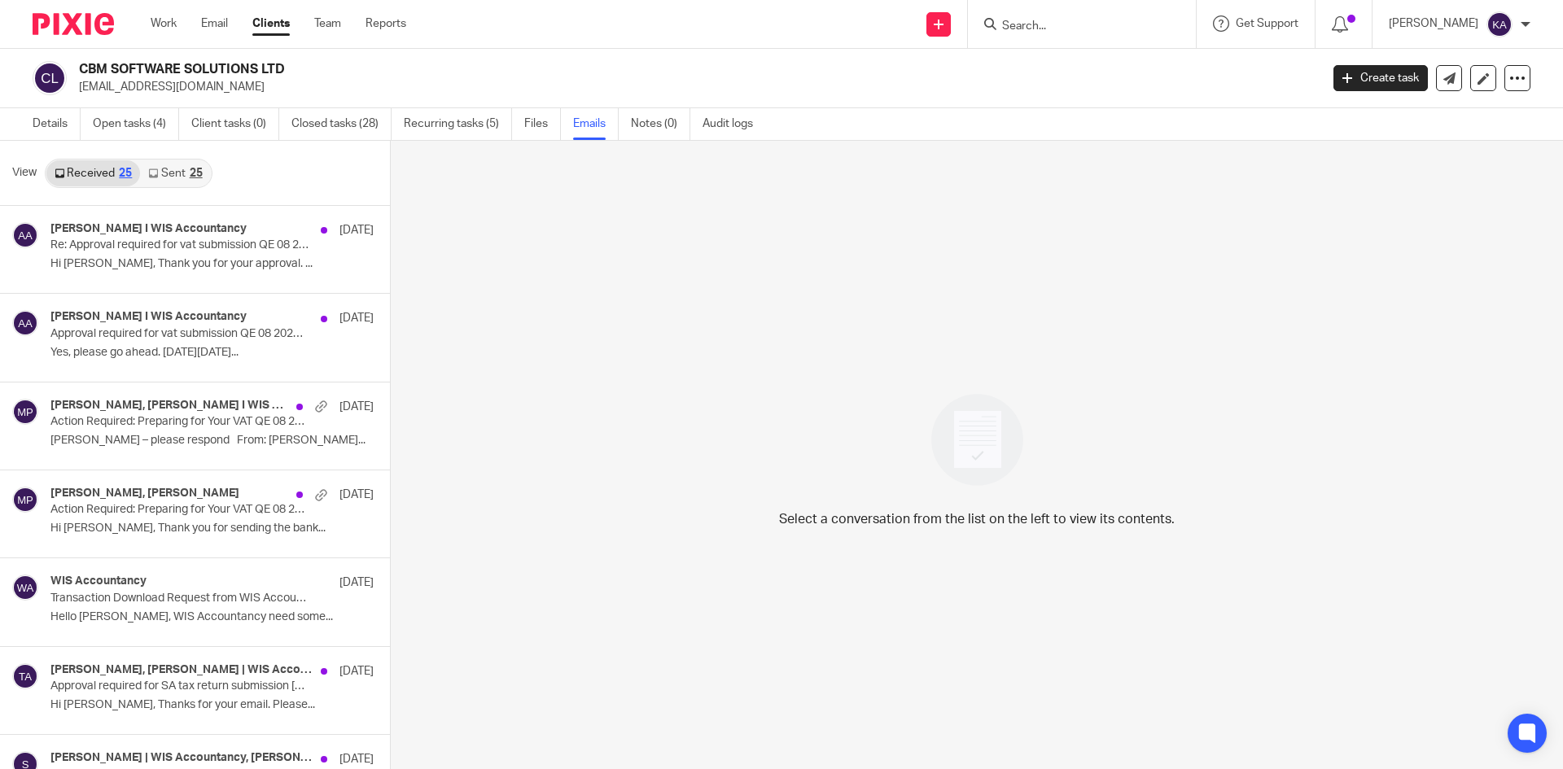
click at [167, 169] on link "Sent 25" at bounding box center [175, 173] width 70 height 26
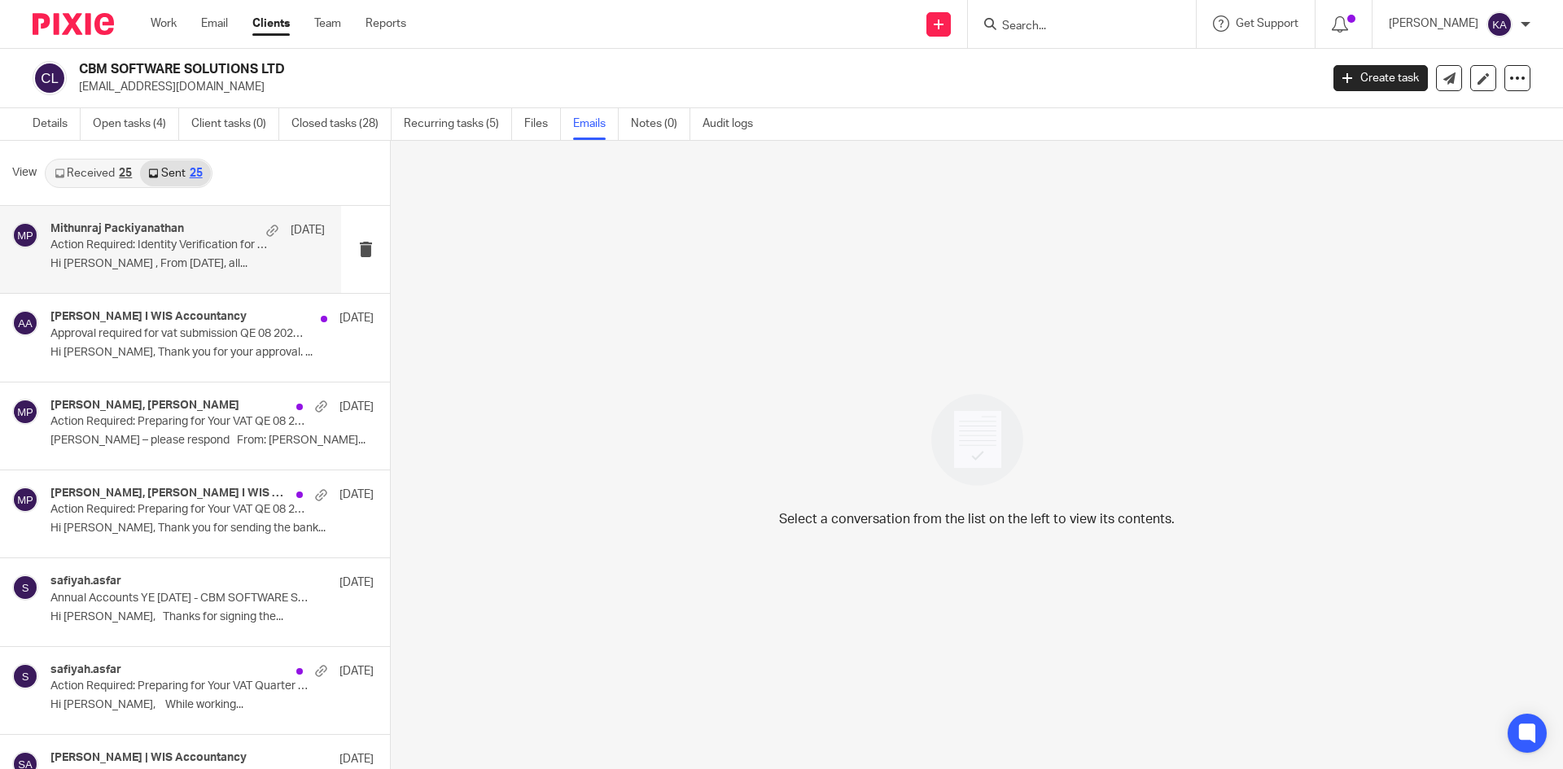
scroll to position [2, 0]
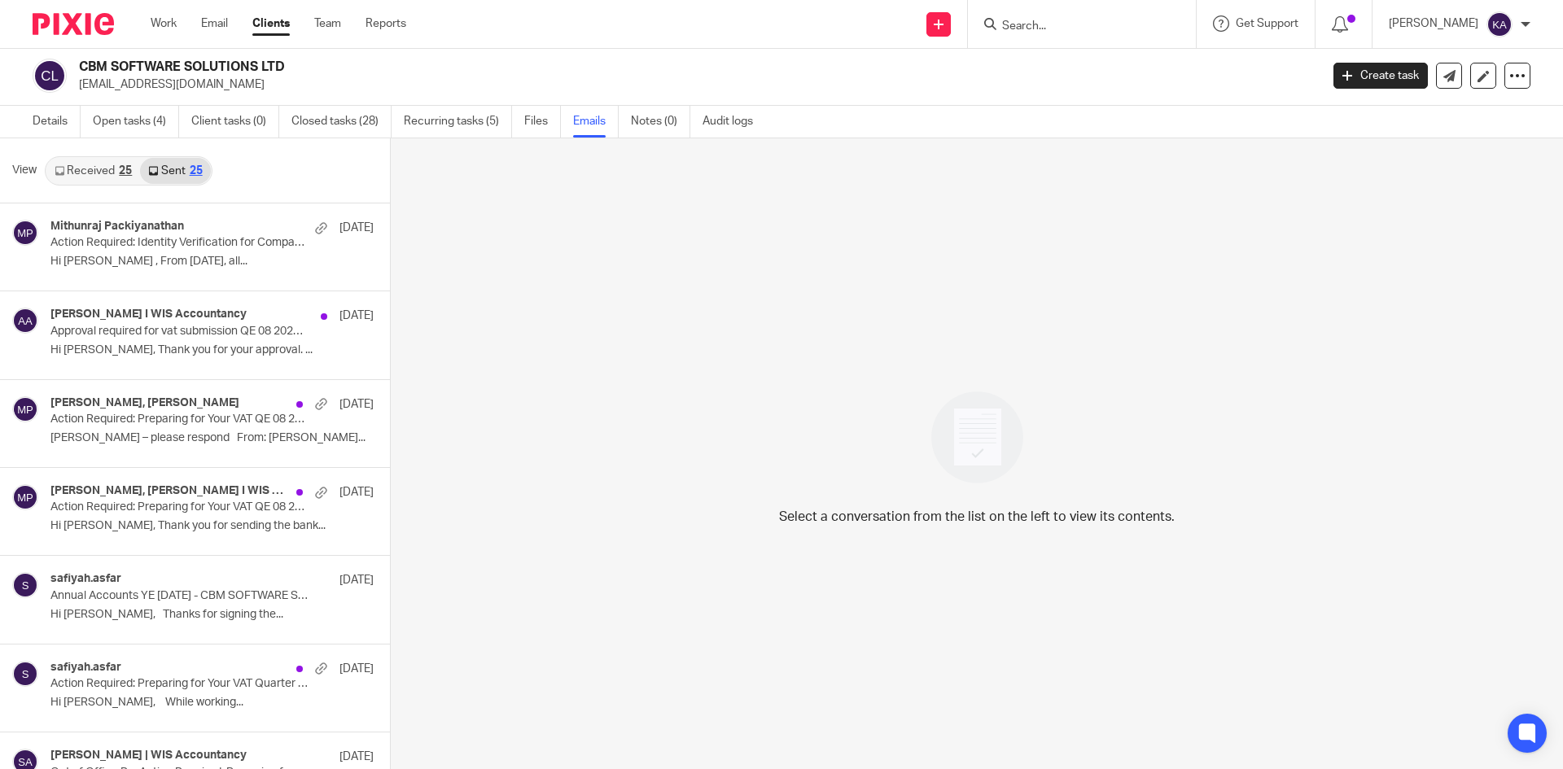
click at [1009, 21] on input "Search" at bounding box center [1074, 27] width 147 height 15
click at [1001, 20] on input "Search" at bounding box center [1074, 27] width 147 height 15
paste input "BINARY BALKARA LIMITED"
type input "BINARY BALKARA LIMITED"
click at [1039, 48] on div "BINARY BALKARA LIMITED Manoj Kalher < manojkalher@gmail.com >" at bounding box center [1134, 70] width 301 height 64
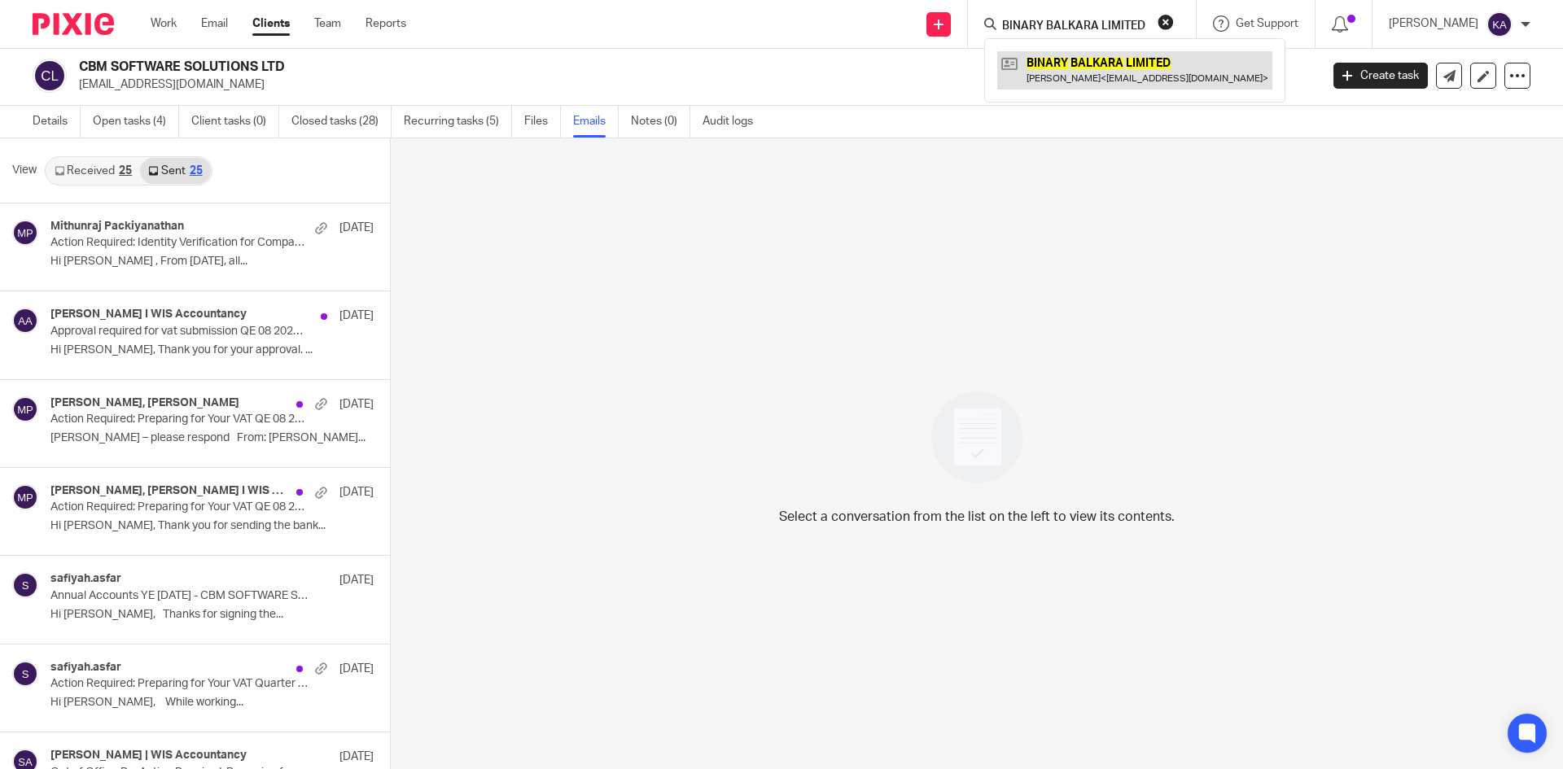
click at [1046, 58] on link at bounding box center [1134, 69] width 275 height 37
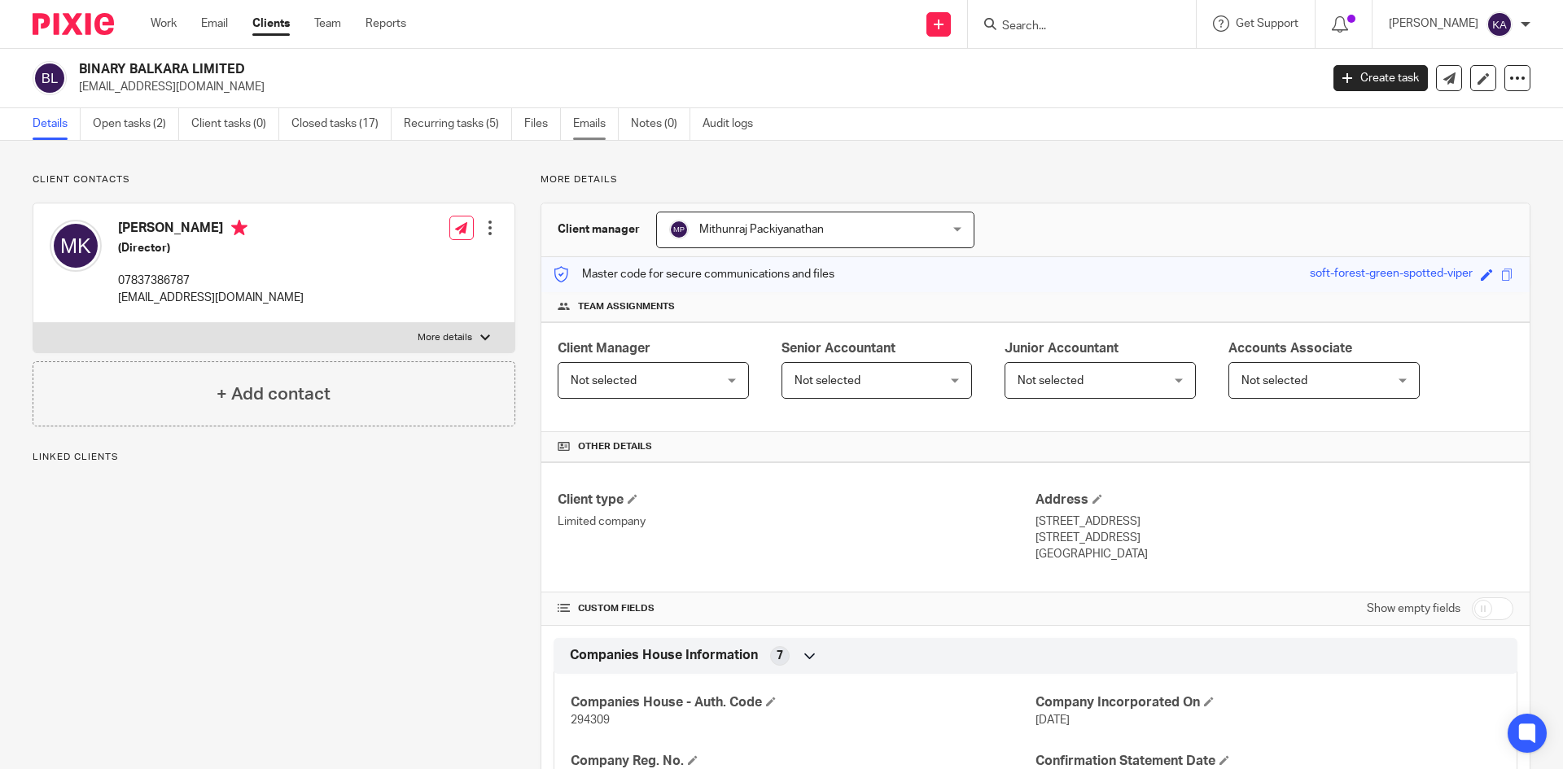
click at [600, 117] on link "Emails" at bounding box center [596, 124] width 46 height 32
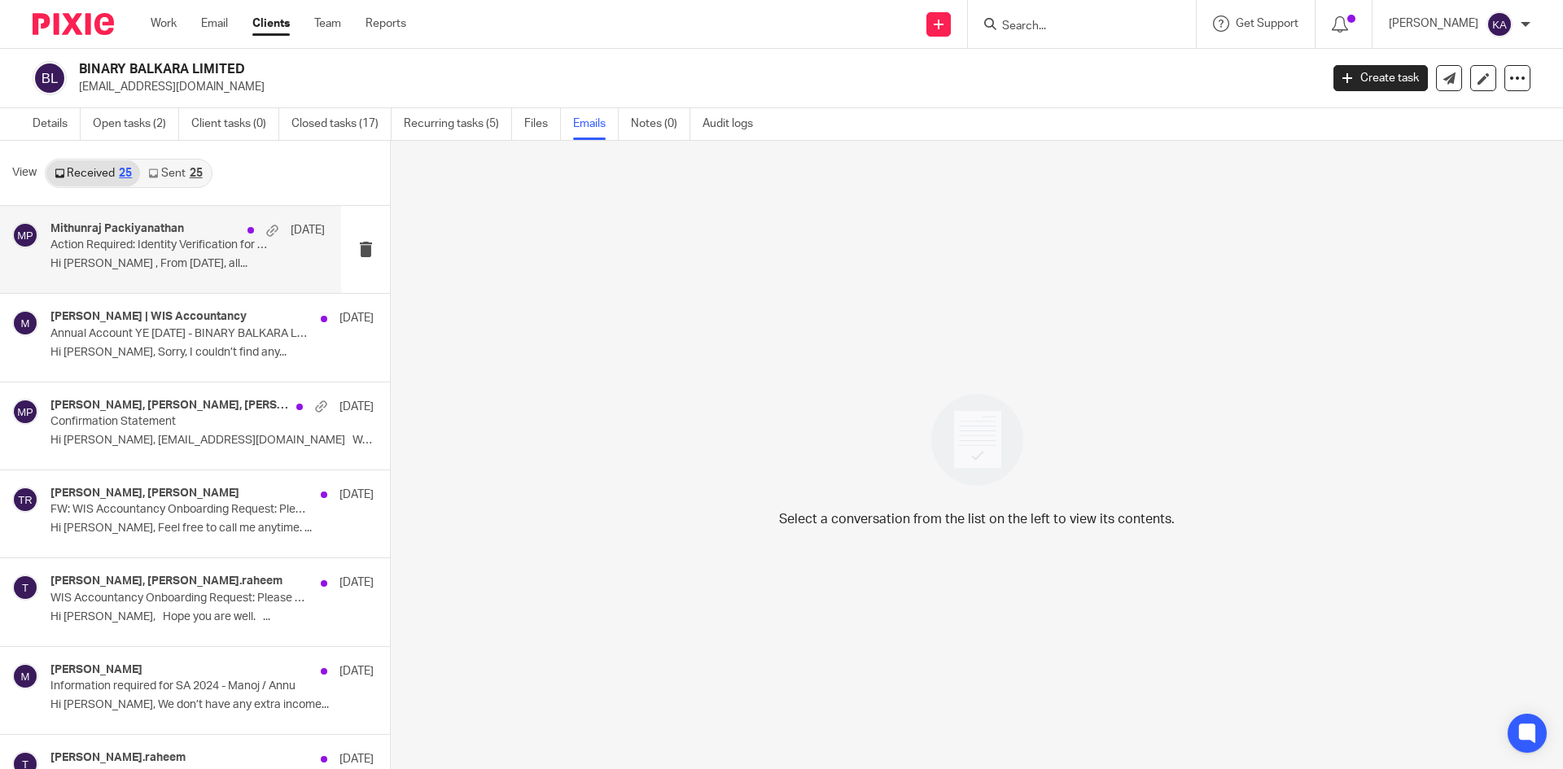
click at [202, 239] on p "Action Required: Identity Verification for Companies House – New Legal Requirem…" at bounding box center [160, 246] width 220 height 14
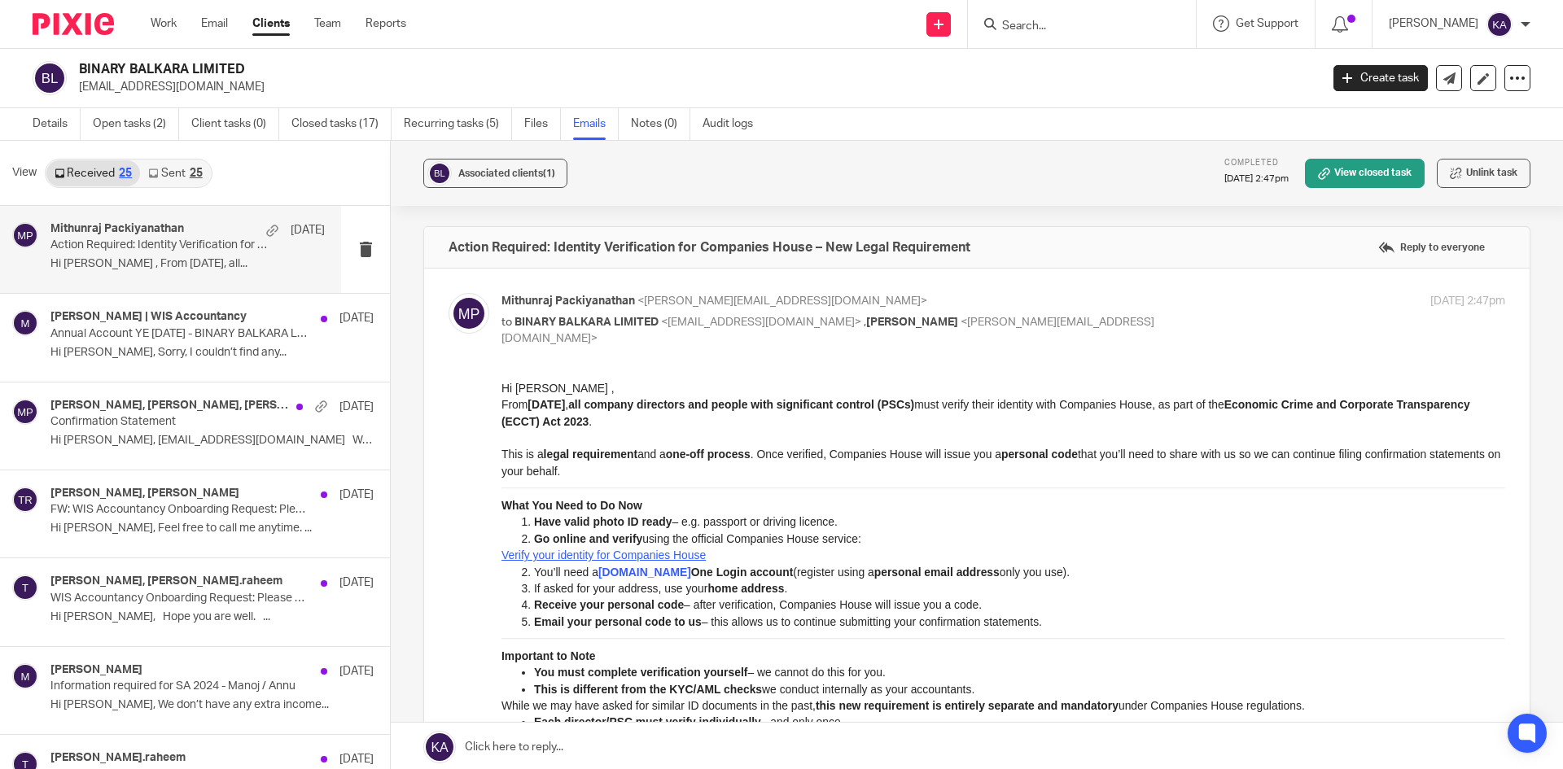
click at [1011, 22] on input "Search" at bounding box center [1074, 27] width 147 height 15
paste input "BEYOND IT LTD"
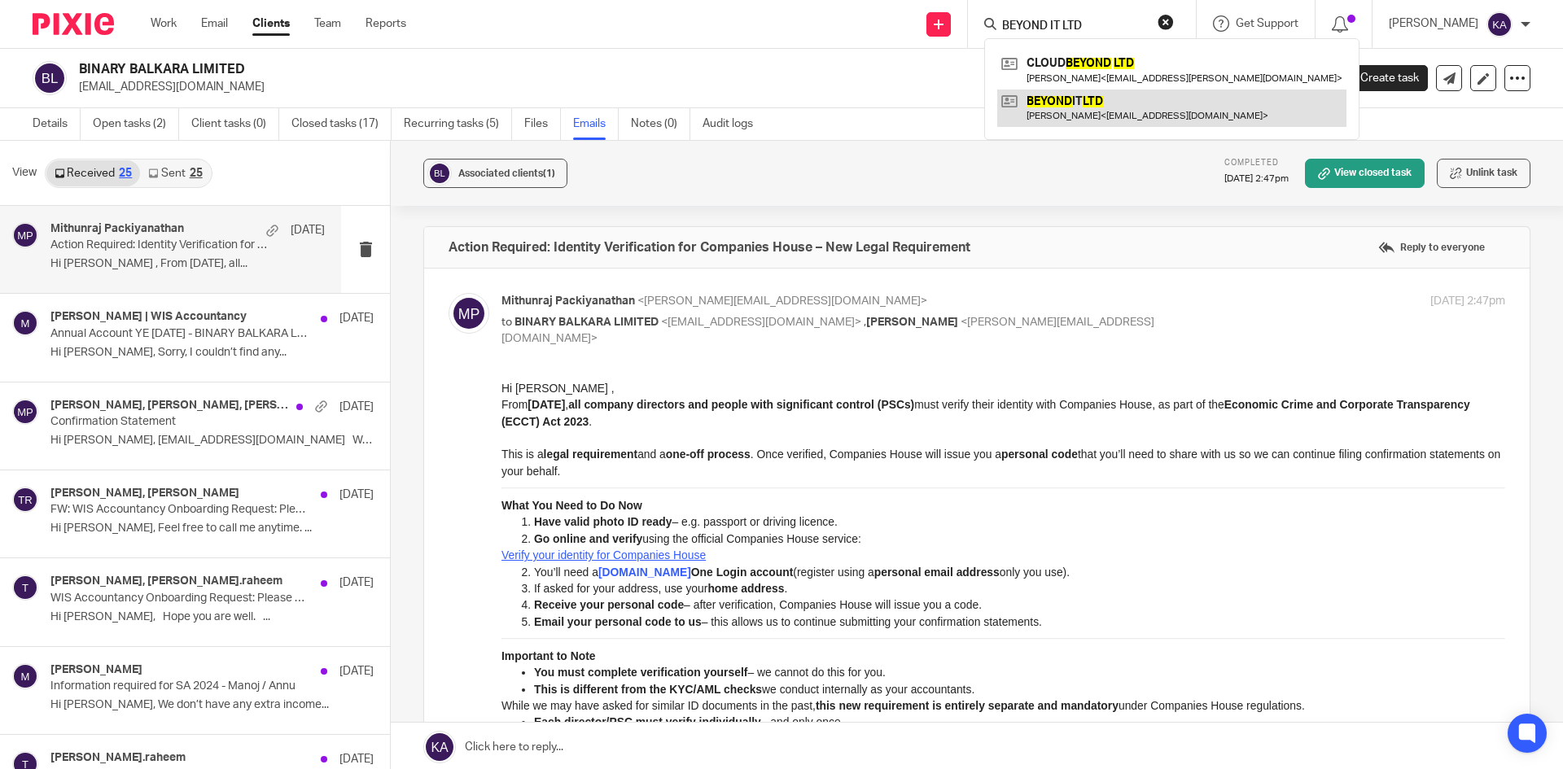
type input "BEYOND IT LTD"
click at [1055, 94] on link at bounding box center [1171, 108] width 349 height 37
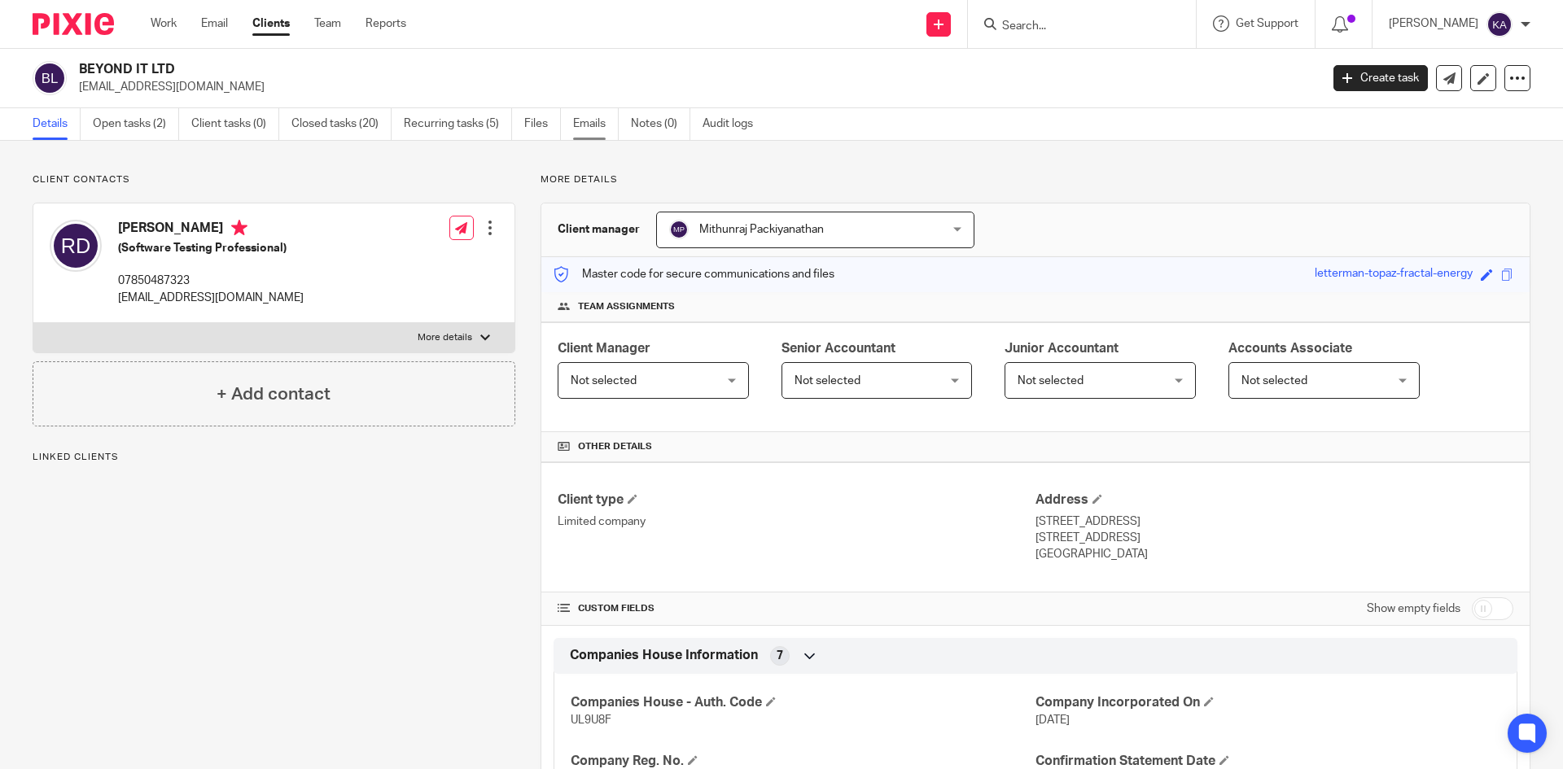
click at [602, 120] on link "Emails" at bounding box center [596, 124] width 46 height 32
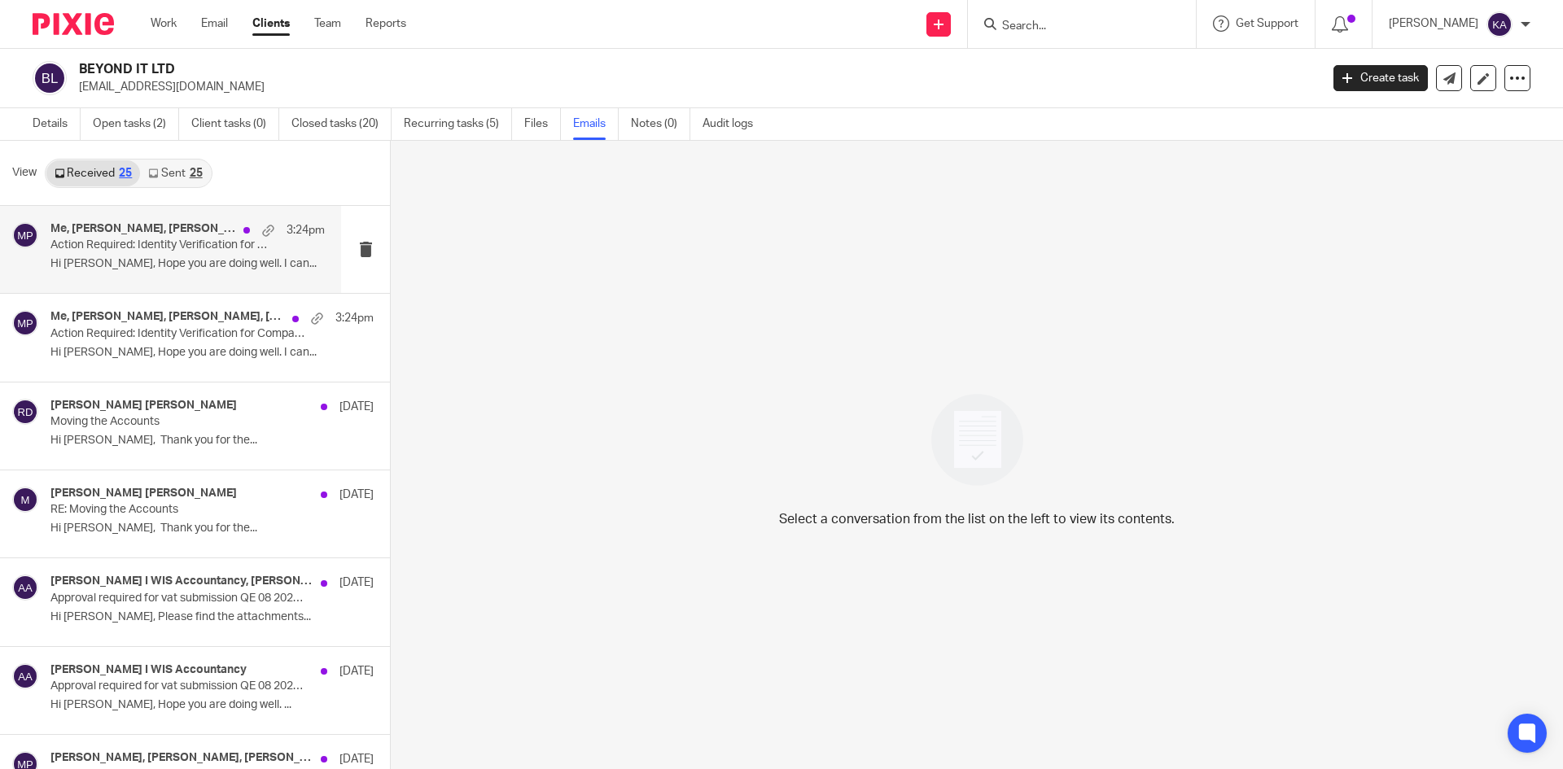
click at [121, 246] on p "Action Required: Identity Verification for Companies House – New Legal Requirem…" at bounding box center [160, 246] width 220 height 14
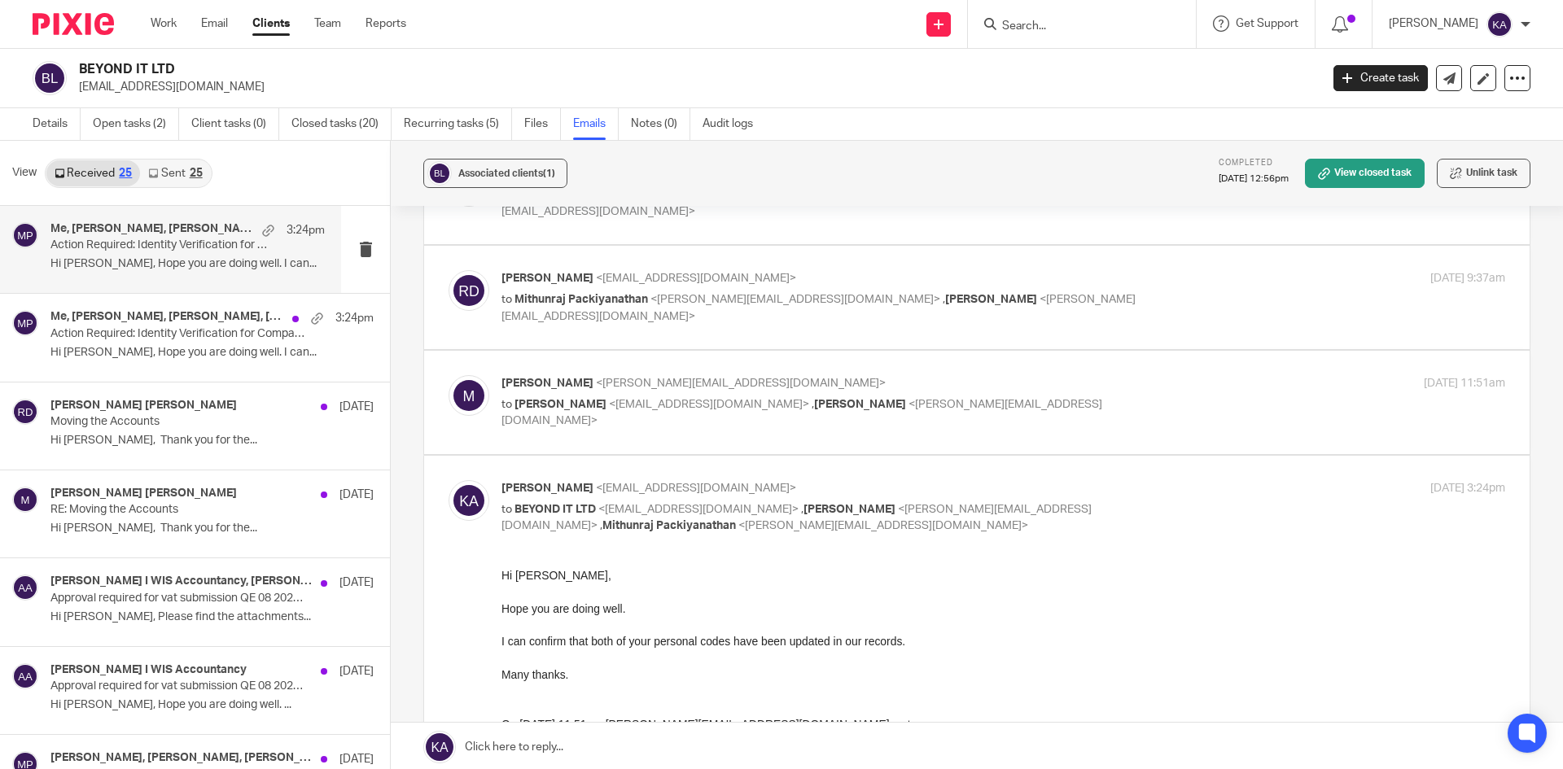
scroll to position [204, 0]
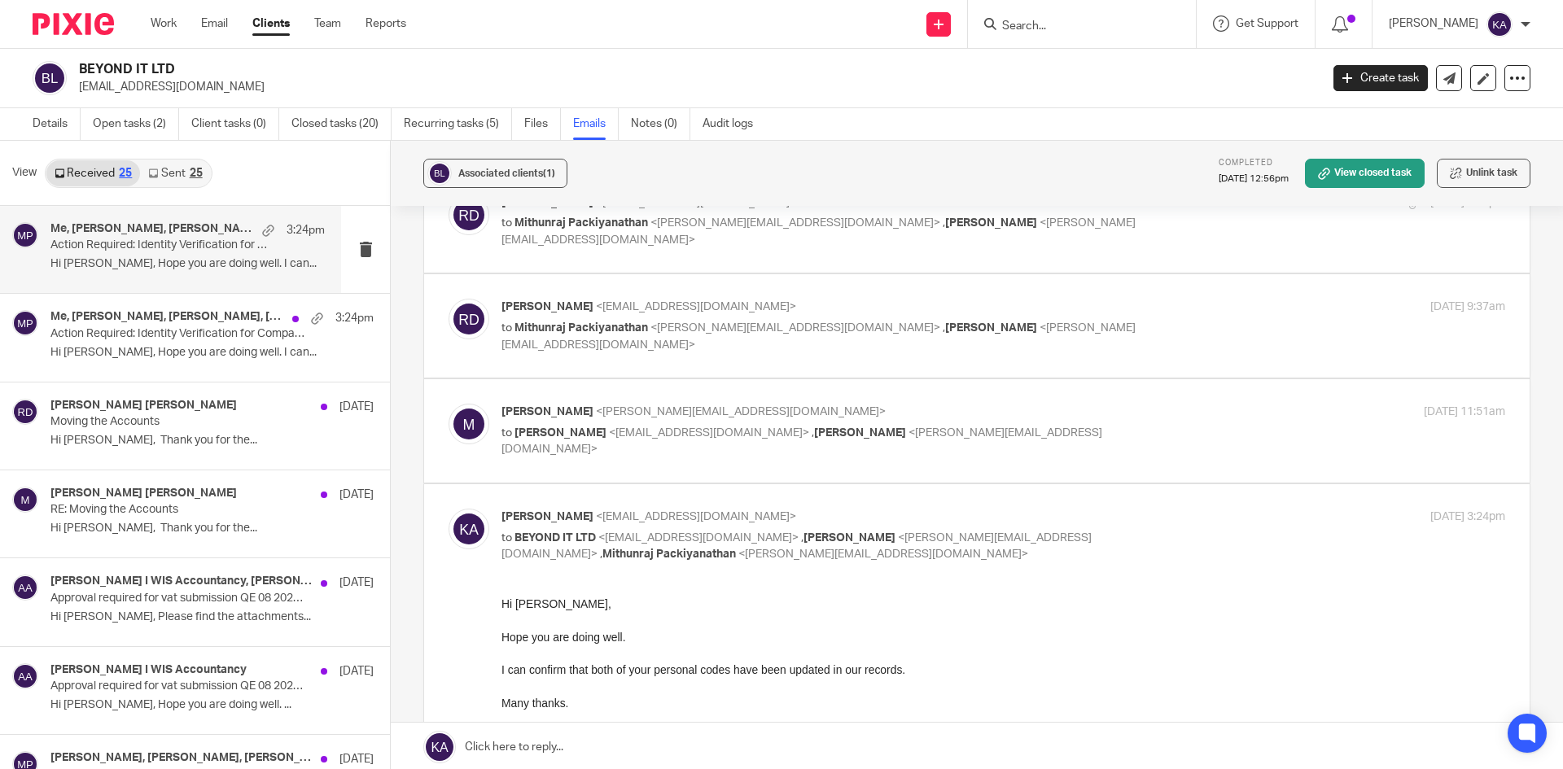
click at [1097, 435] on p "to Rajesh Degala <rajeshdegala@outlook.com> , Akeel Mohammed <akeel@wis-account…" at bounding box center [835, 441] width 669 height 33
checkbox input "true"
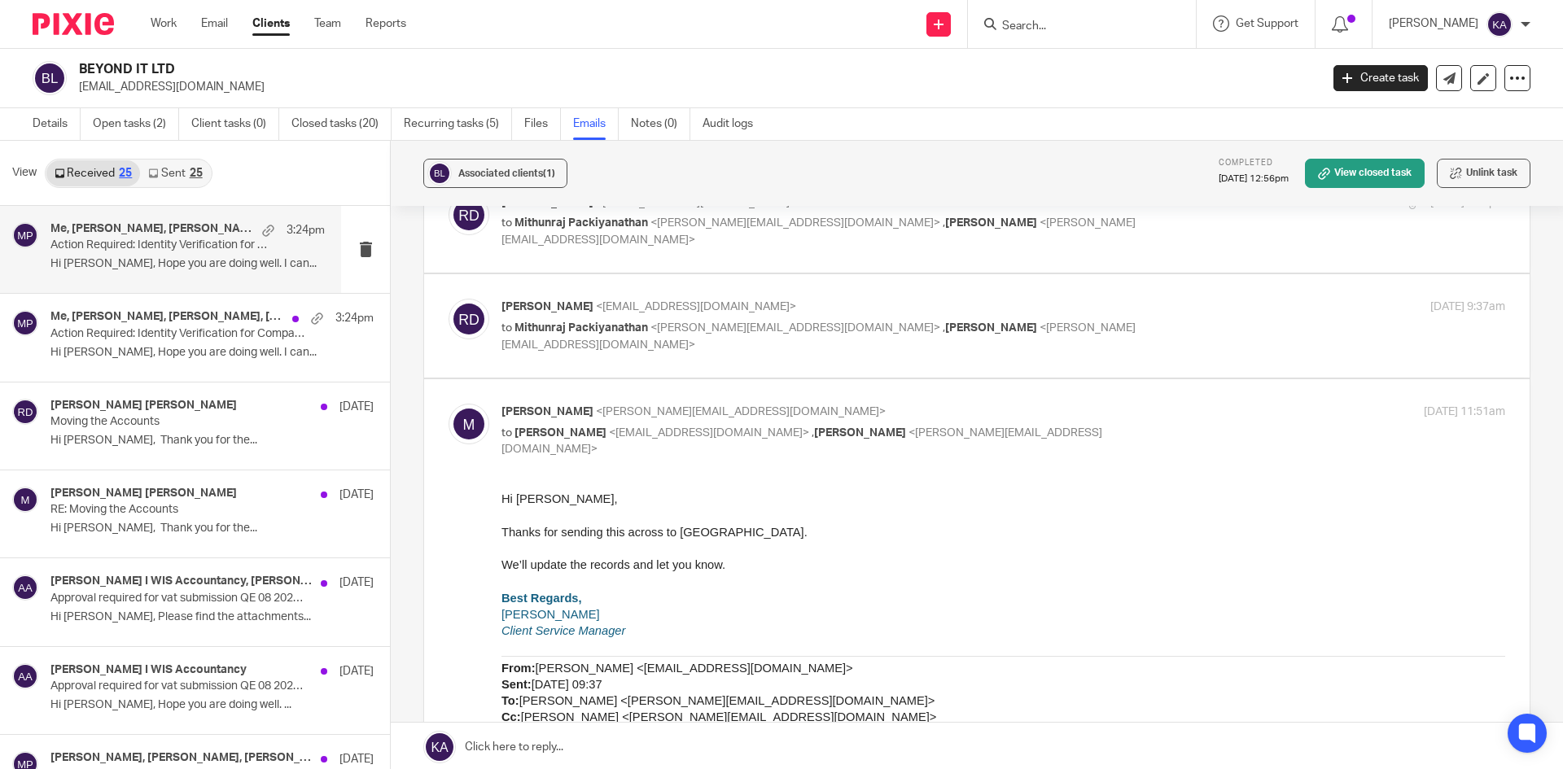
scroll to position [0, 0]
click at [1068, 320] on p "to Mithunraj Packiyanathan <mithun@wis-accountancy.co.uk> , Akeel Mohammed <ake…" at bounding box center [835, 336] width 669 height 33
checkbox input "true"
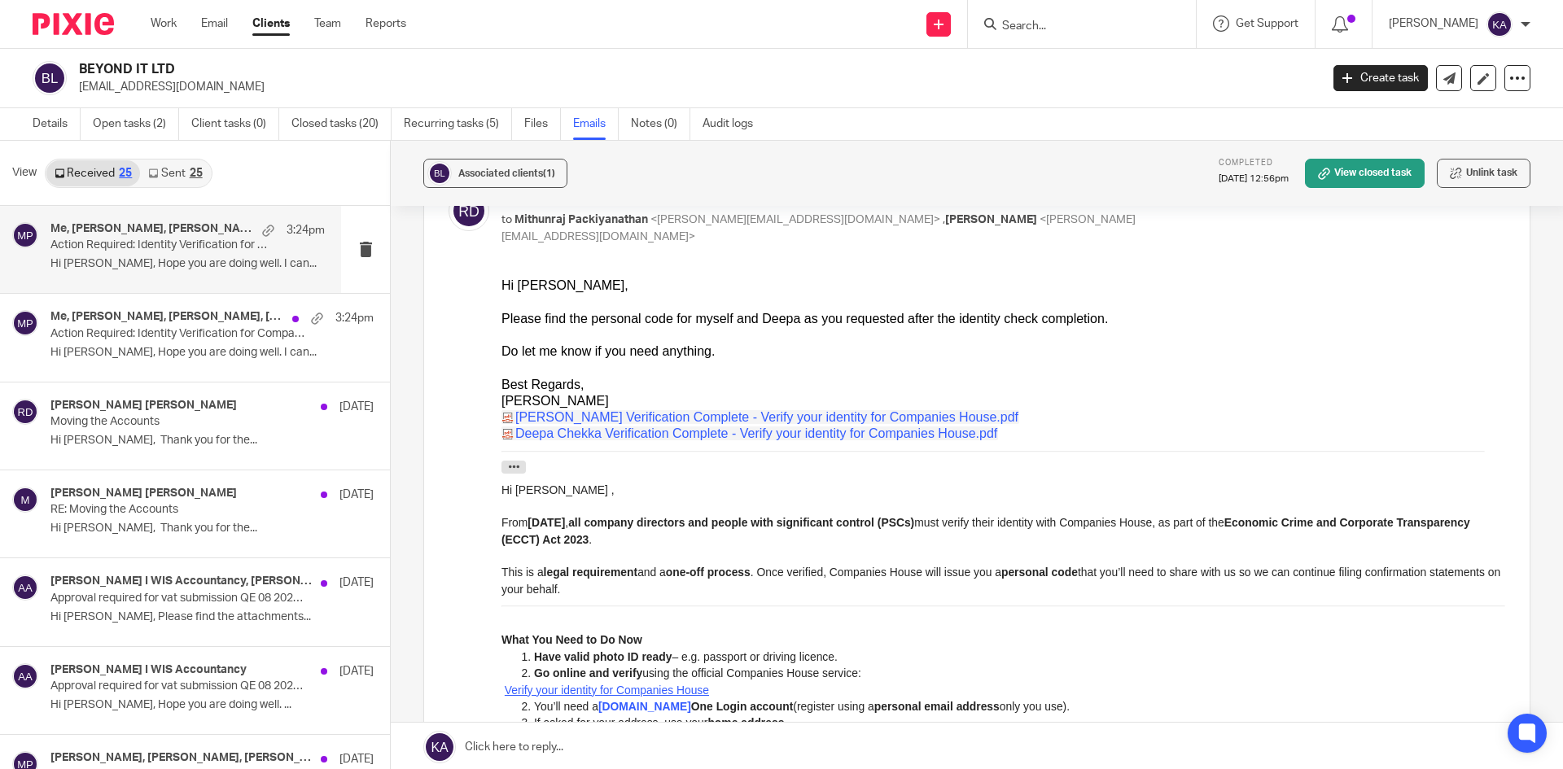
scroll to position [448, 0]
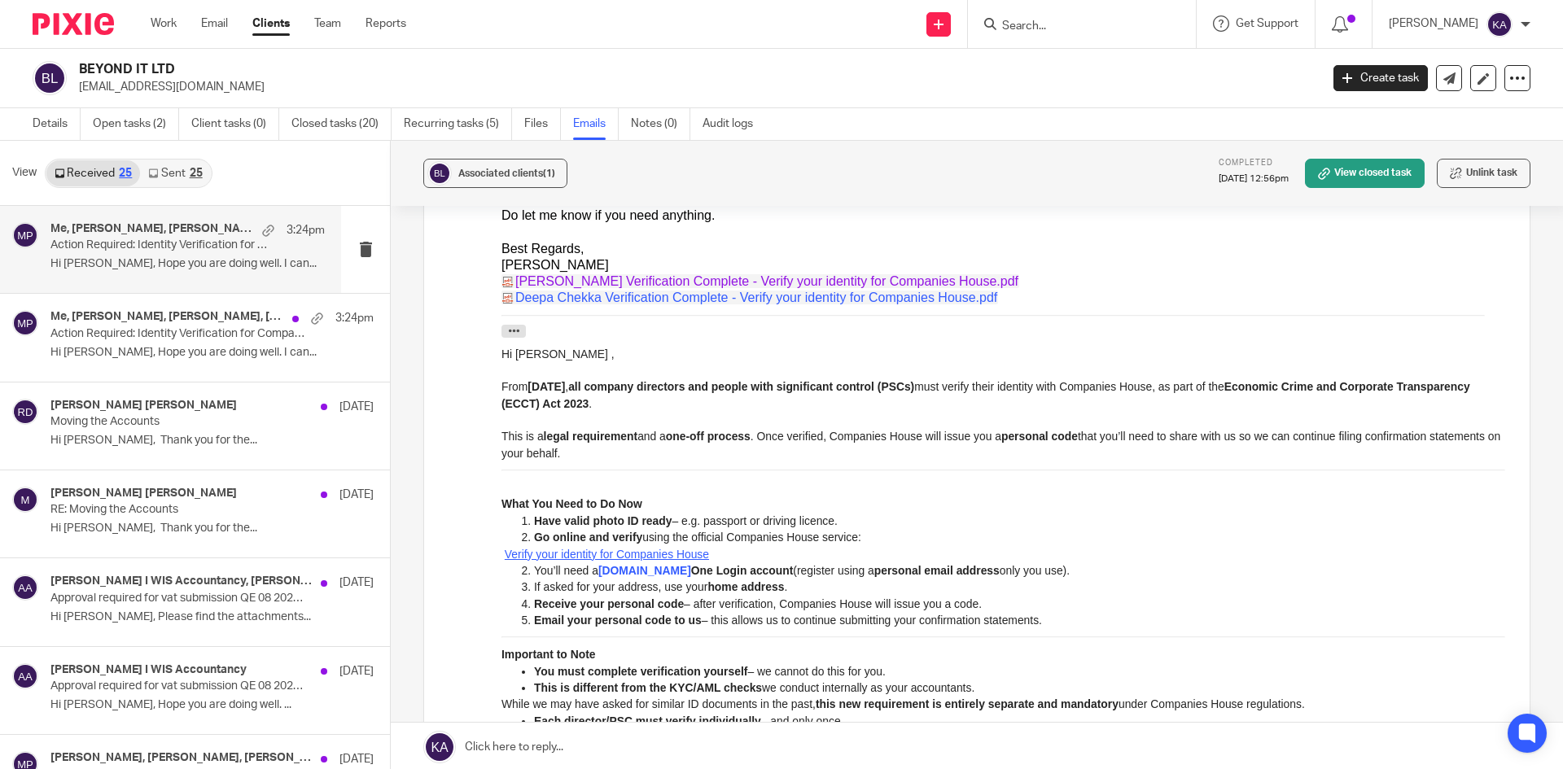
click at [761, 278] on link "Rajesh Degala Verification Complete - Verify your identity for Companies House.…" at bounding box center [760, 281] width 518 height 14
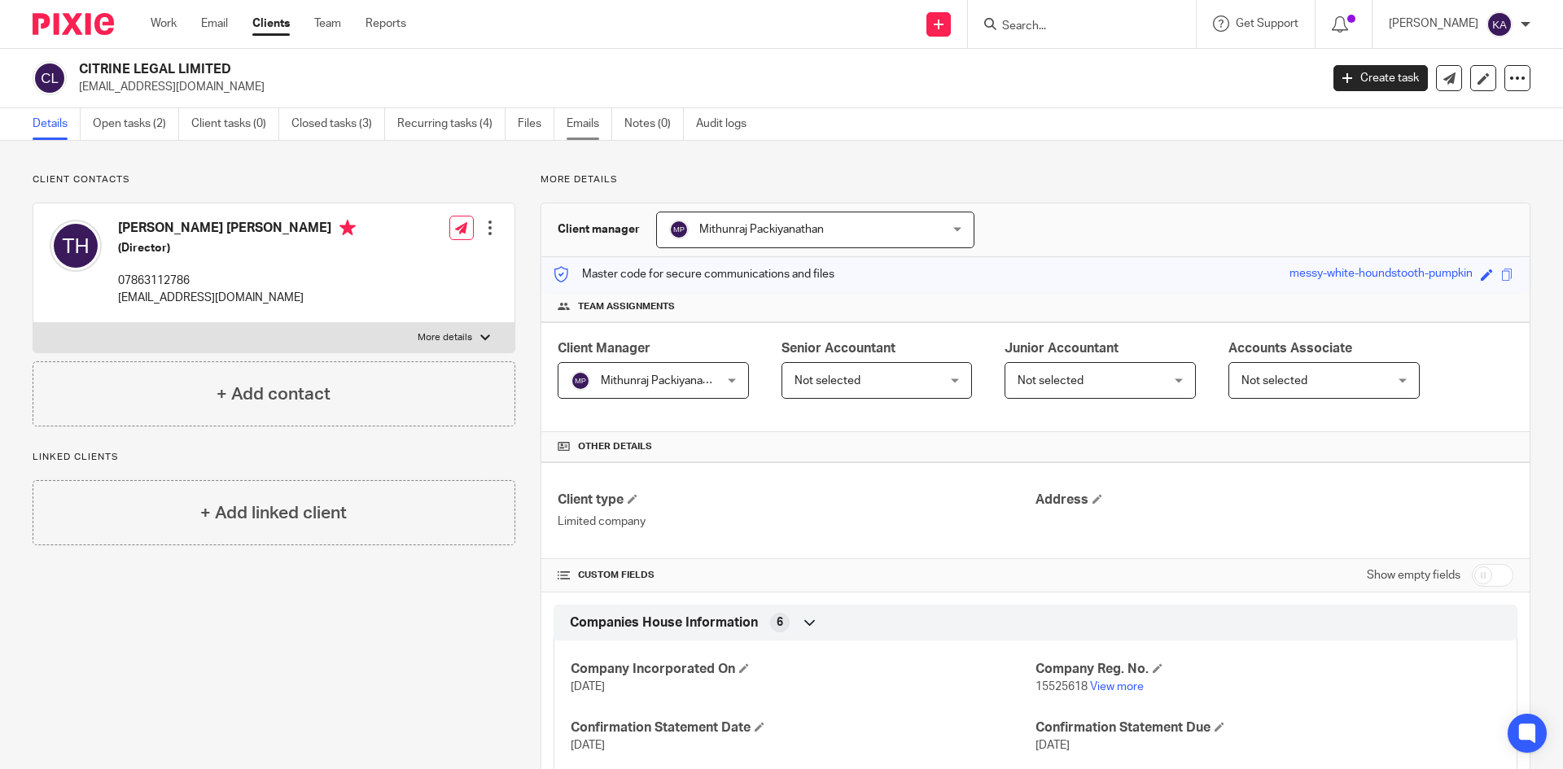
click at [598, 121] on link "Emails" at bounding box center [590, 124] width 46 height 32
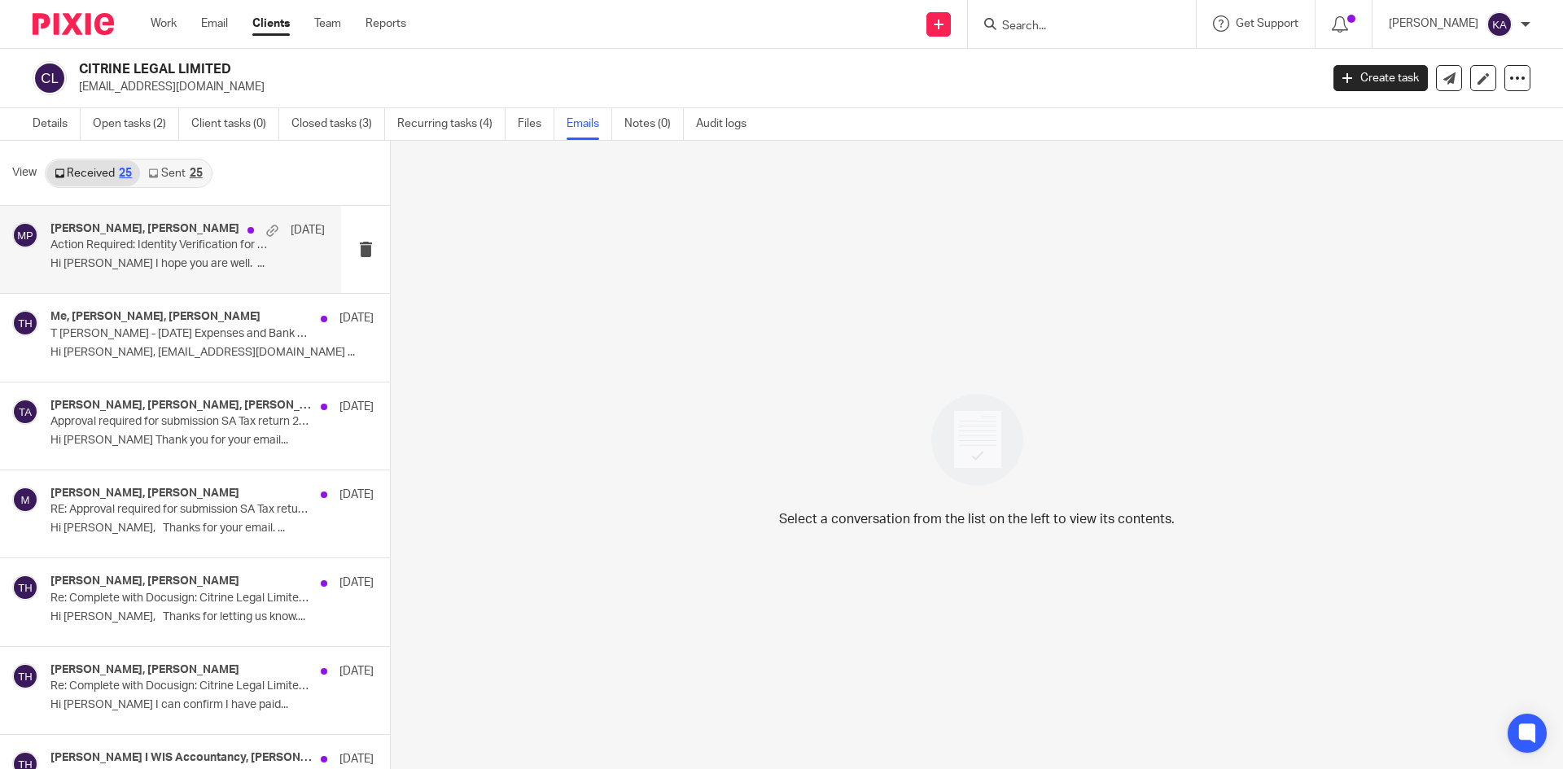
click at [194, 246] on p "Action Required: Identity Verification for Companies House – New Legal Requirem…" at bounding box center [160, 246] width 220 height 14
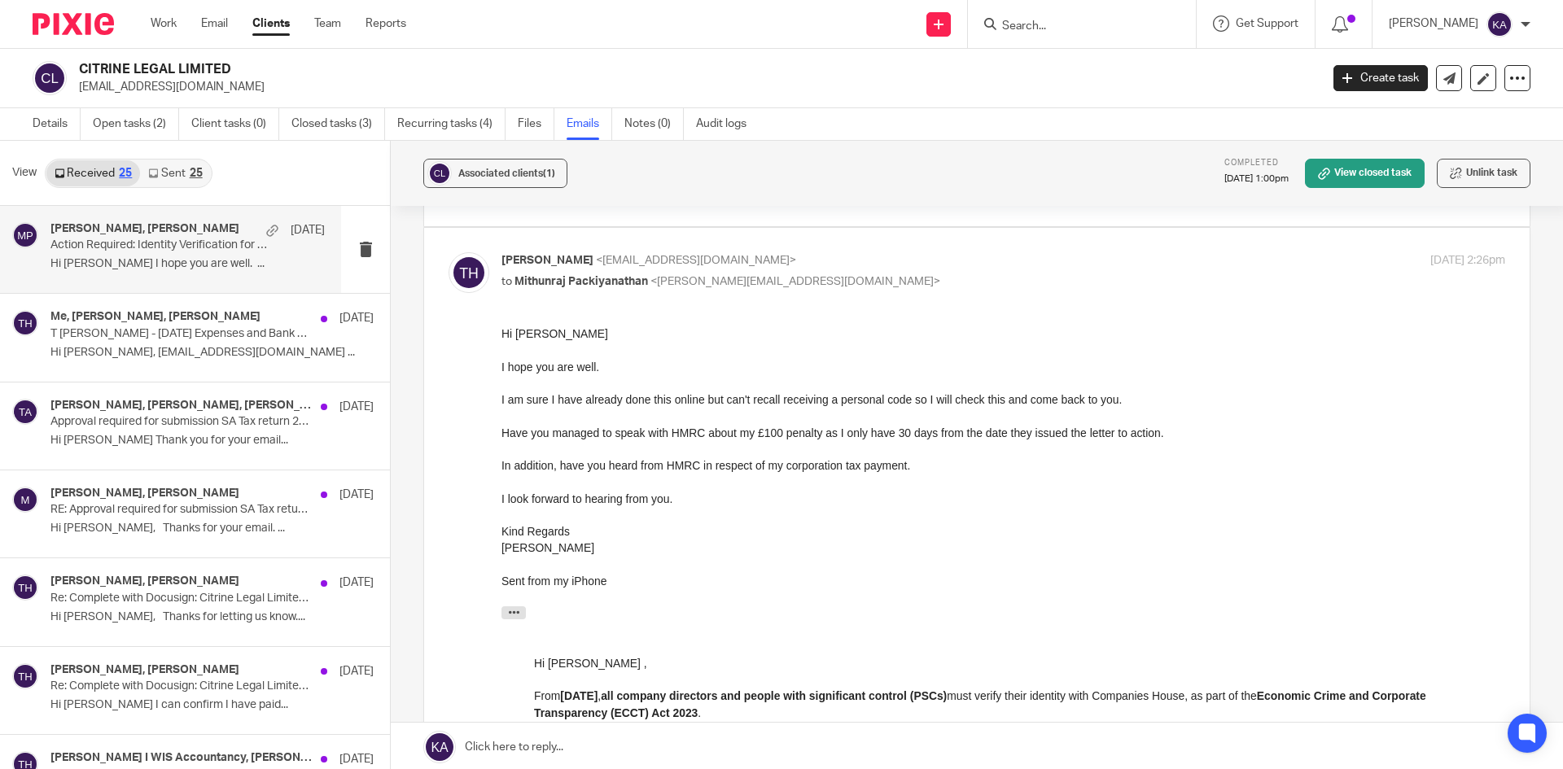
scroll to position [163, 0]
drag, startPoint x: 615, startPoint y: 415, endPoint x: 752, endPoint y: 425, distance: 137.9
click at [752, 425] on div "Hi Mithun I hope you are well. I am sure I have already done this online but ca…" at bounding box center [1003, 746] width 1004 height 842
drag, startPoint x: 810, startPoint y: 401, endPoint x: 1071, endPoint y: 456, distance: 266.3
click at [1071, 456] on div "Hi Mithun I hope you are well. I am sure I have already done this online but ca…" at bounding box center [1003, 746] width 1004 height 842
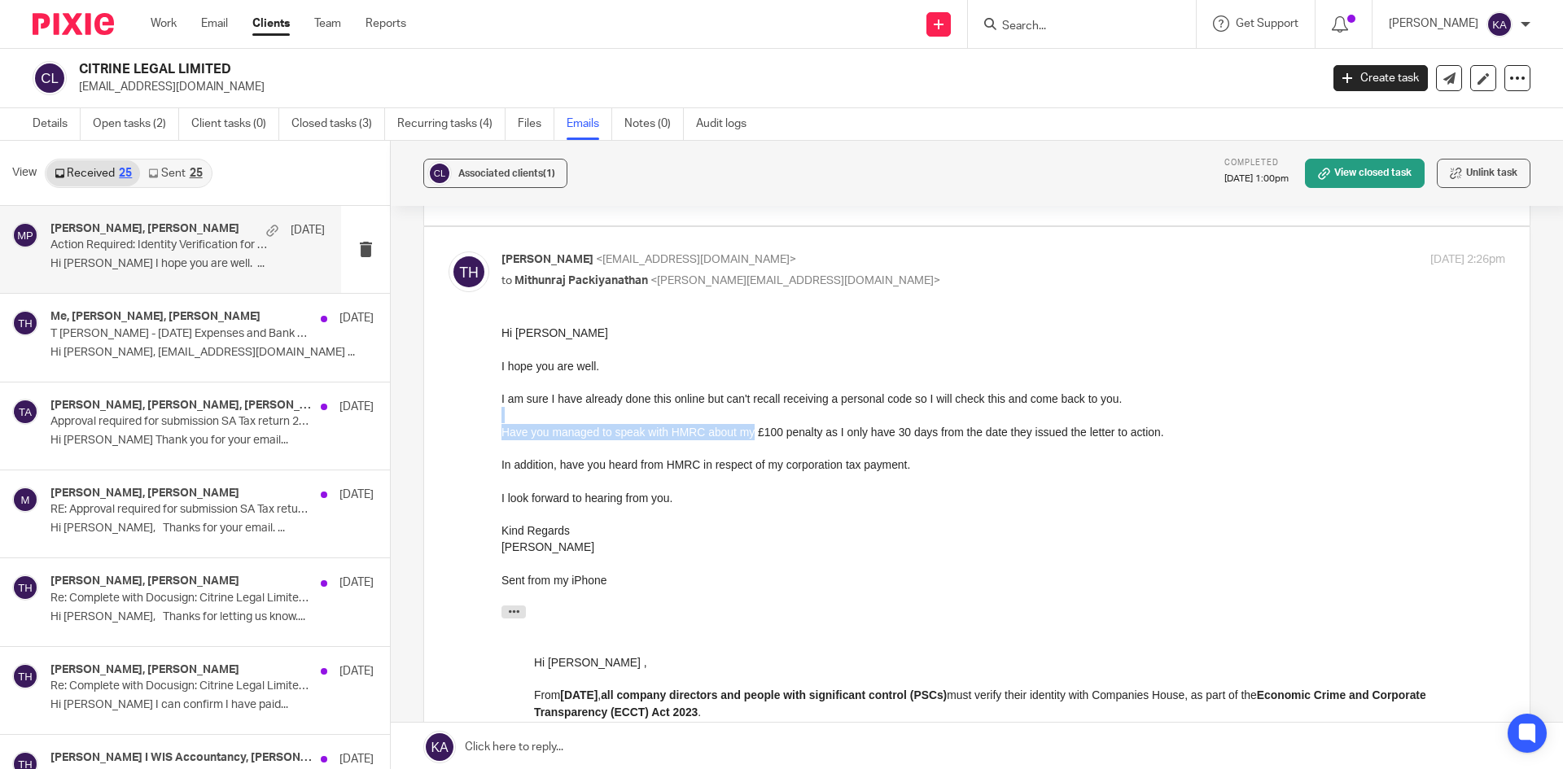
click at [616, 436] on div "Have you managed to speak with HMRC about my £100 penalty as I only have 30 day…" at bounding box center [1003, 432] width 1004 height 16
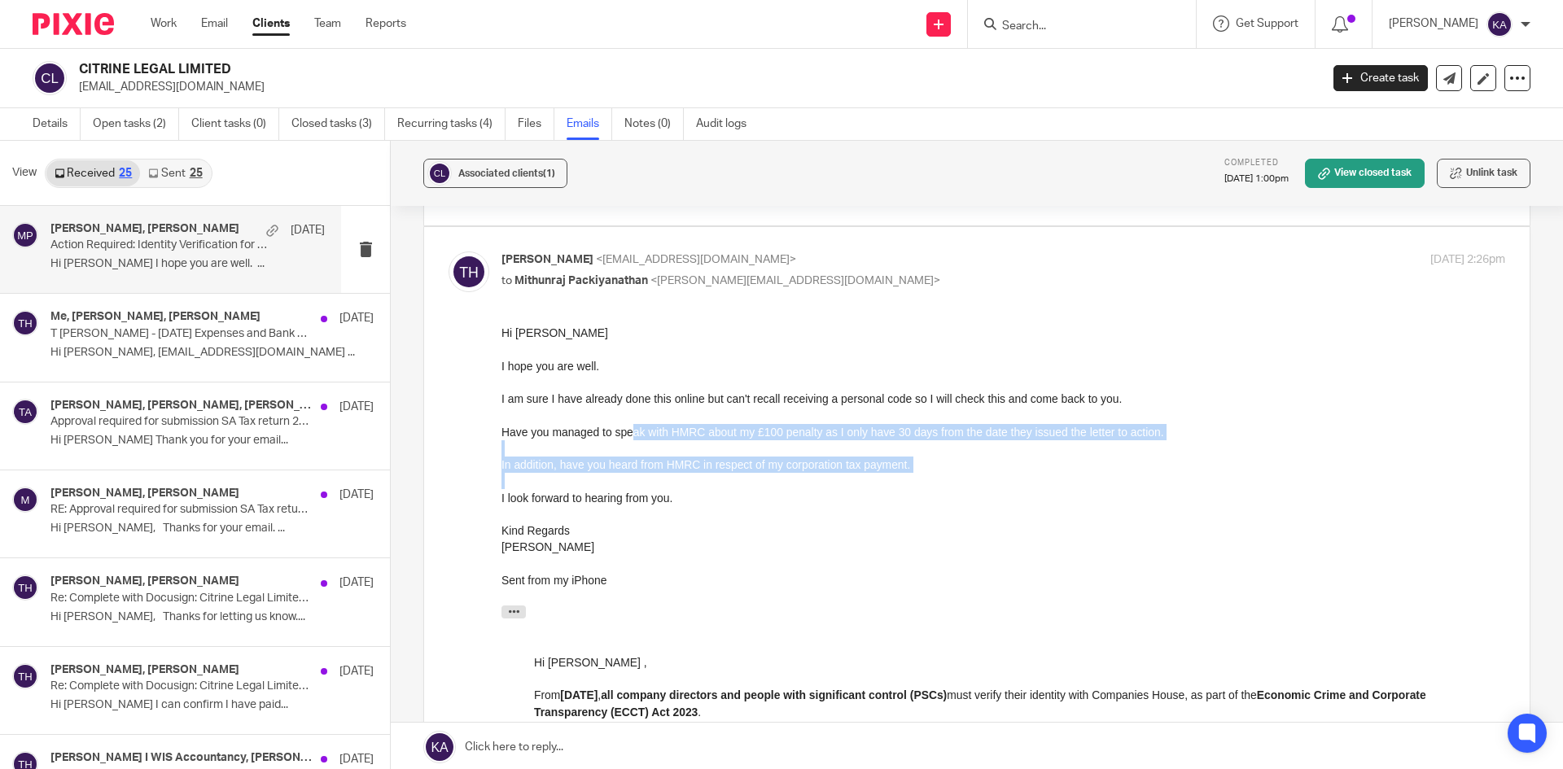
drag, startPoint x: 631, startPoint y: 430, endPoint x: 1071, endPoint y: 477, distance: 442.1
click at [1071, 477] on div "Hi Mithun I hope you are well. I am sure I have already done this online but ca…" at bounding box center [1003, 746] width 1004 height 842
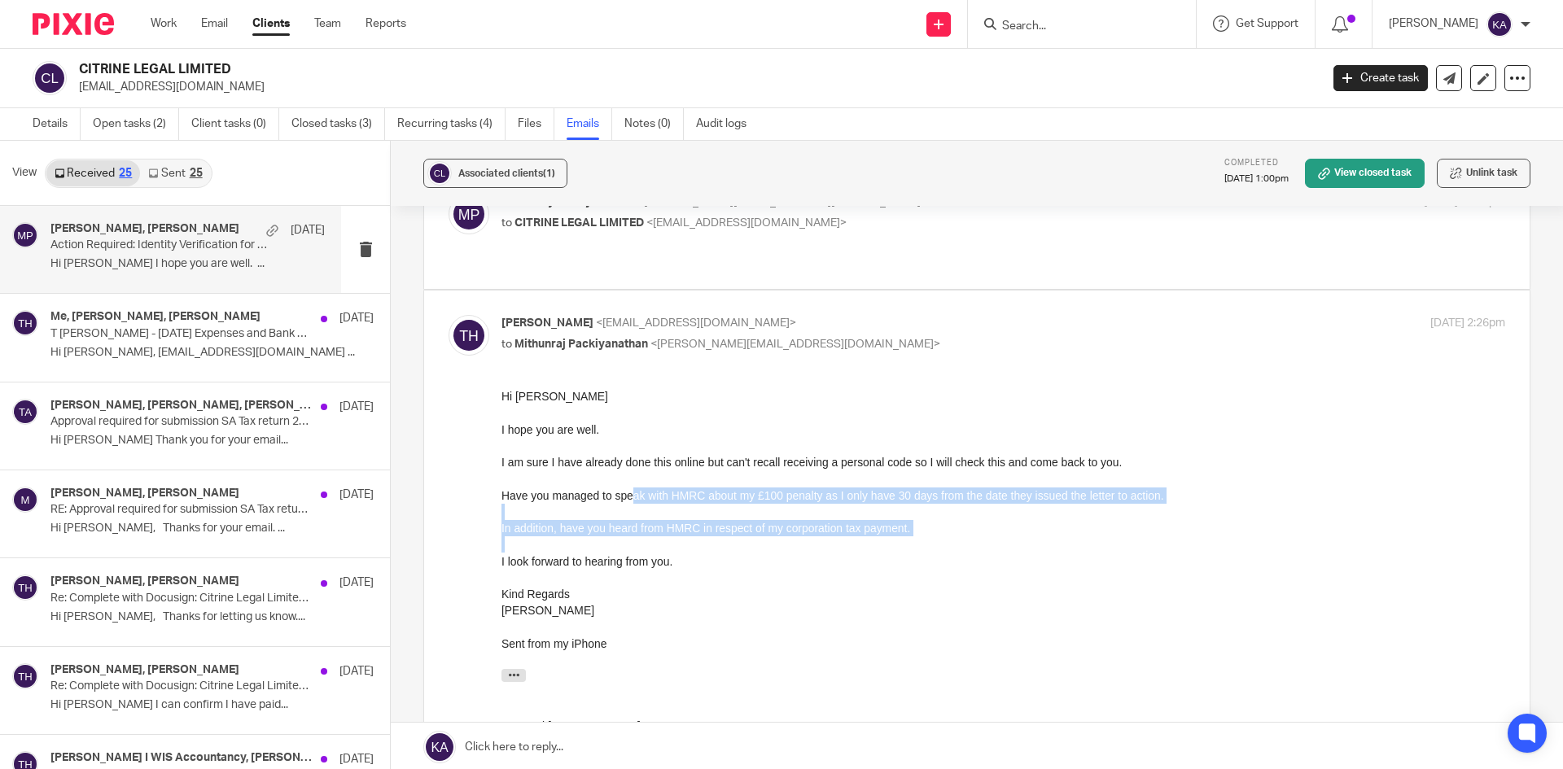
scroll to position [56, 0]
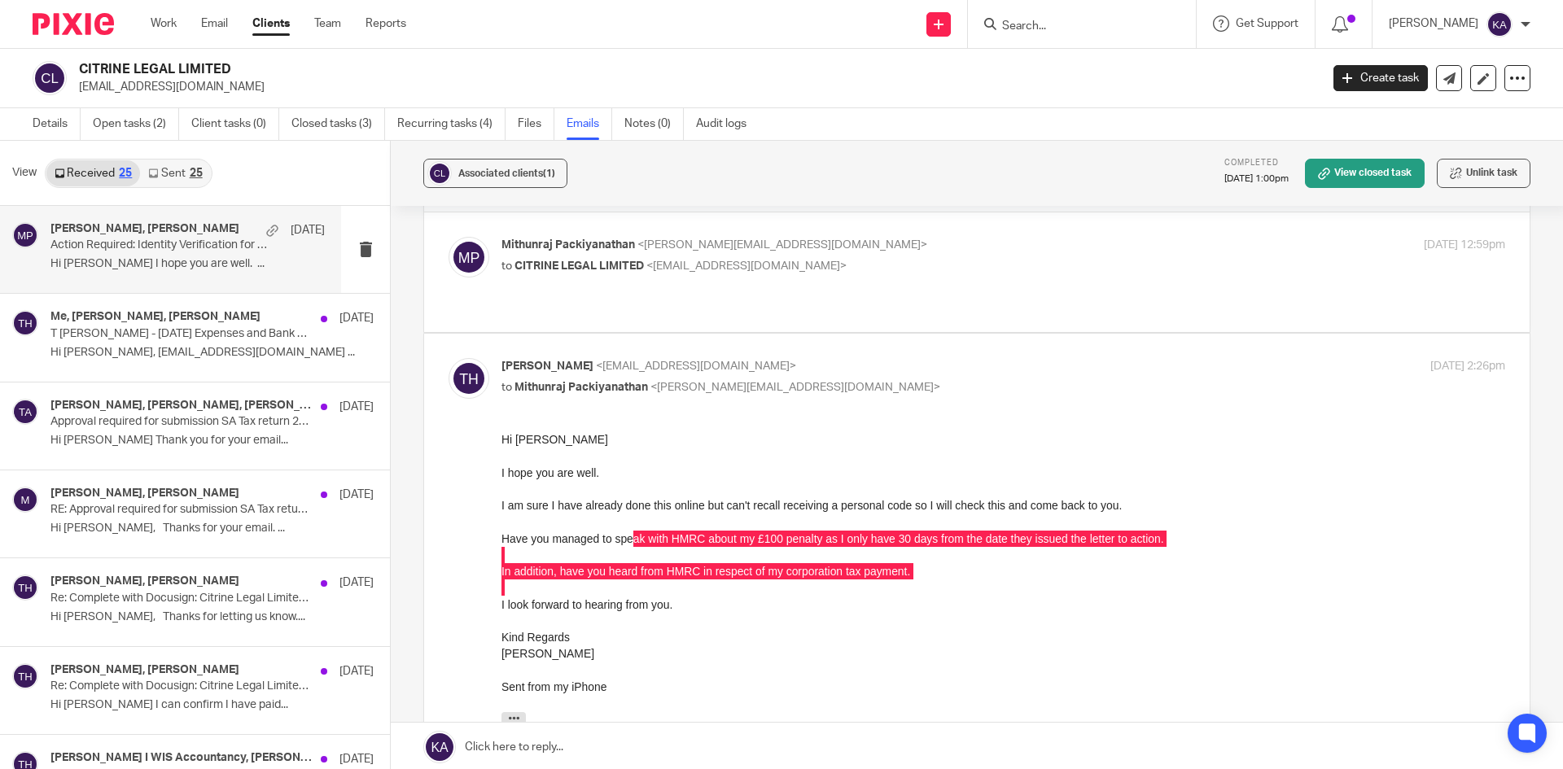
click at [889, 266] on p "to CITRINE LEGAL LIMITED <trushahirani@hotmail.co.uk>" at bounding box center [835, 266] width 669 height 17
checkbox input "true"
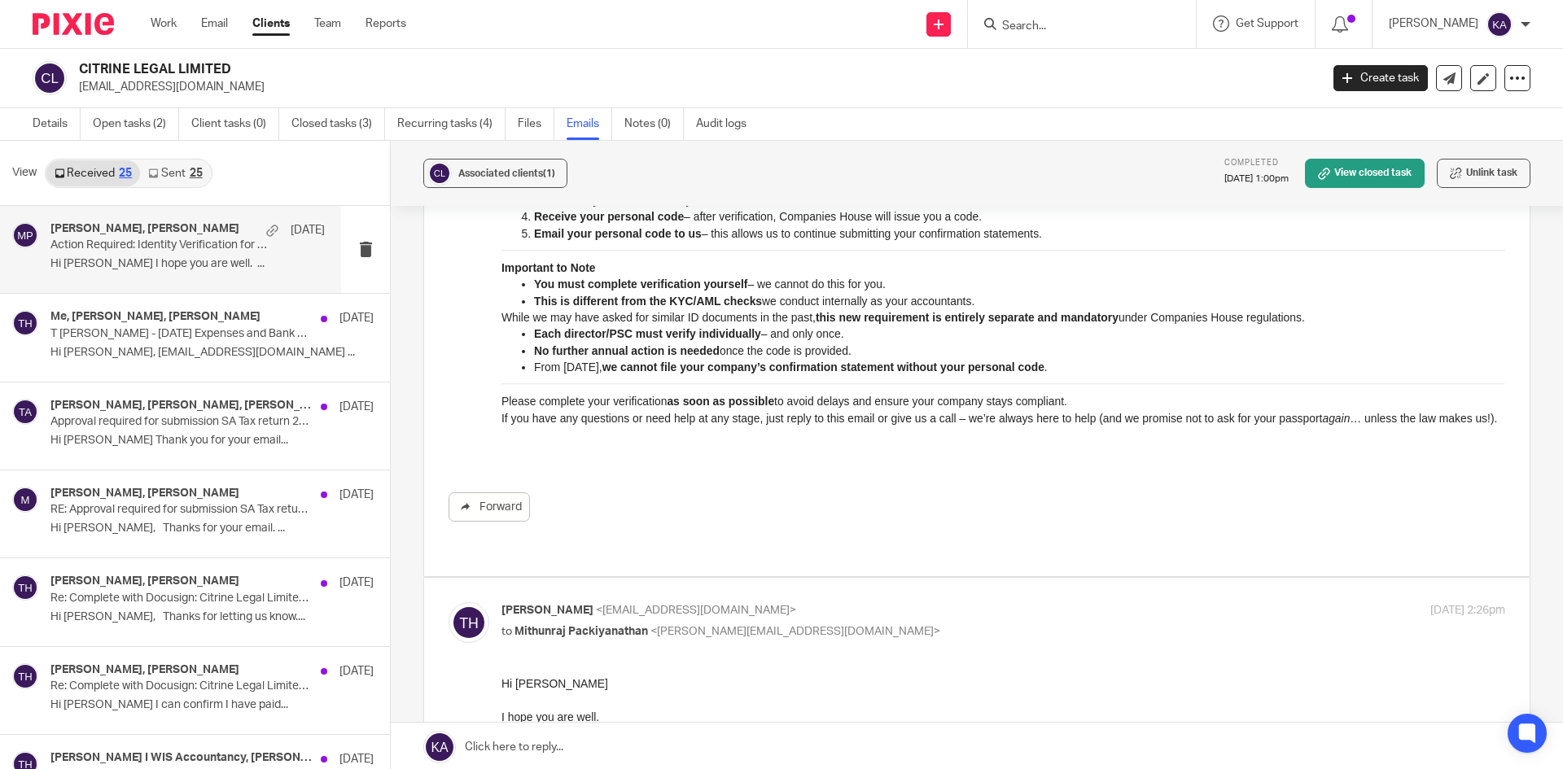
scroll to position [700, 0]
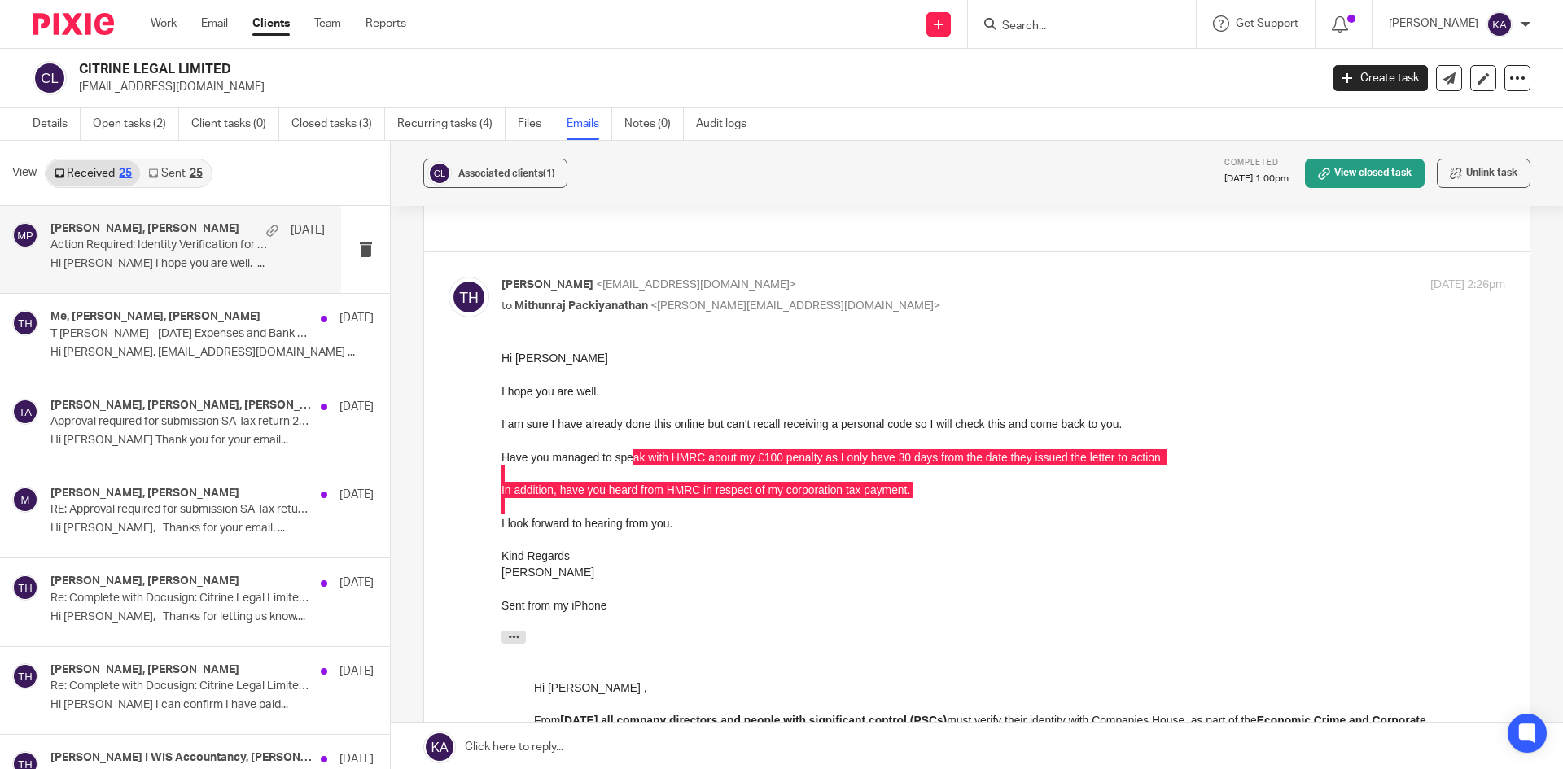
drag, startPoint x: 77, startPoint y: 65, endPoint x: 243, endPoint y: 64, distance: 166.9
click at [243, 64] on div "CITRINE LEGAL LIMITED trushahirani@hotmail.co.uk" at bounding box center [671, 78] width 1277 height 34
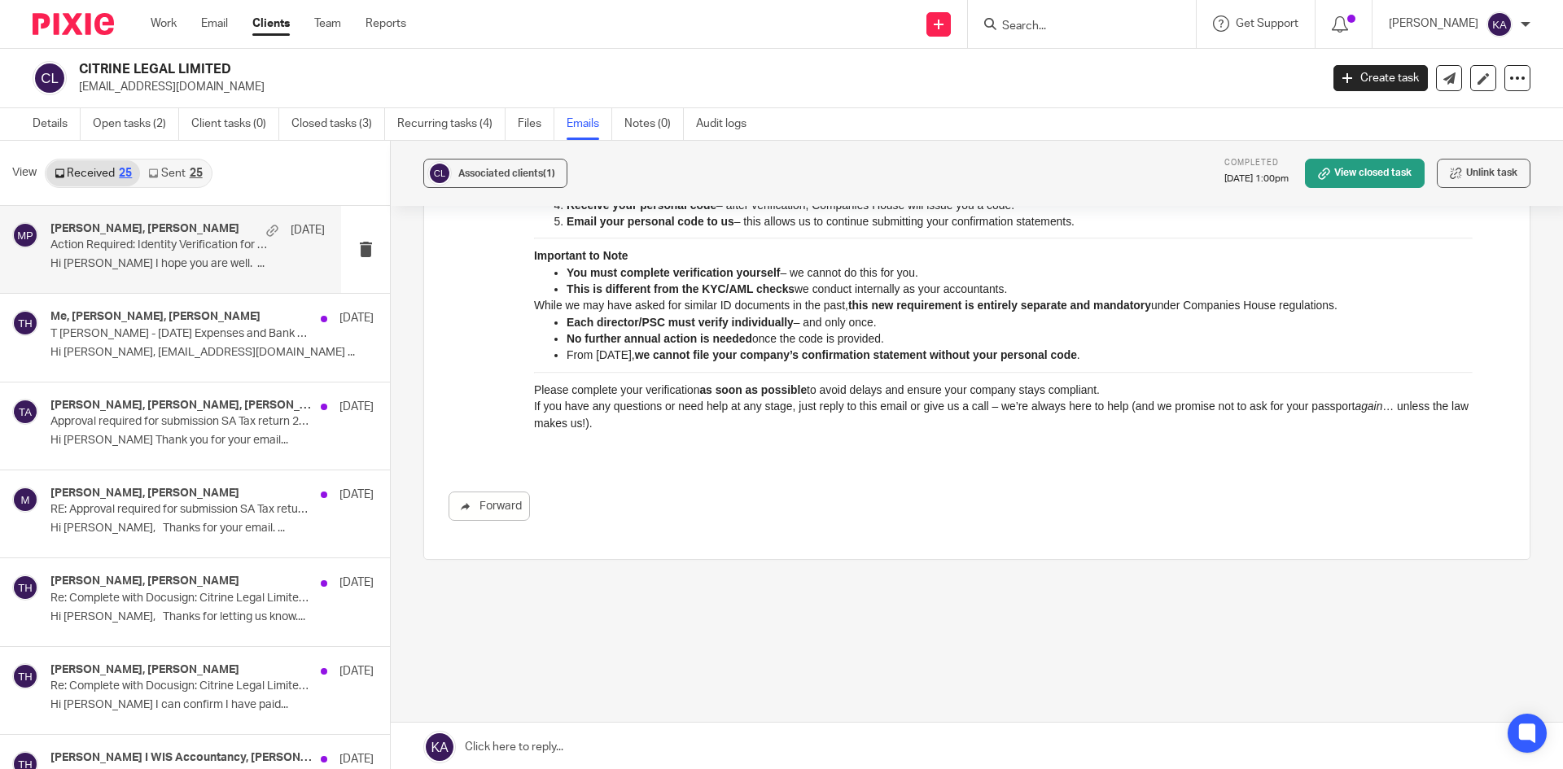
scroll to position [2, 0]
click at [1001, 22] on input "Search" at bounding box center [1074, 27] width 147 height 15
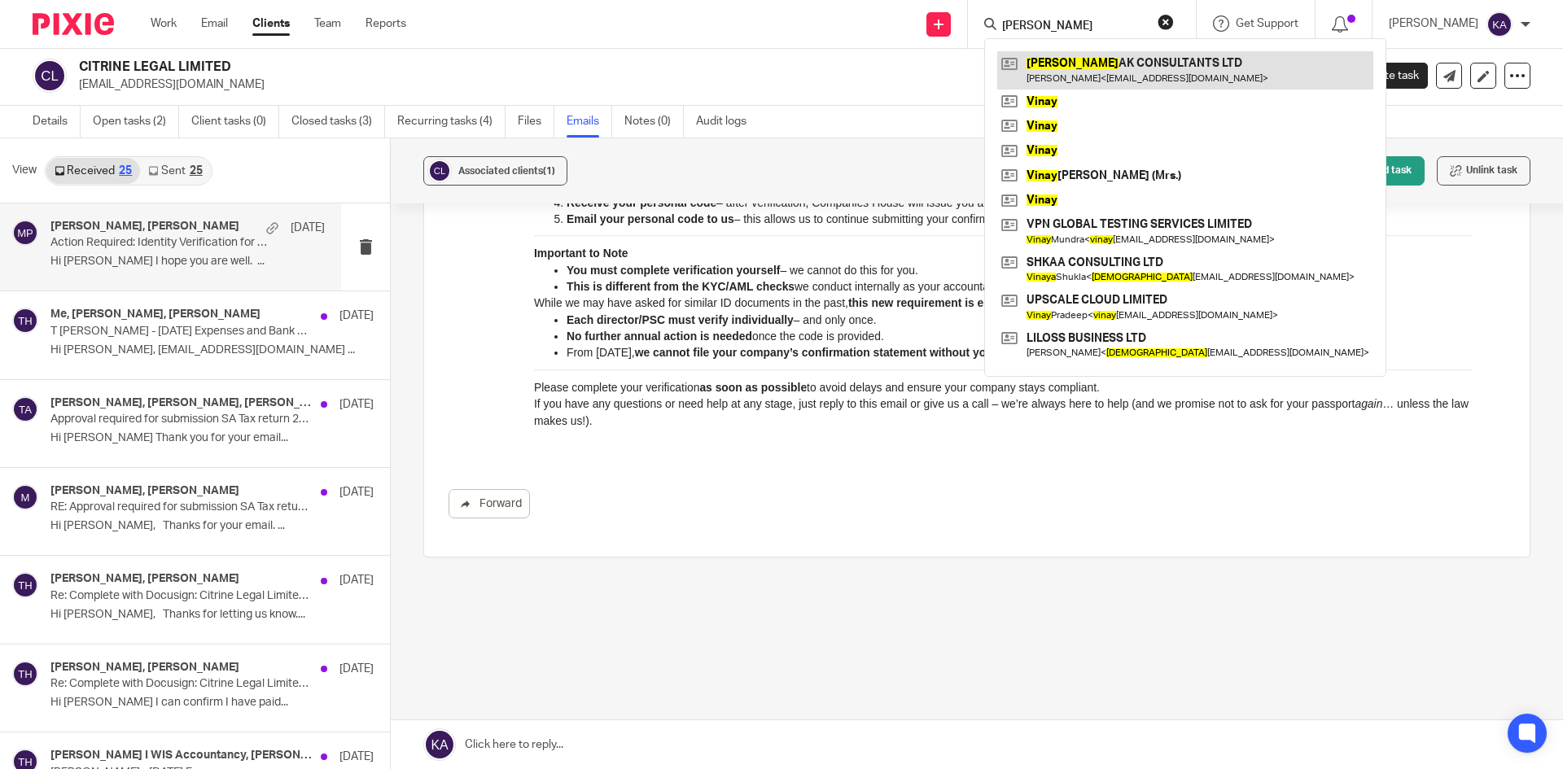
type input "vinaay"
click at [1091, 59] on link at bounding box center [1185, 69] width 376 height 37
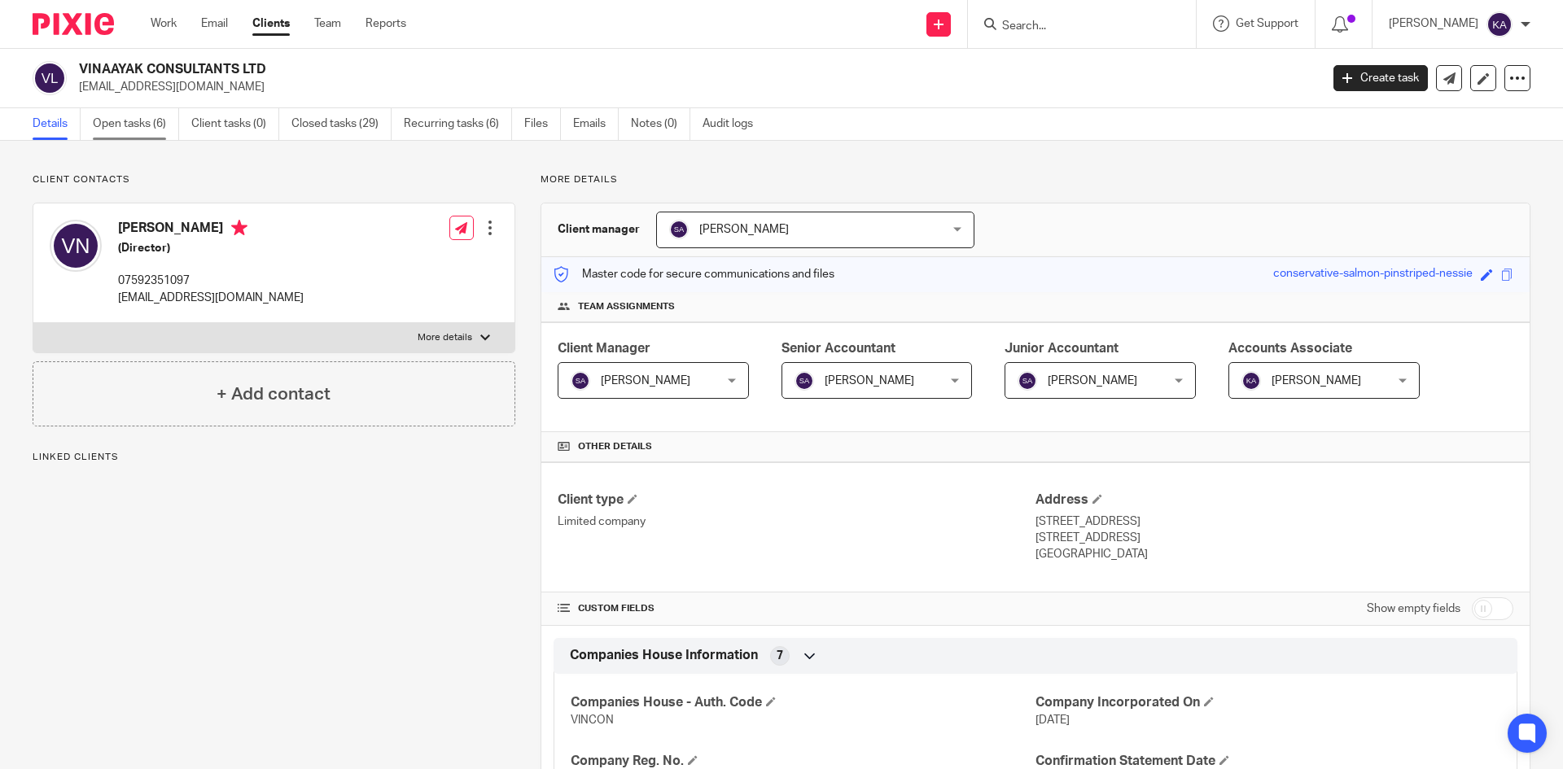
click at [132, 114] on link "Open tasks (6)" at bounding box center [136, 124] width 86 height 32
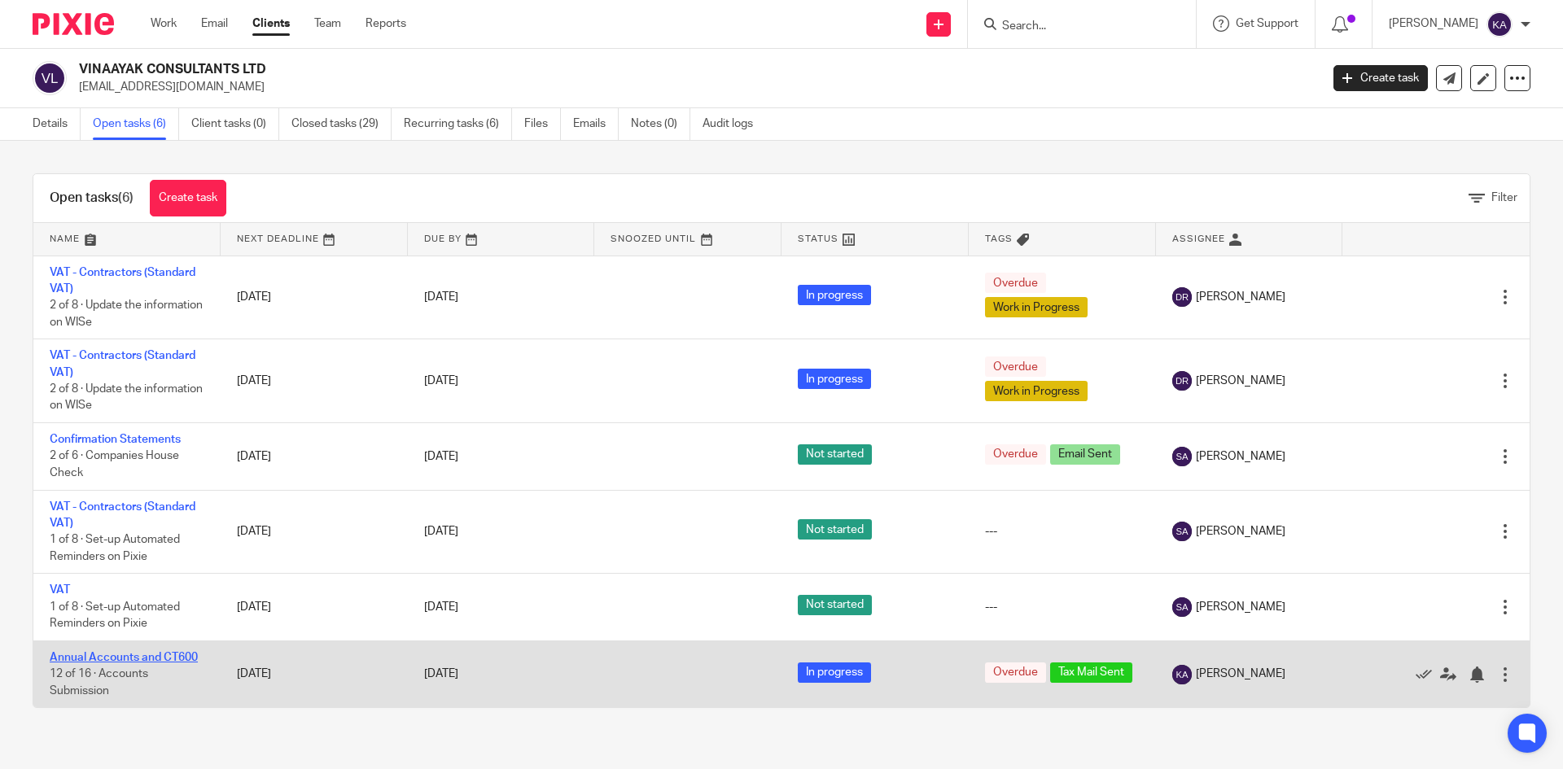
click at [121, 659] on link "Annual Accounts and CT600" at bounding box center [124, 657] width 148 height 11
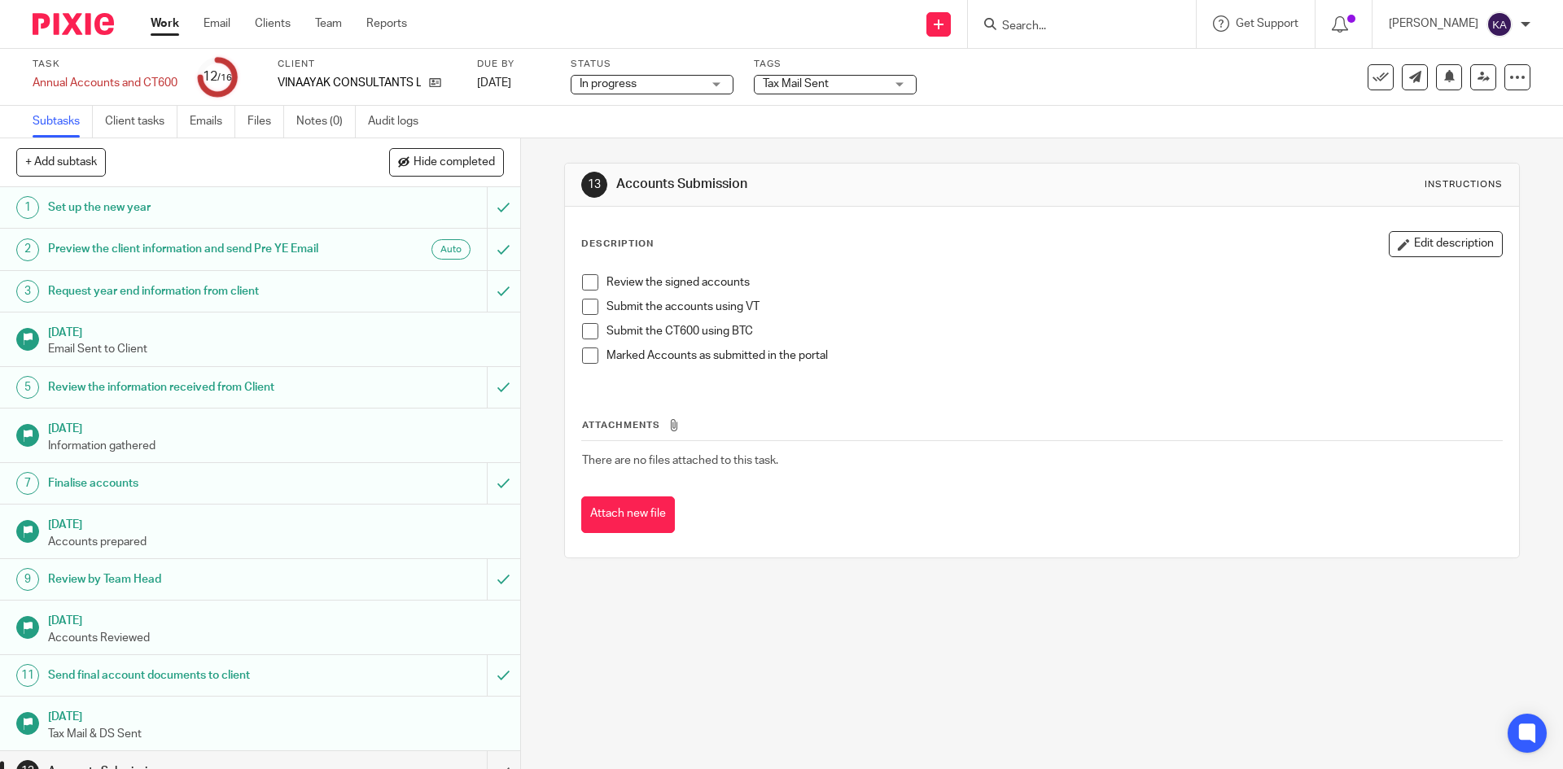
click at [823, 90] on span "Tax Mail Sent" at bounding box center [824, 84] width 122 height 17
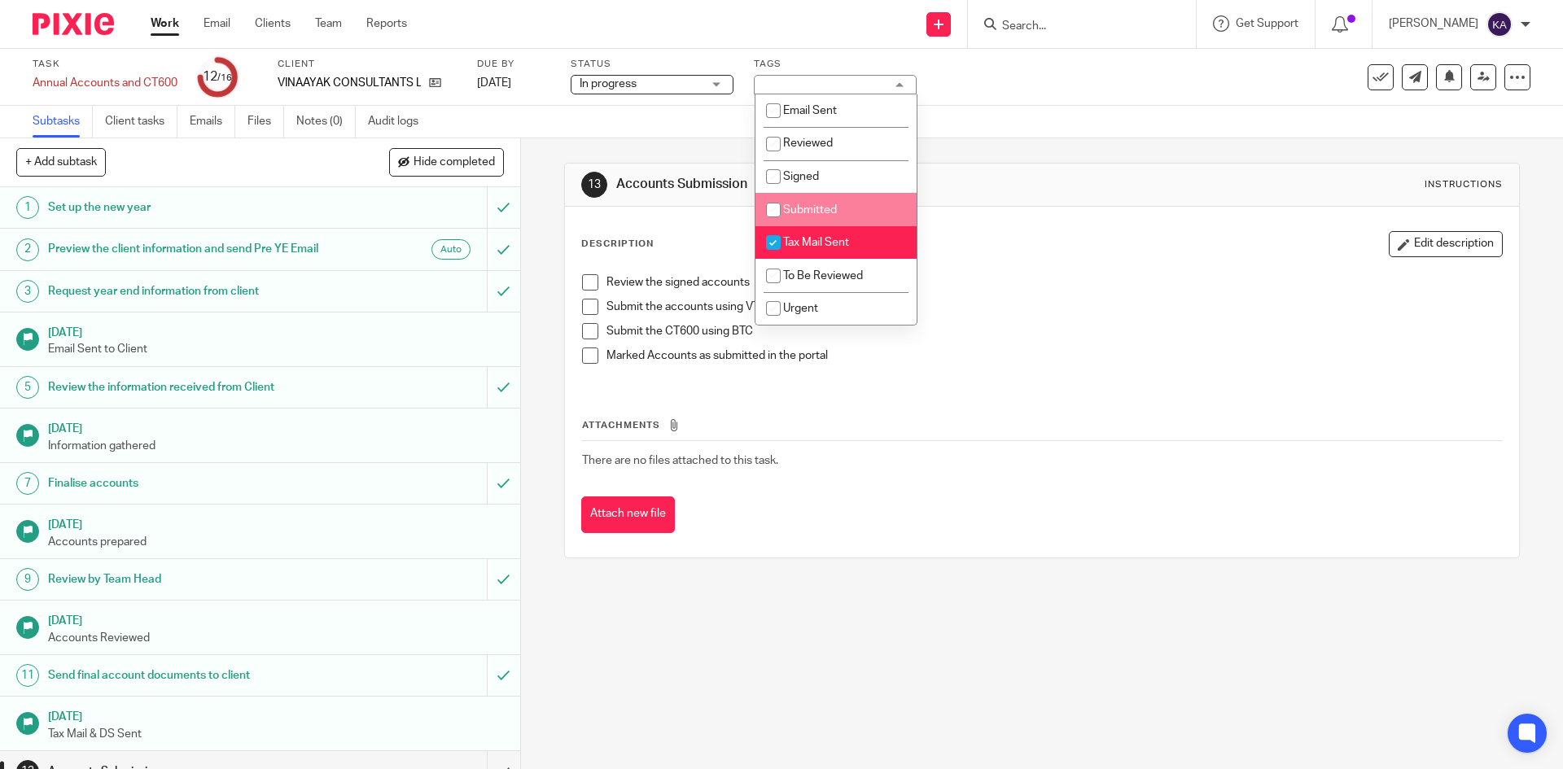
click at [781, 204] on input "checkbox" at bounding box center [773, 210] width 31 height 31
checkbox input "true"
click at [786, 237] on input "checkbox" at bounding box center [773, 242] width 31 height 31
checkbox input "false"
